Goal: Task Accomplishment & Management: Manage account settings

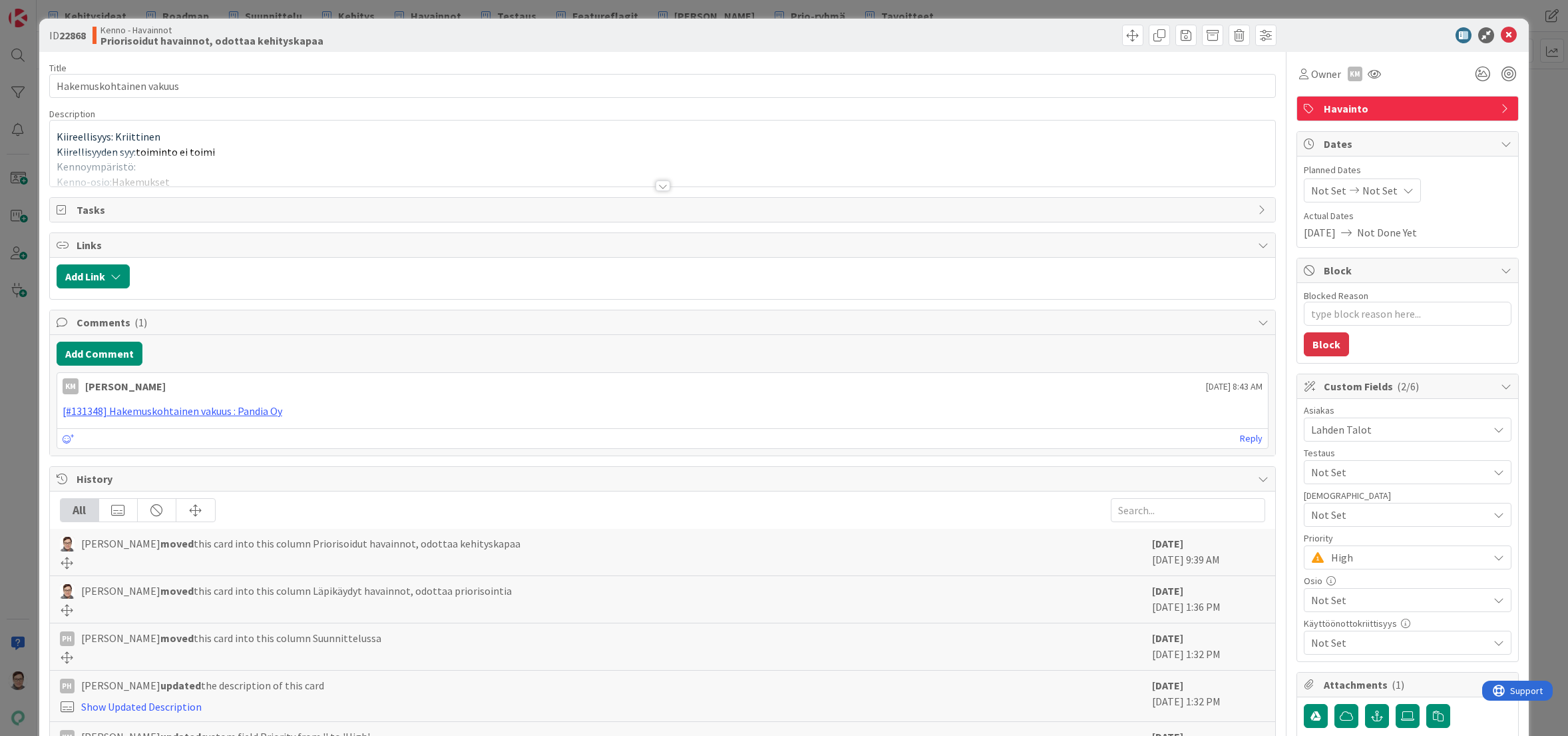
click at [658, 186] on div at bounding box center [663, 186] width 15 height 11
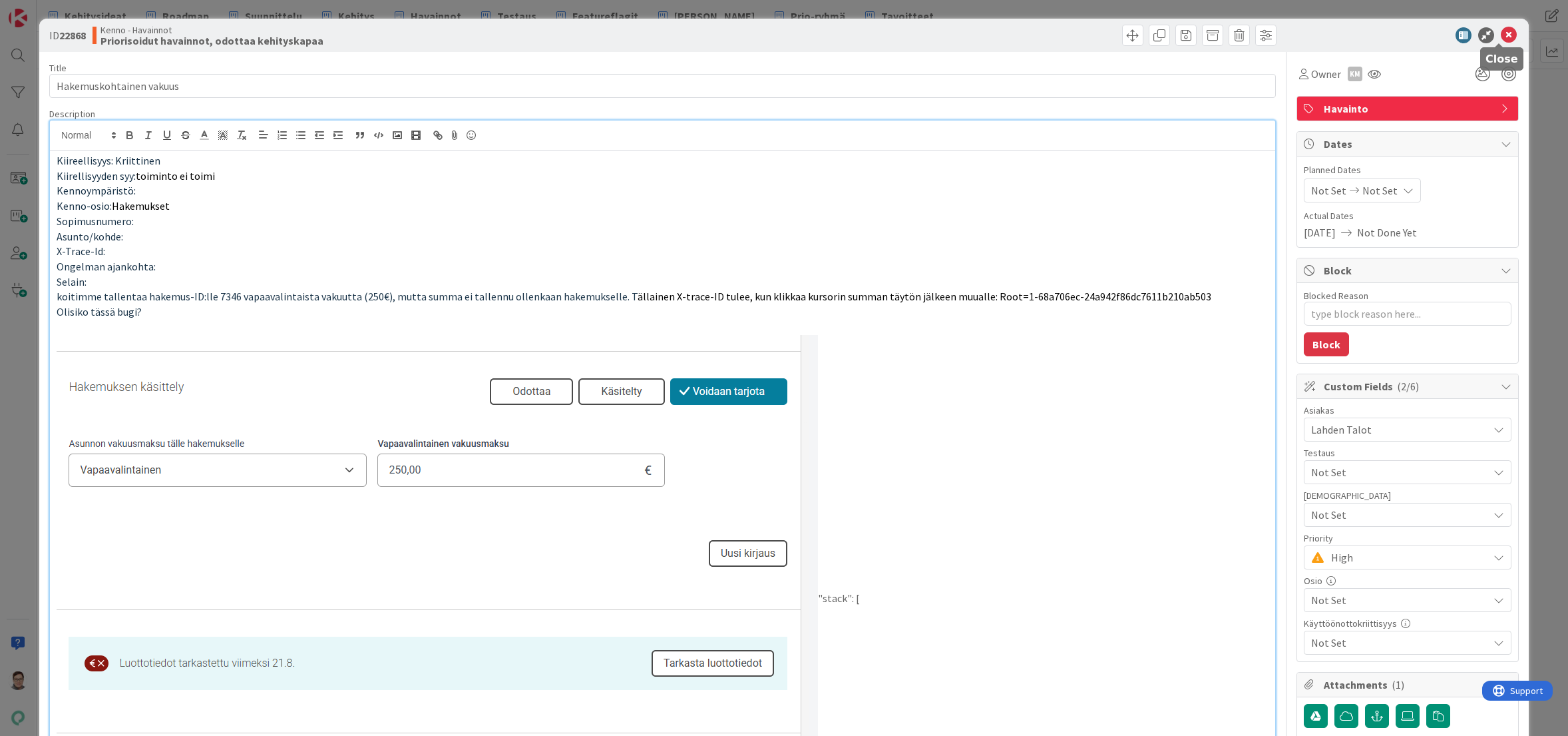
click at [1502, 39] on icon at bounding box center [1509, 35] width 16 height 16
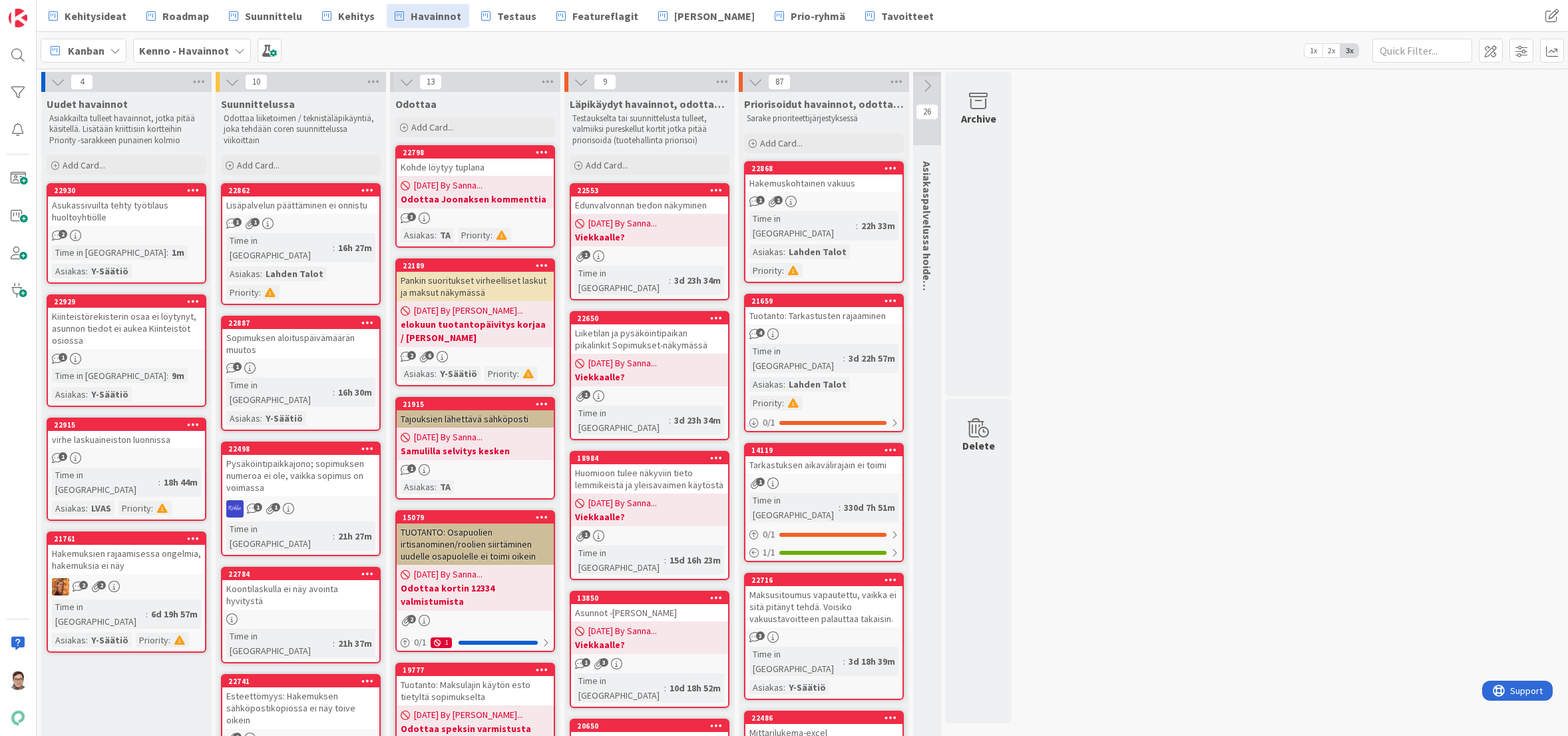
click at [888, 164] on icon at bounding box center [890, 168] width 13 height 9
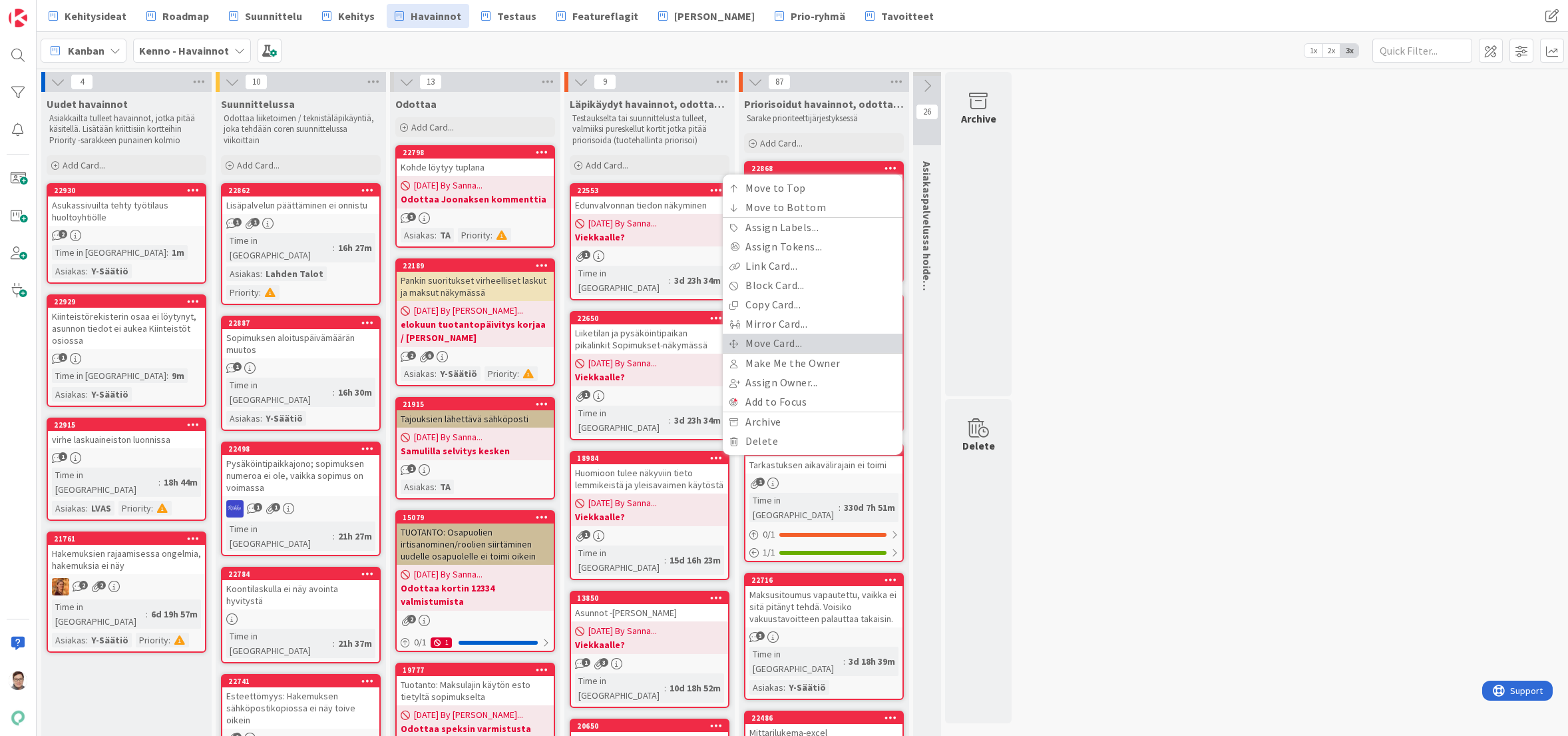
click at [769, 342] on link "Move Card..." at bounding box center [813, 343] width 180 height 20
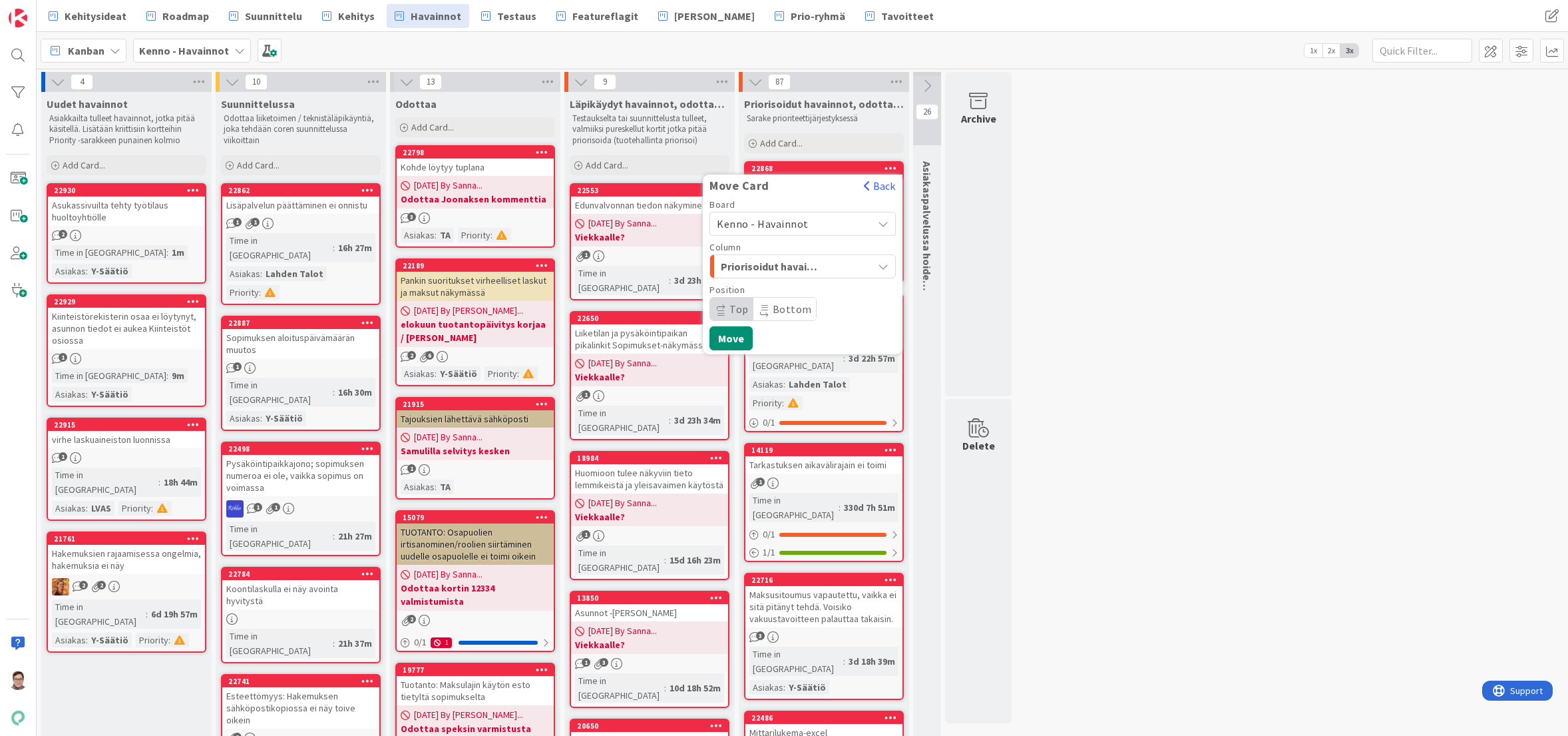
click at [775, 225] on span "Kenno - Havainnot" at bounding box center [763, 224] width 92 height 14
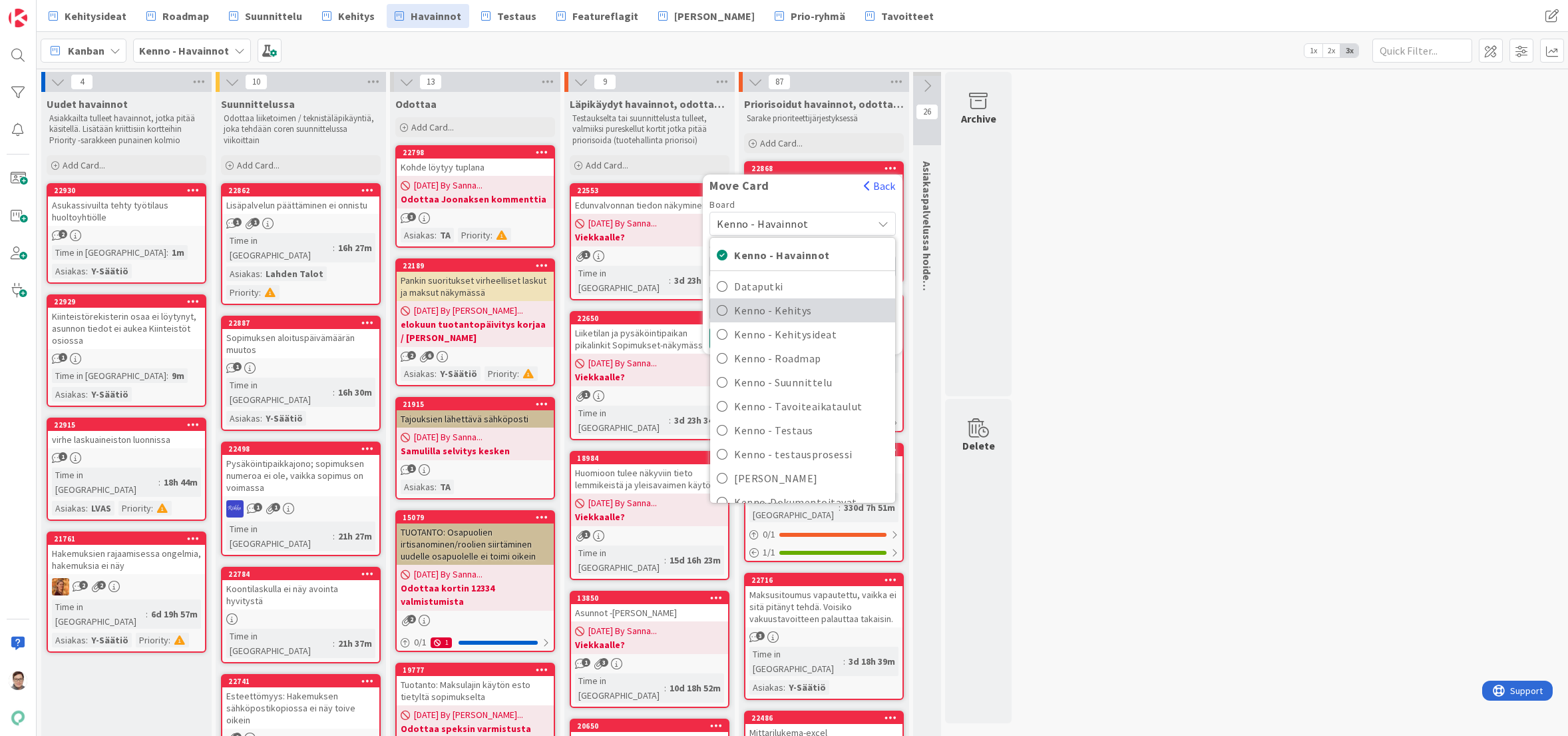
click at [786, 312] on span "Kenno - Kehitys" at bounding box center [811, 310] width 154 height 20
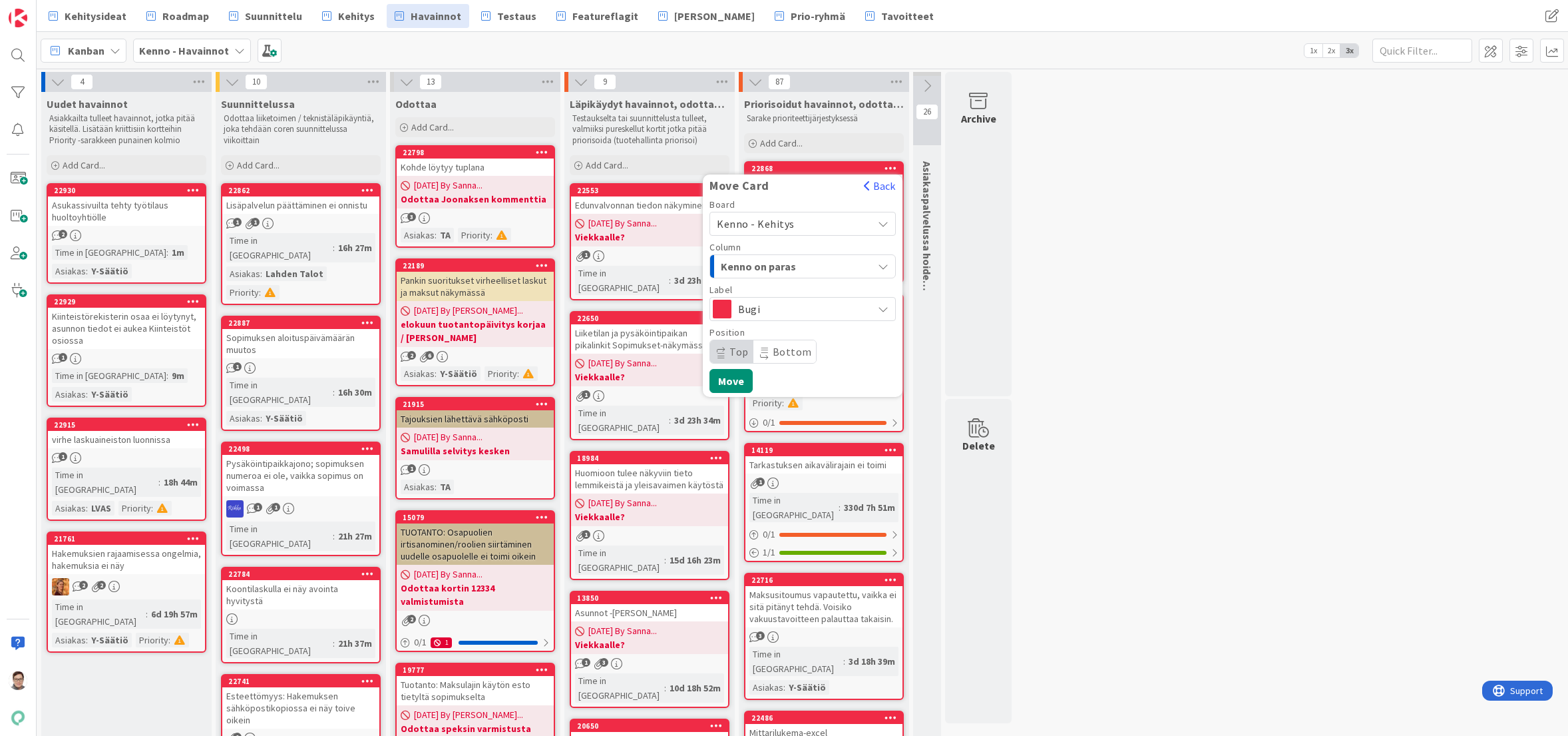
click at [786, 265] on span "Kenno on paras" at bounding box center [771, 267] width 100 height 18
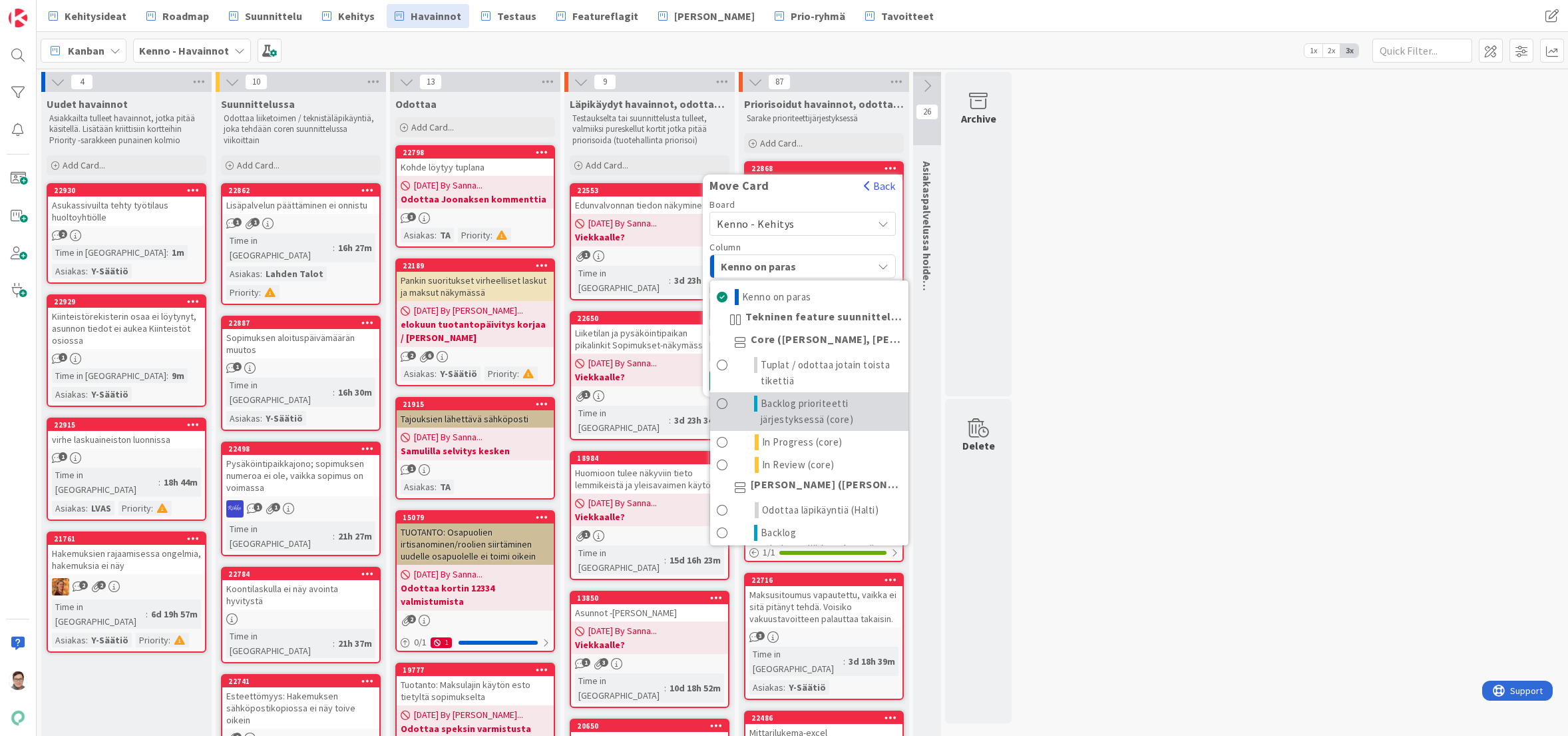
click at [790, 408] on span "Backlog prioriteetti järjestyksessä (core)" at bounding box center [831, 411] width 141 height 32
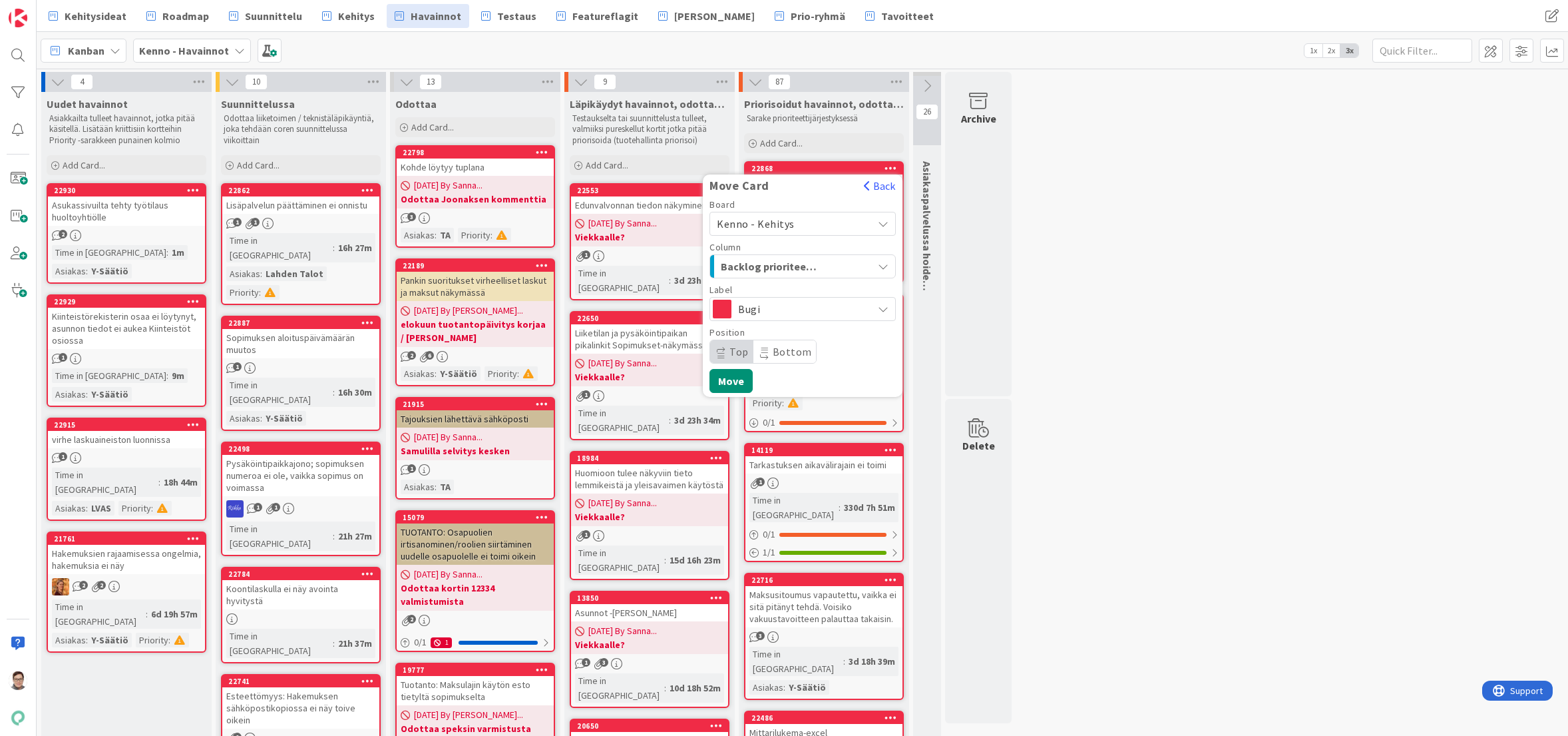
click at [728, 350] on span "Top" at bounding box center [732, 351] width 43 height 22
click at [735, 382] on button "Move" at bounding box center [731, 380] width 43 height 24
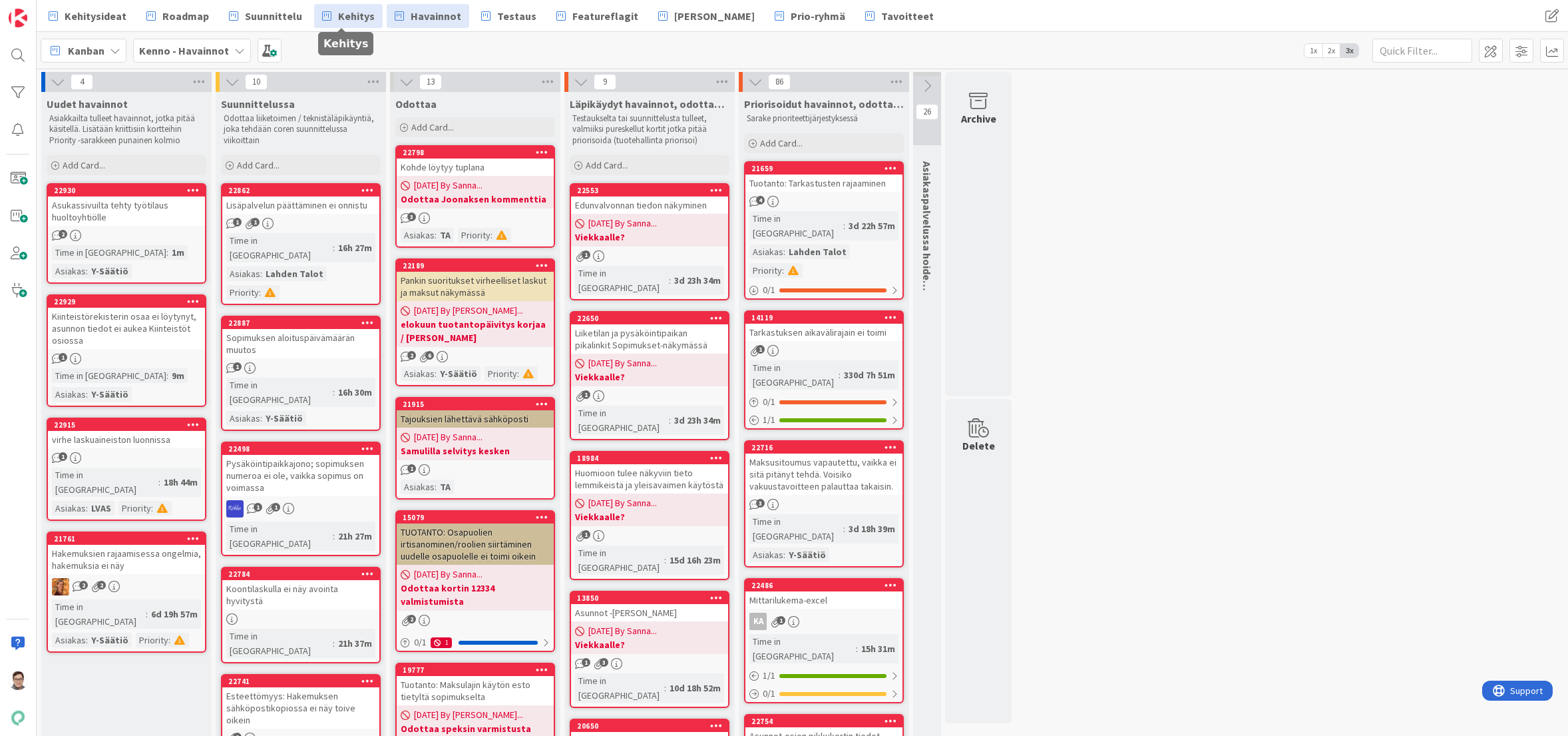
click at [344, 16] on span "Kehitys" at bounding box center [356, 16] width 37 height 16
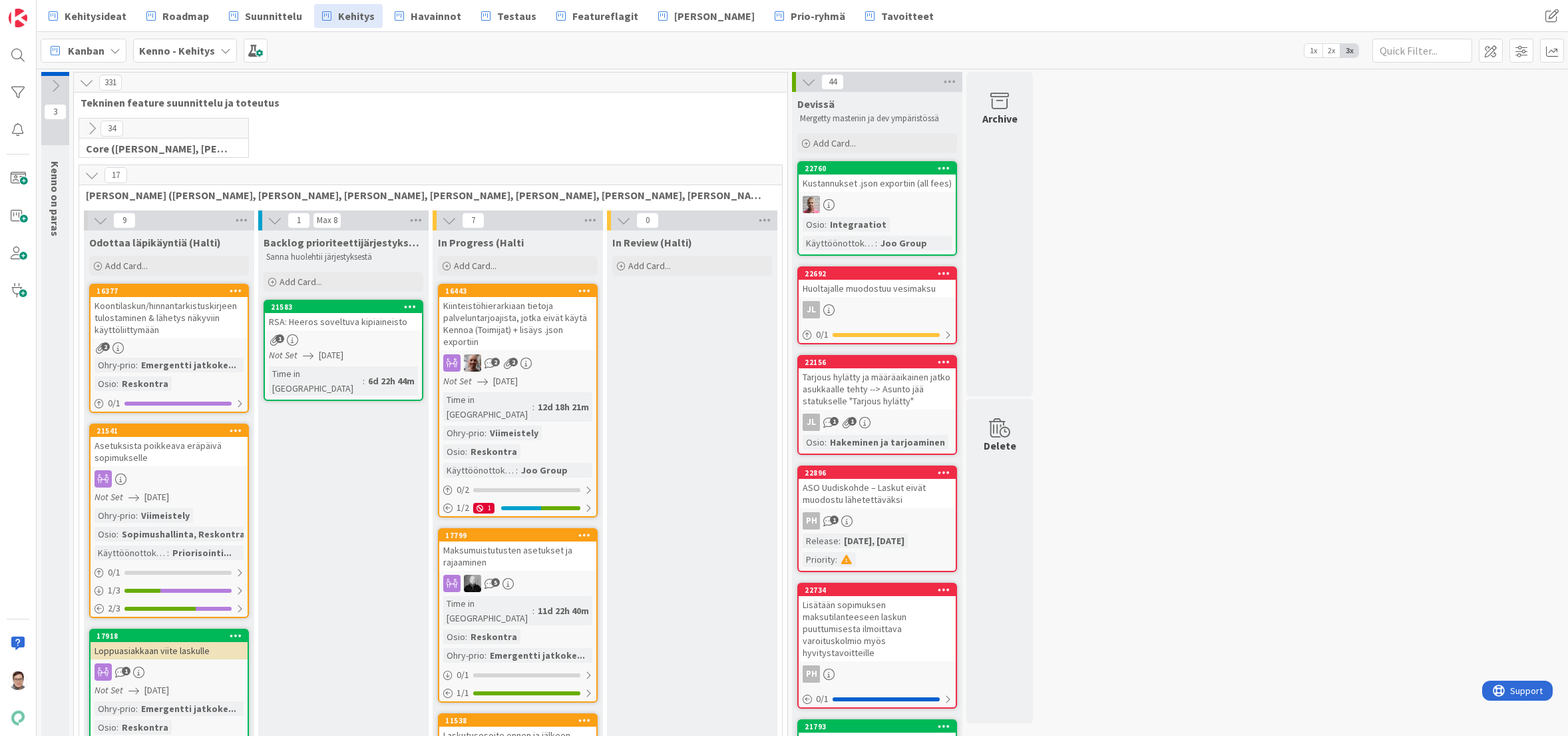
click at [89, 127] on icon at bounding box center [92, 129] width 15 height 15
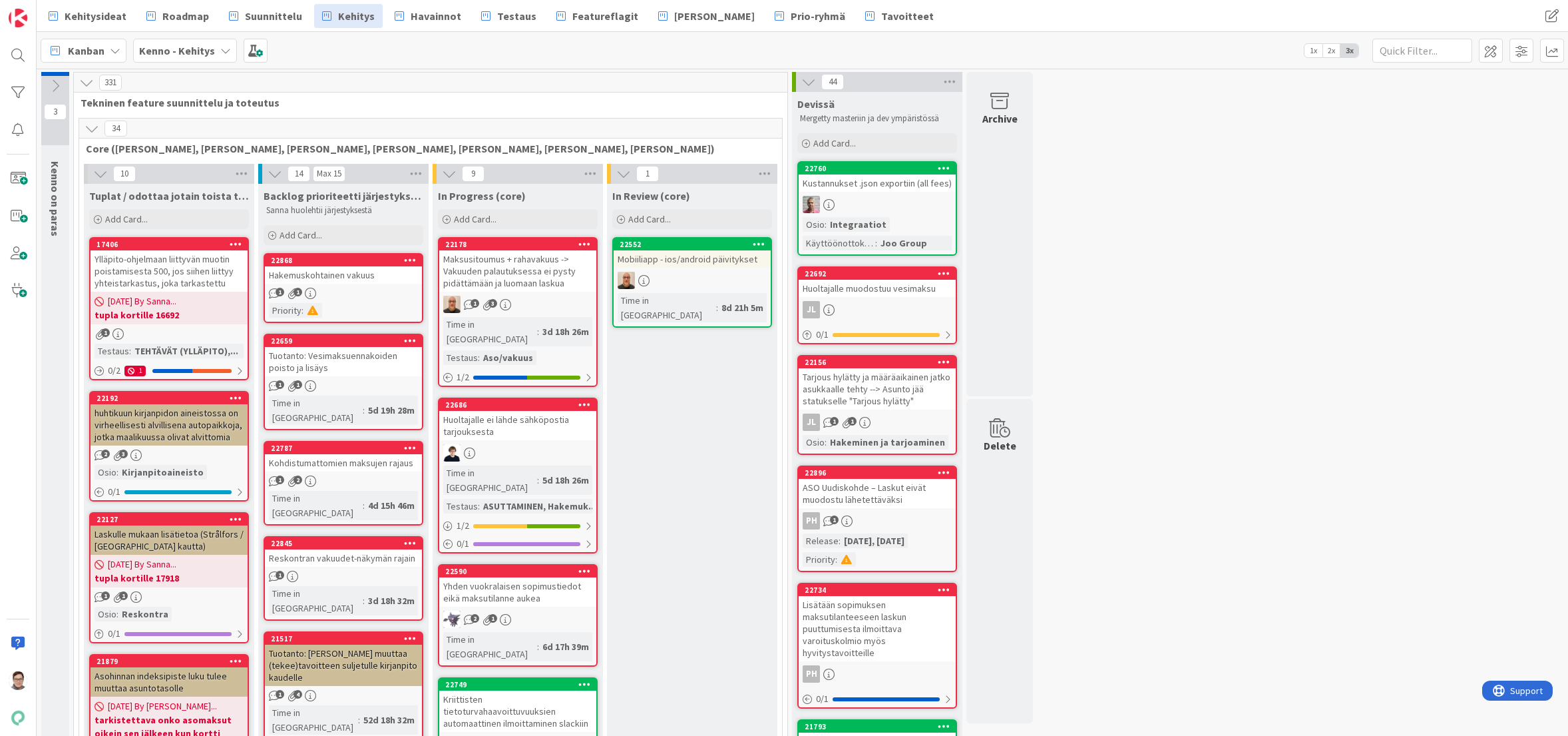
click at [363, 304] on div "Priority :" at bounding box center [343, 310] width 149 height 15
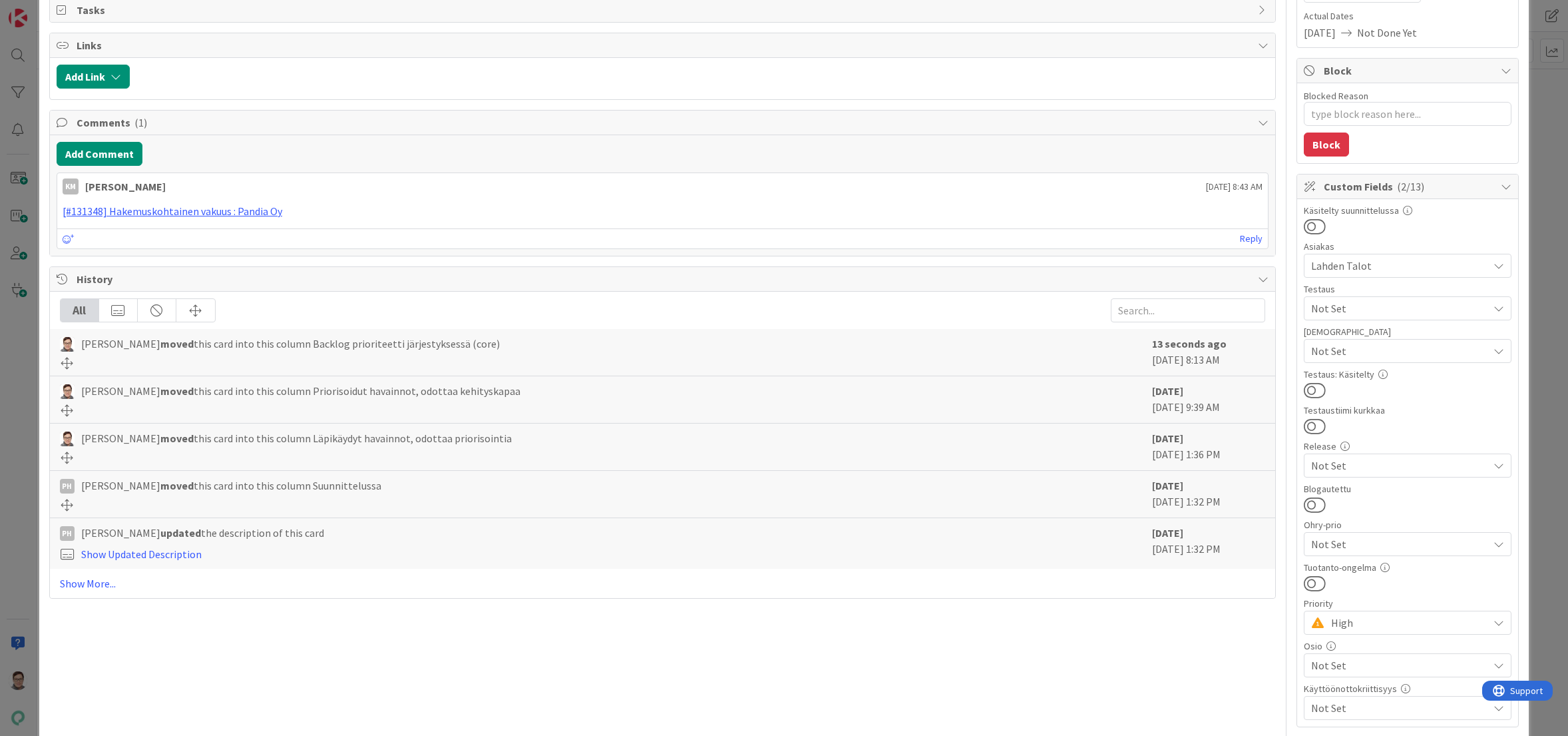
click at [1336, 622] on span "High" at bounding box center [1406, 623] width 150 height 19
click at [1345, 498] on span "Not Set" at bounding box center [1417, 497] width 174 height 20
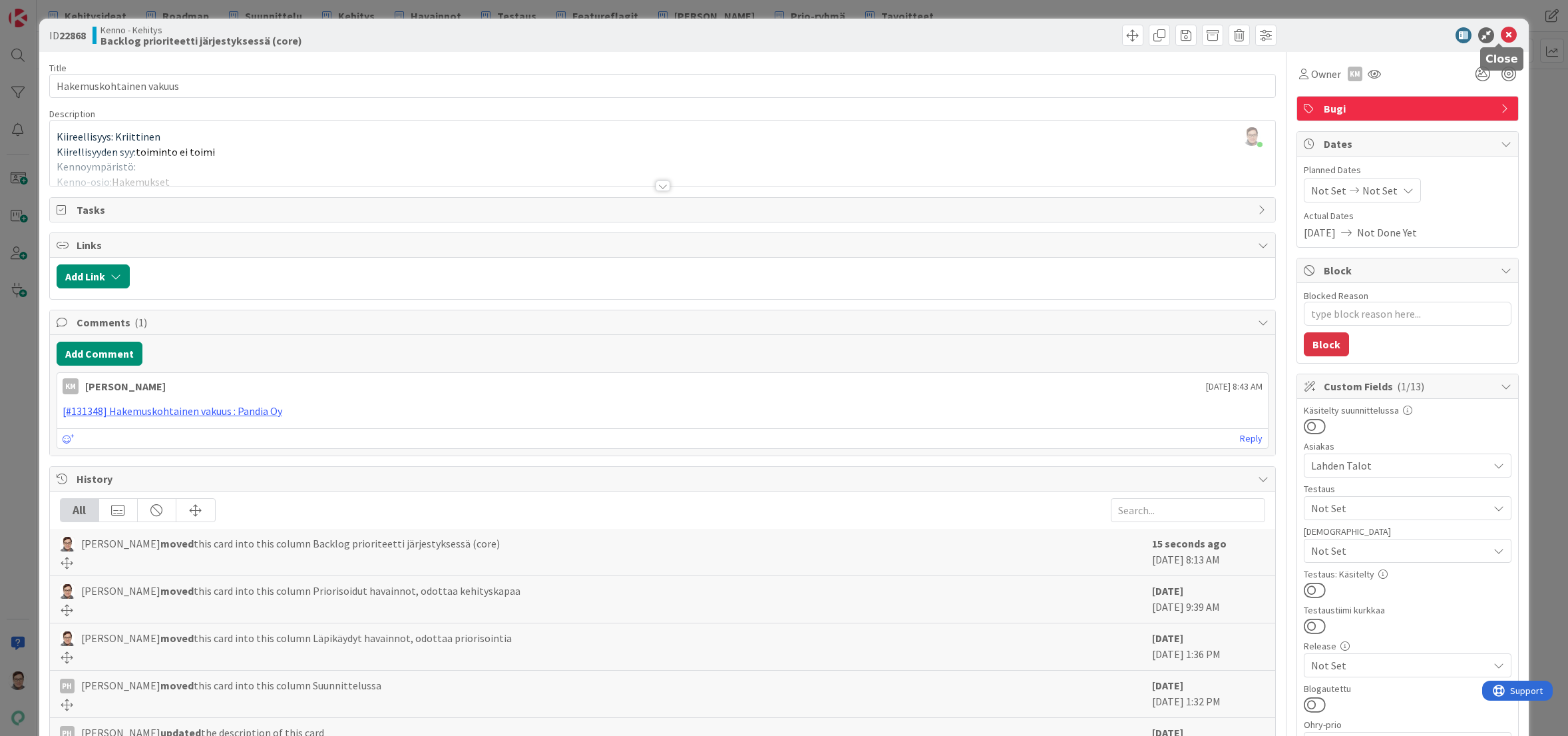
click at [1501, 39] on icon at bounding box center [1509, 35] width 16 height 16
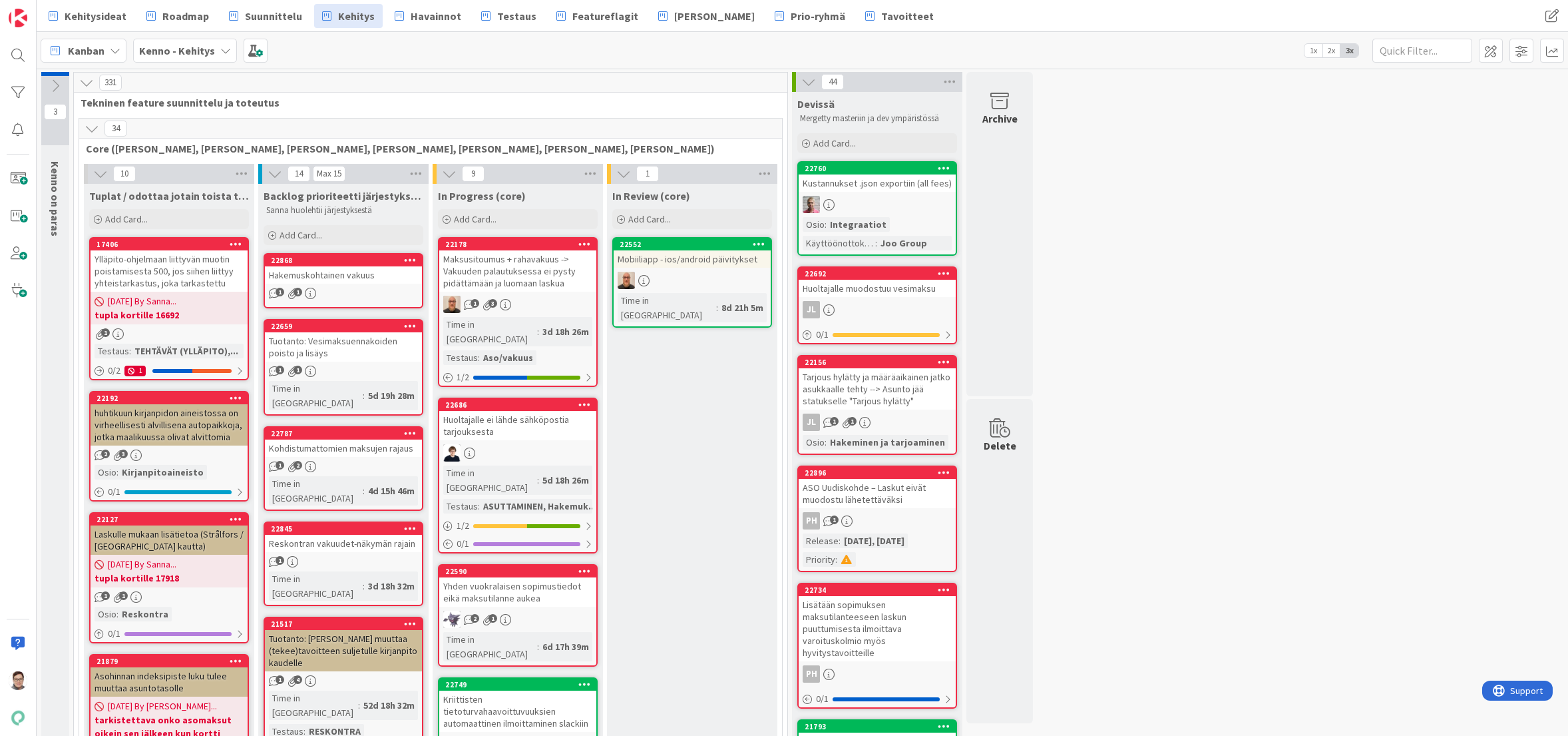
click at [319, 269] on div "Hakemuskohtainen vakuus" at bounding box center [343, 275] width 157 height 18
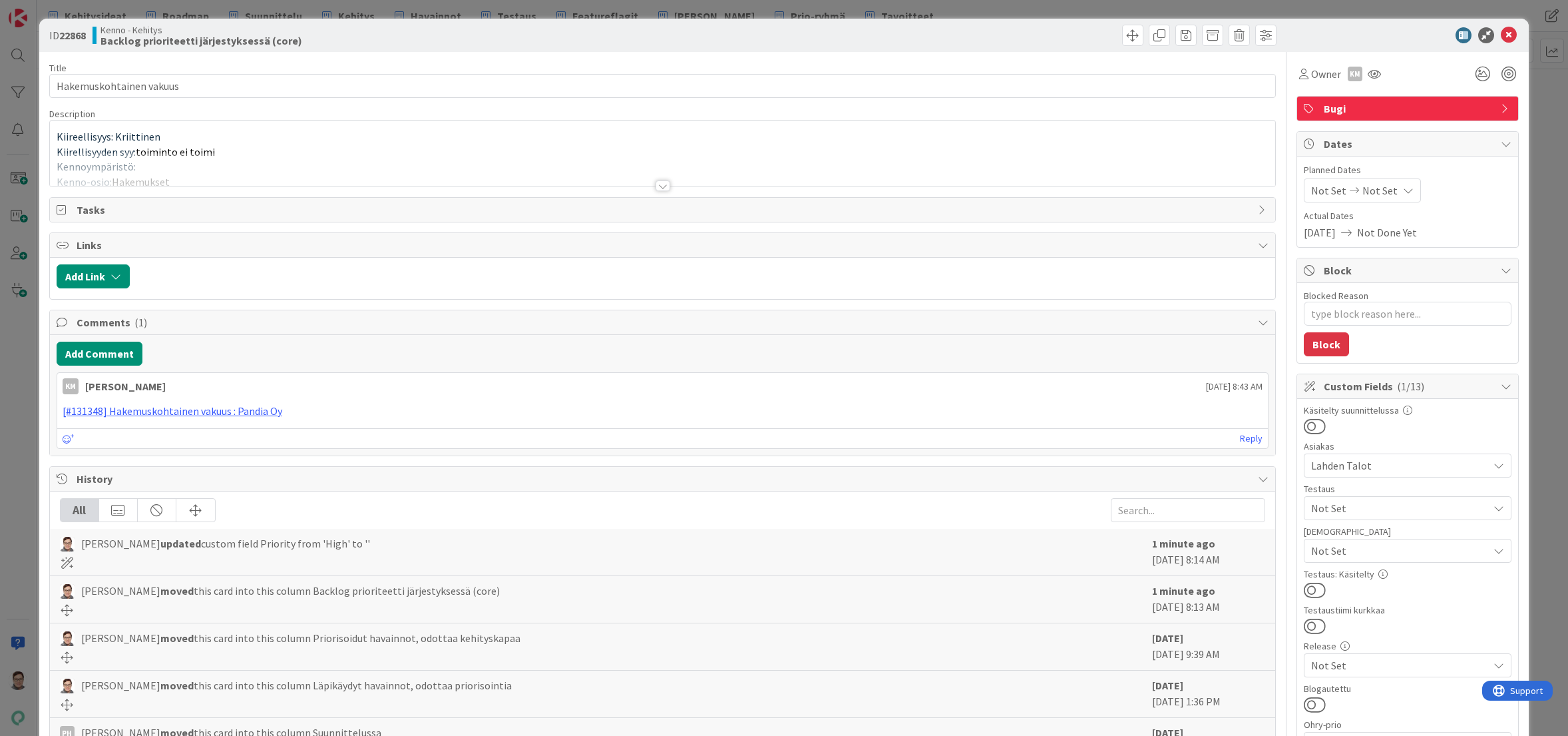
click at [1375, 107] on span "Bugi" at bounding box center [1409, 109] width 170 height 16
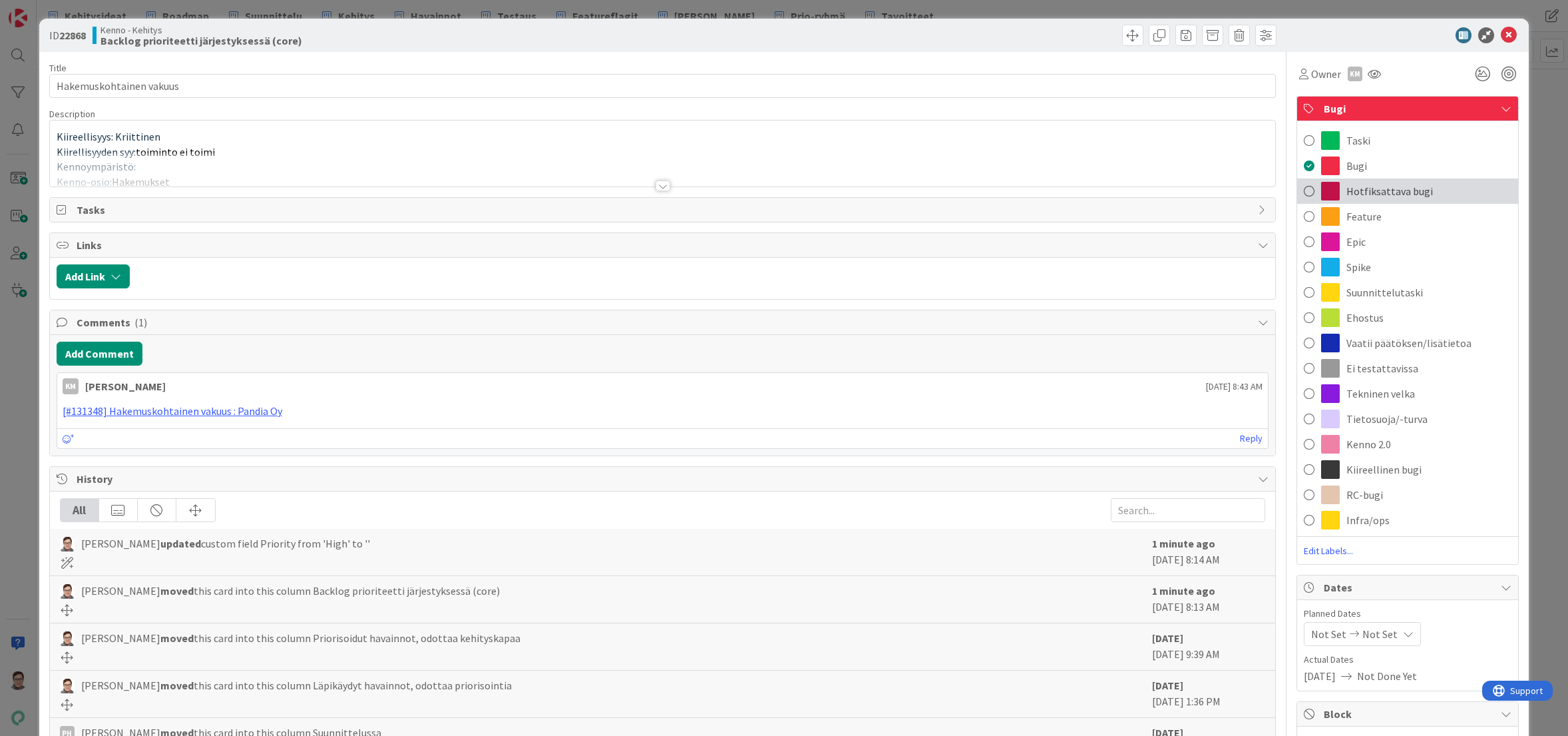
click at [1369, 192] on span "Hotfiksattava bugi" at bounding box center [1390, 191] width 87 height 16
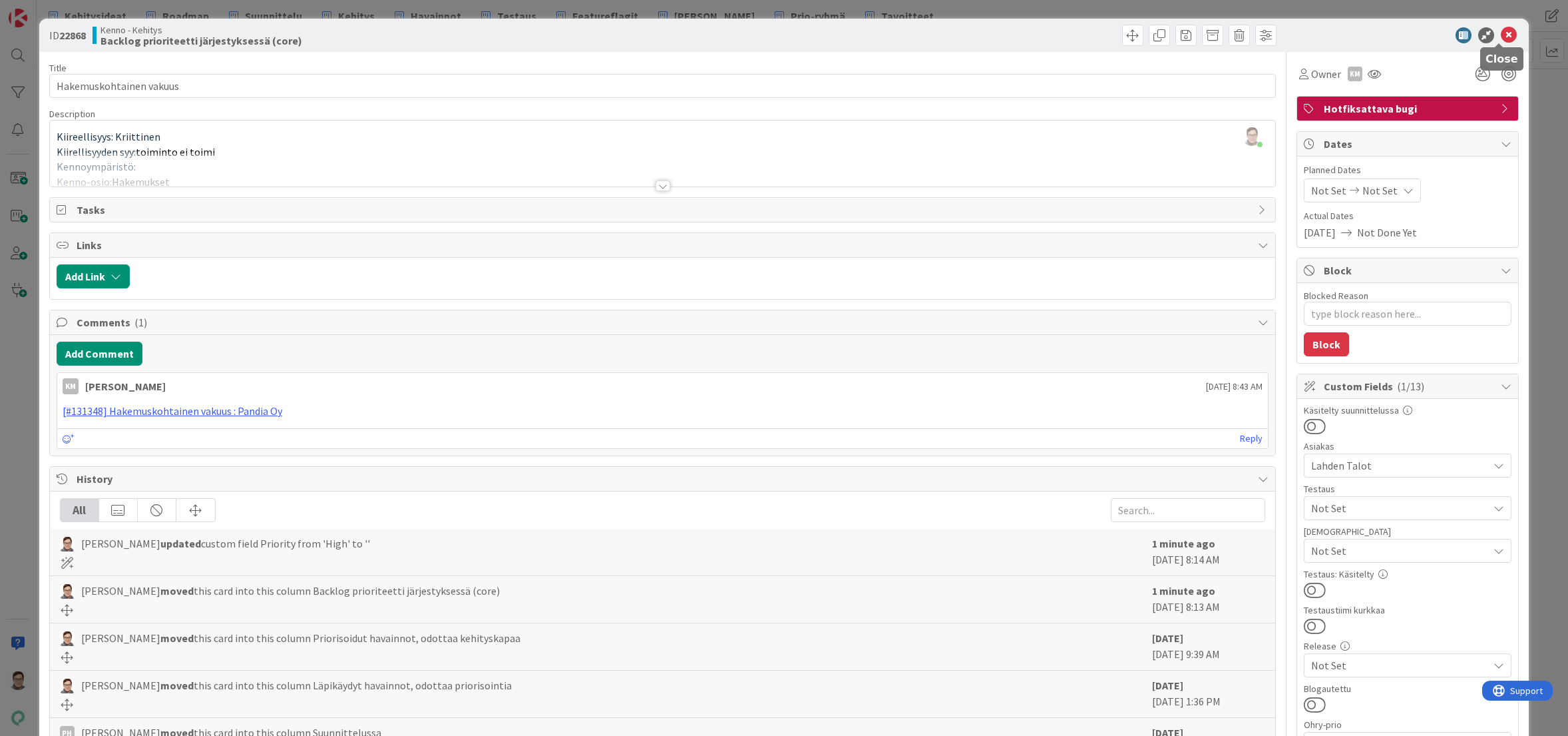
click at [1505, 37] on icon at bounding box center [1509, 35] width 16 height 16
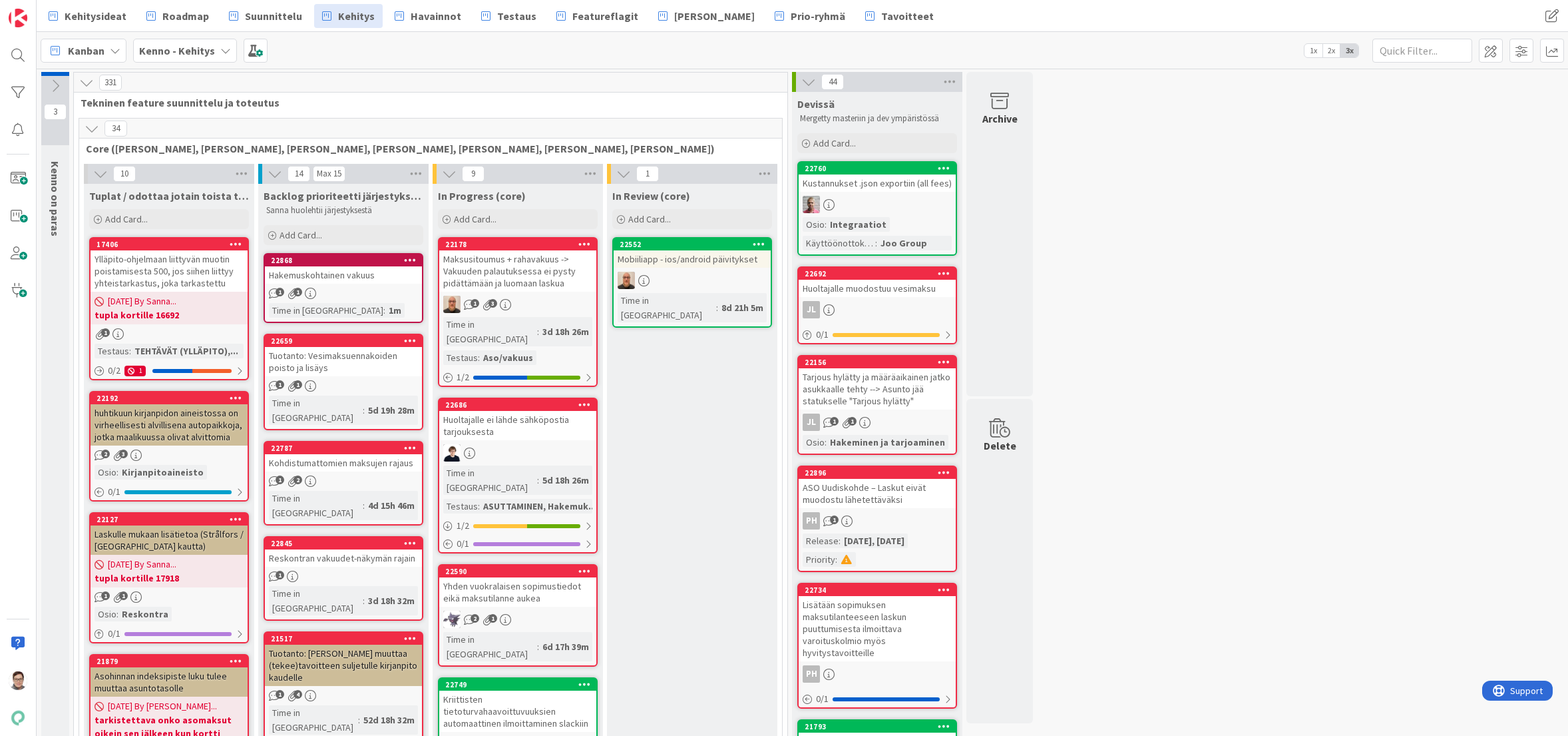
click at [87, 129] on icon at bounding box center [92, 129] width 15 height 15
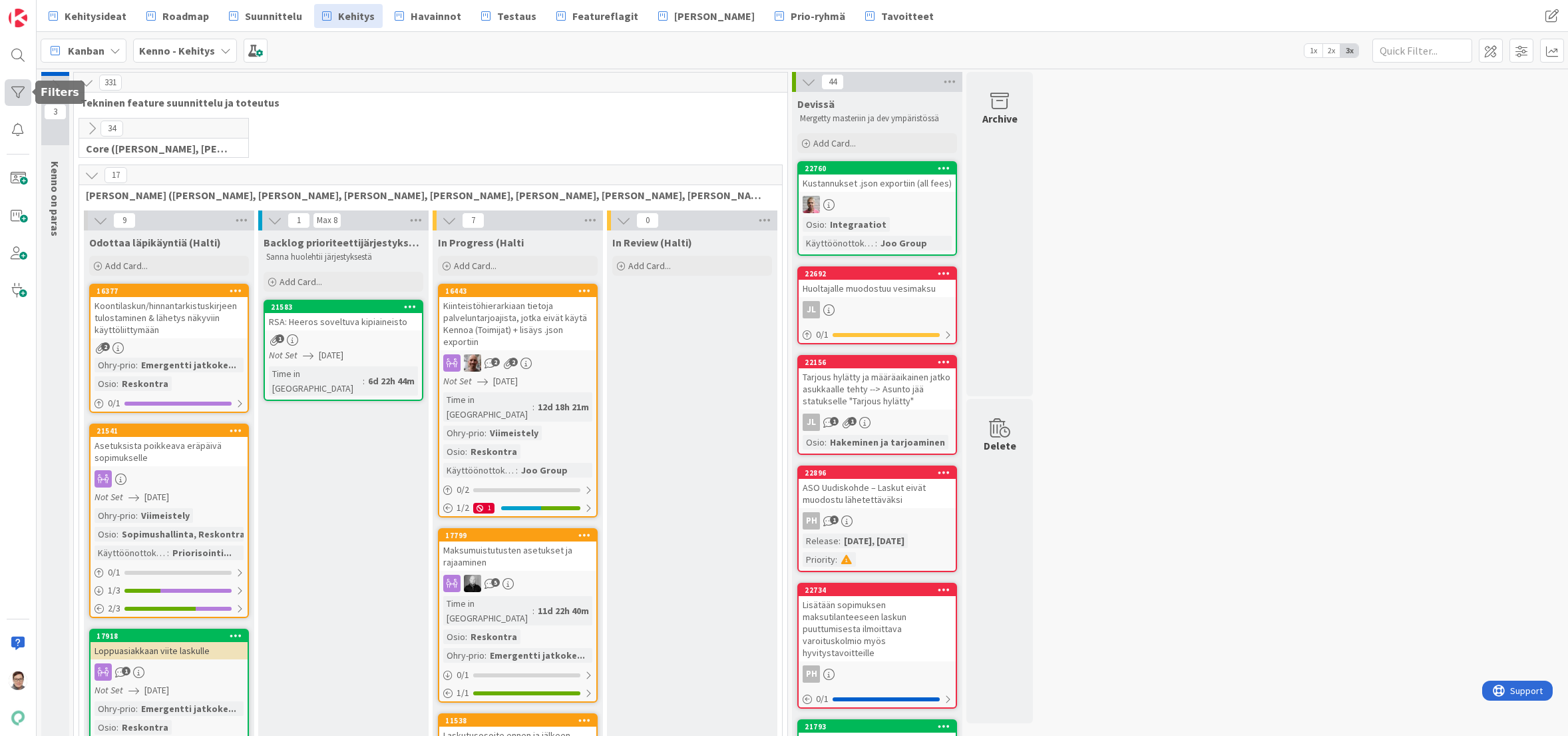
click at [18, 91] on div at bounding box center [18, 92] width 26 height 26
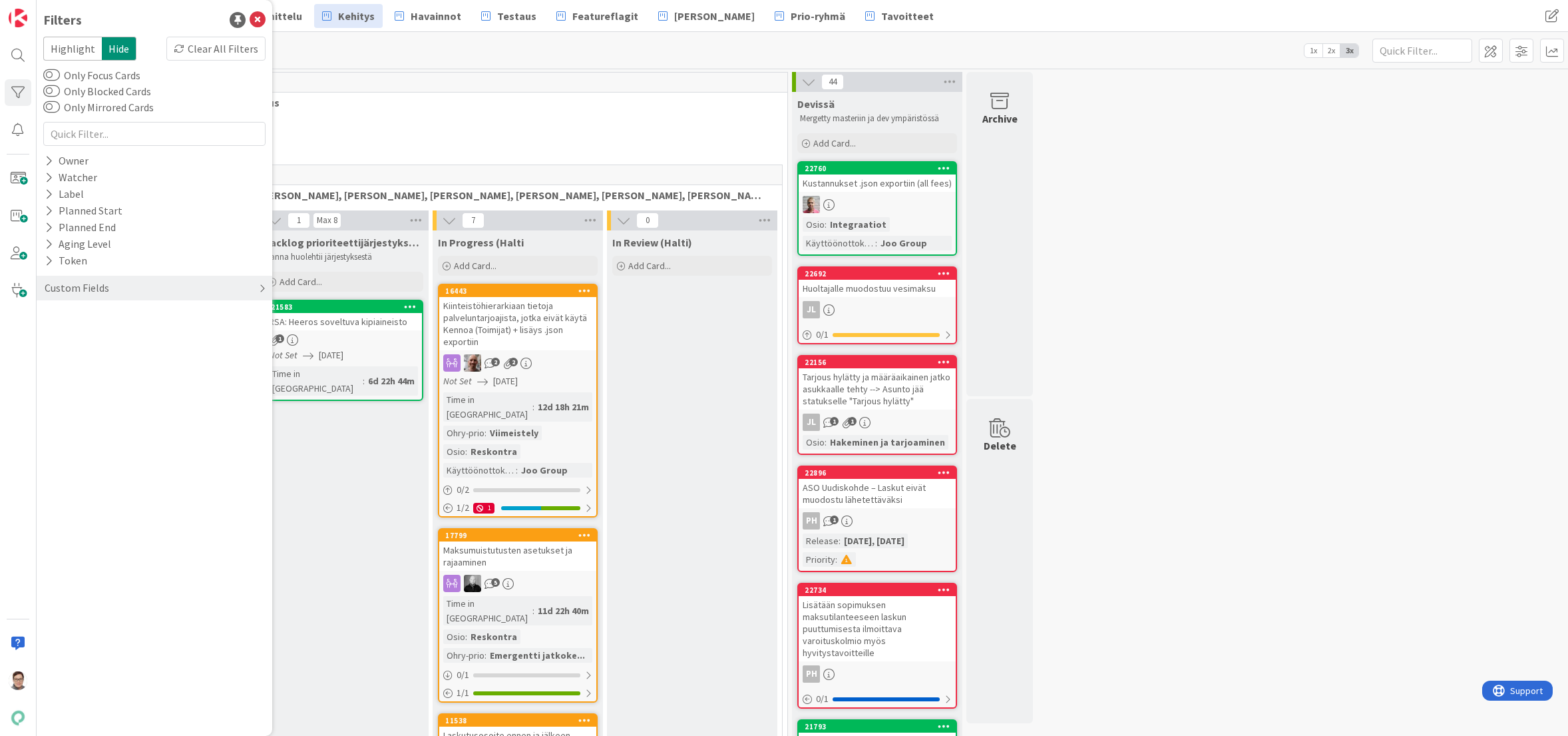
click at [80, 285] on div "Custom Fields" at bounding box center [76, 288] width 67 height 17
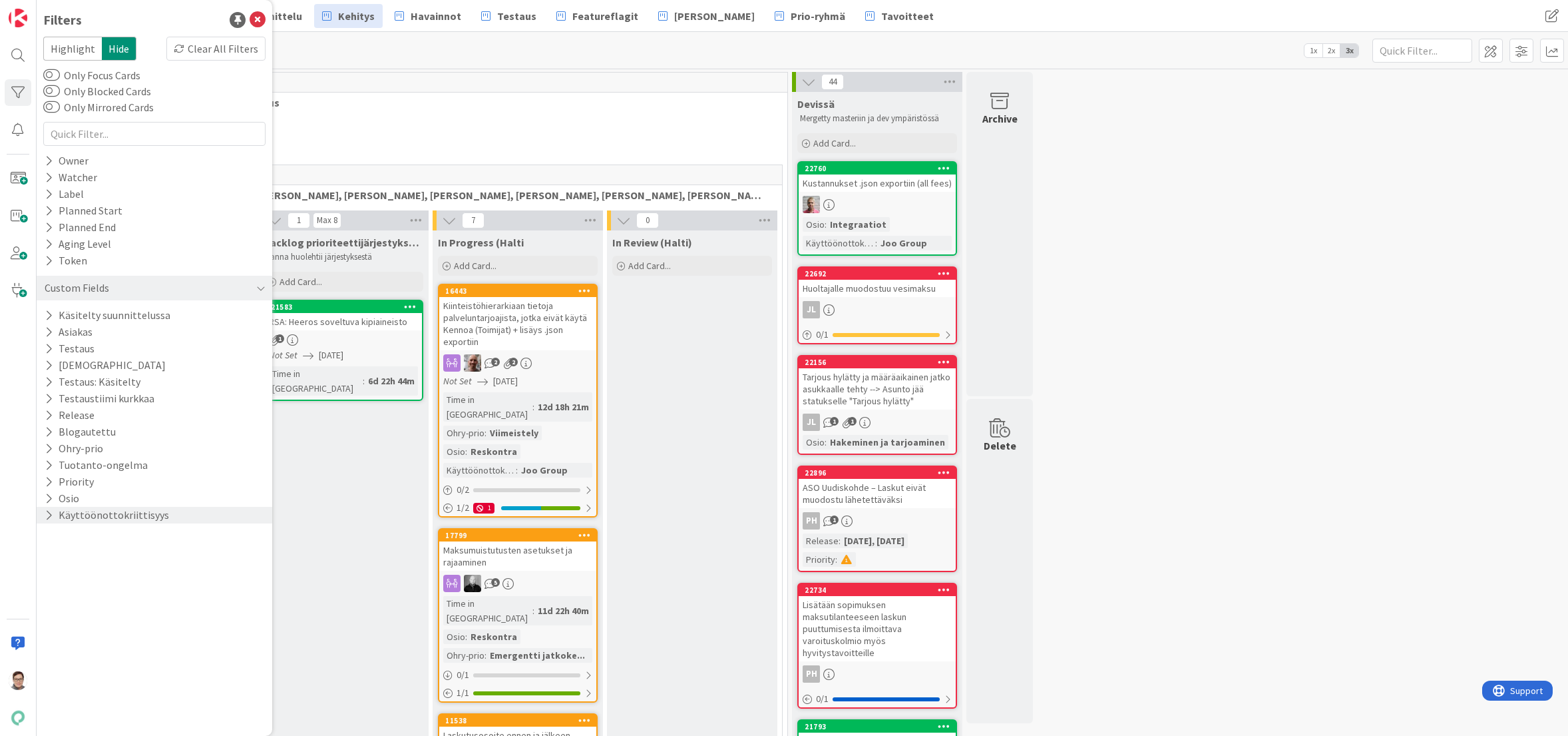
click at [44, 513] on button "Käyttöönottokriittisyys" at bounding box center [107, 515] width 127 height 17
click at [49, 587] on icon at bounding box center [51, 587] width 9 height 9
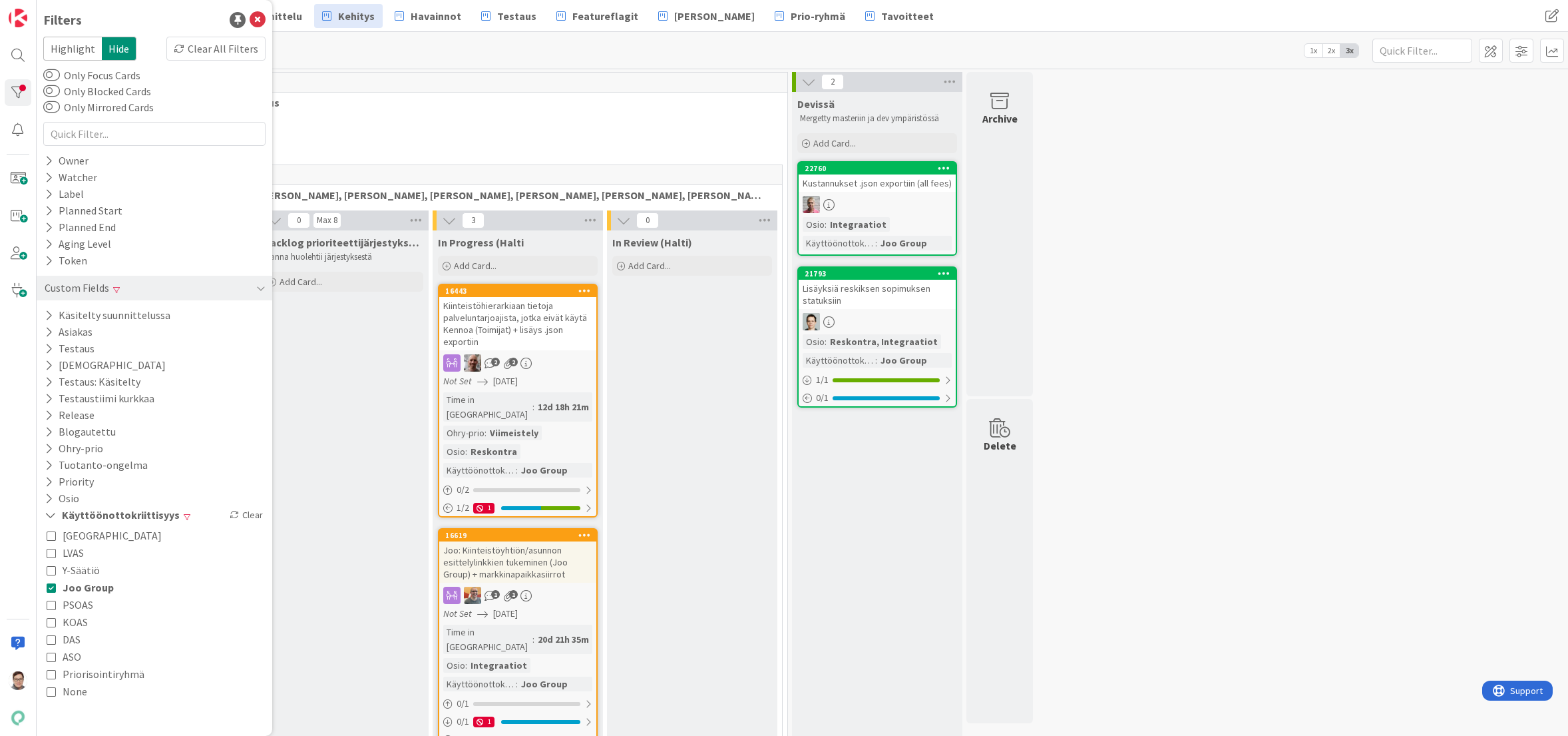
click at [356, 548] on div "Backlog prioriteettijärjestyksessä (Halti) Sanna huolehtii järjestyksestä Add C…" at bounding box center [343, 607] width 170 height 754
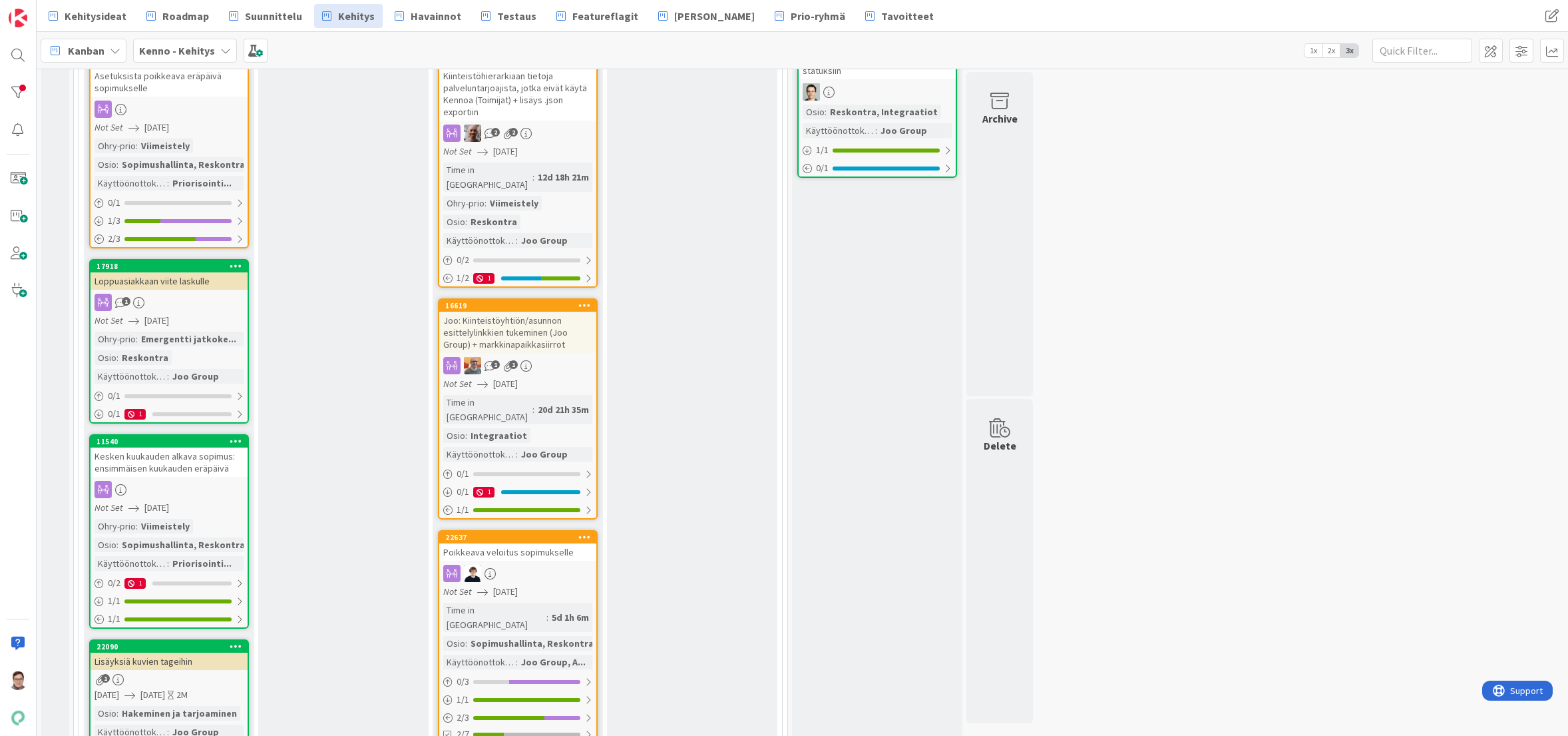
scroll to position [66, 0]
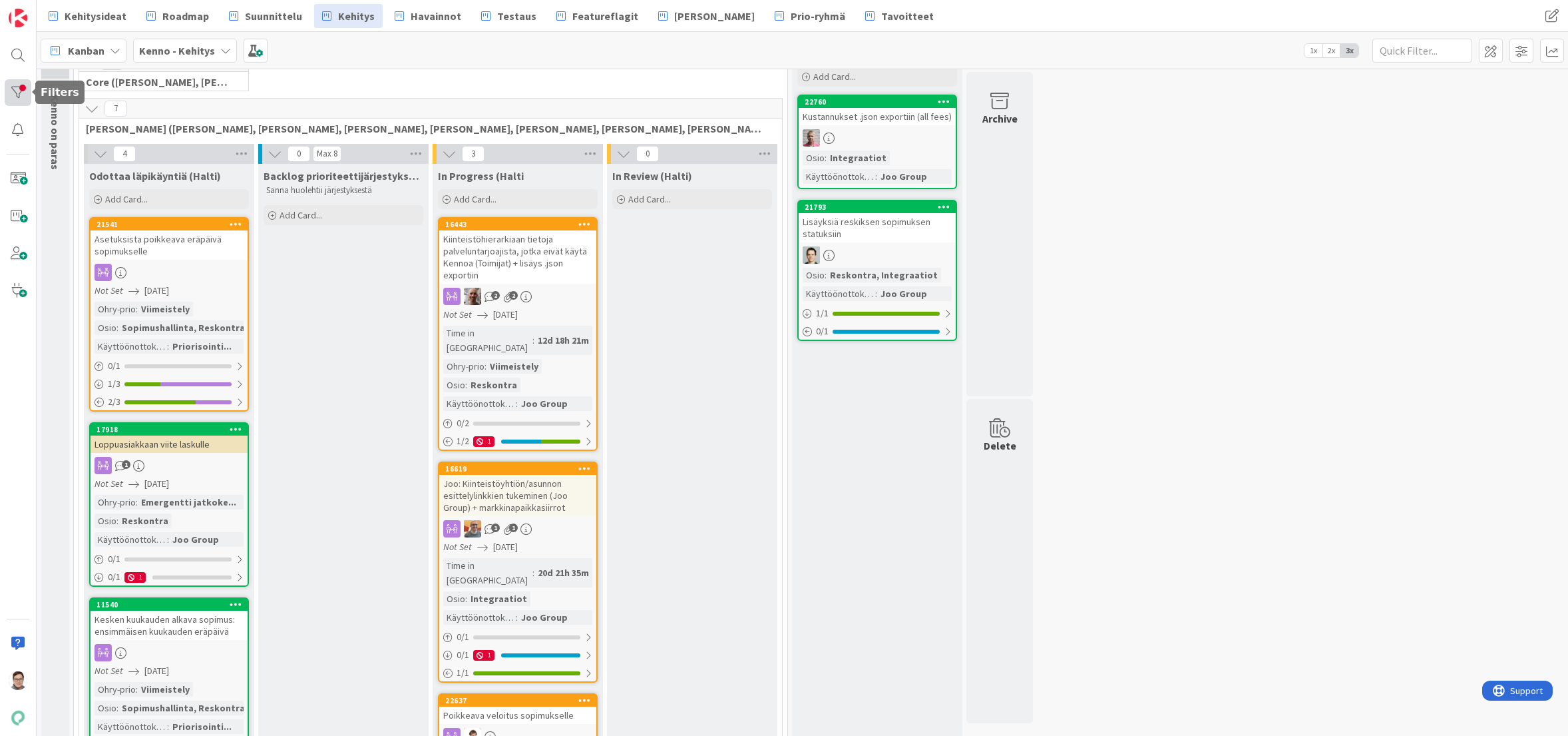
click at [18, 91] on div at bounding box center [18, 92] width 26 height 26
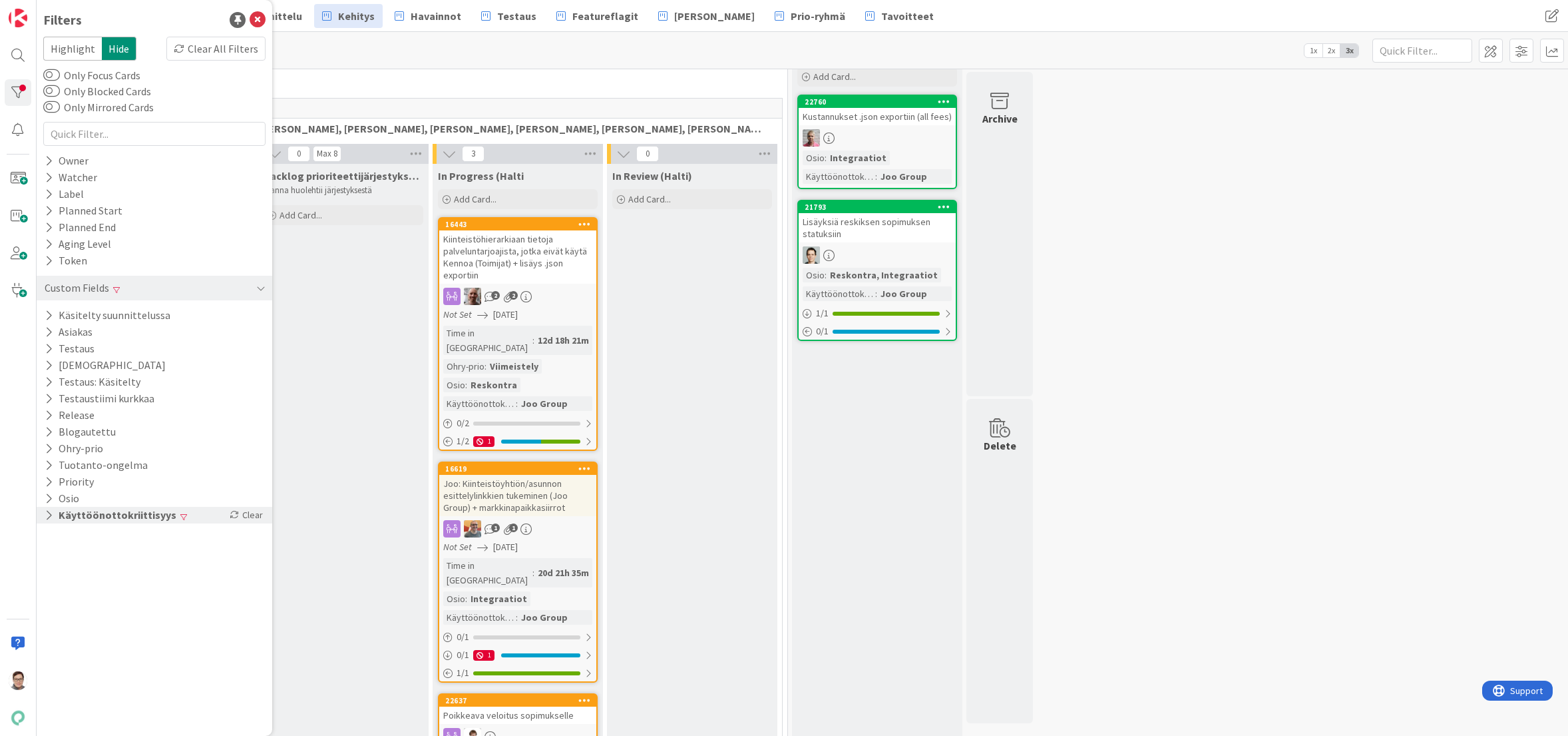
click at [45, 513] on icon at bounding box center [49, 515] width 9 height 12
click at [52, 587] on icon at bounding box center [51, 587] width 9 height 9
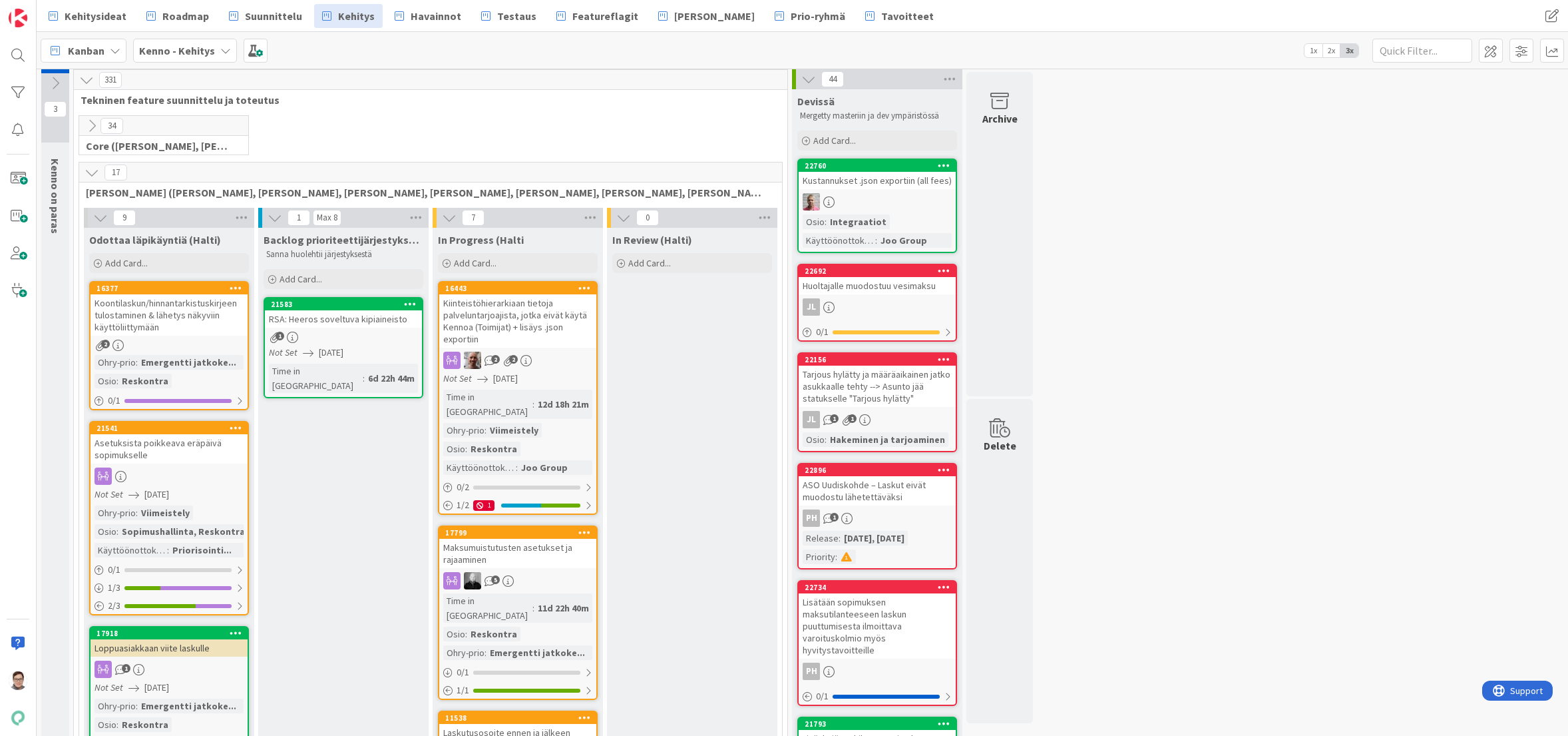
scroll to position [0, 0]
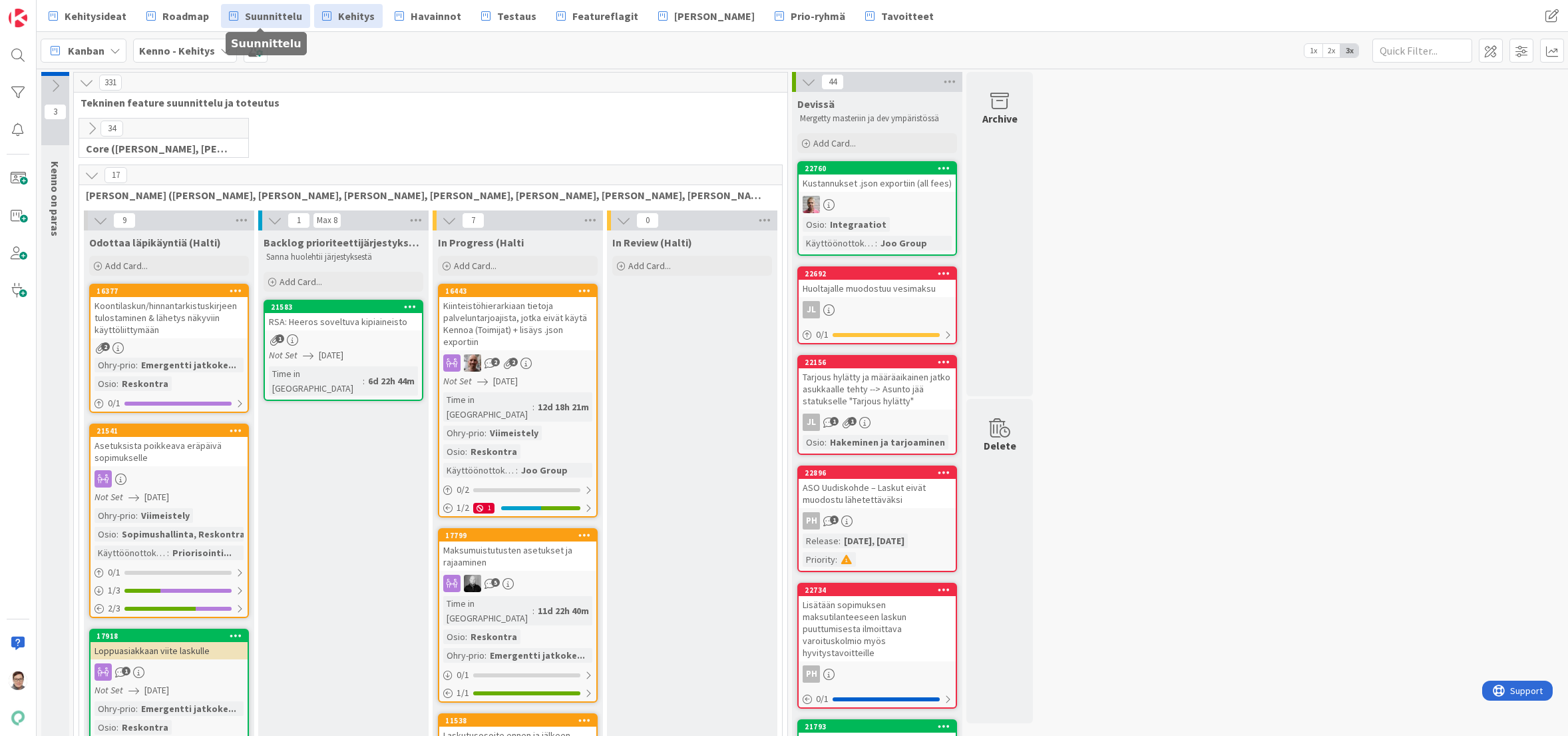
click at [275, 20] on span "Suunnittelu" at bounding box center [273, 16] width 57 height 16
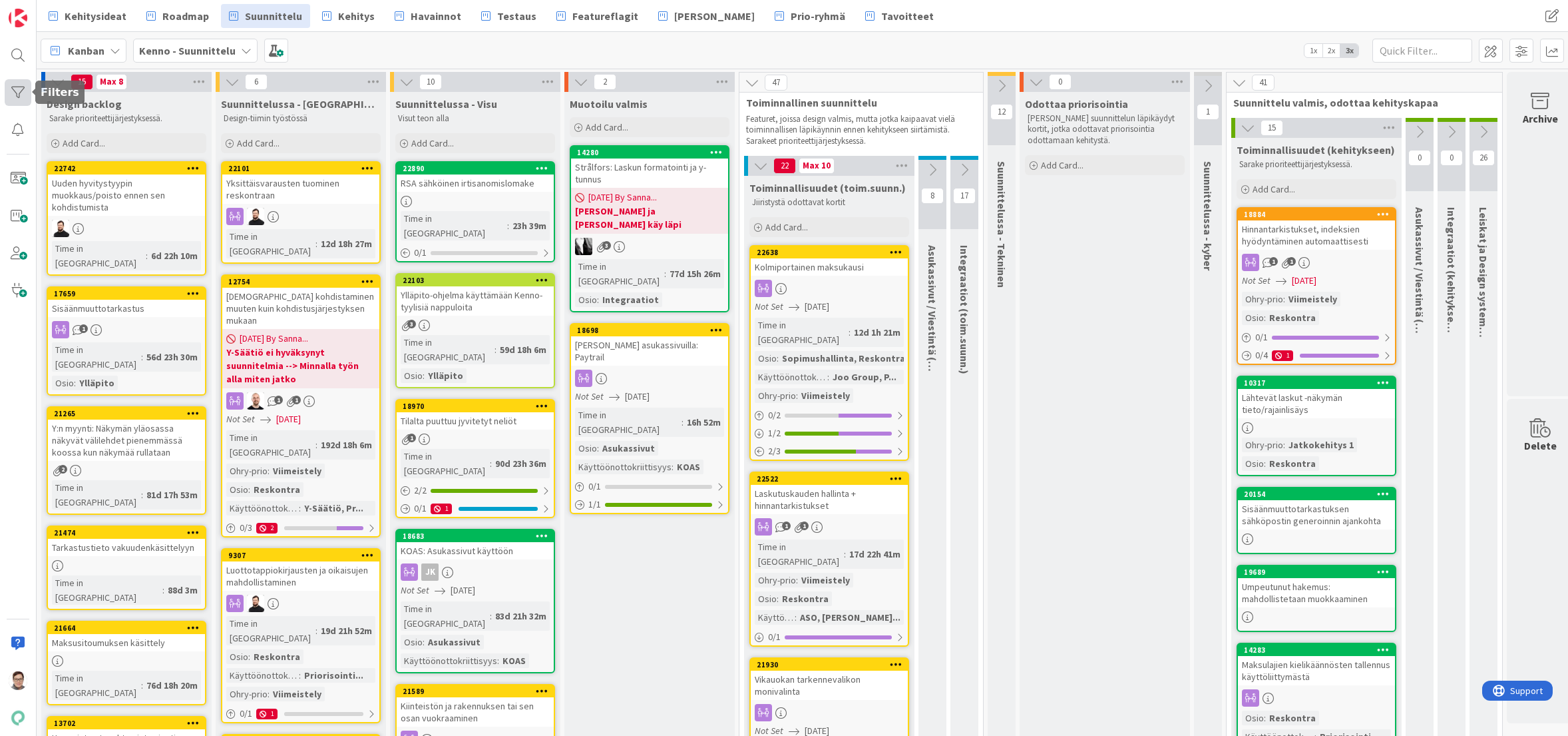
click at [18, 93] on div at bounding box center [18, 92] width 26 height 26
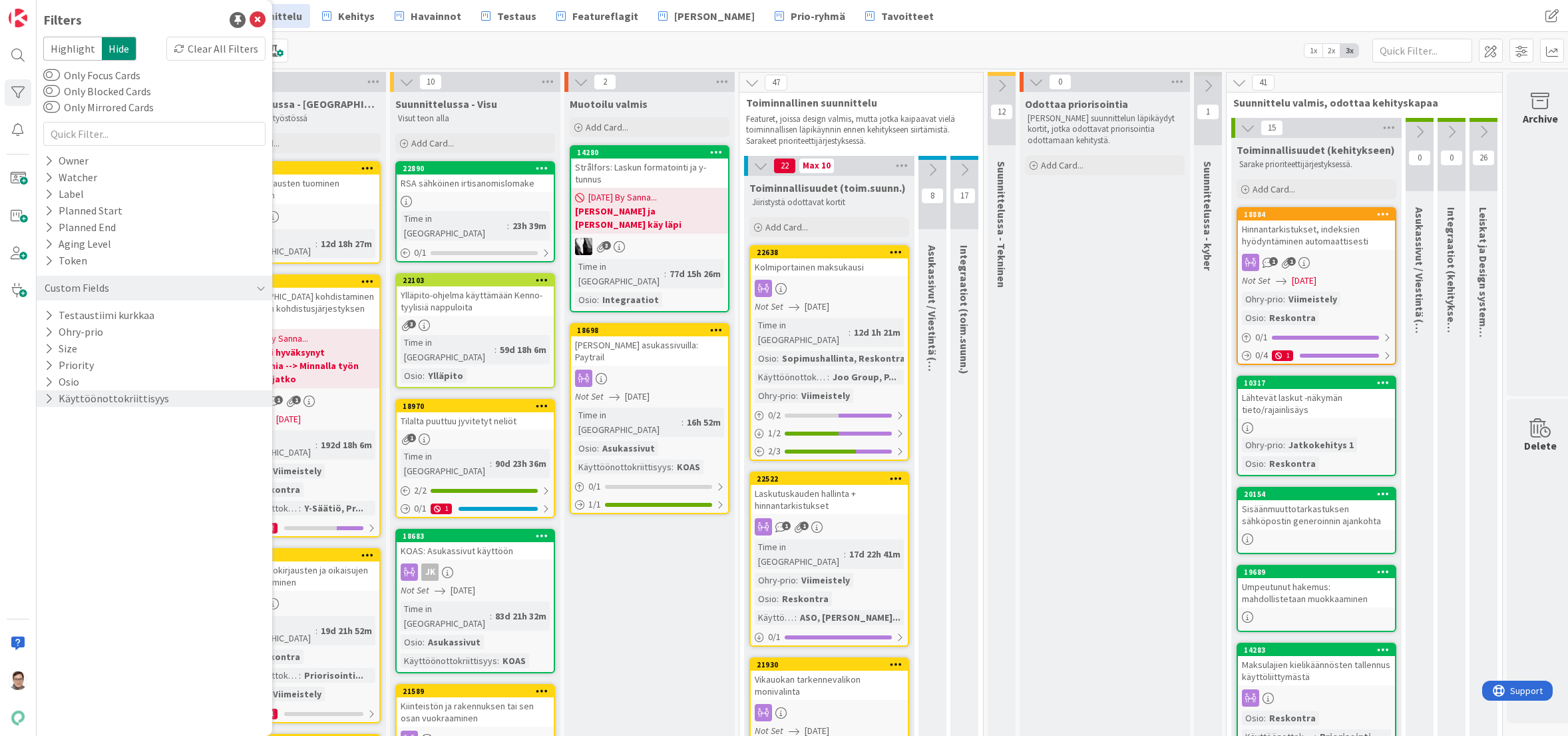
click at [51, 399] on icon at bounding box center [49, 398] width 9 height 12
click at [49, 469] on icon at bounding box center [51, 471] width 9 height 9
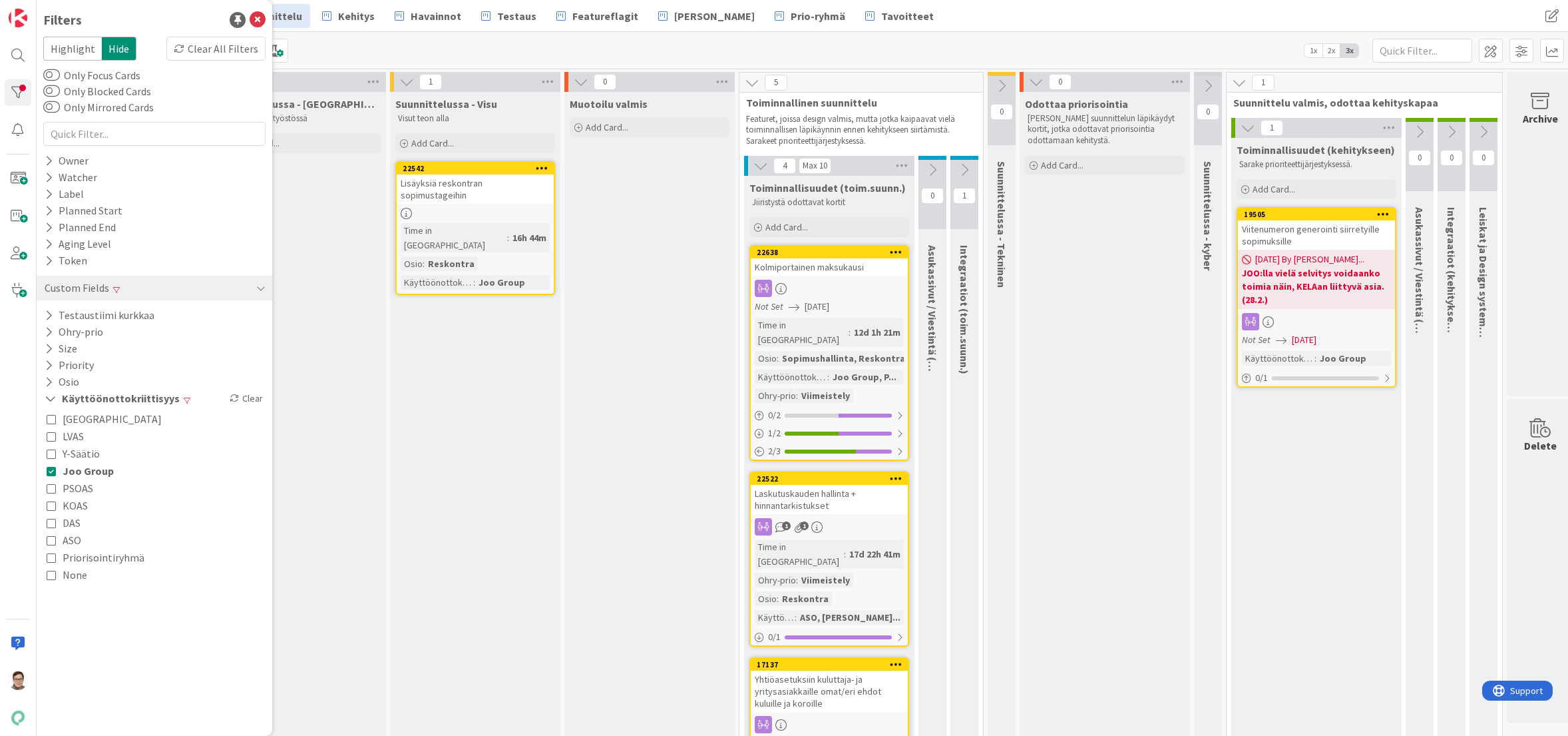
click at [502, 401] on div "Suunnittelussa - Visu Visut teon alla Add Card... 22542 Lisäyksiä reskontran so…" at bounding box center [475, 578] width 170 height 973
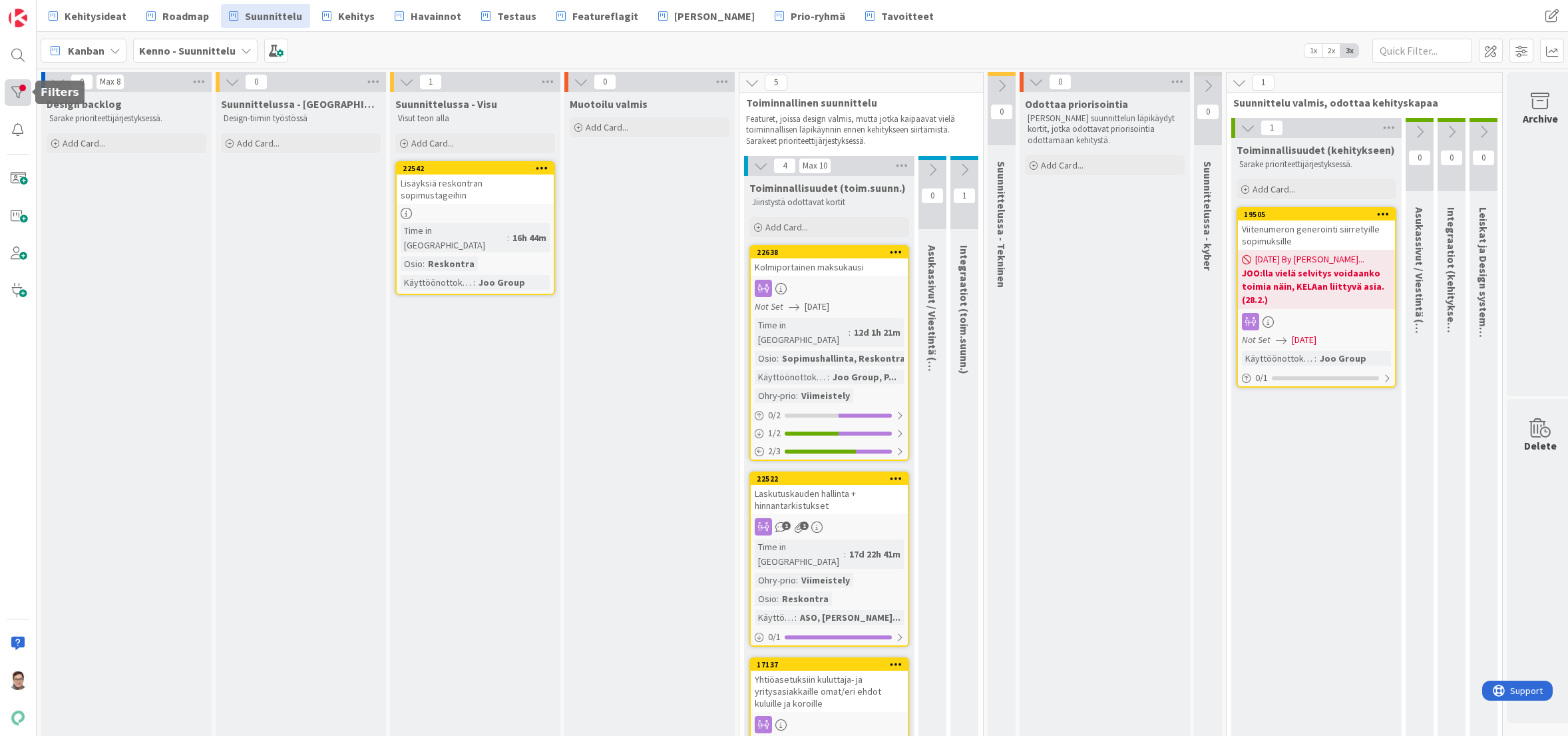
click at [16, 90] on div at bounding box center [18, 92] width 26 height 26
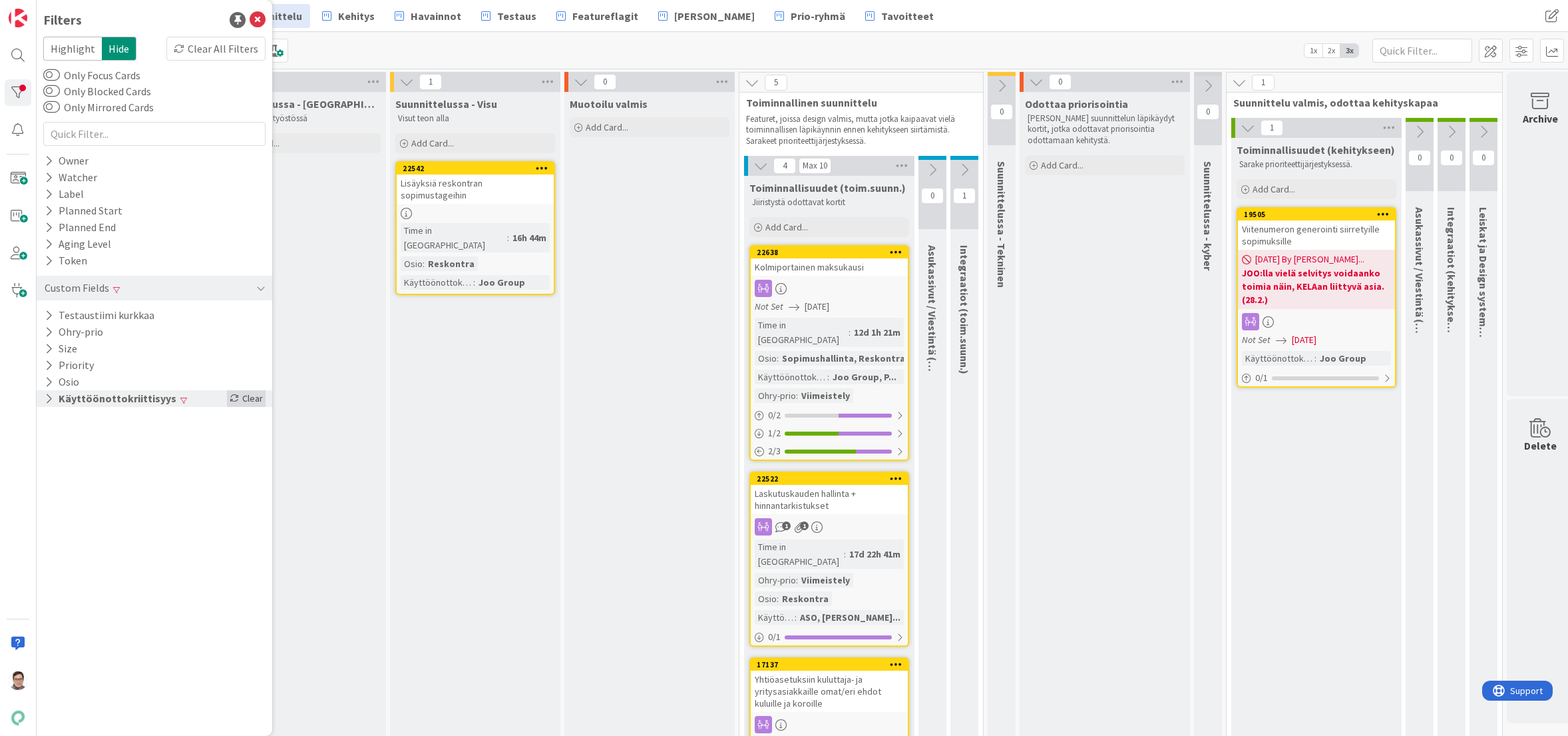
click at [253, 398] on div "Clear" at bounding box center [246, 398] width 39 height 17
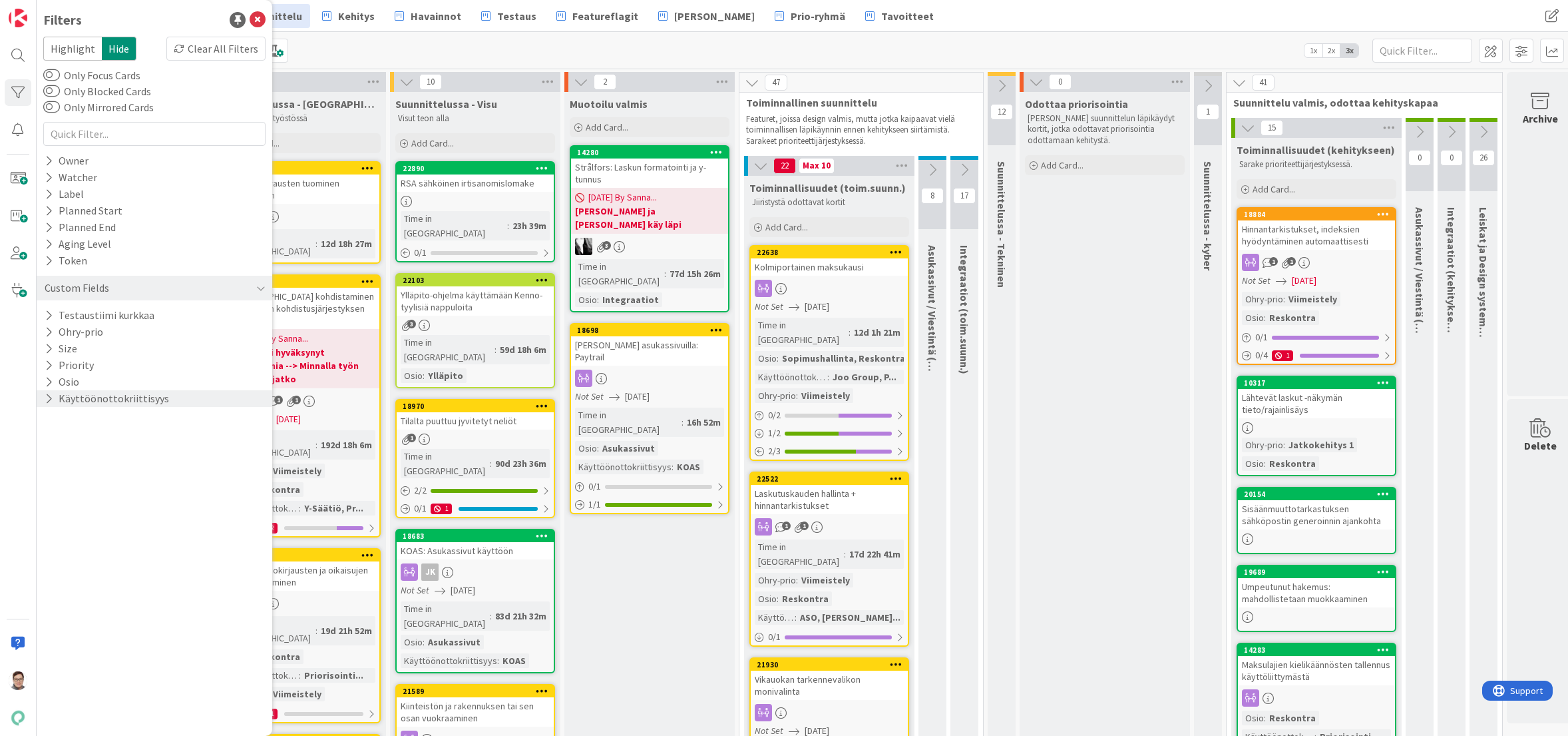
click at [369, 60] on div "Kanban Kenno - Suunnittelu 1x 2x 3x" at bounding box center [802, 50] width 1531 height 37
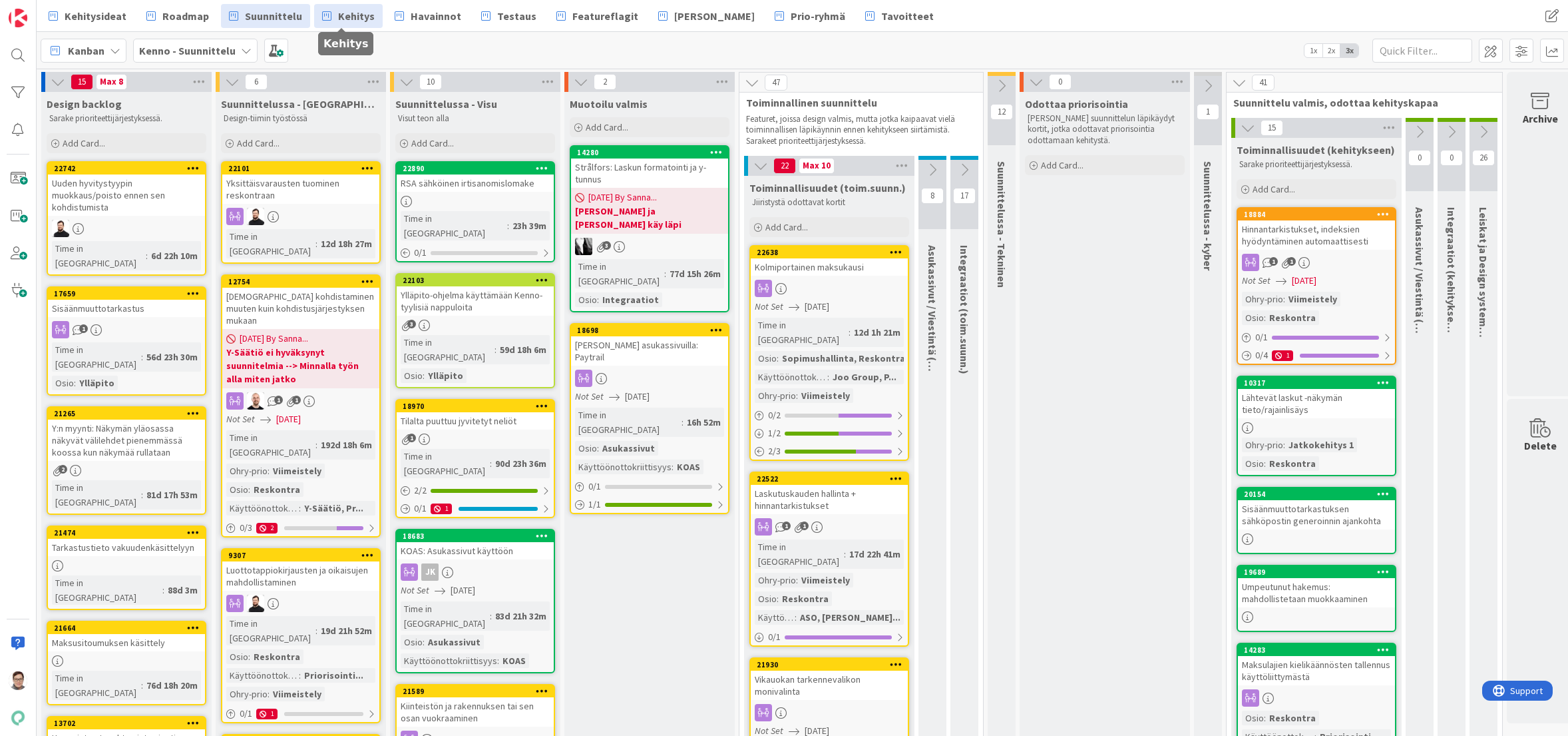
click at [354, 22] on span "Kehitys" at bounding box center [356, 16] width 37 height 16
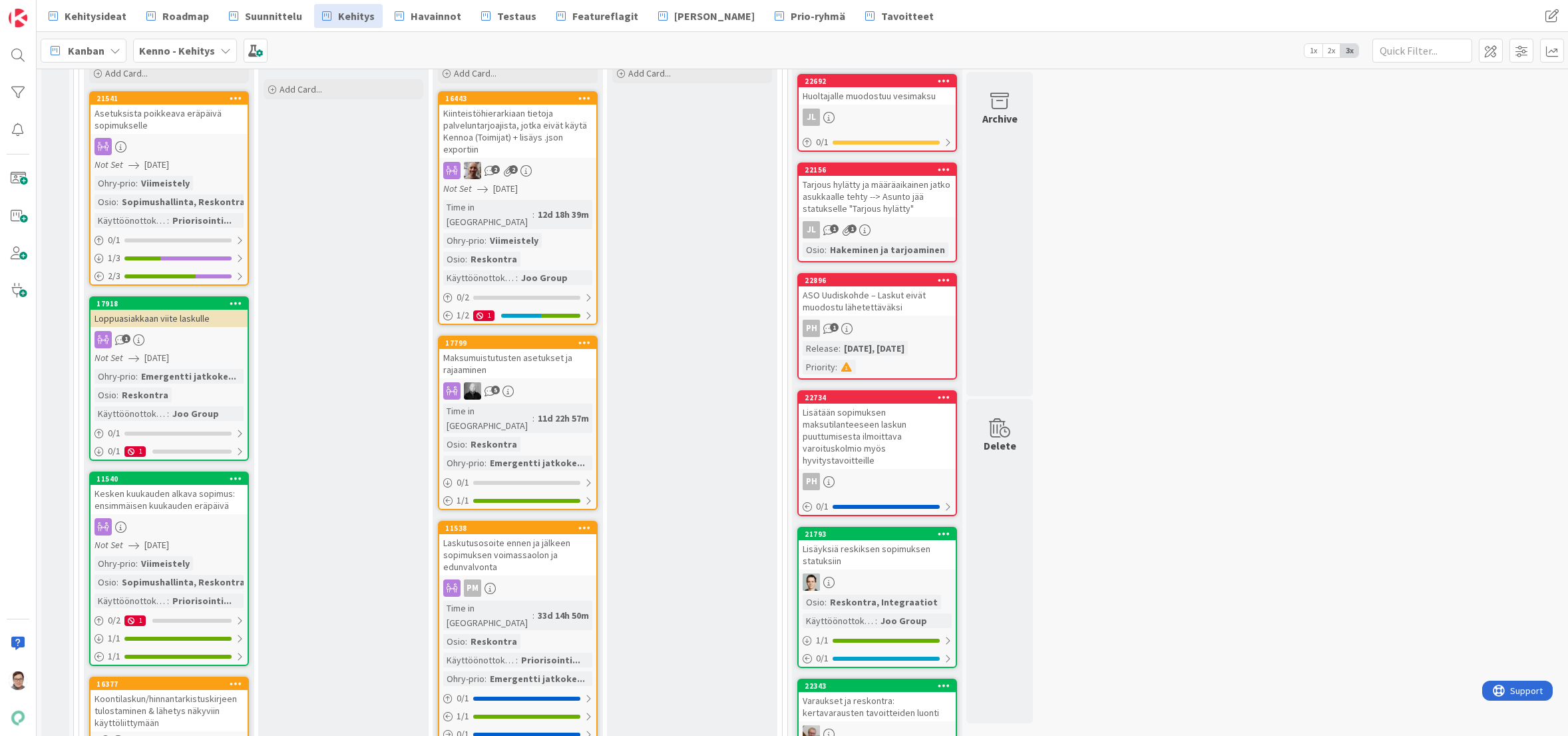
scroll to position [200, 0]
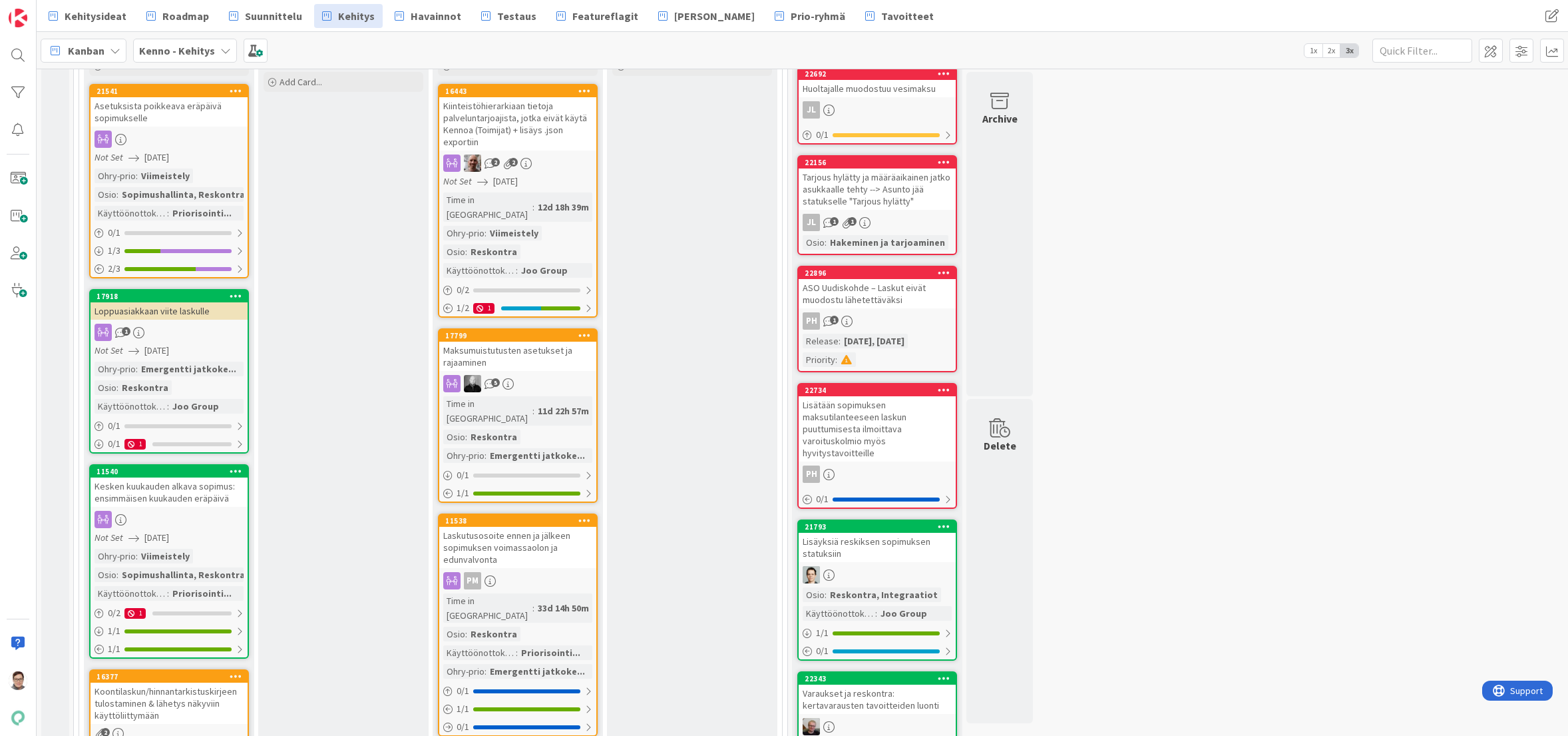
click at [235, 294] on icon at bounding box center [236, 296] width 13 height 9
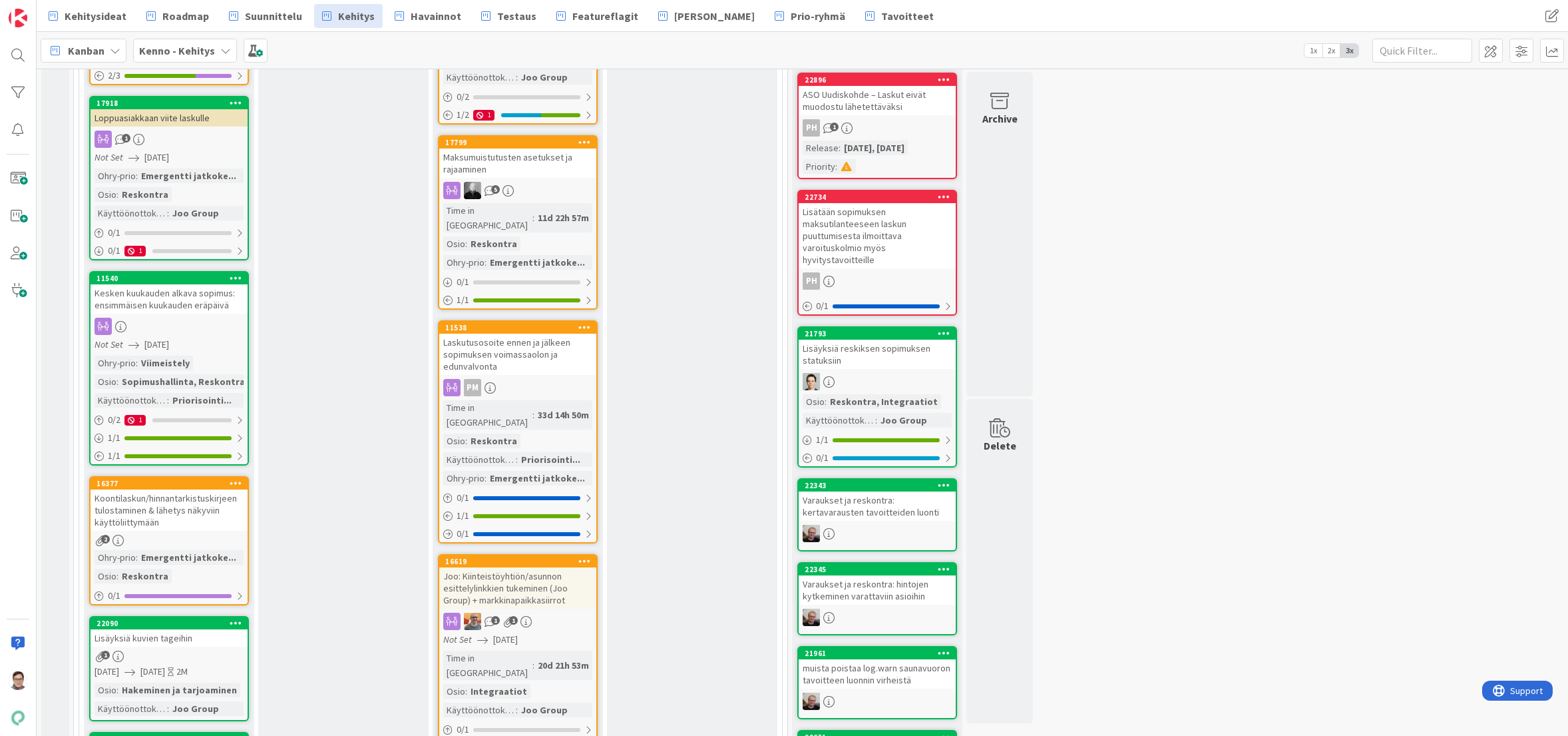
scroll to position [400, 0]
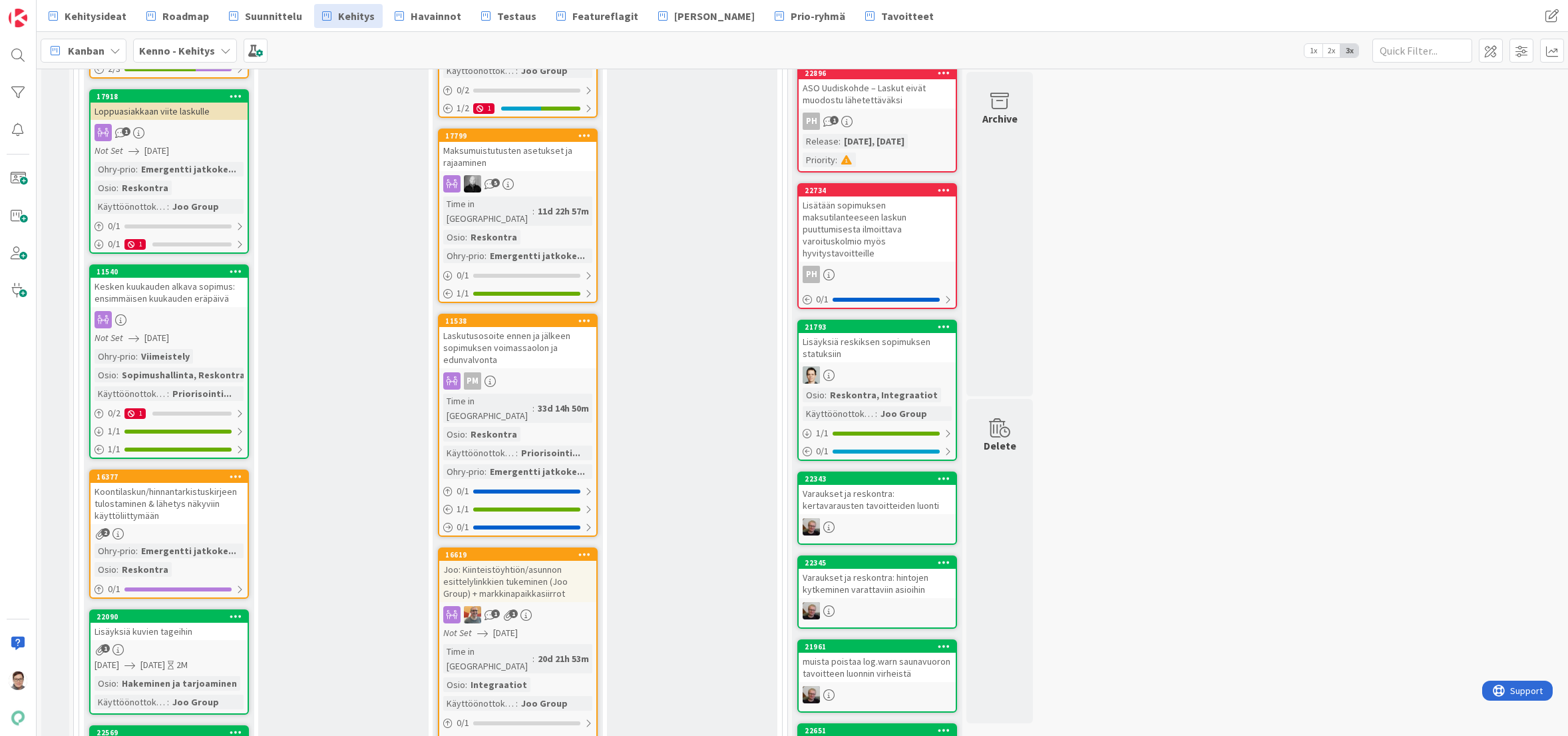
click at [191, 308] on link "11540 Kesken kuukauden alkava sopimus: ensimmäisen kuukauden eräpäivä Not Set 0…" at bounding box center [169, 361] width 160 height 194
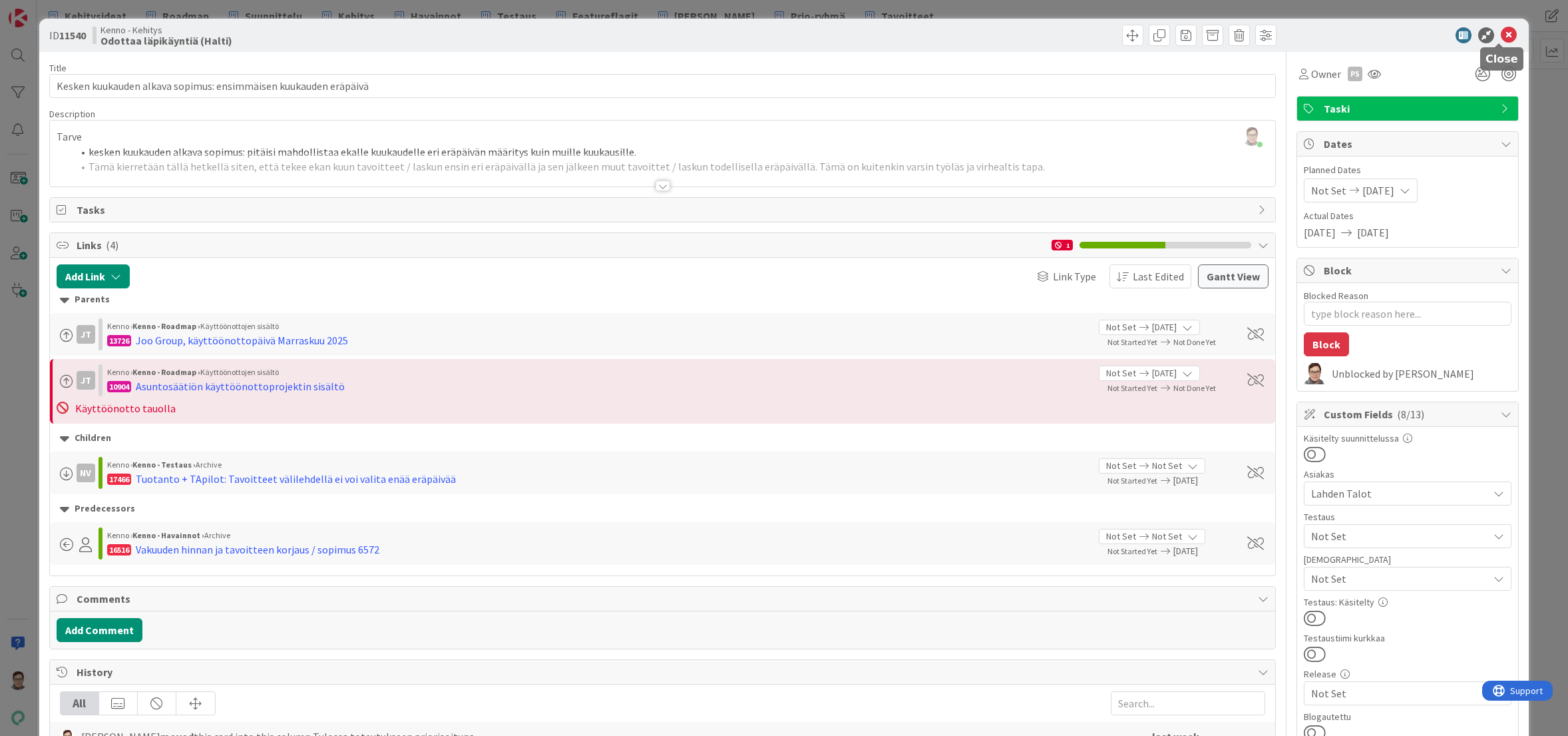
click at [1501, 30] on icon at bounding box center [1509, 35] width 16 height 16
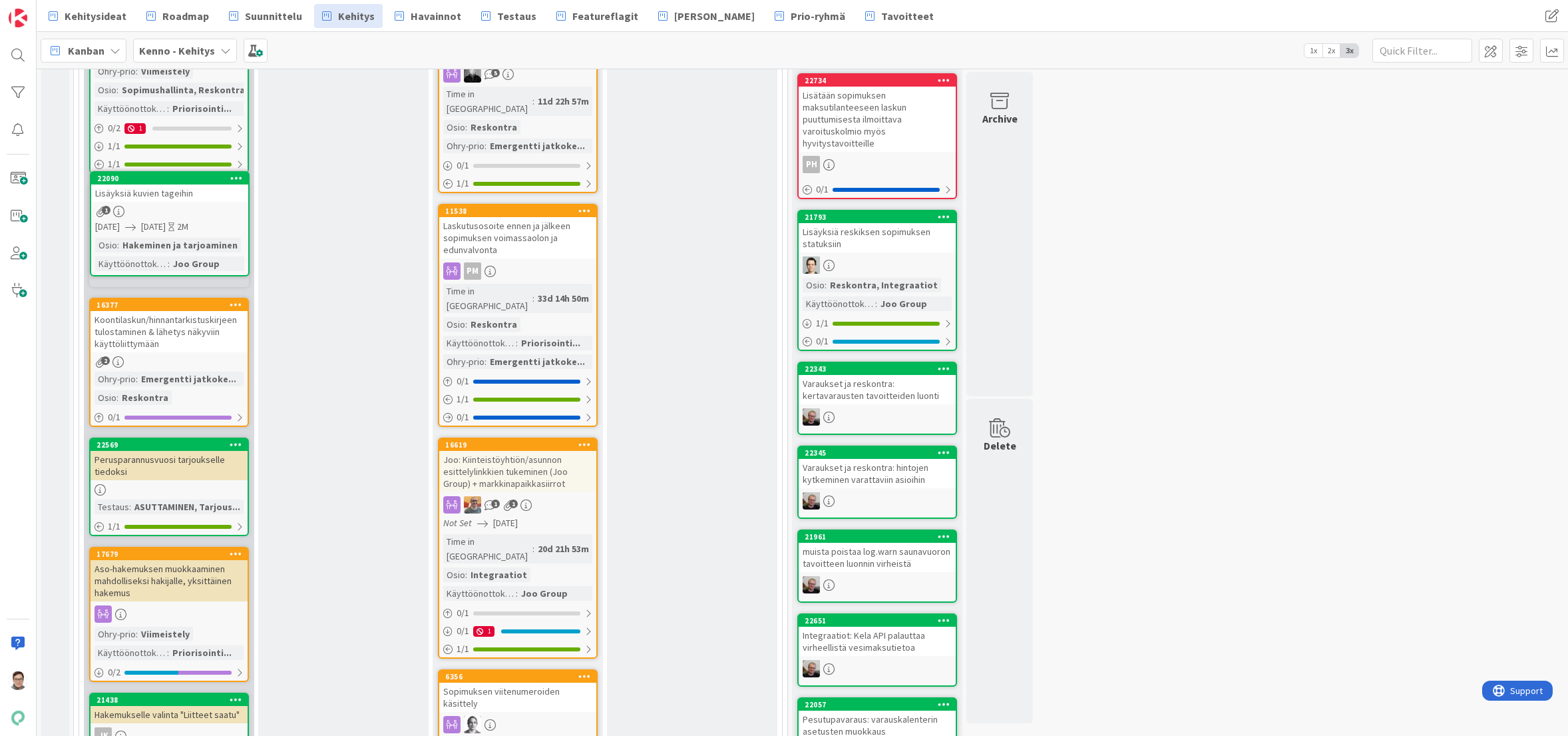
scroll to position [494, 0]
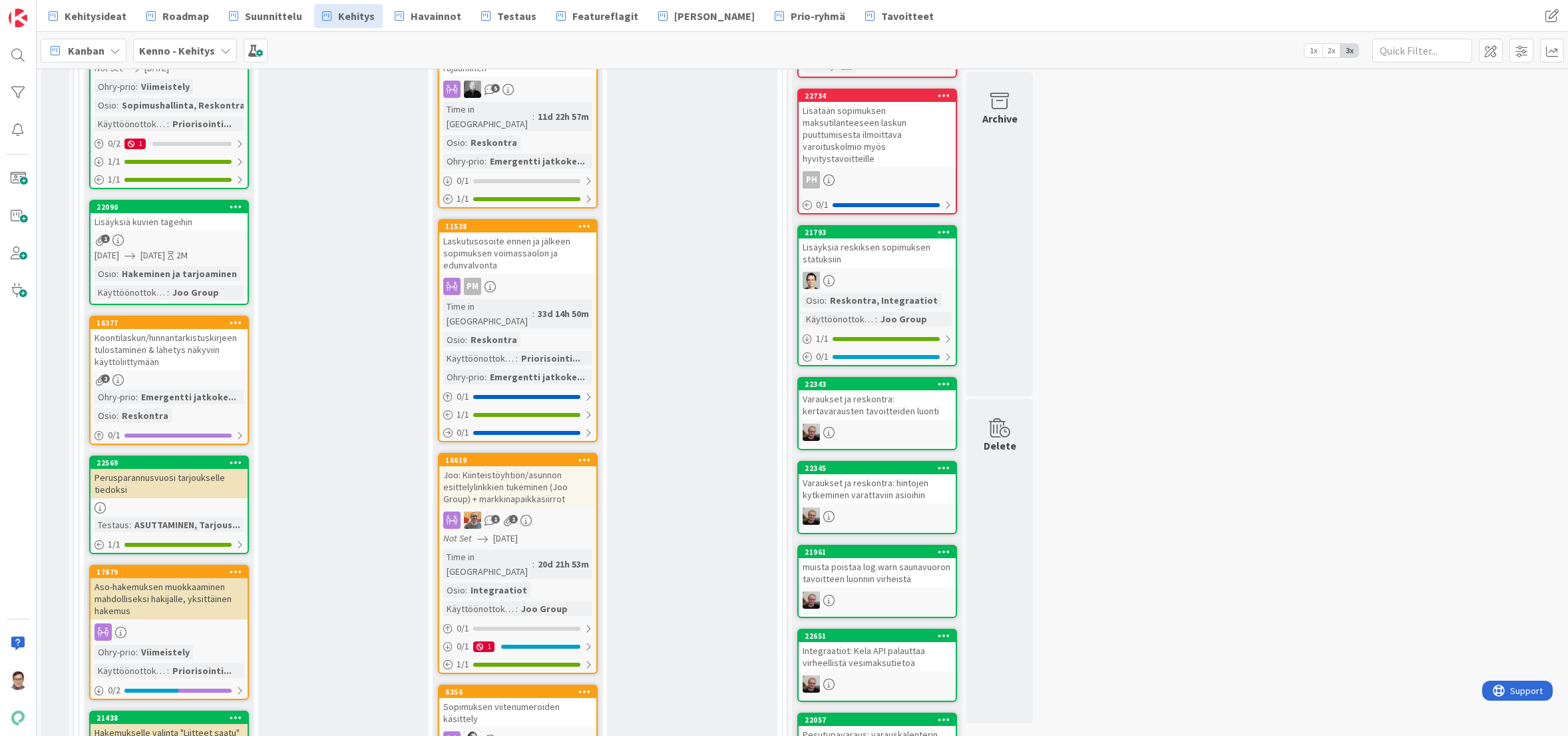
click at [172, 229] on div "Lisäyksiä kuvien tageihin" at bounding box center [169, 222] width 157 height 18
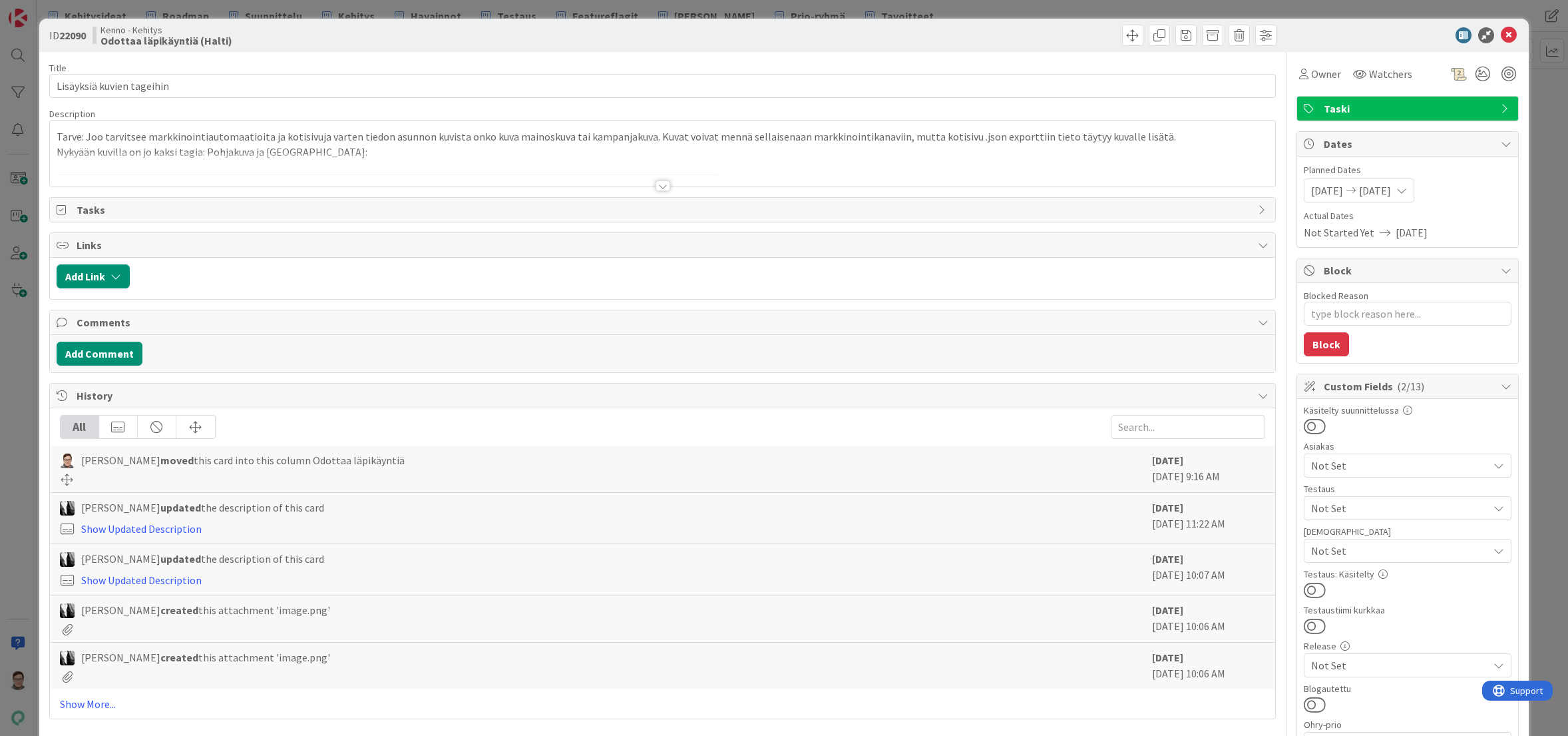
click at [657, 181] on div at bounding box center [663, 186] width 15 height 11
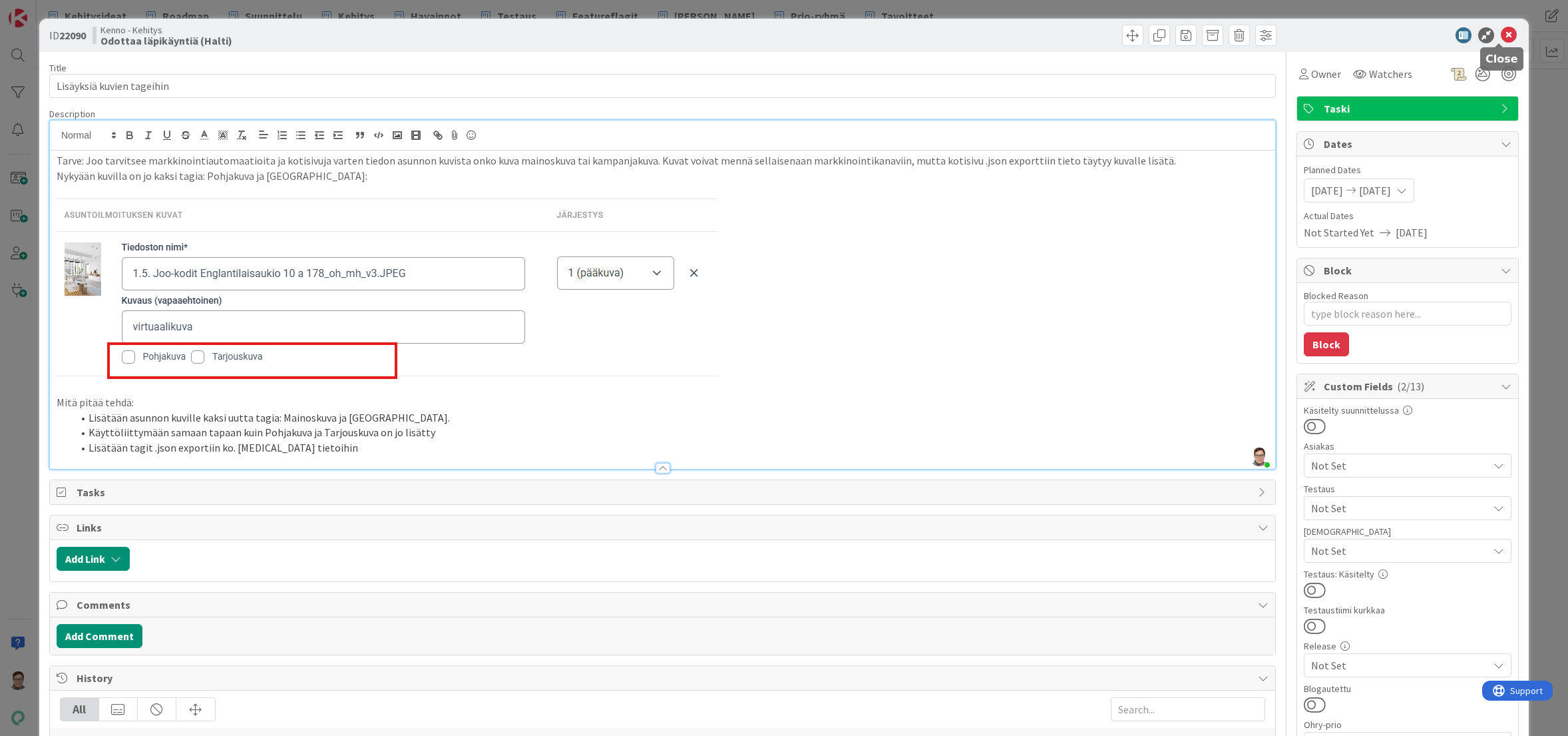
click at [1501, 34] on icon at bounding box center [1509, 35] width 16 height 16
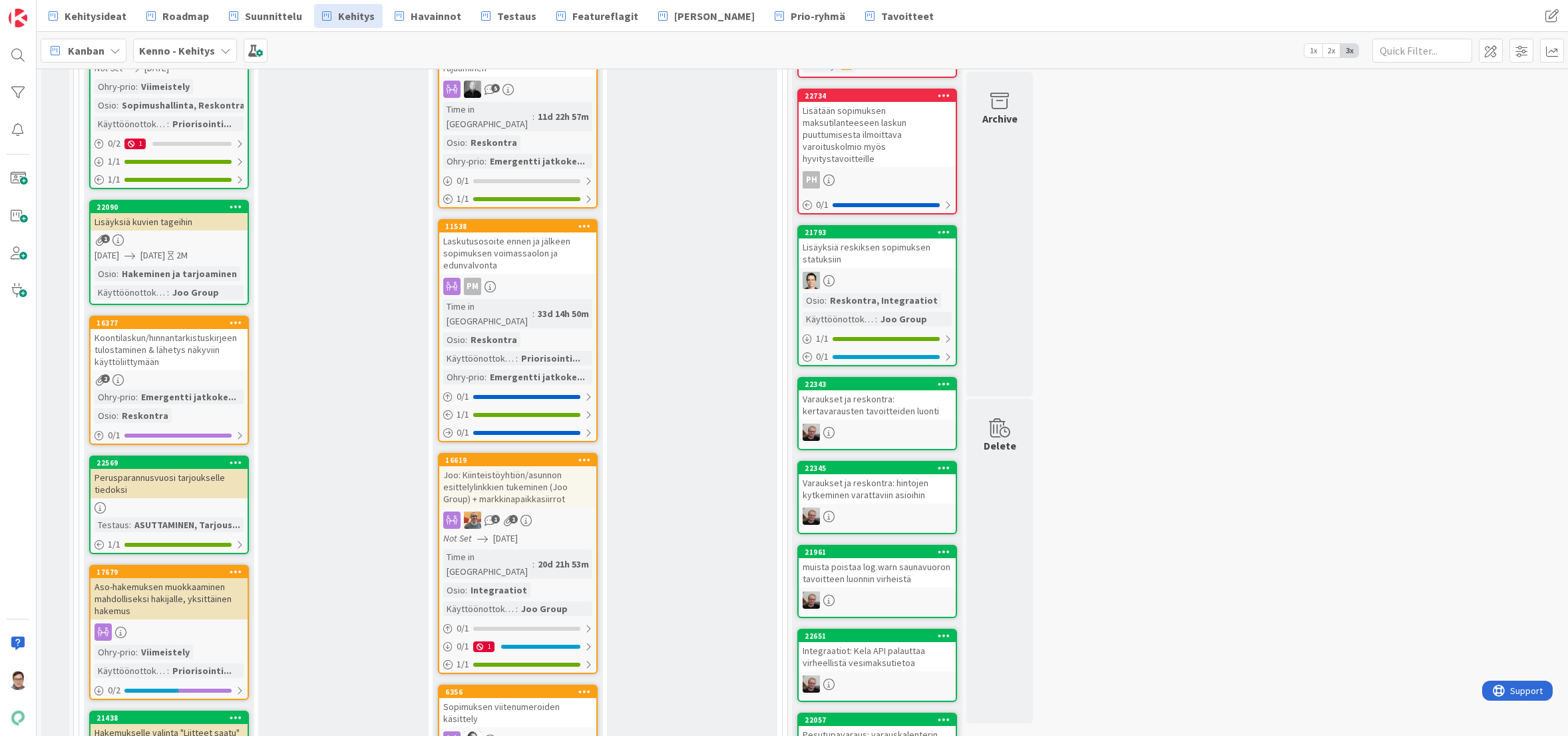
click at [667, 727] on div "In Review (Halti) Add Card..." at bounding box center [692, 520] width 170 height 1569
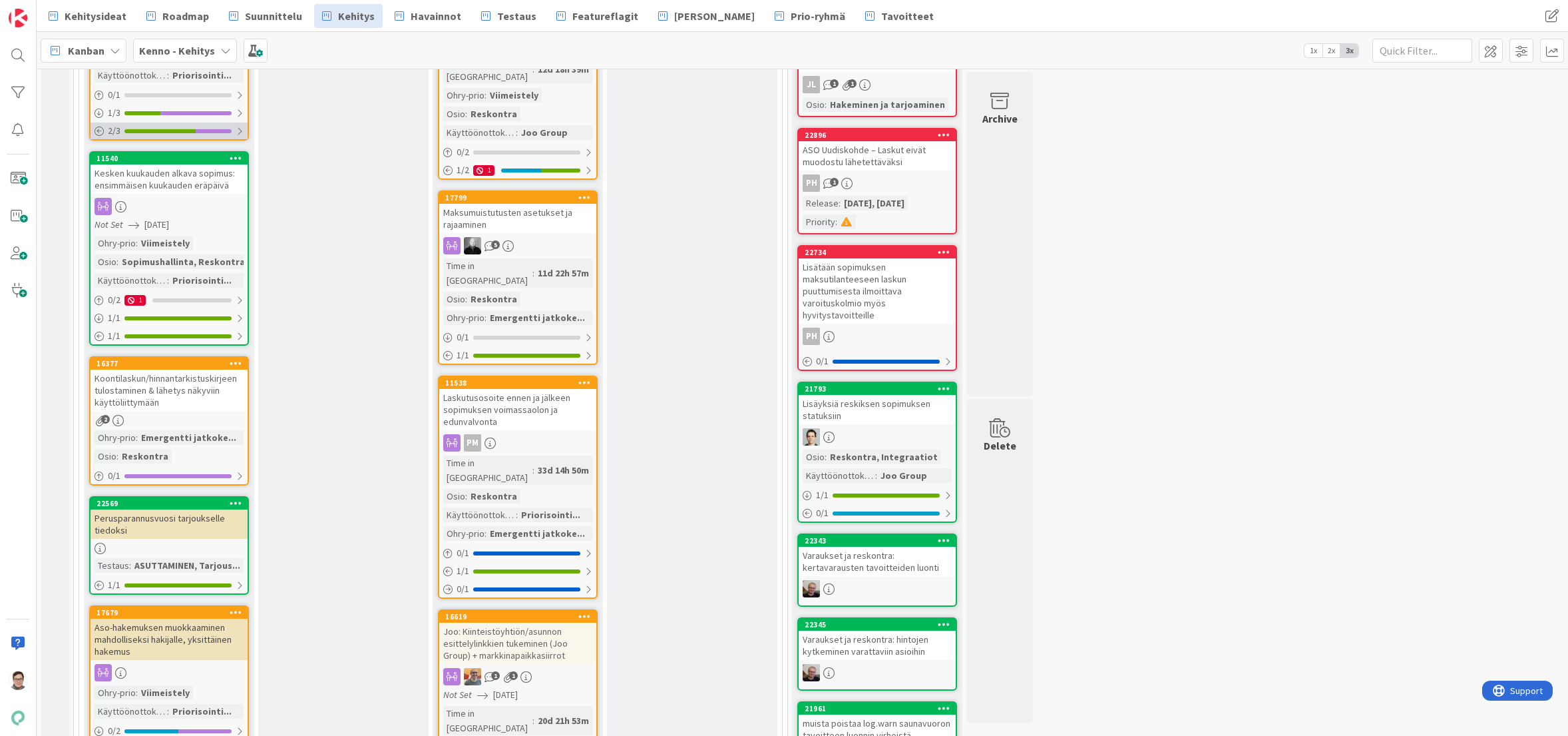
scroll to position [161, 0]
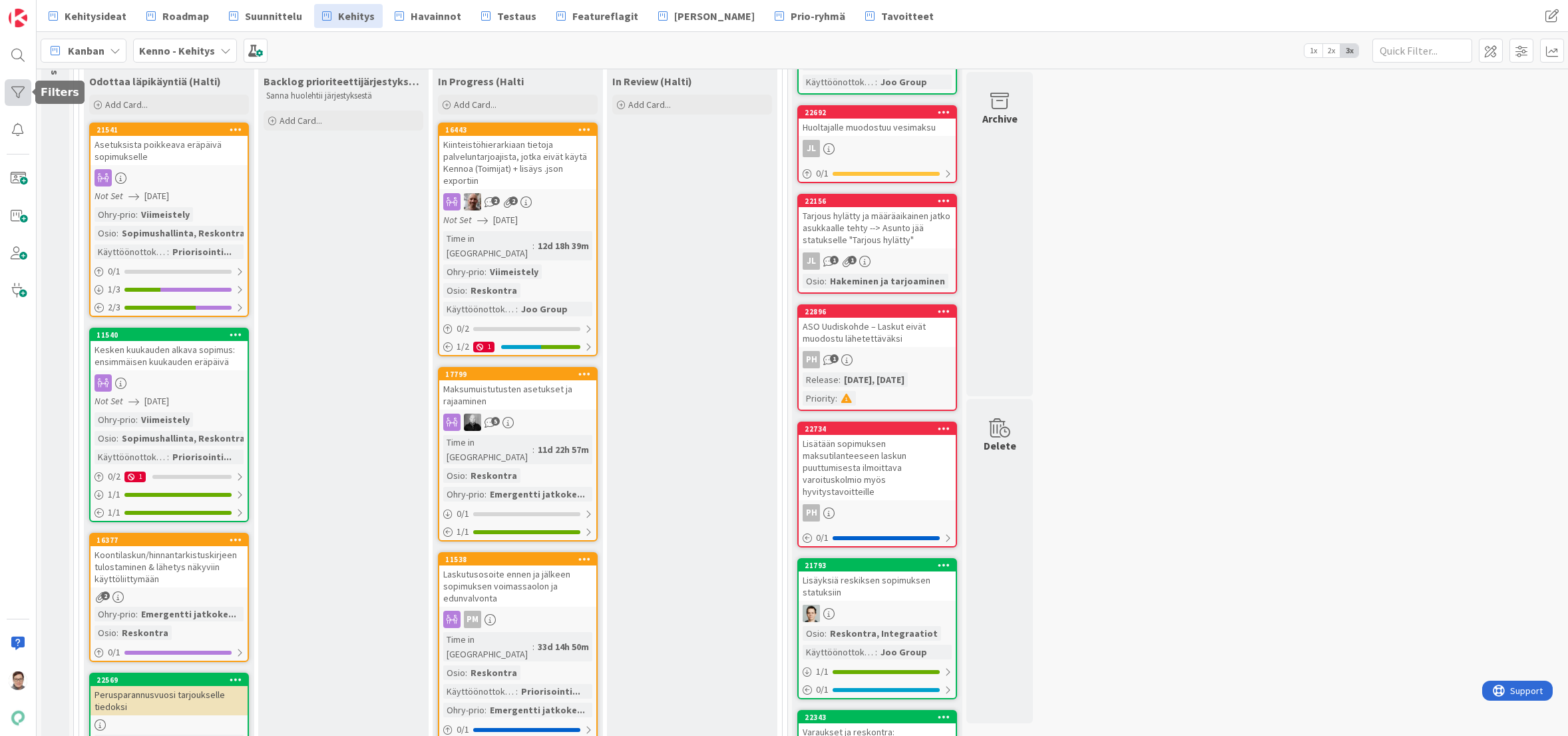
click at [16, 87] on div at bounding box center [18, 92] width 26 height 26
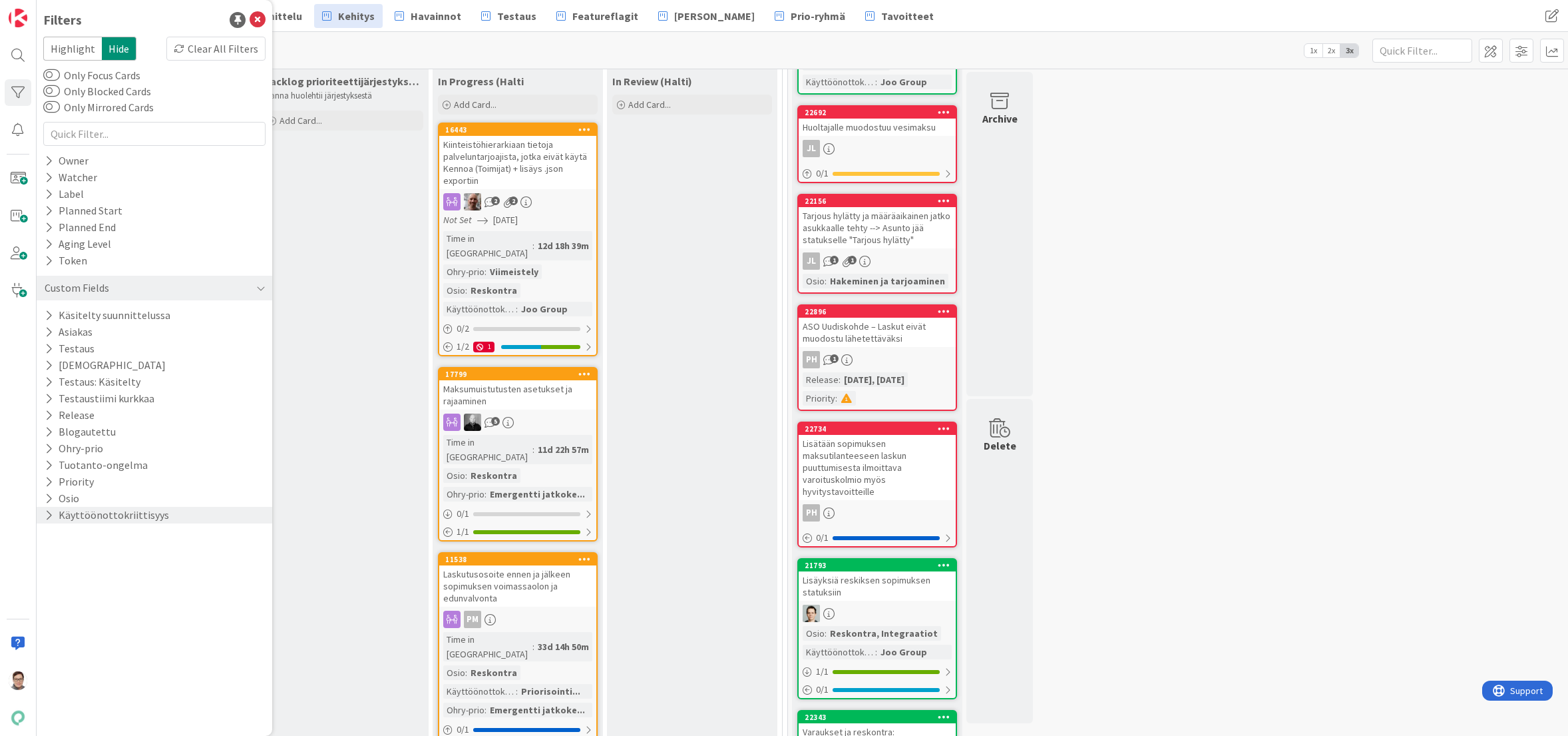
click at [87, 512] on button "Käyttöönottokriittisyys" at bounding box center [107, 515] width 127 height 17
click at [49, 586] on icon at bounding box center [51, 587] width 9 height 9
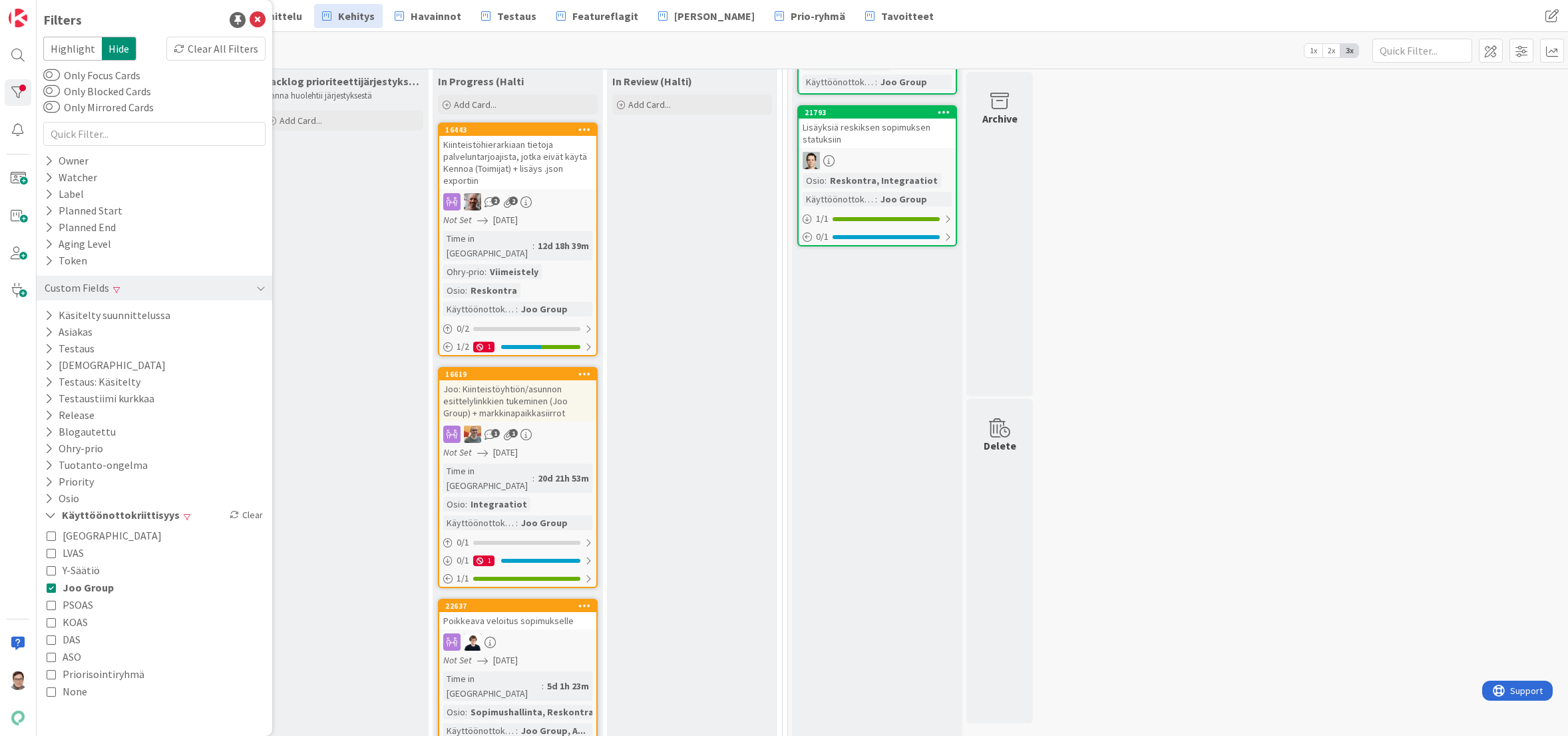
click at [365, 555] on div "Backlog prioriteettijärjestyksessä (Halti) Sanna huolehtii järjestyksestä Add C…" at bounding box center [343, 446] width 170 height 754
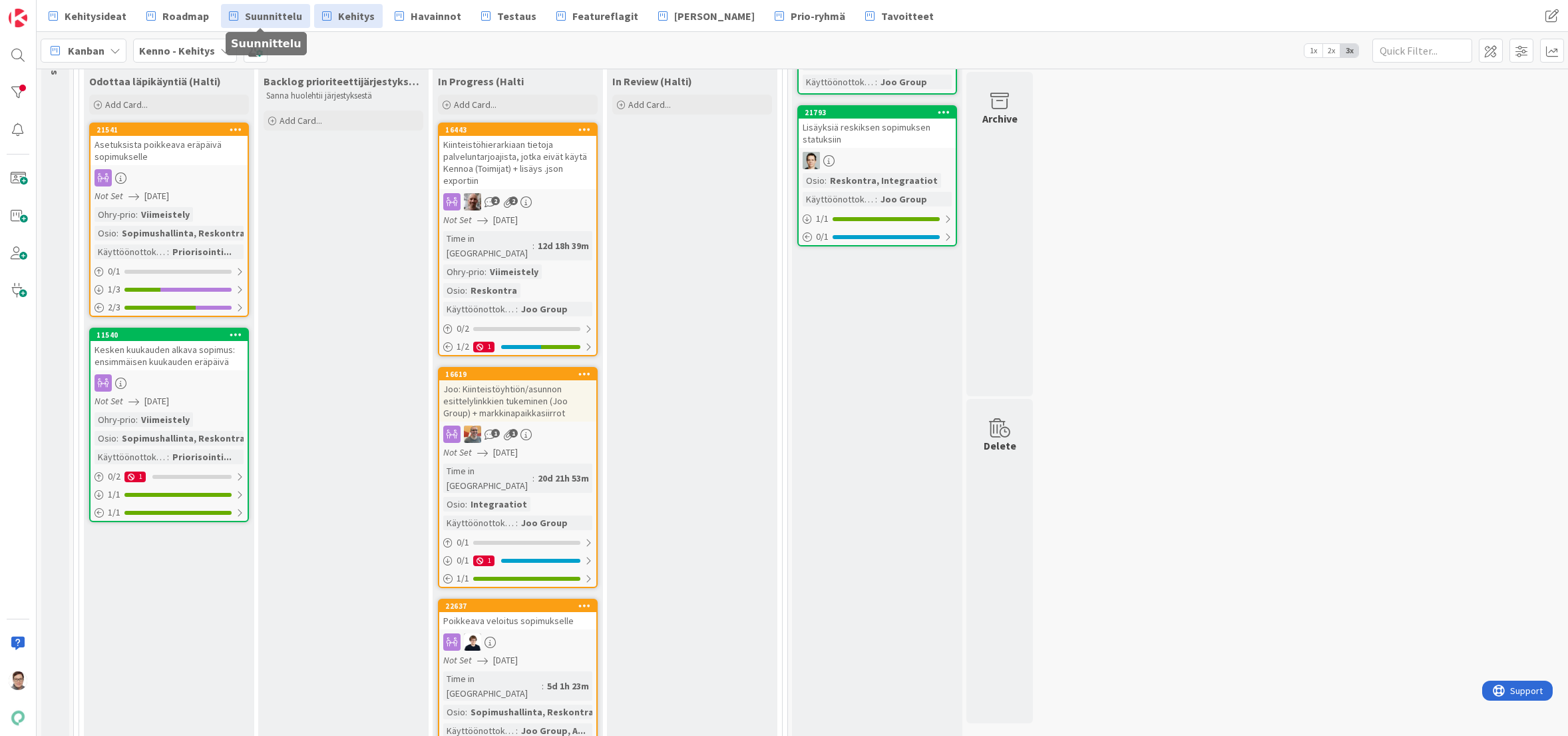
click at [273, 19] on span "Suunnittelu" at bounding box center [273, 16] width 57 height 16
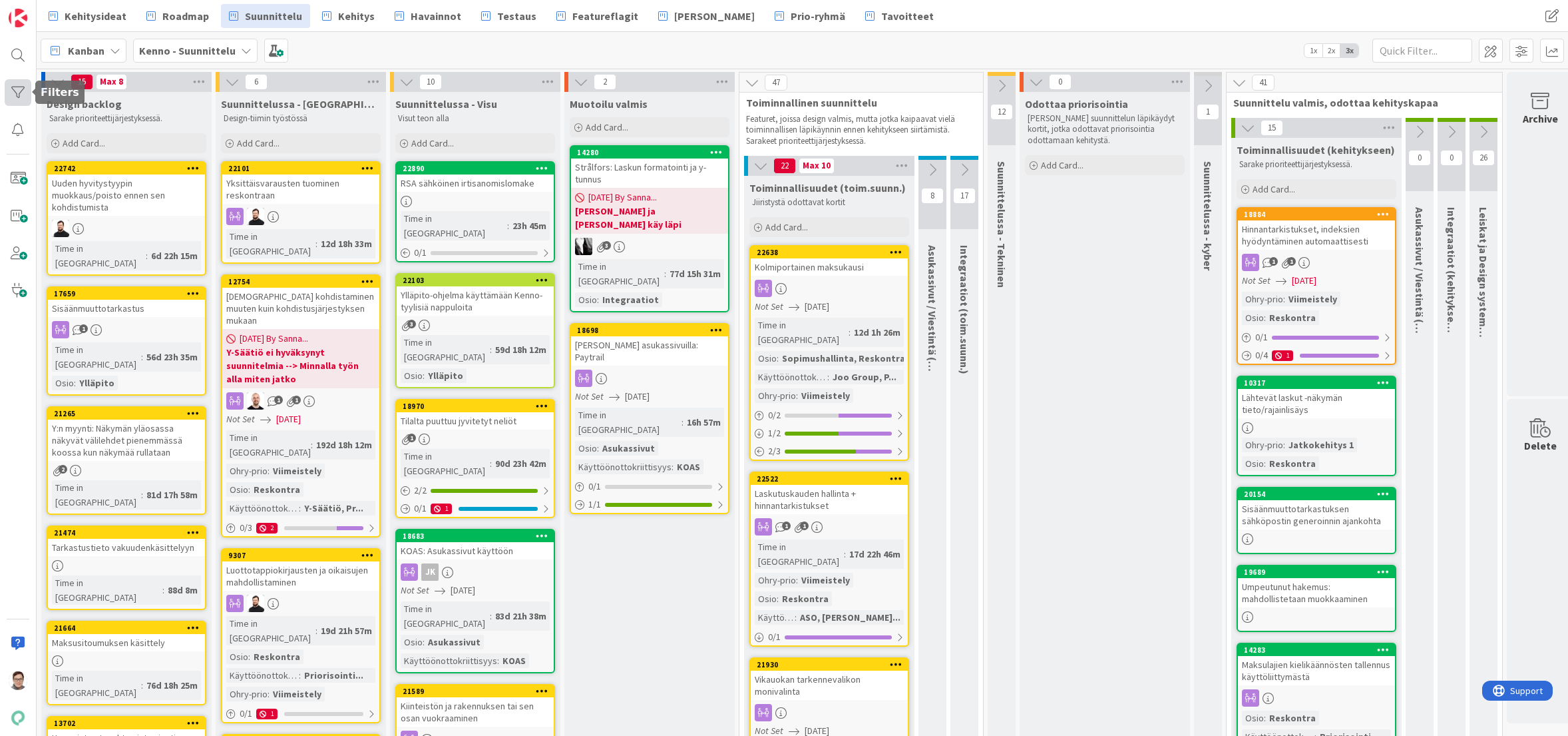
click at [19, 90] on div at bounding box center [18, 92] width 26 height 26
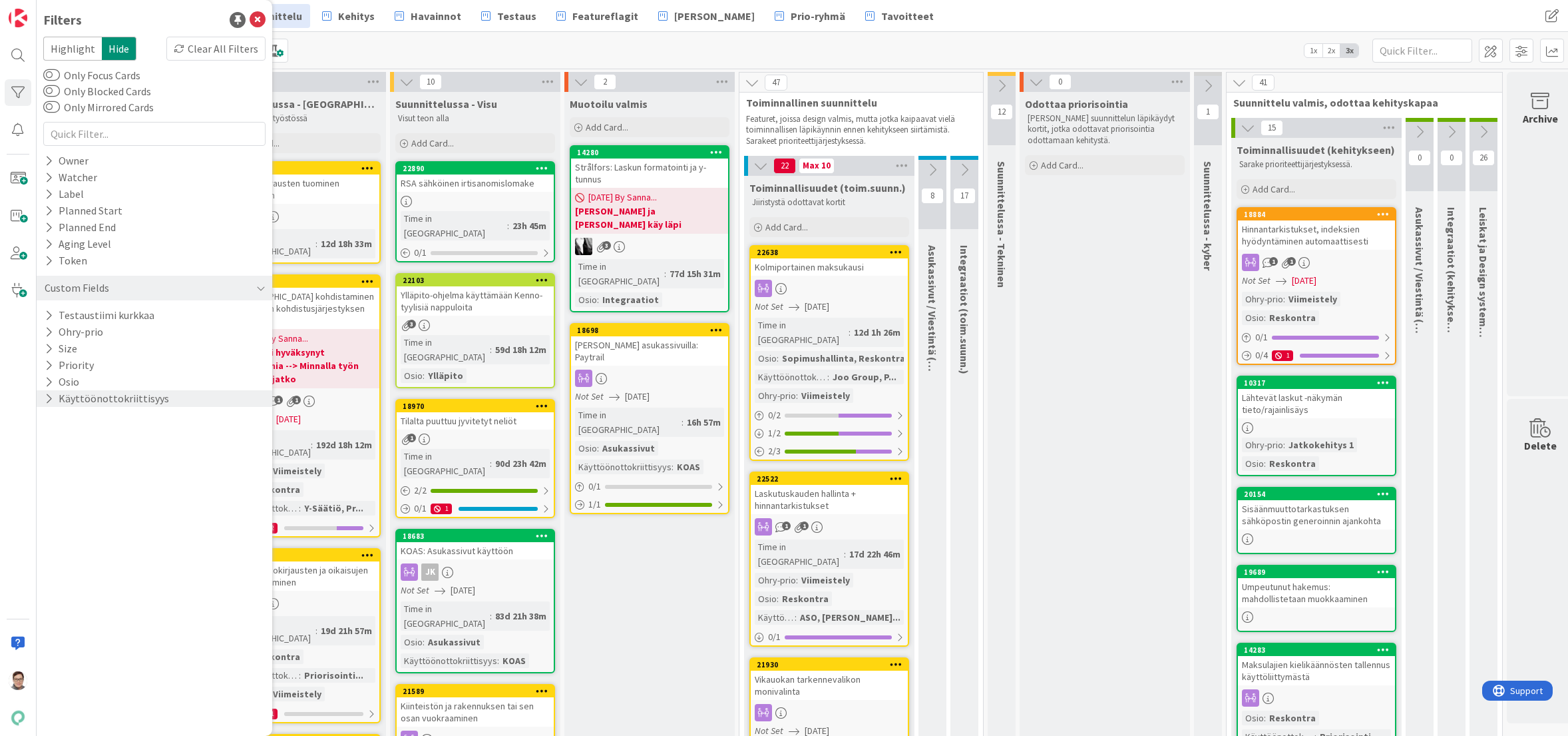
click at [46, 404] on icon at bounding box center [49, 398] width 9 height 12
click at [52, 467] on icon at bounding box center [51, 471] width 9 height 9
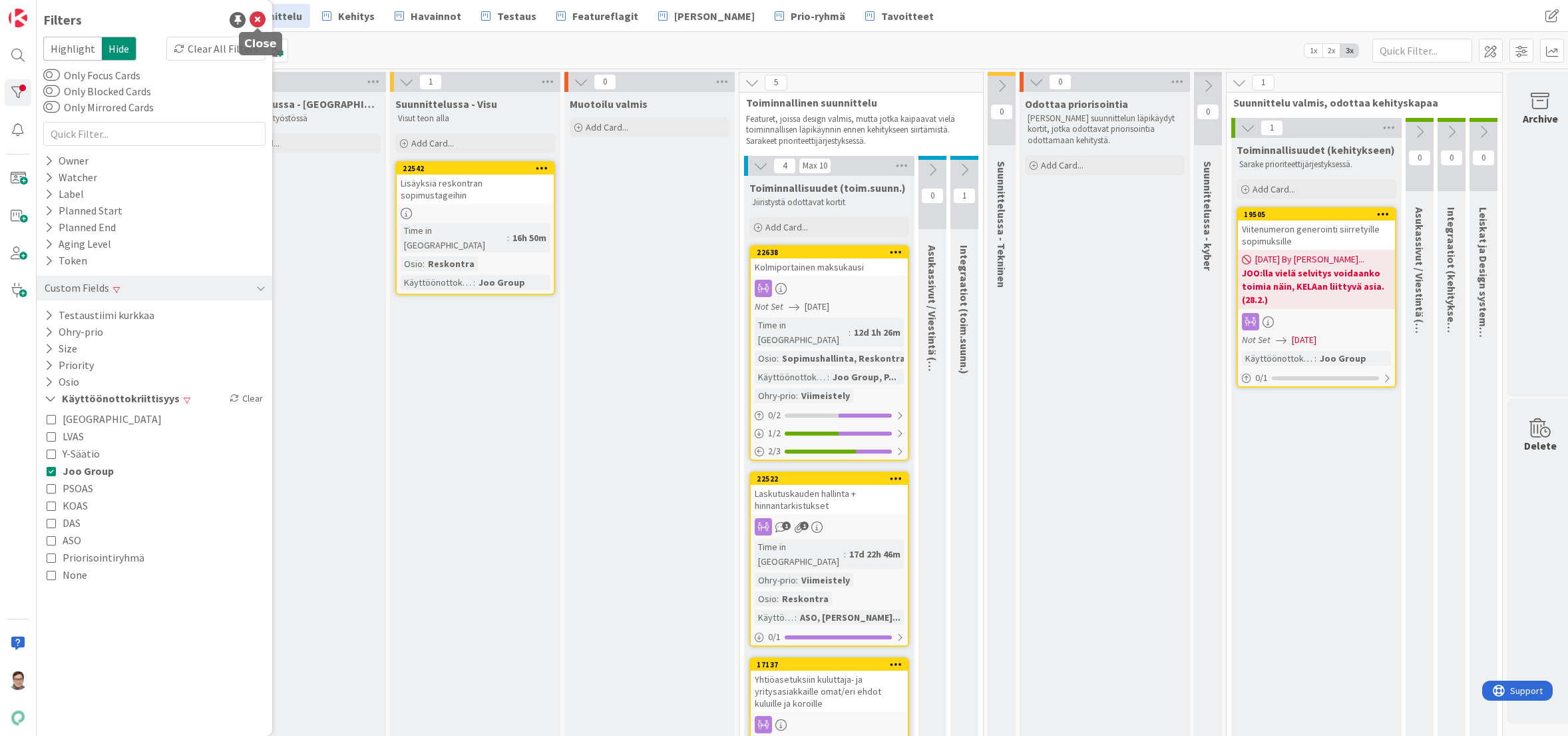
click at [258, 21] on icon at bounding box center [258, 20] width 16 height 16
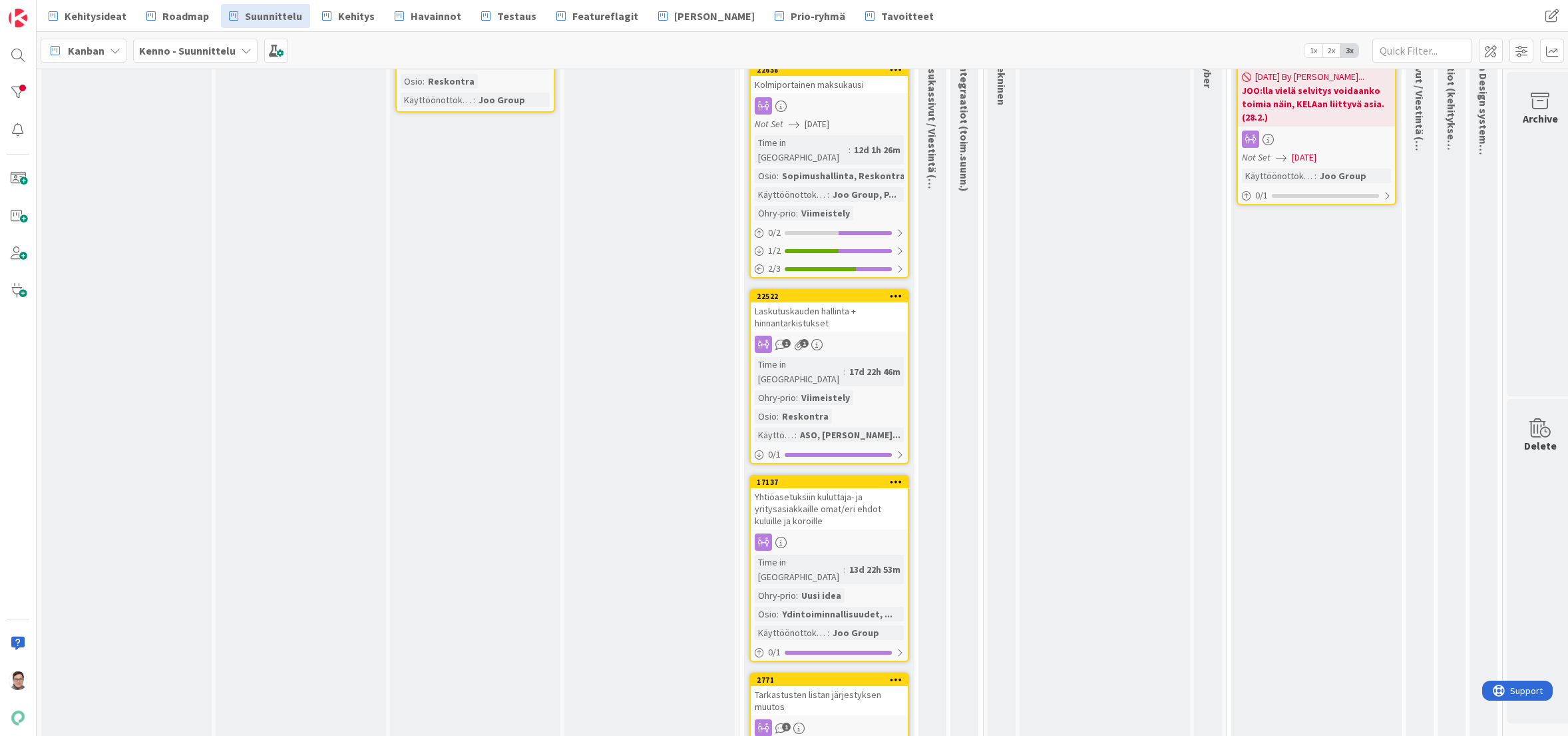
scroll to position [200, 0]
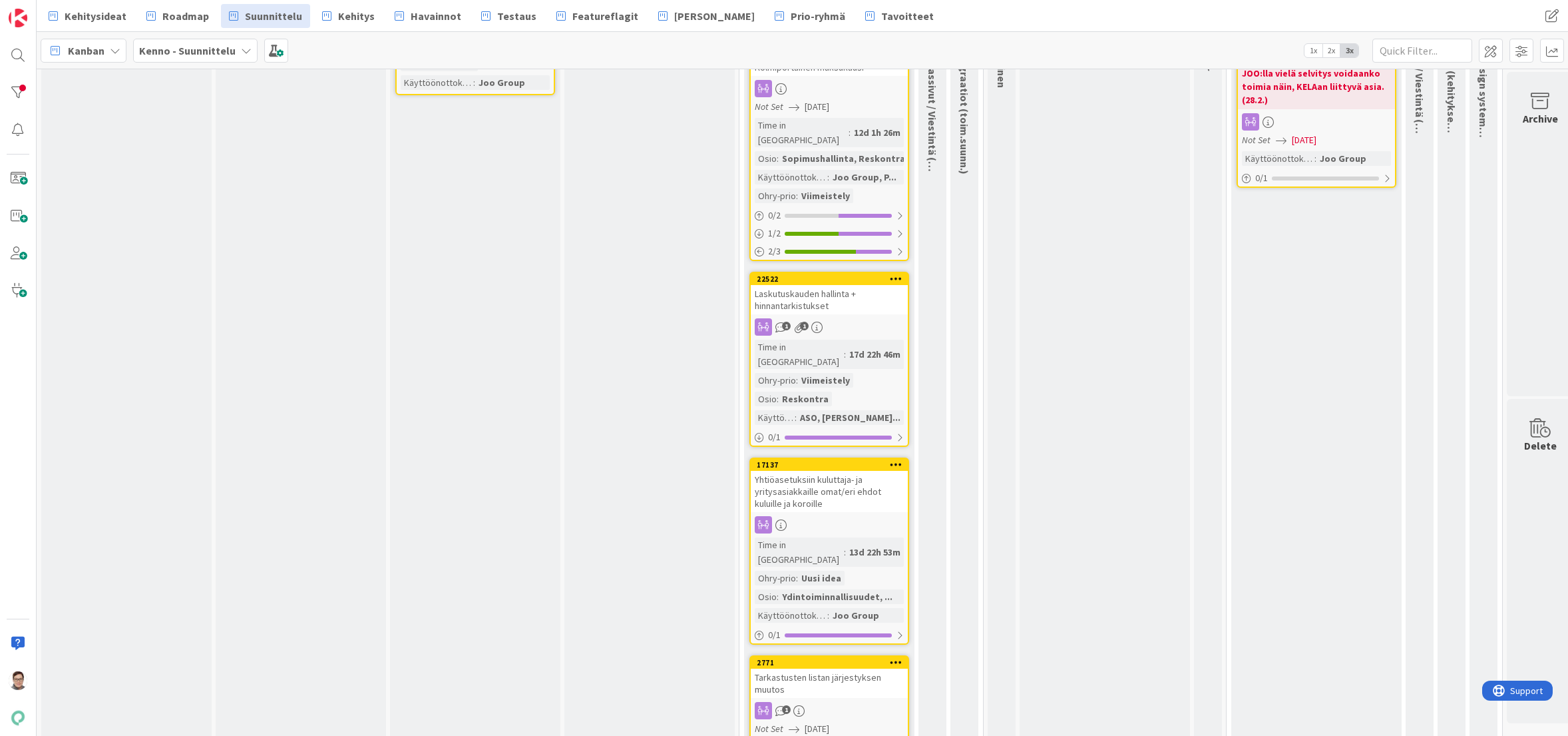
click at [828, 471] on div "Yhtiöasetuksiin kuluttaja- ja yritysasiakkaille omat/eri ehdot kuluille ja koro…" at bounding box center [829, 491] width 157 height 41
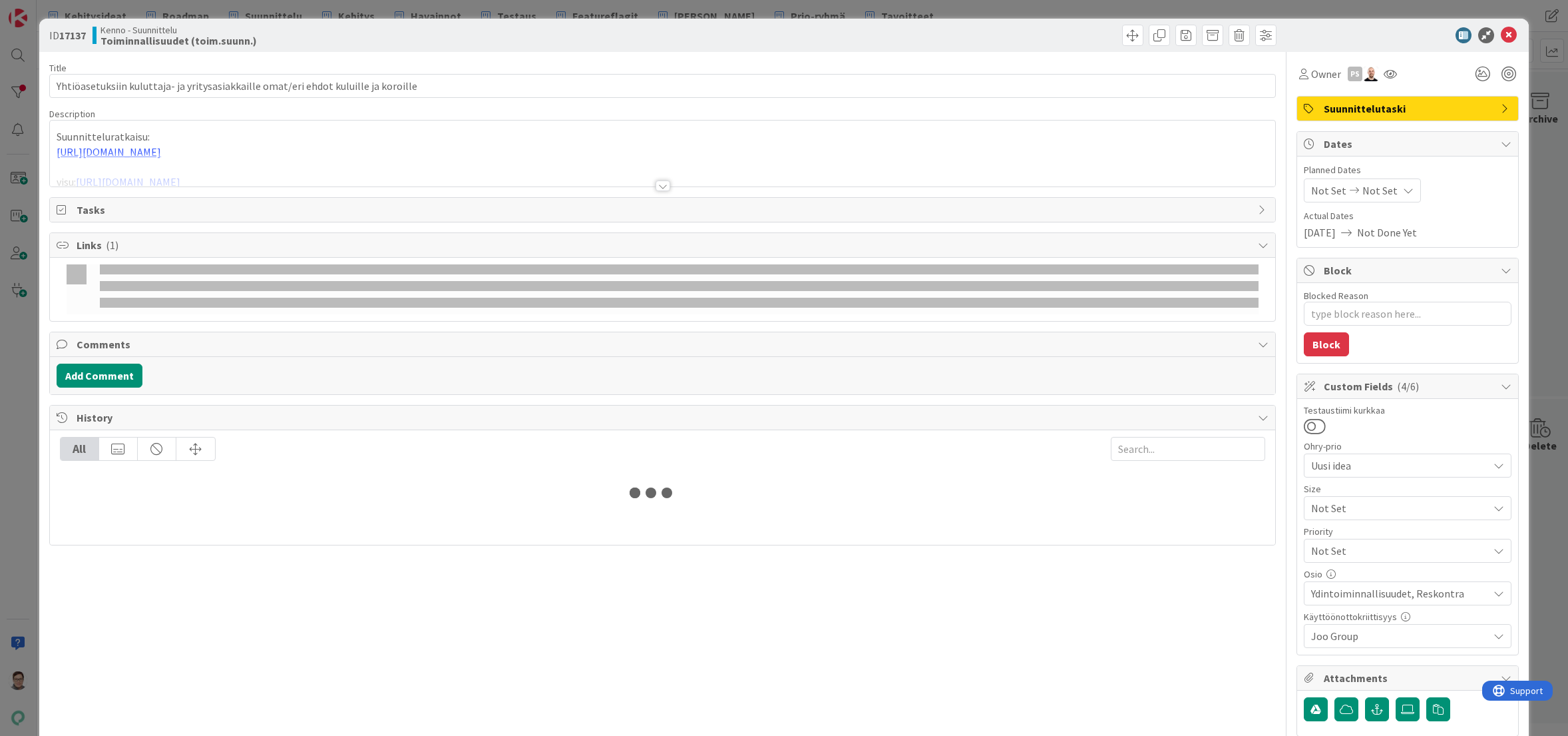
type textarea "x"
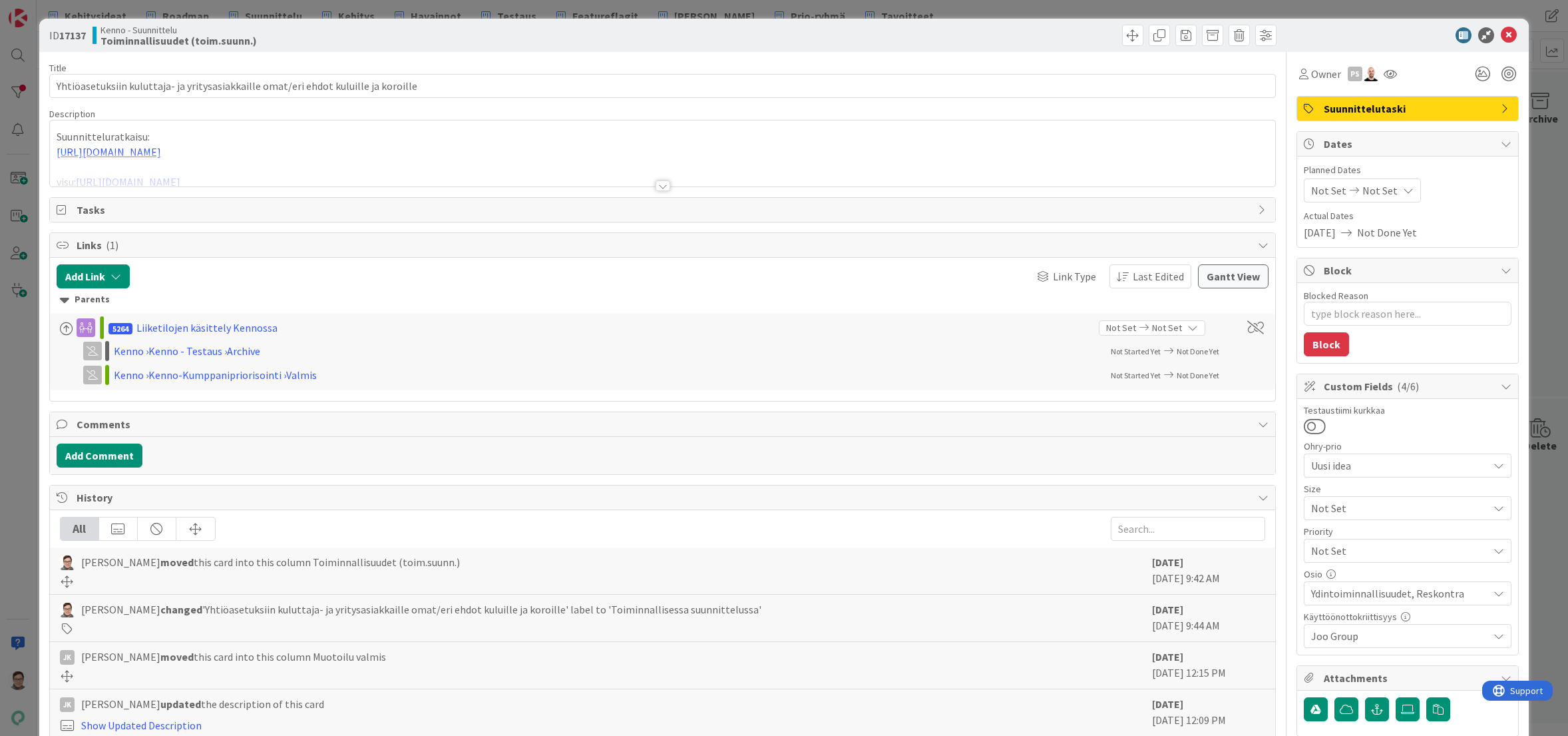
click at [657, 184] on div at bounding box center [663, 186] width 15 height 11
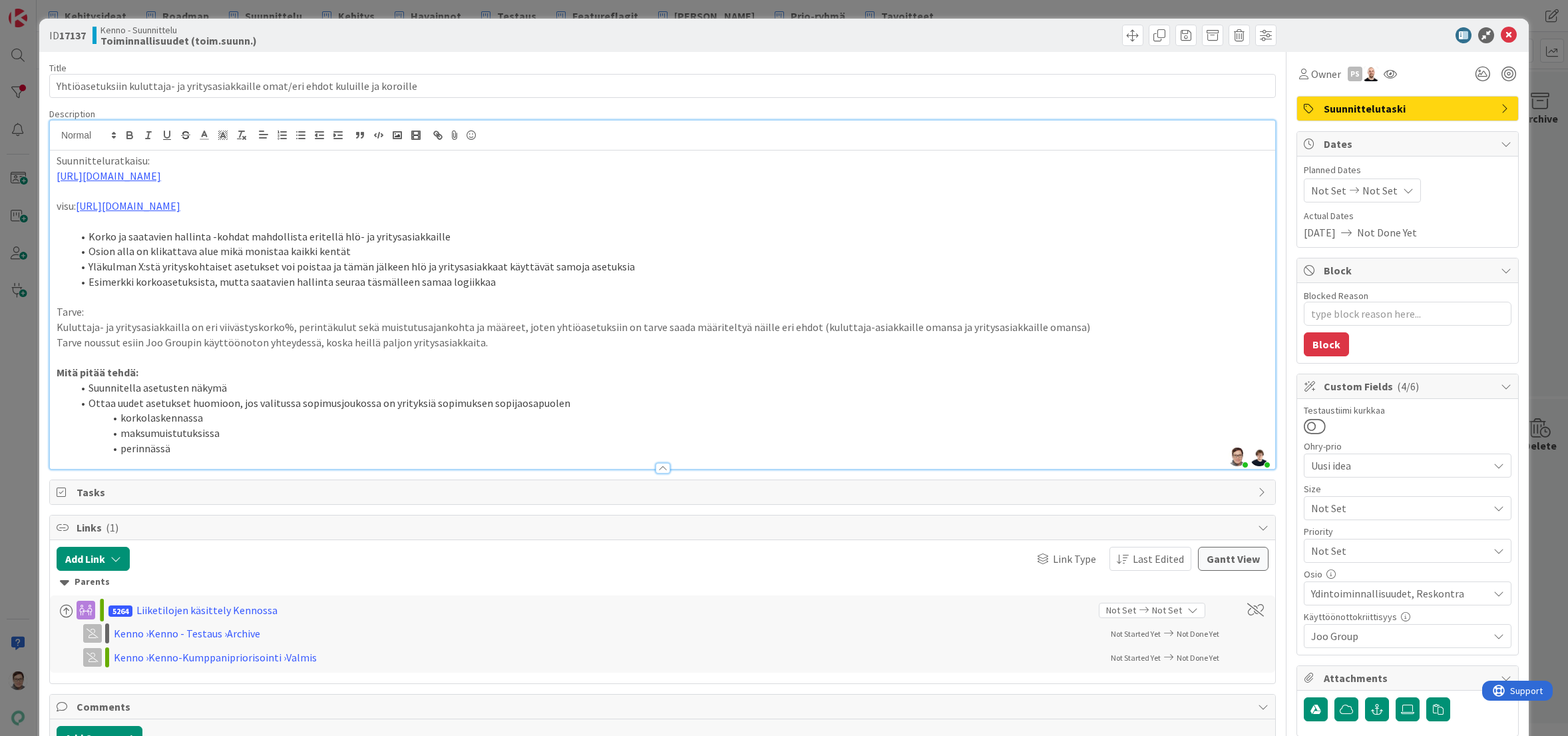
click at [229, 388] on li "Suunnitella asetusten näkymä" at bounding box center [670, 388] width 1196 height 16
drag, startPoint x: 138, startPoint y: 389, endPoint x: 80, endPoint y: 382, distance: 58.4
click at [80, 382] on li "Suunnitella asetusten näkymä" at bounding box center [670, 388] width 1196 height 16
click at [241, 432] on li "maksumuistutuksissa" at bounding box center [670, 433] width 1196 height 16
click at [161, 175] on link "https://www.figma.com/proto/s06ePFuGvSFkRRSBp8p43G/Reskontra?page-id=0%3A1&node…" at bounding box center [109, 176] width 105 height 14
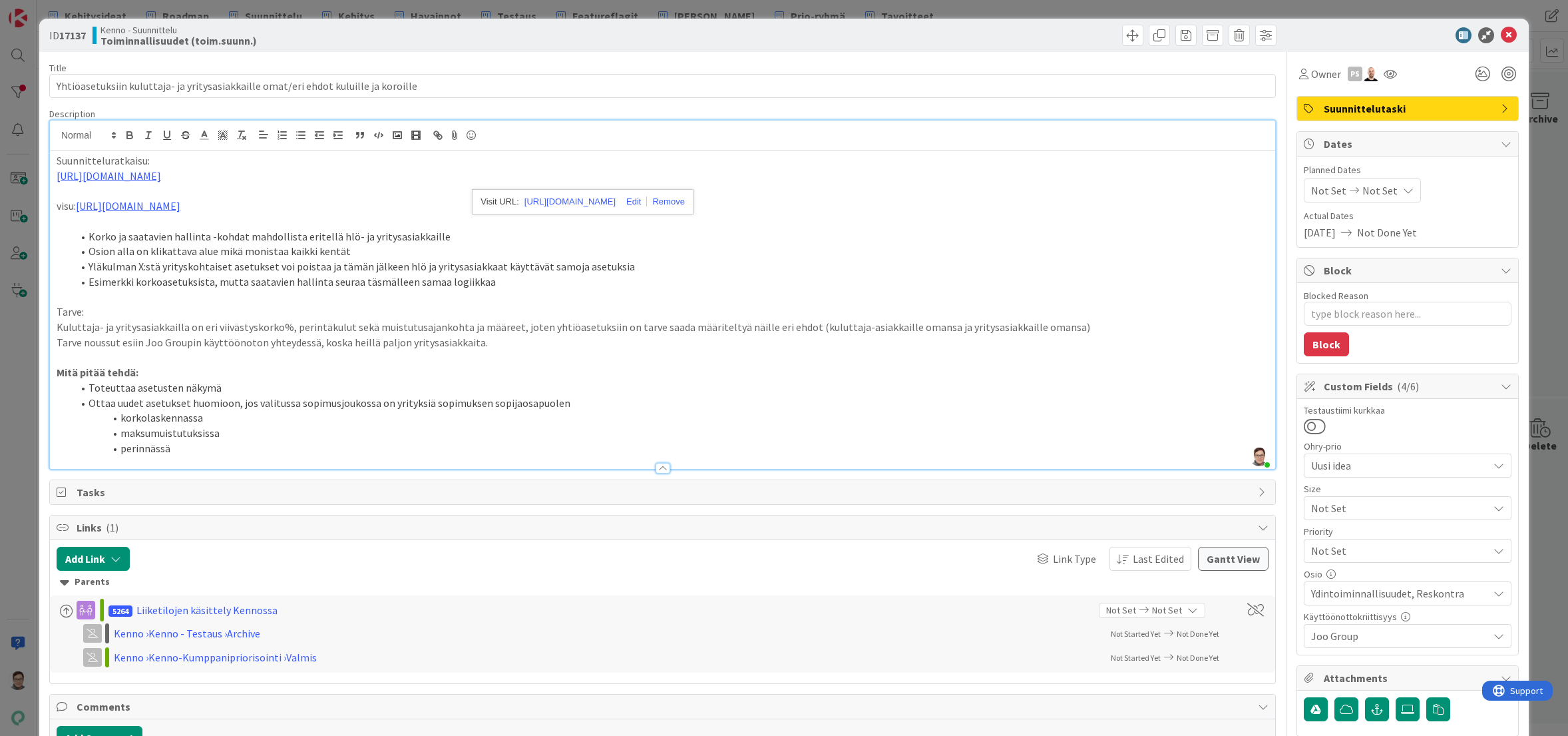
click at [592, 249] on li "Osion alla on klikattava alue mikä monistaa kaikki kentät" at bounding box center [670, 251] width 1196 height 16
click at [1501, 33] on icon at bounding box center [1509, 35] width 16 height 16
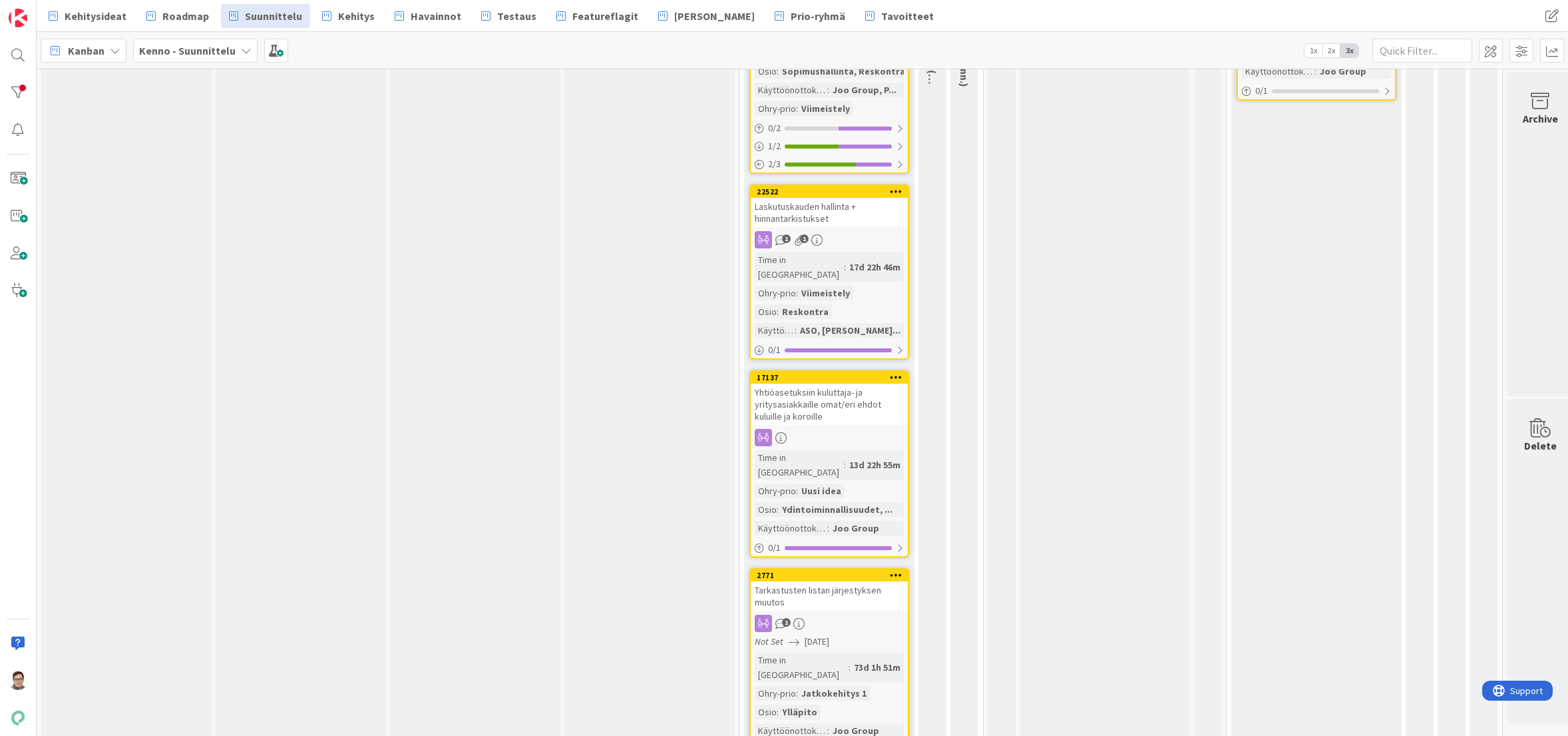
click at [830, 581] on div "Tarkastusten listan järjestyksen muutos" at bounding box center [829, 595] width 157 height 29
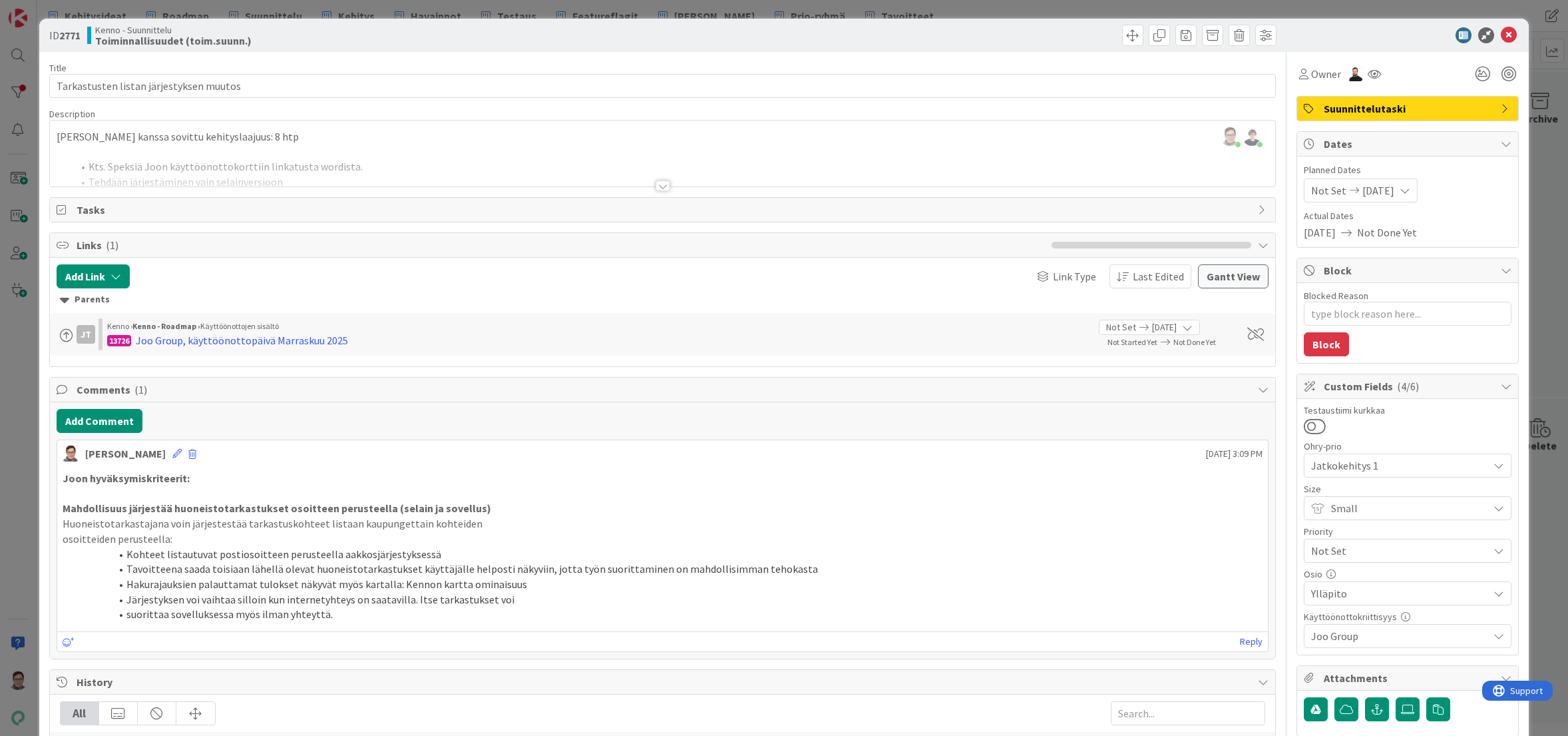
click at [659, 187] on div at bounding box center [663, 186] width 15 height 11
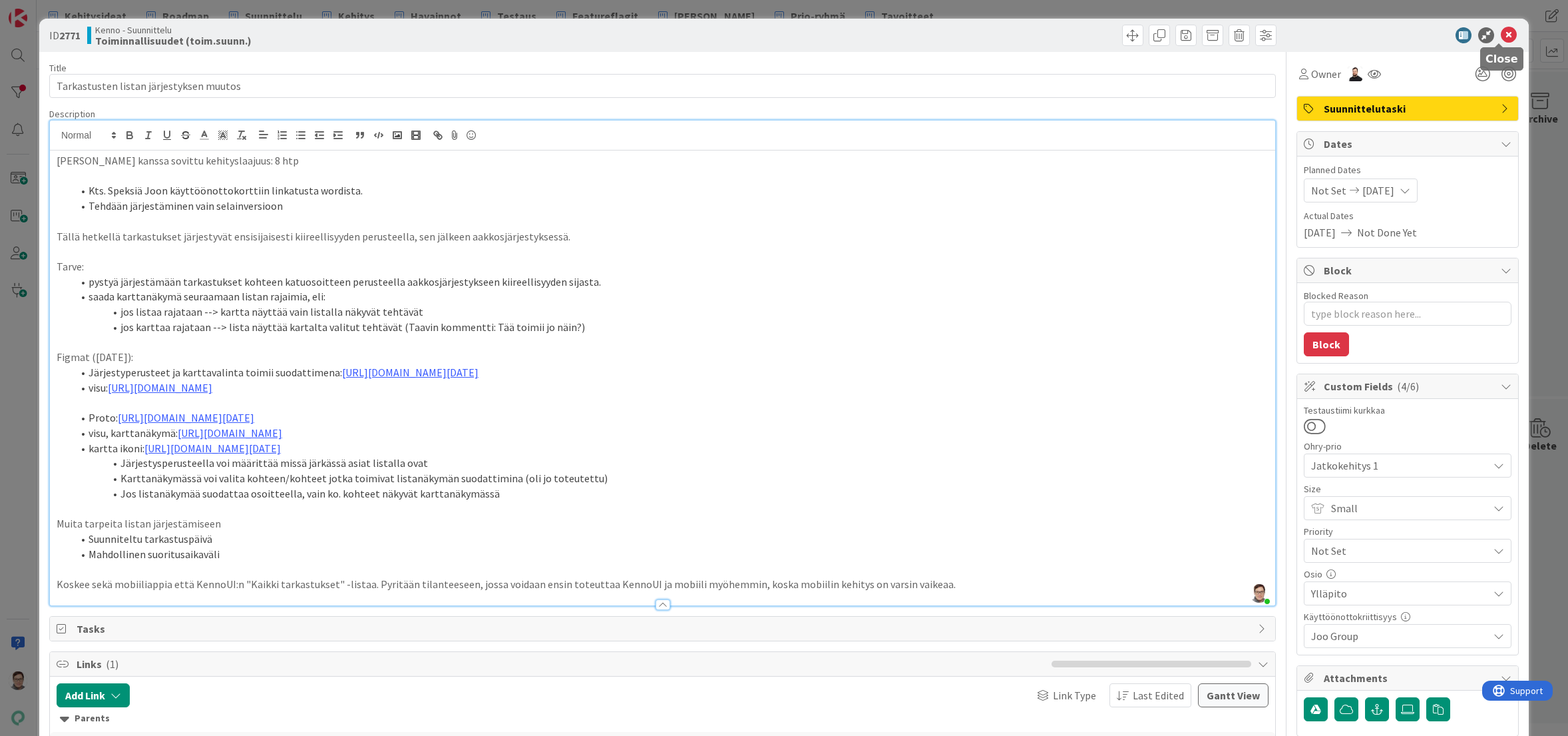
click at [1501, 37] on icon at bounding box center [1509, 35] width 16 height 16
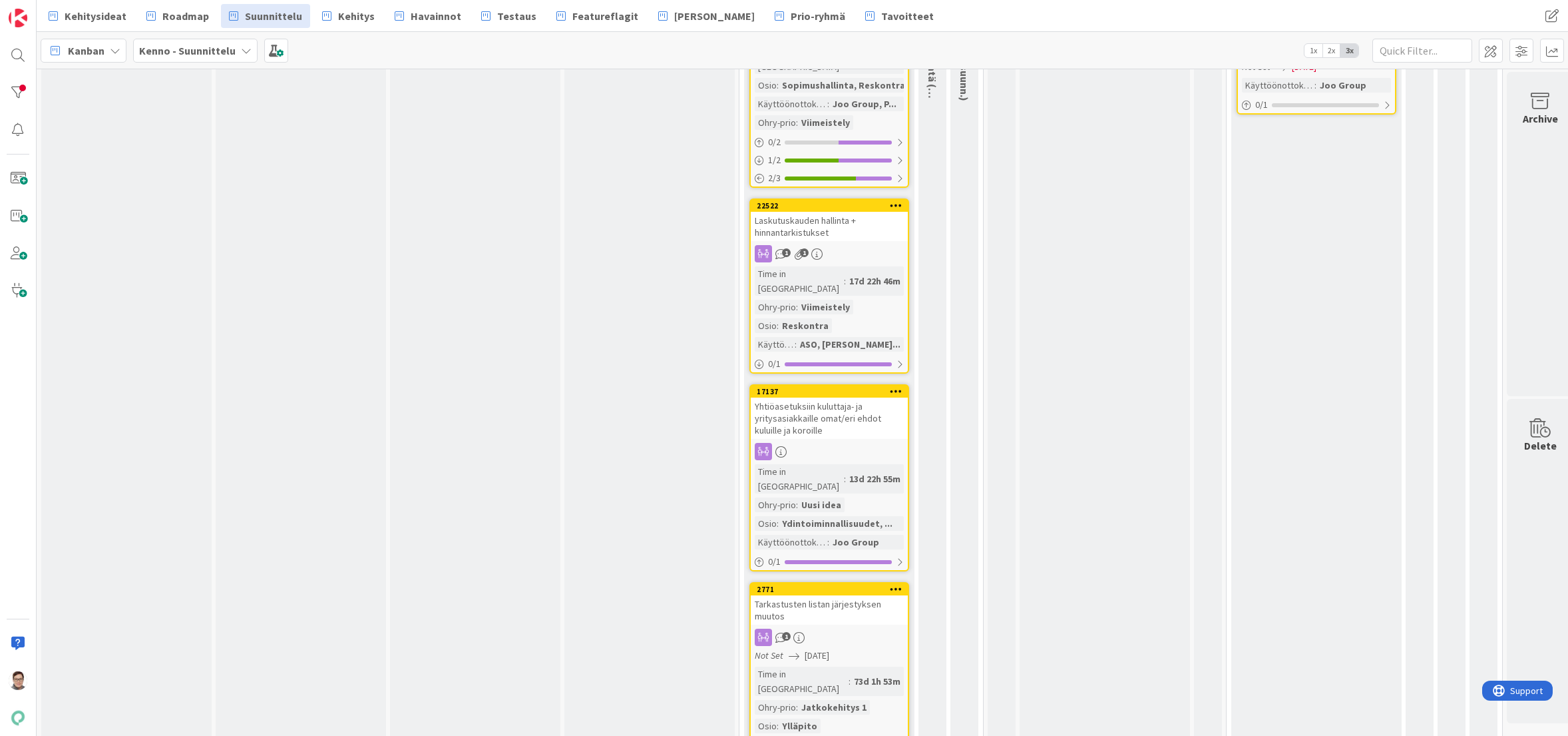
scroll to position [287, 0]
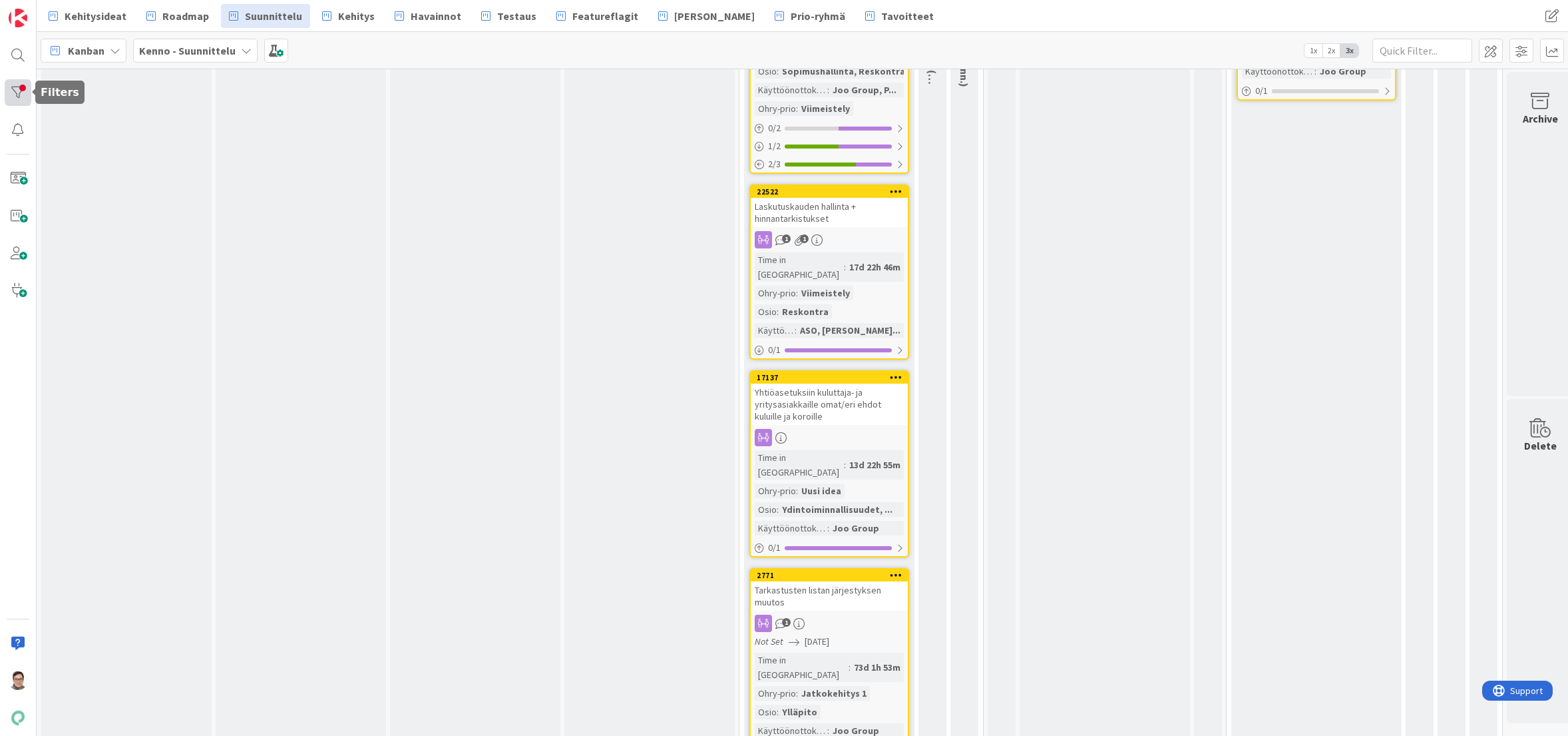
click at [12, 85] on div at bounding box center [18, 92] width 26 height 26
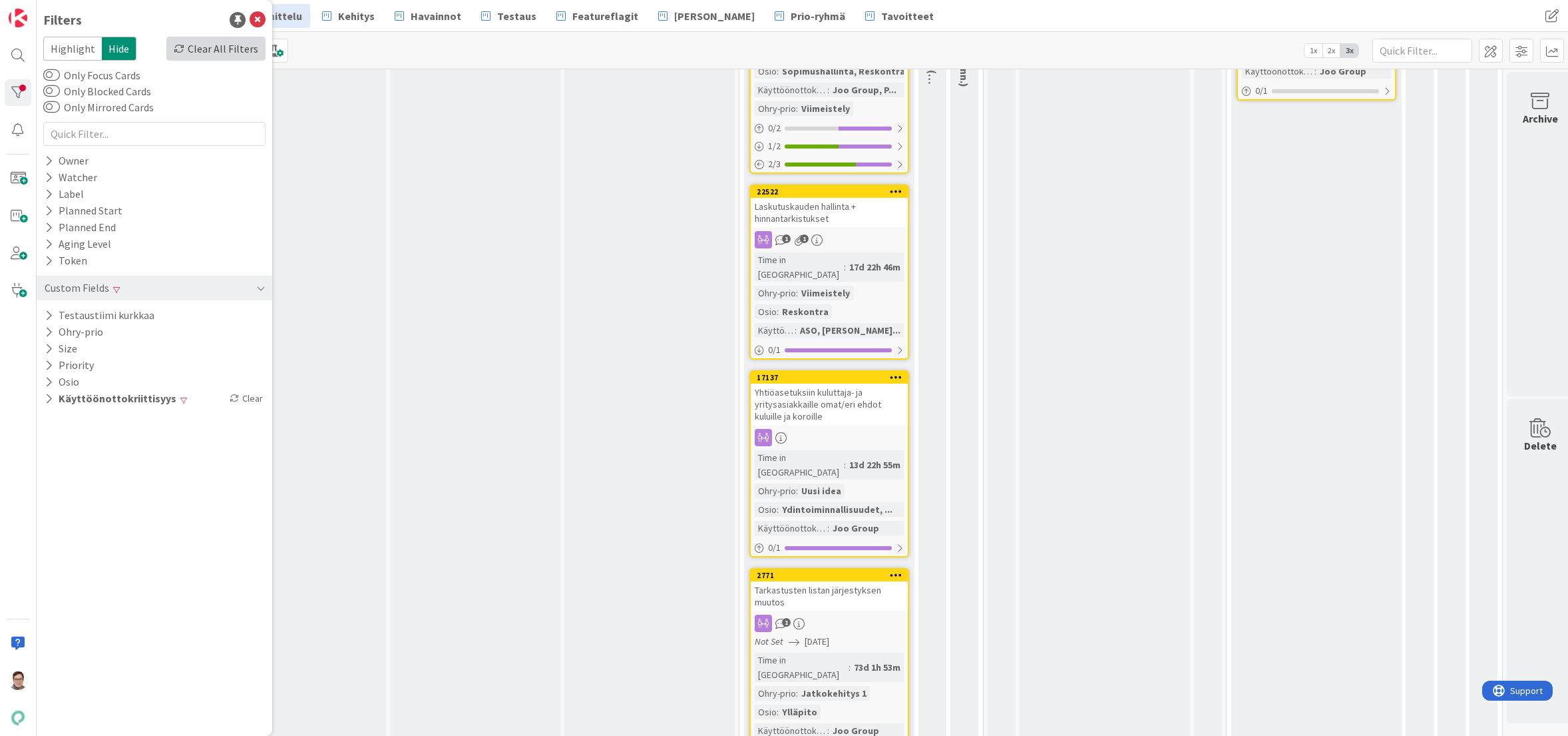
click at [202, 49] on div "Clear All Filters" at bounding box center [216, 48] width 99 height 24
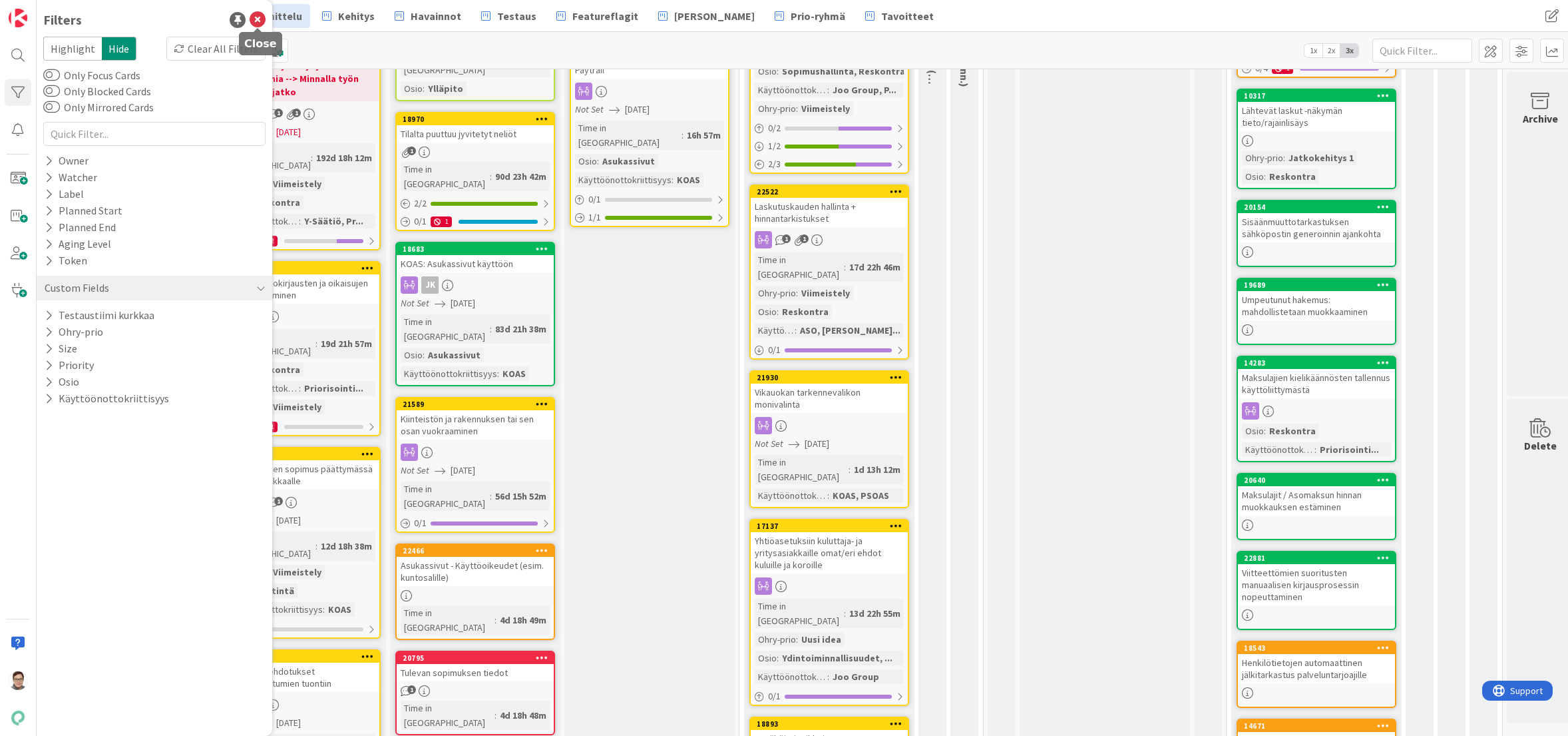
click at [259, 18] on icon at bounding box center [258, 20] width 16 height 16
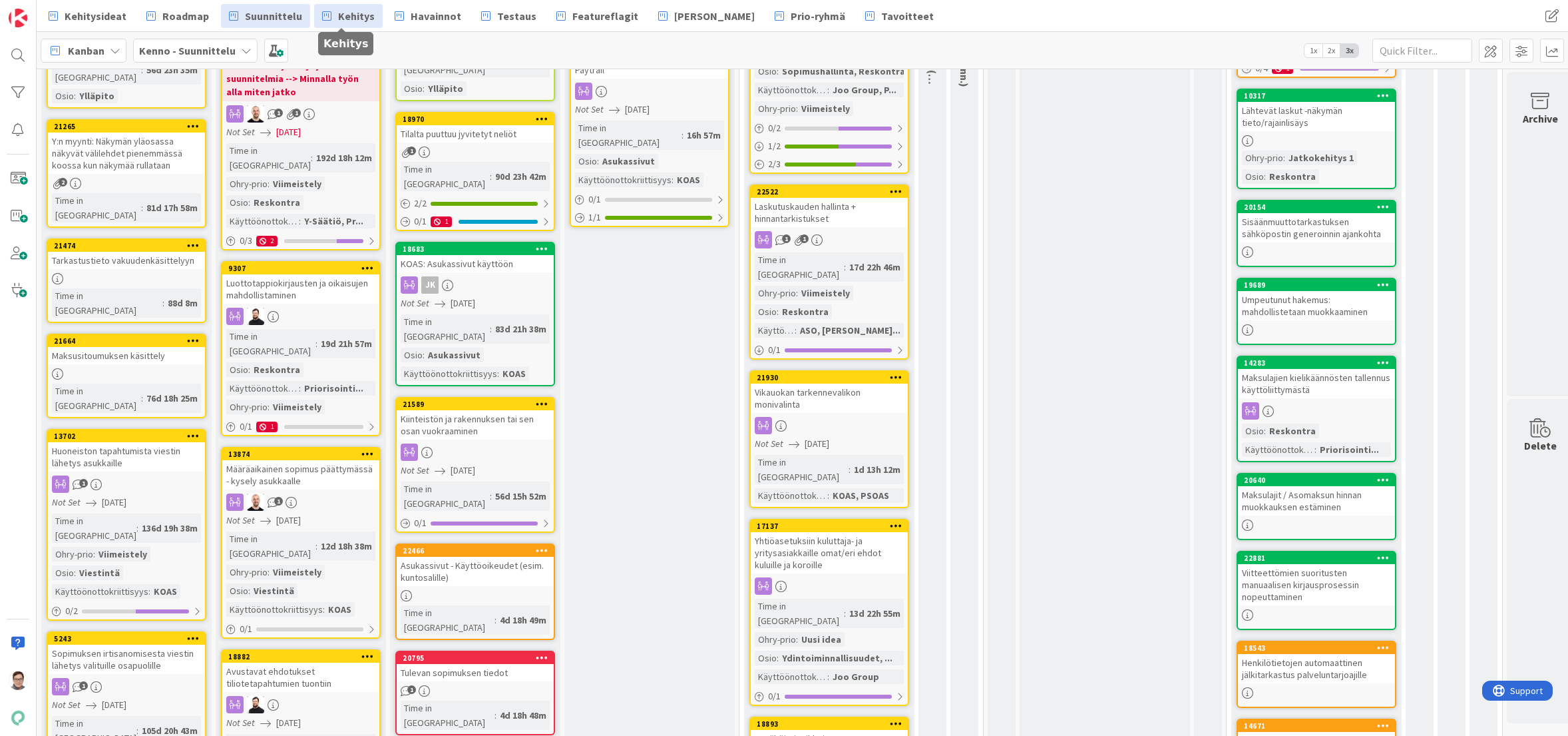
click at [351, 20] on span "Kehitys" at bounding box center [356, 16] width 37 height 16
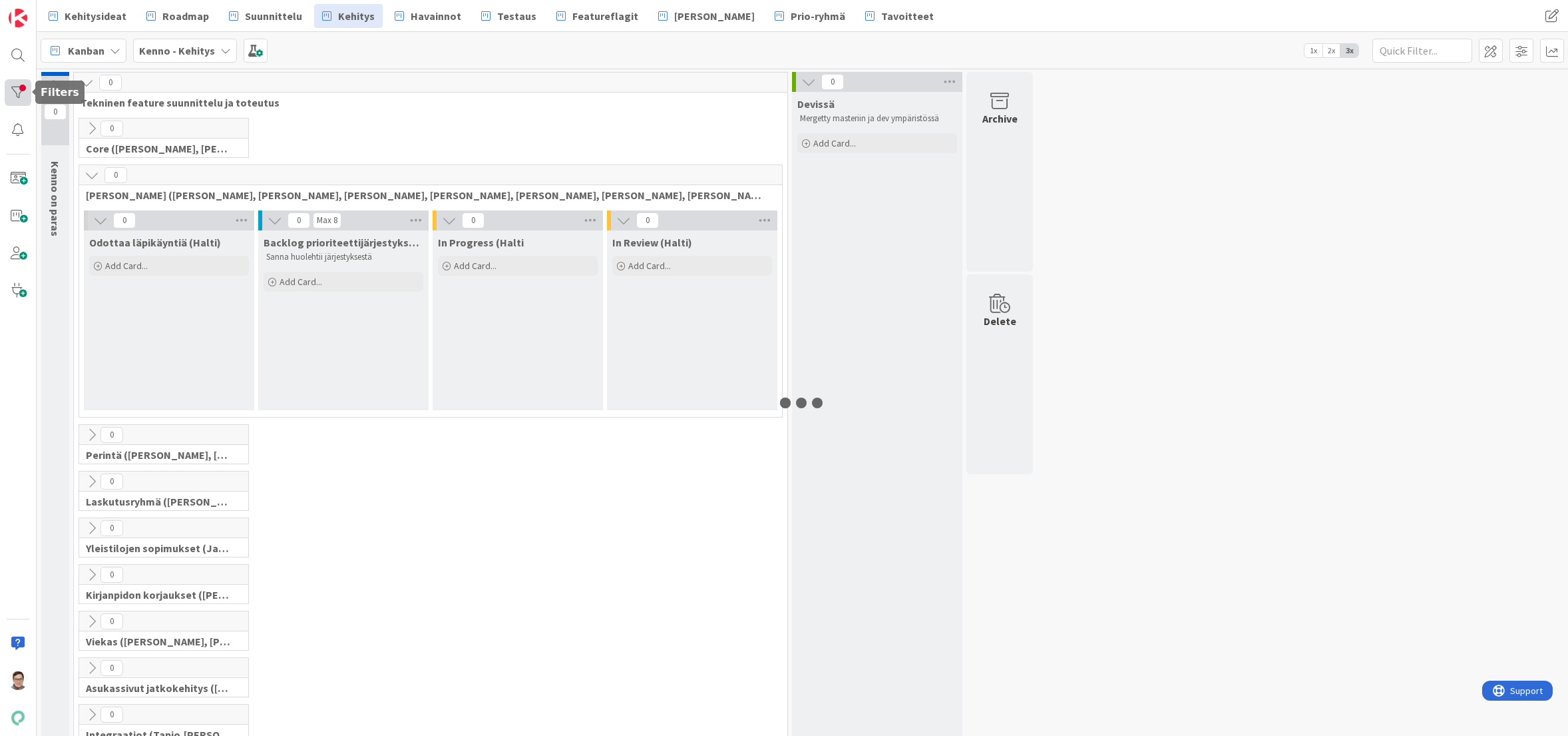
click at [17, 86] on div at bounding box center [18, 92] width 26 height 26
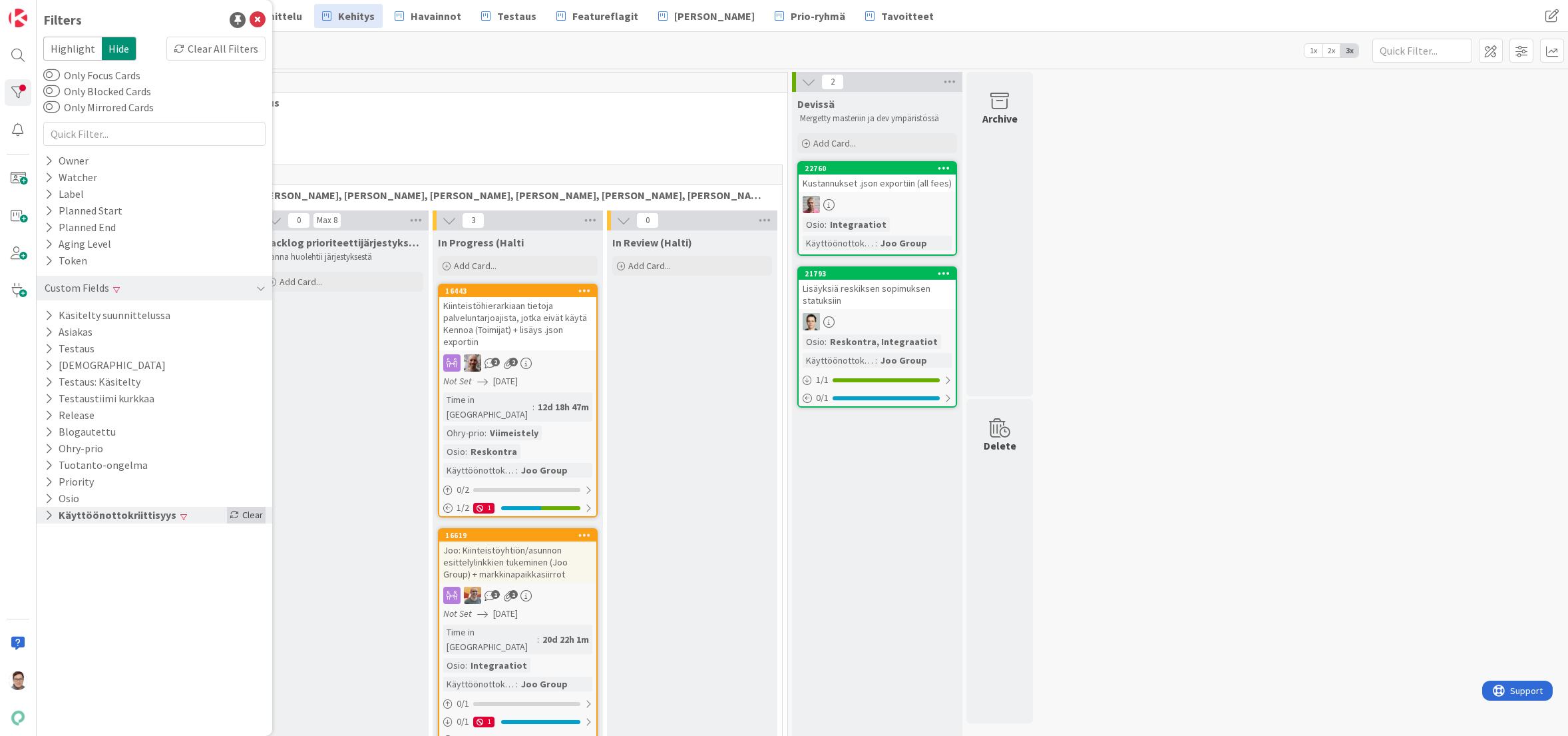
click at [252, 517] on div "Clear" at bounding box center [246, 515] width 39 height 17
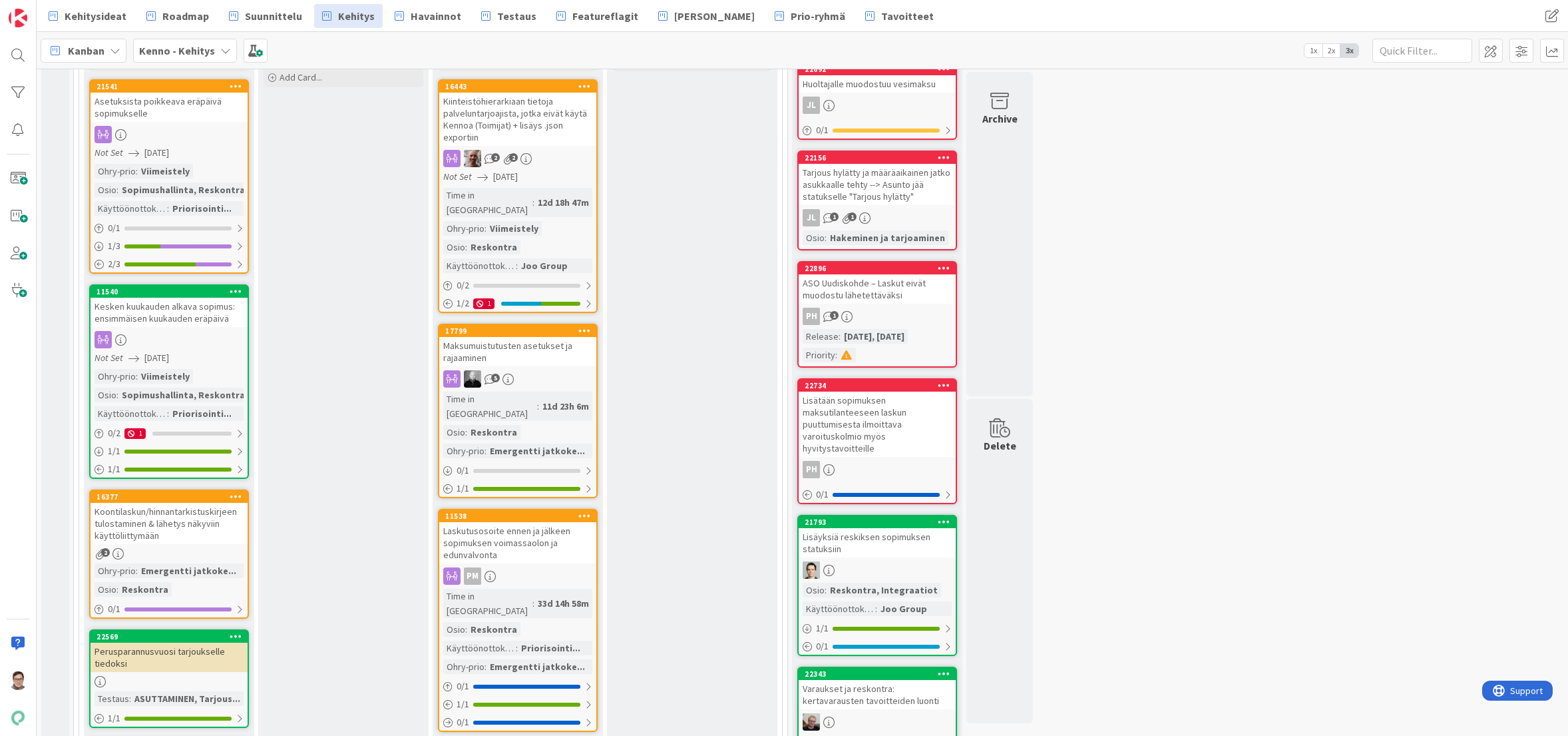
scroll to position [66, 0]
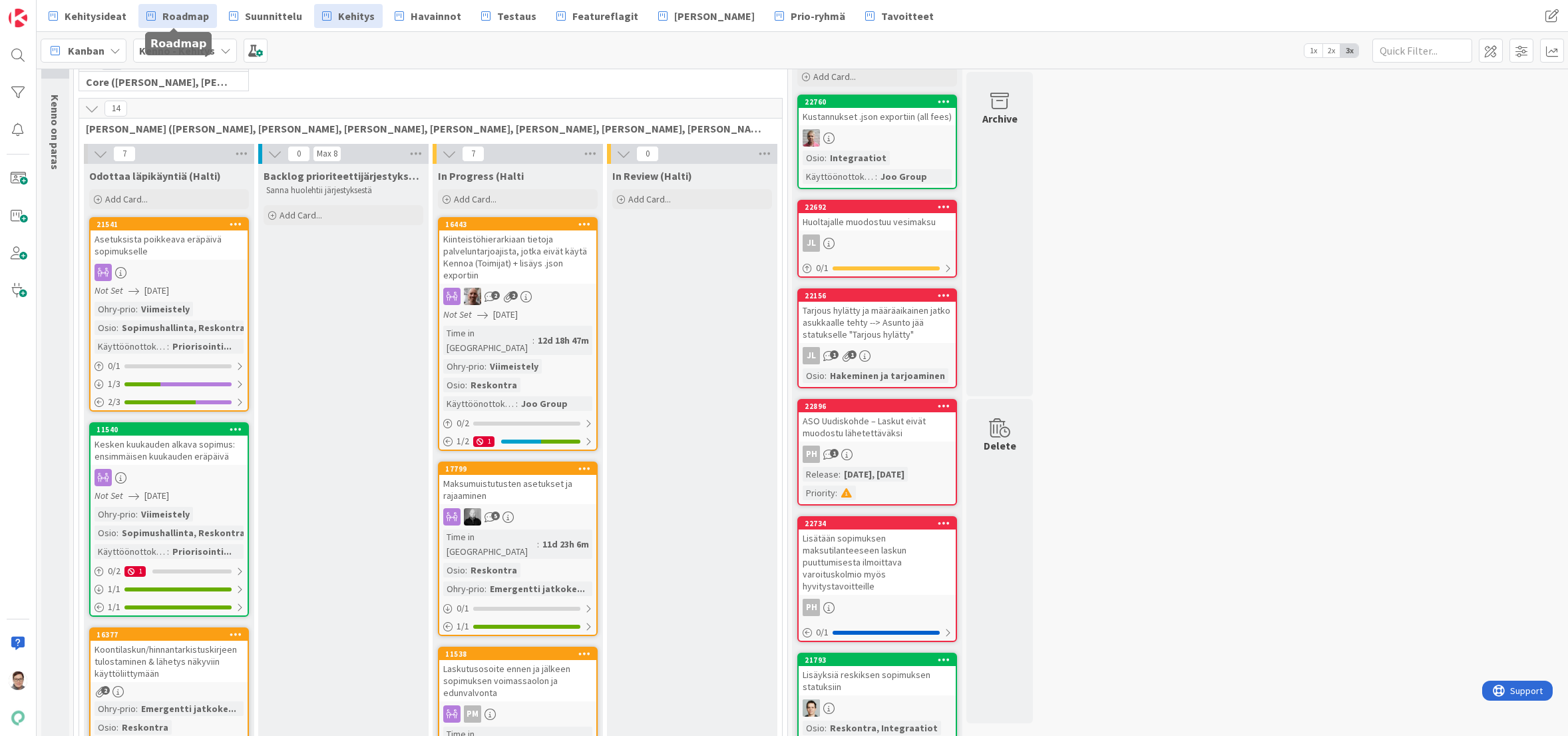
click at [181, 9] on span "Roadmap" at bounding box center [185, 16] width 47 height 16
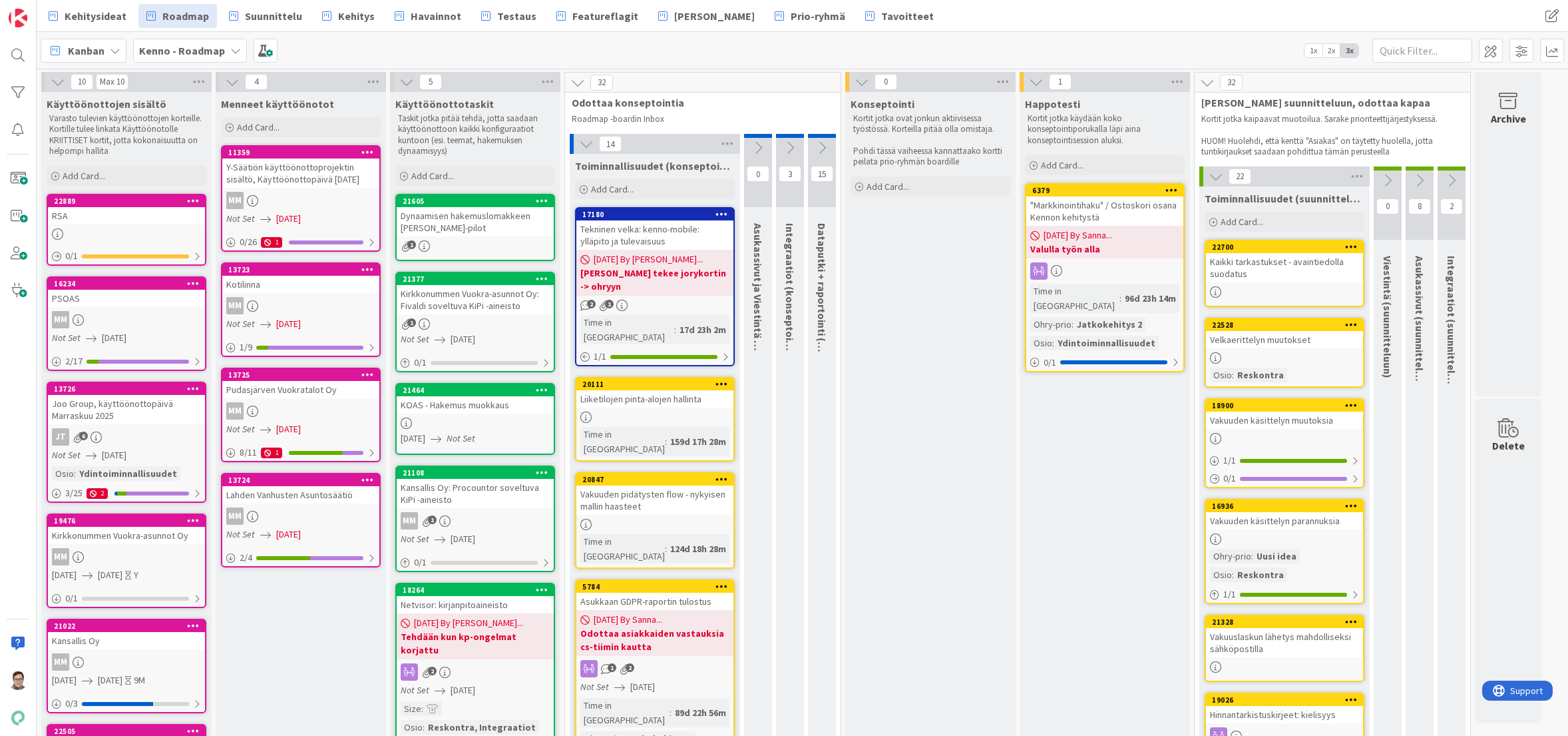
click at [126, 452] on span "10/01/2025" at bounding box center [114, 455] width 24 height 14
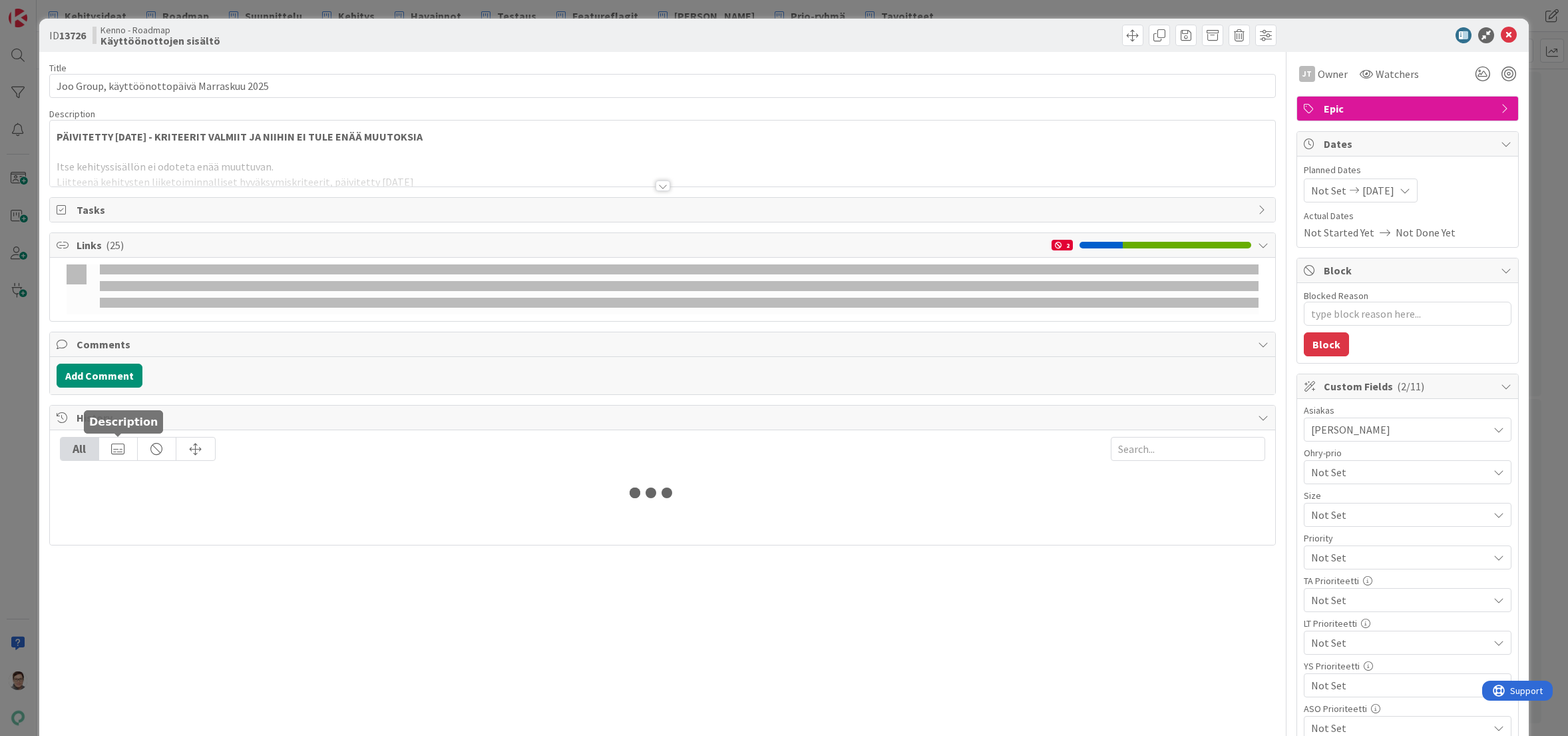
type textarea "x"
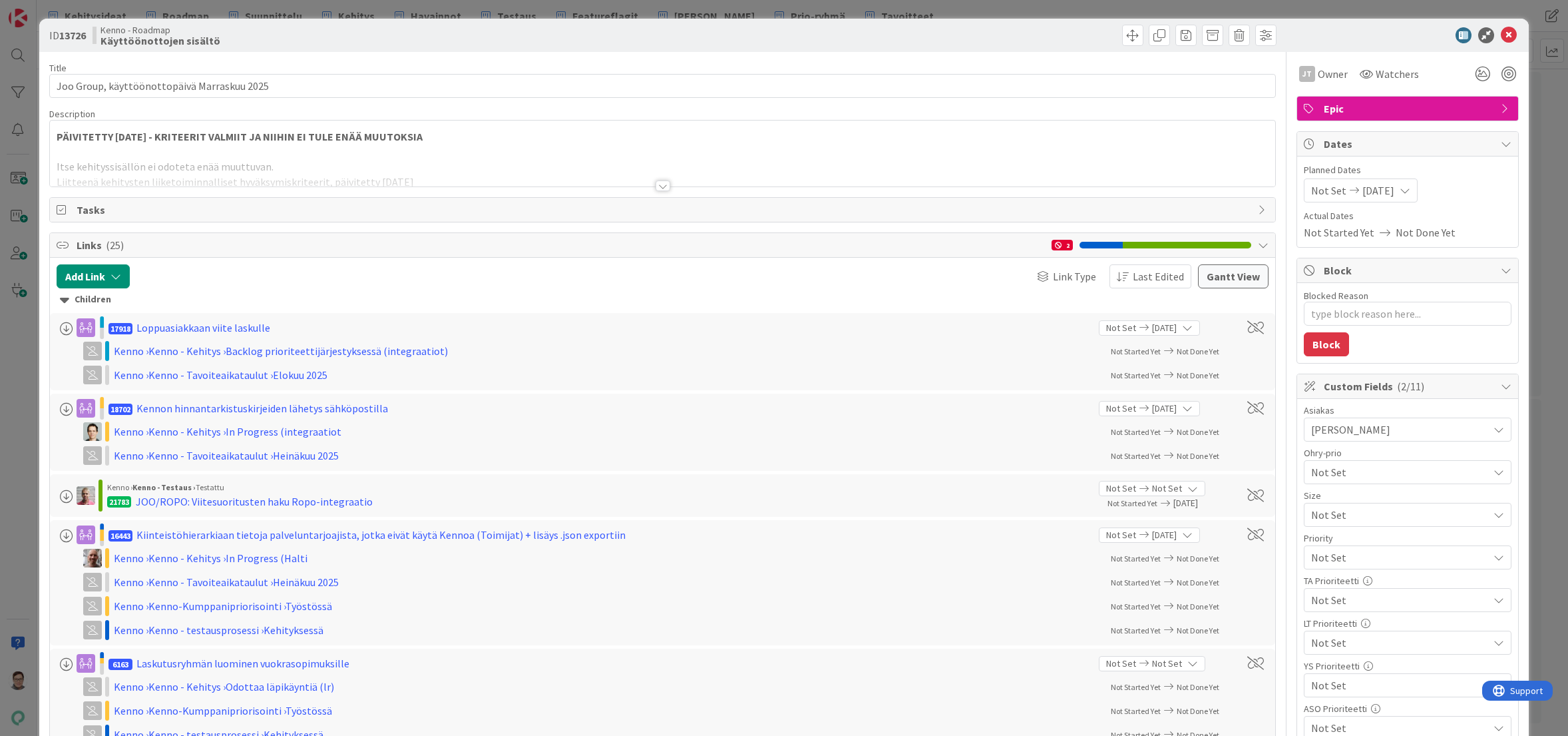
click at [1410, 191] on icon at bounding box center [1405, 191] width 11 height 11
click at [1375, 503] on input "10/01/2025" at bounding box center [1374, 502] width 73 height 24
click at [1346, 503] on input "10/01/2025" at bounding box center [1374, 502] width 73 height 24
type input "11/01/2025"
type textarea "x"
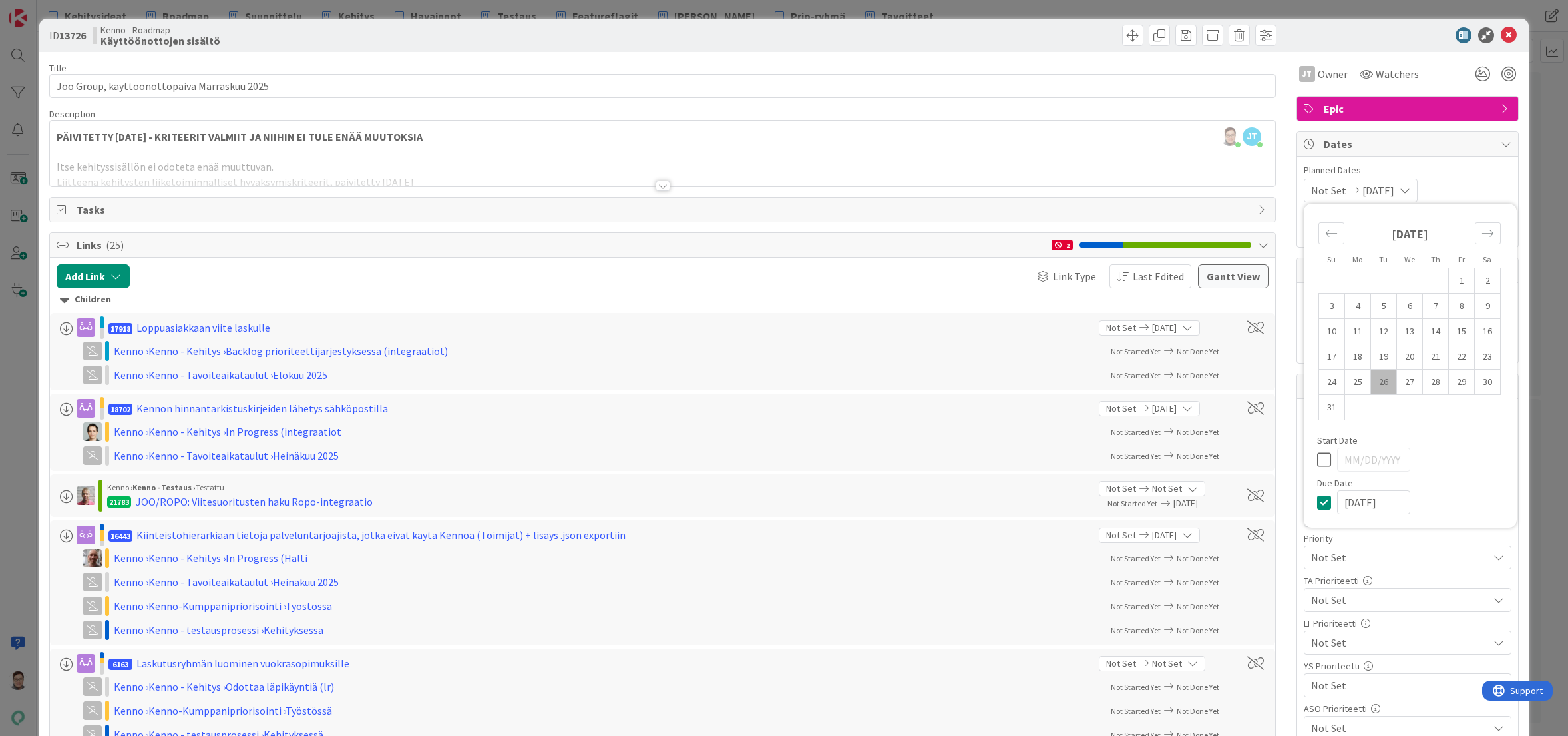
type input "11/01/2025"
click at [1440, 485] on div "Due Date" at bounding box center [1410, 483] width 187 height 9
type textarea "x"
click at [1483, 183] on div "Not Set 11/01/2025 Su Mo Tu We Th Fr Sa July 2025 1 2 3 4 5 6 7 8 9 10 11 12 13…" at bounding box center [1408, 190] width 208 height 24
click at [1501, 30] on icon at bounding box center [1509, 35] width 16 height 16
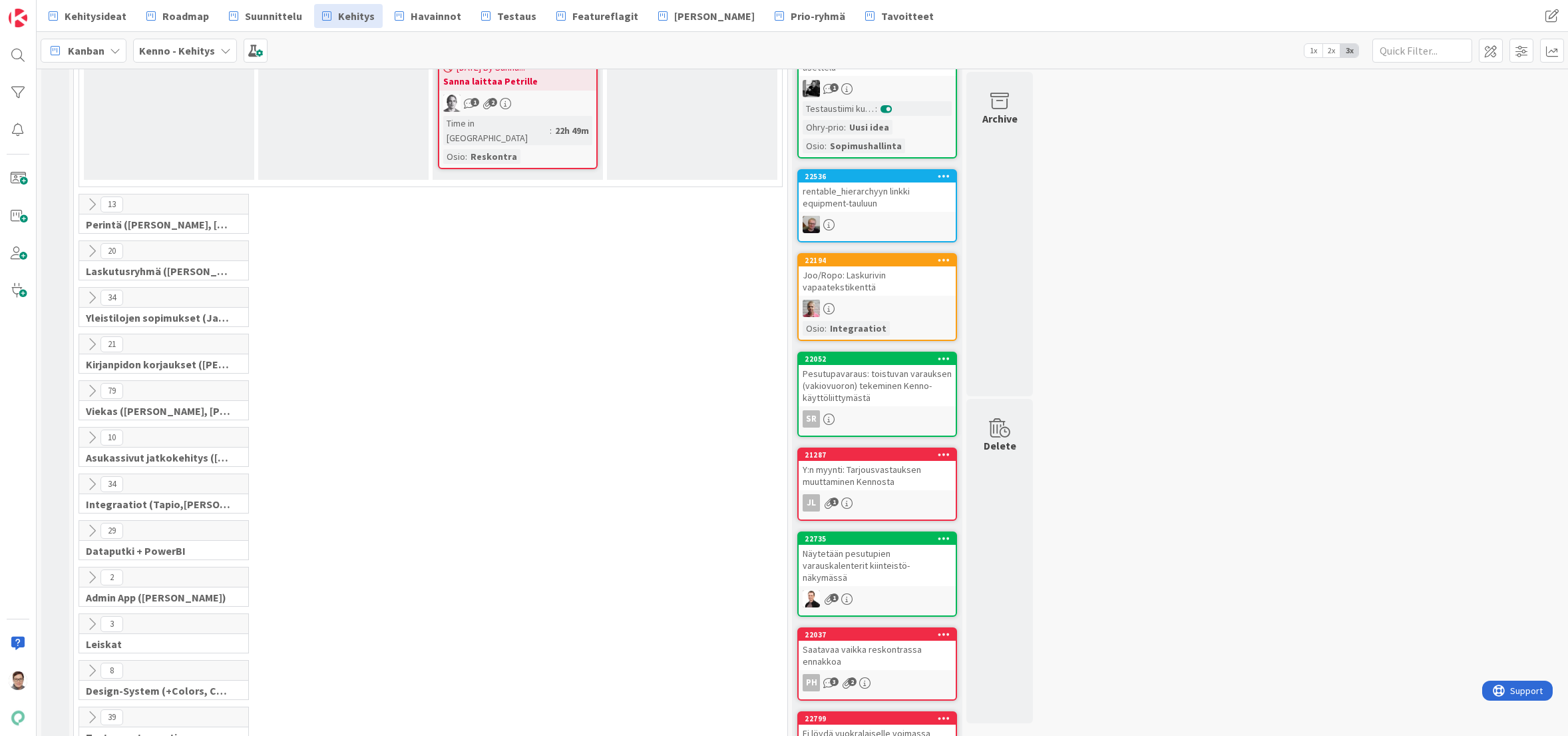
scroll to position [1465, 0]
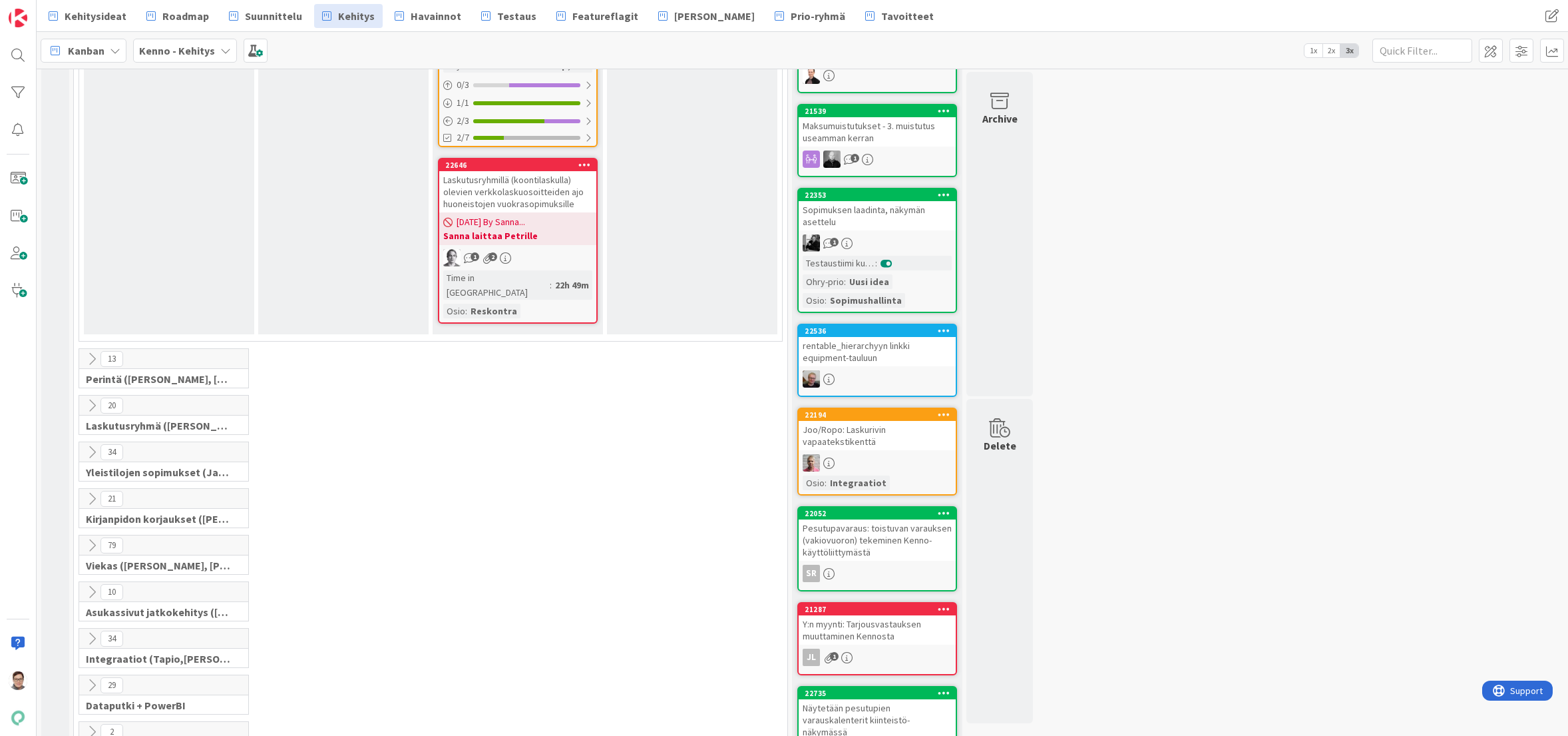
click at [92, 538] on icon at bounding box center [92, 545] width 15 height 15
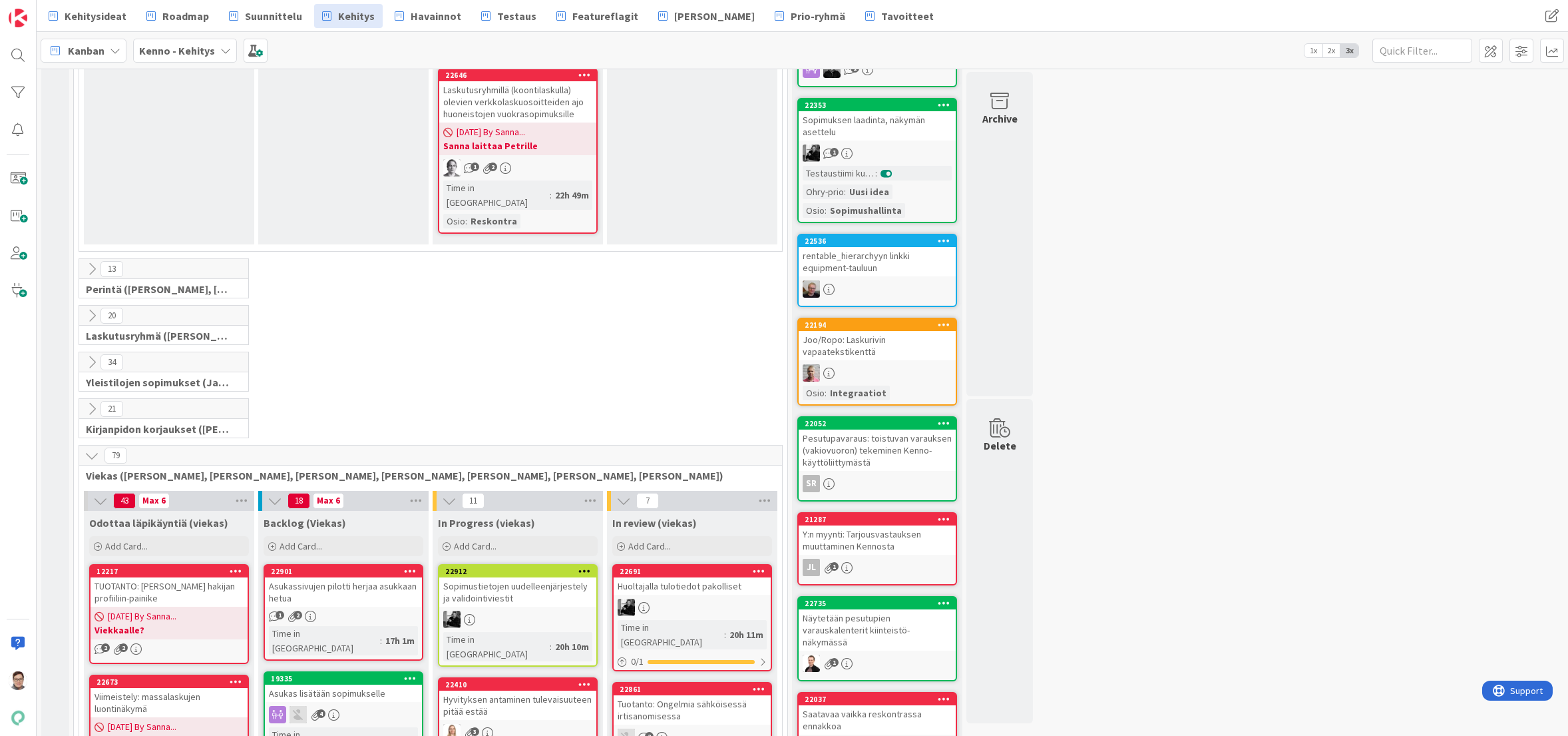
scroll to position [1532, 0]
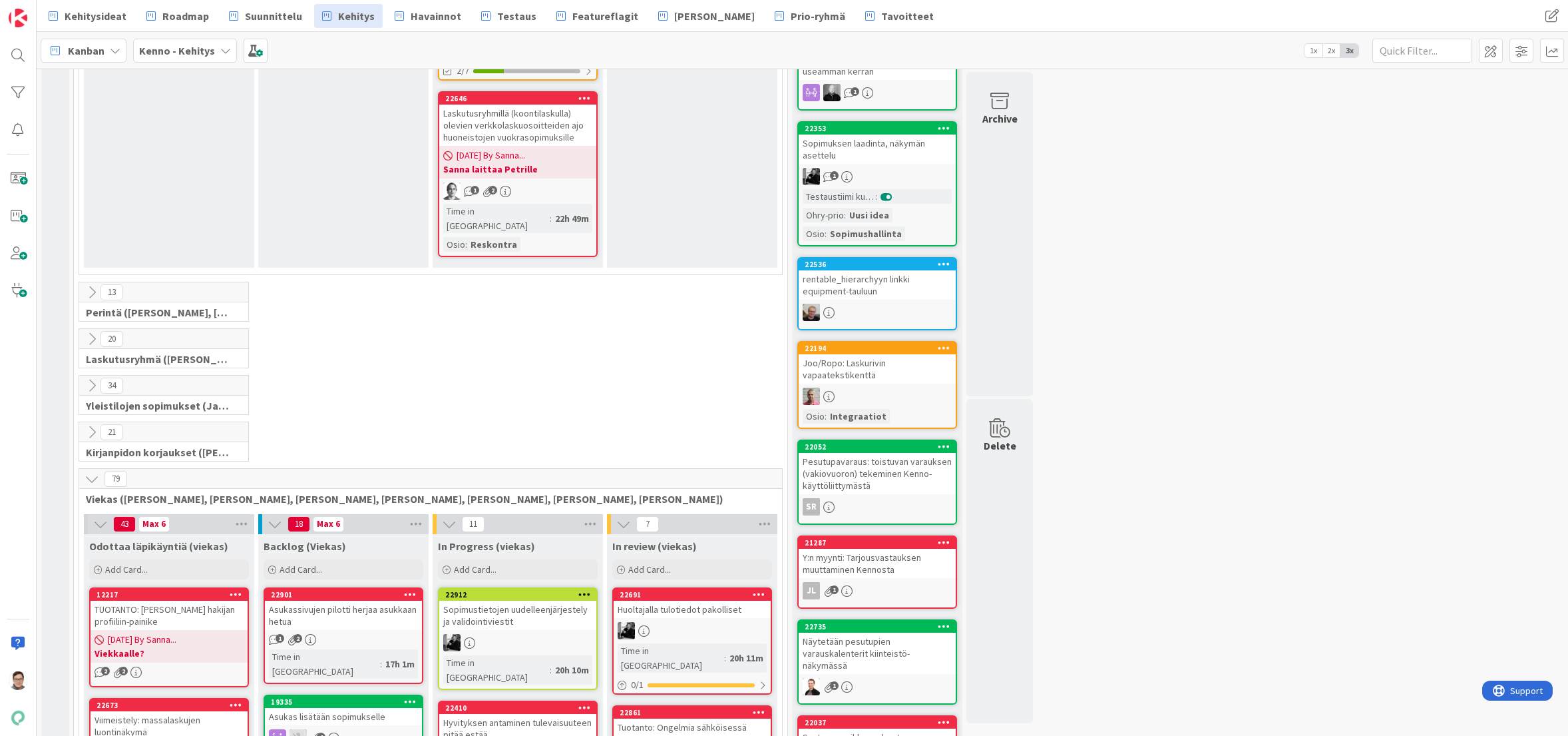
click at [87, 472] on icon at bounding box center [92, 479] width 15 height 15
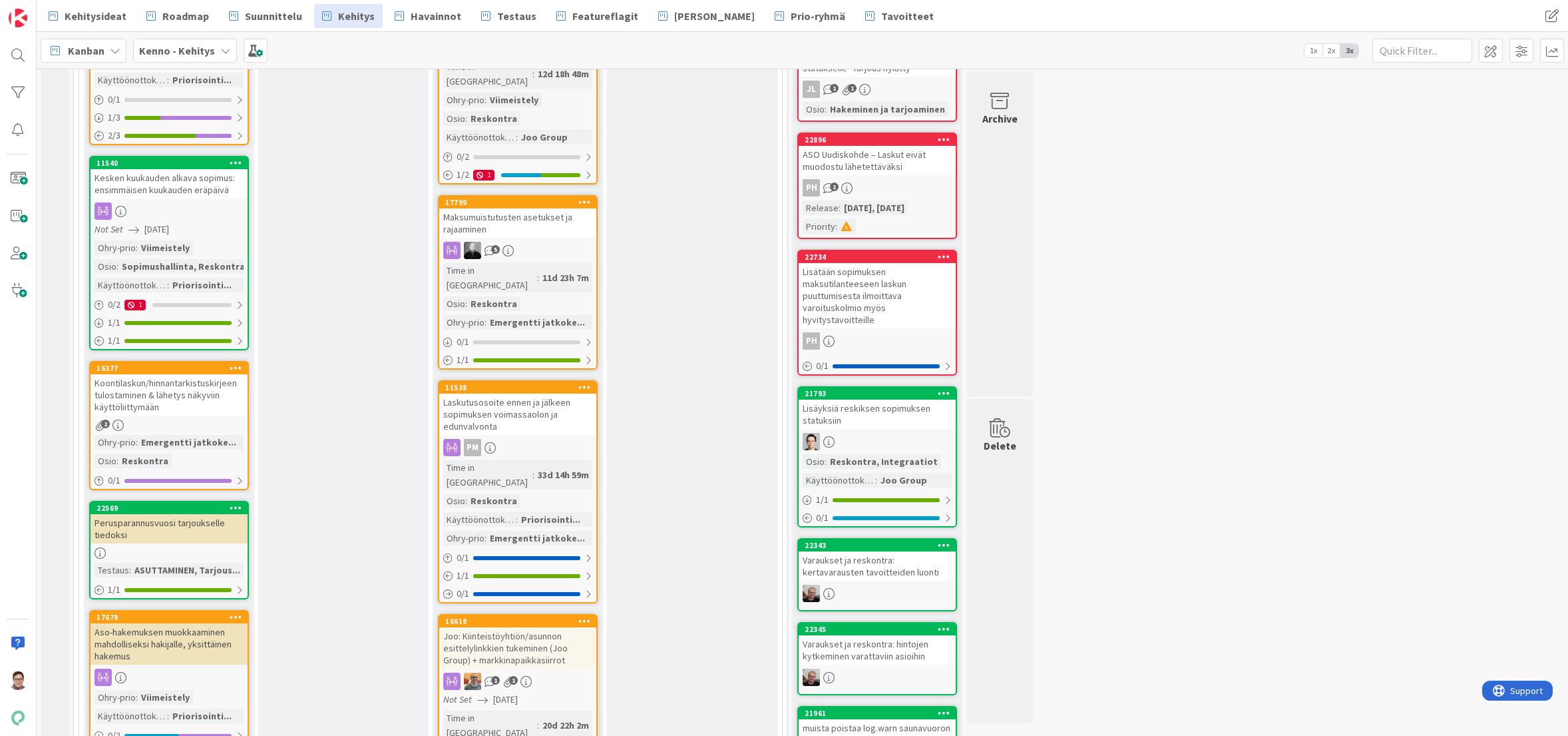
scroll to position [0, 0]
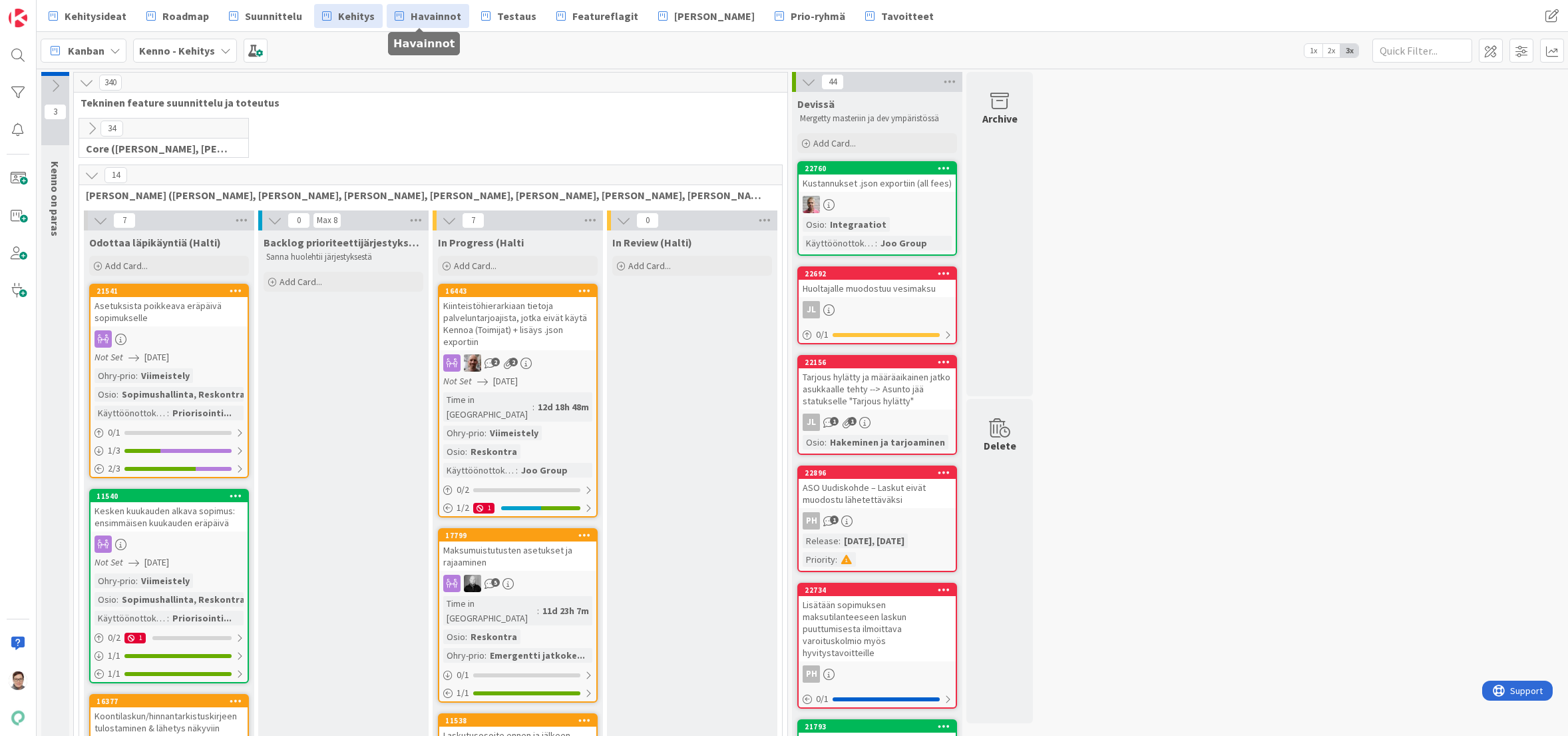
click at [416, 18] on span "Havainnot" at bounding box center [435, 16] width 51 height 16
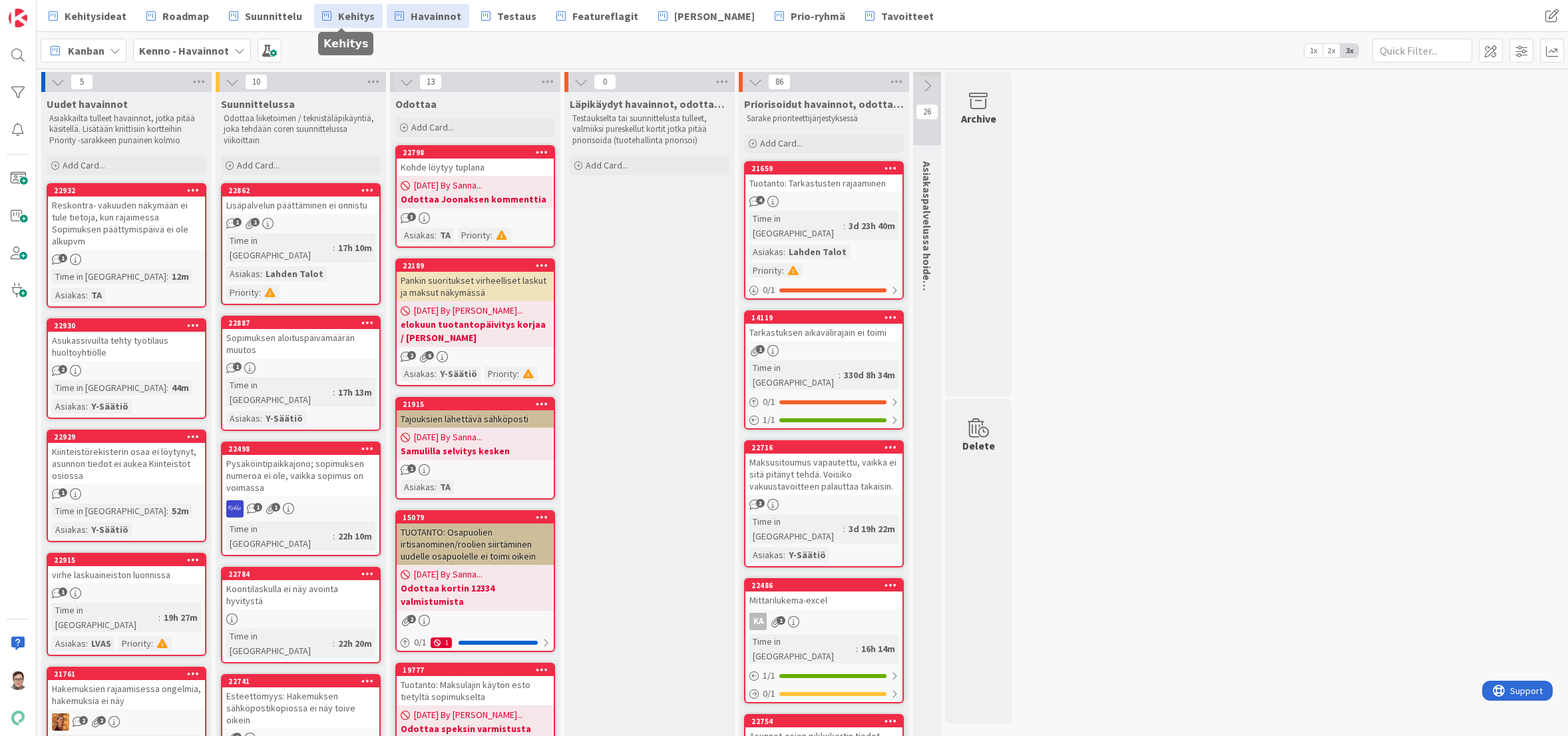
click at [343, 18] on span "Kehitys" at bounding box center [356, 16] width 37 height 16
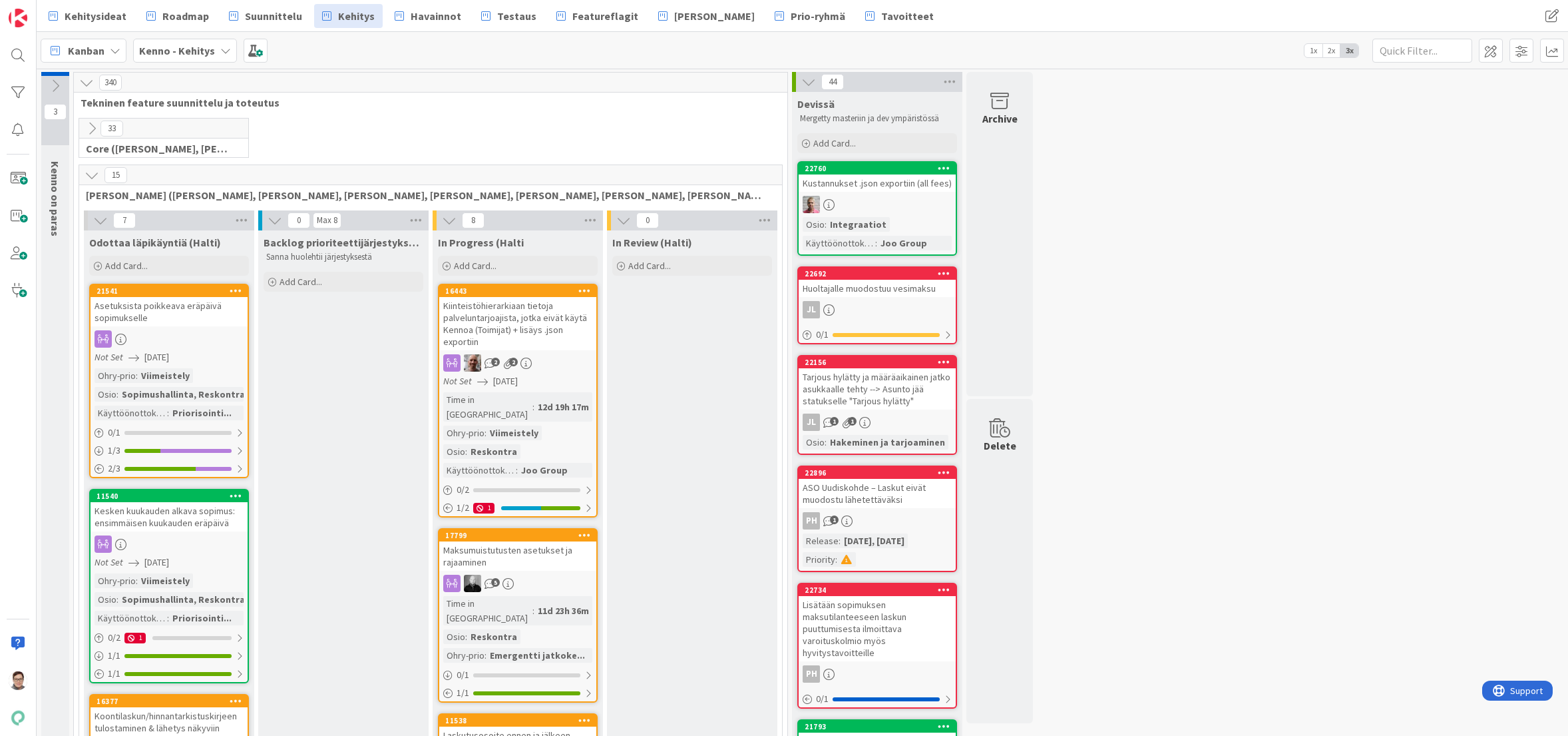
click at [91, 126] on icon at bounding box center [92, 129] width 15 height 15
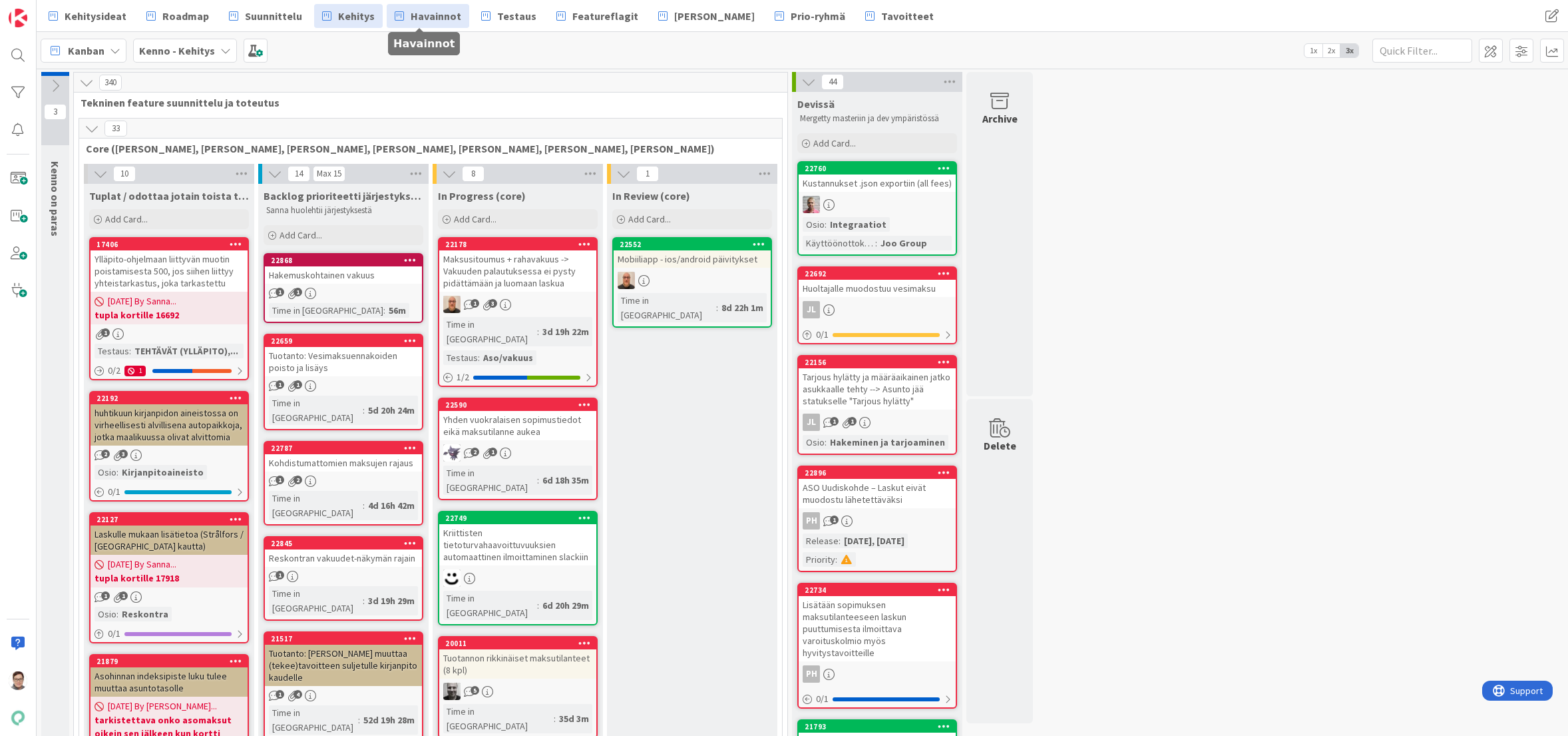
click at [424, 14] on span "Havainnot" at bounding box center [435, 16] width 51 height 16
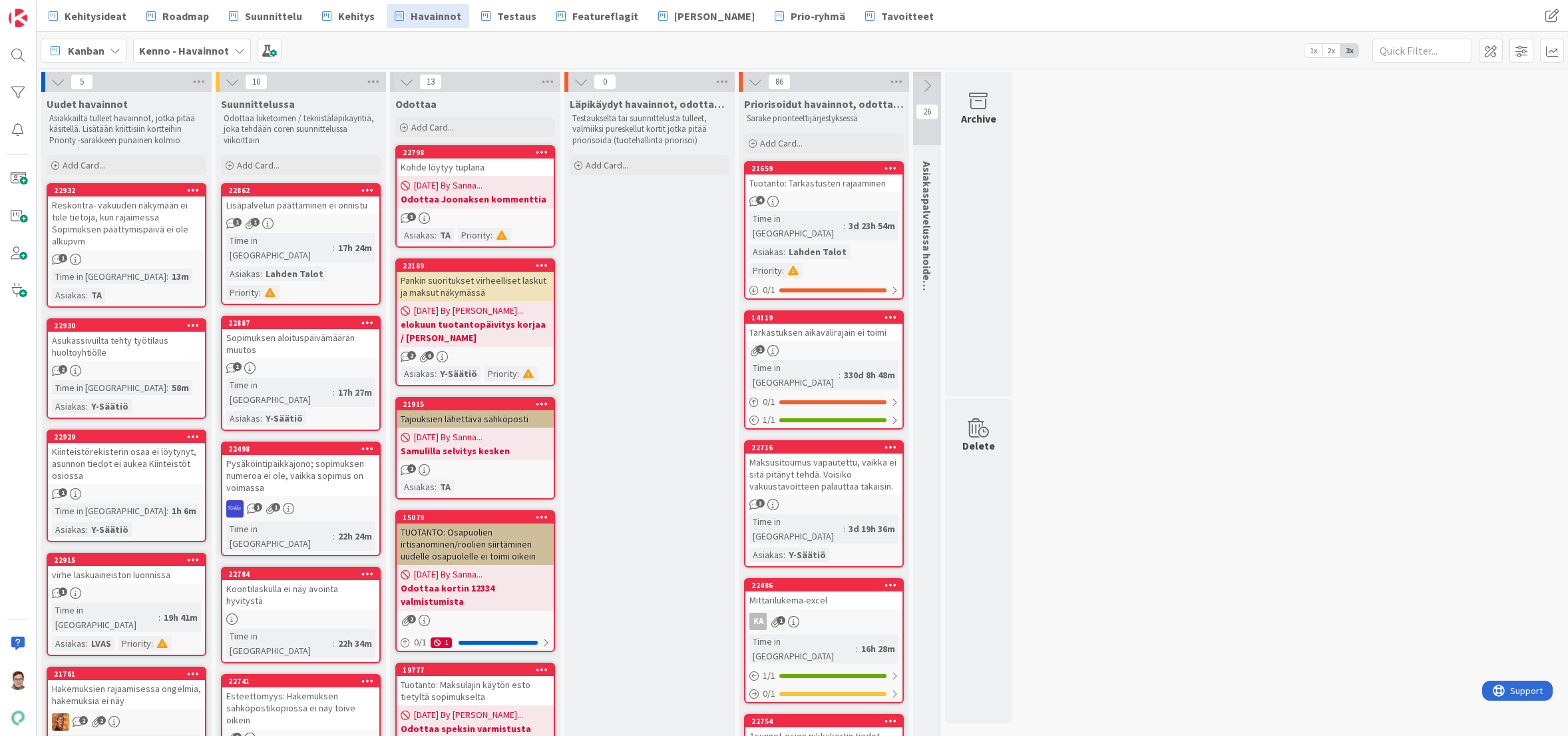
click at [822, 197] on div "4" at bounding box center [824, 201] width 157 height 12
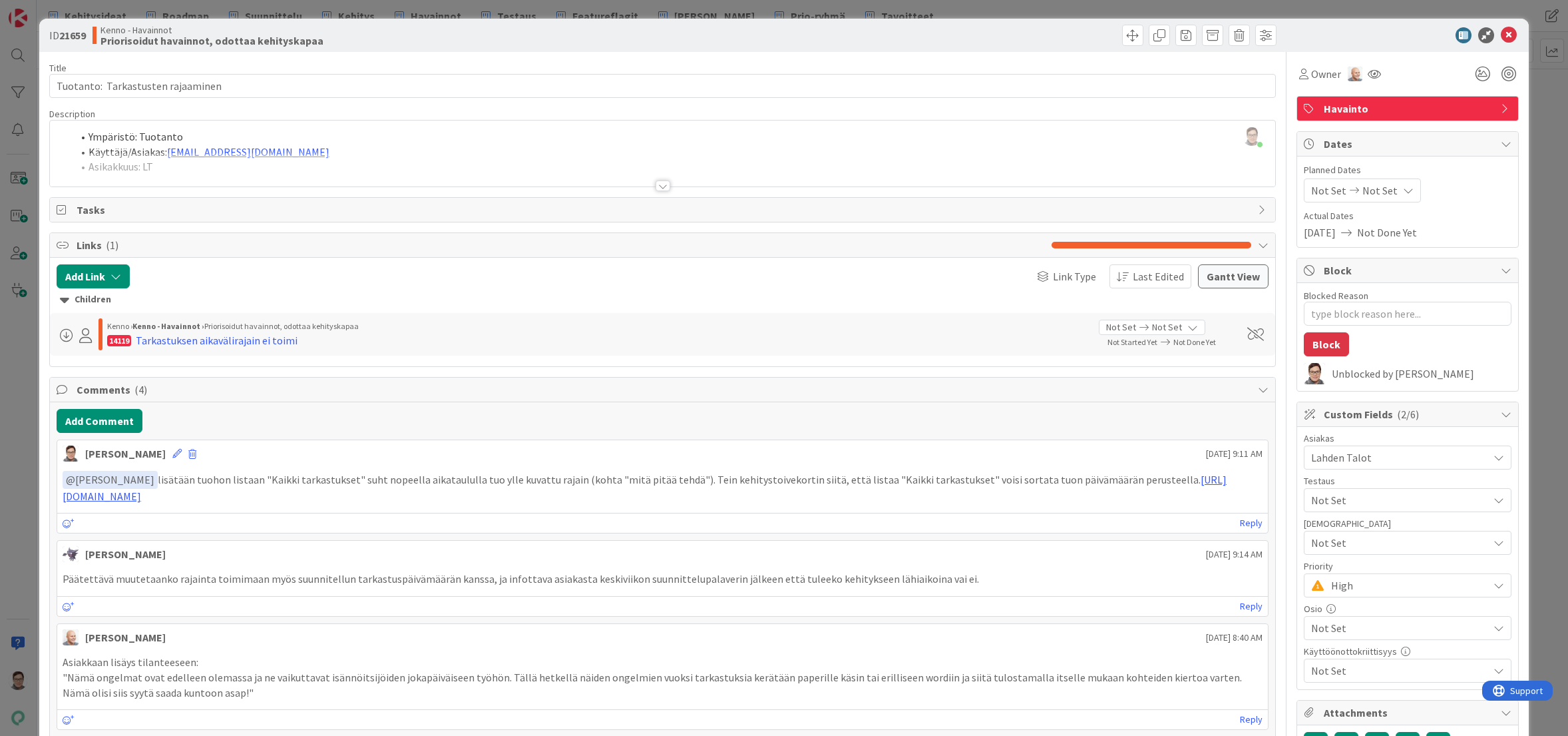
scroll to position [66, 0]
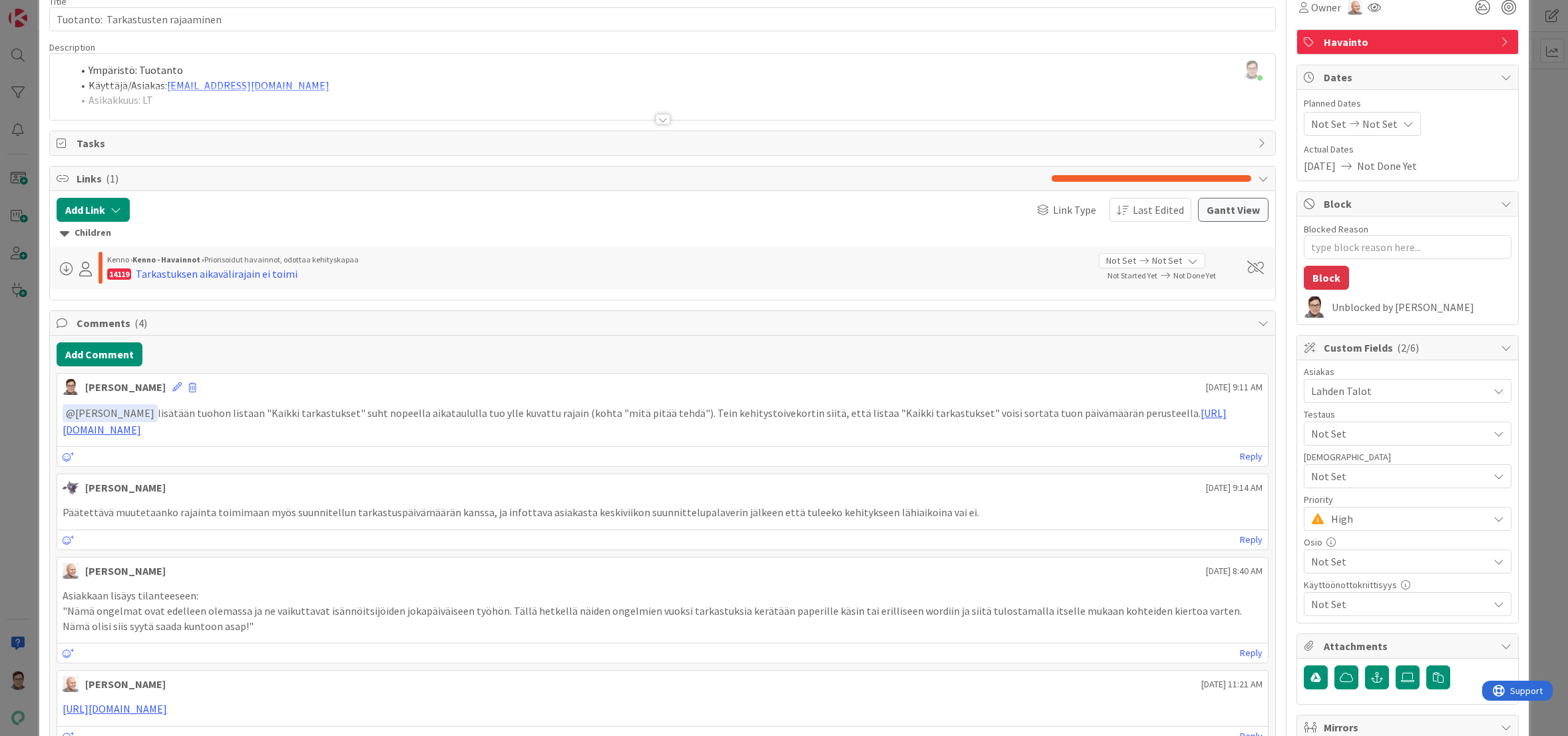
click at [1354, 516] on span "High" at bounding box center [1406, 519] width 150 height 19
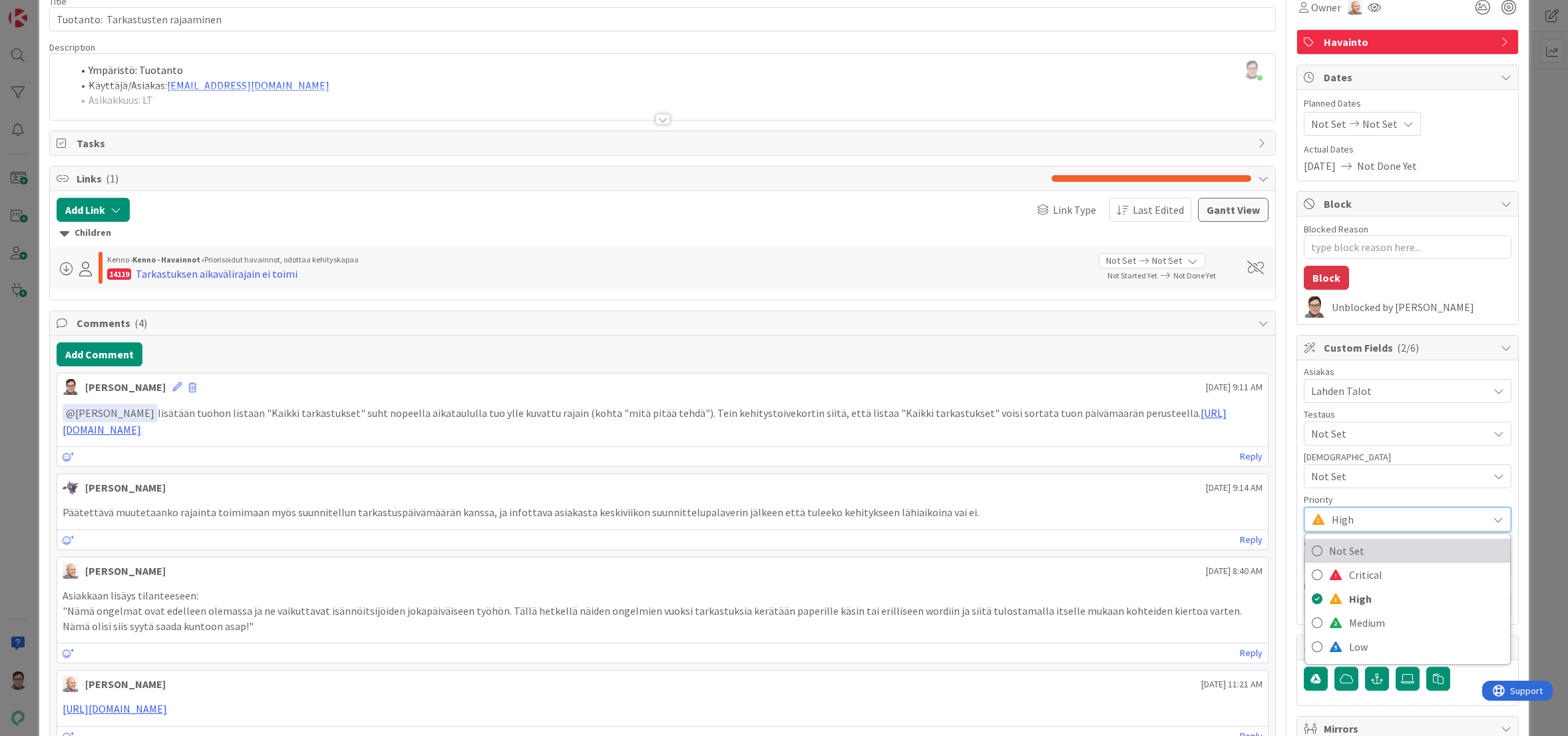
click at [1352, 551] on span "Not Set" at bounding box center [1417, 551] width 174 height 20
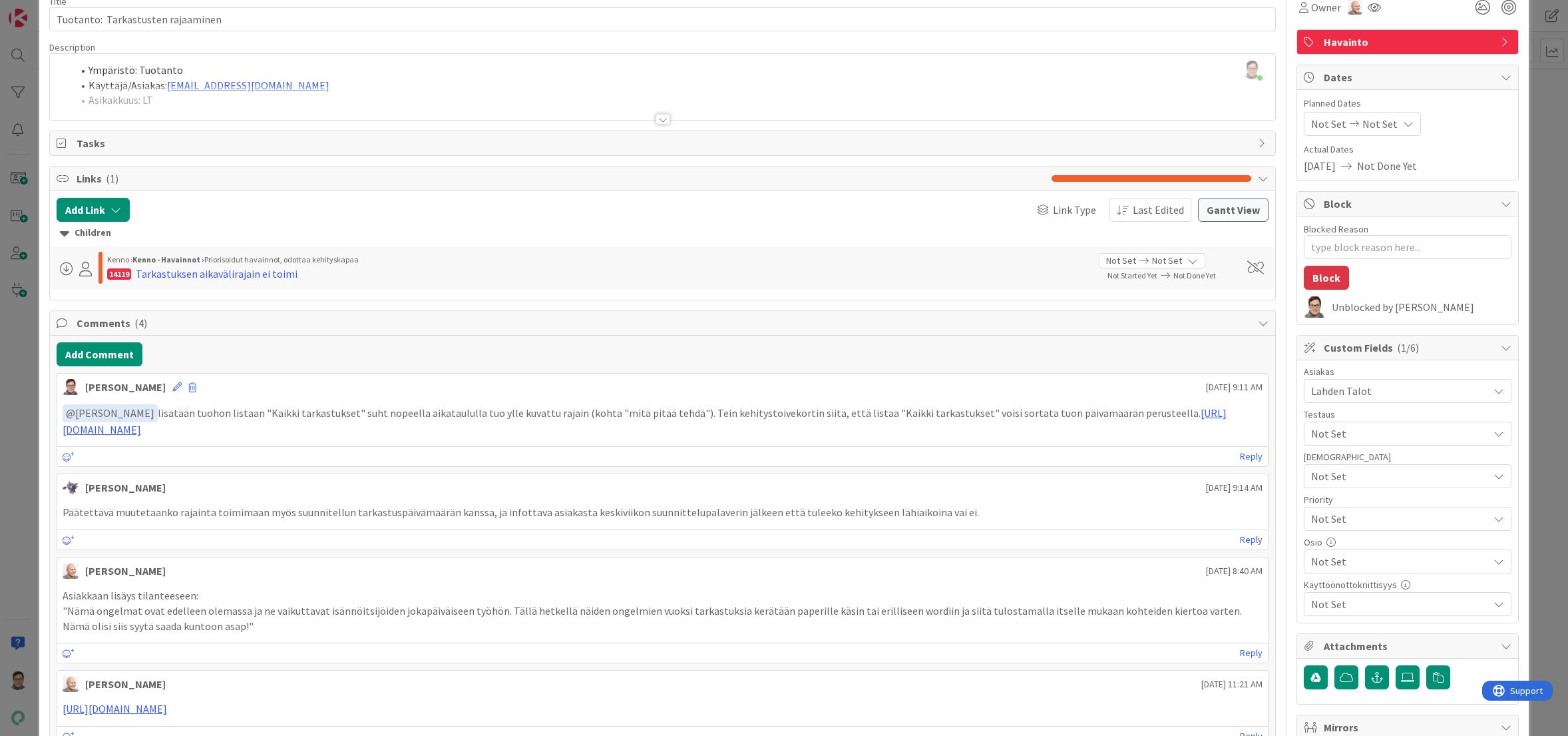
scroll to position [0, 0]
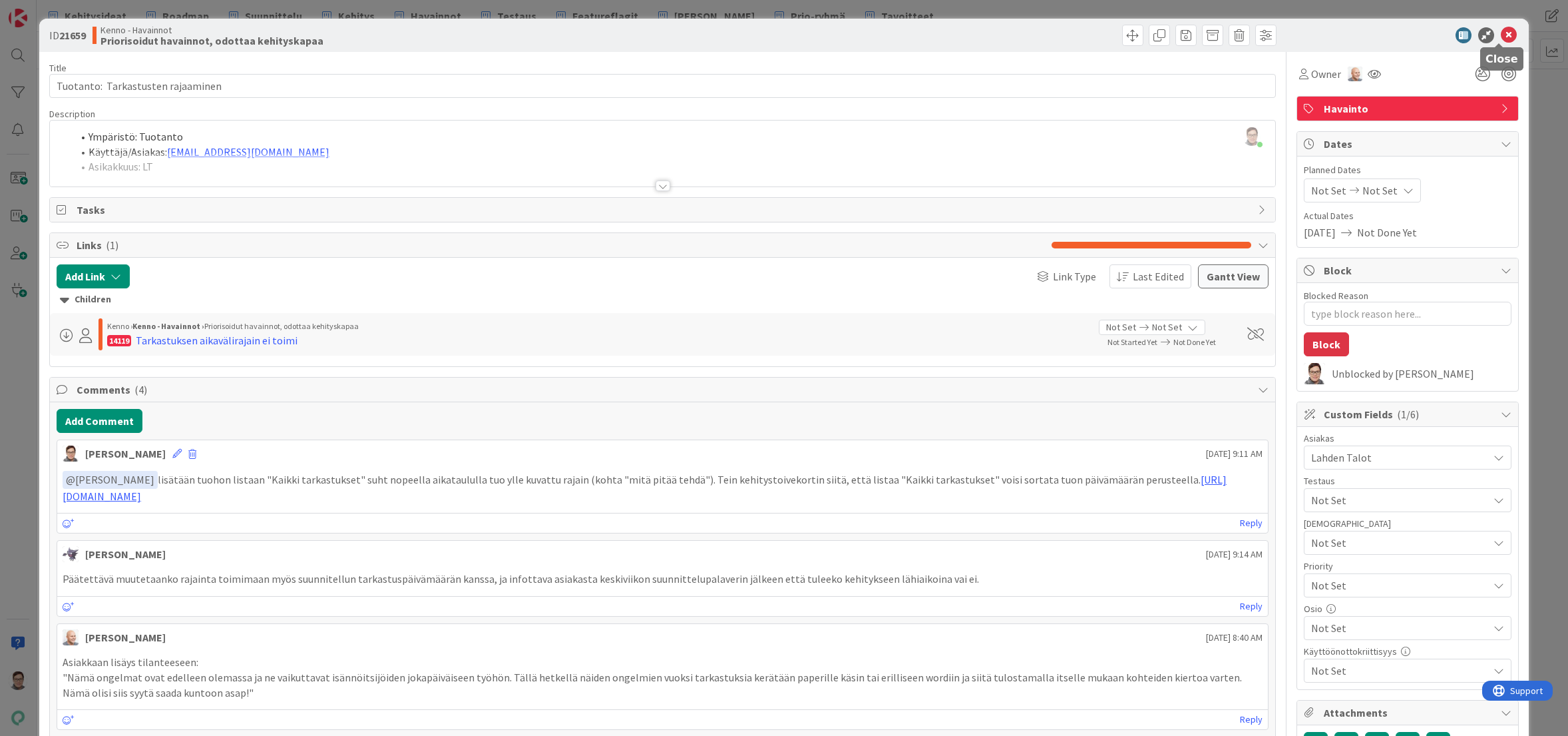
click at [1501, 37] on icon at bounding box center [1509, 35] width 16 height 16
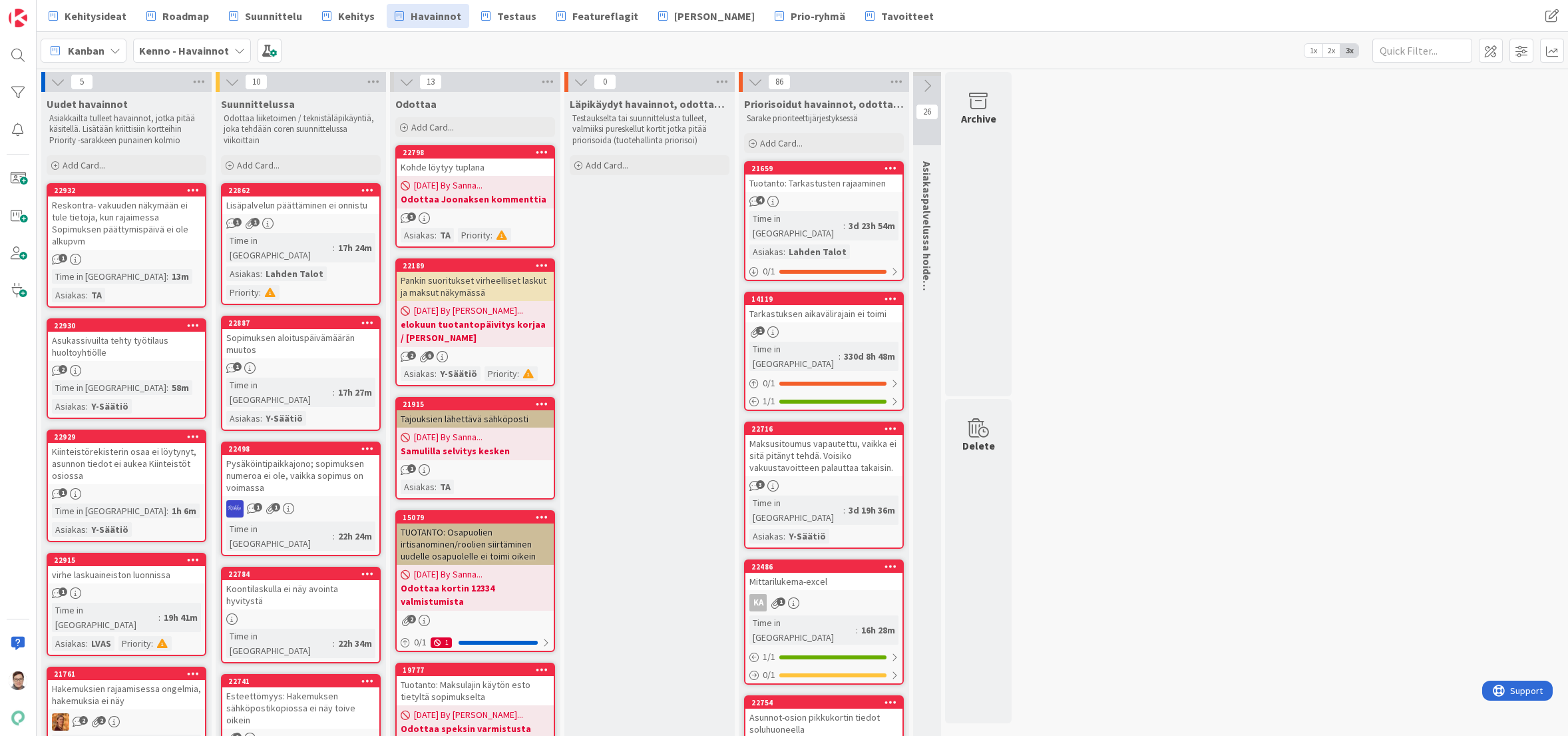
click at [890, 167] on icon at bounding box center [890, 168] width 13 height 9
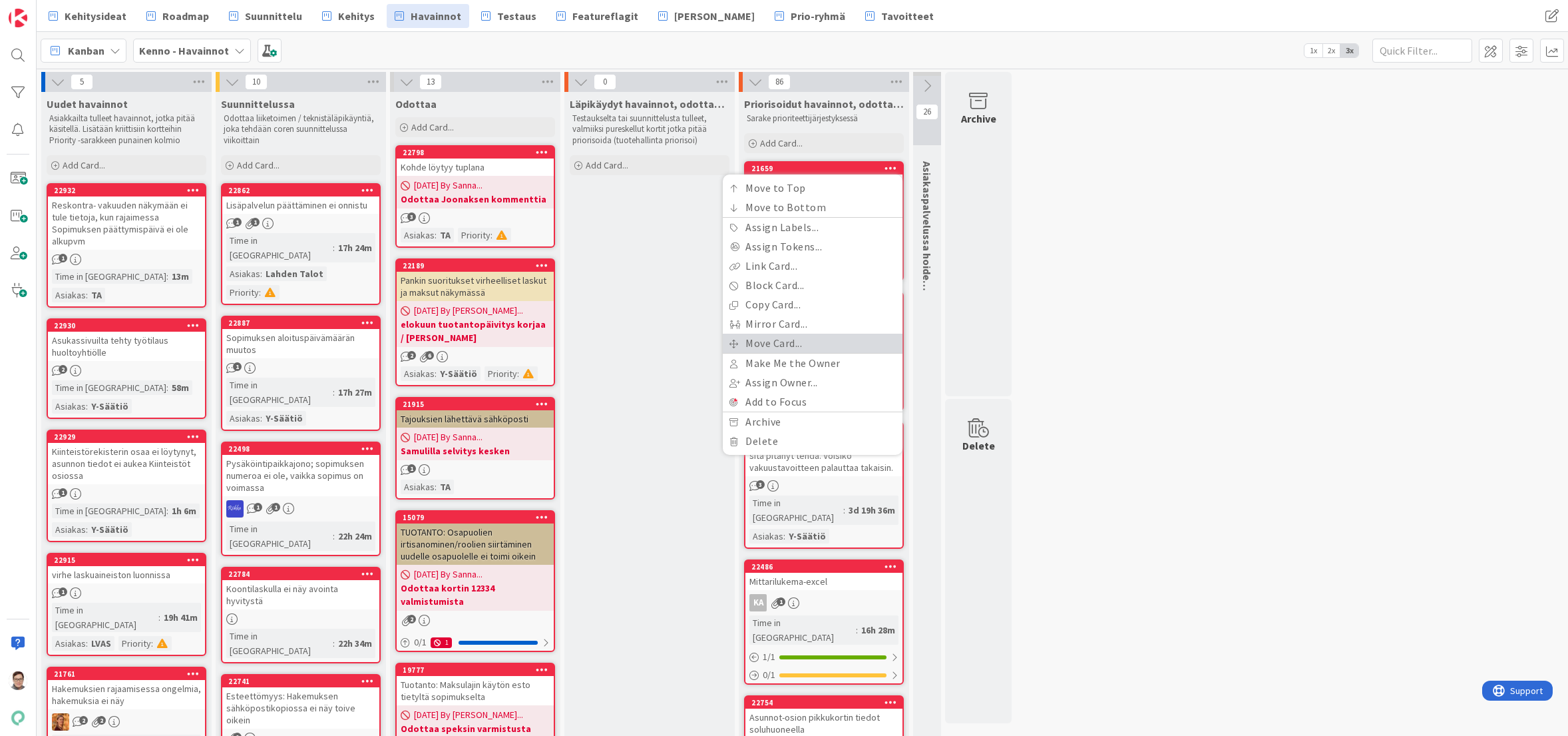
click at [774, 344] on link "Move Card..." at bounding box center [813, 343] width 180 height 20
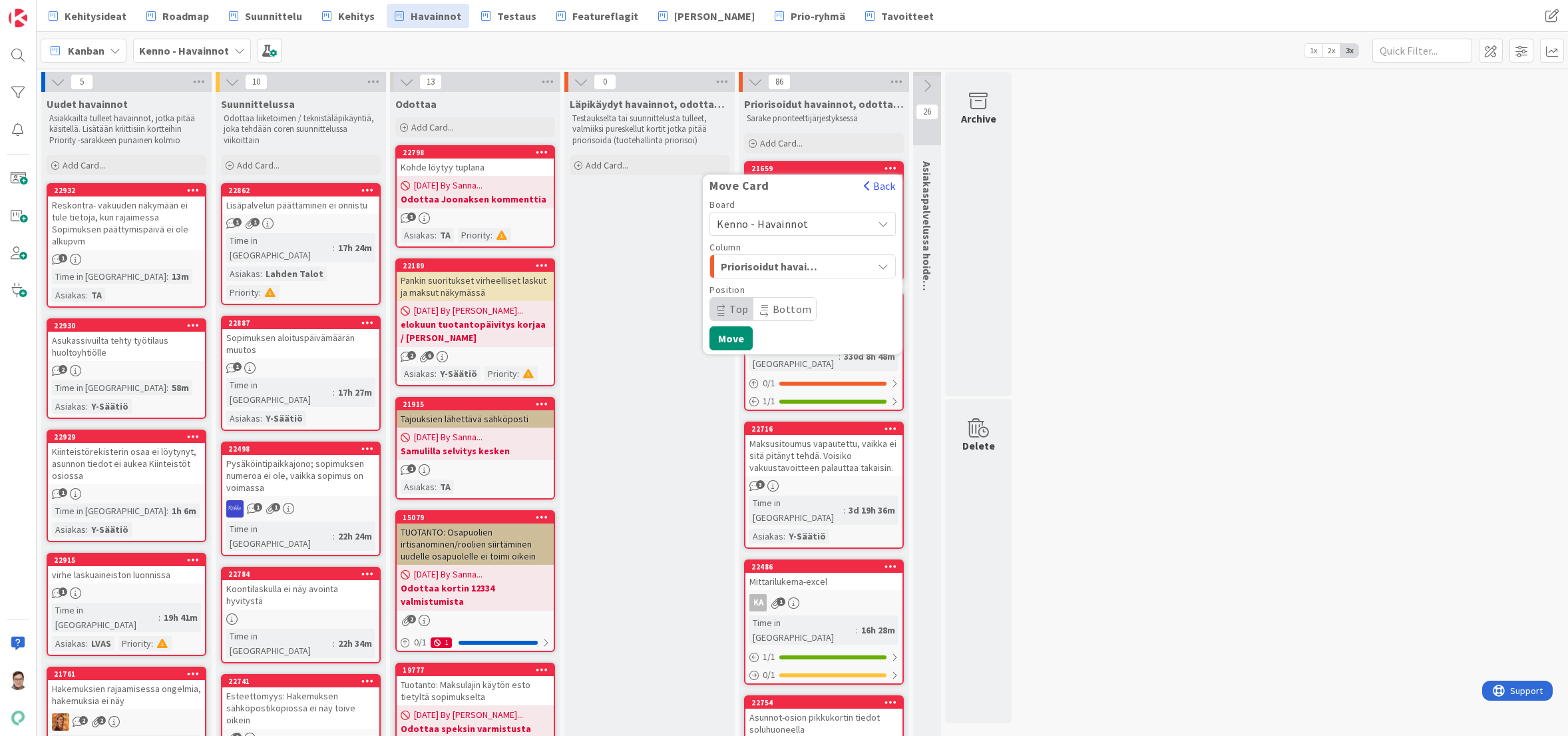
click at [759, 218] on span "Kenno - Havainnot" at bounding box center [763, 224] width 92 height 14
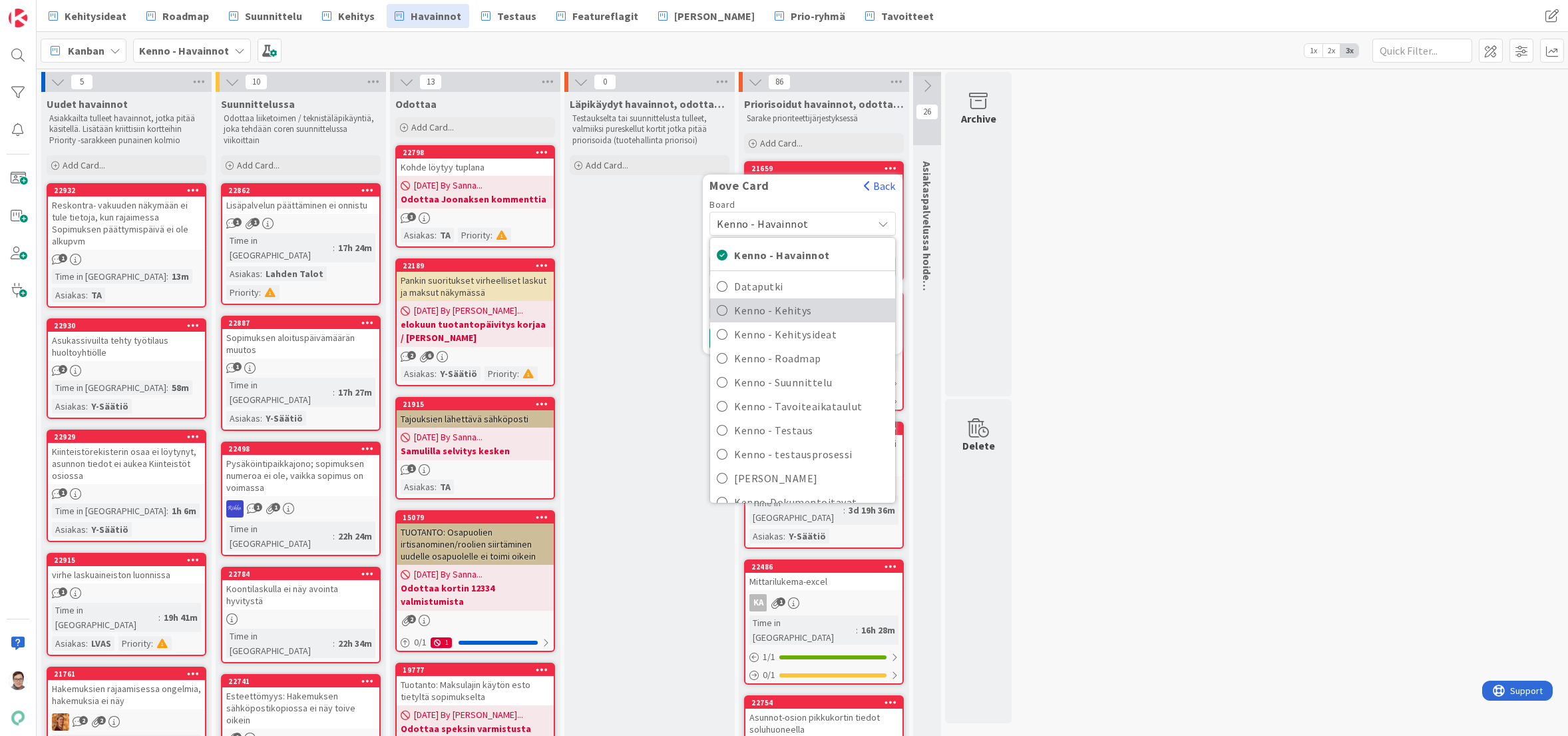
click at [778, 315] on span "Kenno - Kehitys" at bounding box center [811, 310] width 154 height 20
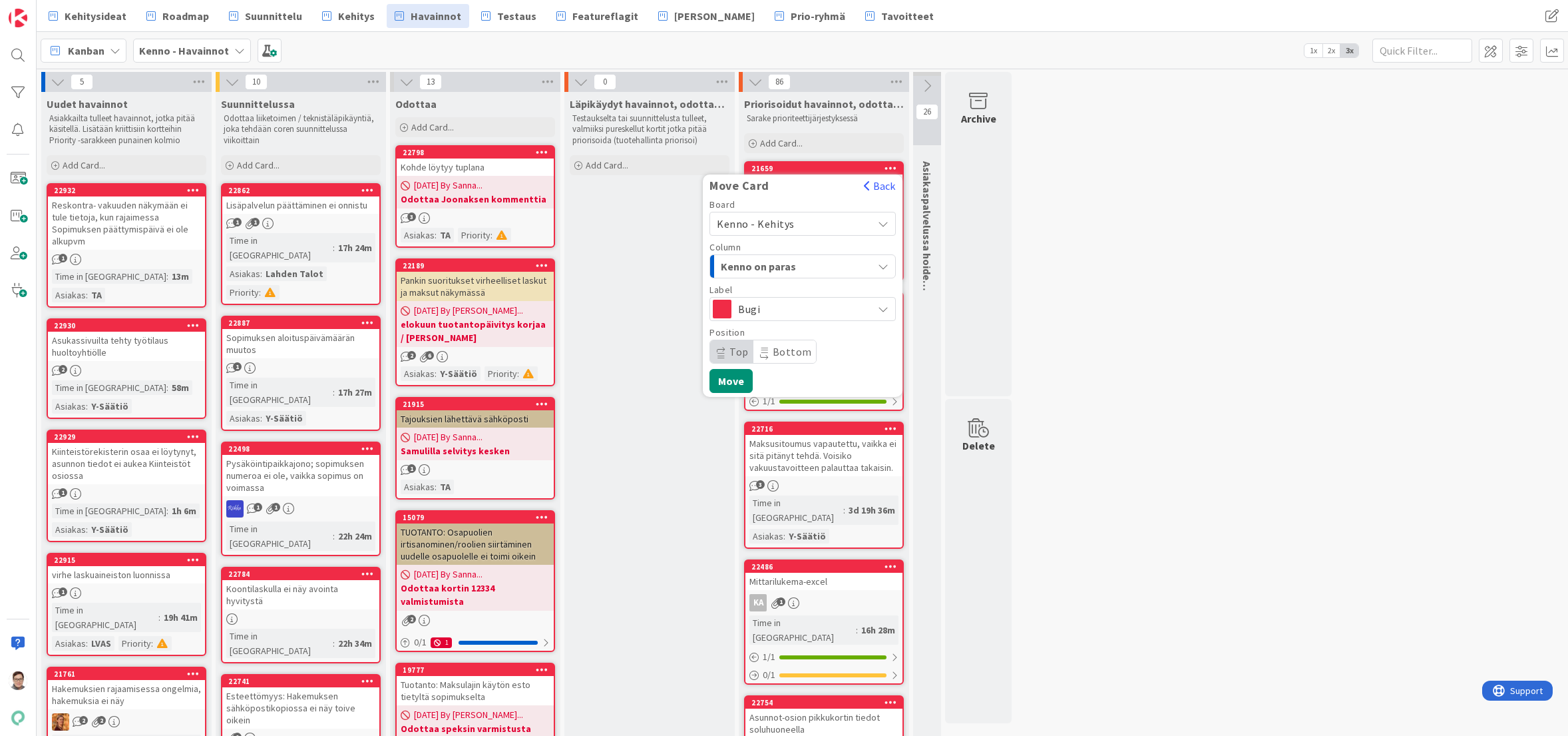
click at [774, 258] on span "Kenno on paras" at bounding box center [771, 267] width 100 height 18
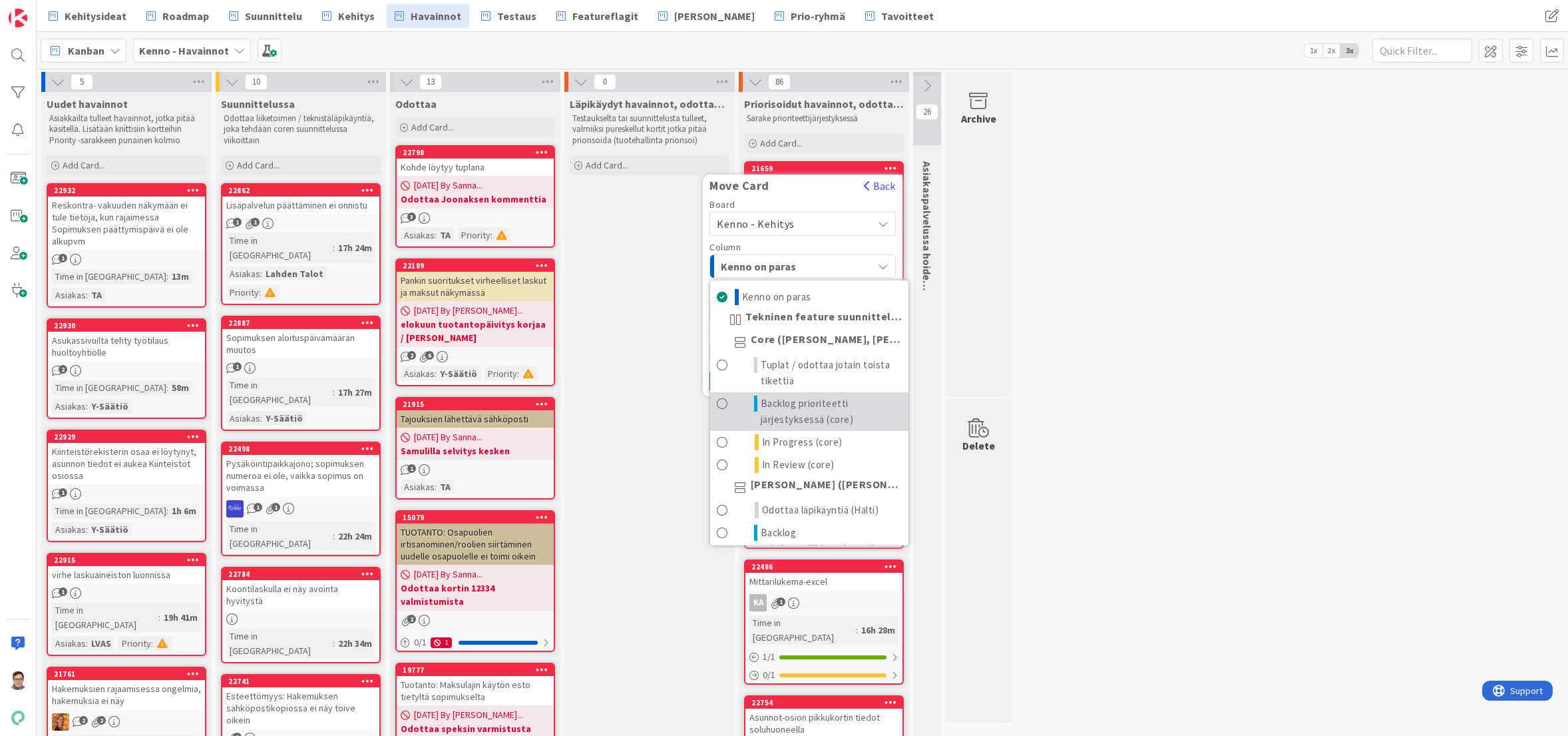
click at [782, 407] on span "Backlog prioriteetti järjestyksessä (core)" at bounding box center [831, 411] width 141 height 32
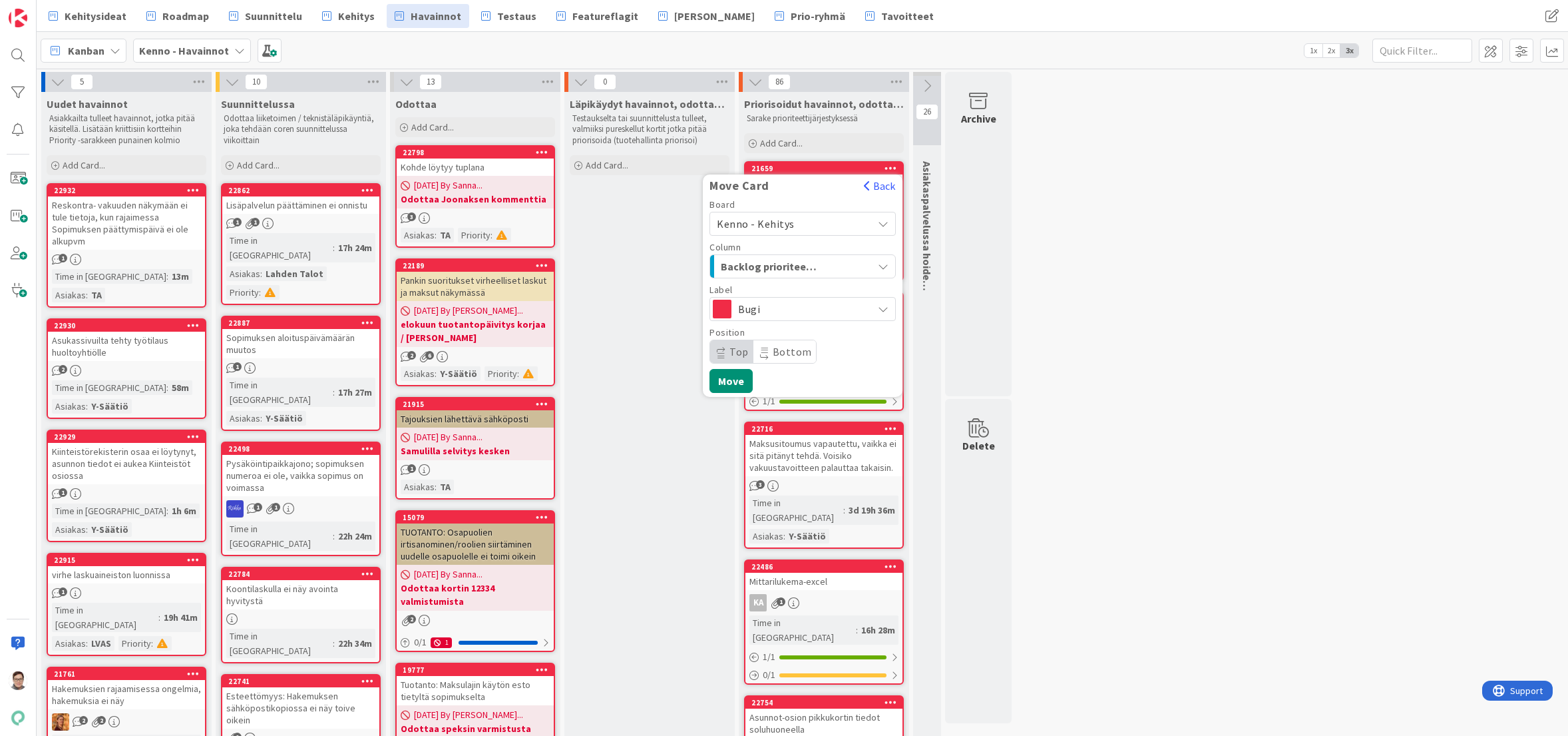
click at [730, 350] on span "Top" at bounding box center [739, 352] width 20 height 14
click at [727, 379] on button "Move" at bounding box center [731, 380] width 43 height 24
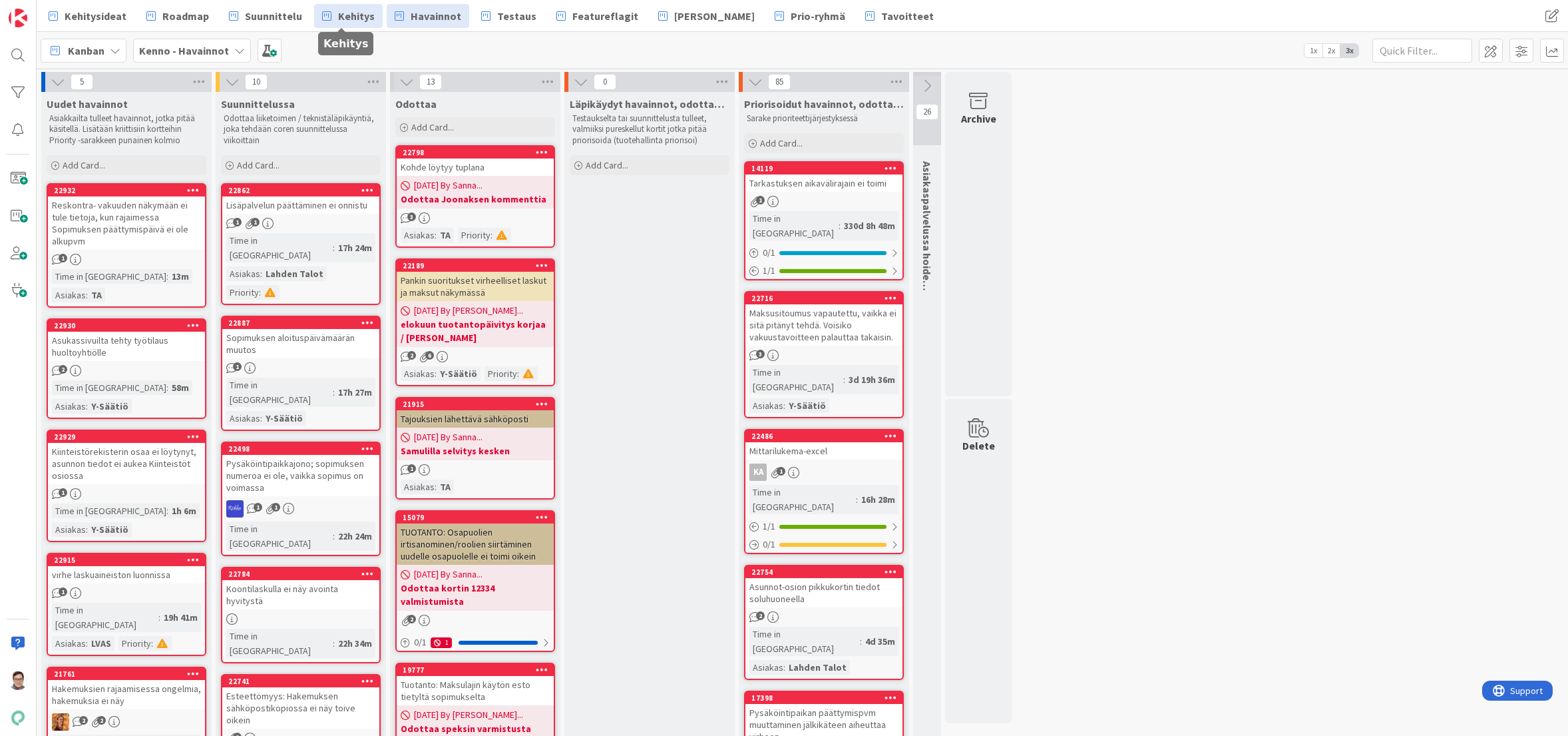
click at [341, 13] on span "Kehitys" at bounding box center [356, 16] width 37 height 16
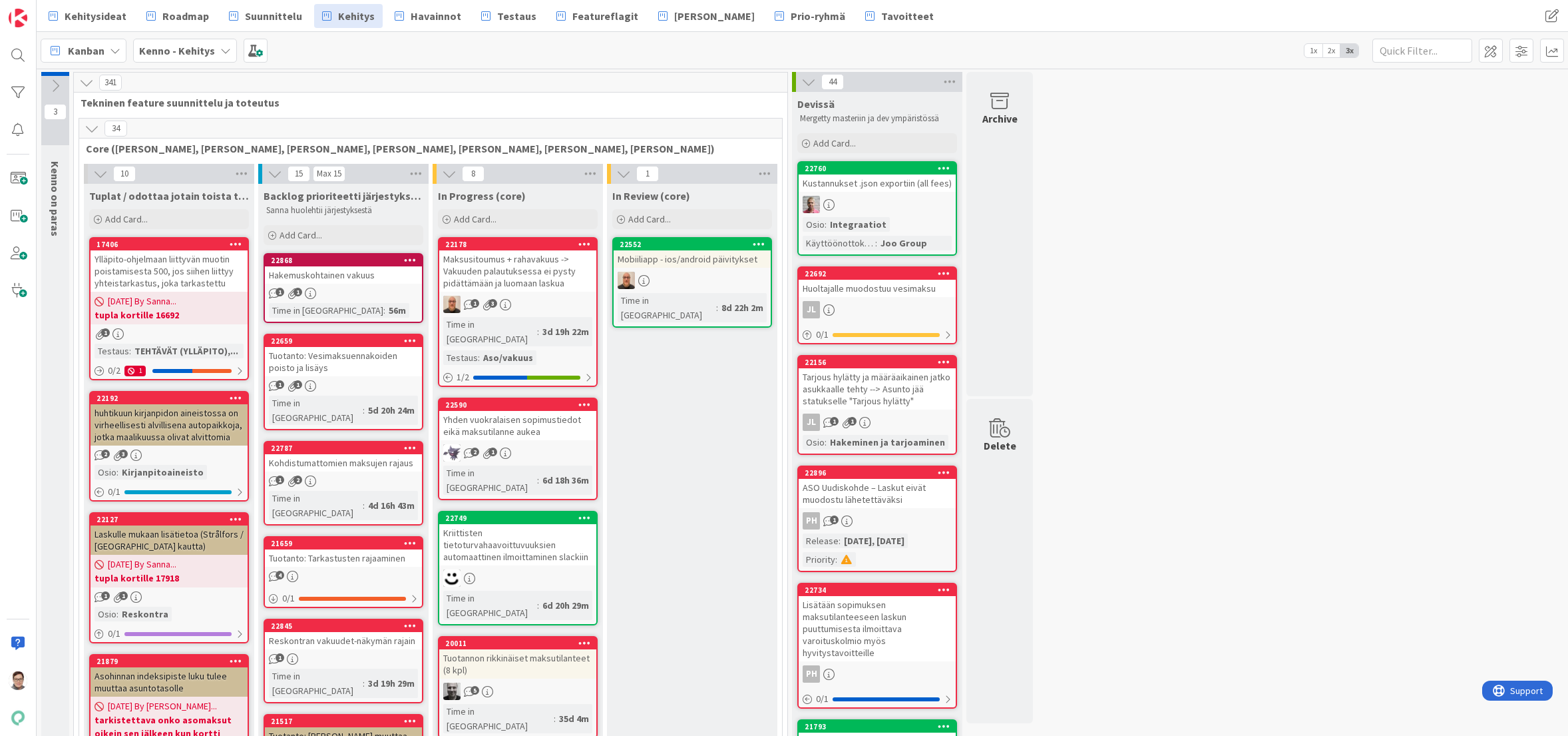
click at [357, 454] on div "Kohdistumattomien maksujen rajaus" at bounding box center [343, 463] width 157 height 18
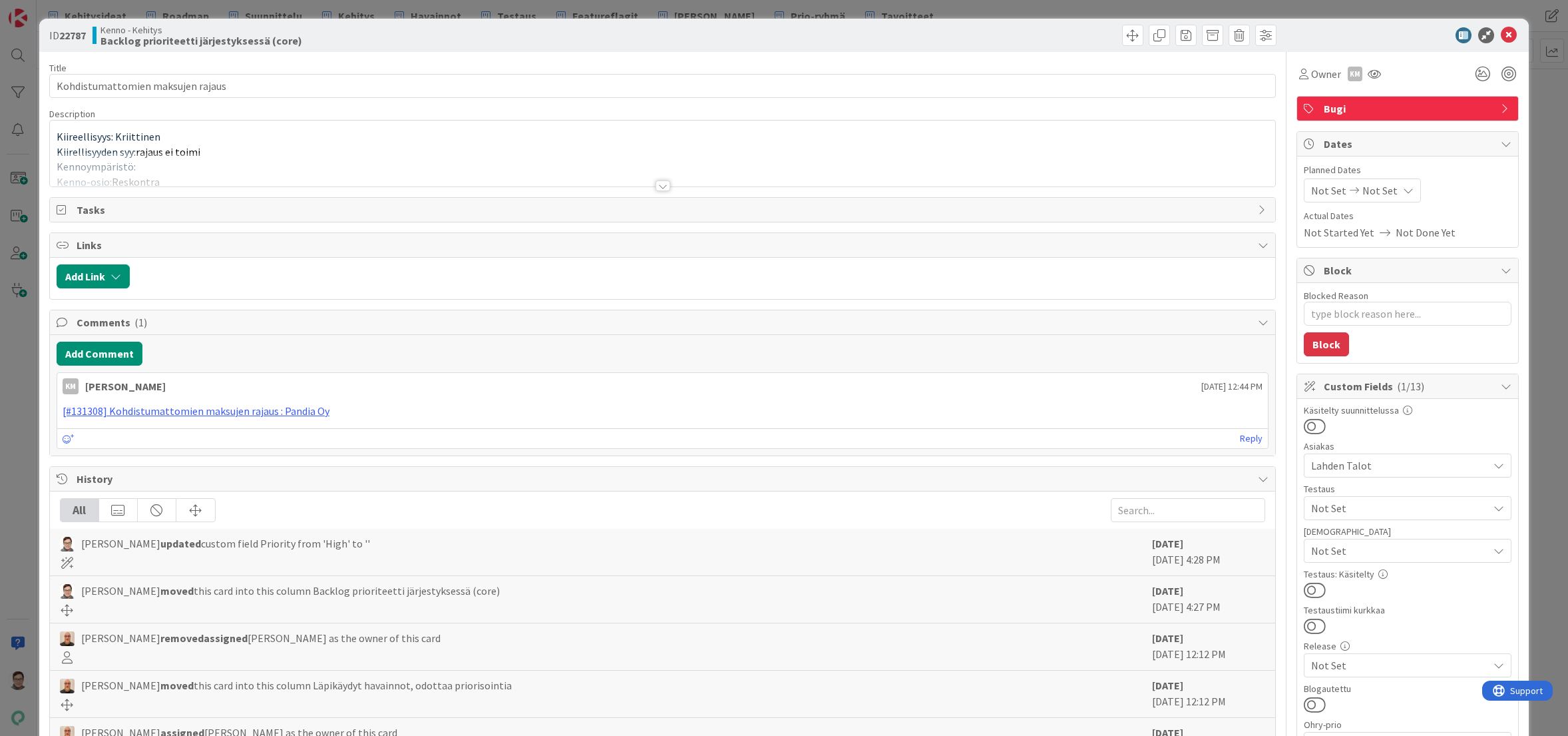
click at [656, 183] on div at bounding box center [663, 186] width 15 height 11
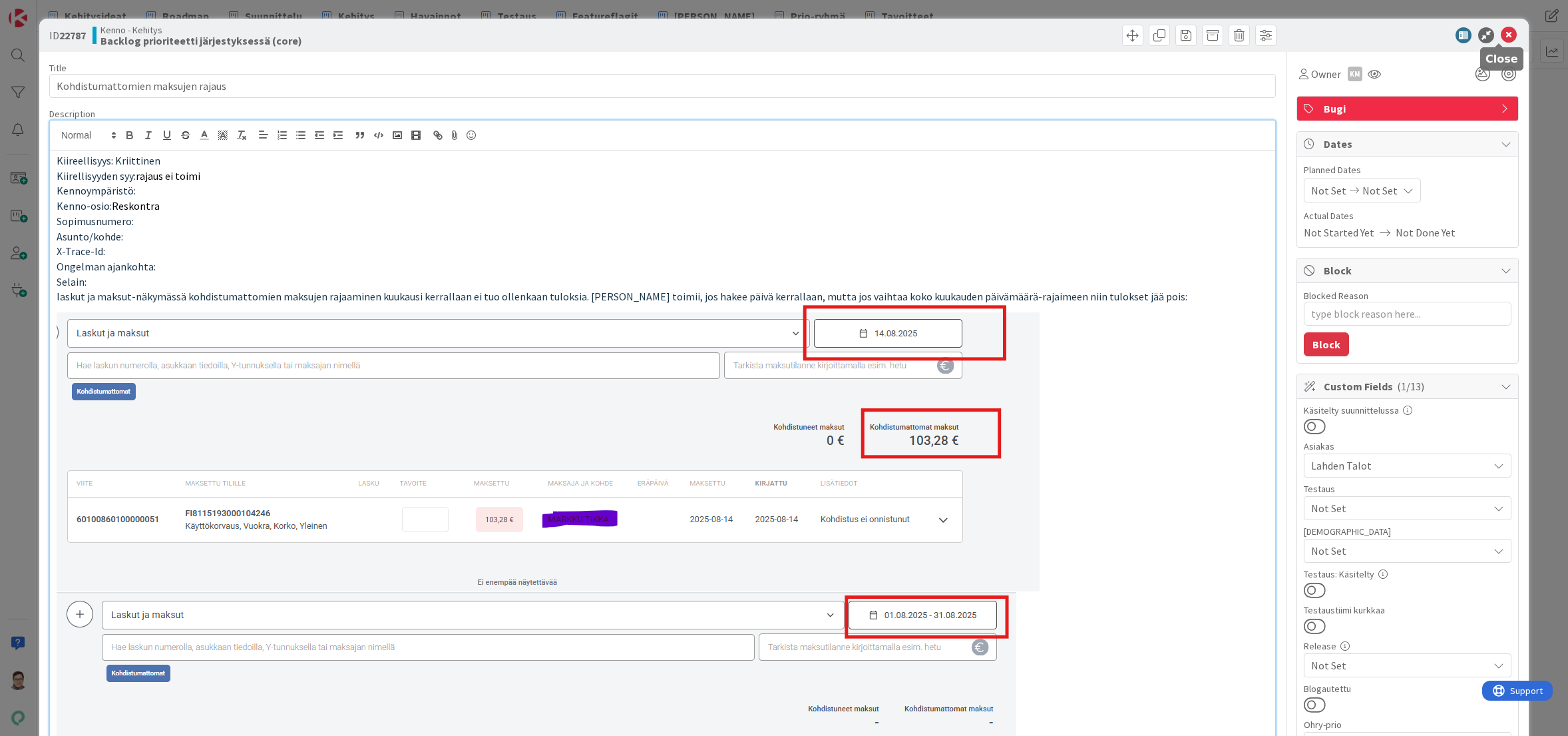
click at [1501, 36] on icon at bounding box center [1509, 35] width 16 height 16
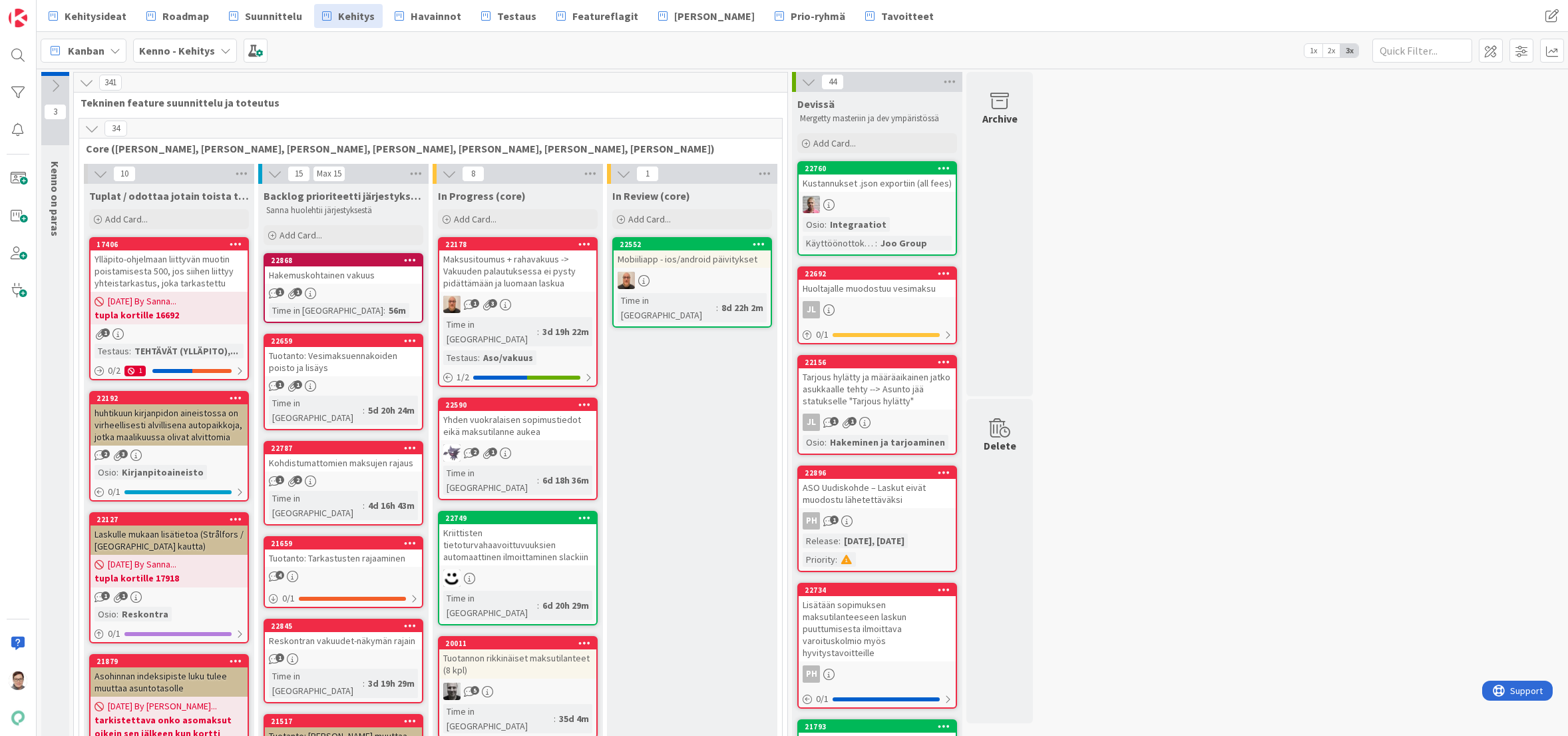
click at [350, 363] on div "Tuotanto: Vesimaksuennakoiden poisto ja lisäys" at bounding box center [343, 361] width 157 height 29
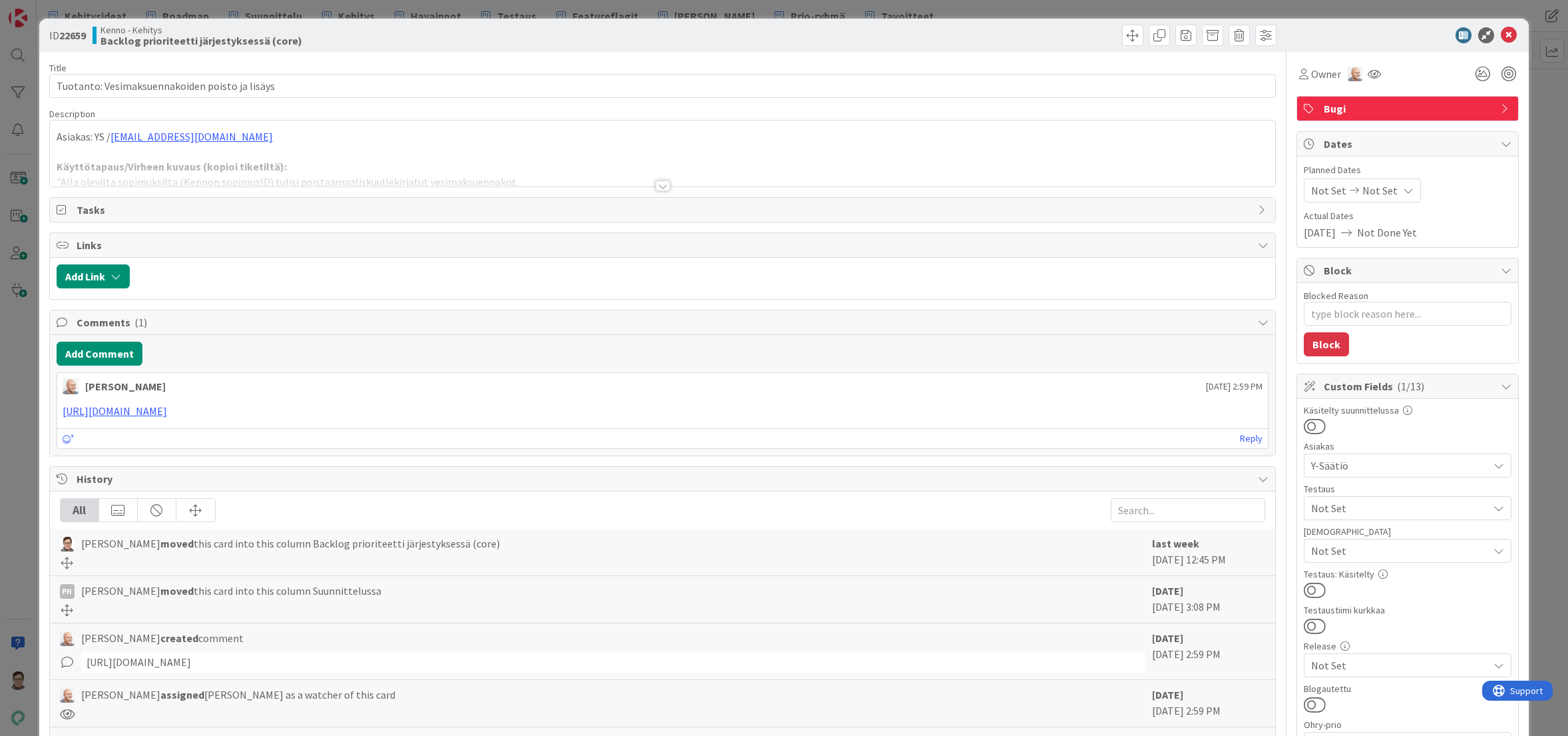
click at [657, 185] on div at bounding box center [663, 186] width 15 height 11
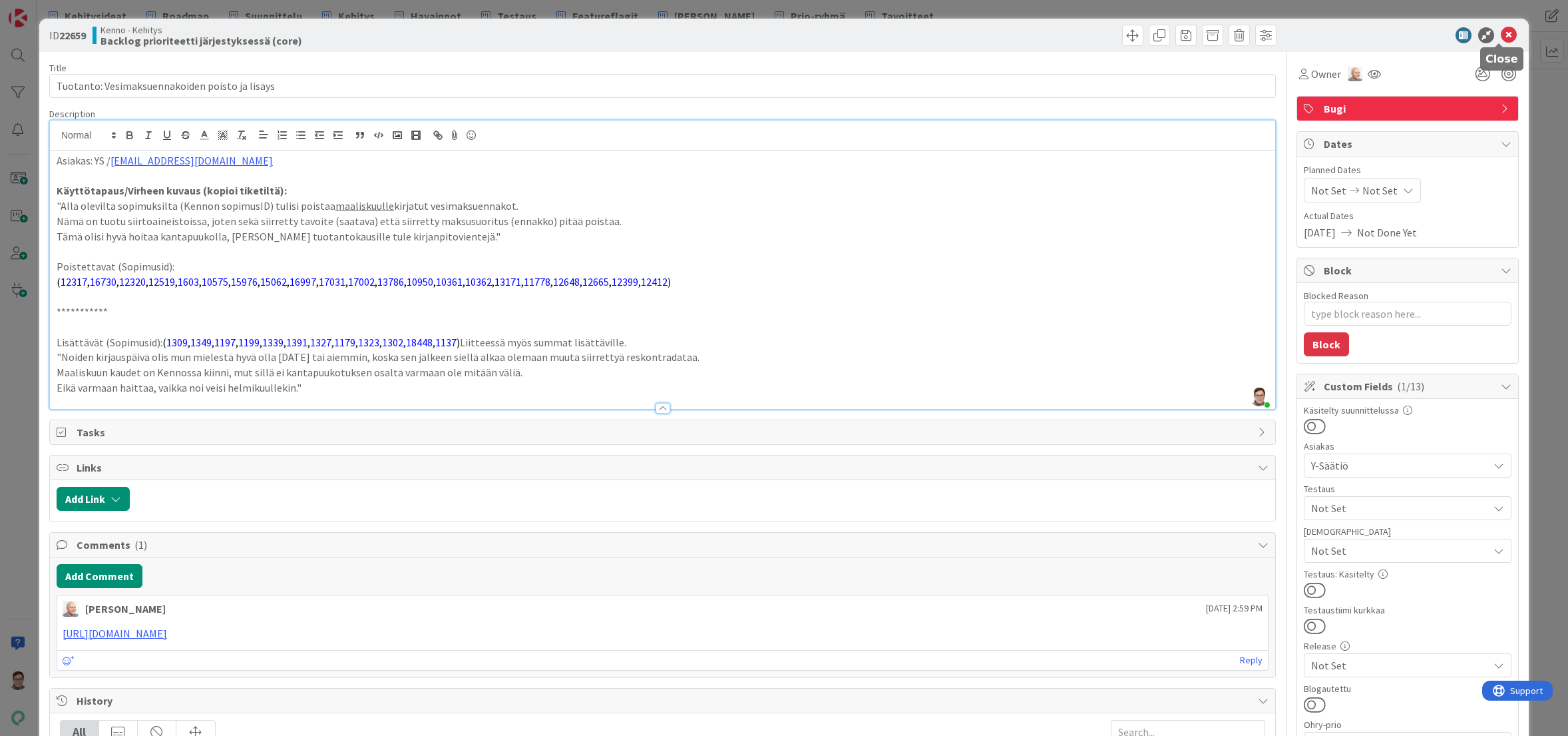
click at [1501, 32] on icon at bounding box center [1509, 35] width 16 height 16
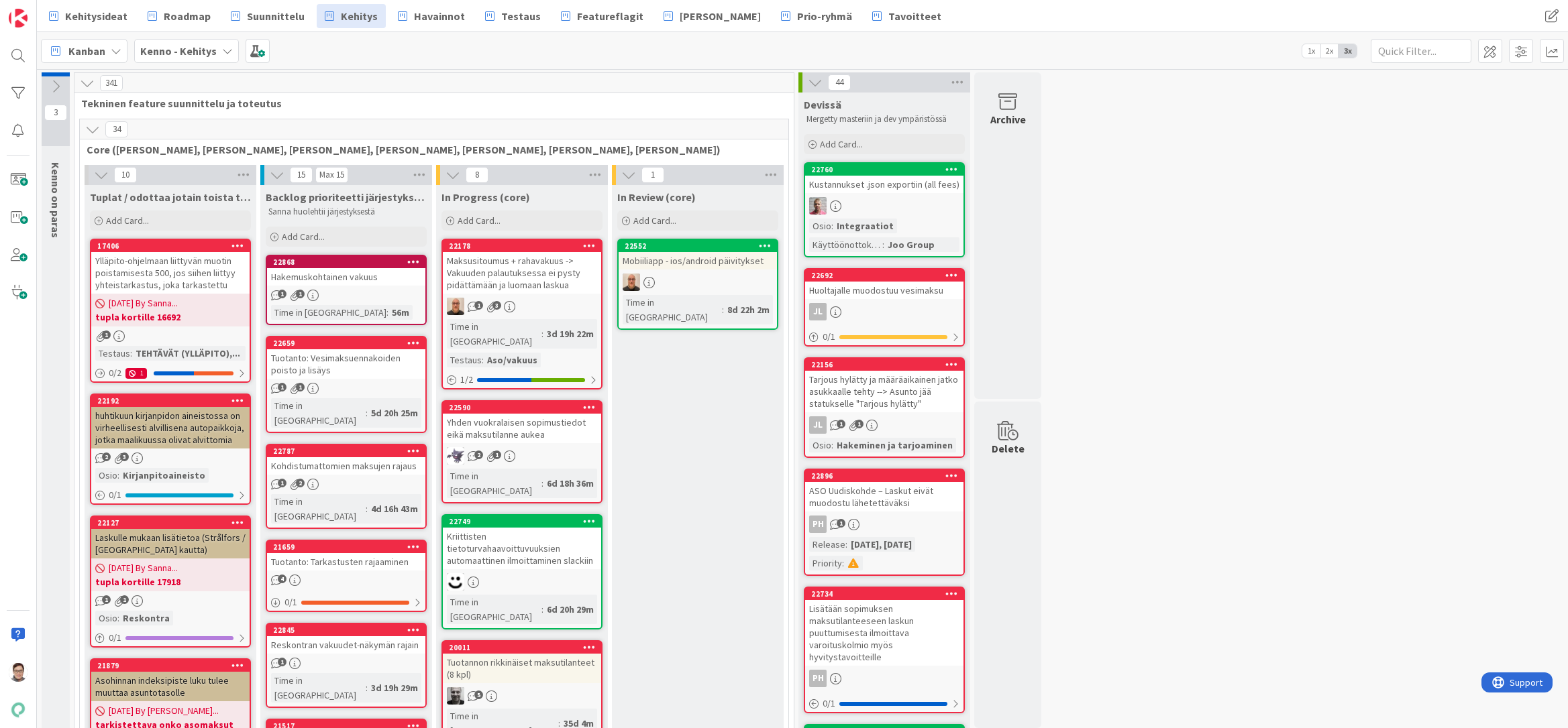
click at [95, 133] on icon at bounding box center [93, 129] width 15 height 15
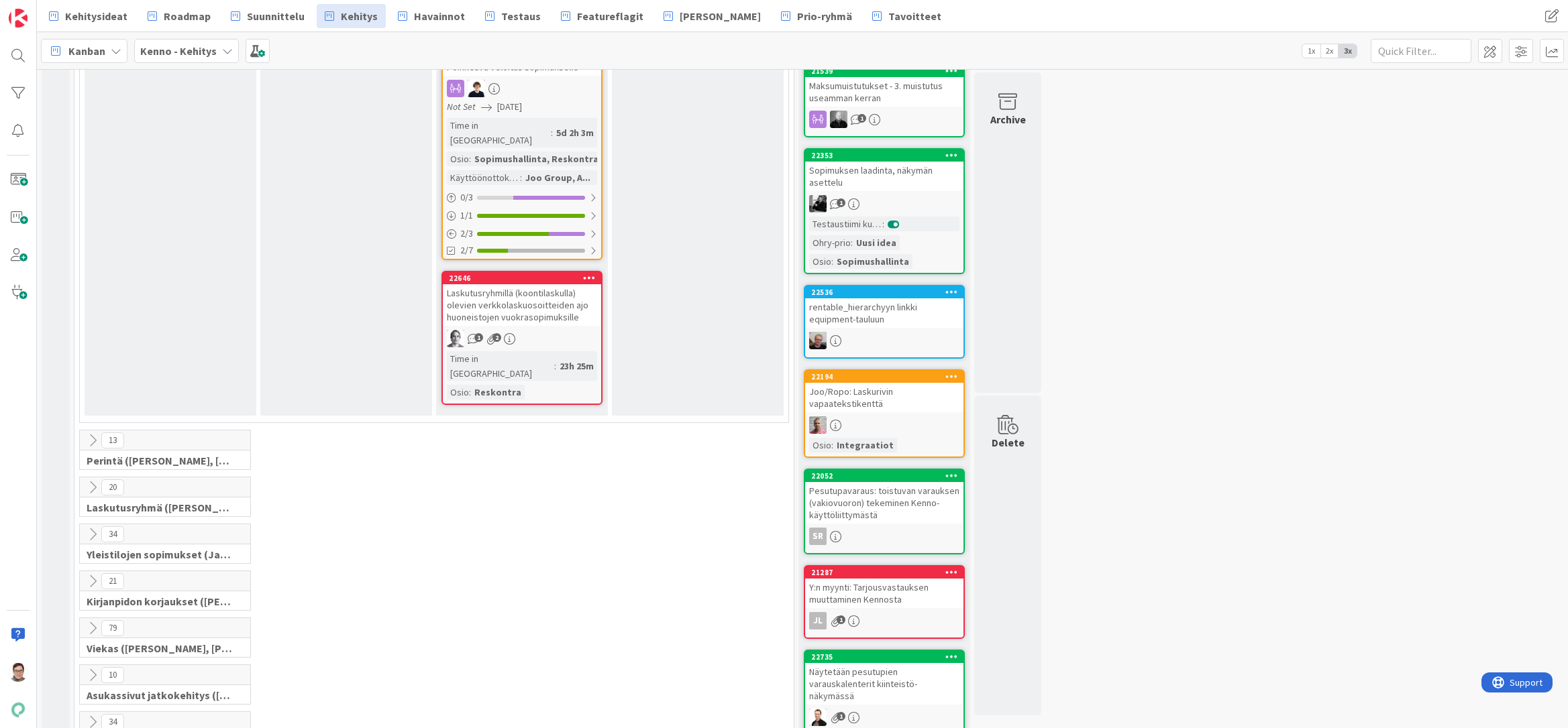
scroll to position [1877, 0]
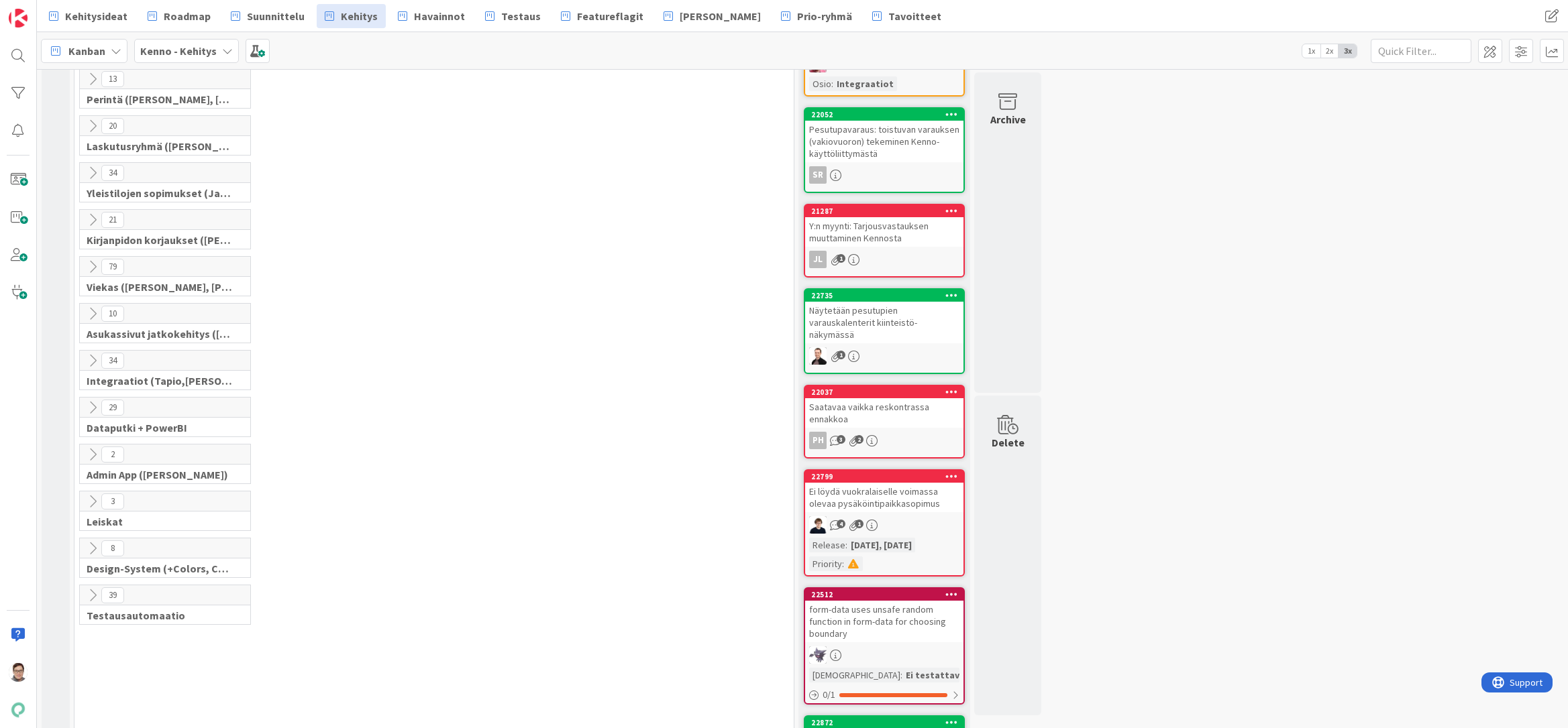
click at [89, 259] on icon at bounding box center [93, 267] width 15 height 15
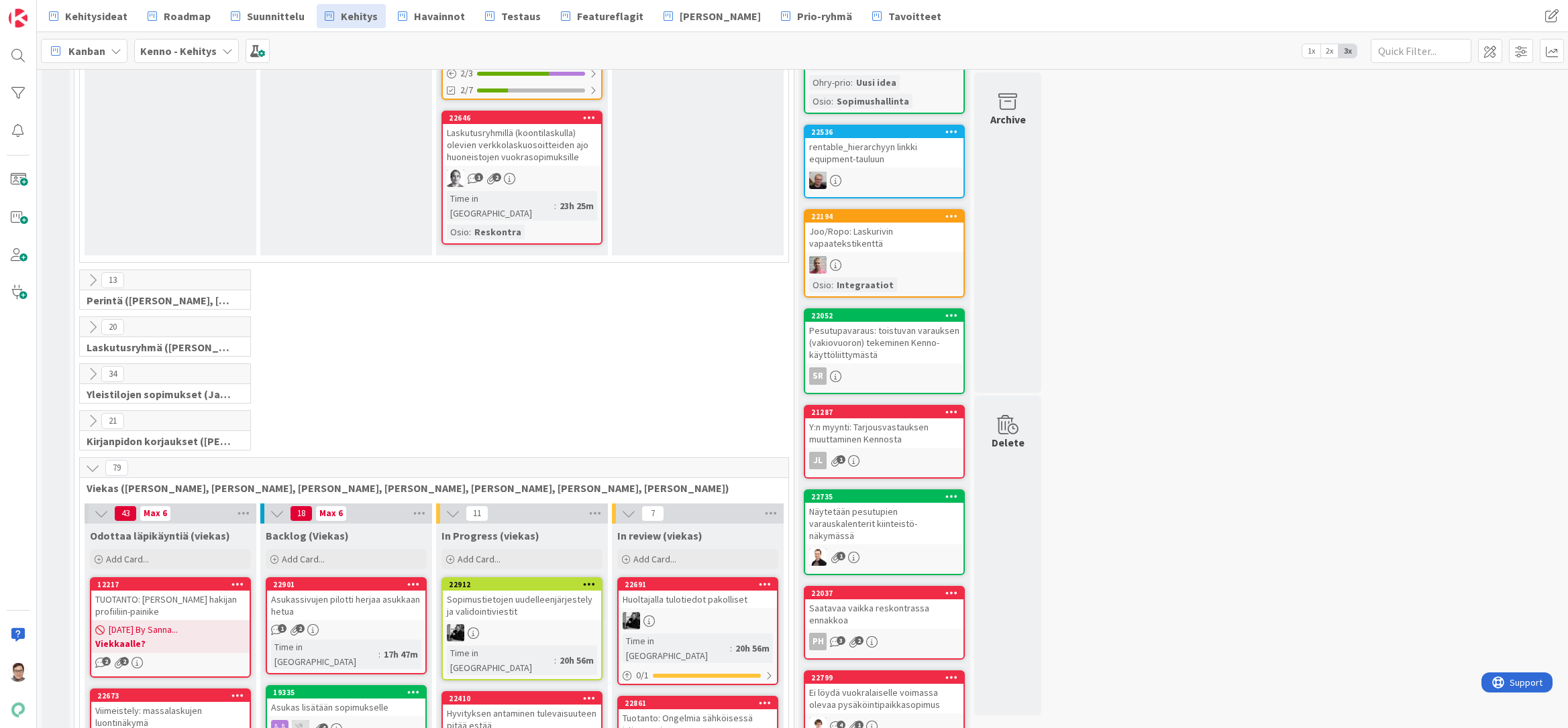
scroll to position [2011, 0]
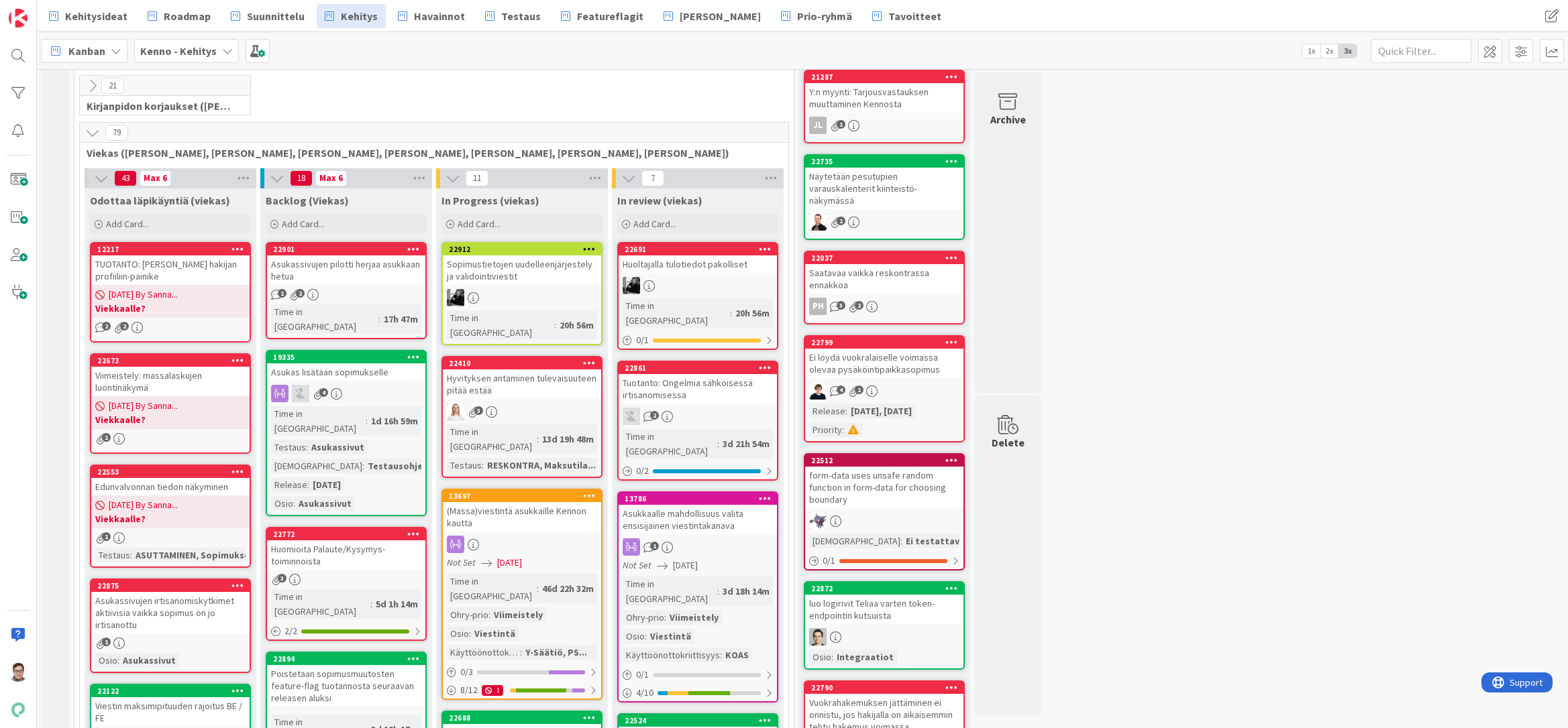
click at [178, 255] on div "TUOTANTO: [PERSON_NAME] hakijan profiiliin-painike" at bounding box center [170, 270] width 158 height 29
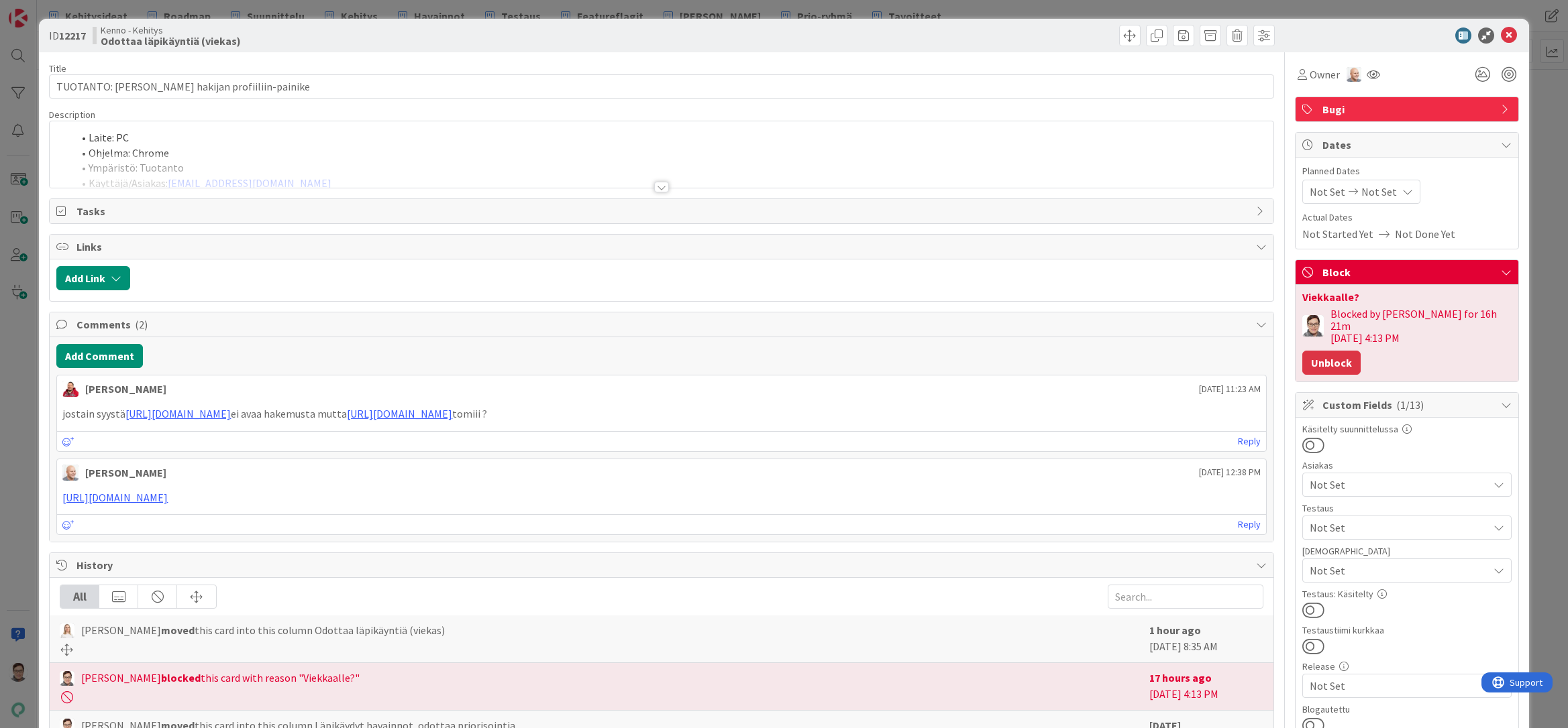
click at [1330, 351] on button "Unblock" at bounding box center [1332, 362] width 59 height 24
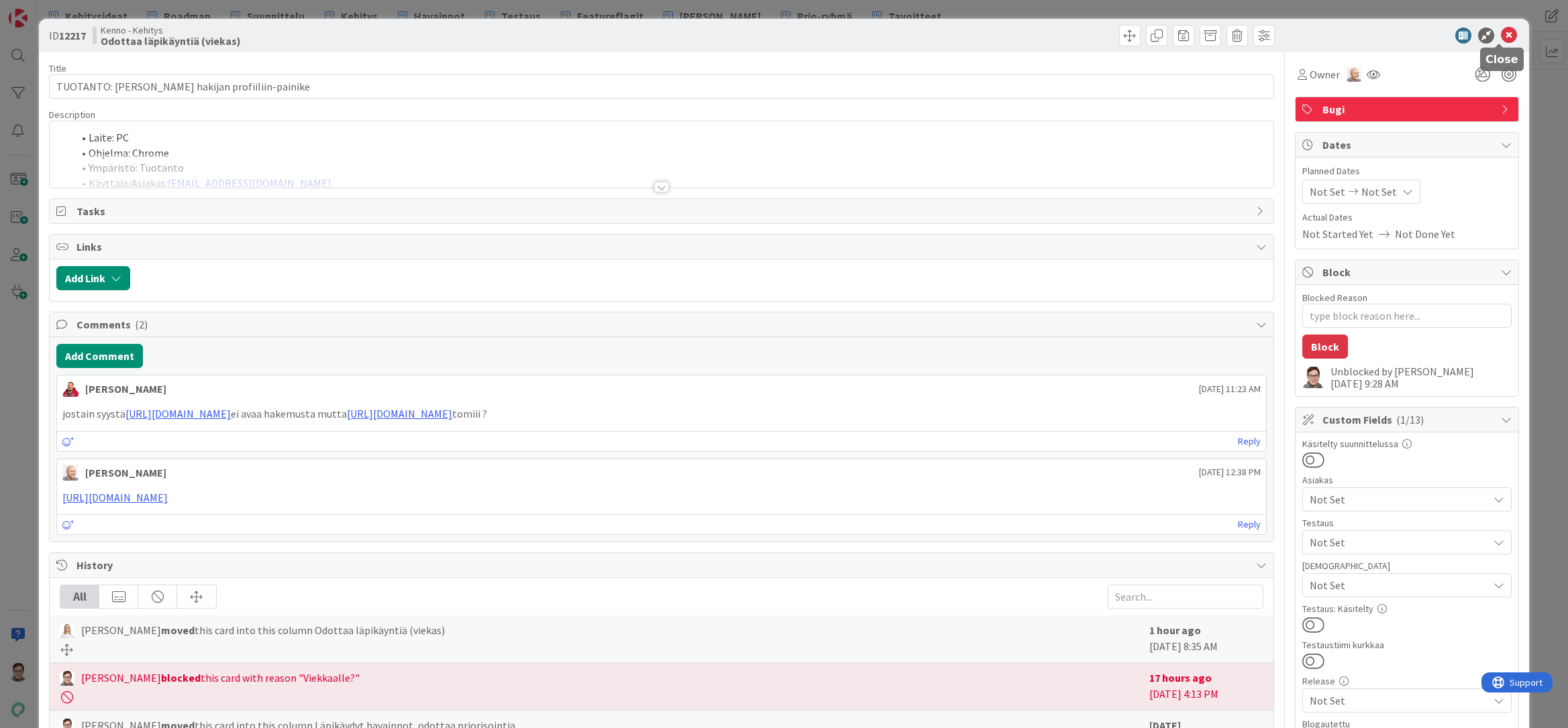
click at [1504, 35] on icon at bounding box center [1509, 35] width 16 height 16
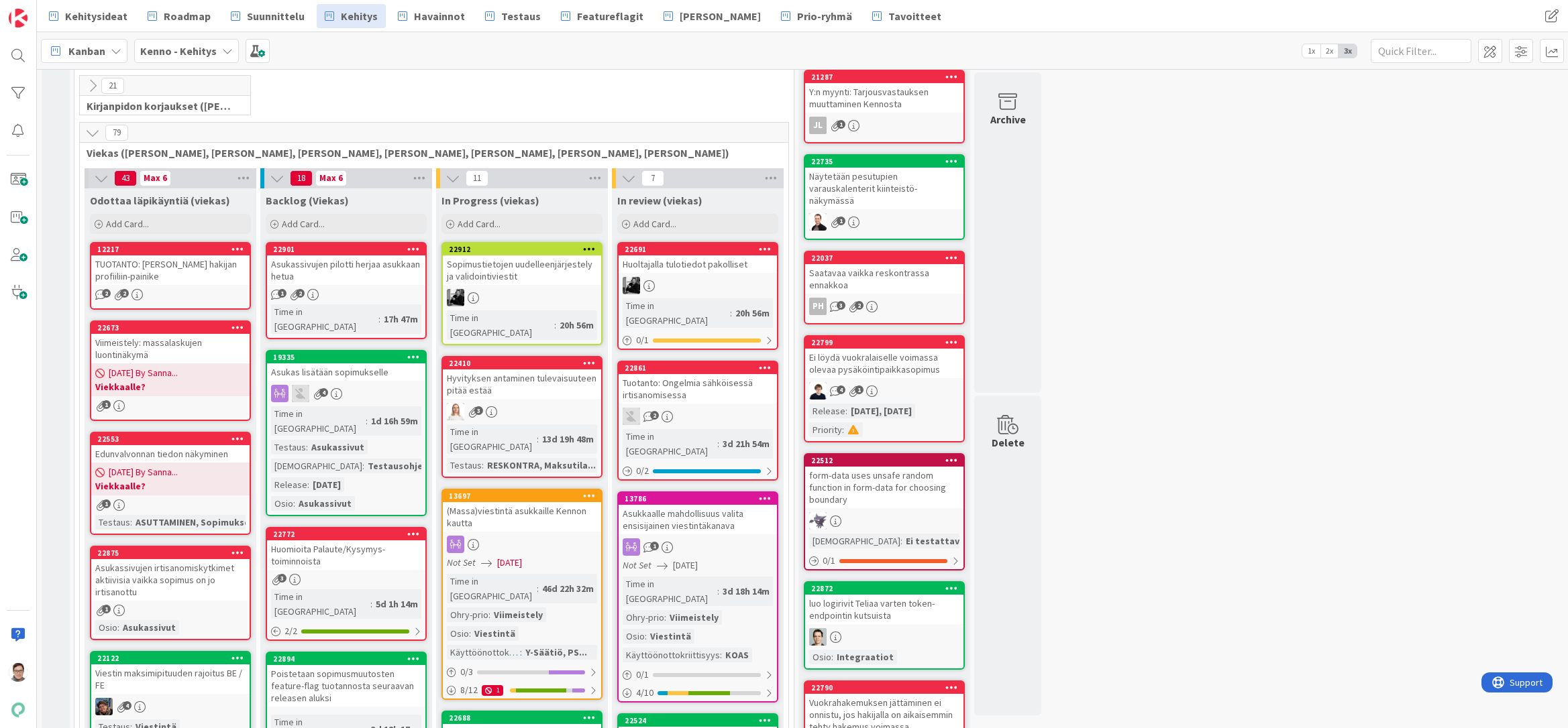
click at [173, 334] on div "Viimeistely: massalaskujen luontinäkymä" at bounding box center [170, 348] width 158 height 29
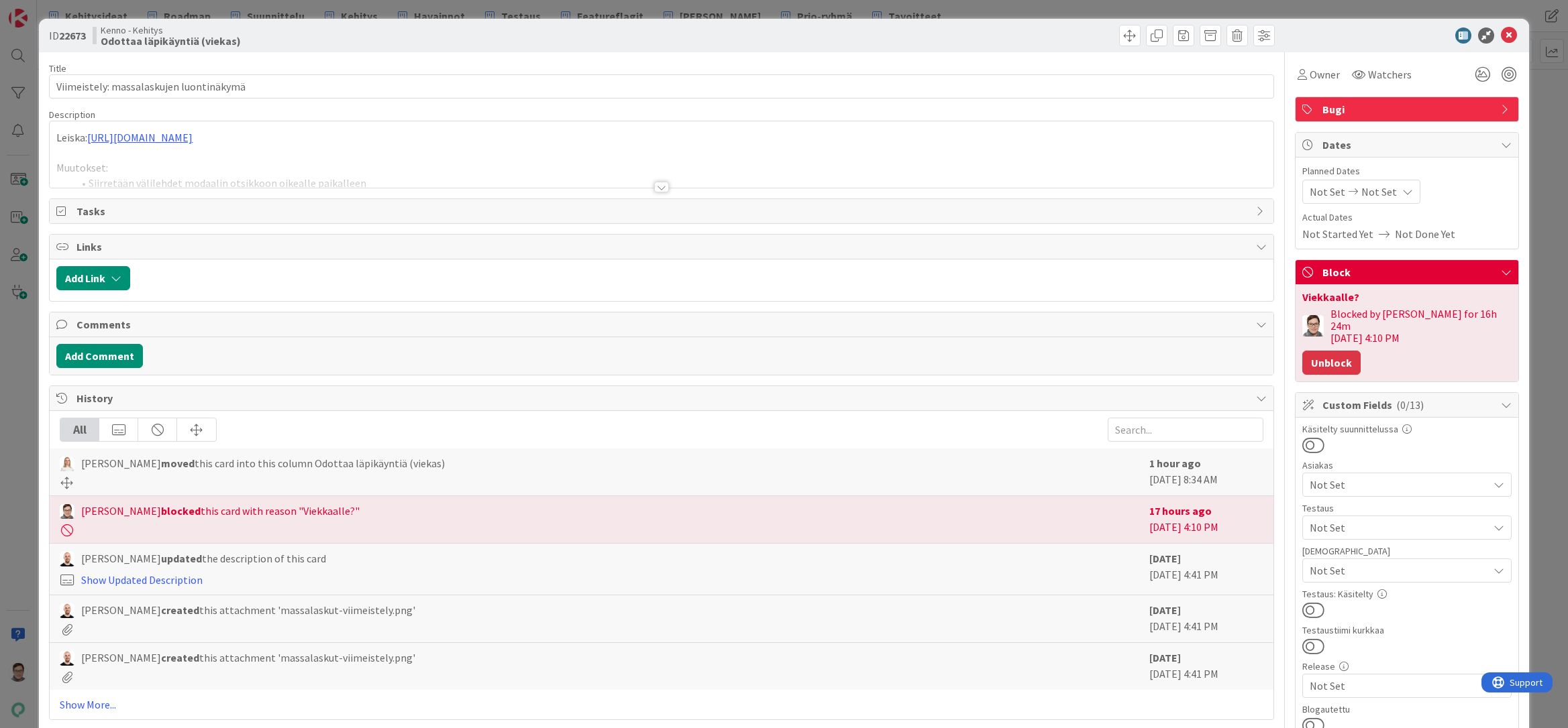
click at [1317, 351] on button "Unblock" at bounding box center [1332, 362] width 59 height 24
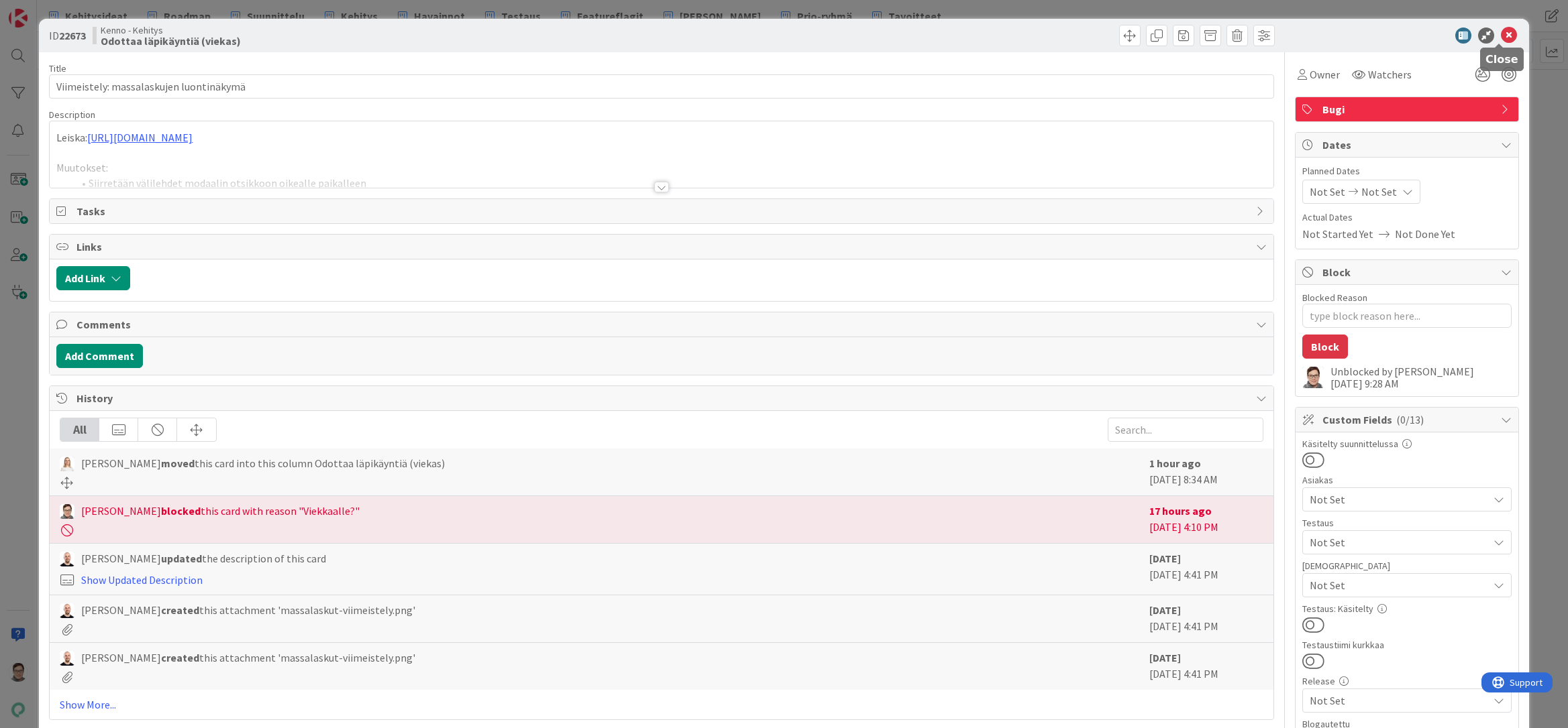
click at [1501, 35] on icon at bounding box center [1509, 35] width 16 height 16
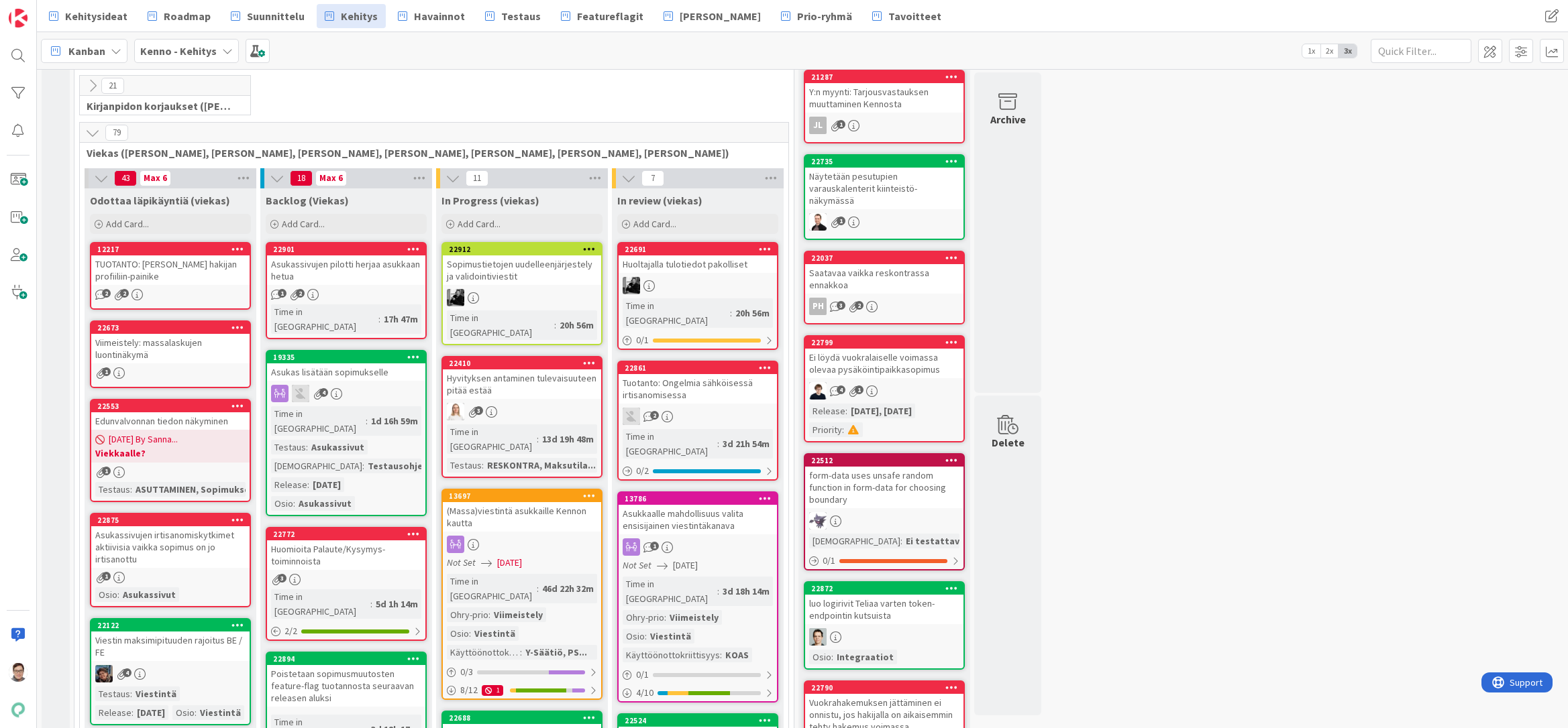
click at [168, 412] on div "Edunvalvonnan tiedon näkyminen" at bounding box center [170, 421] width 158 height 18
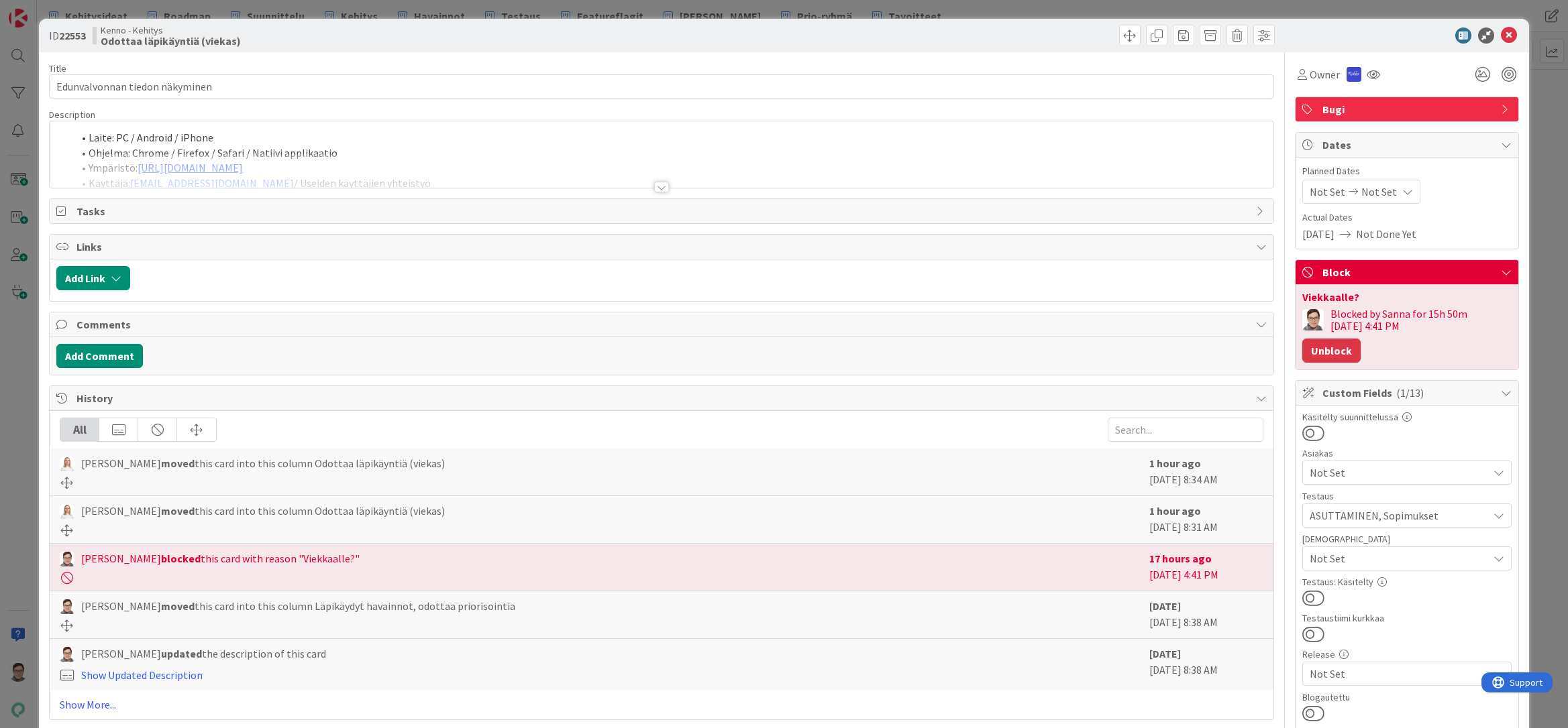
click at [1323, 353] on button "Unblock" at bounding box center [1332, 350] width 59 height 24
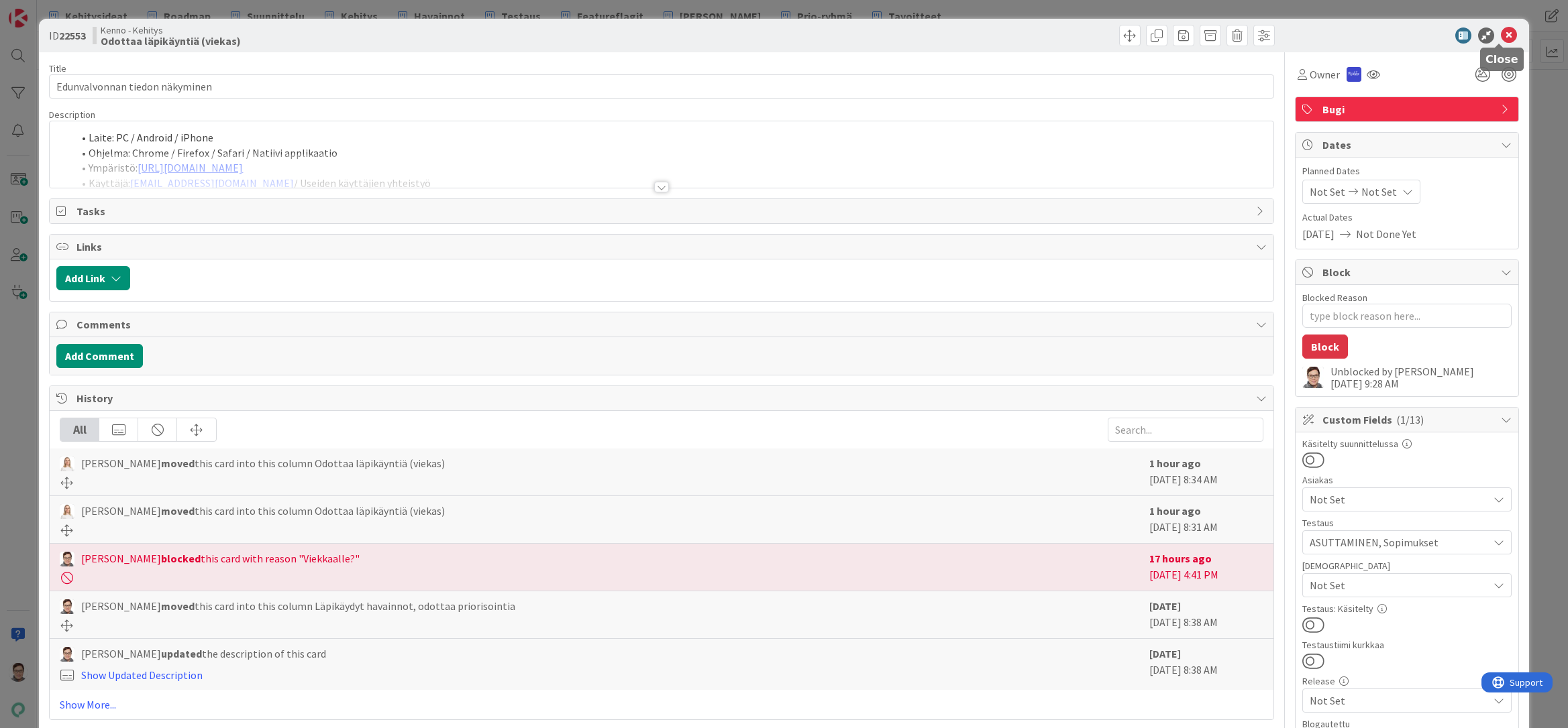
click at [1501, 37] on icon at bounding box center [1509, 35] width 16 height 16
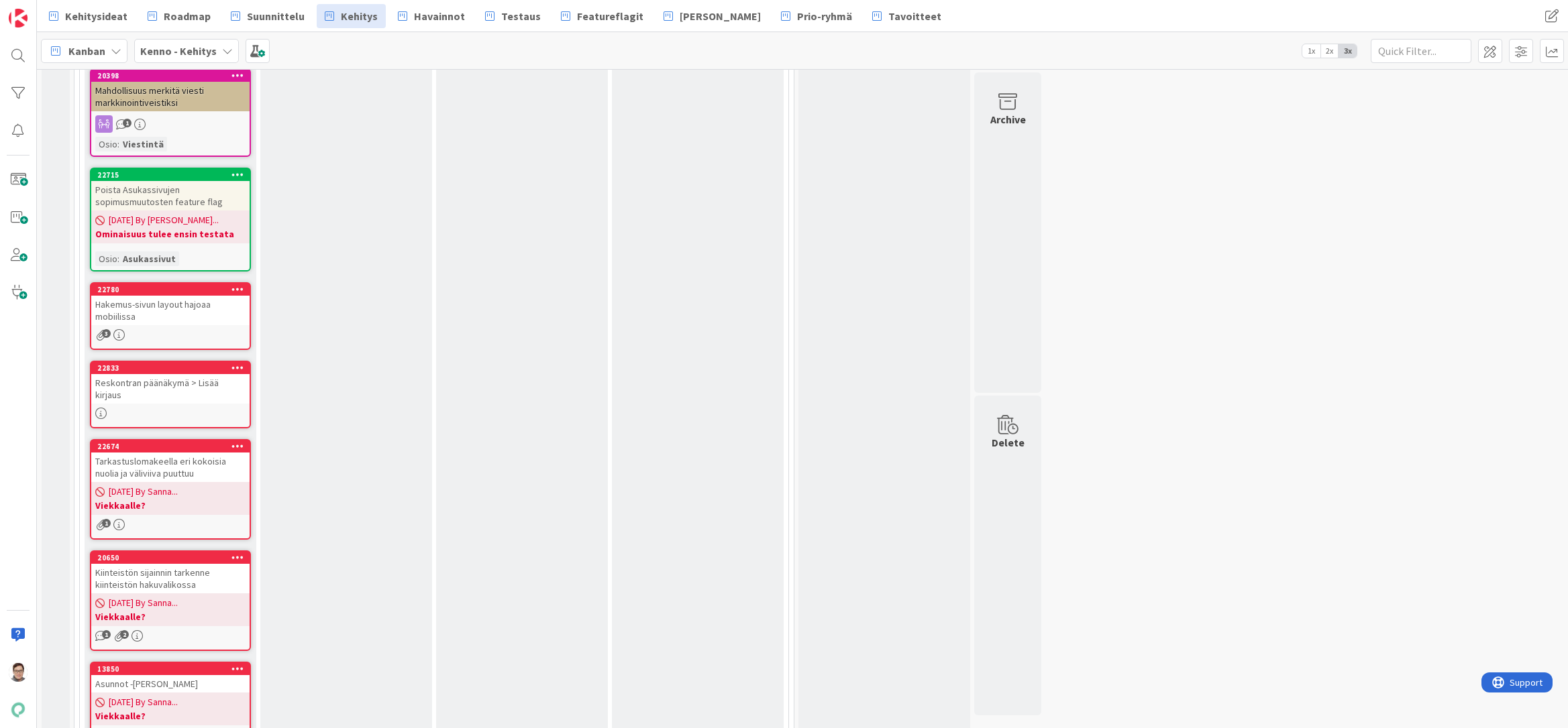
scroll to position [5364, 0]
click at [154, 452] on div "Tarkastuslomakeella eri kokoisia nuolia ja väliviiva puuttuu" at bounding box center [170, 466] width 158 height 29
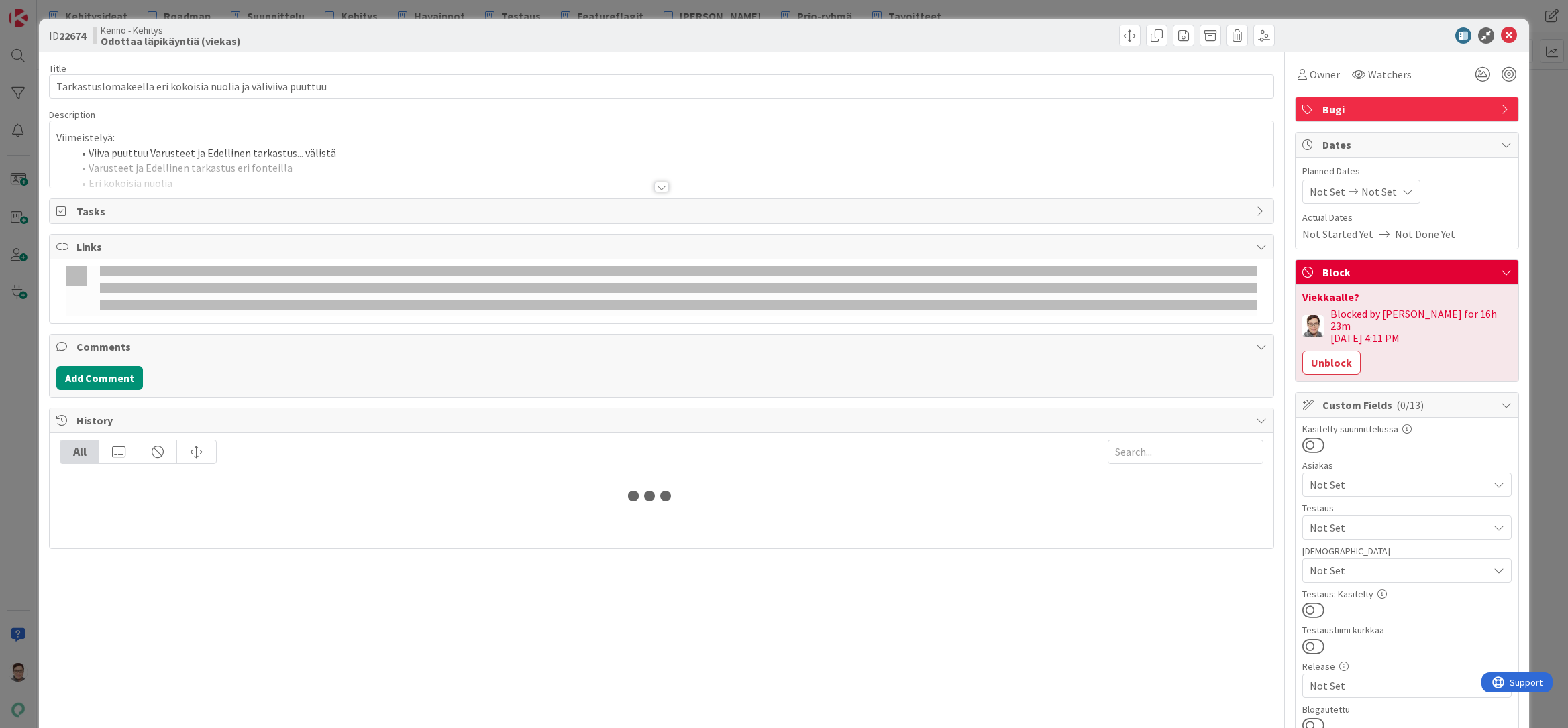
scroll to position [5296, 0]
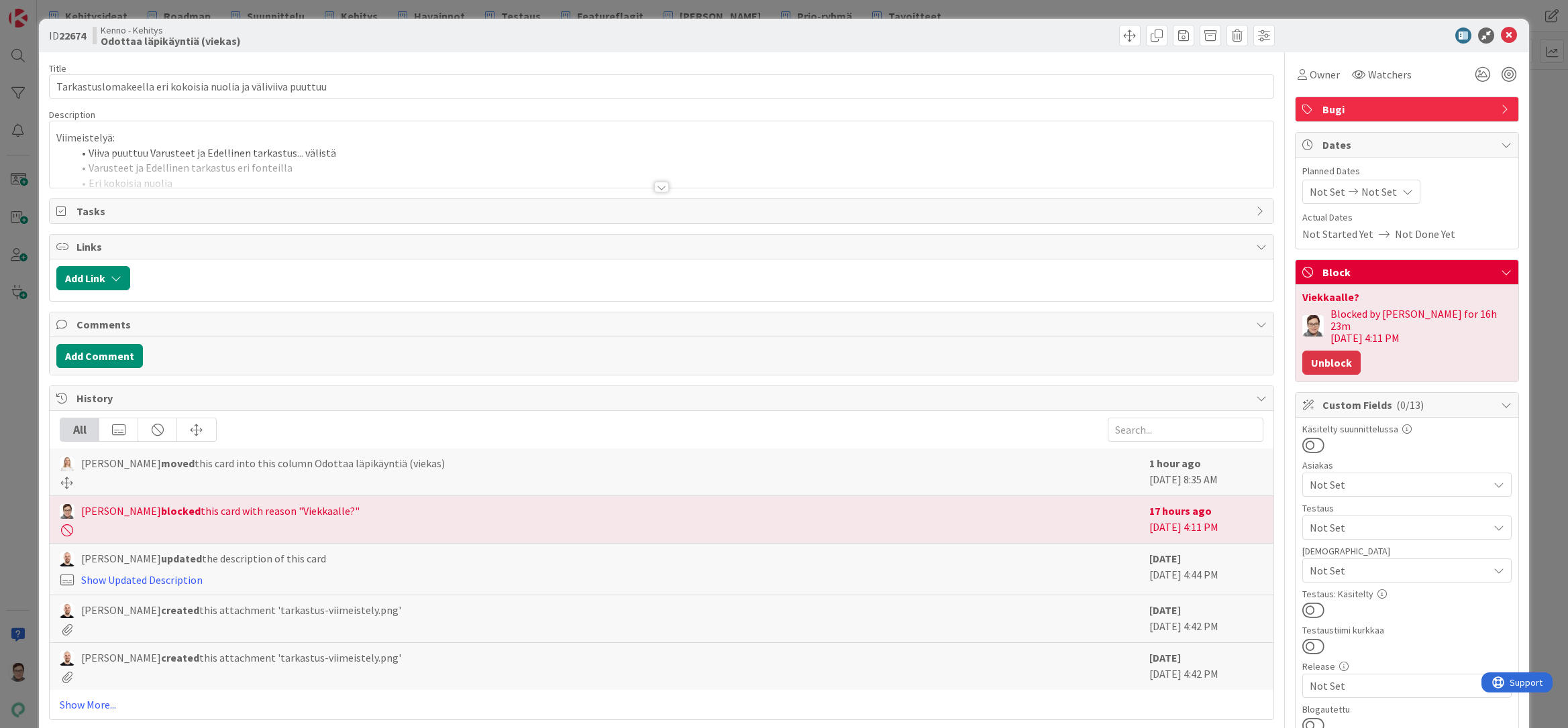
click at [1326, 355] on button "Unblock" at bounding box center [1332, 362] width 59 height 24
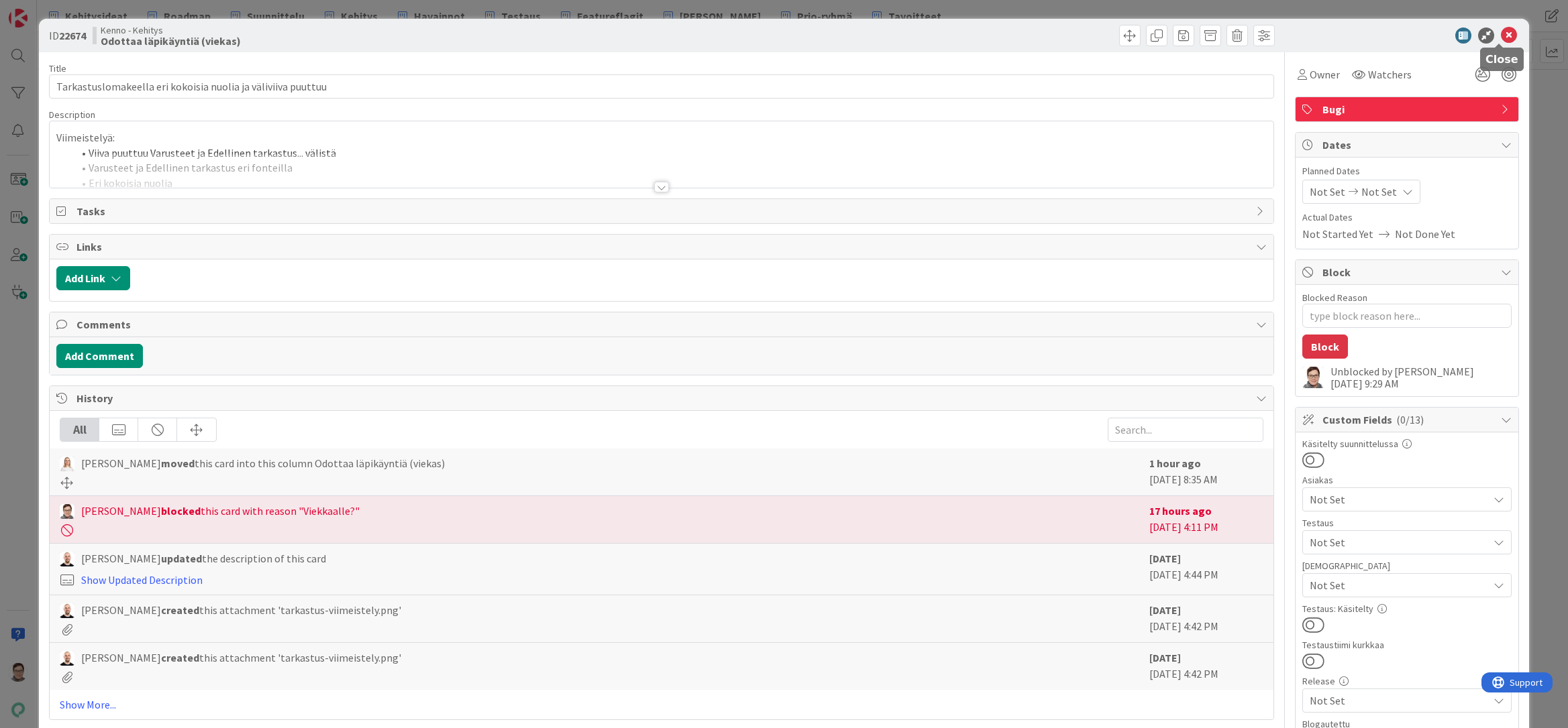
click at [1501, 37] on icon at bounding box center [1509, 35] width 16 height 16
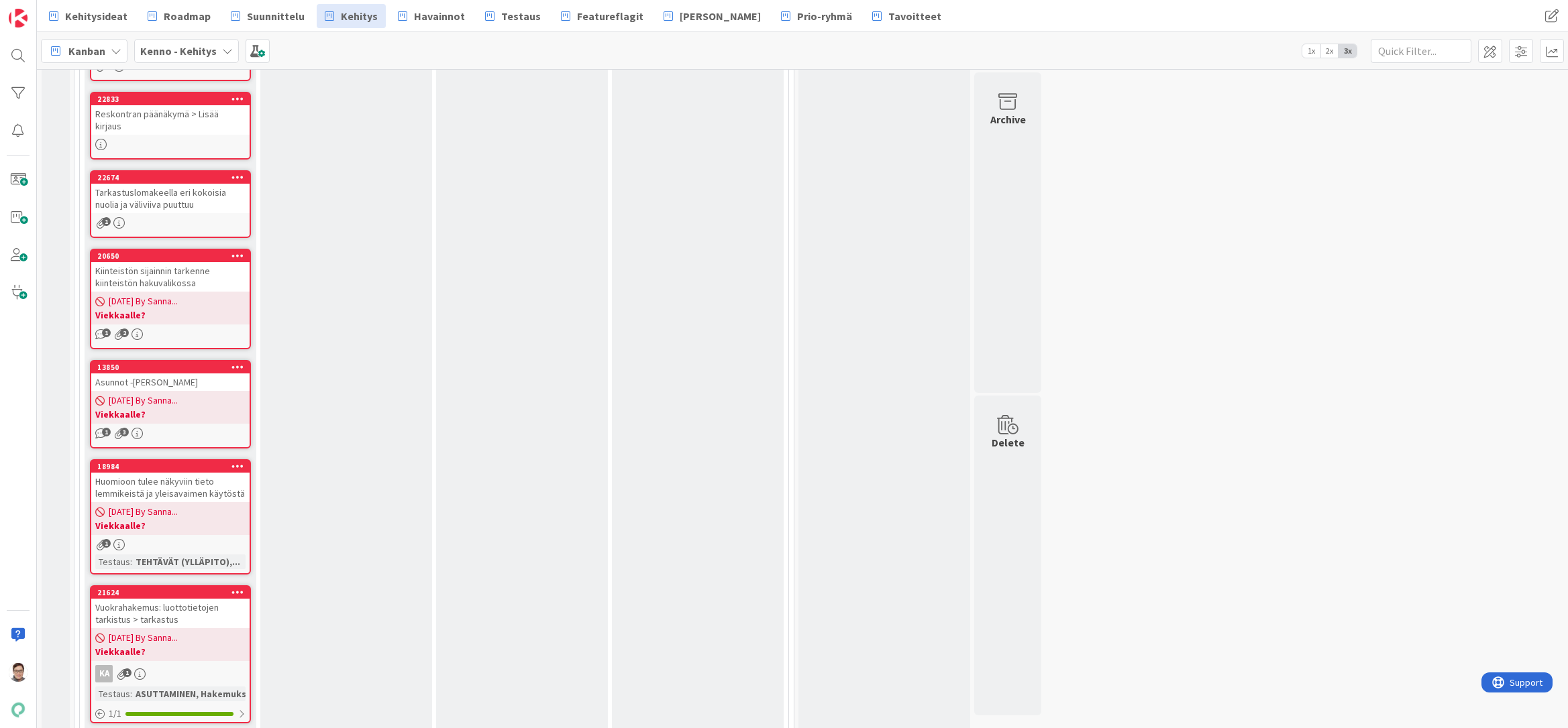
click at [186, 291] on div "08/25/2025 By Sanna... Viekkaalle?" at bounding box center [170, 308] width 158 height 33
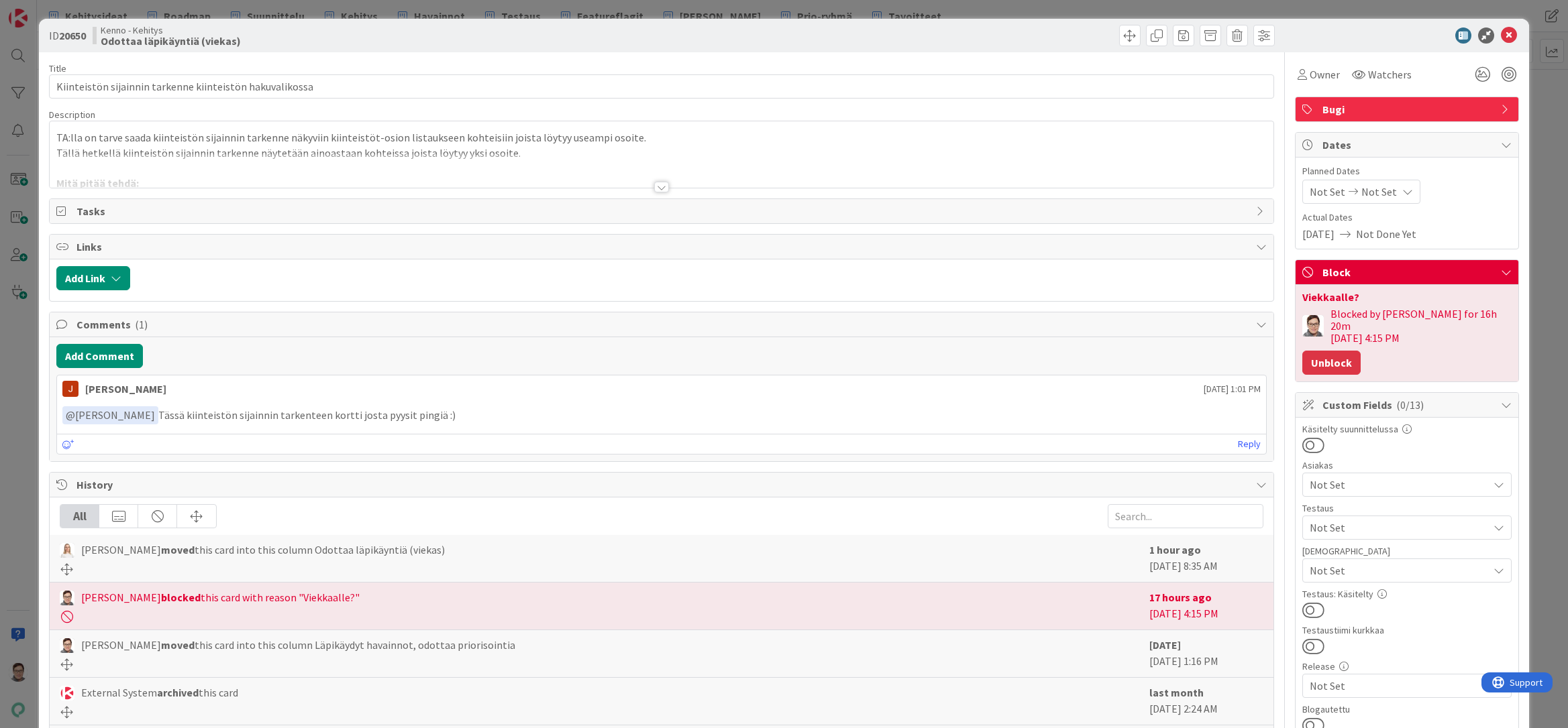
click at [1320, 351] on button "Unblock" at bounding box center [1332, 362] width 59 height 24
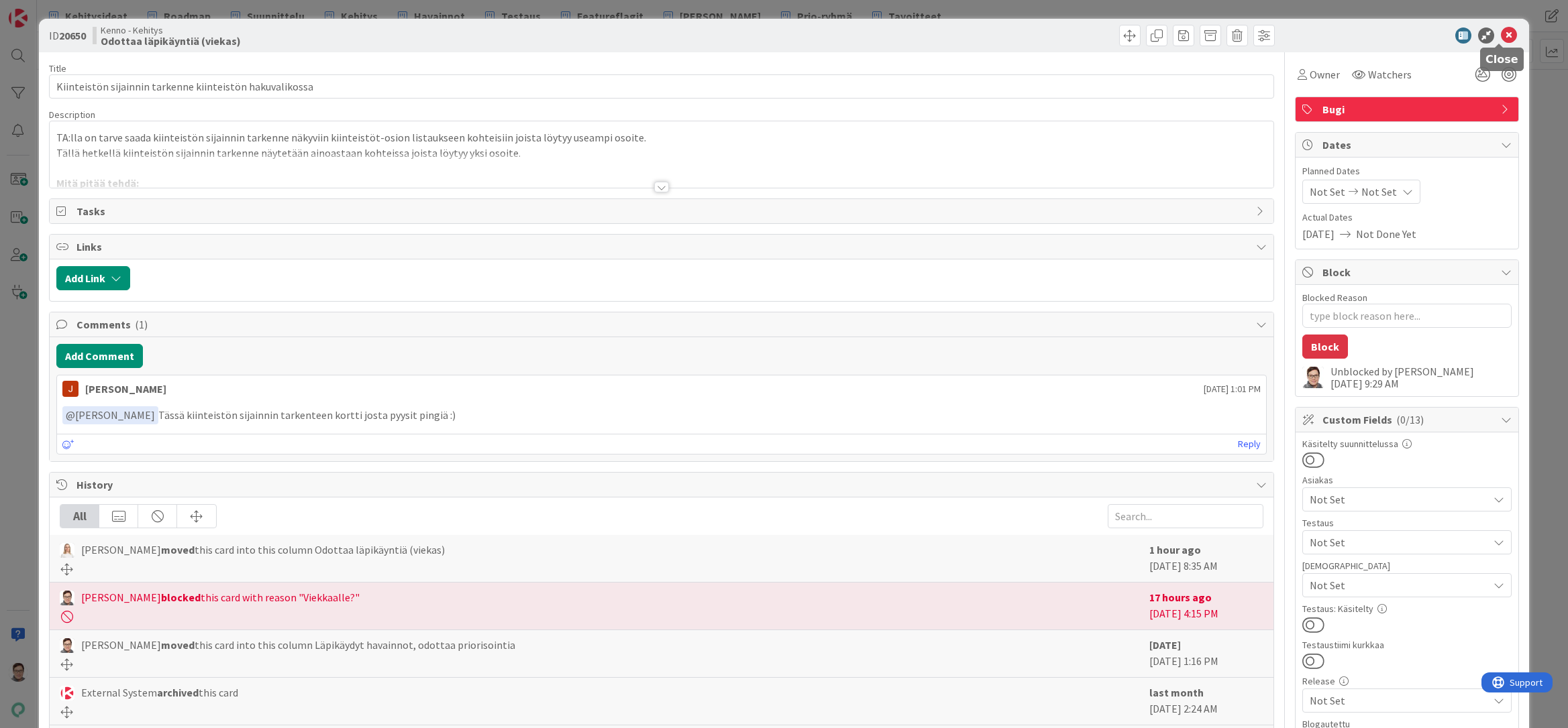
click at [1505, 34] on icon at bounding box center [1509, 35] width 16 height 16
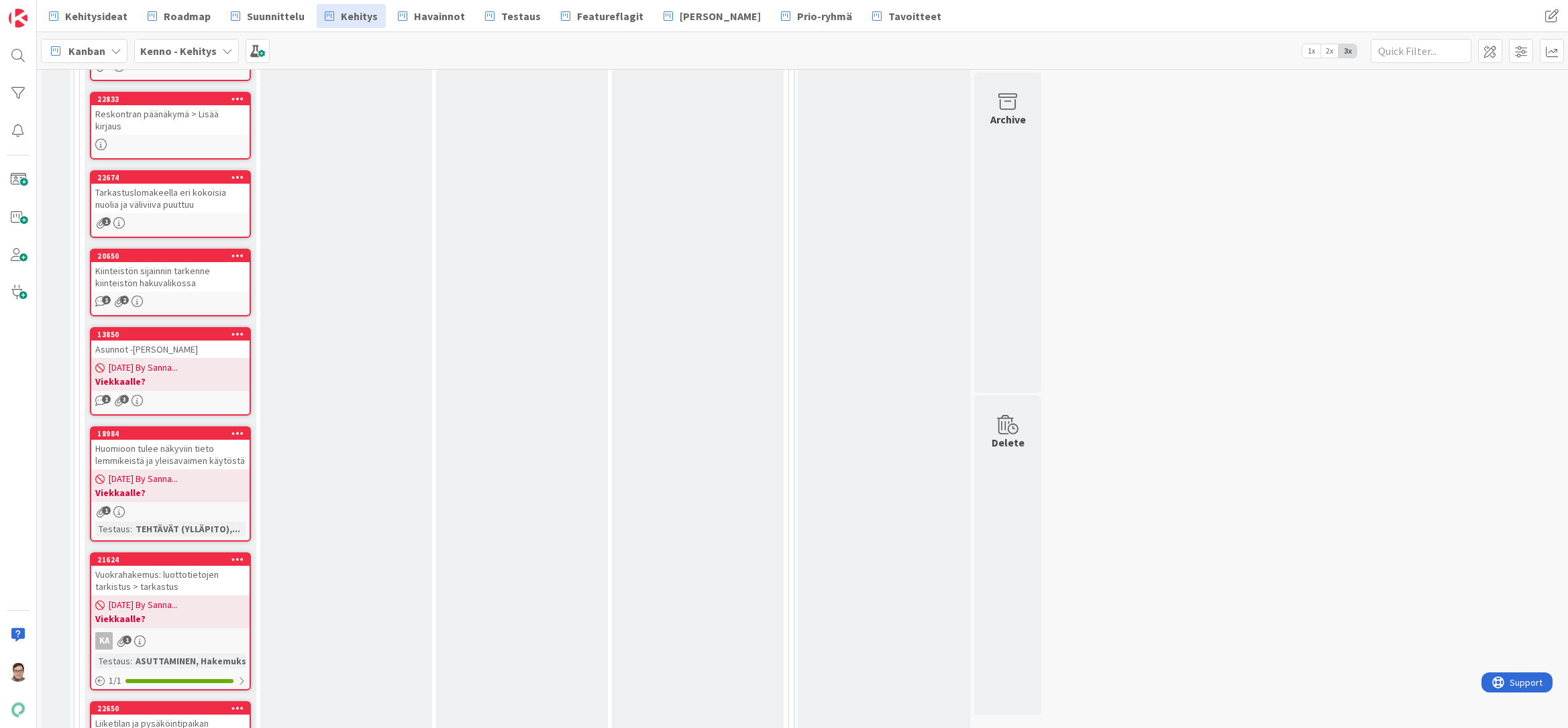
click at [166, 361] on span "08/25/2025 By Sanna..." at bounding box center [142, 368] width 69 height 14
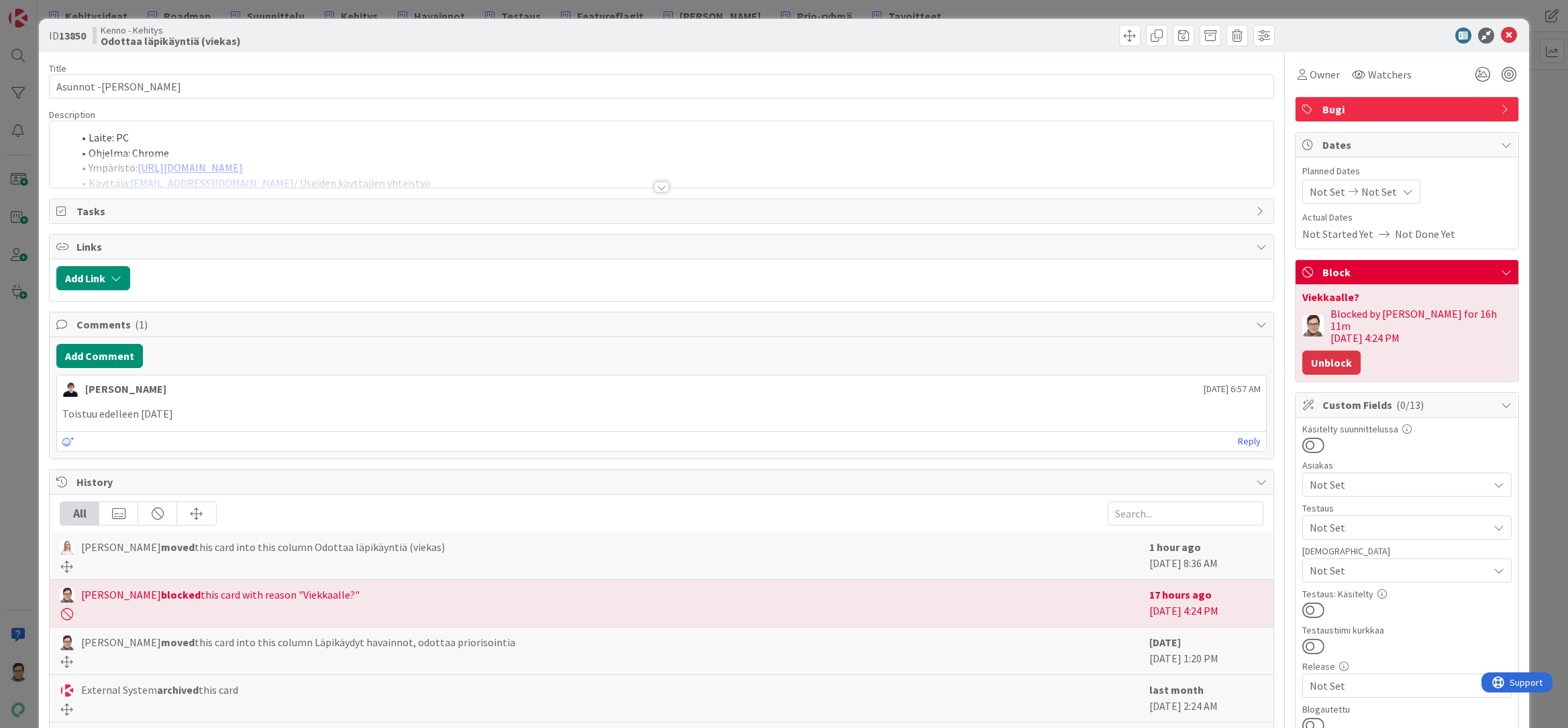
click at [1329, 351] on button "Unblock" at bounding box center [1332, 362] width 59 height 24
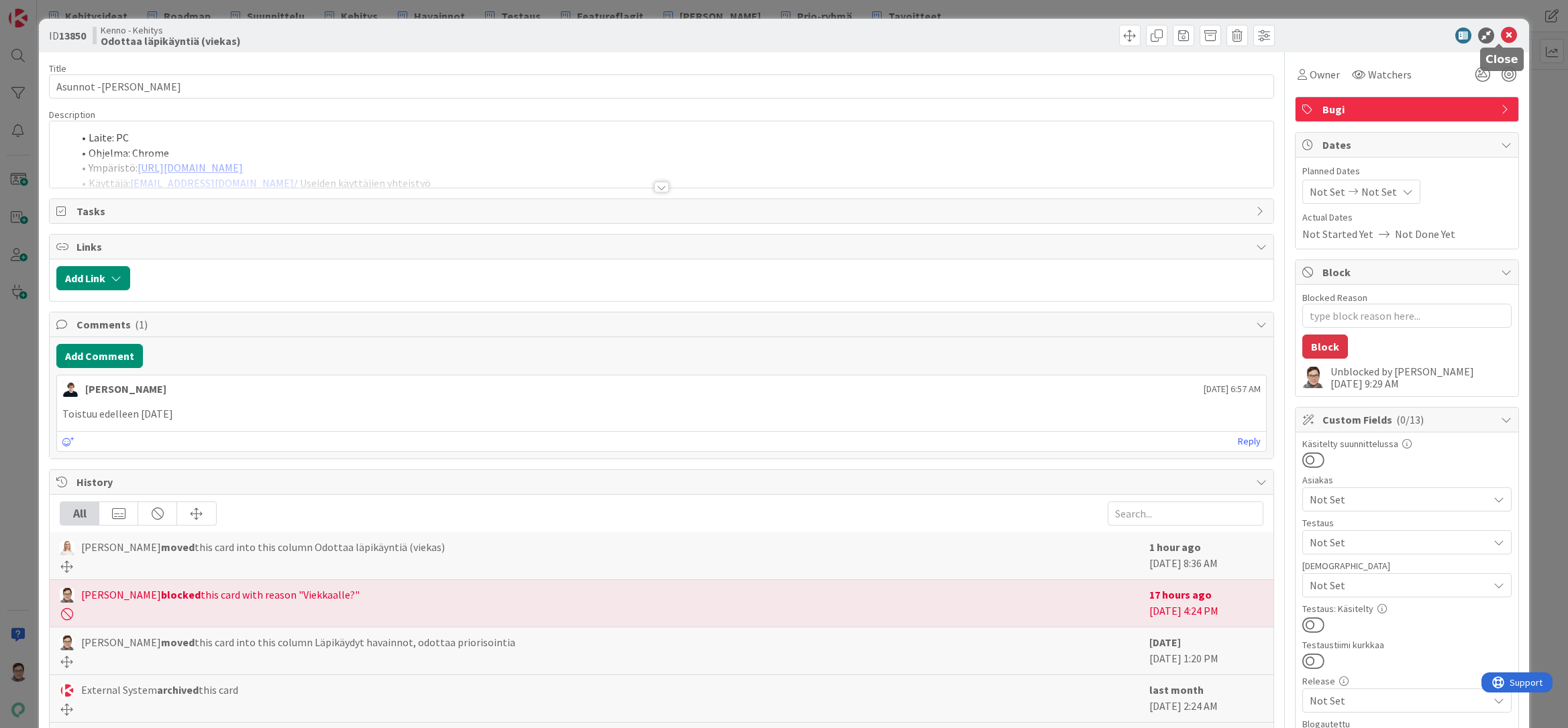
click at [1503, 35] on icon at bounding box center [1509, 35] width 16 height 16
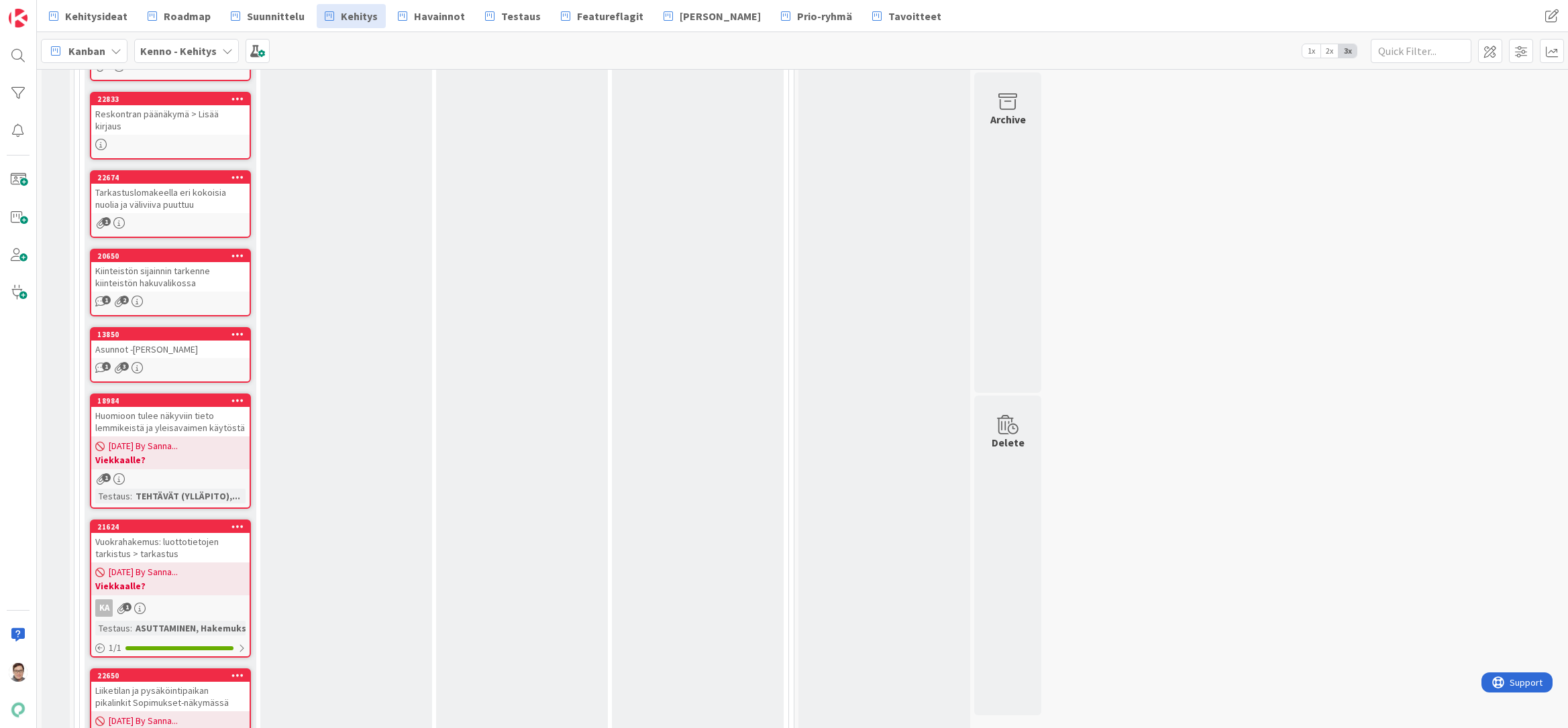
click at [178, 439] on span "08/25/2025 By Sanna..." at bounding box center [142, 446] width 69 height 14
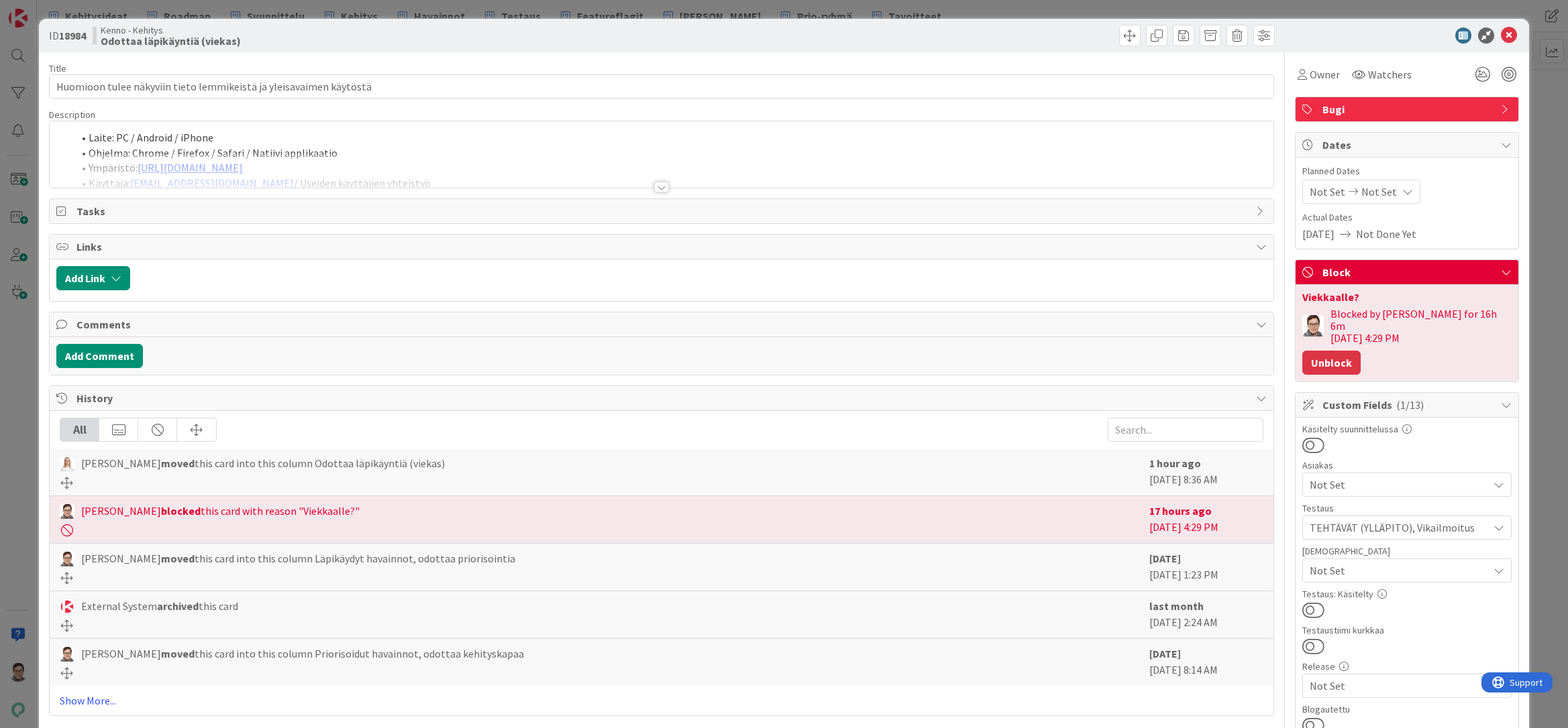
click at [1329, 354] on button "Unblock" at bounding box center [1332, 362] width 59 height 24
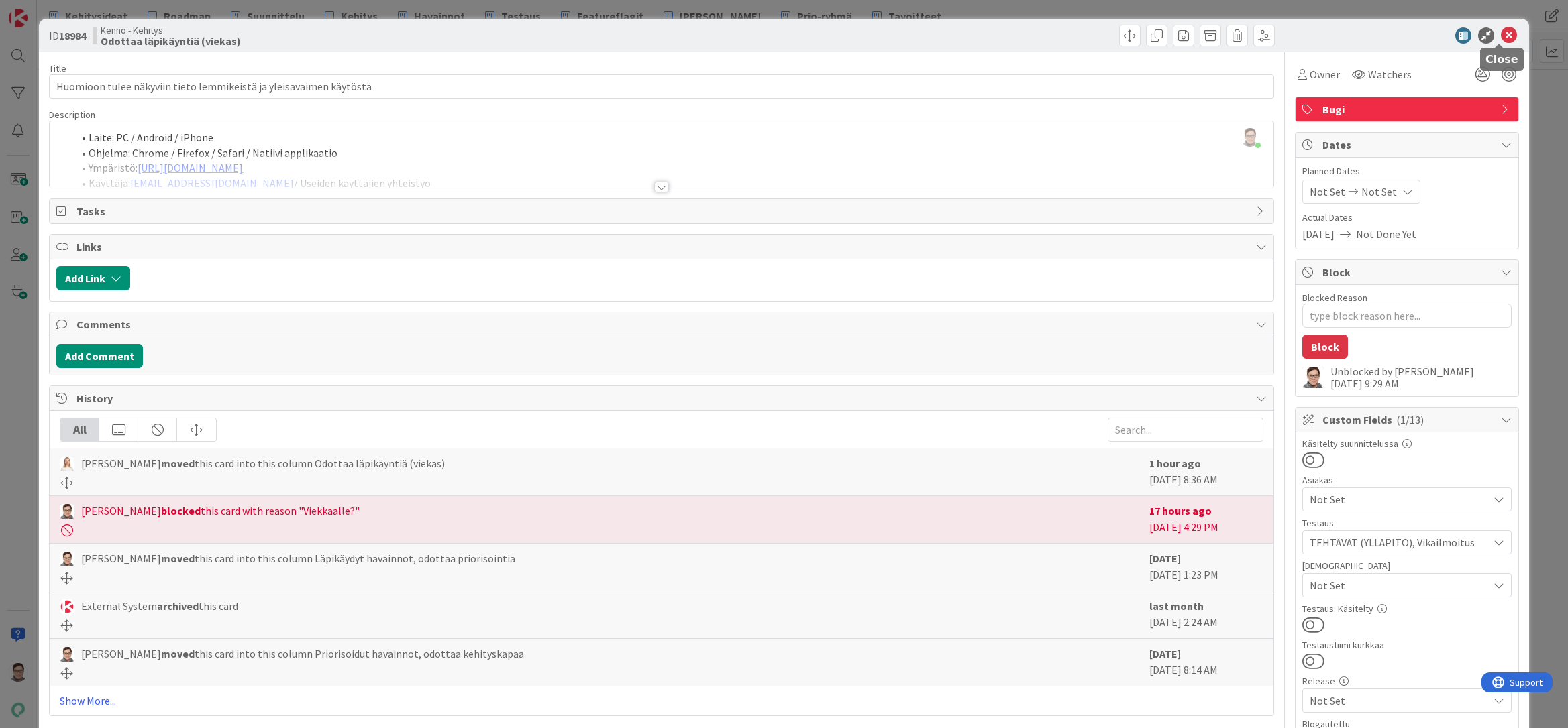
click at [1502, 37] on icon at bounding box center [1509, 35] width 16 height 16
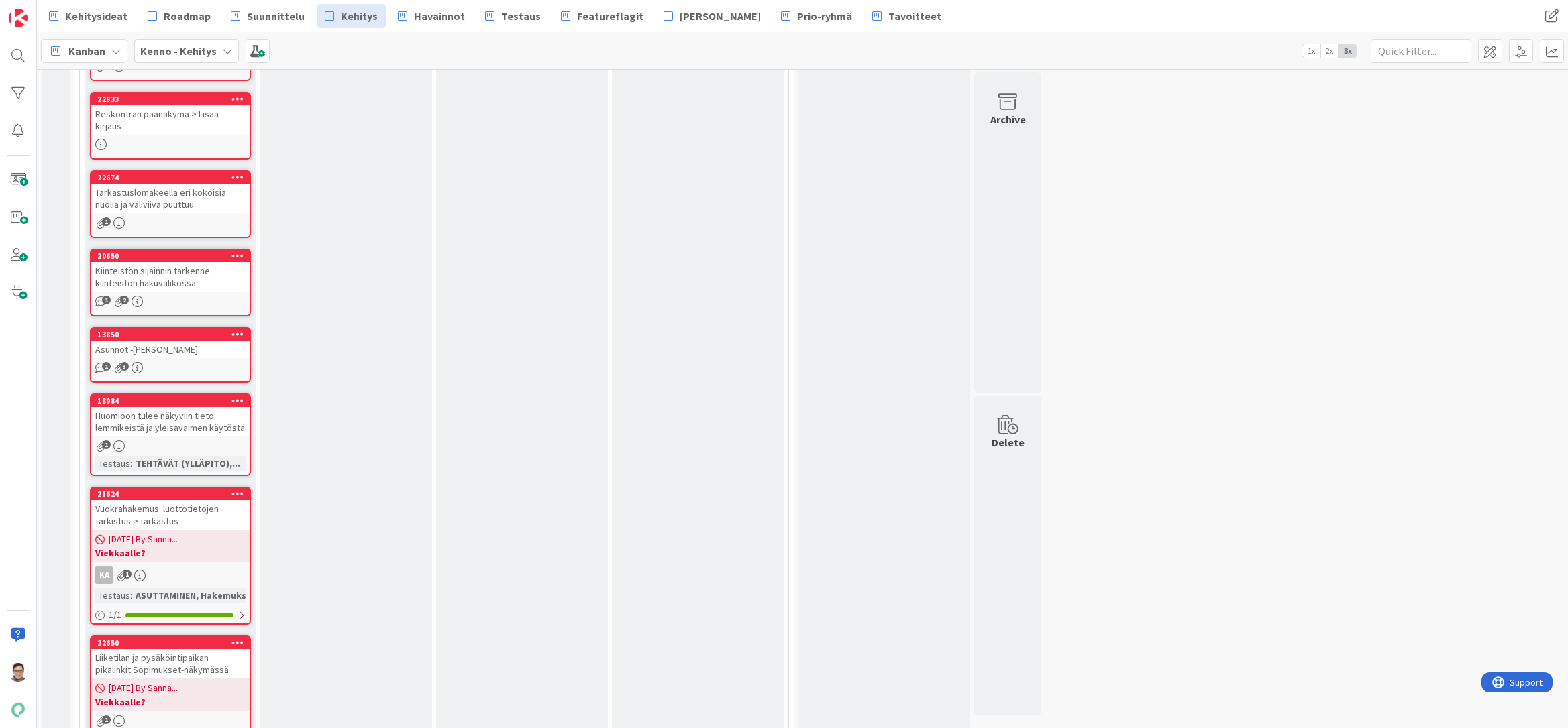
click at [134, 500] on div "Vuokrahakemus: luottotietojen tarkistus > tarkastus" at bounding box center [170, 514] width 158 height 29
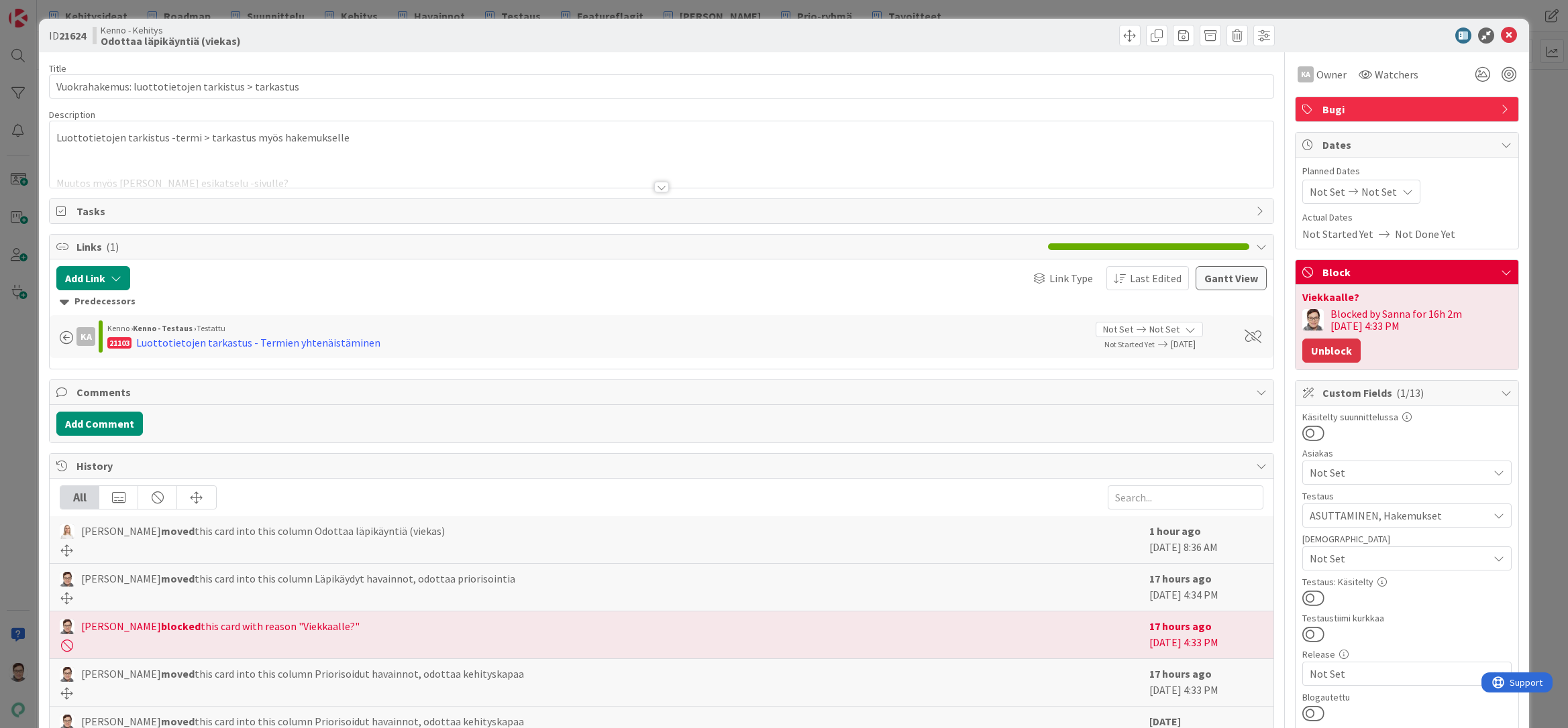
click at [1318, 351] on button "Unblock" at bounding box center [1332, 350] width 59 height 24
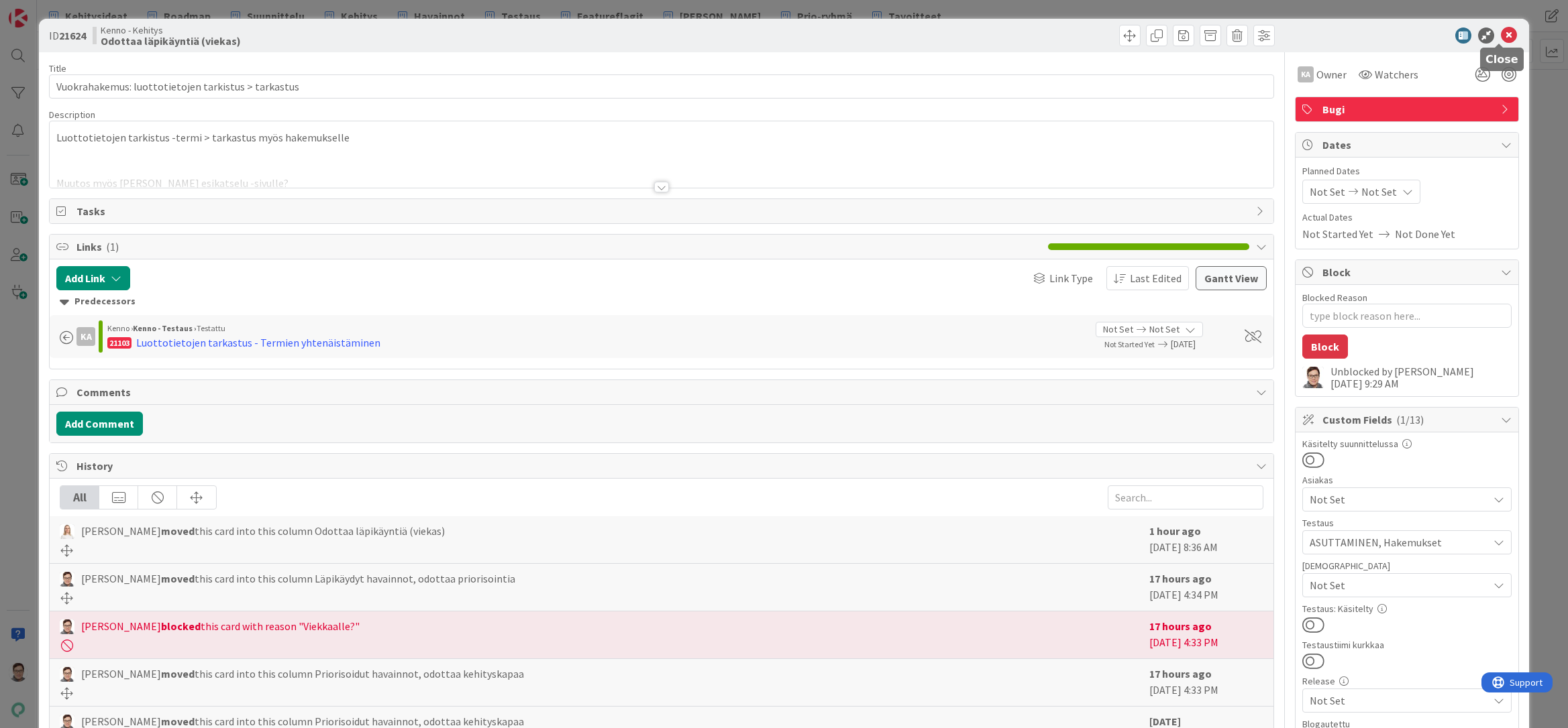
click at [1501, 37] on icon at bounding box center [1509, 35] width 16 height 16
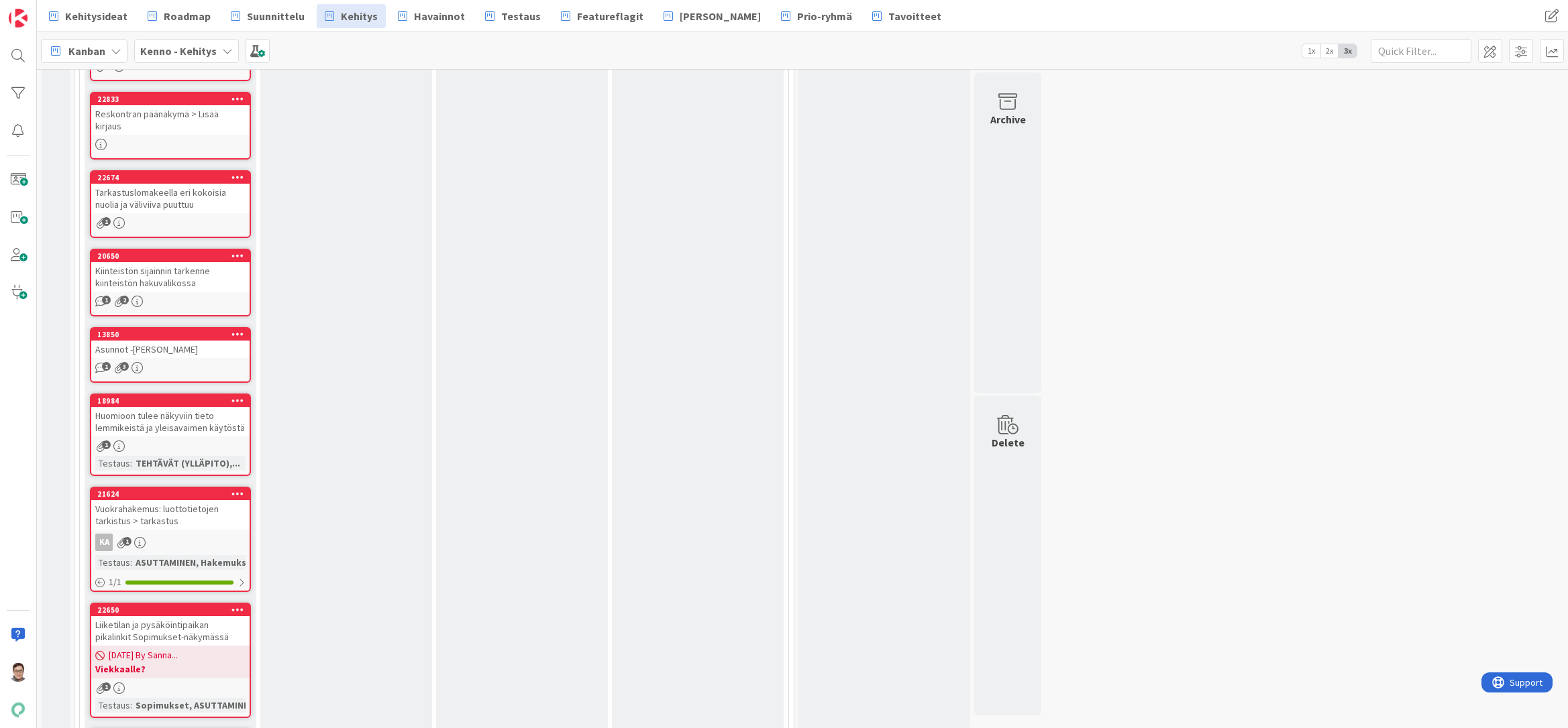
click at [211, 616] on div "Liiketilan ja pysäköintipaikan pikalinkit Sopimukset-näkymässä" at bounding box center [170, 631] width 158 height 29
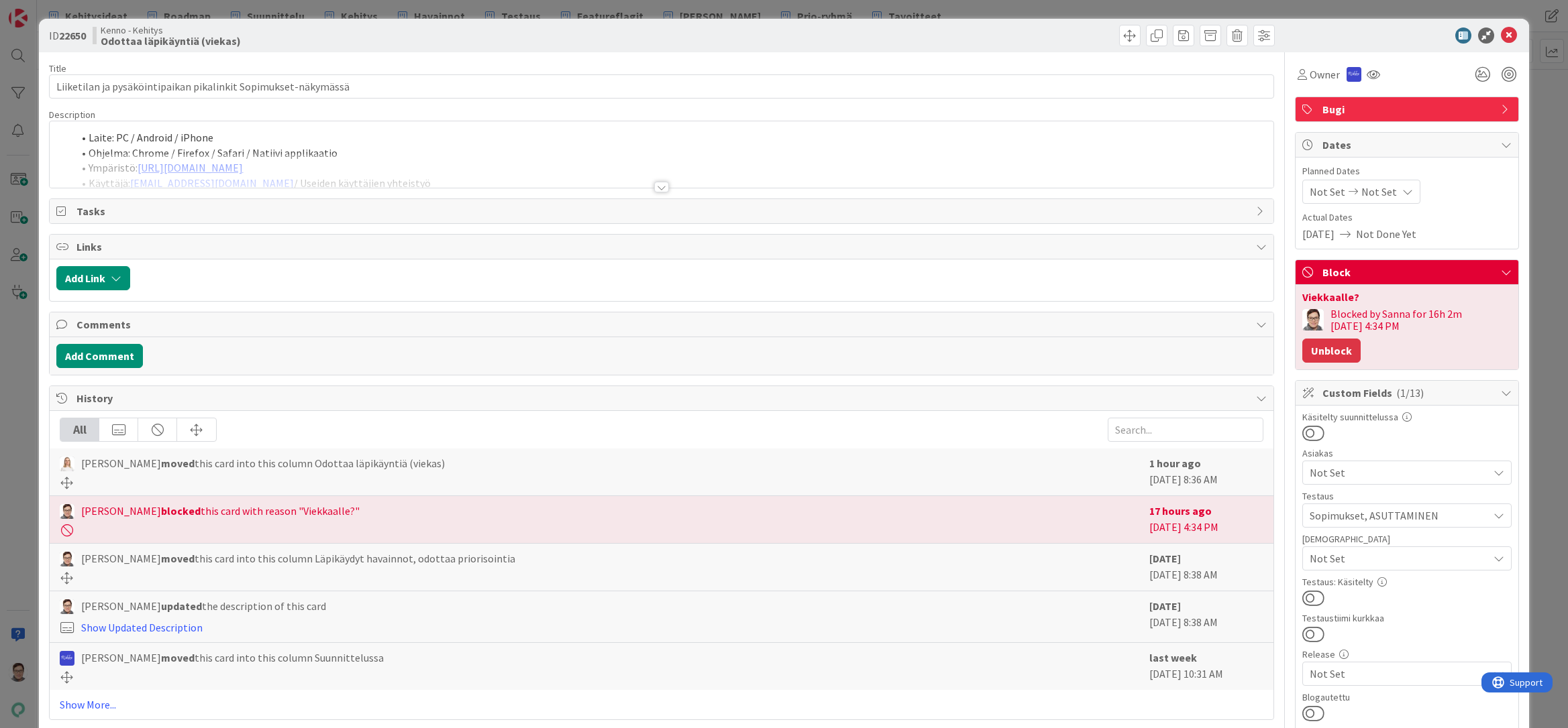
click at [1327, 356] on button "Unblock" at bounding box center [1332, 350] width 59 height 24
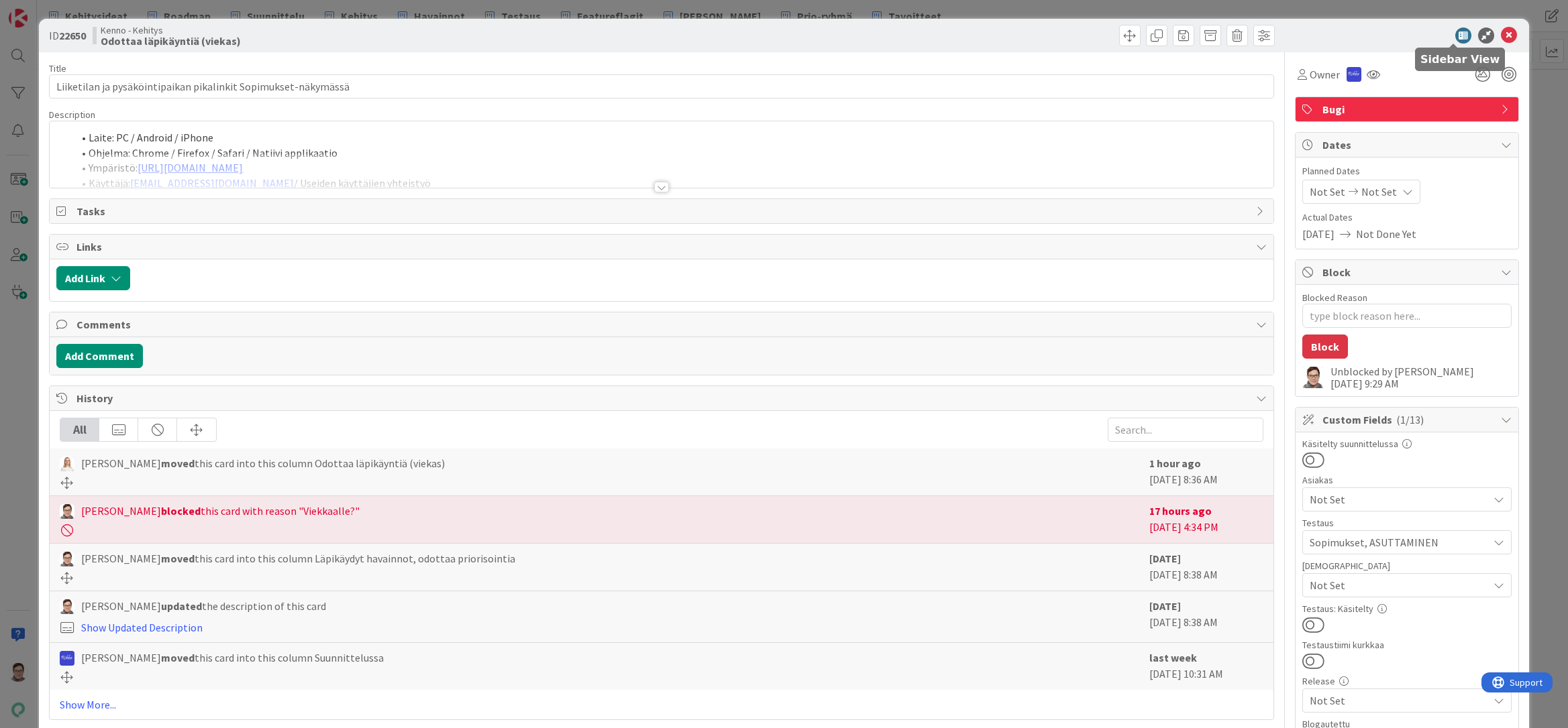
type textarea "x"
click at [1501, 37] on icon at bounding box center [1509, 35] width 16 height 16
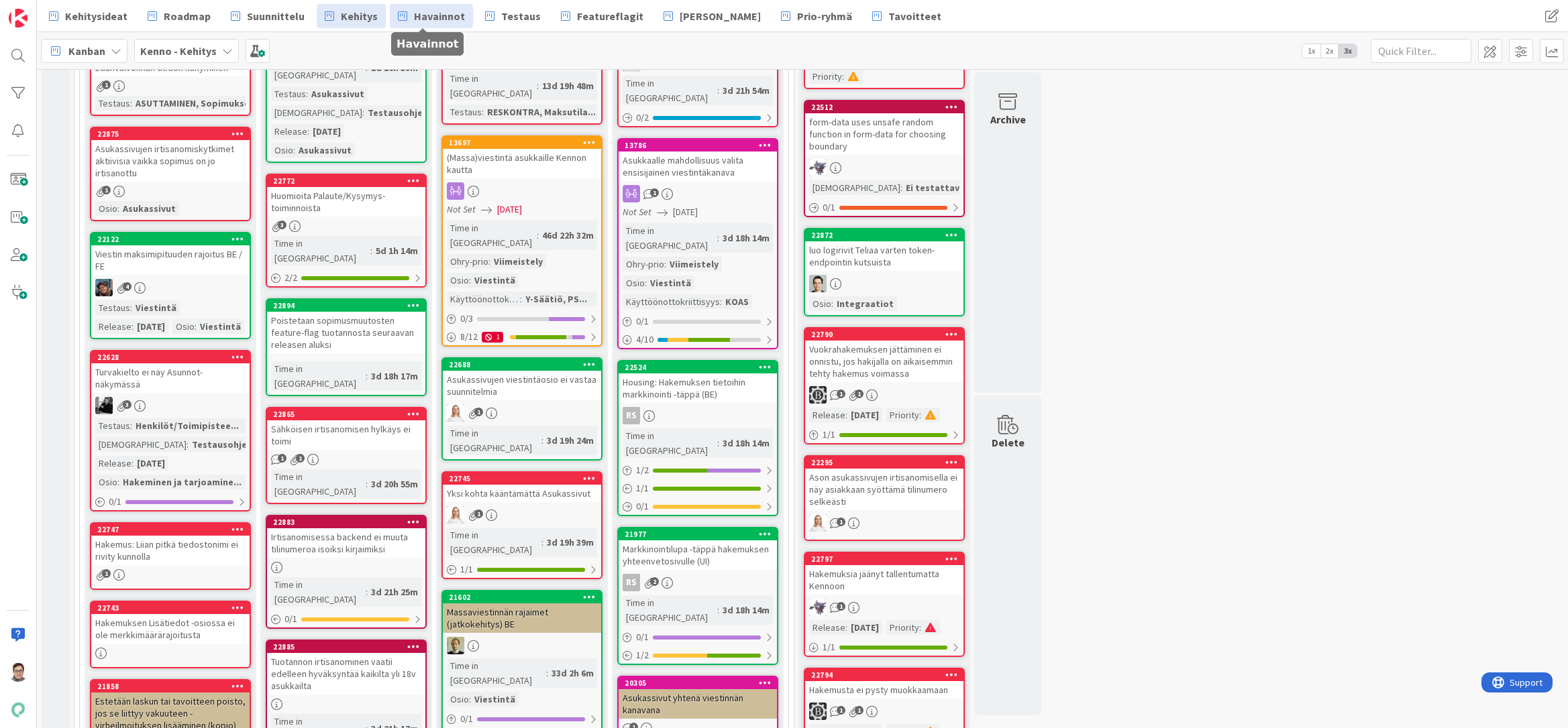
click at [437, 18] on span "Havainnot" at bounding box center [439, 16] width 51 height 16
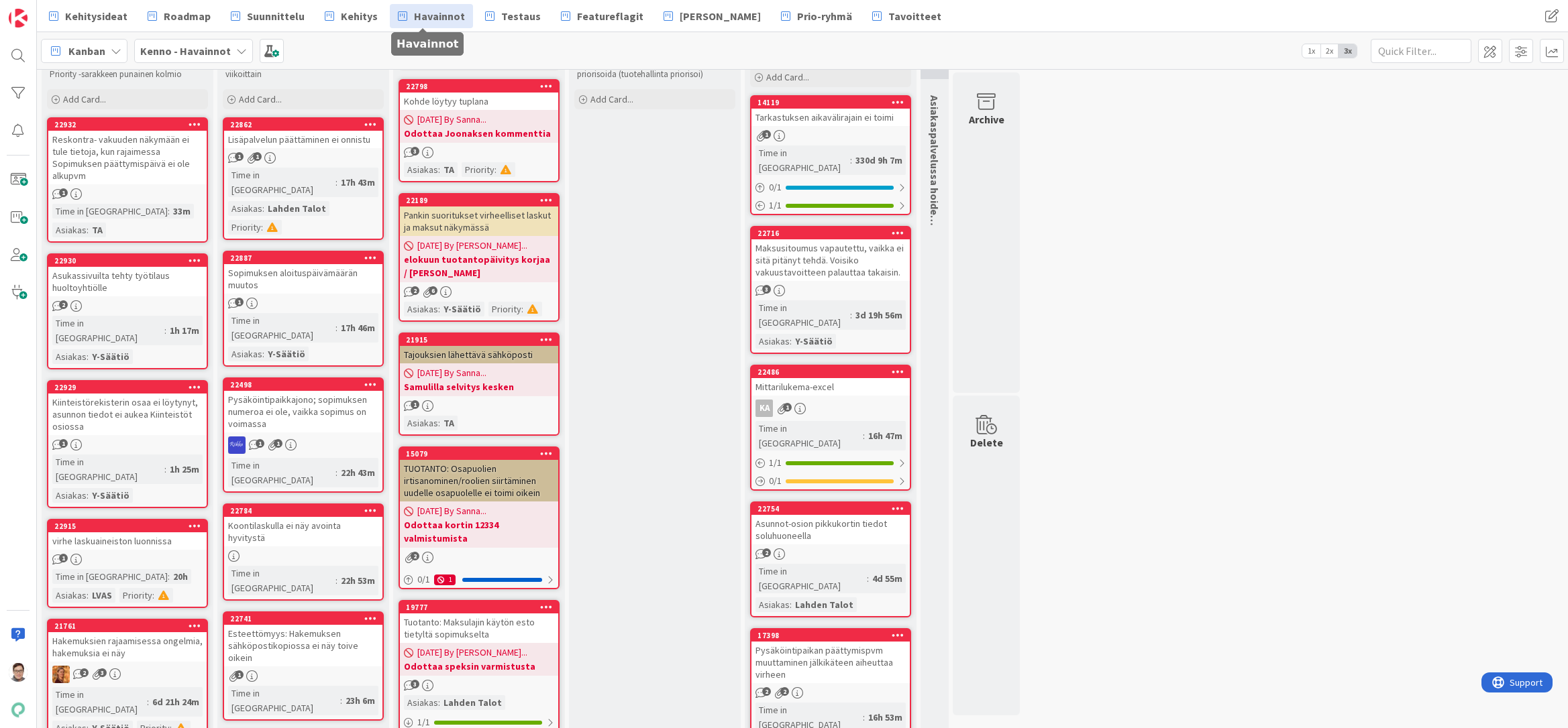
scroll to position [67, 0]
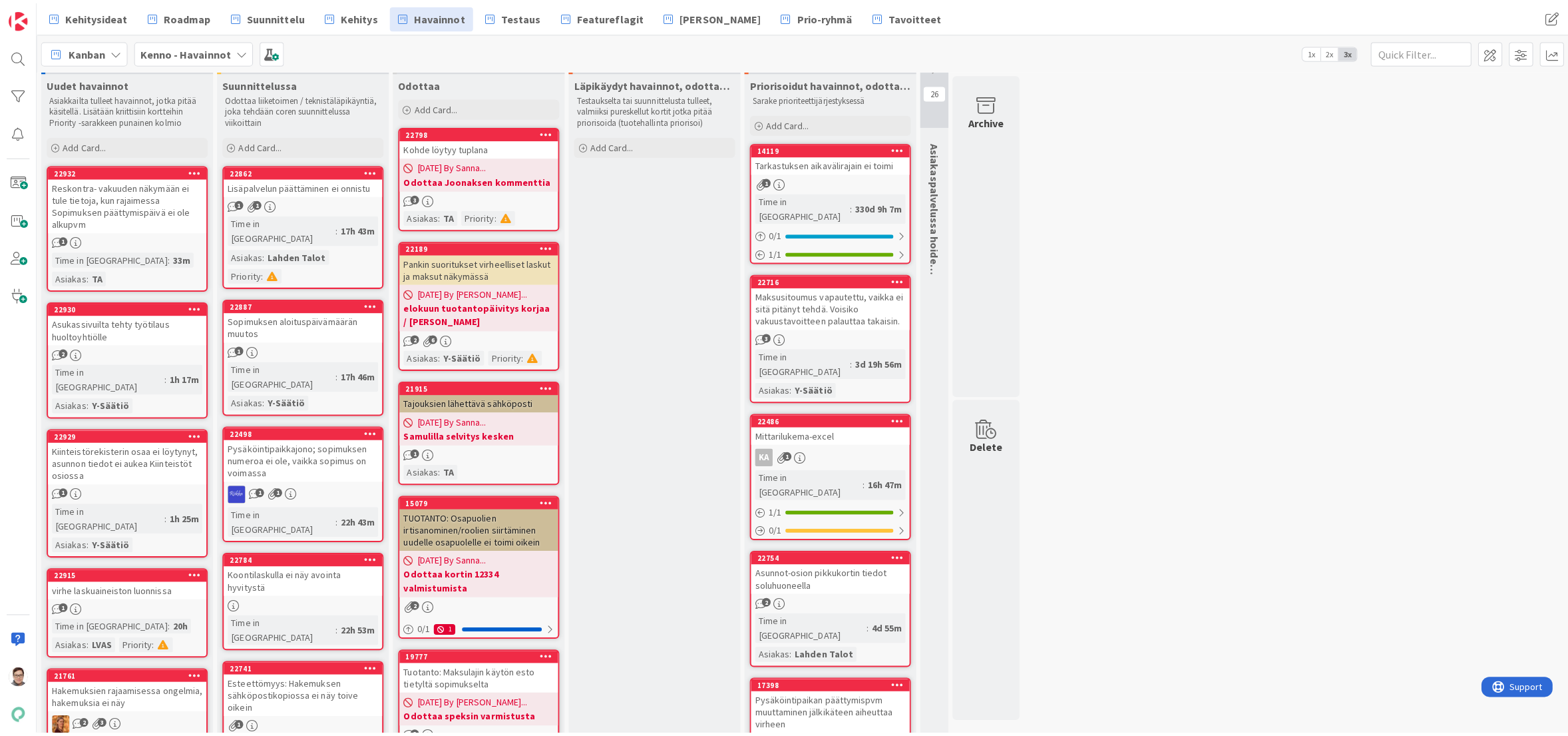
scroll to position [0, 0]
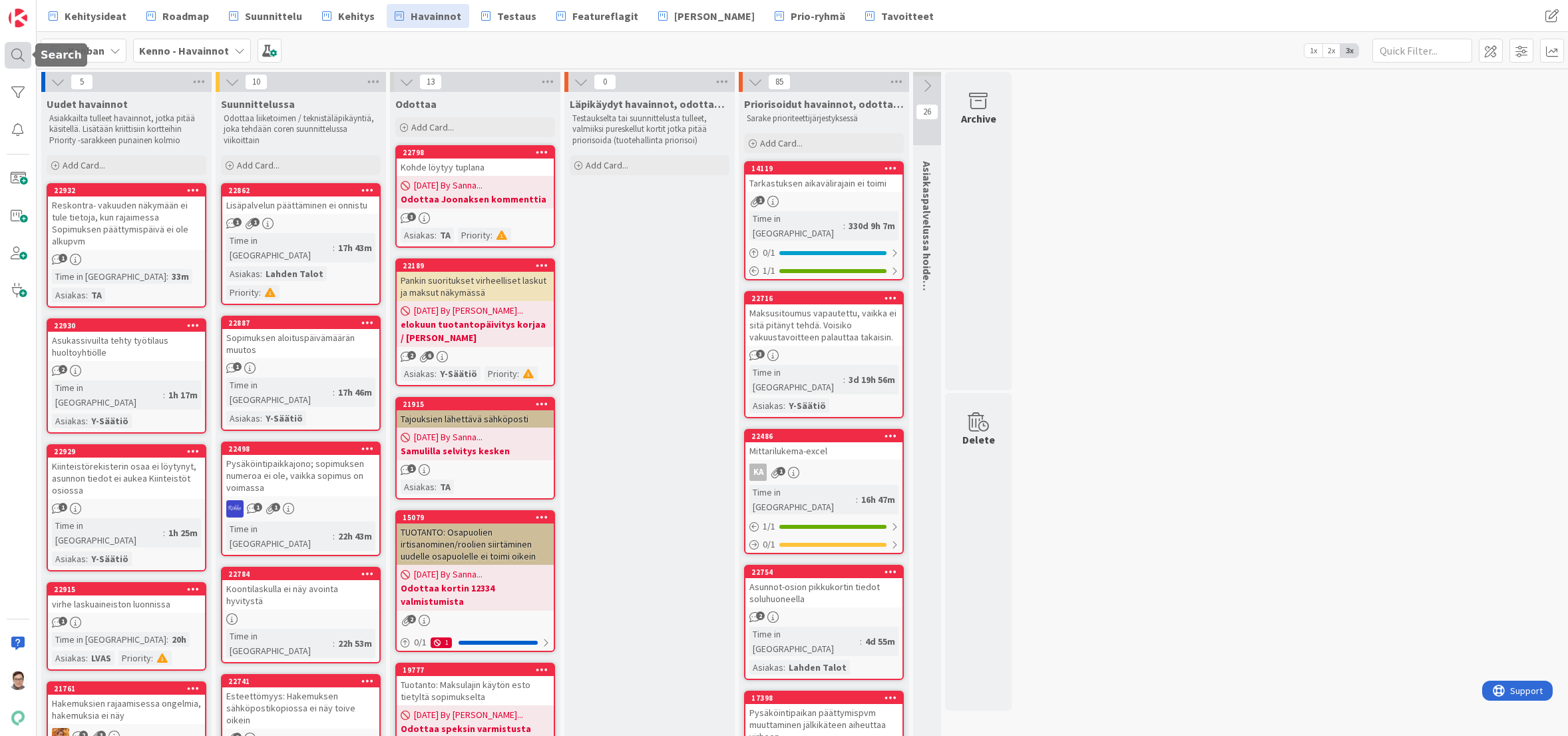
click at [18, 60] on div at bounding box center [18, 55] width 26 height 26
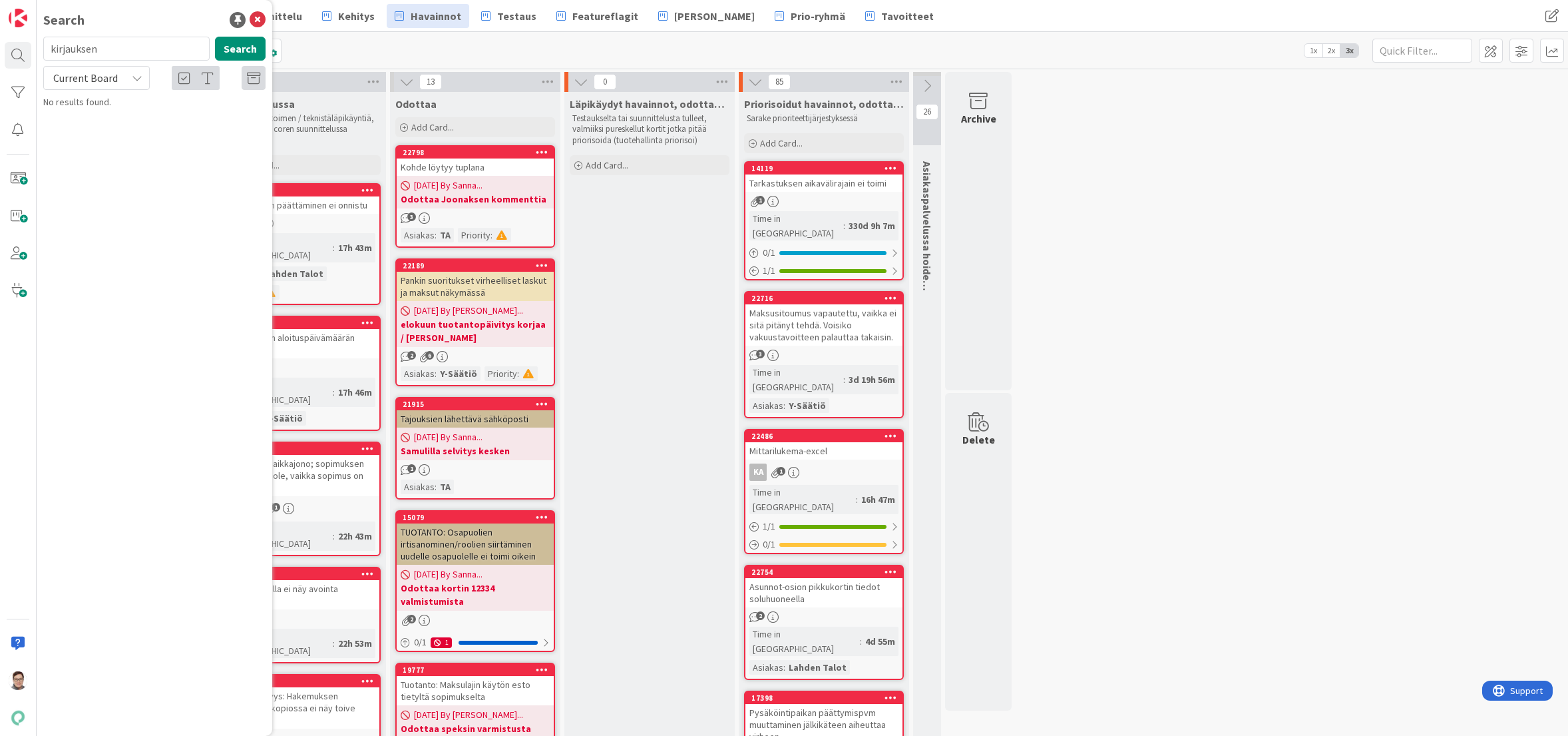
click at [83, 83] on span "Current Board" at bounding box center [85, 78] width 64 height 14
click at [99, 132] on span "All Boards" at bounding box center [120, 133] width 139 height 20
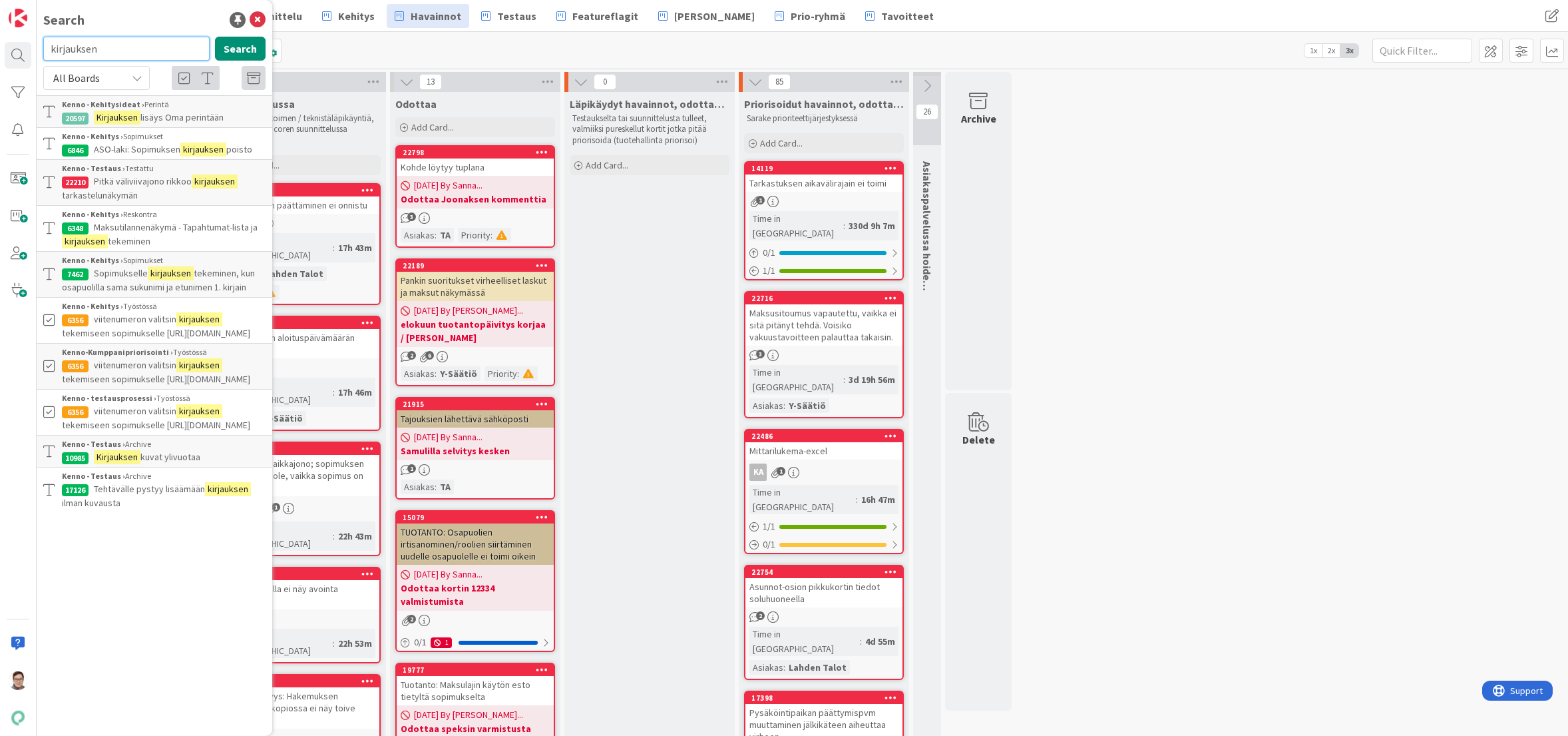
click at [119, 47] on input "kirjauksen" at bounding box center [126, 48] width 166 height 24
click at [254, 76] on icon at bounding box center [254, 78] width 14 height 14
click at [127, 51] on input "kirjauksen" at bounding box center [126, 48] width 166 height 24
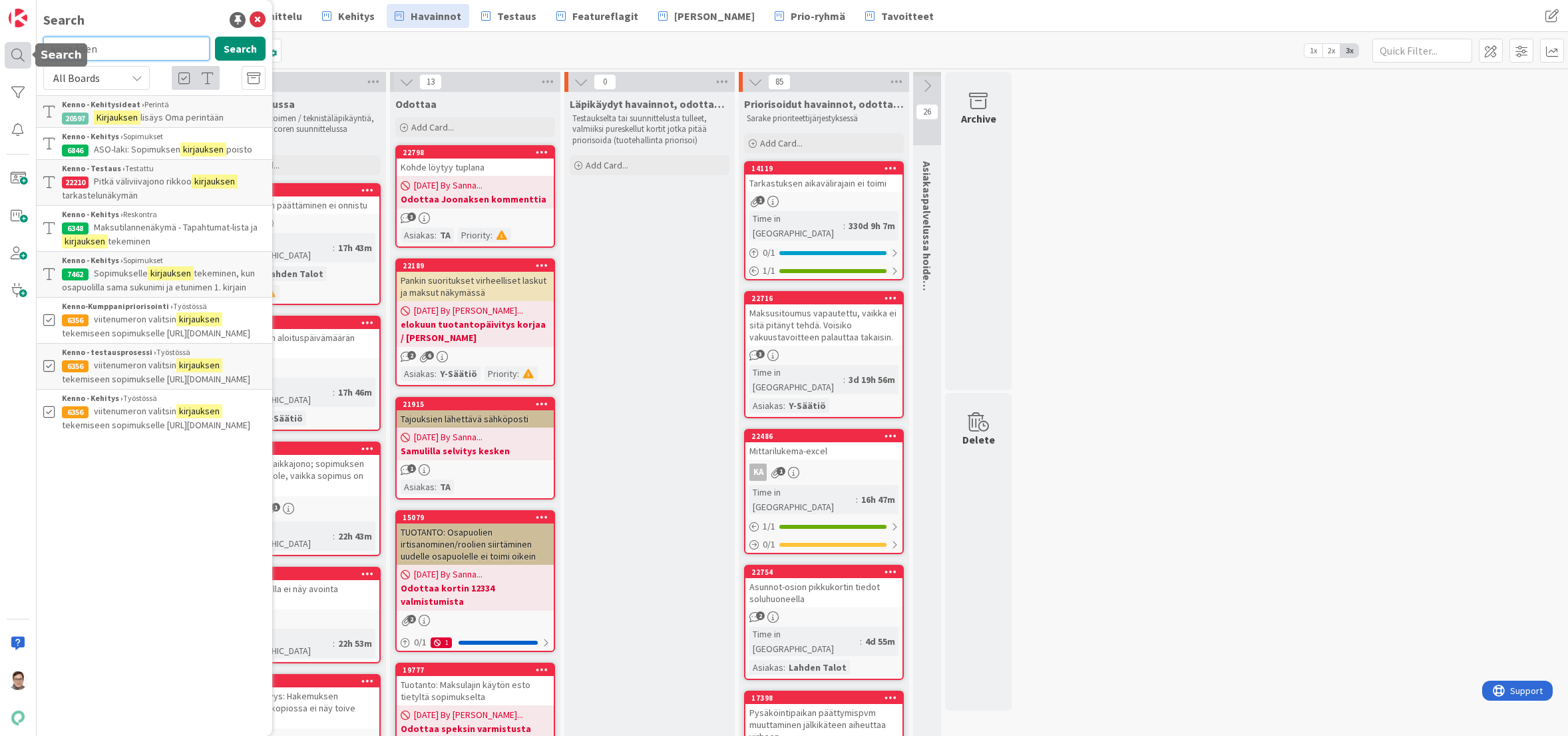
drag, startPoint x: 127, startPoint y: 51, endPoint x: 24, endPoint y: 55, distance: 103.1
click at [14, 46] on div "Search kirjauksen Search All Boards Current Board All Boards Kenno - Kehityside…" at bounding box center [18, 368] width 37 height 736
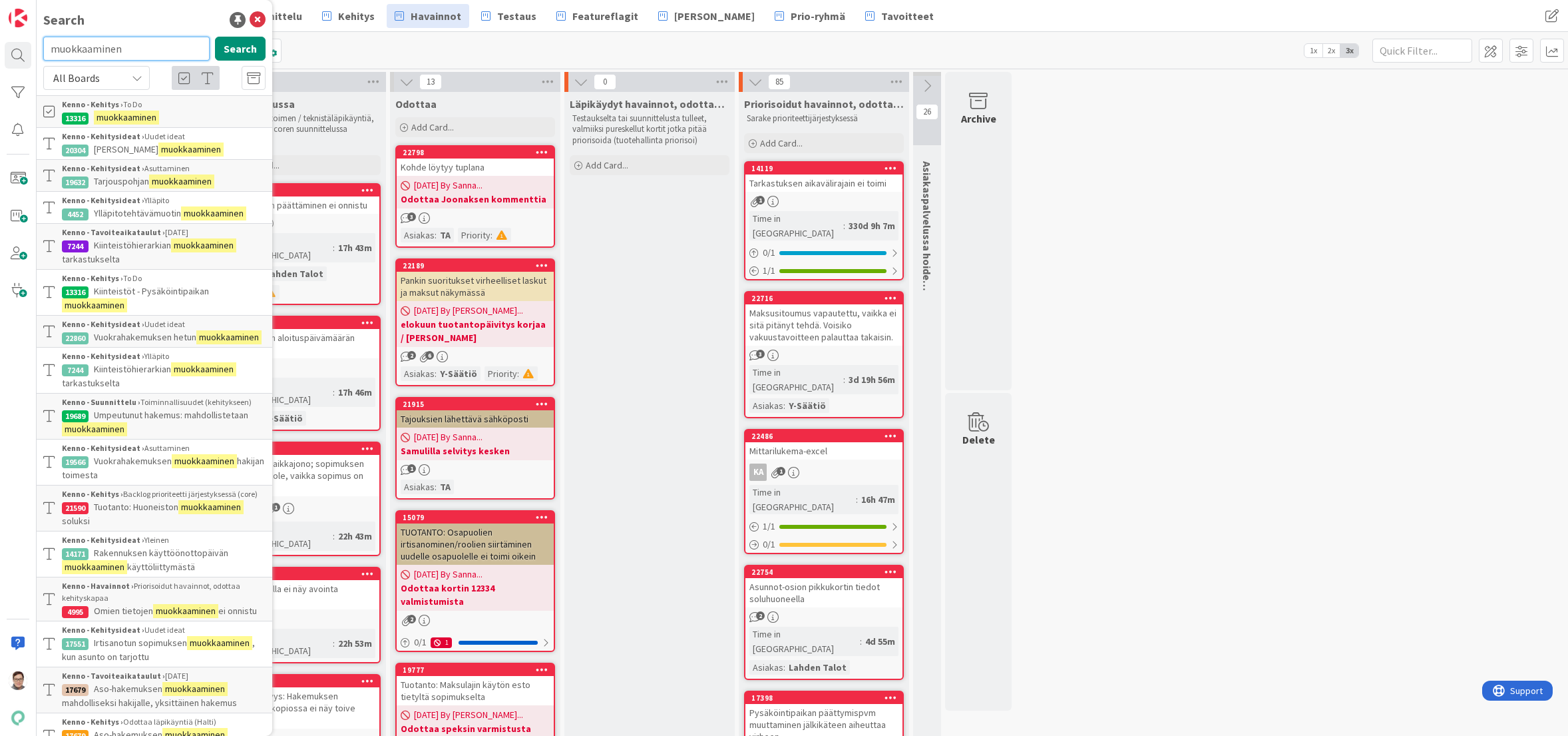
click at [132, 50] on input "muokkaaminen" at bounding box center [126, 48] width 166 height 24
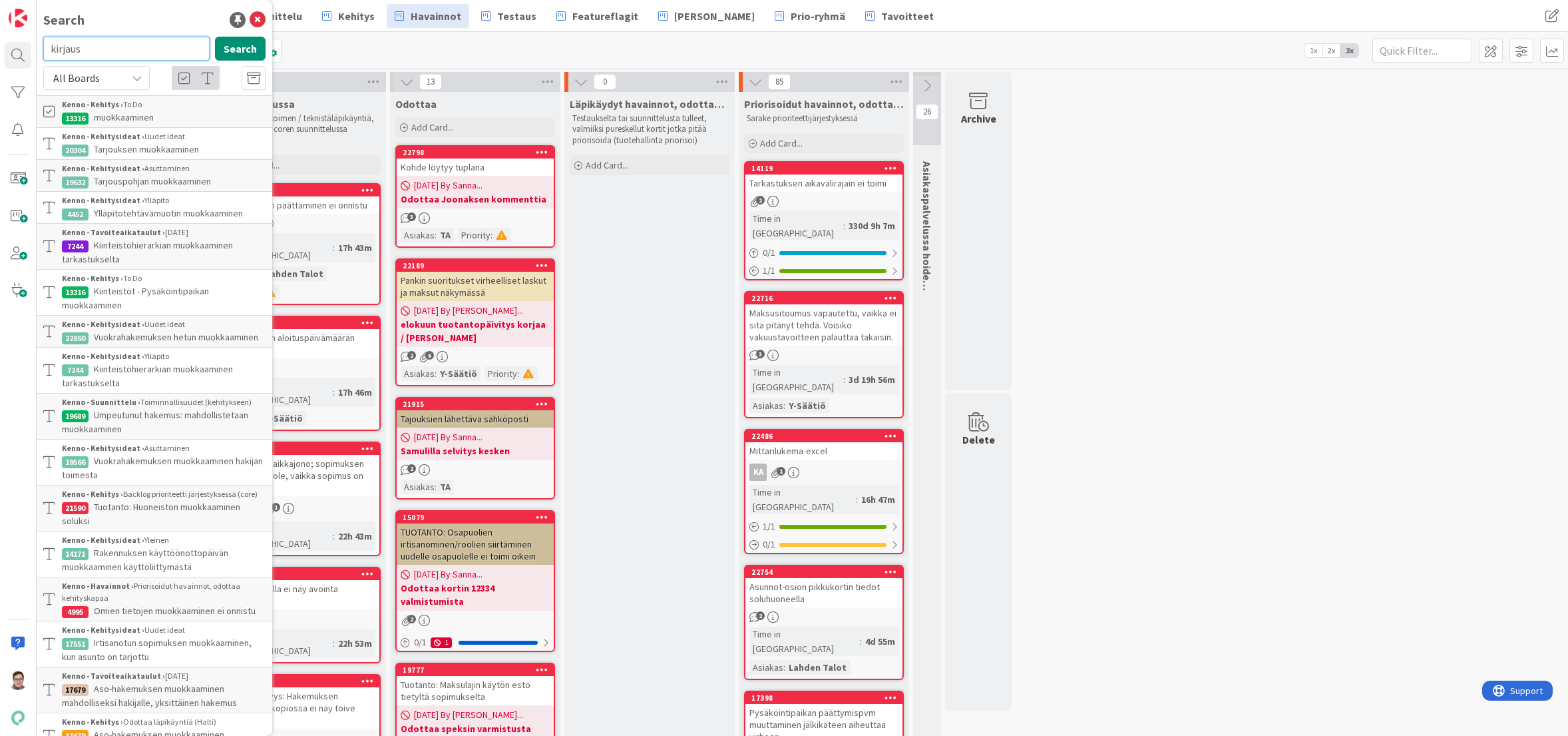
type input "kirjaus"
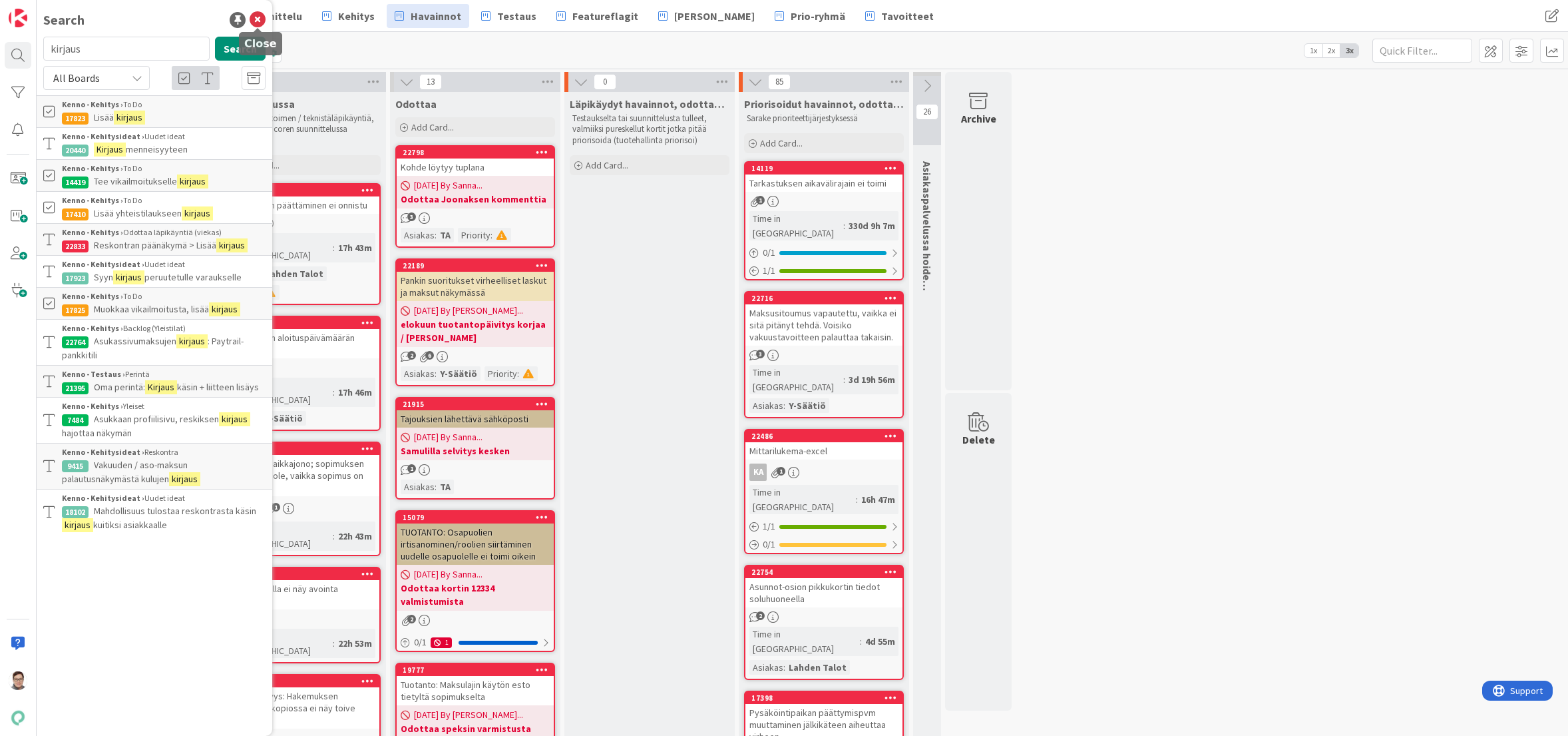
click at [256, 17] on icon at bounding box center [258, 20] width 16 height 16
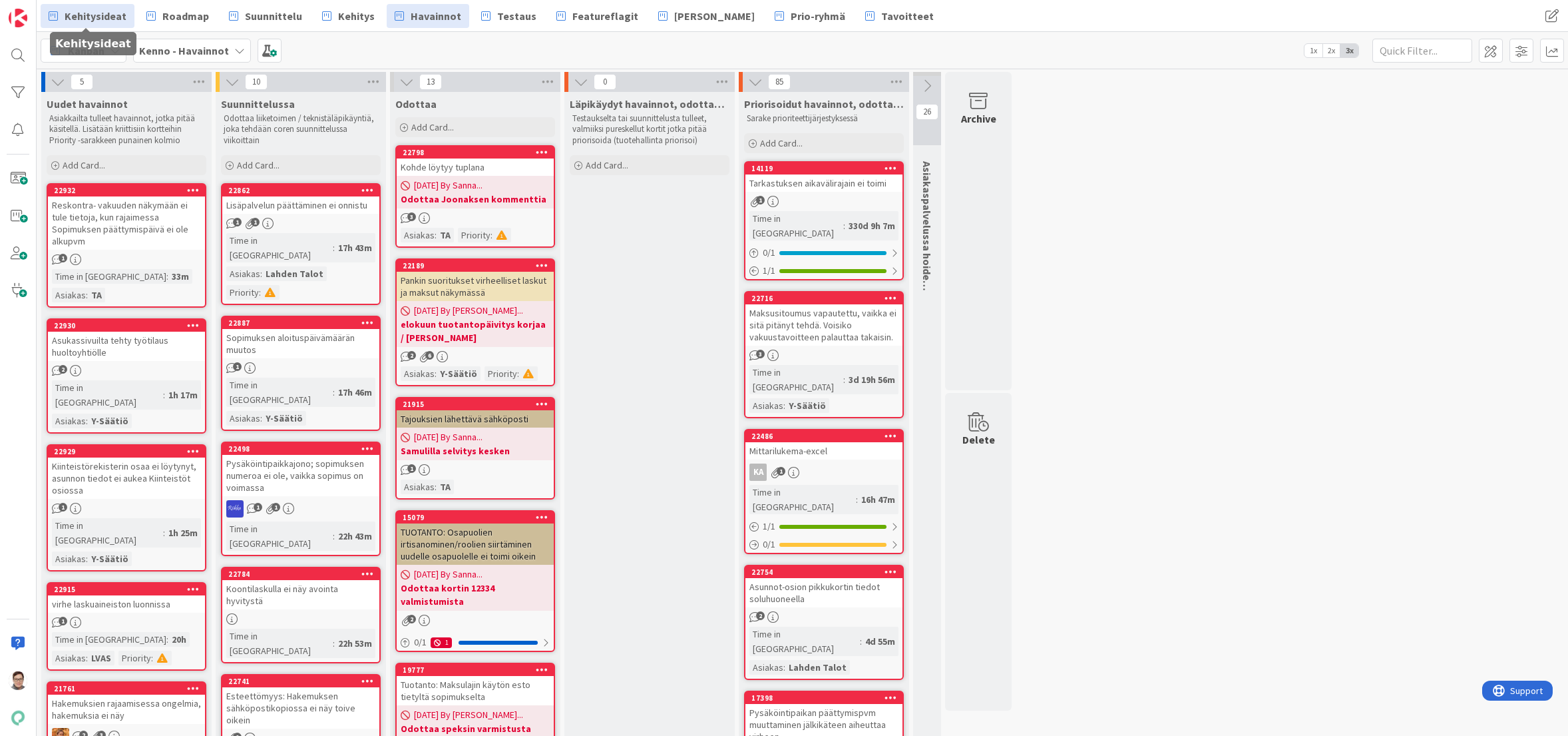
click at [94, 20] on span "Kehitysideat" at bounding box center [95, 16] width 62 height 16
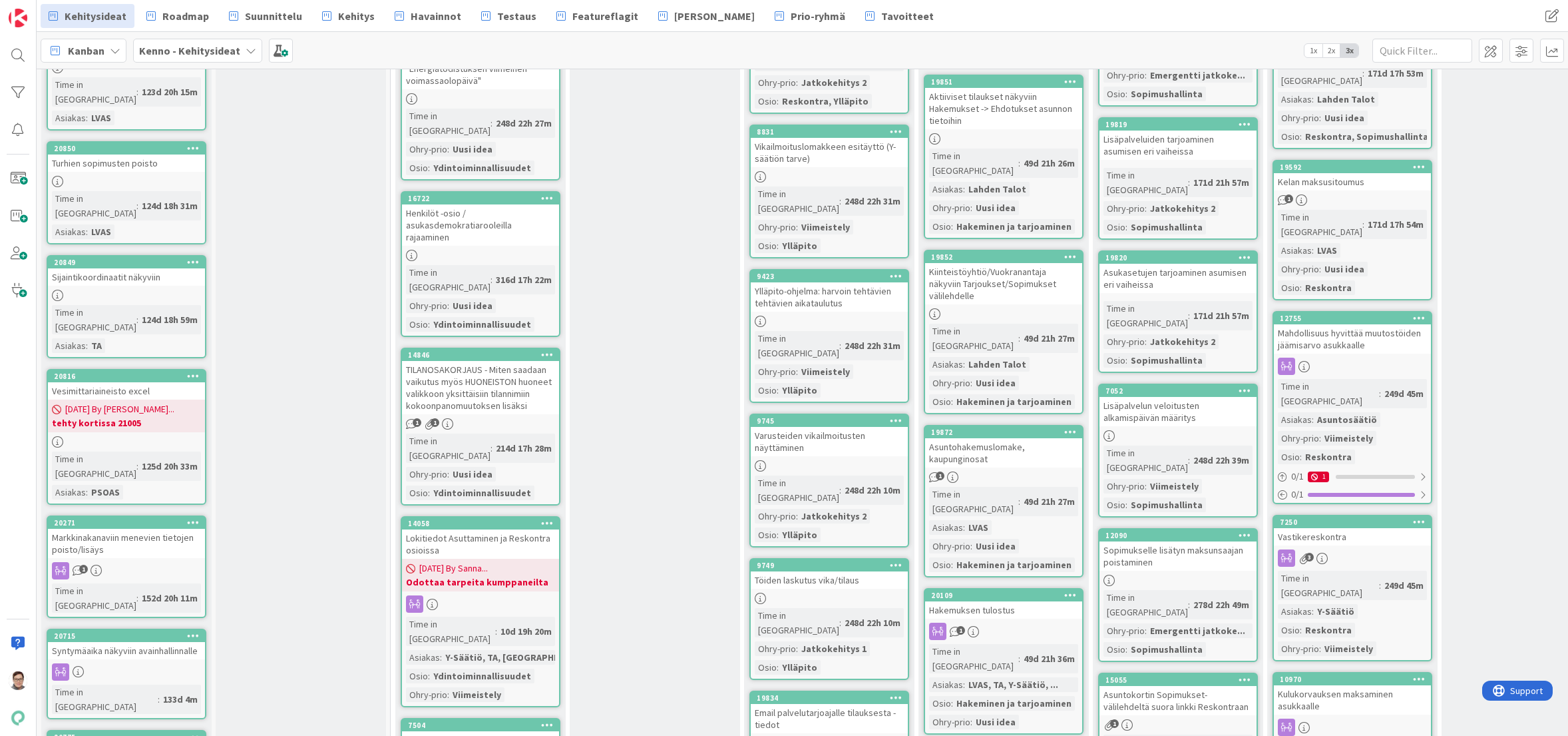
scroll to position [2023, 0]
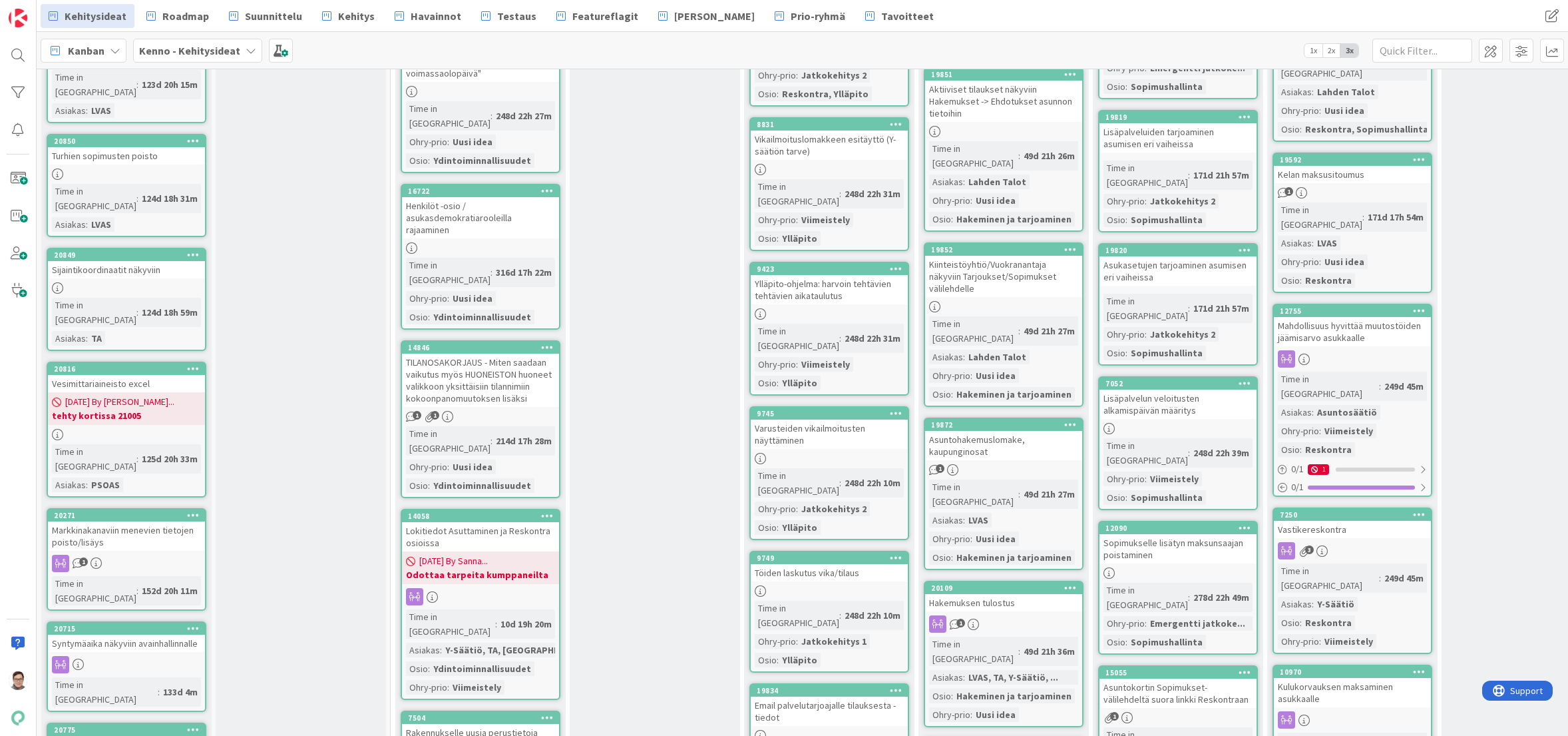
drag, startPoint x: 509, startPoint y: 532, endPoint x: 644, endPoint y: 494, distance: 140.2
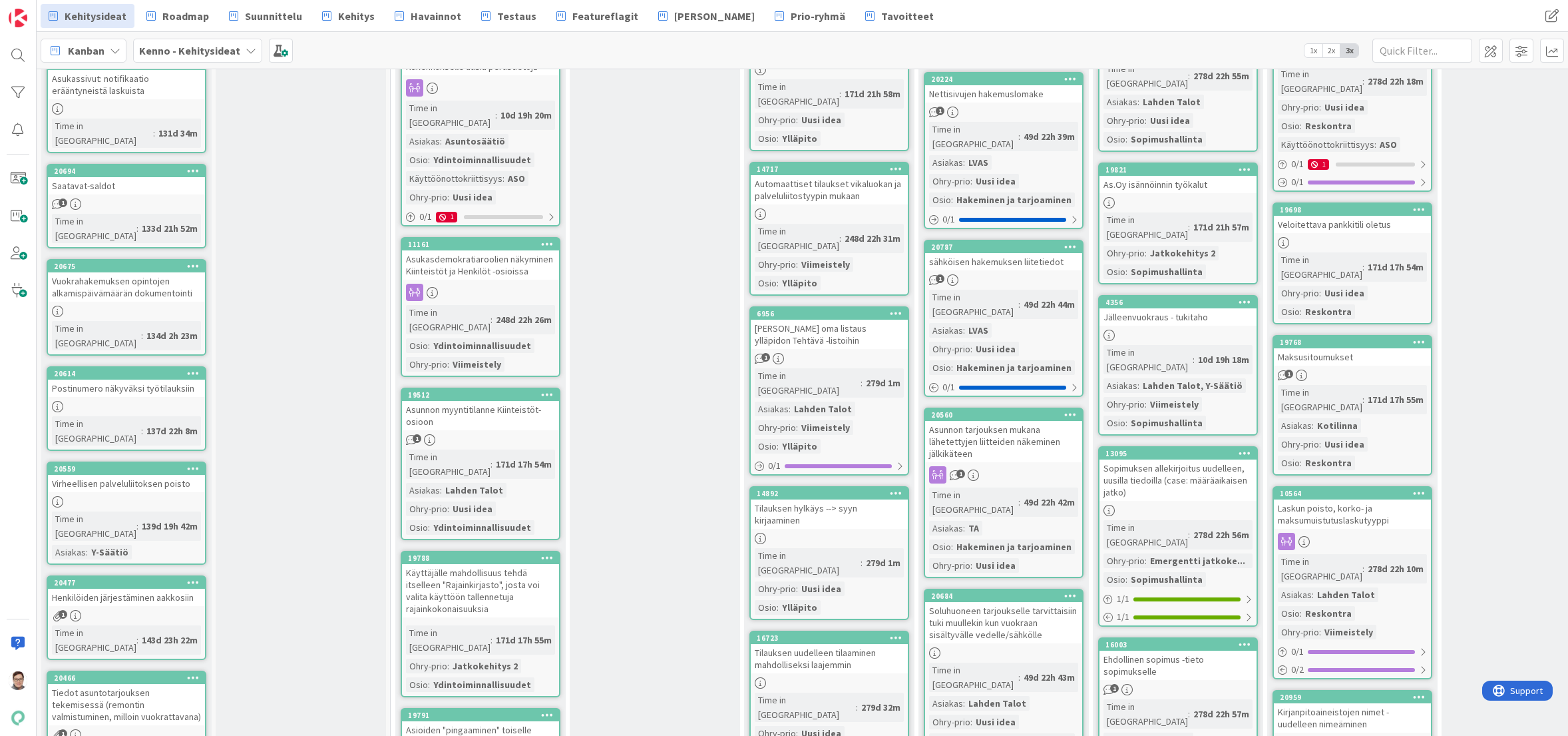
scroll to position [2755, 0]
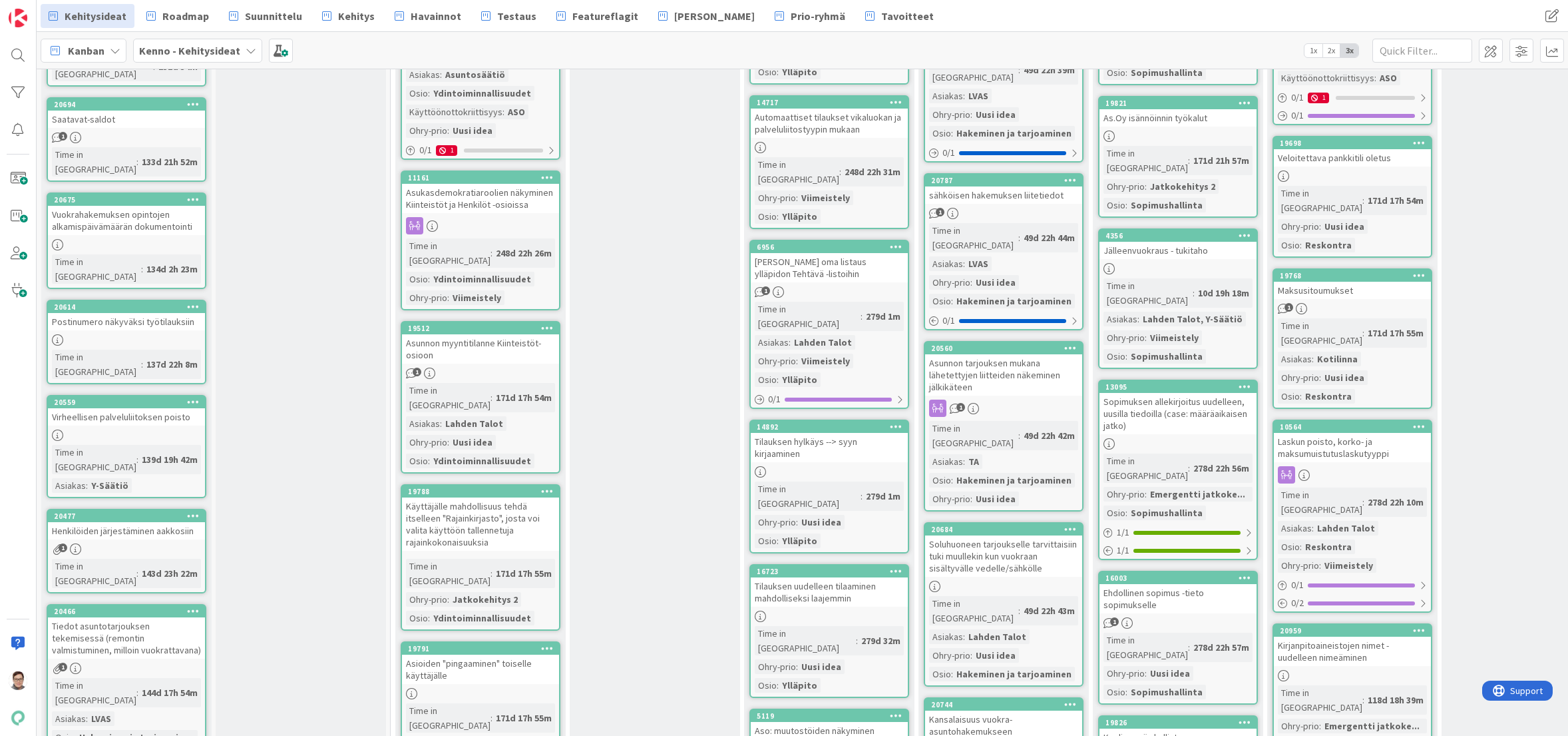
drag, startPoint x: 437, startPoint y: 553, endPoint x: 346, endPoint y: 568, distance: 92.2
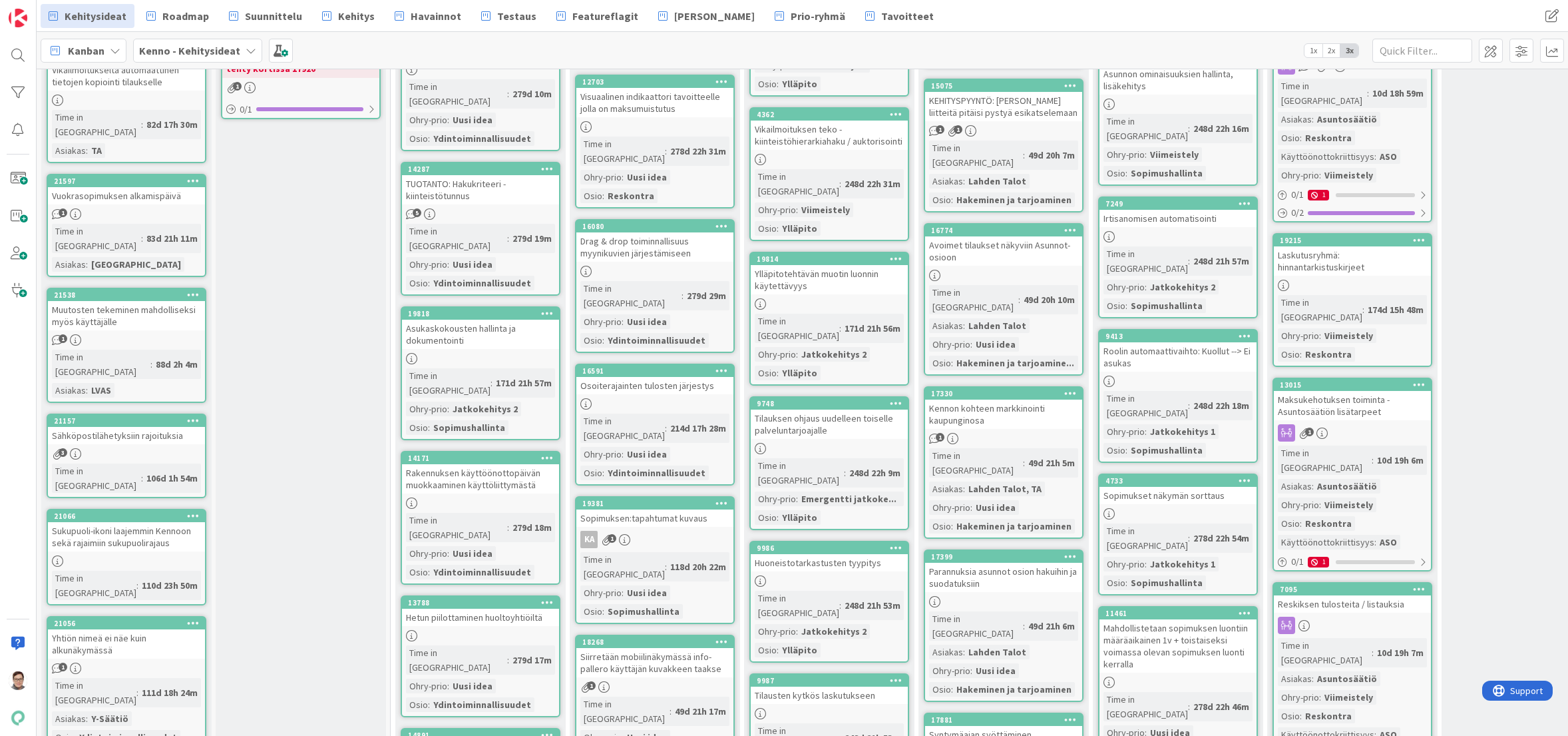
scroll to position [0, 0]
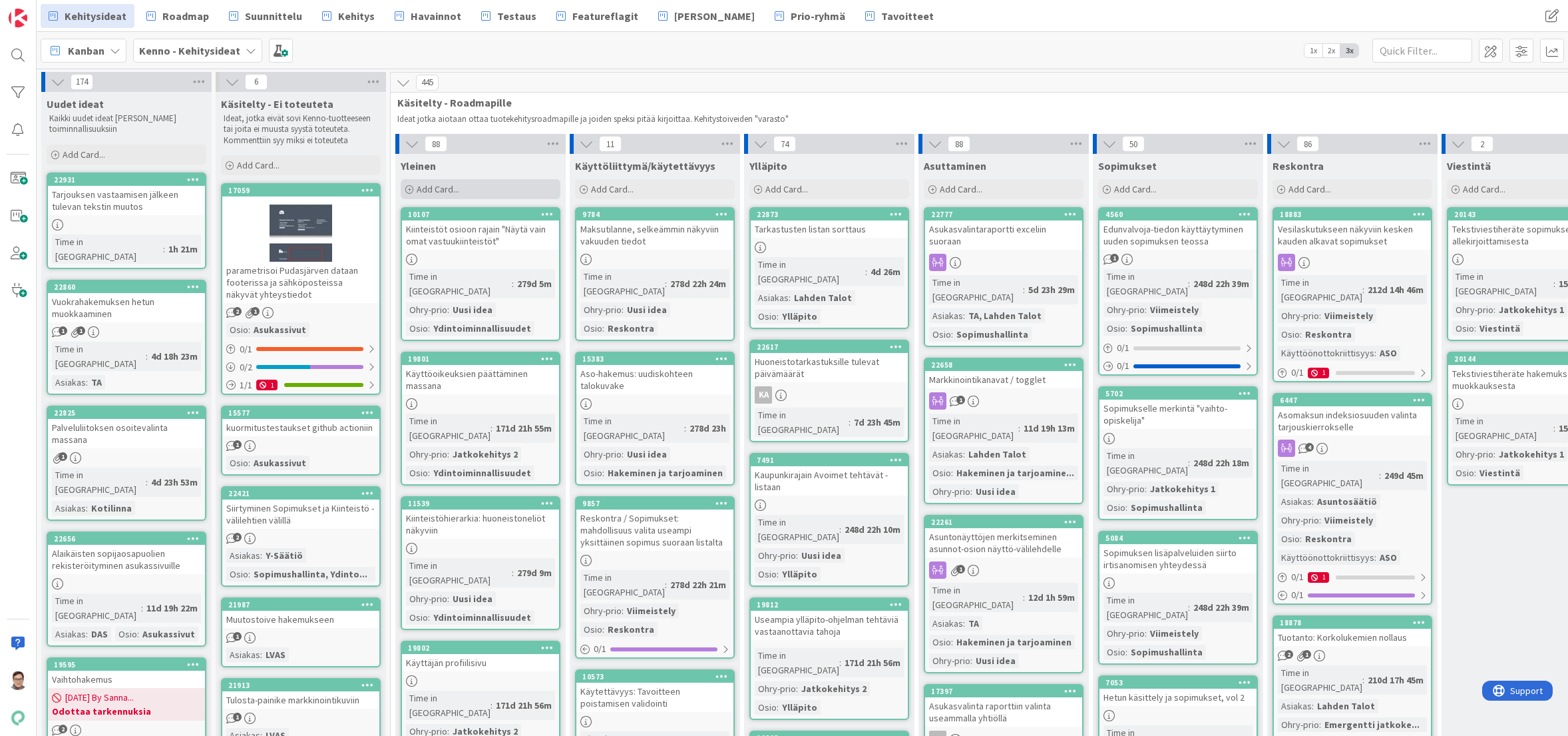
click at [456, 190] on span "Add Card..." at bounding box center [437, 189] width 43 height 12
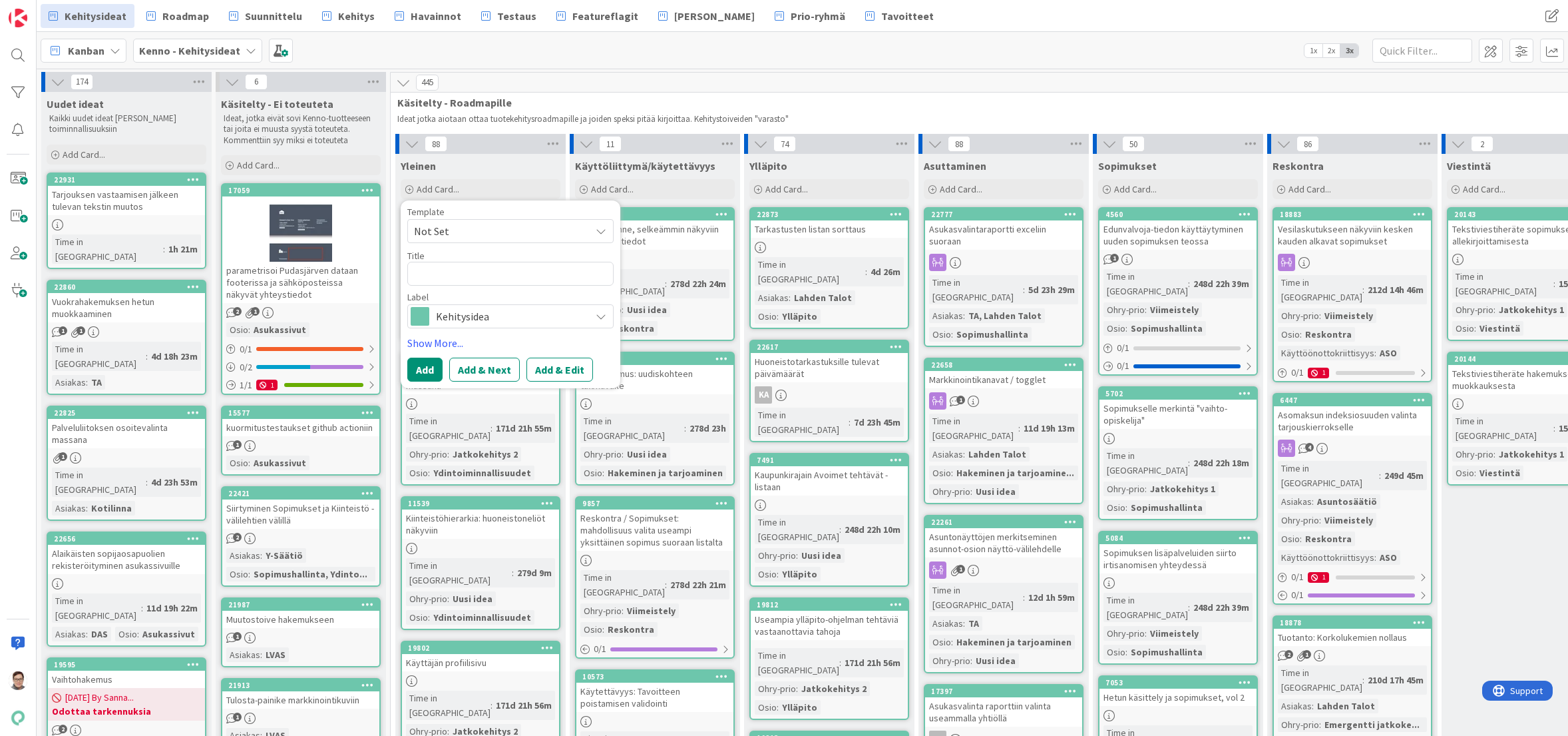
type textarea "x"
type textarea "MA"
type textarea "x"
type textarea "MAh"
type textarea "x"
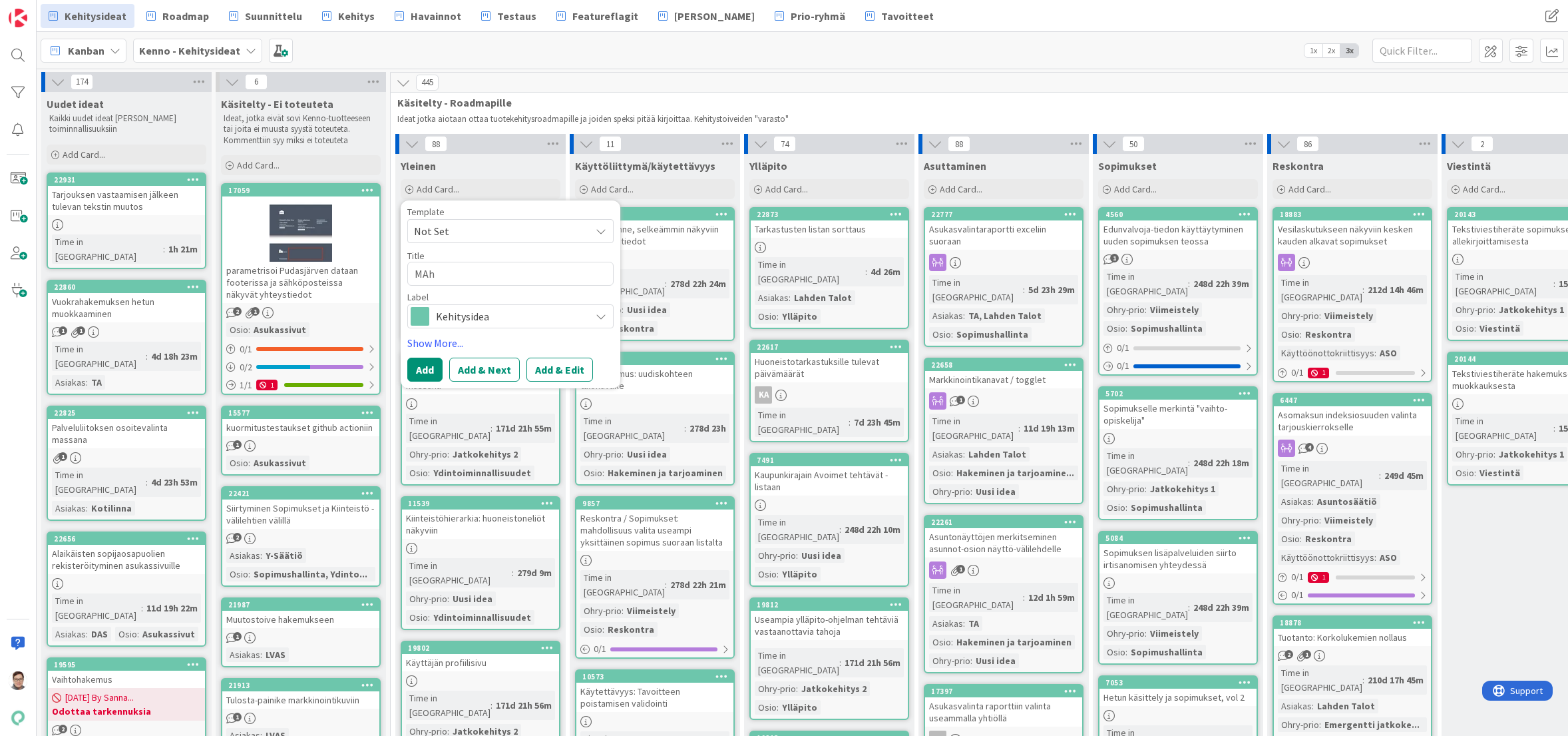
type textarea "MAhd"
type textarea "x"
type textarea "MAhdo"
type textarea "x"
type textarea "MAhdol"
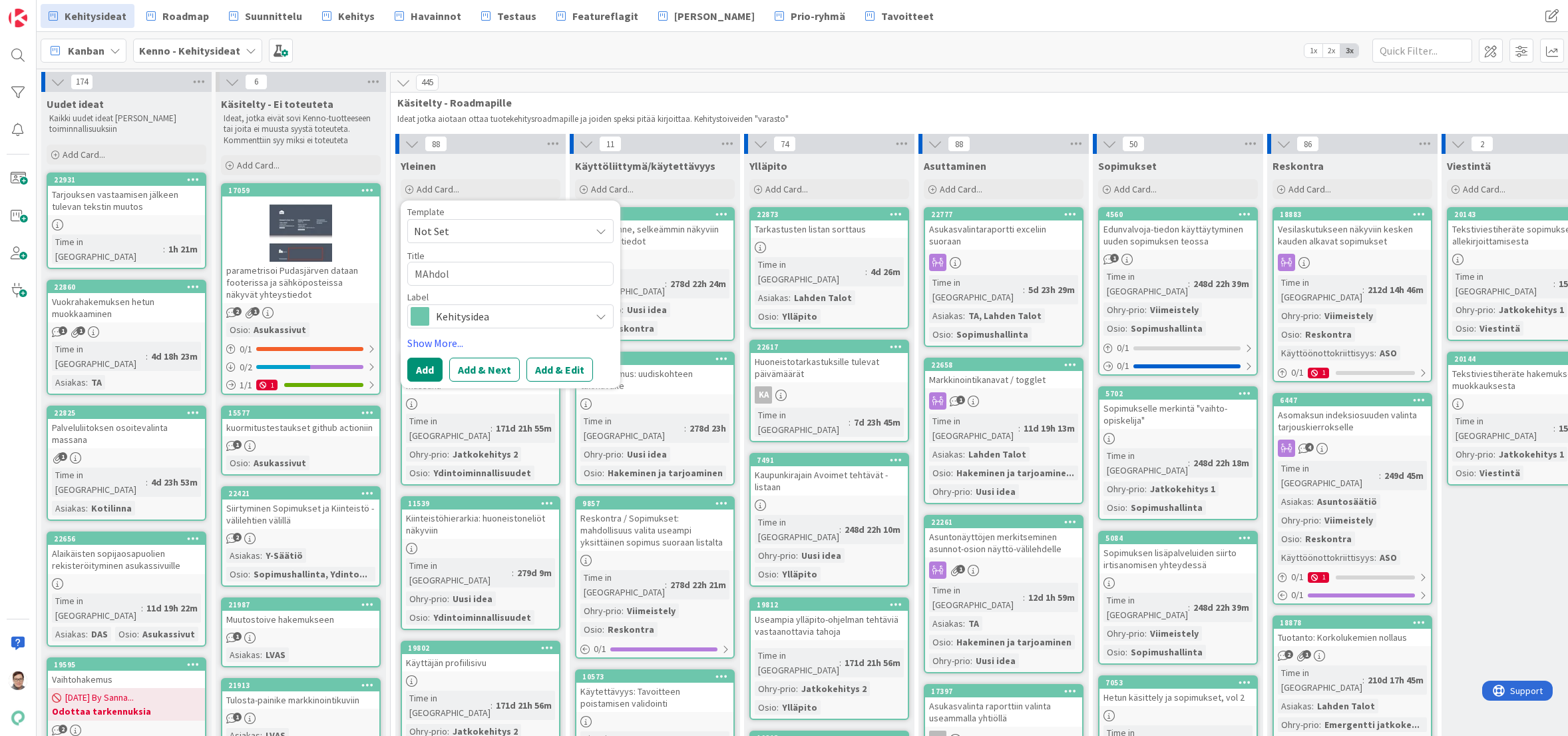
type textarea "x"
type textarea "MAhdoll"
type textarea "x"
type textarea "MAhdolli"
type textarea "x"
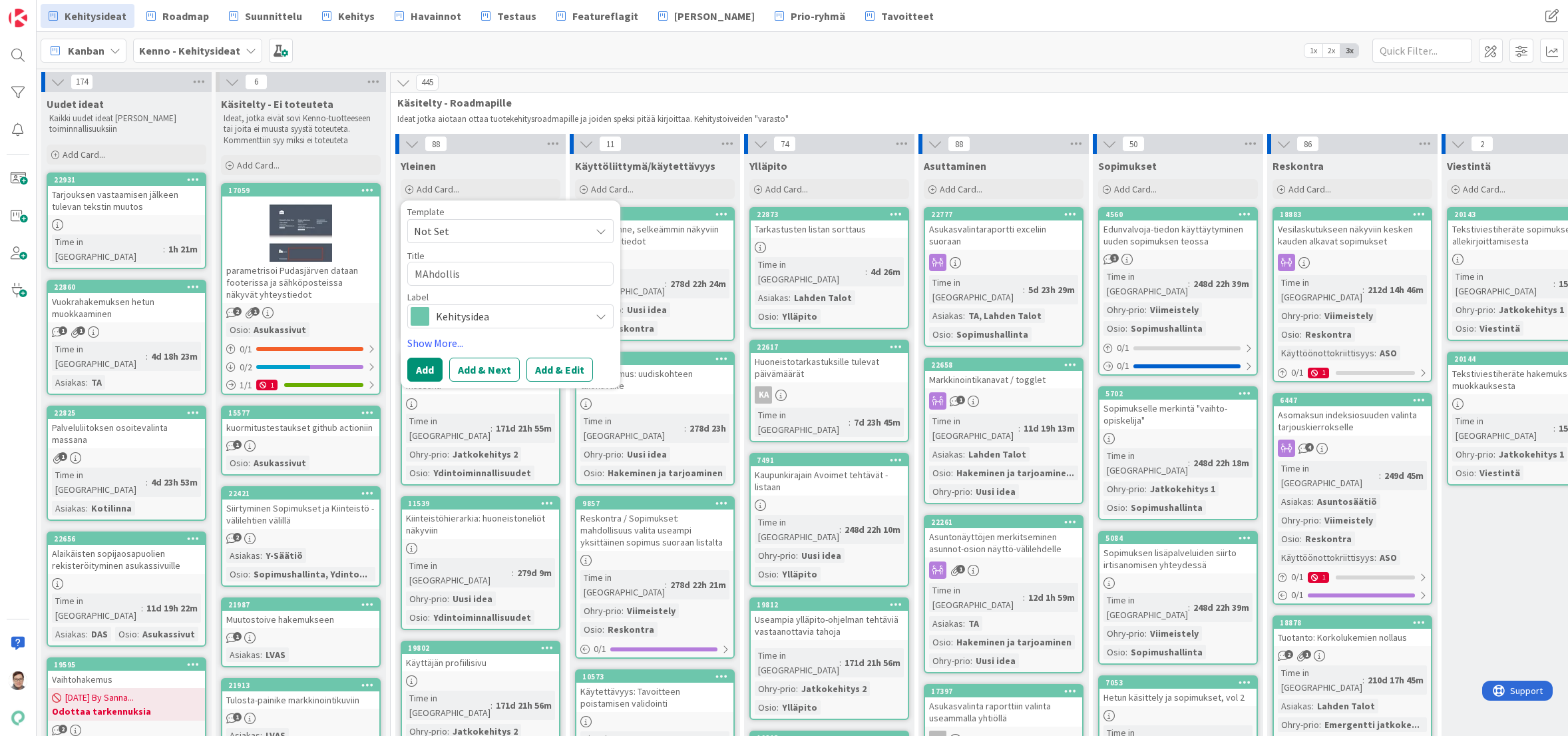
type textarea "MAhdollisu"
type textarea "x"
type textarea "MAhdollisuu"
type textarea "x"
type textarea "MAhdollisuus"
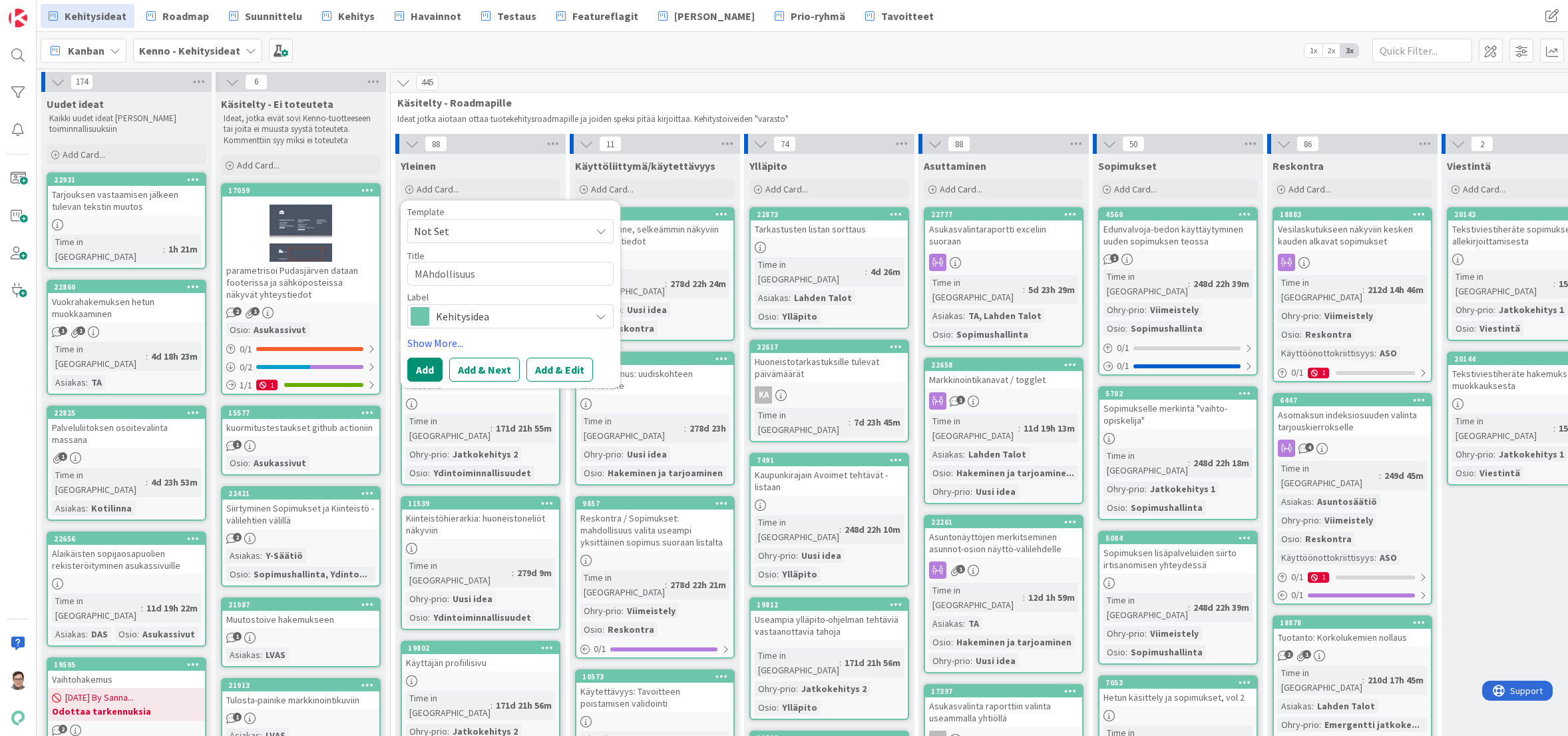
type textarea "x"
type textarea "MAhdollisuu"
type textarea "x"
type textarea "MAhdollisu"
type textarea "x"
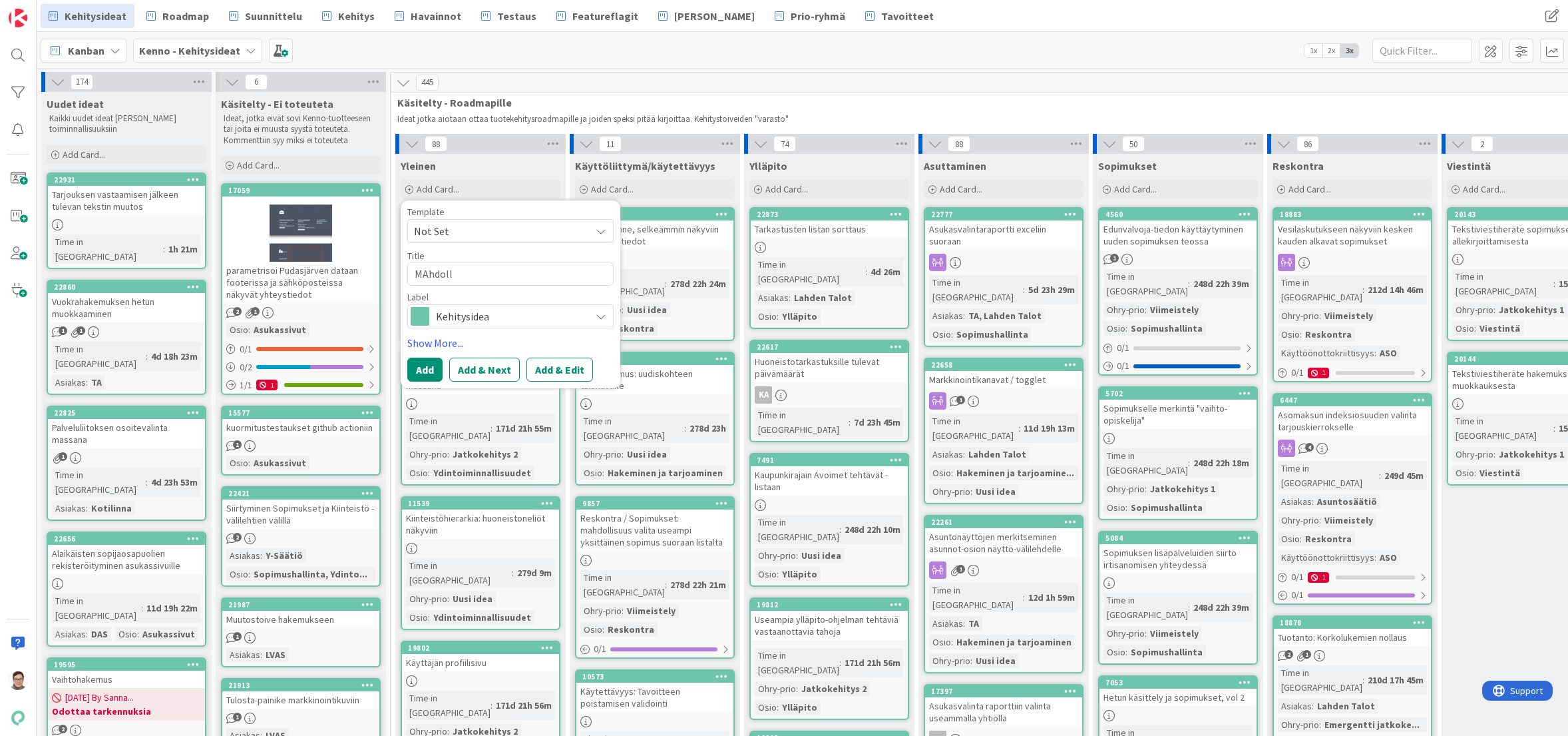
type textarea "MAhdol"
type textarea "x"
type textarea "MAh"
type textarea "x"
type textarea "MA"
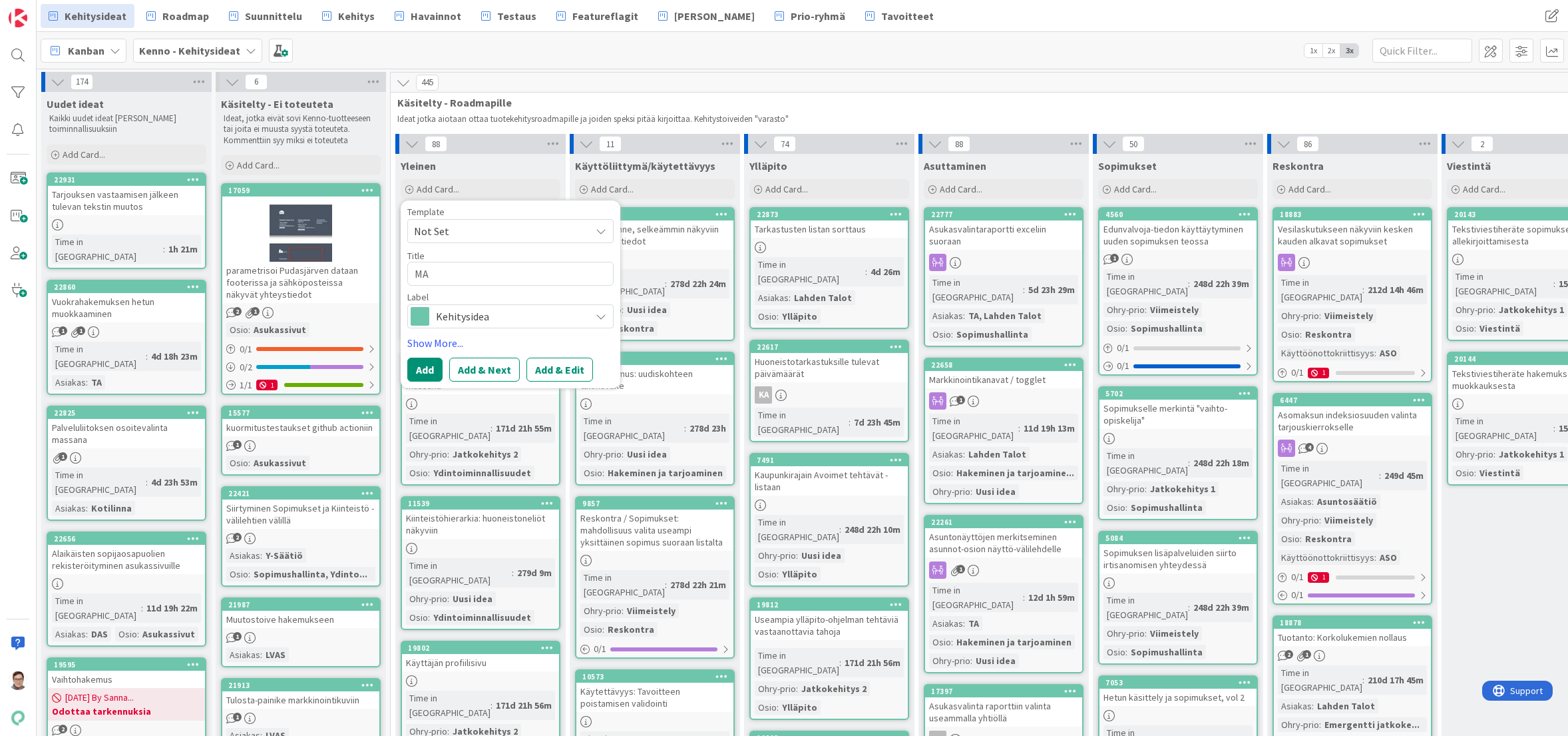
type textarea "x"
type textarea "M"
type textarea "x"
type textarea "Ma"
type textarea "x"
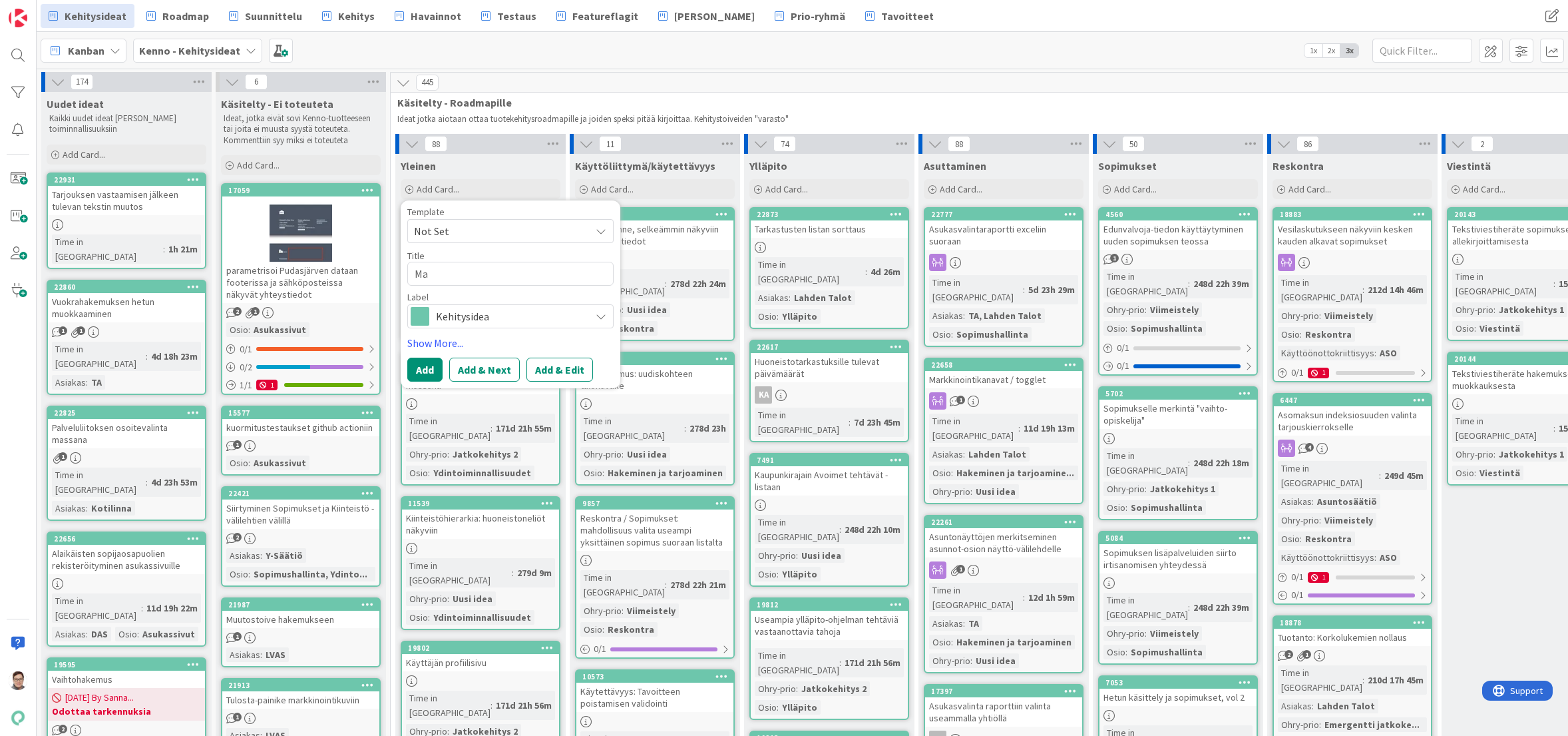
type textarea "Mah"
type textarea "x"
type textarea "Mahdo"
type textarea "x"
type textarea "Mahdol"
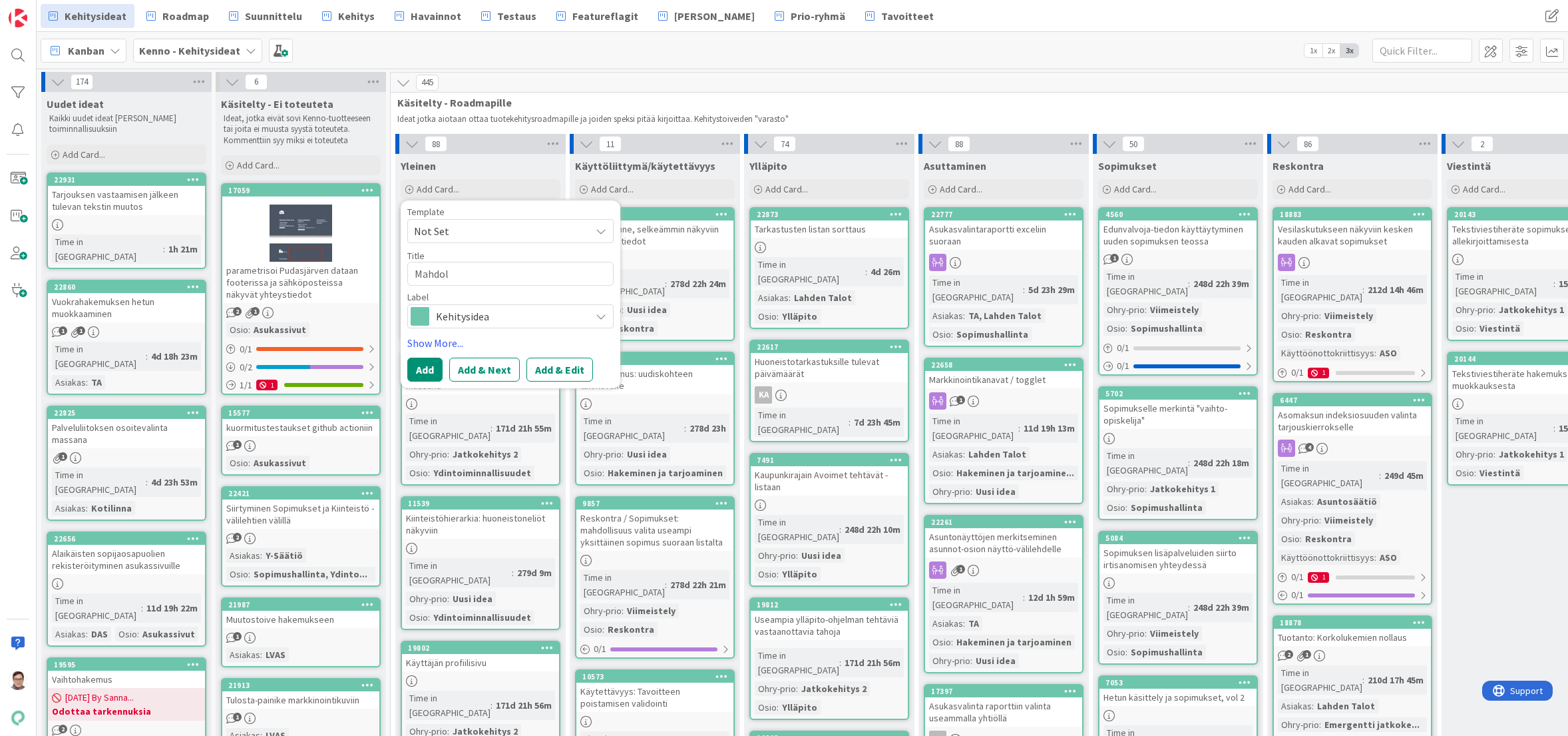
type textarea "x"
type textarea "Mahdoll"
type textarea "x"
type textarea "Mahdollis"
type textarea "x"
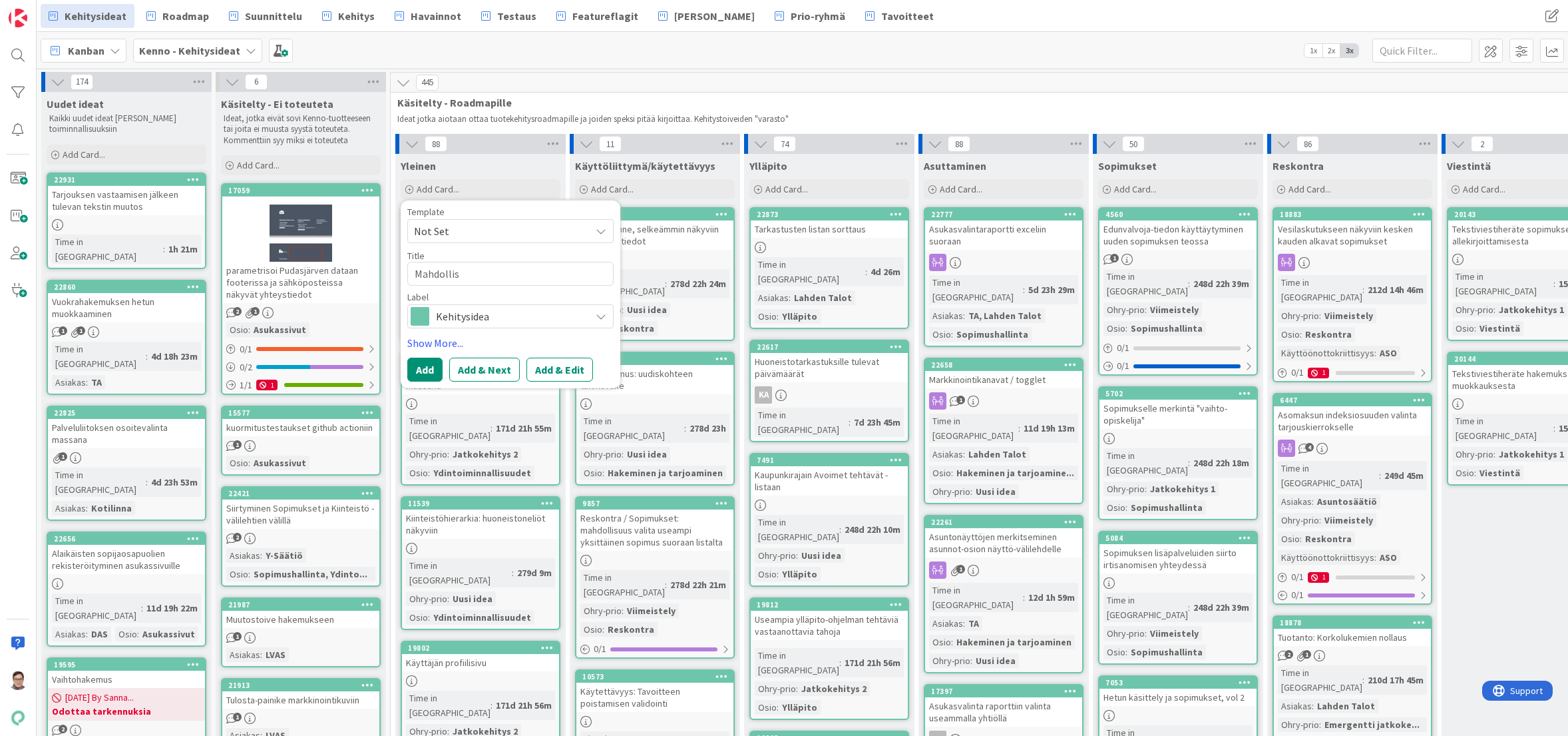
type textarea "Mahdollisu"
type textarea "x"
type textarea "Mahdollisuus"
type textarea "x"
type textarea "Mahdollisuus"
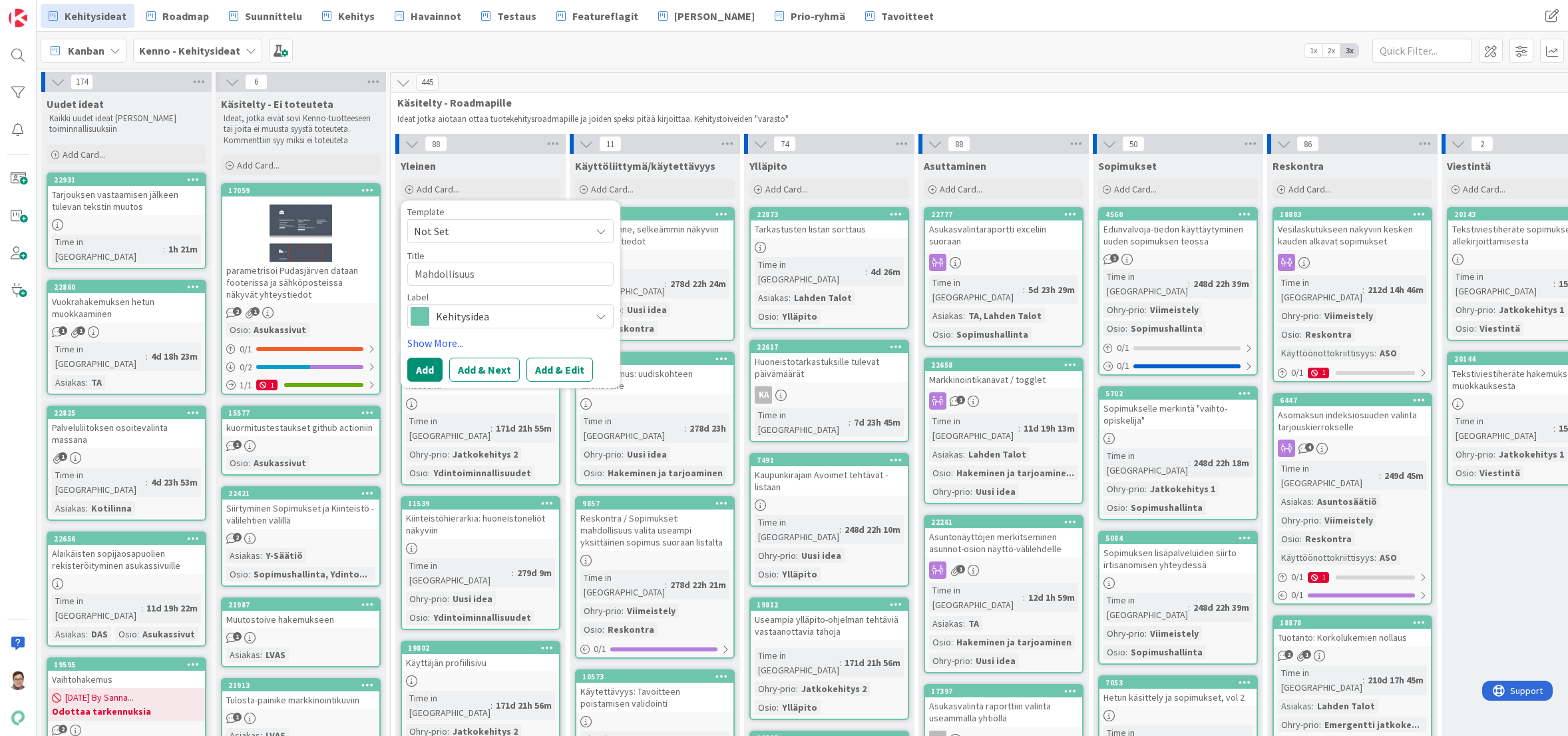
type textarea "x"
type textarea "Mahdollisuus m"
type textarea "x"
type textarea "Mahdollisuus mu"
type textarea "x"
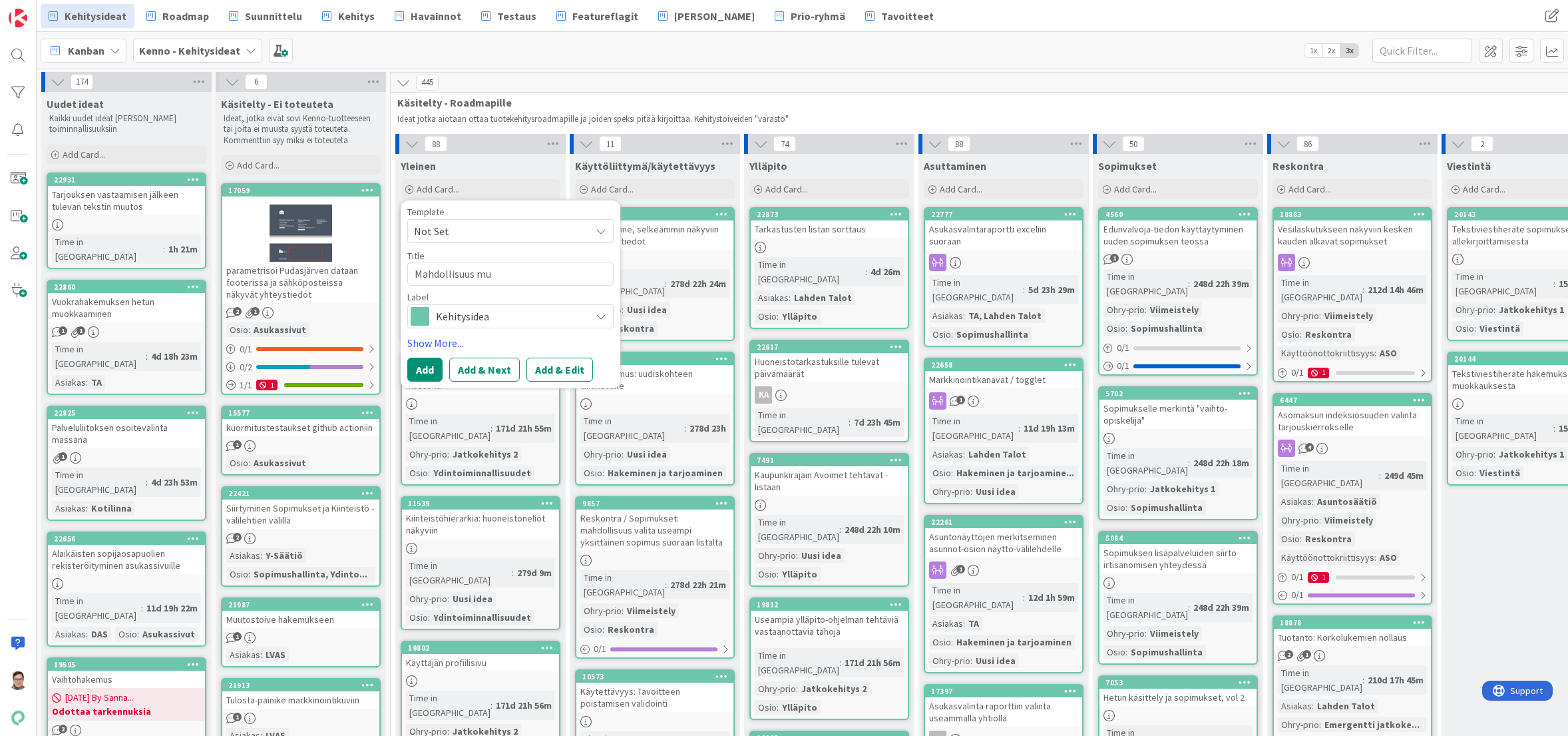
type textarea "Mahdollisuus muo"
type textarea "x"
type textarea "Mahdollisuus muok"
type textarea "x"
type textarea "Mahdollisuus muokat"
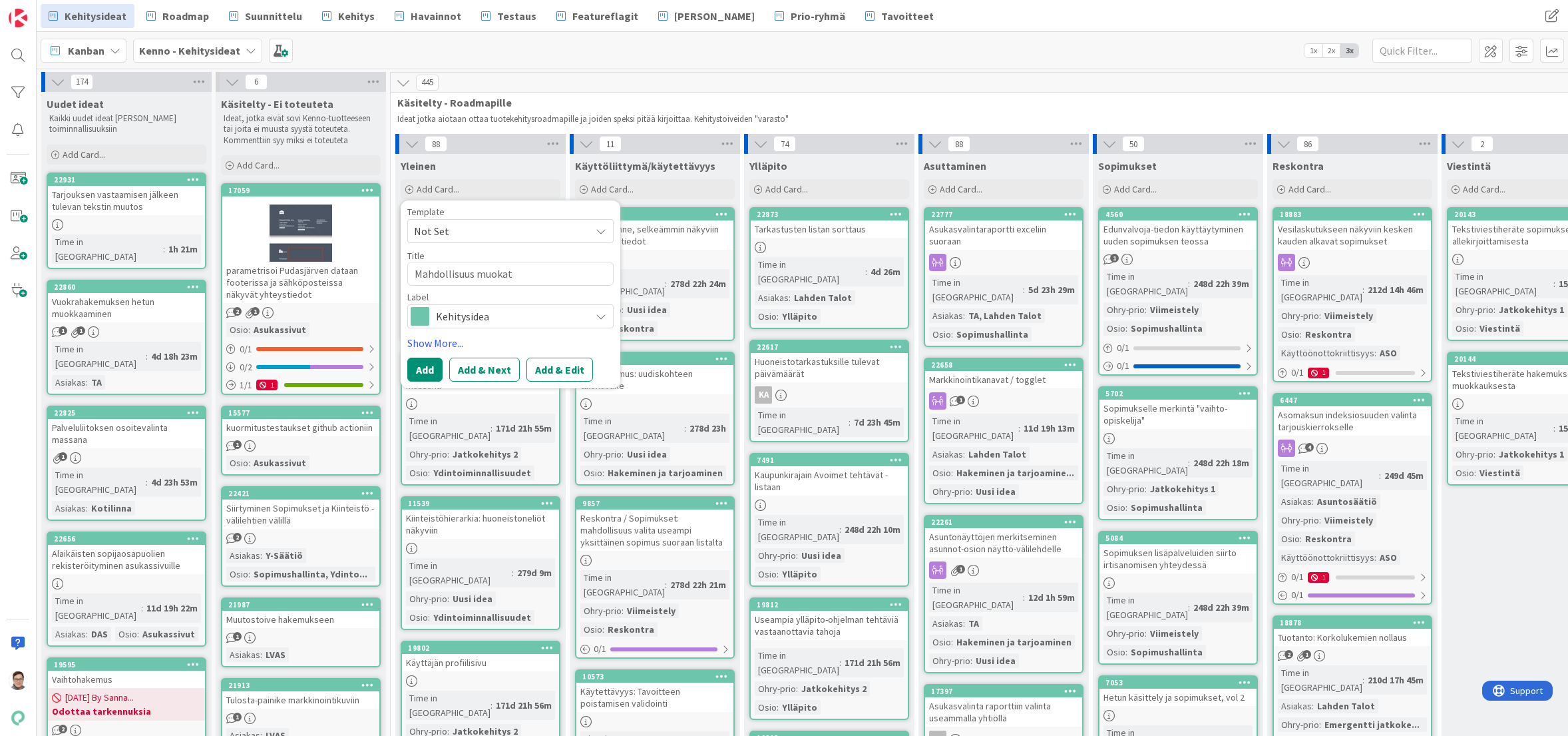
type textarea "x"
type textarea "Mahdollisuus muokata"
type textarea "x"
type textarea "Mahdollisuus muokata"
type textarea "x"
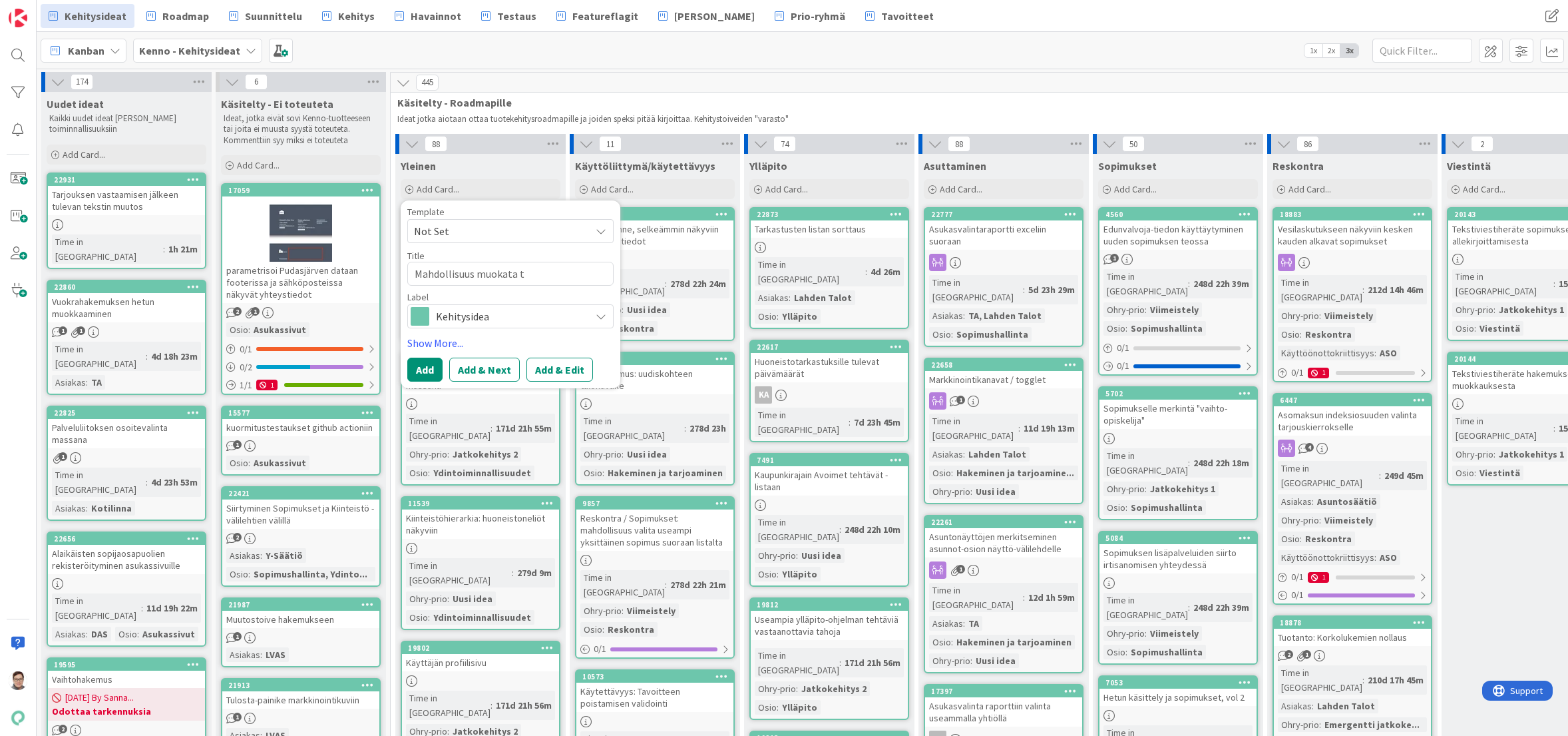
type textarea "Mahdollisuus muokata te"
type textarea "x"
type textarea "Mahdollisuus muokata teht"
type textarea "x"
type textarea "Mahdollisuus muokata tehty"
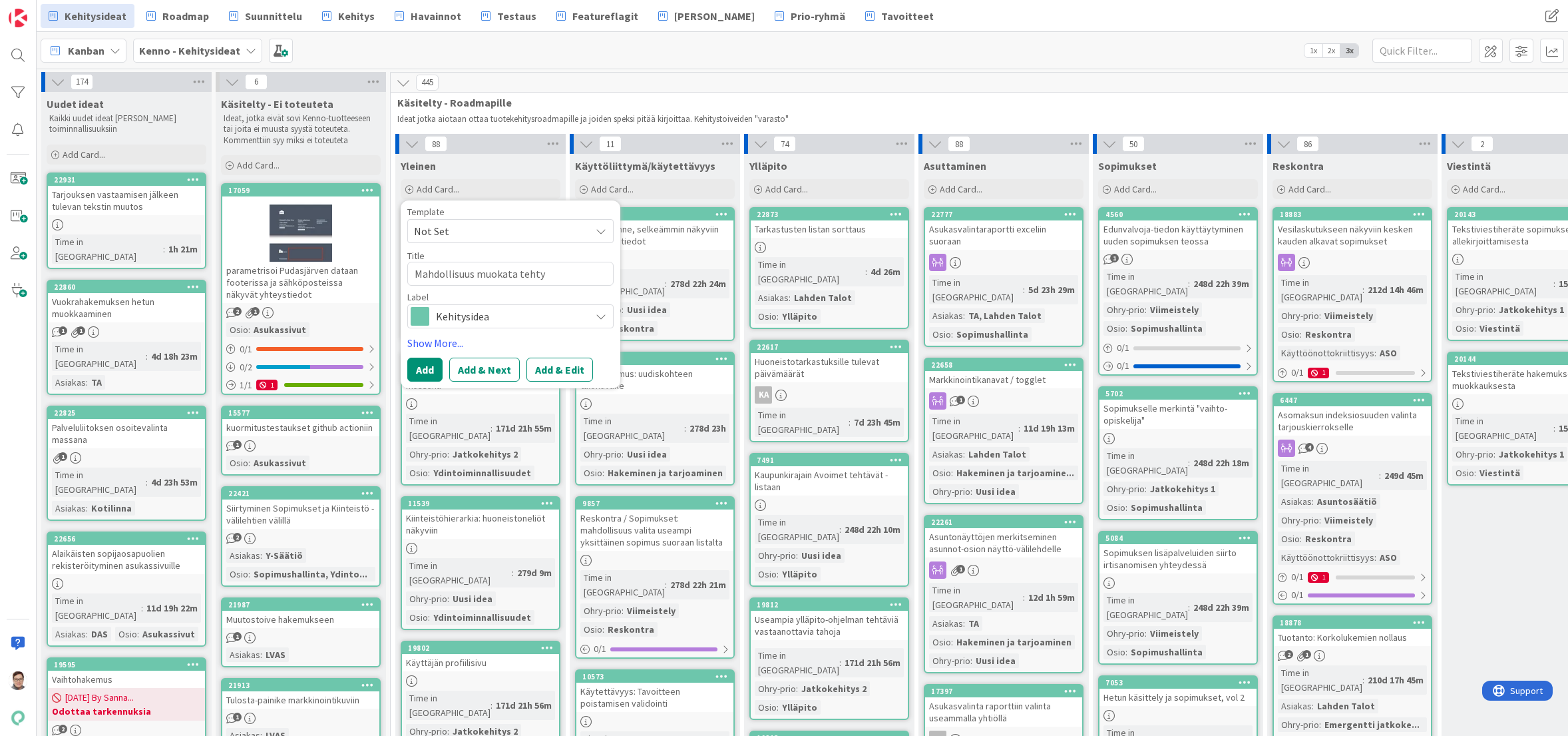
type textarea "x"
type textarea "Mahdollisuus muokata tehtyä"
type textarea "x"
type textarea "Mahdollisuus muokata tehtyä"
type textarea "x"
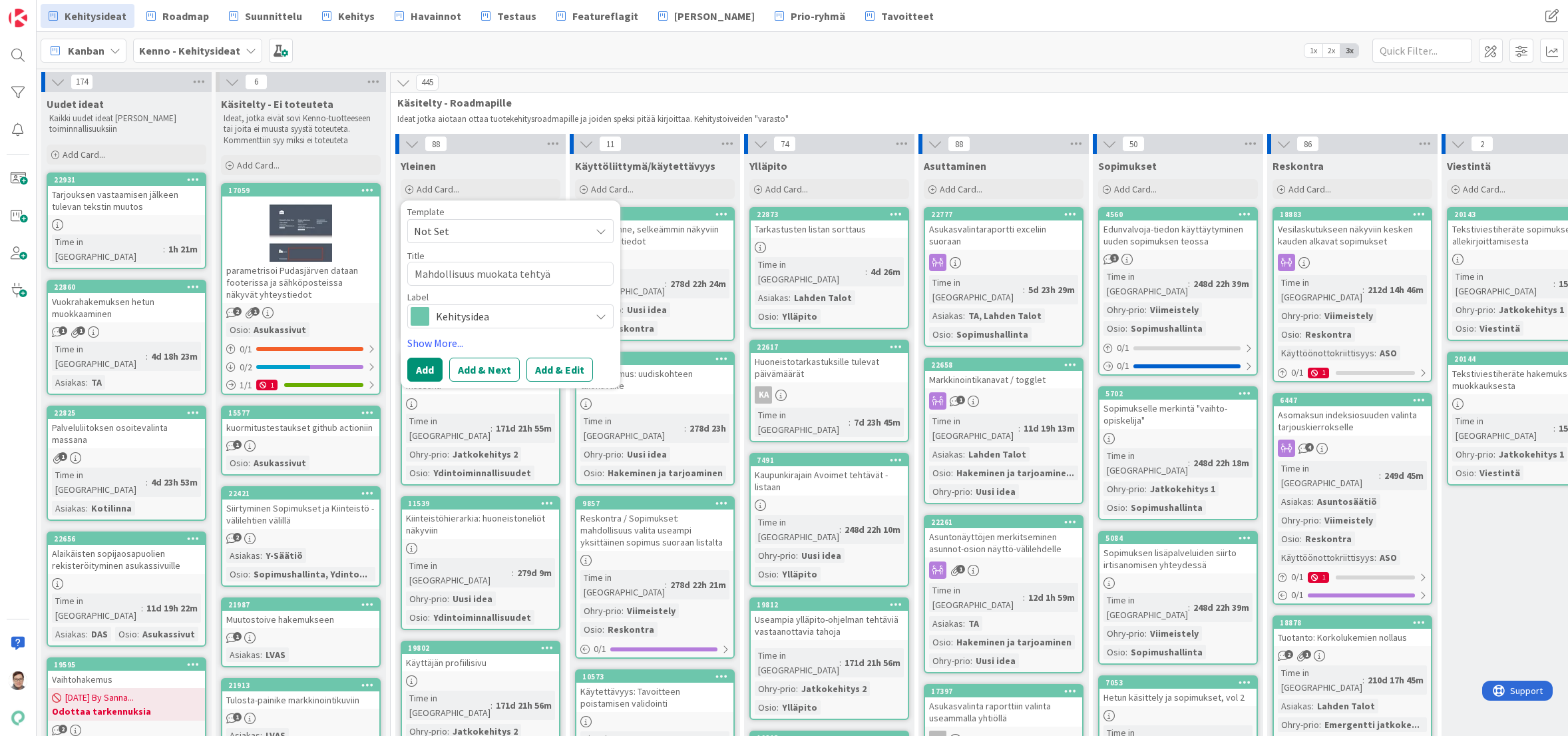
type textarea "Mahdollisuus muokata tehtyä k"
type textarea "x"
type textarea "Mahdollisuus muokata tehtyä ki"
type textarea "x"
type textarea "Mahdollisuus muokata tehtyä kir"
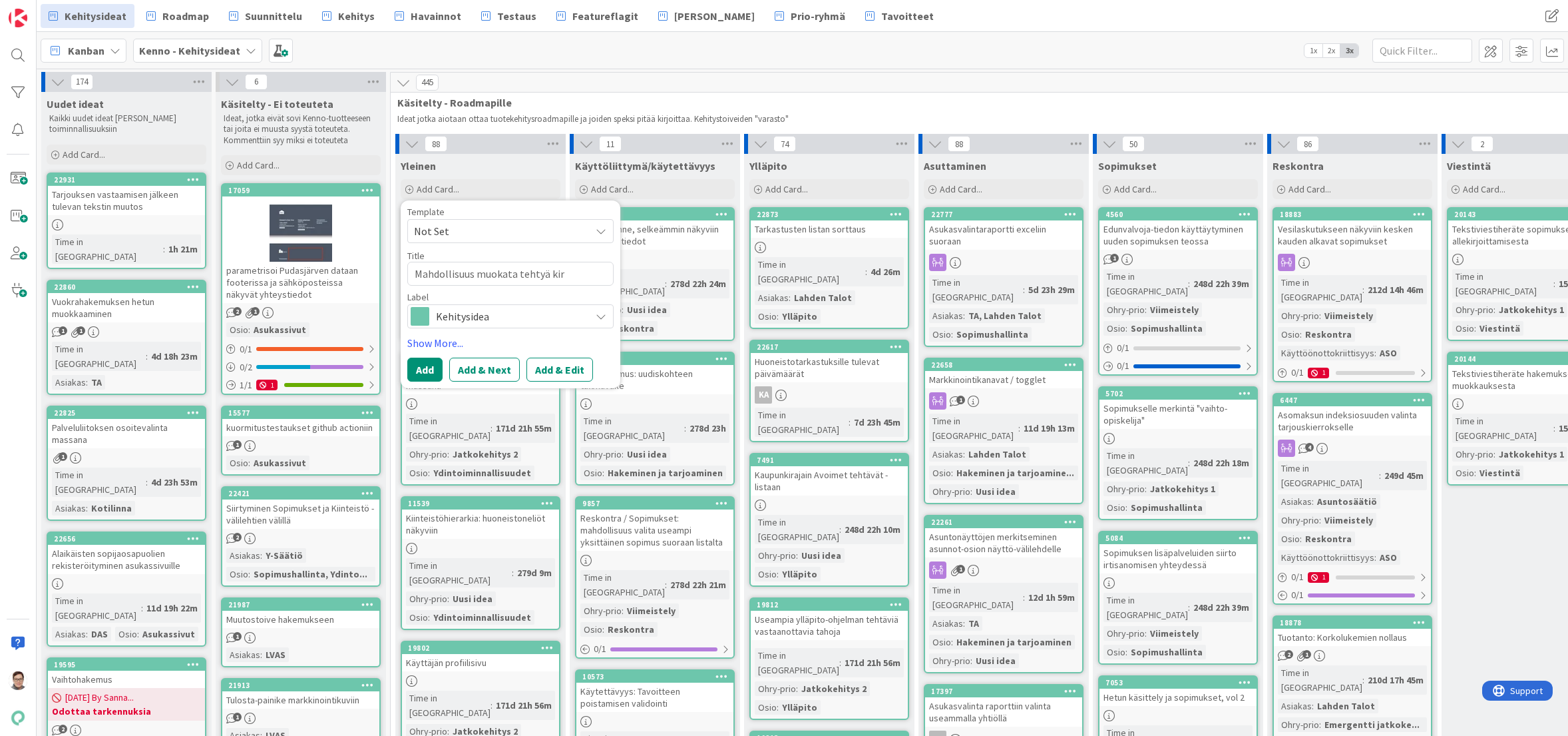
type textarea "x"
type textarea "Mahdollisuus muokata tehtyä kirj"
type textarea "x"
type textarea "Mahdollisuus muokata tehtyä kirja"
type textarea "x"
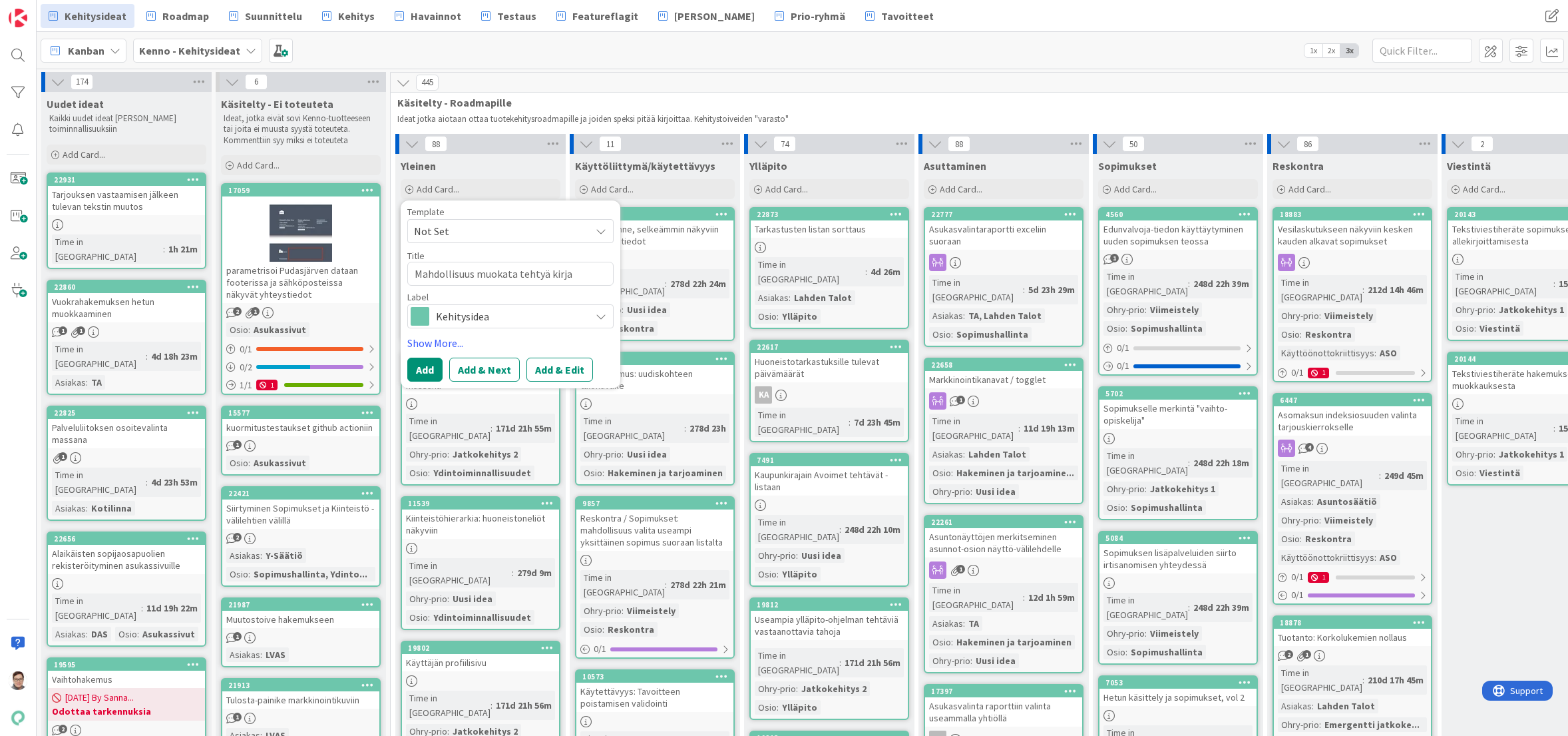
type textarea "Mahdollisuus muokata tehtyä kirjau"
type textarea "x"
type textarea "Mahdollisuus muokata tehtyä kirjaus"
type textarea "x"
type textarea "Mahdollisuus muokata tehtyä kirjausta"
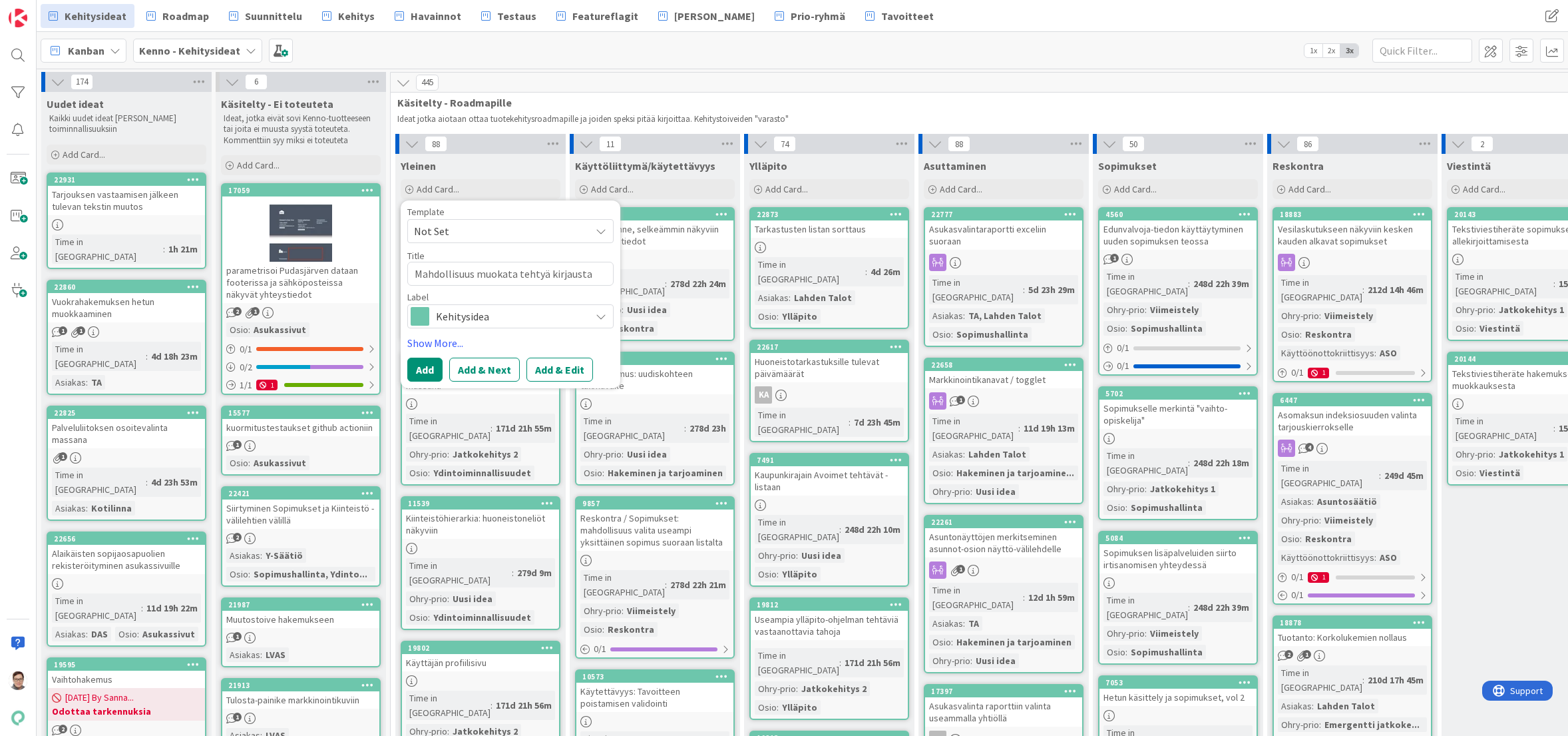
type textarea "x"
type textarea "Mahdollisuus muokata tehtyä kirjausta"
click at [429, 371] on button "Add" at bounding box center [425, 369] width 35 height 24
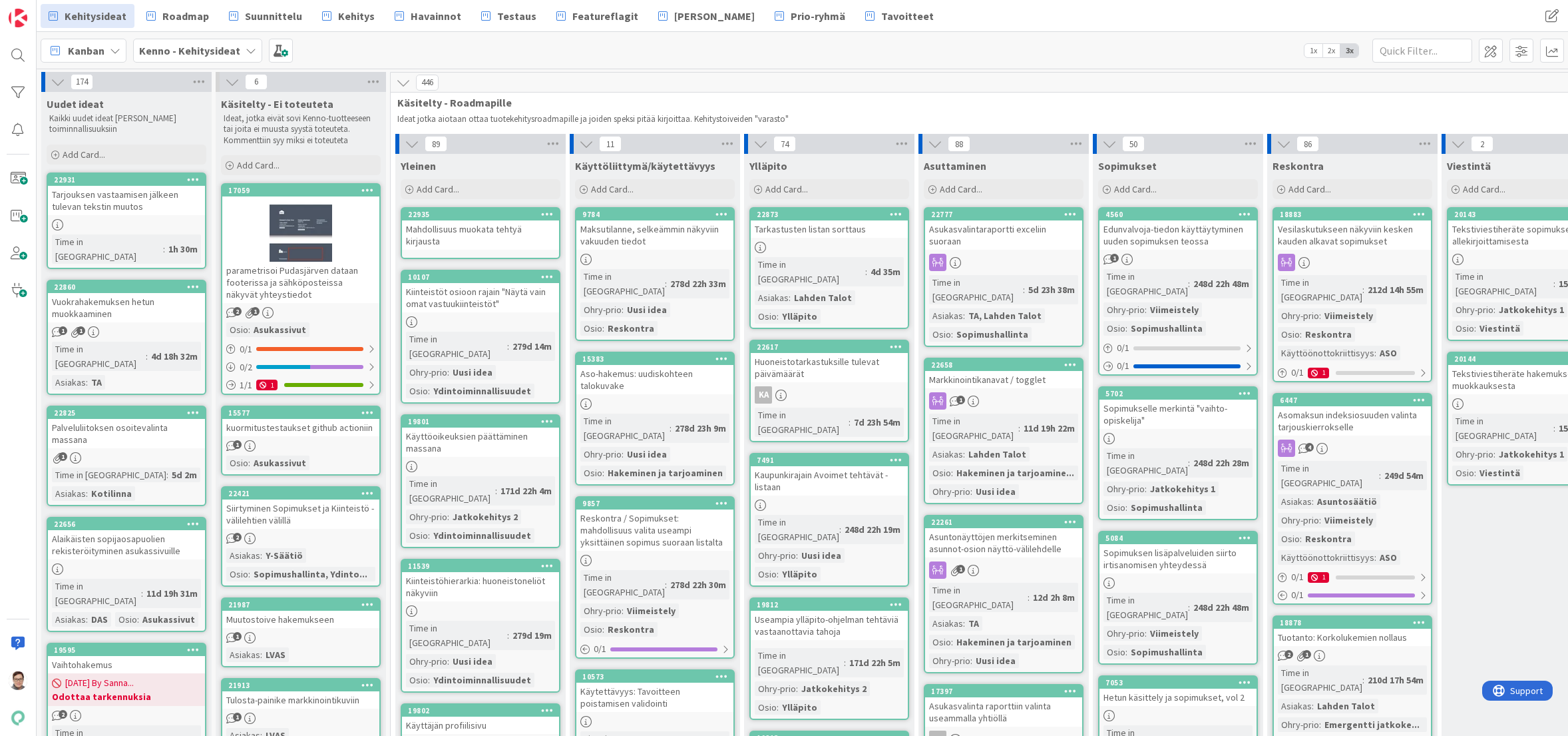
click at [491, 235] on div "Mahdollisuus muokata tehtyä kirjausta" at bounding box center [481, 235] width 157 height 29
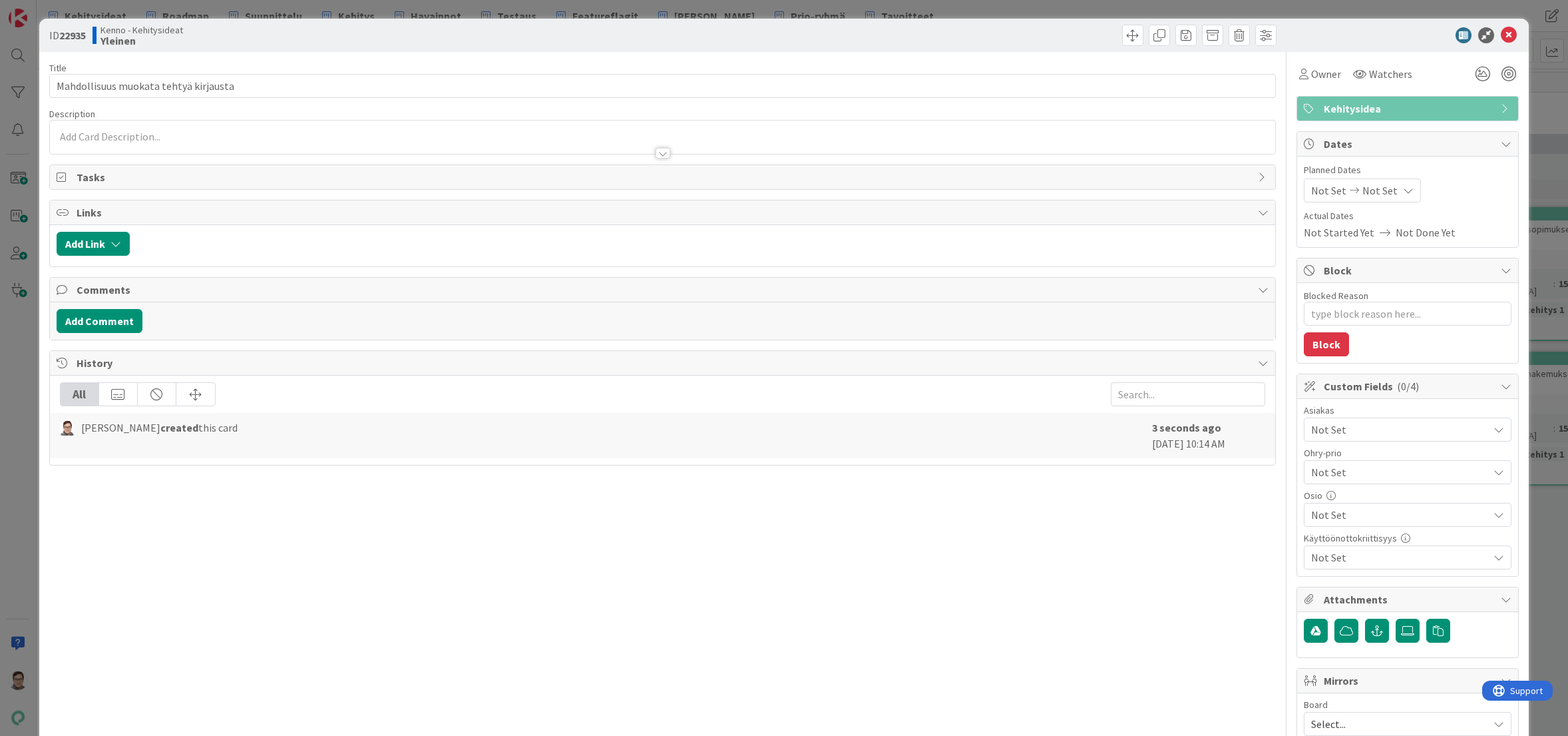
click at [1350, 515] on span "Not Set" at bounding box center [1400, 515] width 177 height 16
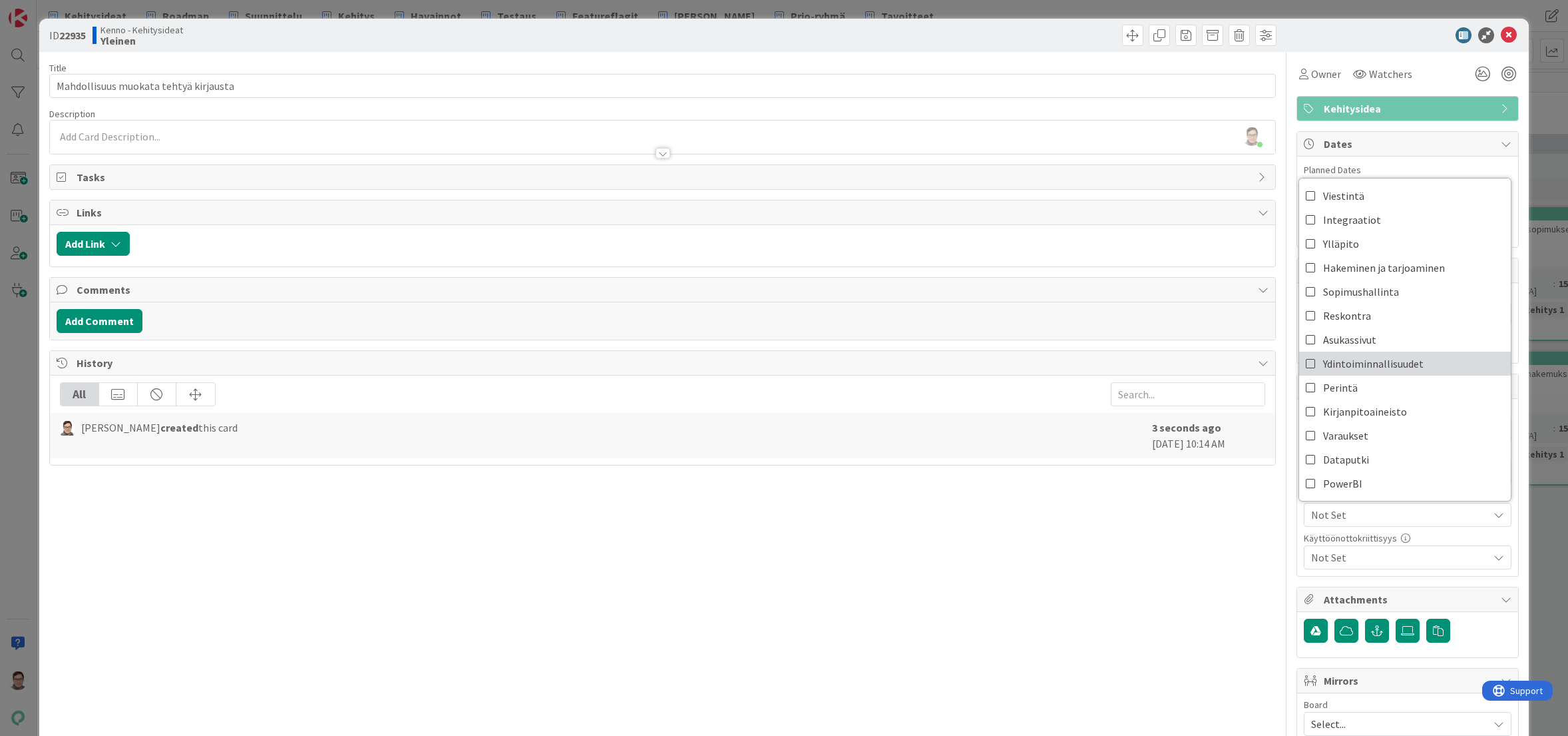
click at [1342, 361] on span "Ydintoiminnallisuudet" at bounding box center [1373, 364] width 101 height 20
click at [1331, 243] on span "Ylläpito" at bounding box center [1341, 244] width 36 height 20
click at [1331, 321] on span "Reskontra" at bounding box center [1347, 316] width 48 height 20
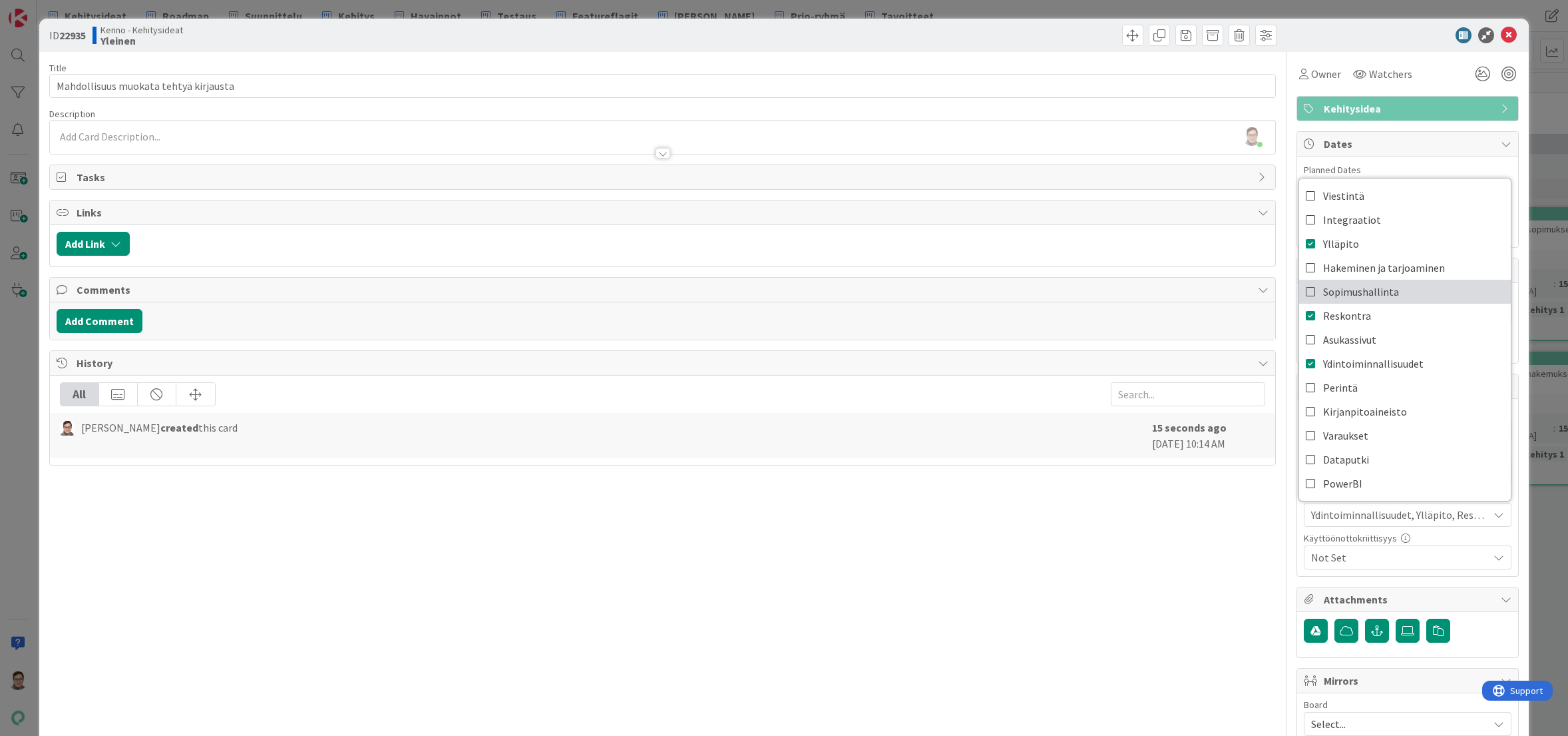
click at [1339, 289] on span "Sopimushallinta" at bounding box center [1361, 292] width 76 height 20
click at [1337, 267] on span "Hakeminen ja tarjoaminen" at bounding box center [1384, 268] width 122 height 20
click at [1216, 584] on div "Title 37 / 128 Mahdollisuus muokata tehtyä kirjausta Description Sanna Mattila …" at bounding box center [663, 555] width 1227 height 1007
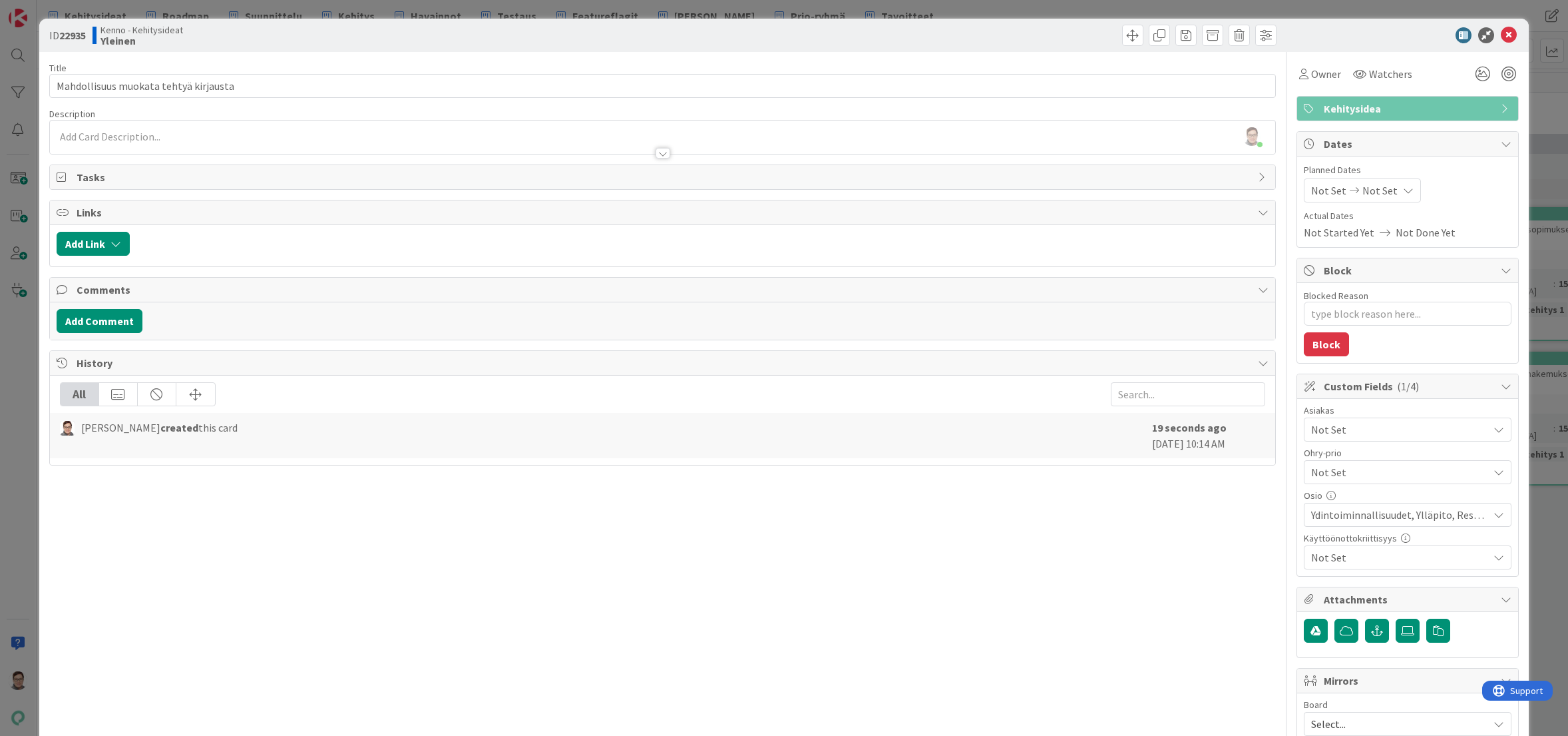
click at [1356, 426] on span "Not Set" at bounding box center [1400, 430] width 177 height 16
click at [1352, 470] on span "Not Set" at bounding box center [1396, 472] width 170 height 19
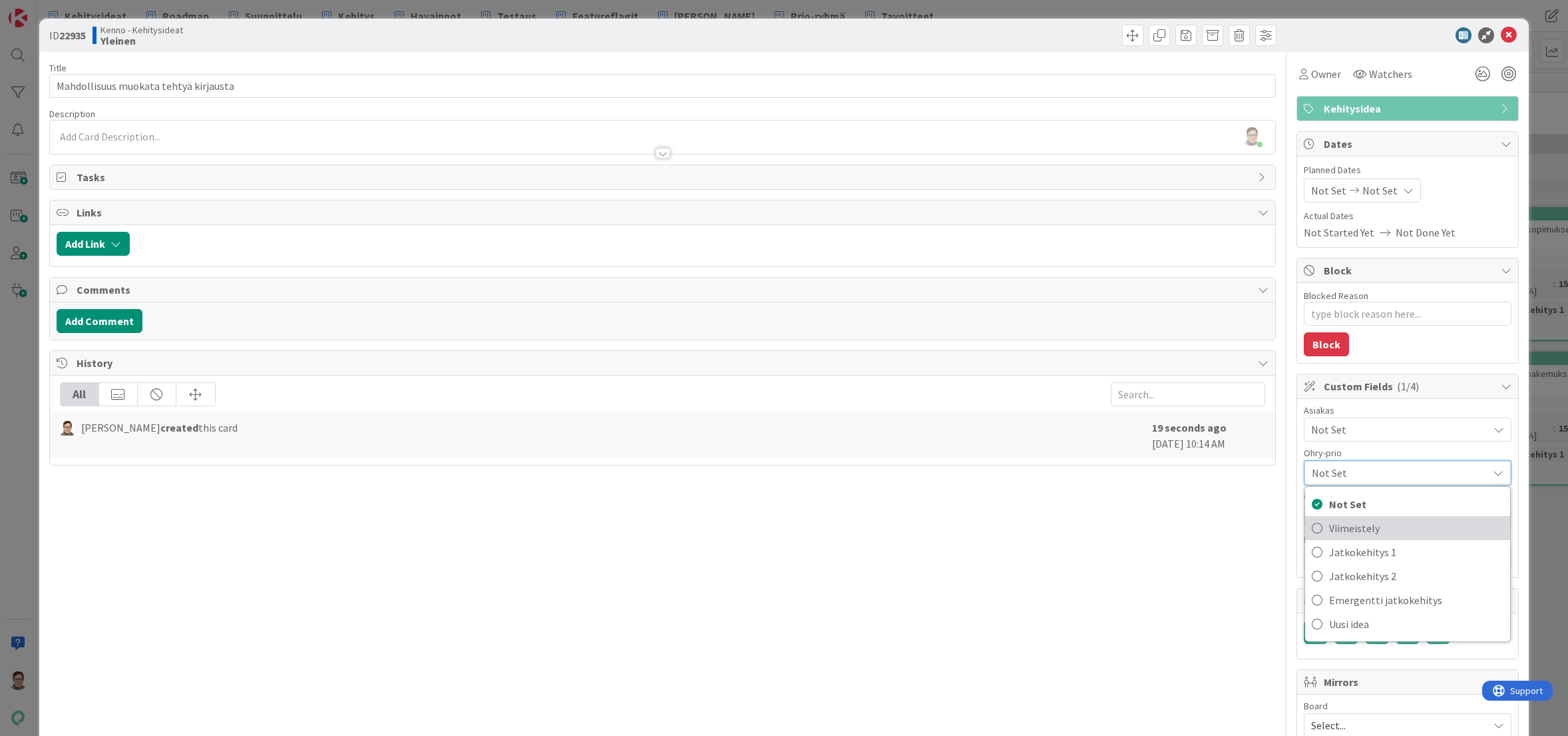
click at [1345, 524] on span "Viimeistely" at bounding box center [1417, 528] width 174 height 20
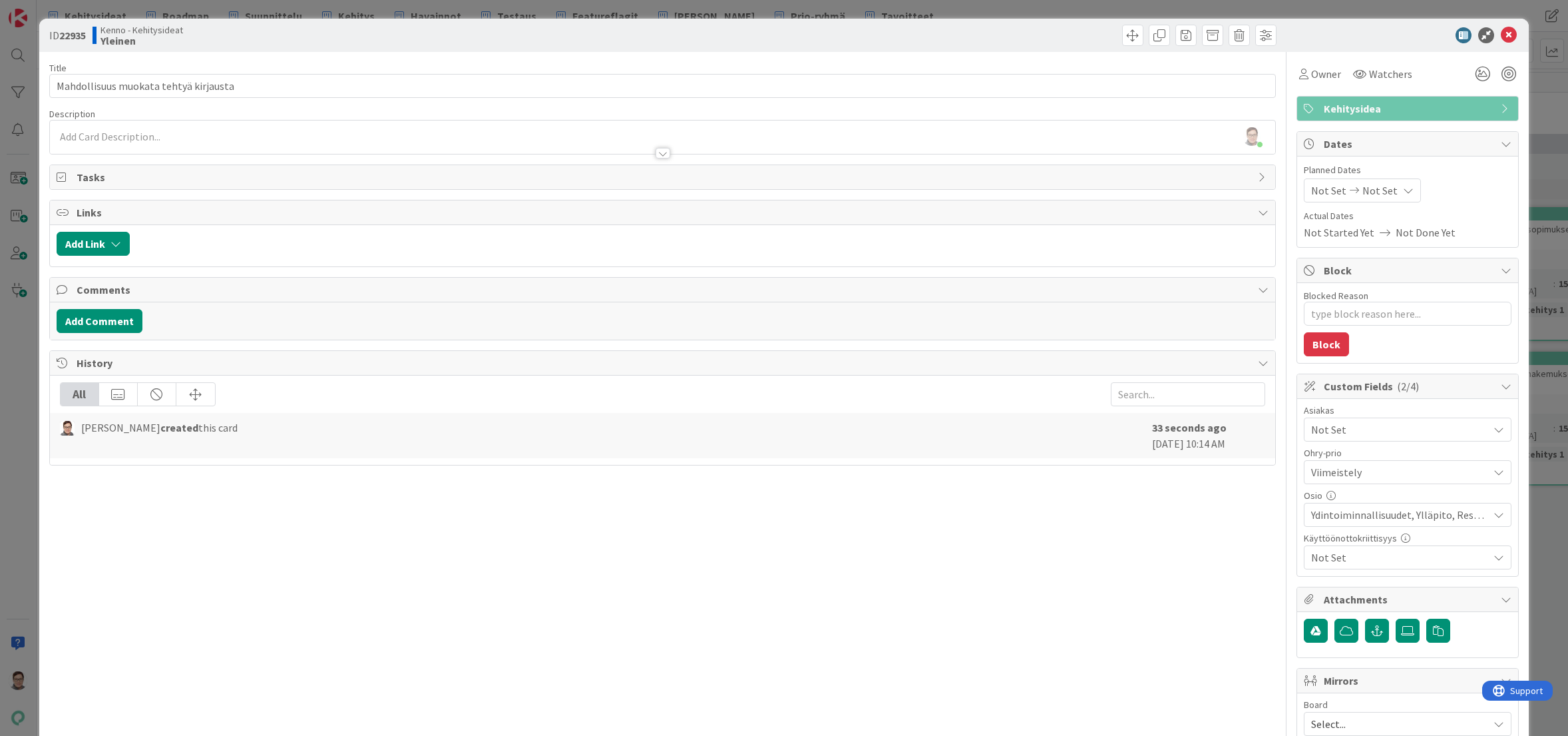
type textarea "x"
click at [1187, 566] on div "Title 37 / 128 Mahdollisuus muokata tehtyä kirjausta Description Sanna Mattila …" at bounding box center [663, 555] width 1227 height 1007
click at [1501, 37] on icon at bounding box center [1509, 35] width 16 height 16
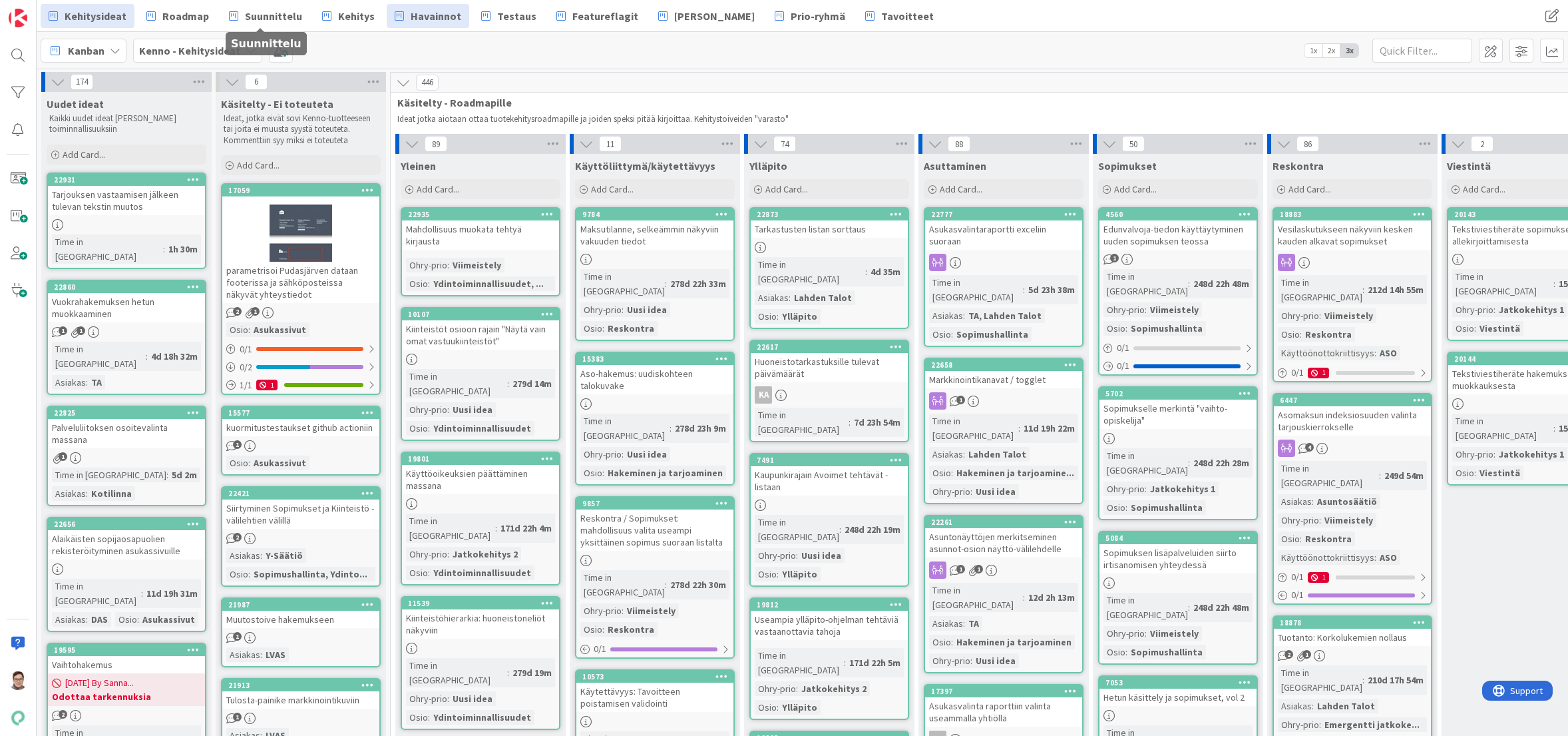
click at [395, 23] on icon at bounding box center [400, 16] width 9 height 18
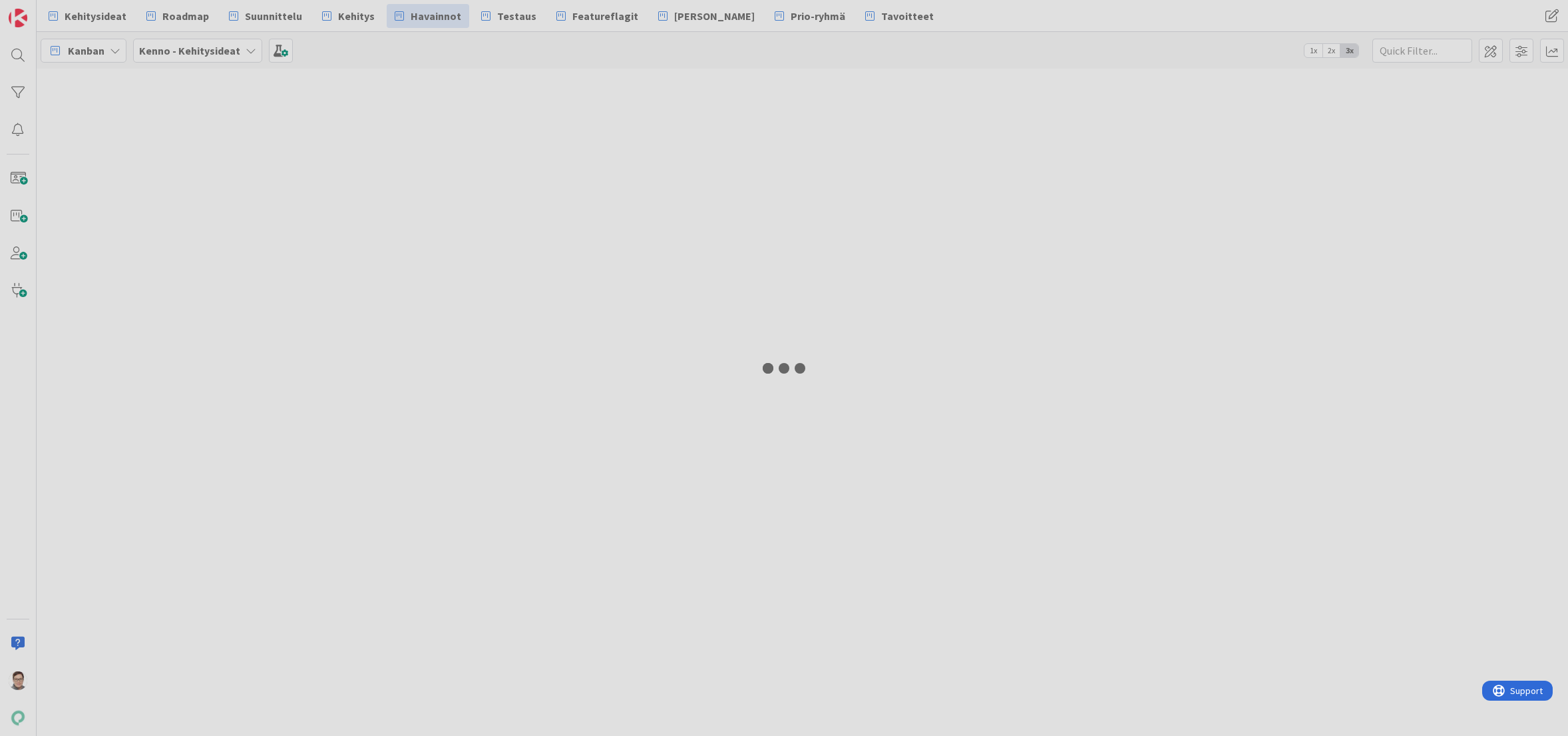
click at [350, 18] on div at bounding box center [784, 368] width 1568 height 736
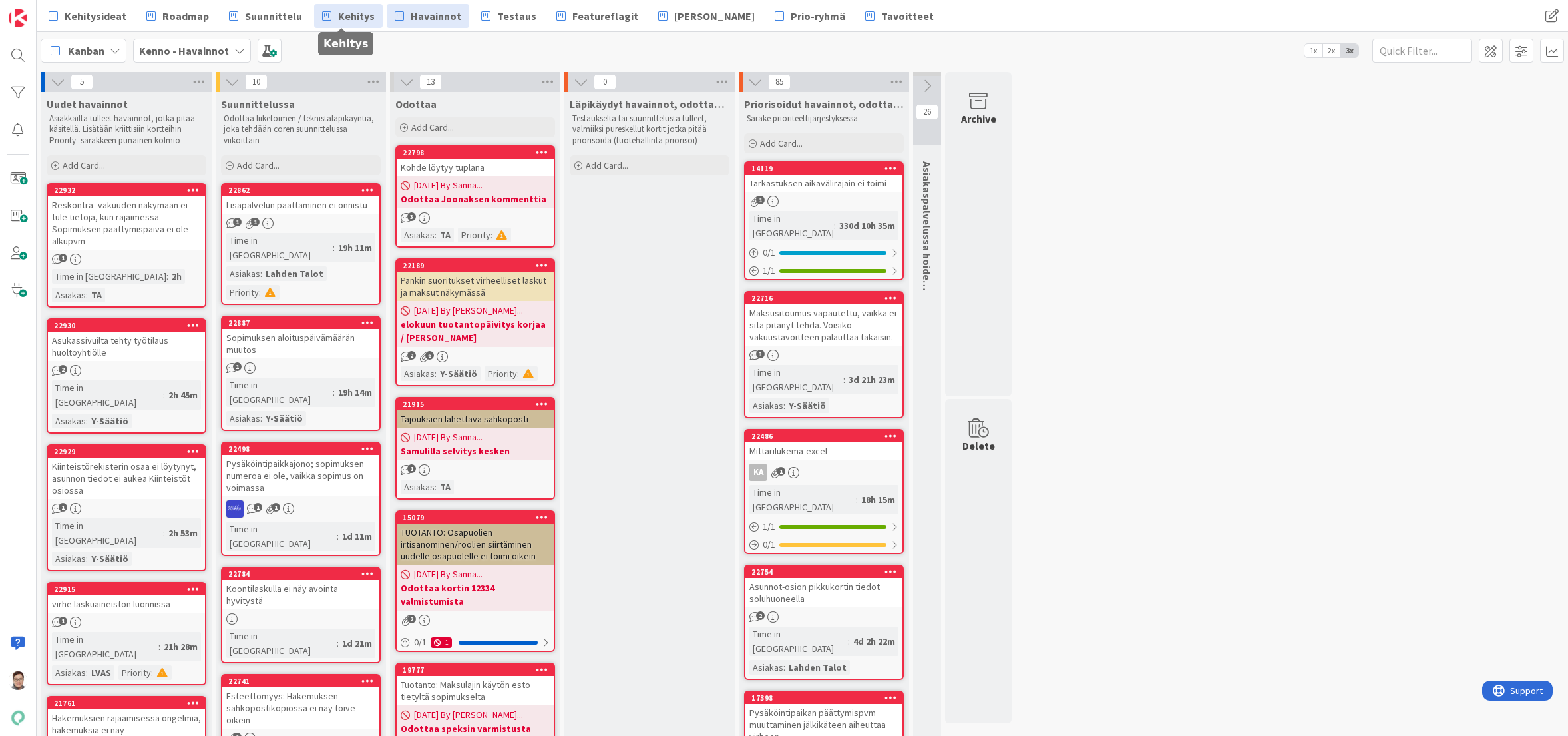
click at [352, 19] on span "Kehitys" at bounding box center [356, 16] width 37 height 16
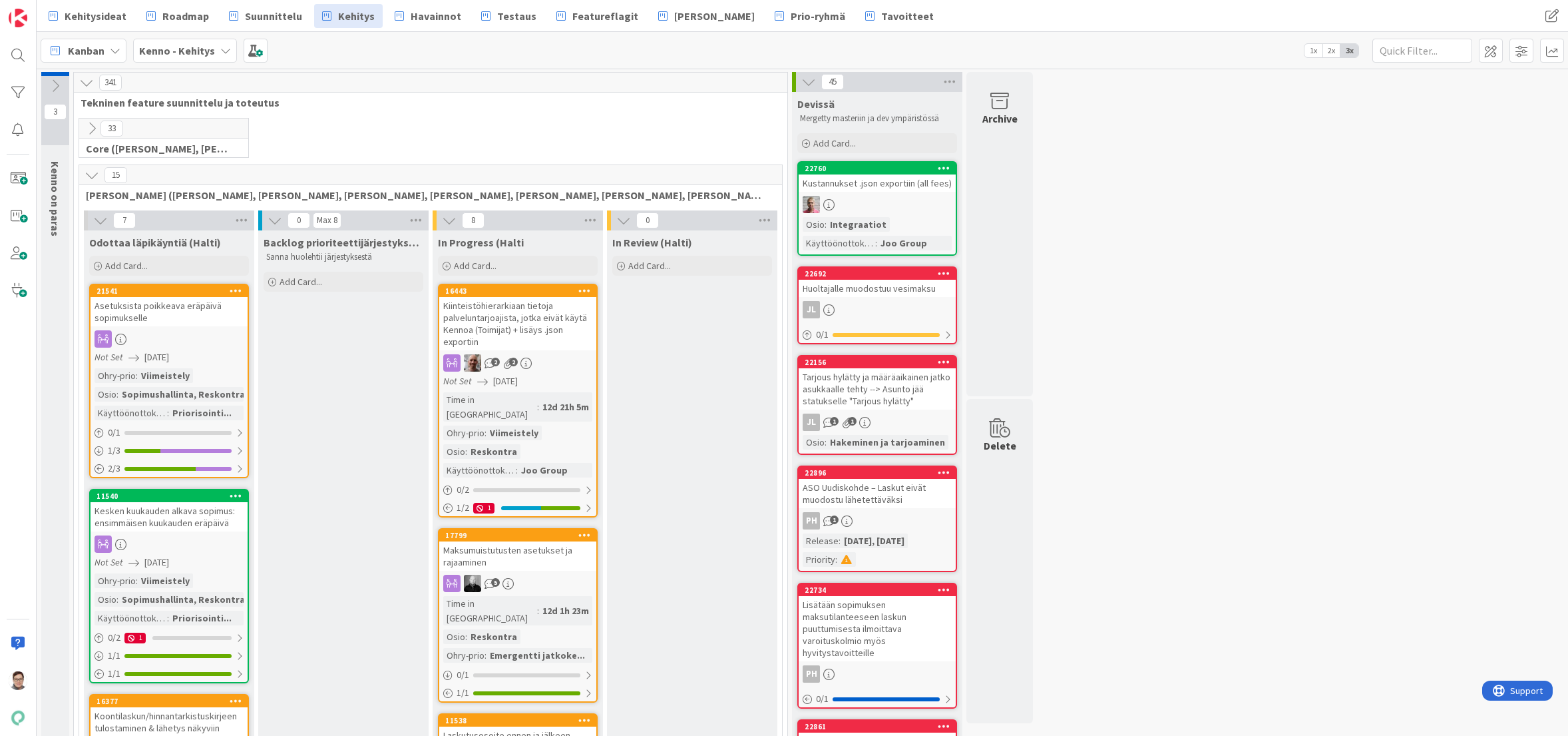
click at [89, 172] on icon at bounding box center [92, 175] width 15 height 15
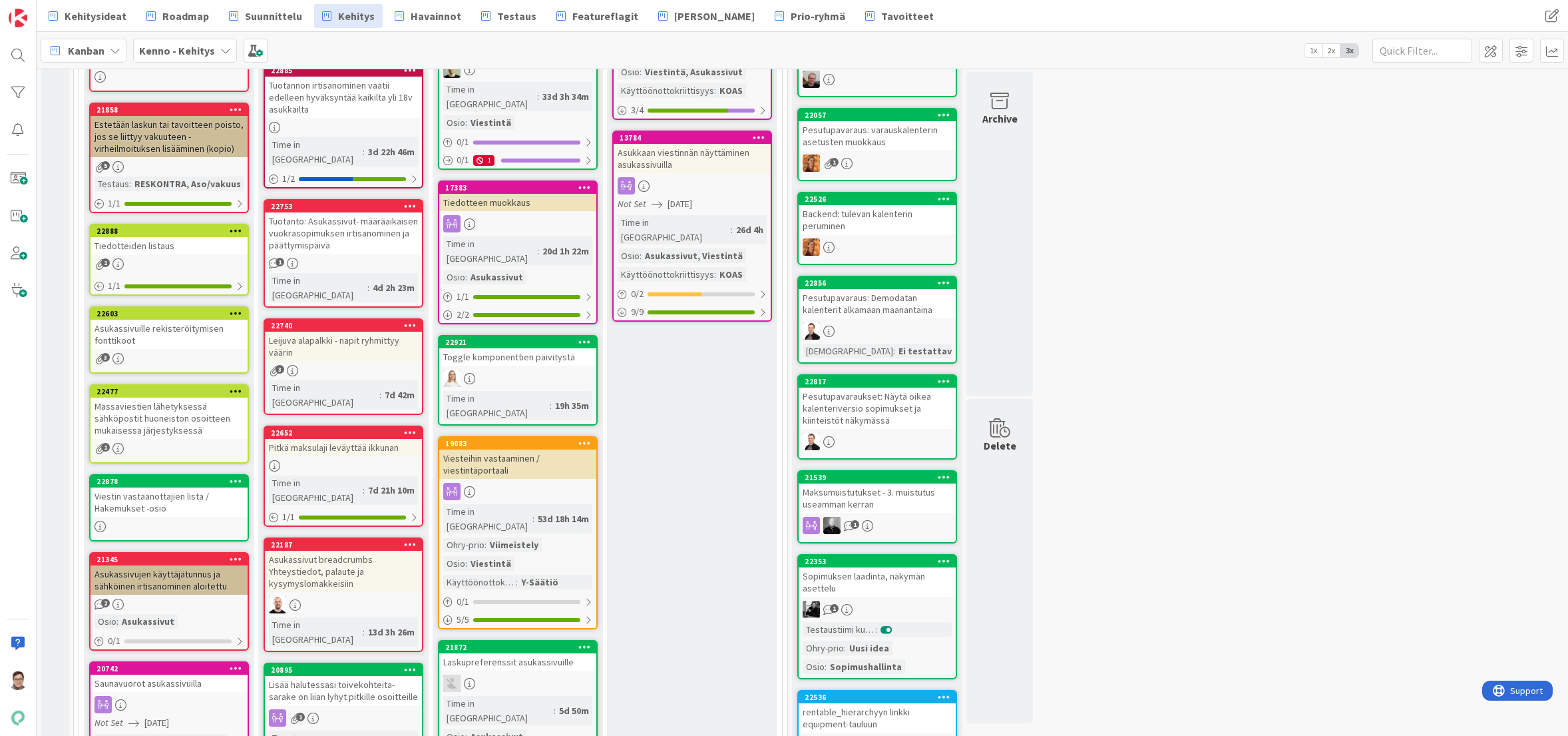
scroll to position [1234, 0]
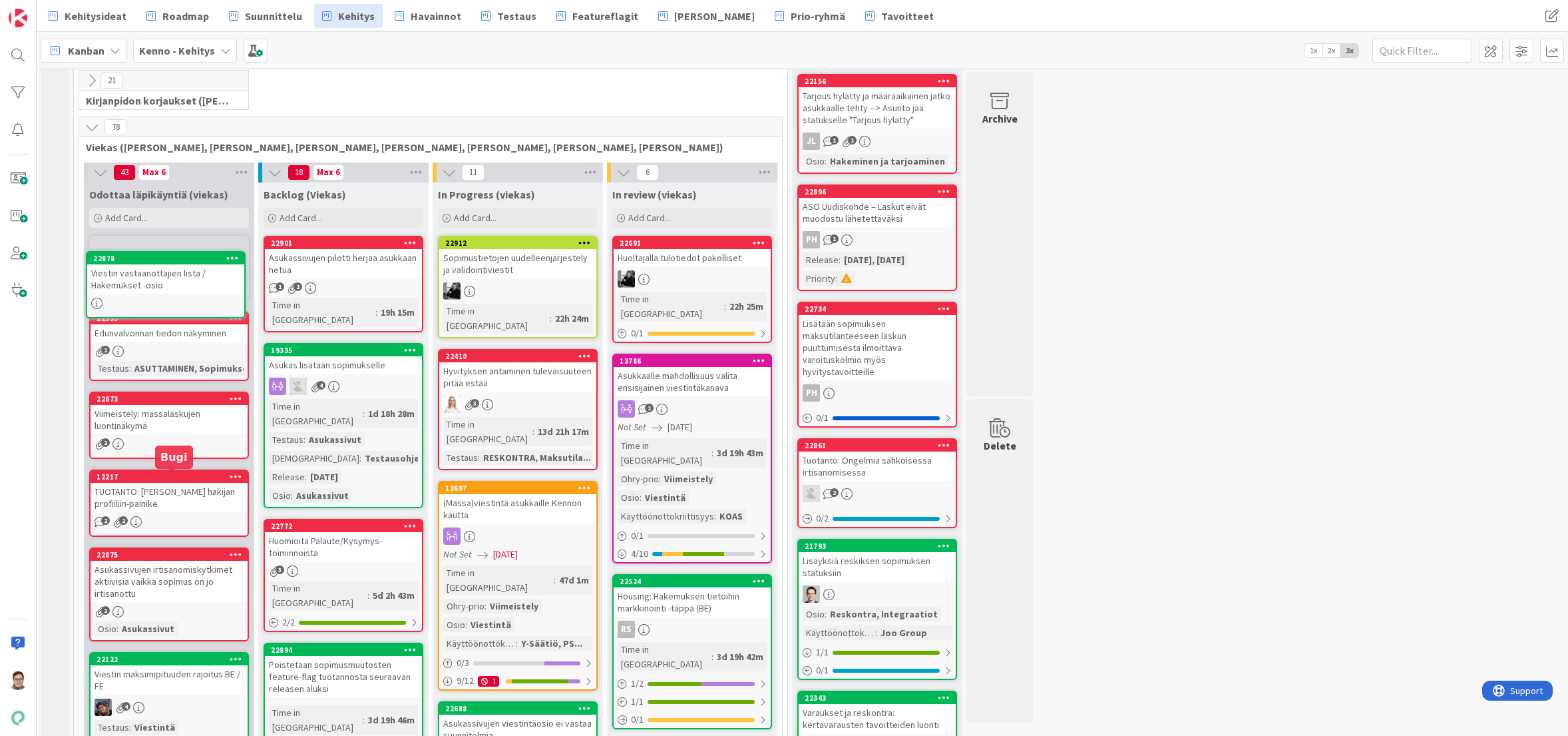
scroll to position [280, 0]
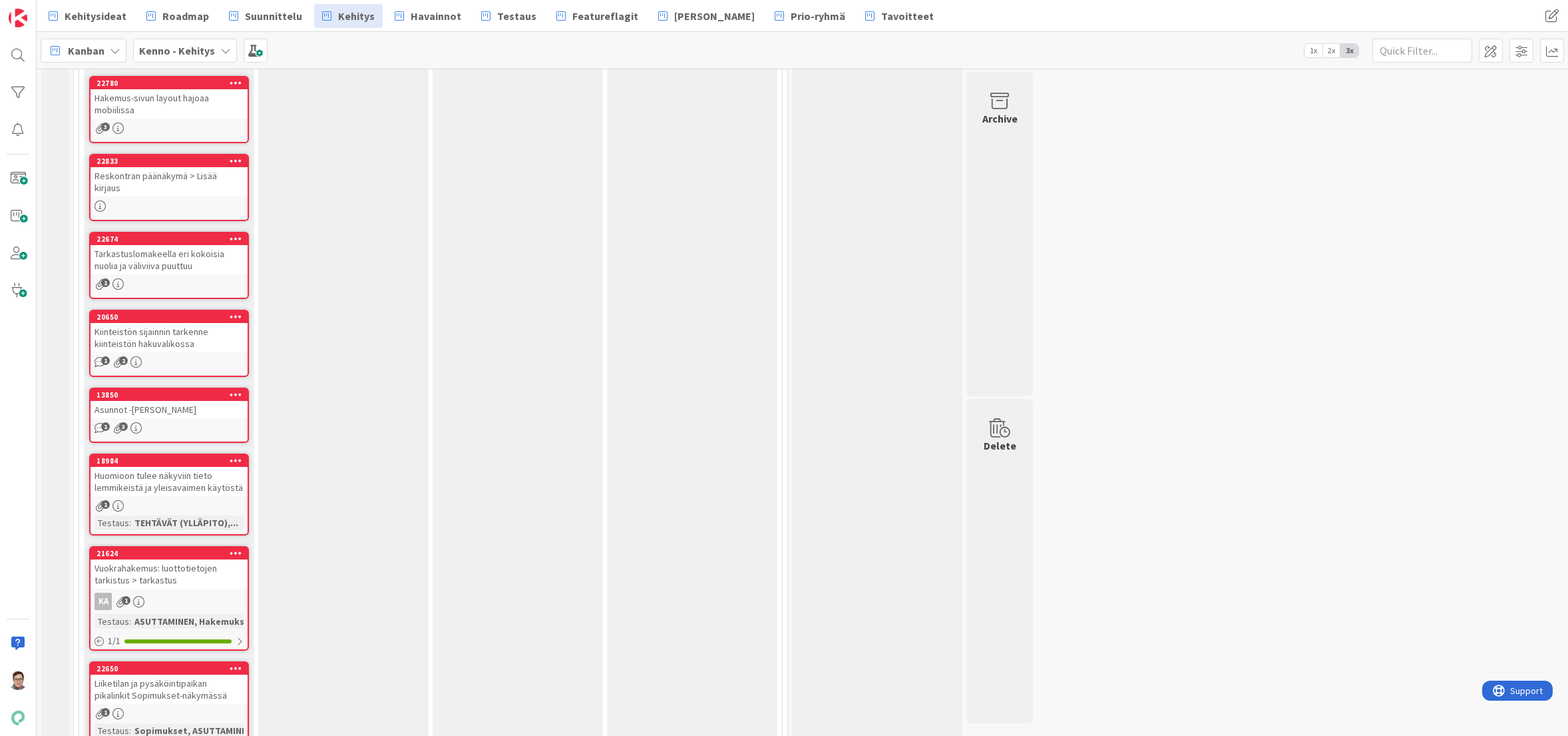
scroll to position [6540, 0]
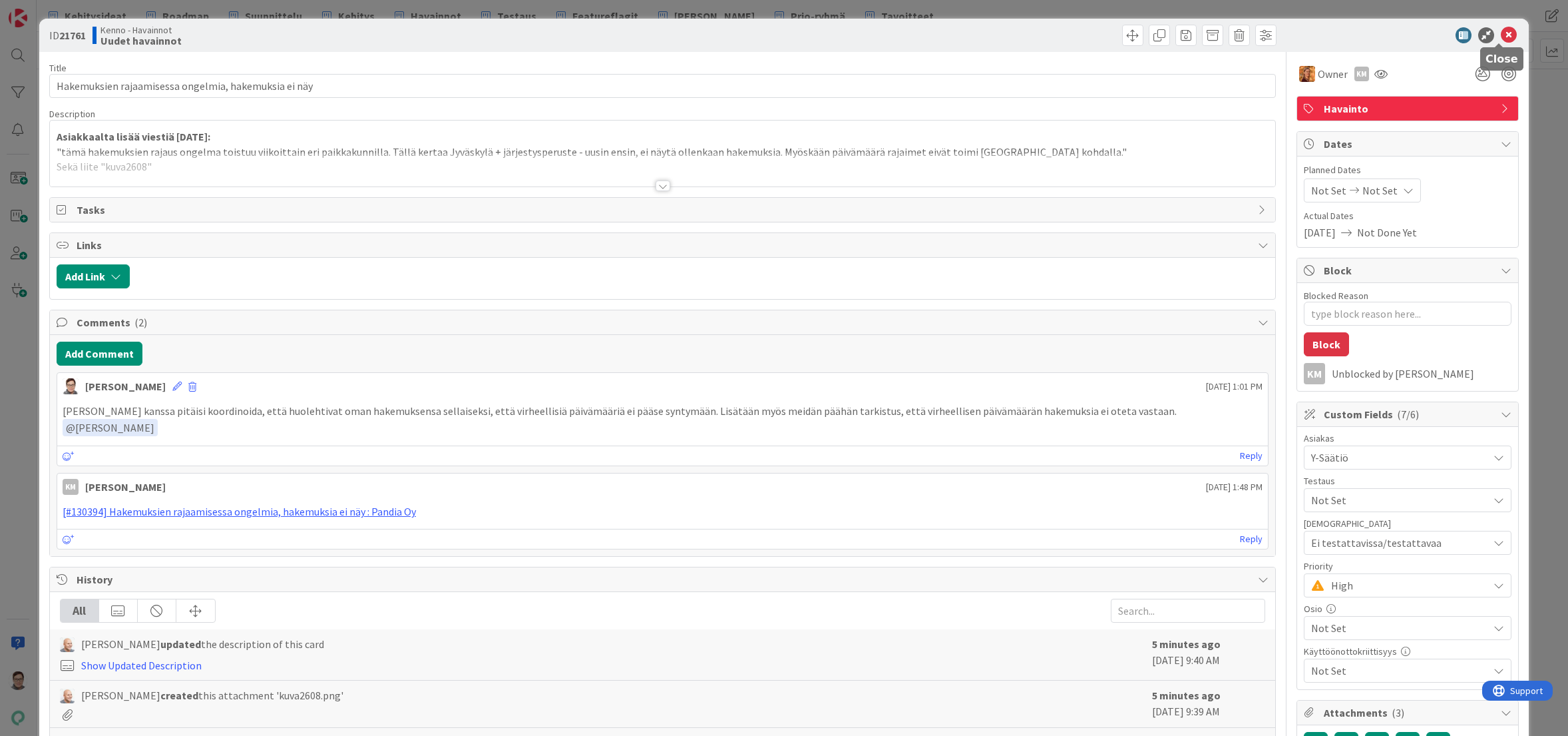
click at [1504, 38] on icon at bounding box center [1509, 35] width 16 height 16
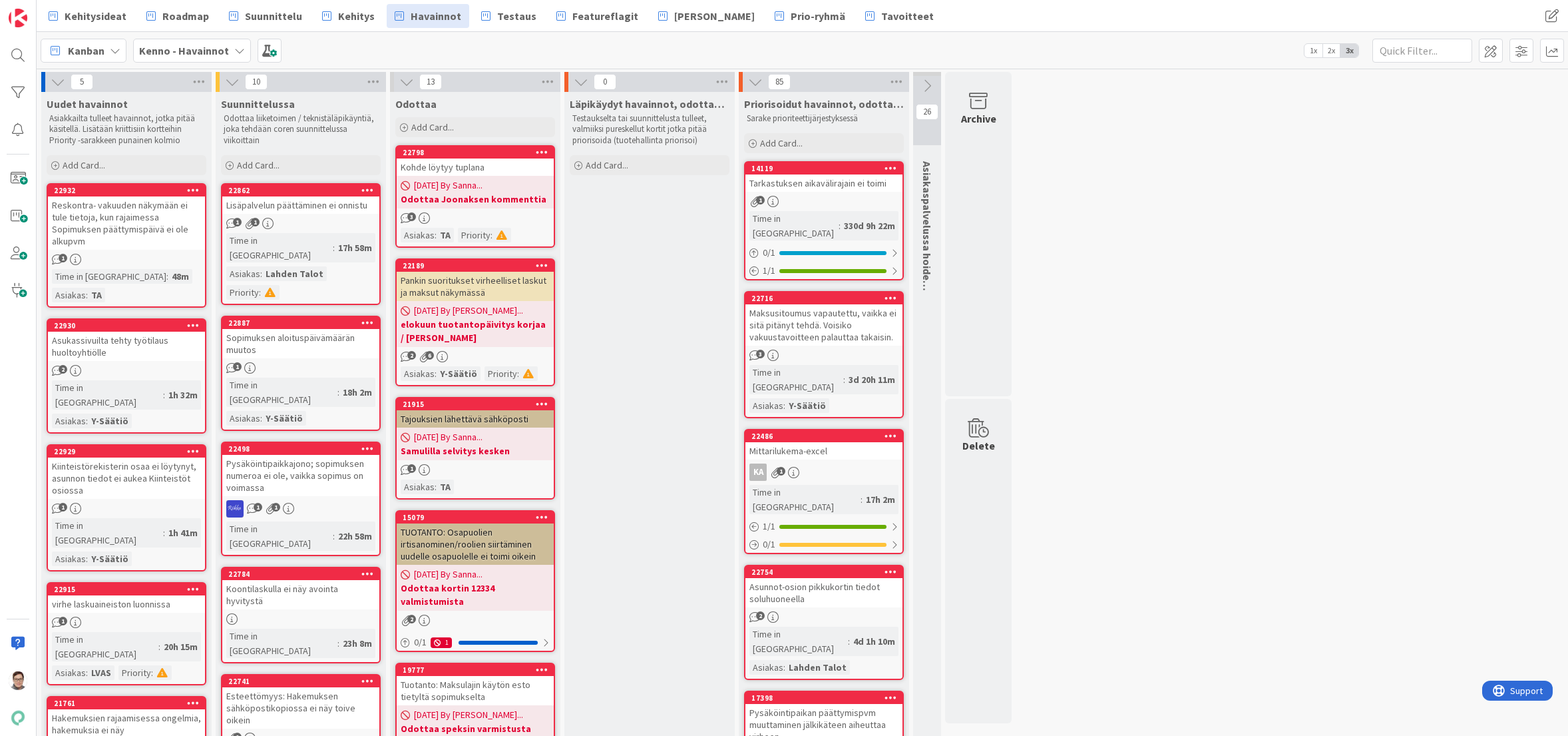
click at [345, 19] on span "Kehitys" at bounding box center [356, 16] width 37 height 16
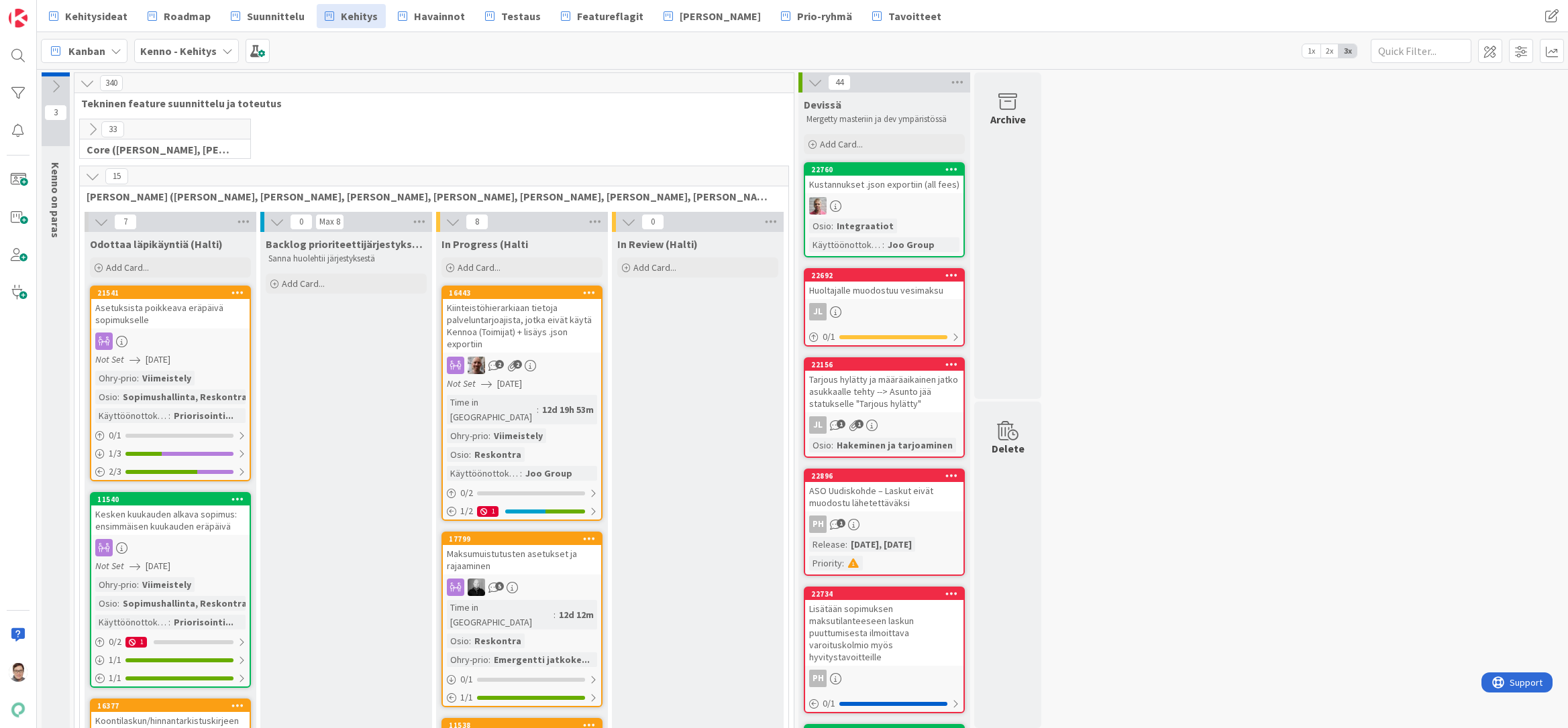
drag, startPoint x: 688, startPoint y: 712, endPoint x: 692, endPoint y: 719, distance: 8.1
click at [129, 266] on span "Add Card..." at bounding box center [127, 268] width 43 height 12
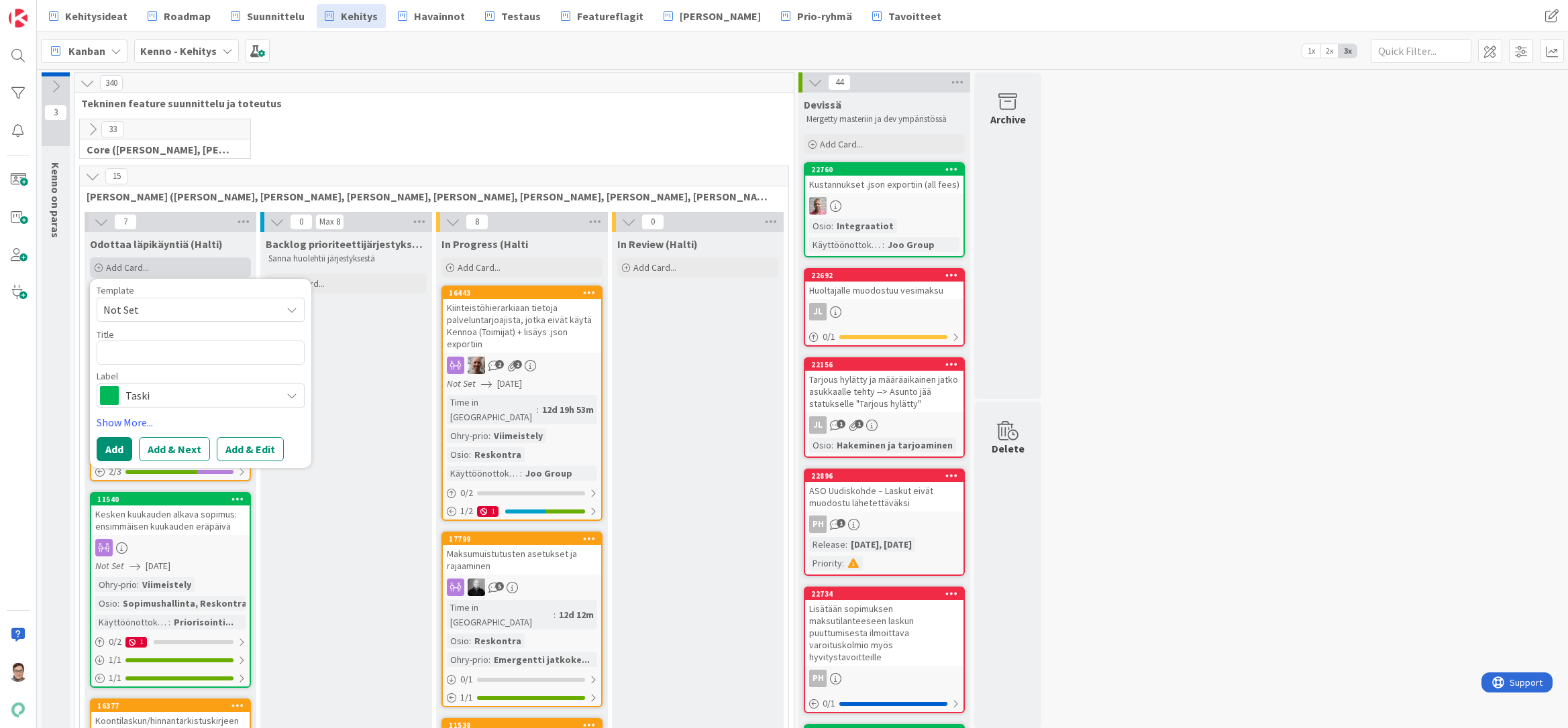
type textarea "x"
type textarea "A"
type textarea "x"
type textarea "As"
type textarea "x"
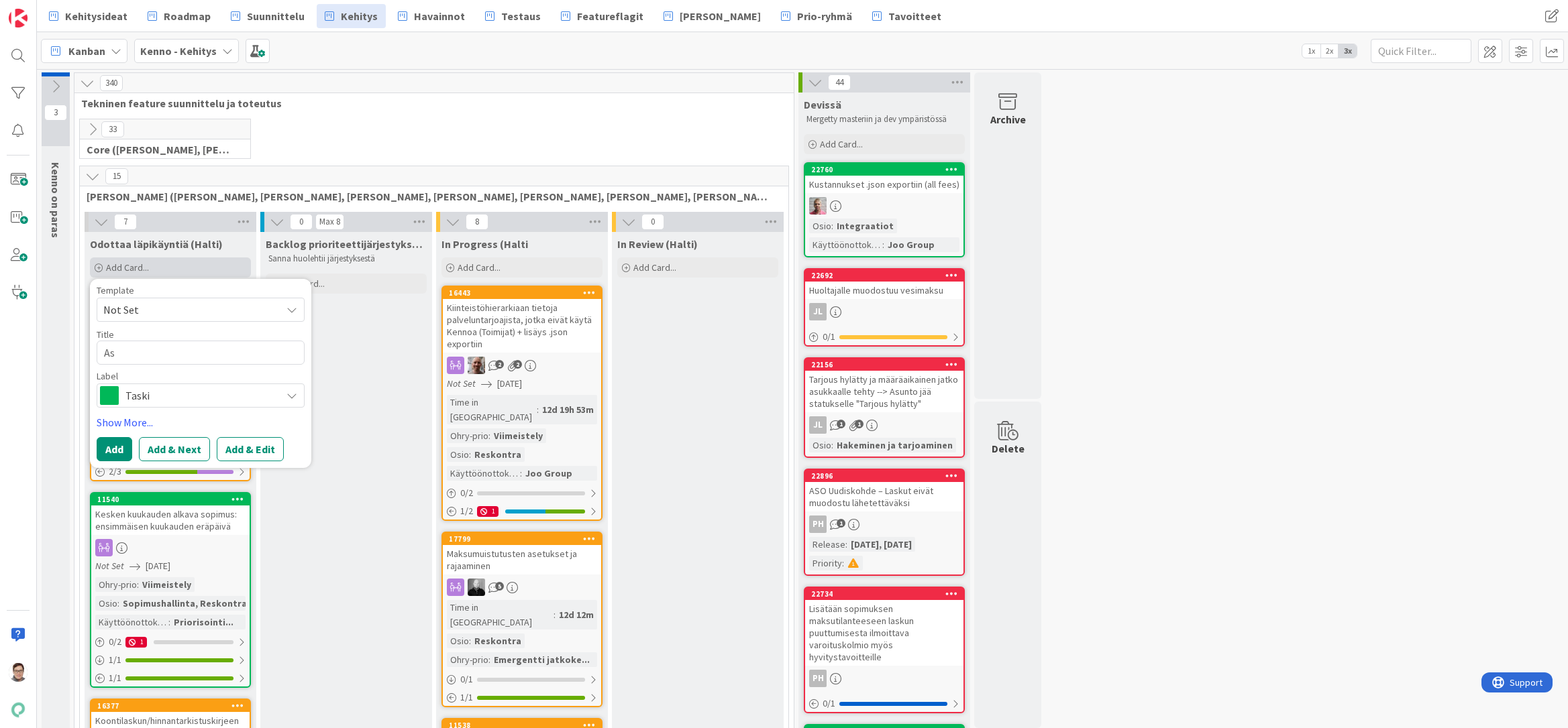
type textarea "Ast"
type textarea "x"
type textarea "Astu"
type textarea "x"
type textarea "Astus"
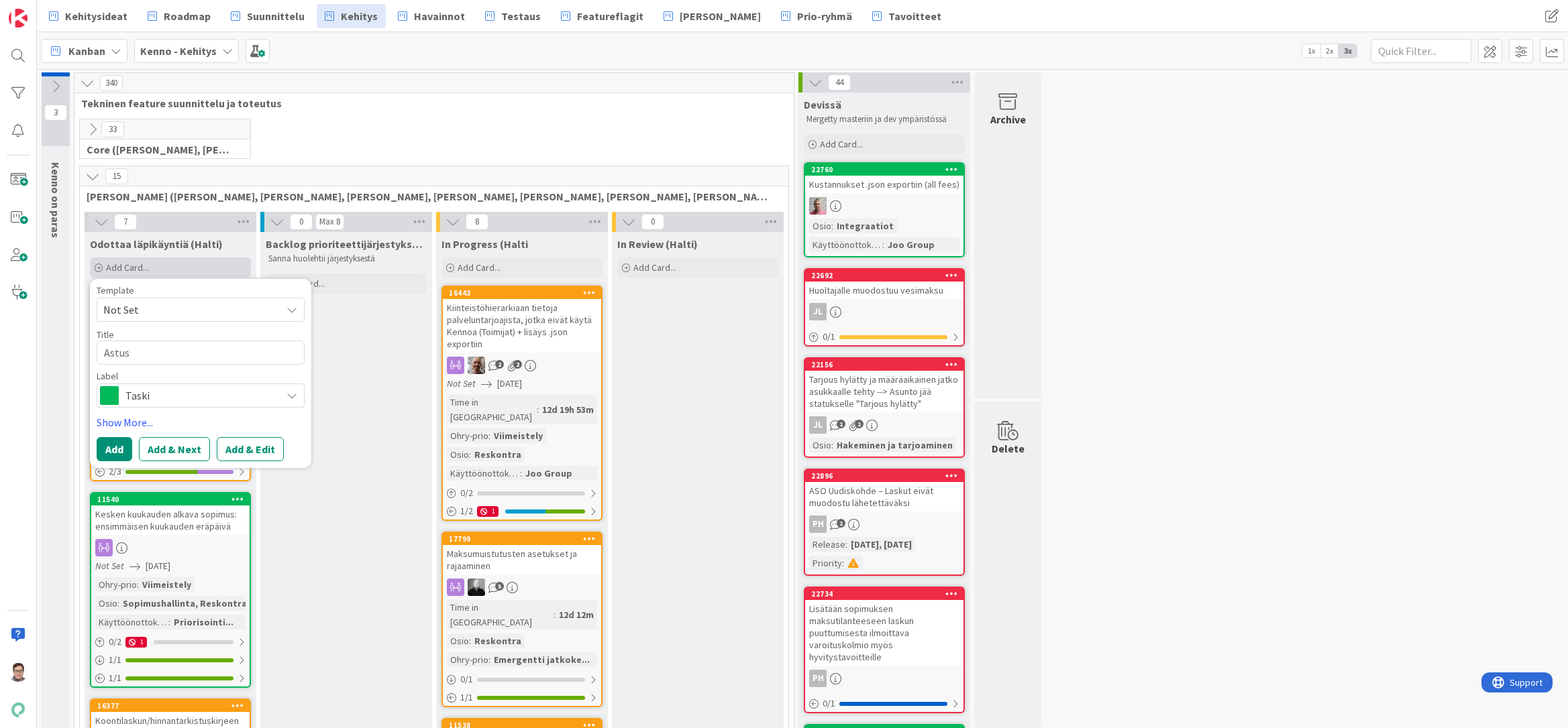
type textarea "x"
type textarea "Astu"
type textarea "x"
type textarea "Ast"
type textarea "x"
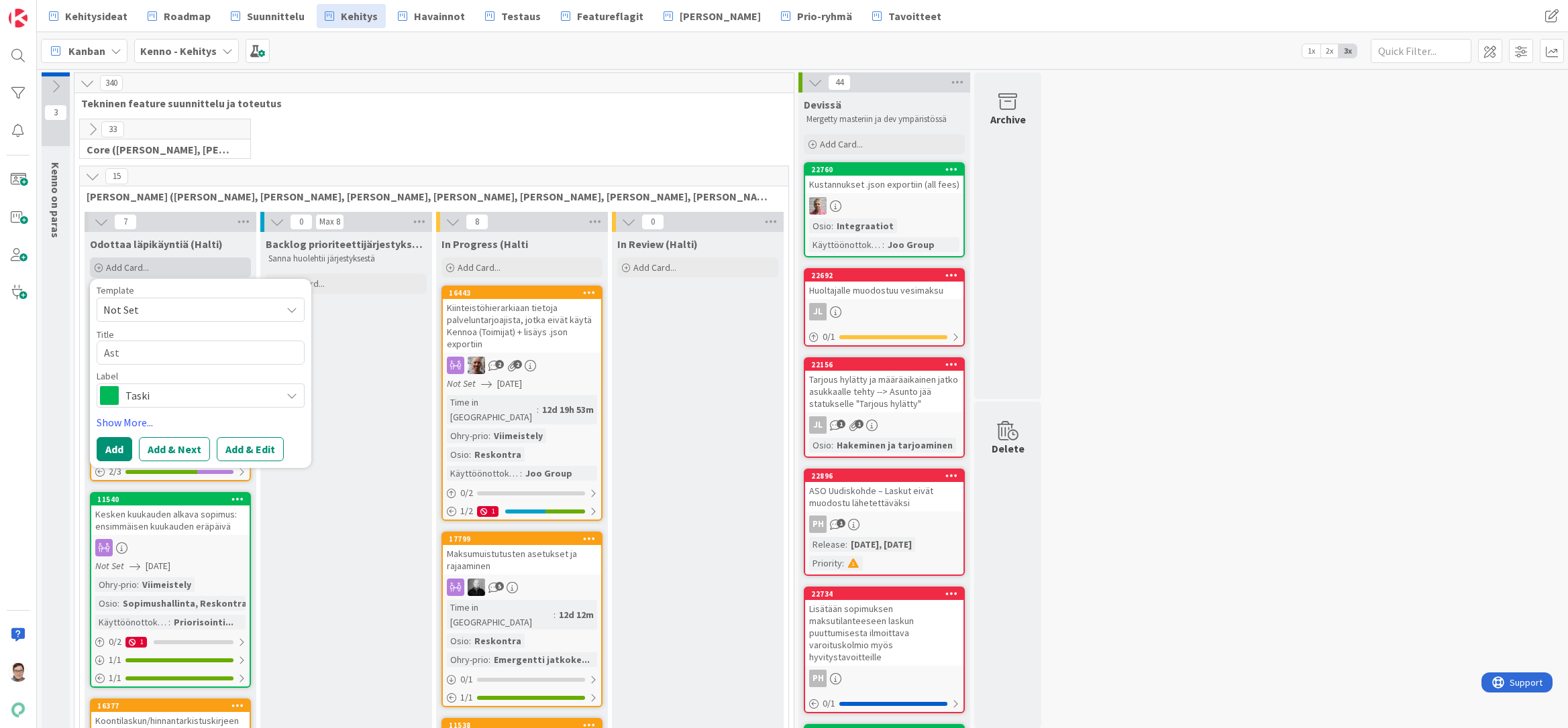
type textarea "As"
type textarea "x"
type textarea "Ase"
type textarea "x"
type textarea "Aset"
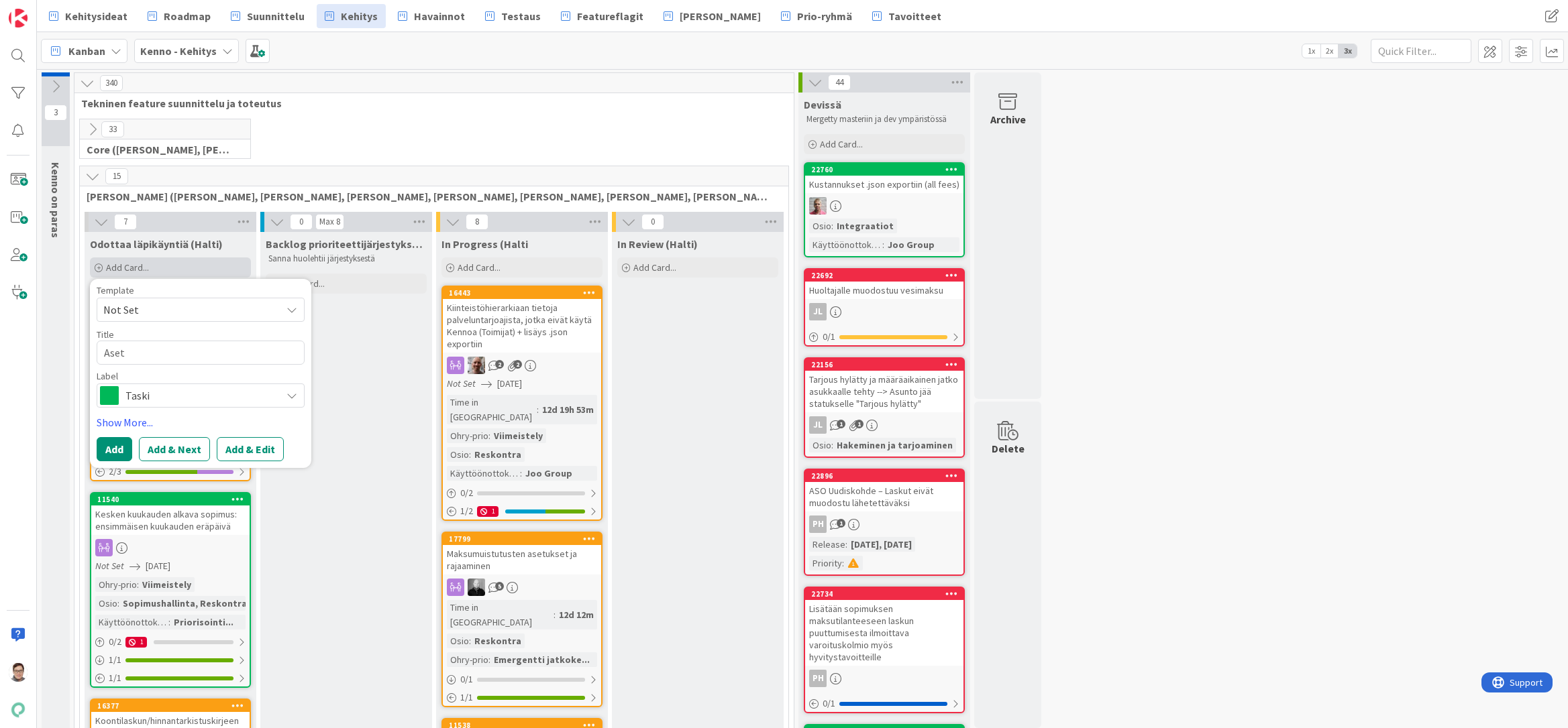
type textarea "x"
type textarea "Asetu"
type textarea "x"
type textarea "Asetus"
type textarea "x"
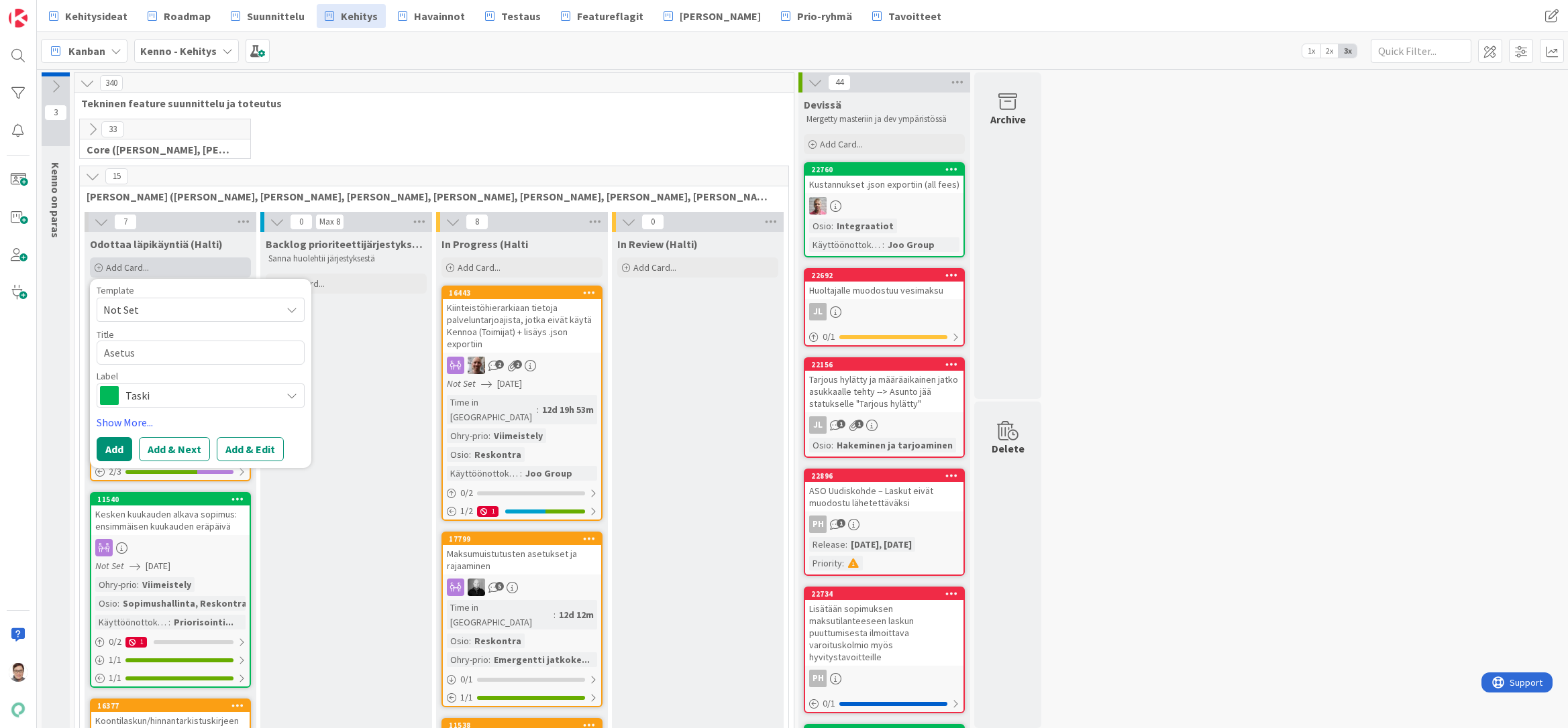
type textarea "Asetus"
type textarea "x"
type textarea "Asetus ""
type textarea "x"
type textarea "Asetus "S"
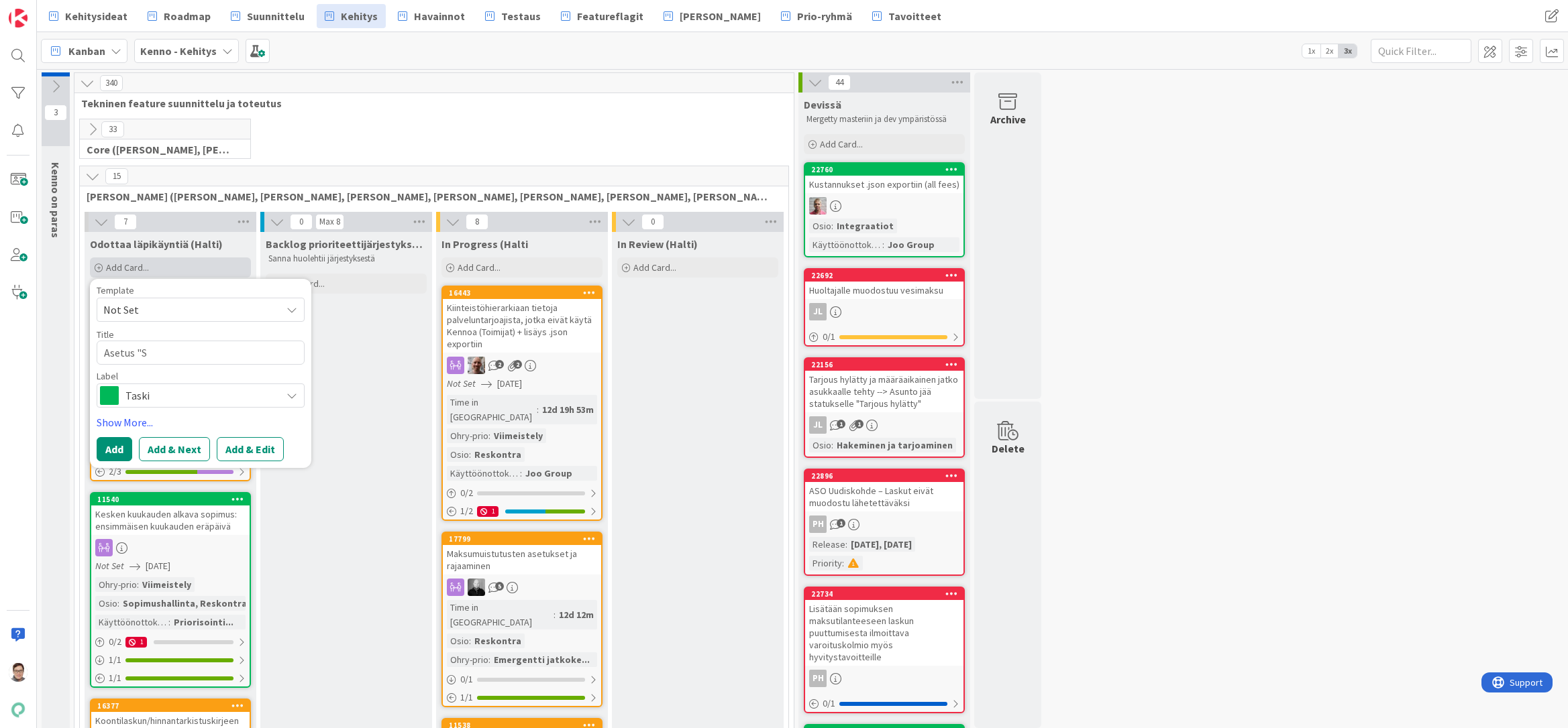
type textarea "x"
type textarea "Asetus "So"
type textarea "x"
type textarea "Asetus "Sop"
type textarea "x"
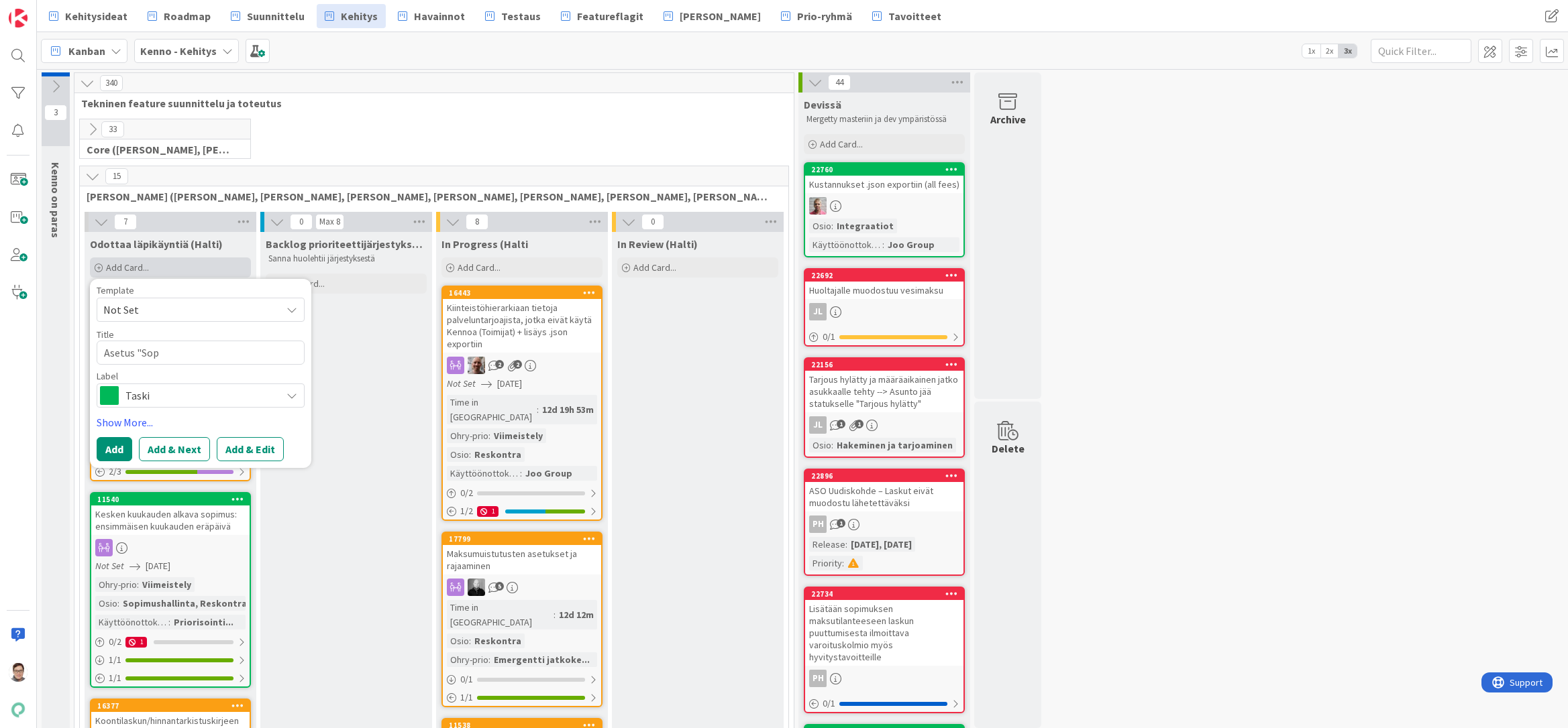
type textarea "Asetus "Sopi"
type textarea "x"
type textarea "Asetus "Sopim"
type textarea "x"
type textarea "Asetus "Sopimu"
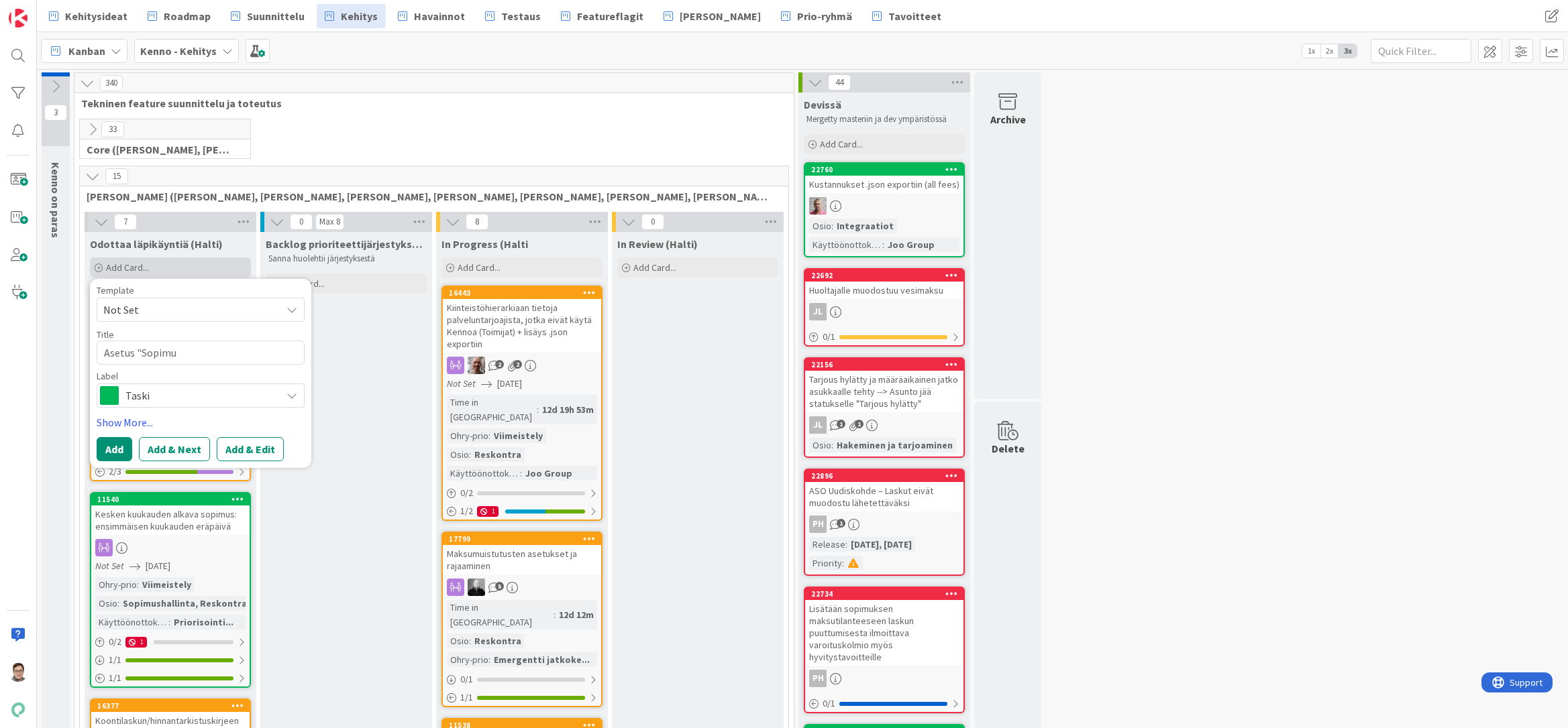
type textarea "x"
type textarea "Asetus "Sopimuk"
type textarea "x"
type textarea "Asetus "Sopimuks"
type textarea "x"
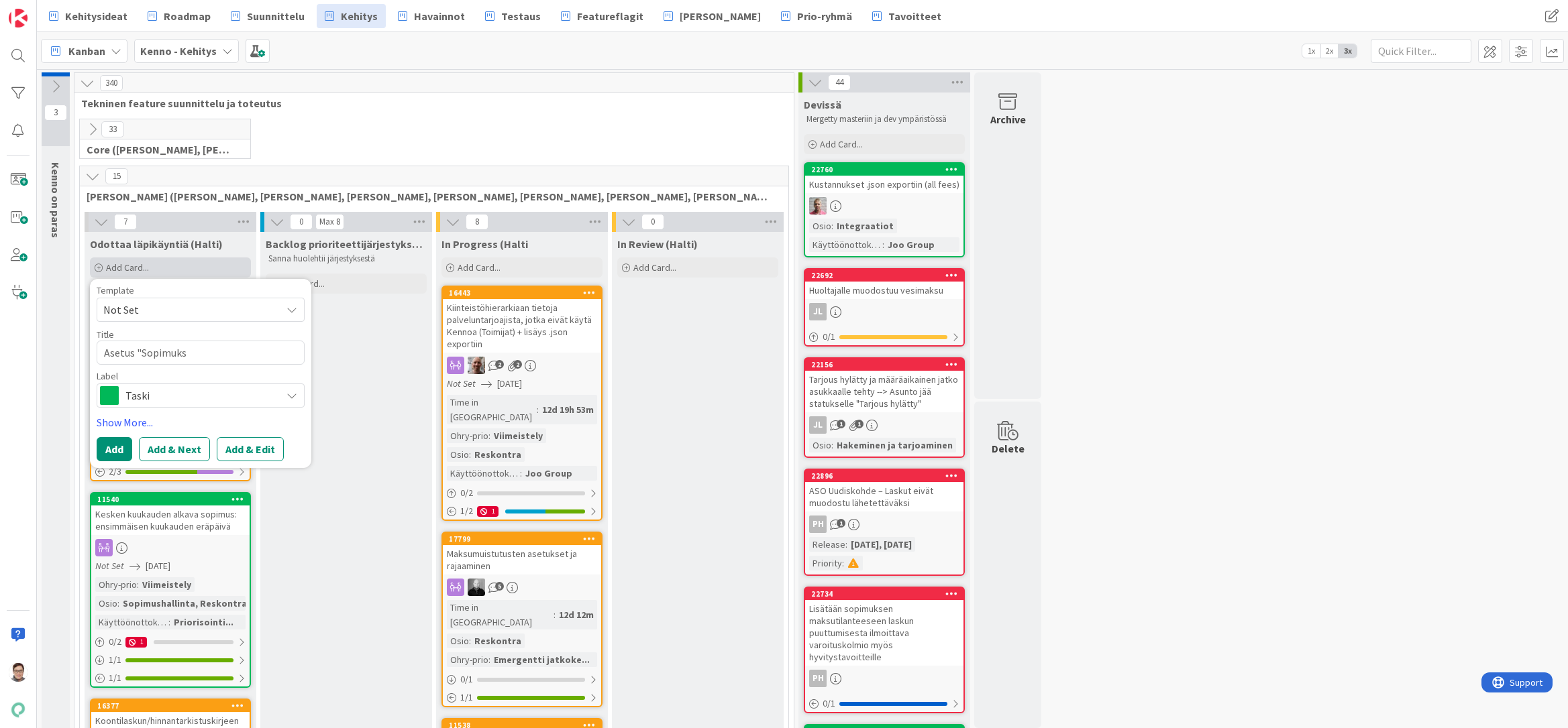
type textarea "Asetus "Sopimukse"
type textarea "x"
type textarea "Asetus "Sopimuksen"
type textarea "x"
type textarea "Asetus "Sopimuksen"
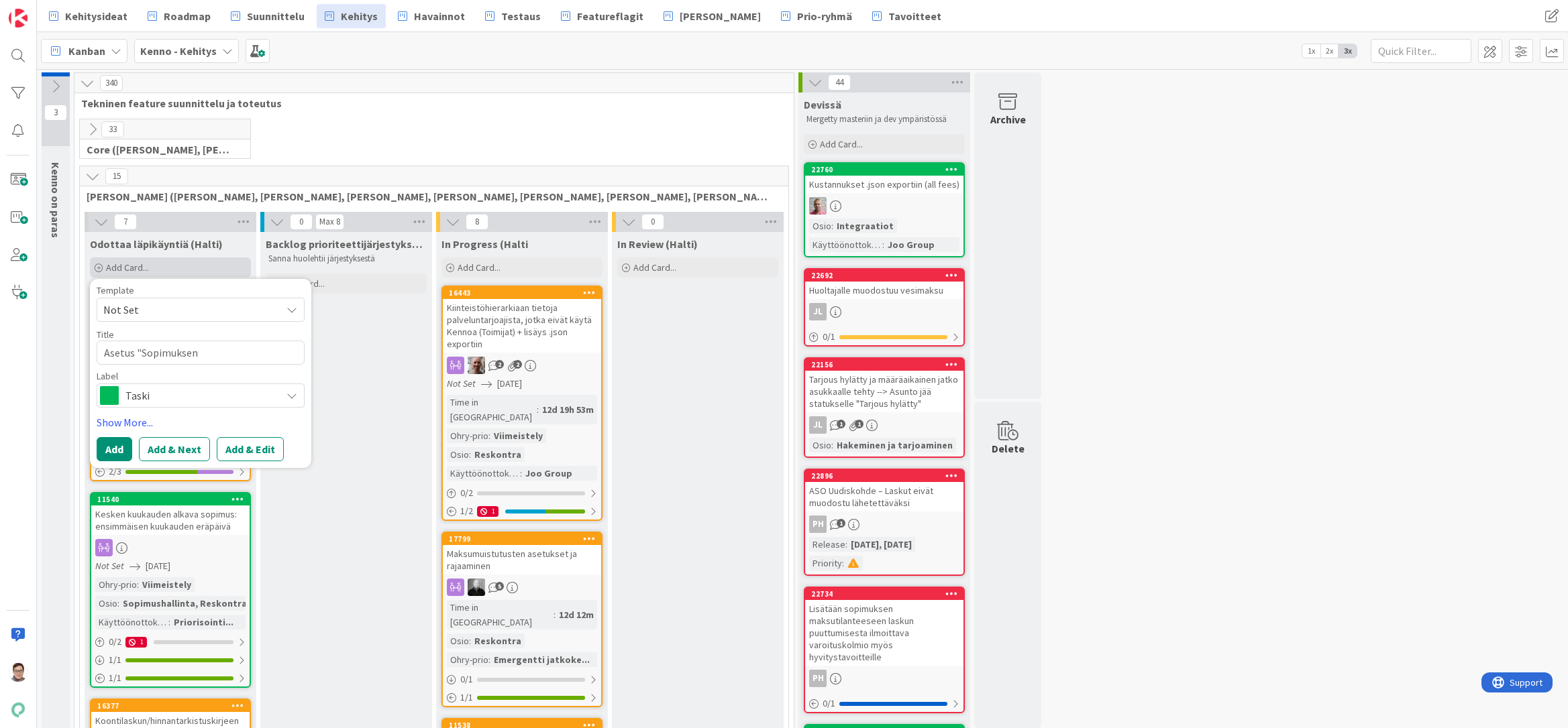
type textarea "x"
type textarea "Asetus "Sopimuksen l"
type textarea "x"
type textarea "Asetus "Sopimuksen la"
type textarea "x"
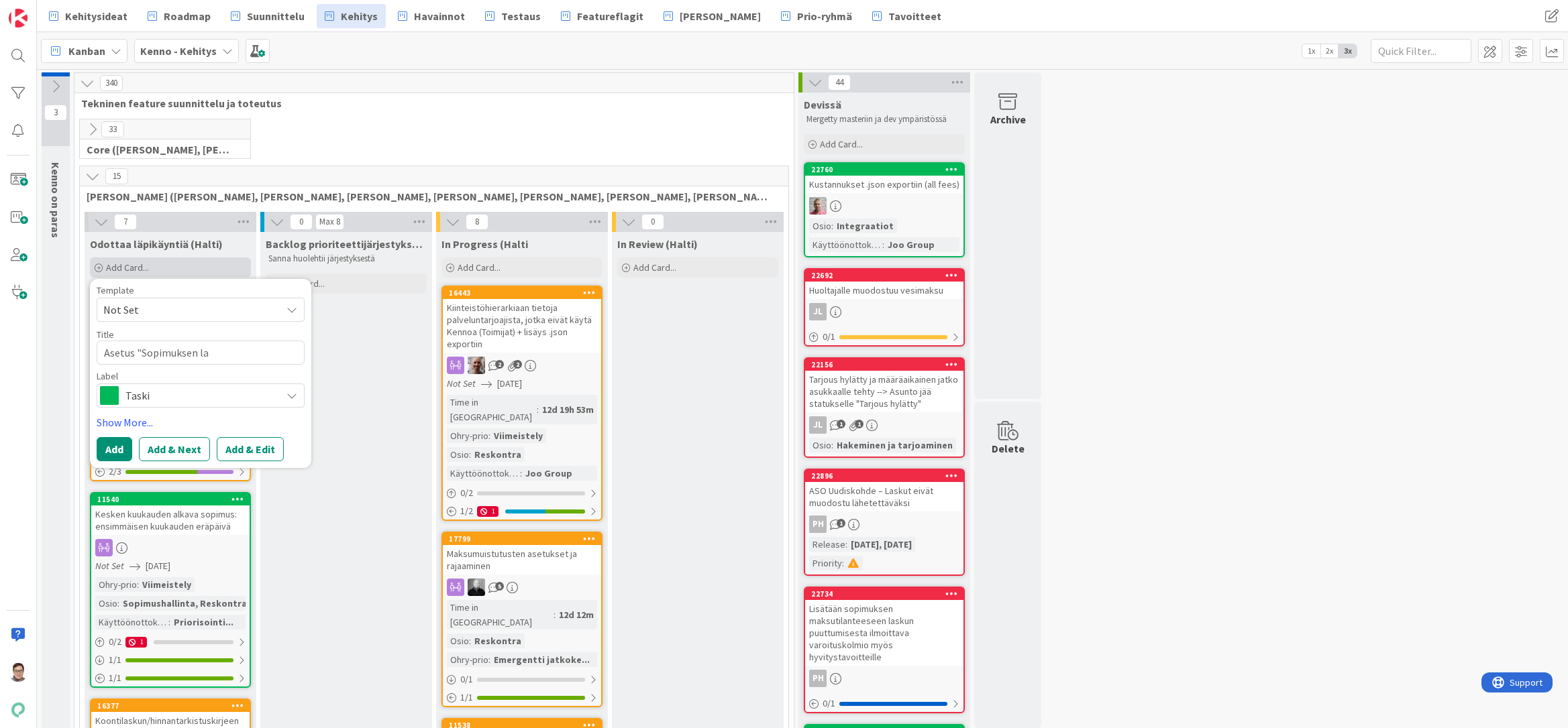
type textarea "Asetus "Sopimuksen las"
type textarea "x"
type textarea "Asetus "Sopimuksen lask"
type textarea "x"
type textarea "Asetus "Sopimuksen lasku"
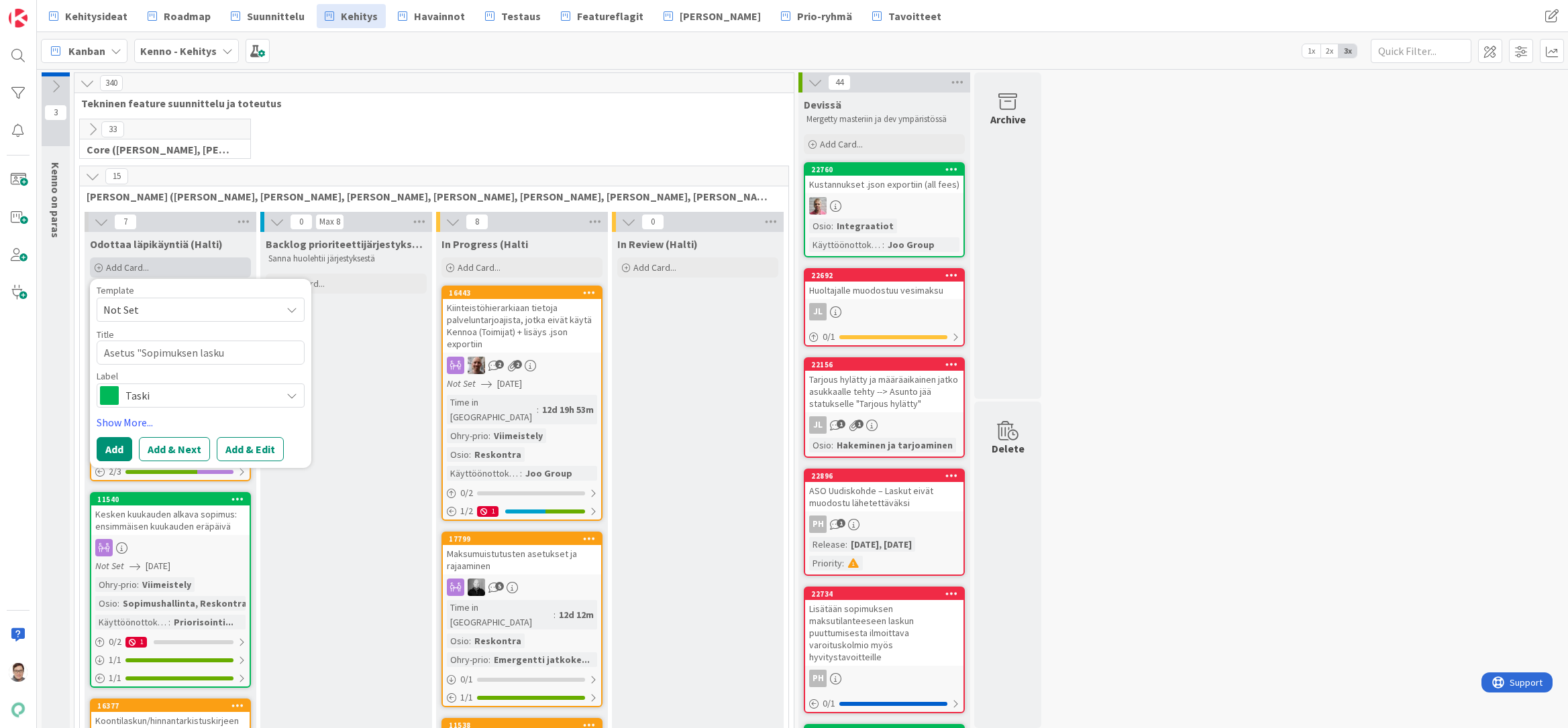
type textarea "x"
type textarea "Asetus "Sopimuksen laskut"
type textarea "x"
type textarea "Asetus "Sopimuksen laskut"
type textarea "x"
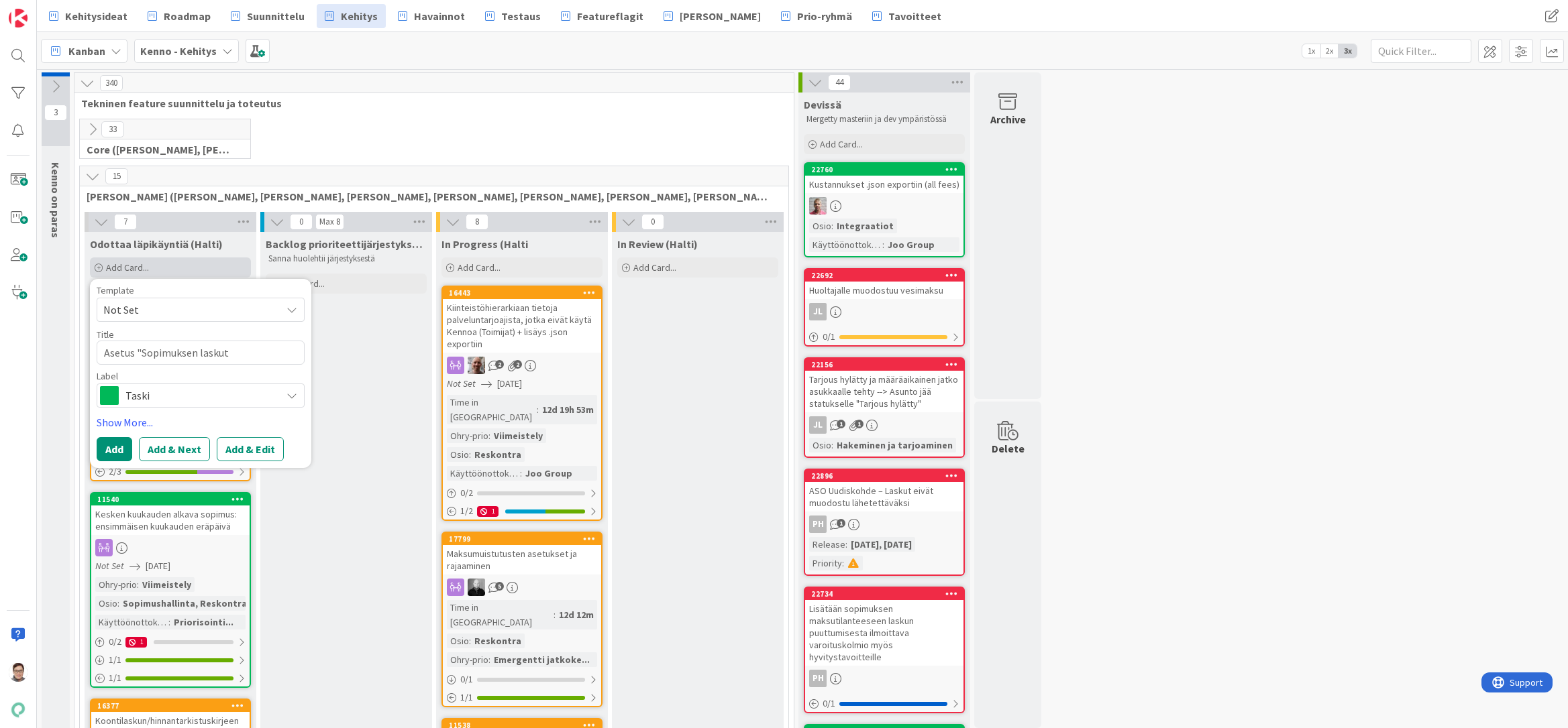
type textarea "Asetus "Sopimuksen laskut l"
type textarea "x"
type textarea "Asetus "Sopimuksen laskut lr"
type textarea "x"
type textarea "Asetus "Sopimuksen laskut lr:"
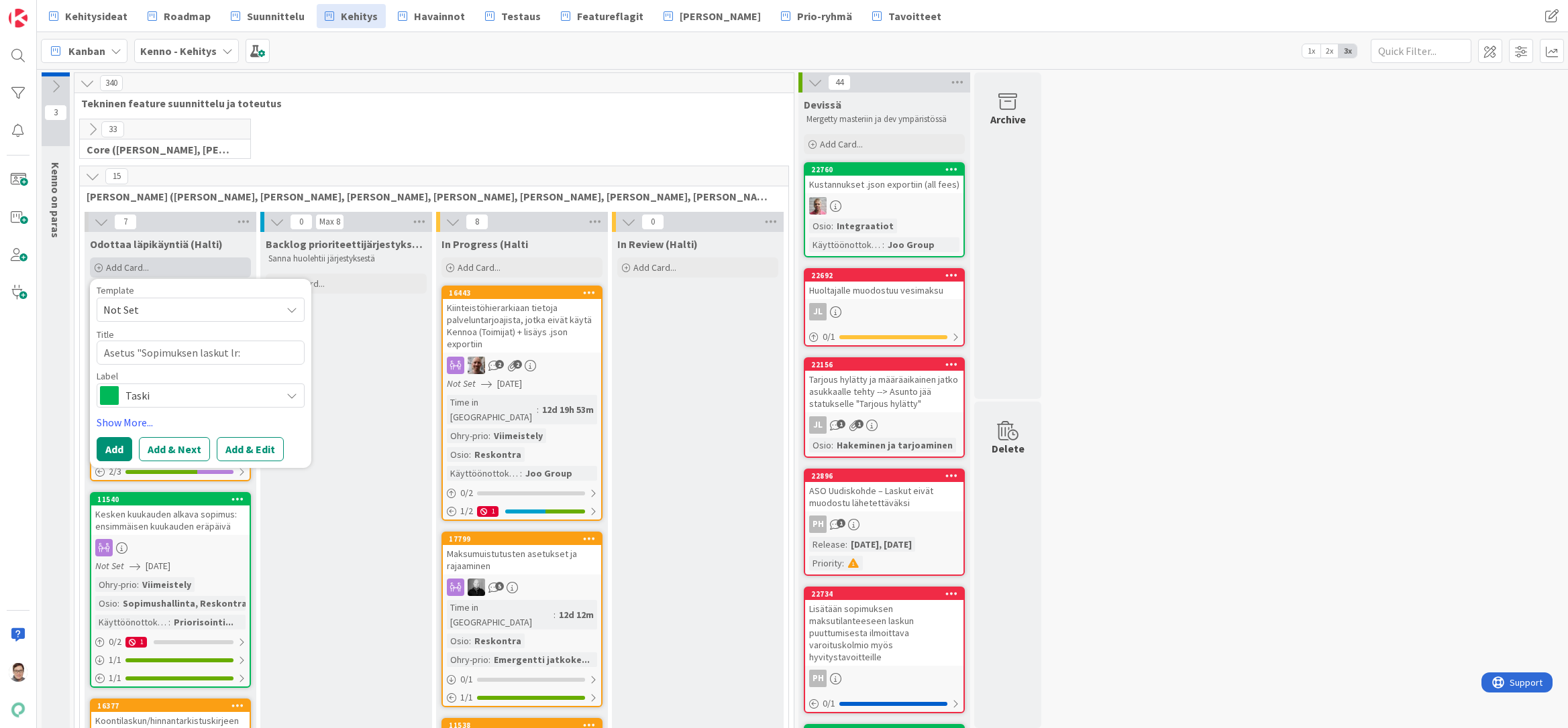
type textarea "x"
type textarea "Asetus "Sopimuksen laskut lr:n"
type textarea "x"
type textarea "Asetus "Sopimuksen laskut lr:n"
type textarea "x"
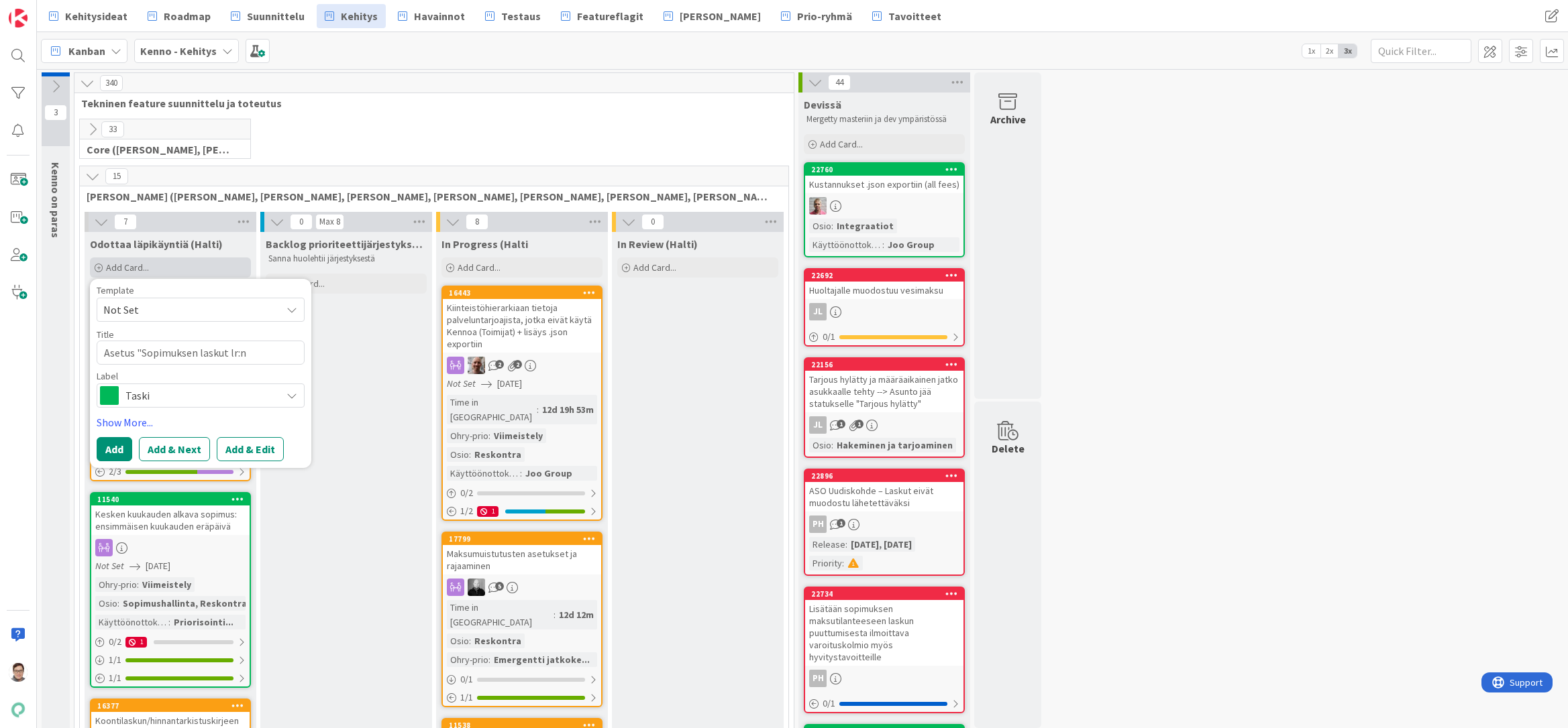
type textarea "Asetus "Sopimuksen laskut lr:n l"
type textarea "x"
type textarea "Asetus "Sopimuksen laskut lr:n la"
type textarea "x"
type textarea "Asetus "Sopimuksen laskut lr:n lask"
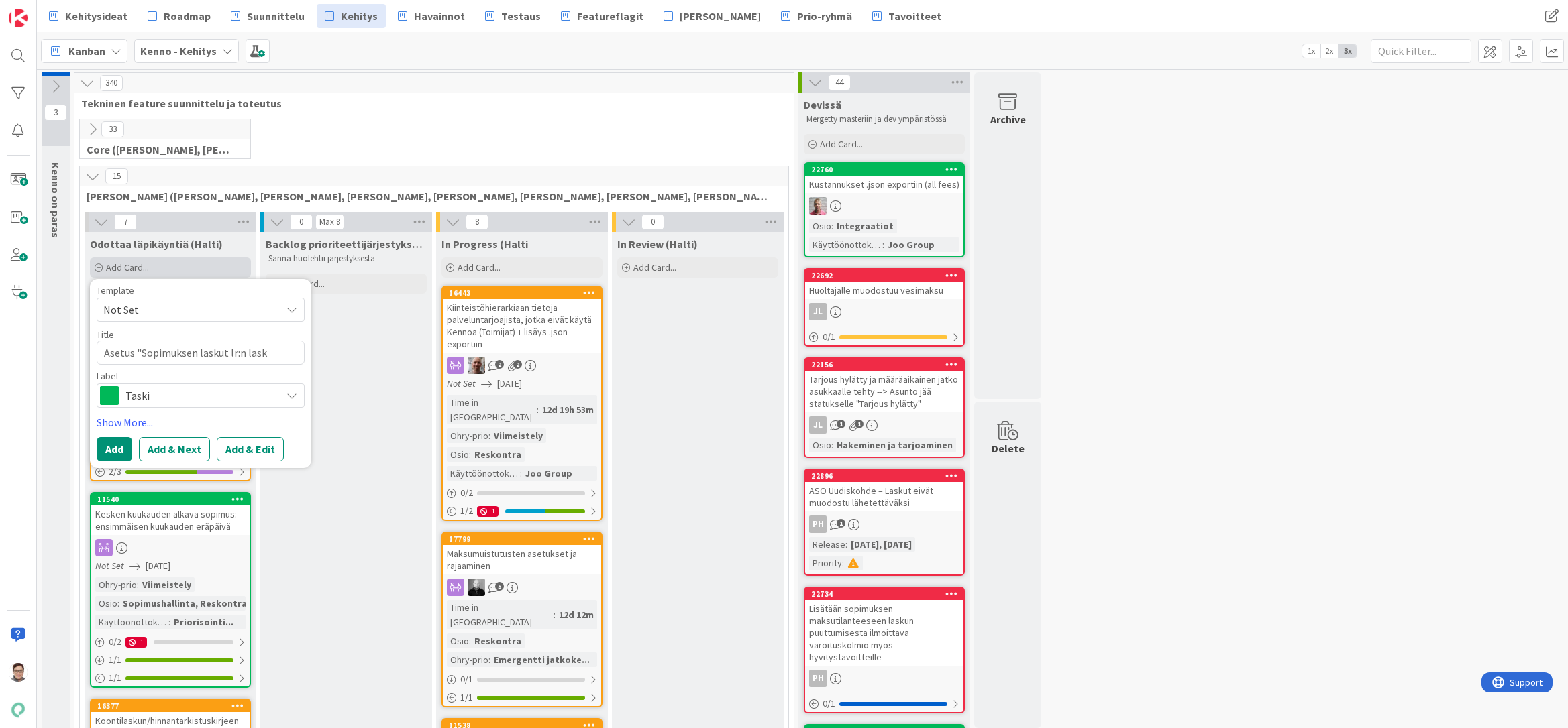
type textarea "x"
type textarea "Asetus "Sopimuksen laskut lr:n lasku"
type textarea "x"
type textarea "Asetus "Sopimuksen laskut lr:n laskutu"
type textarea "x"
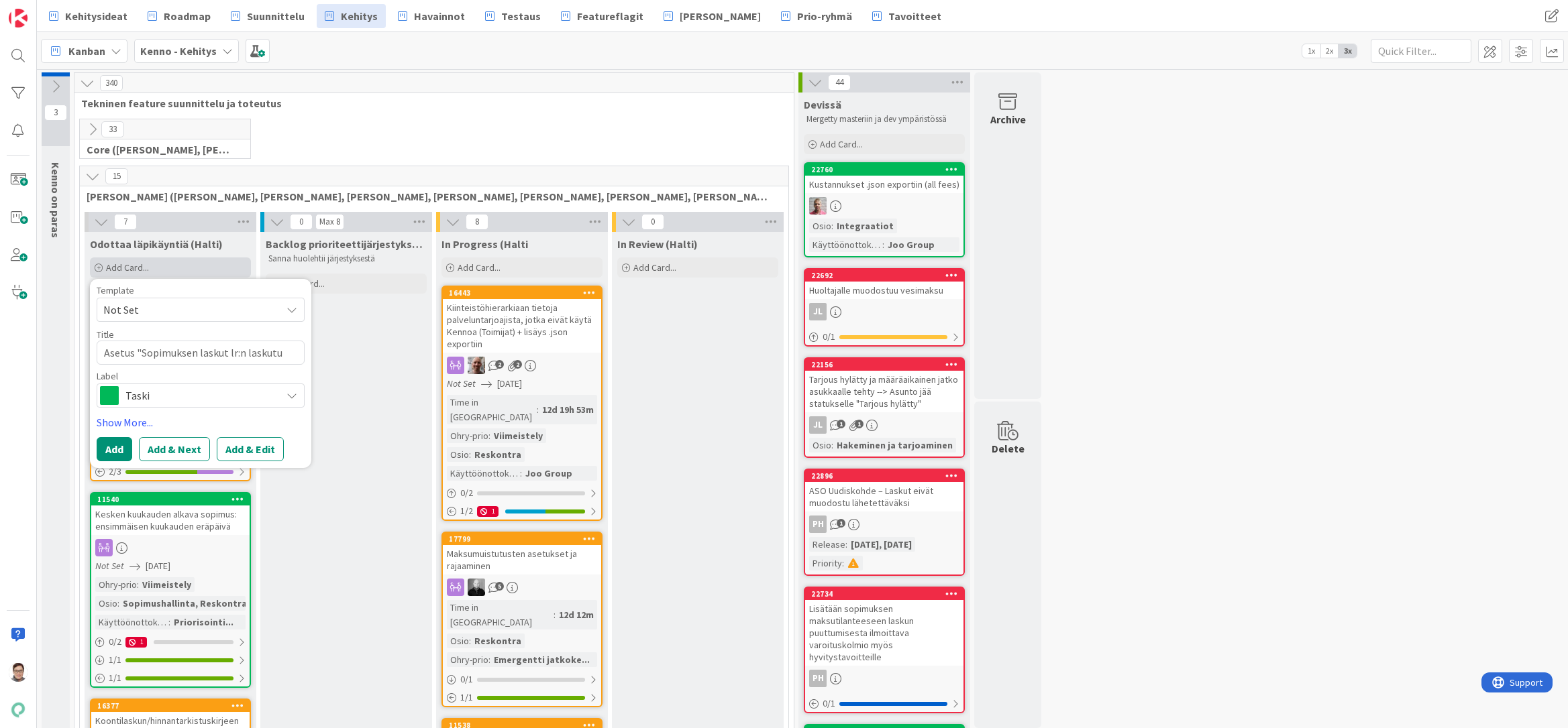
type textarea "Asetus "Sopimuksen laskut lr:n laskutus"
type textarea "x"
type textarea "Asetus "Sopimuksen laskut lr:n laskutuso"
type textarea "x"
type textarea "Asetus "Sopimuksen laskut lr:n laskutusos"
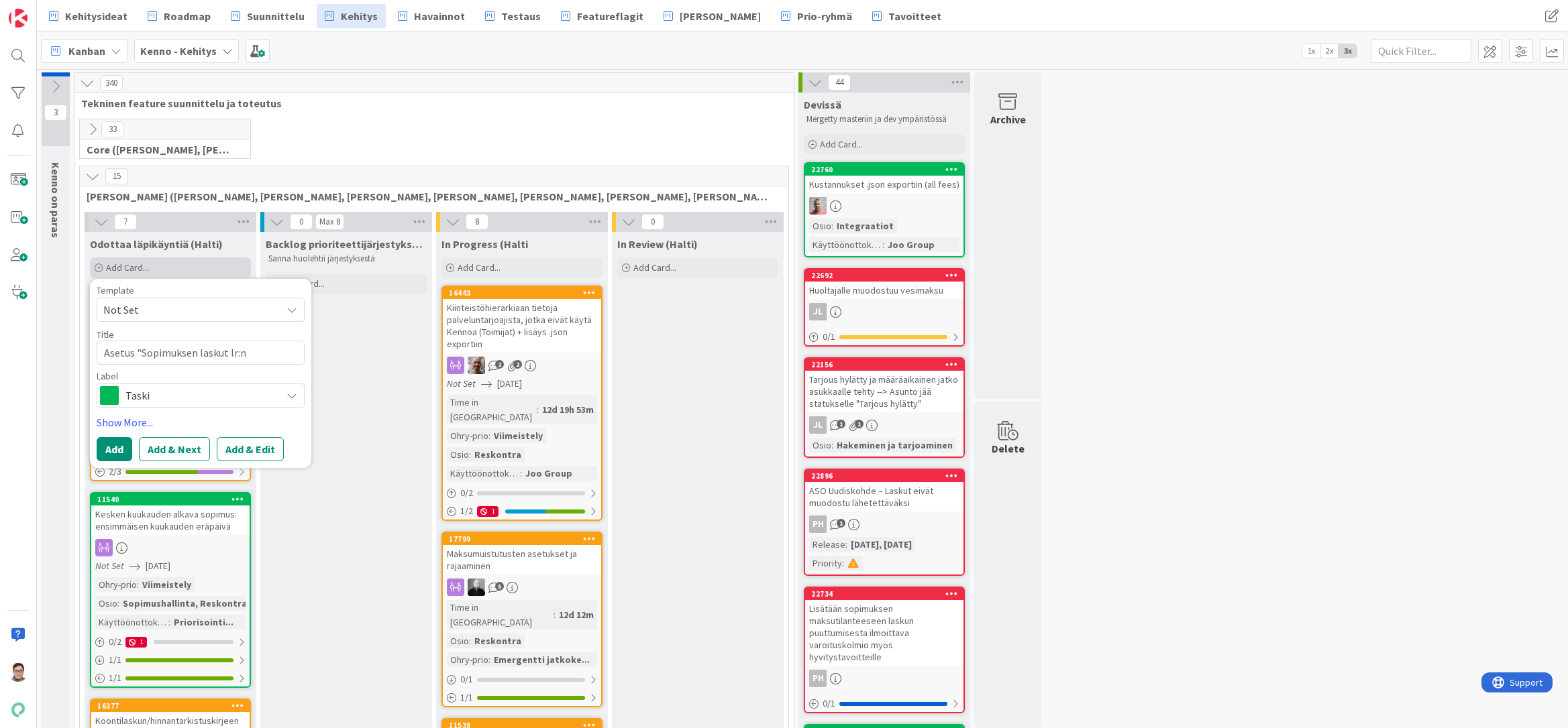
type textarea "x"
type textarea "Asetus "Sopimuksen laskut lr:n laskutusoso"
type textarea "x"
type textarea "Asetus "Sopimuksen laskut lr:n laskutusosoi"
type textarea "x"
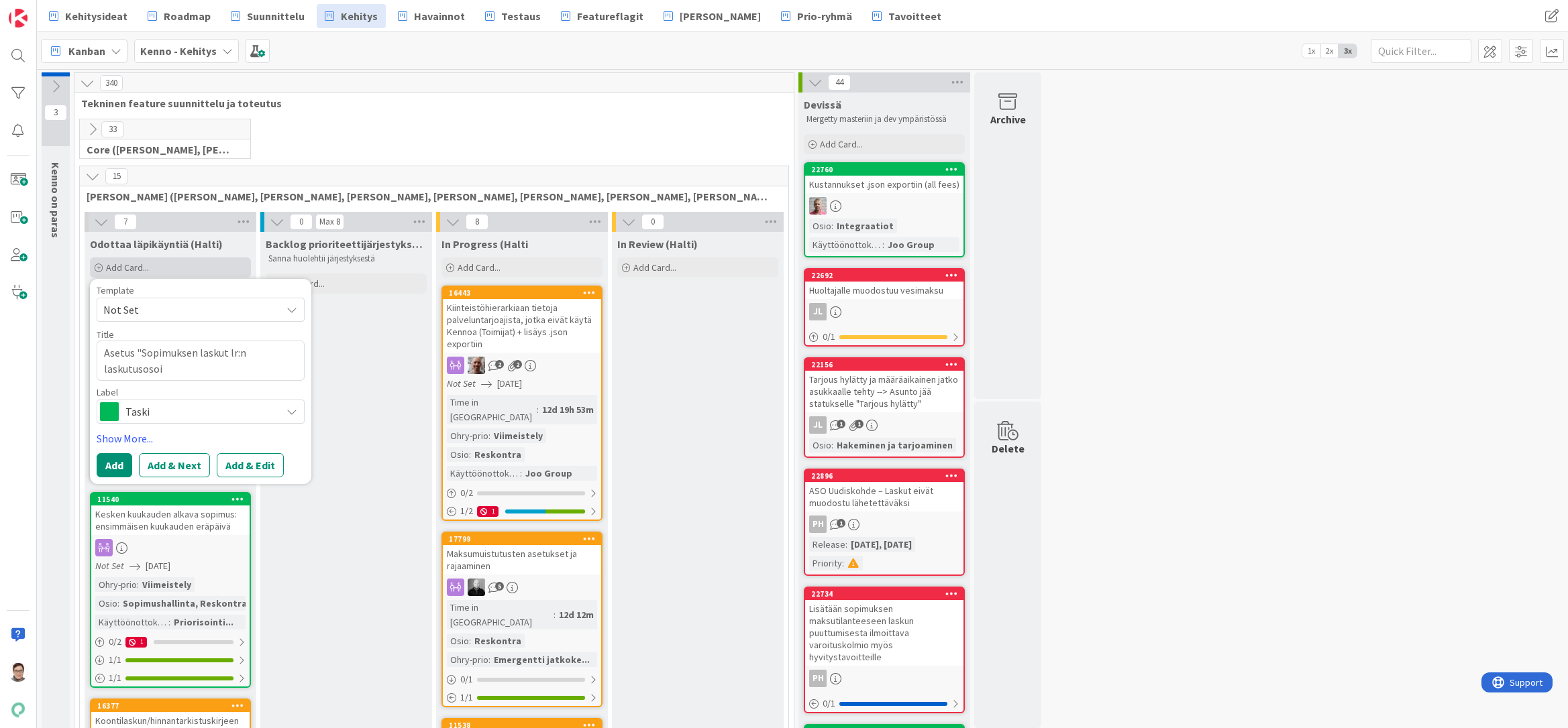
type textarea "Asetus "Sopimuksen laskut lr:n laskutusosoit"
type textarea "x"
type textarea "Asetus "Sopimuksen laskut lr:n laskutusosoitt"
type textarea "x"
type textarea "Asetus "Sopimuksen laskut lr:n laskutusosoitte"
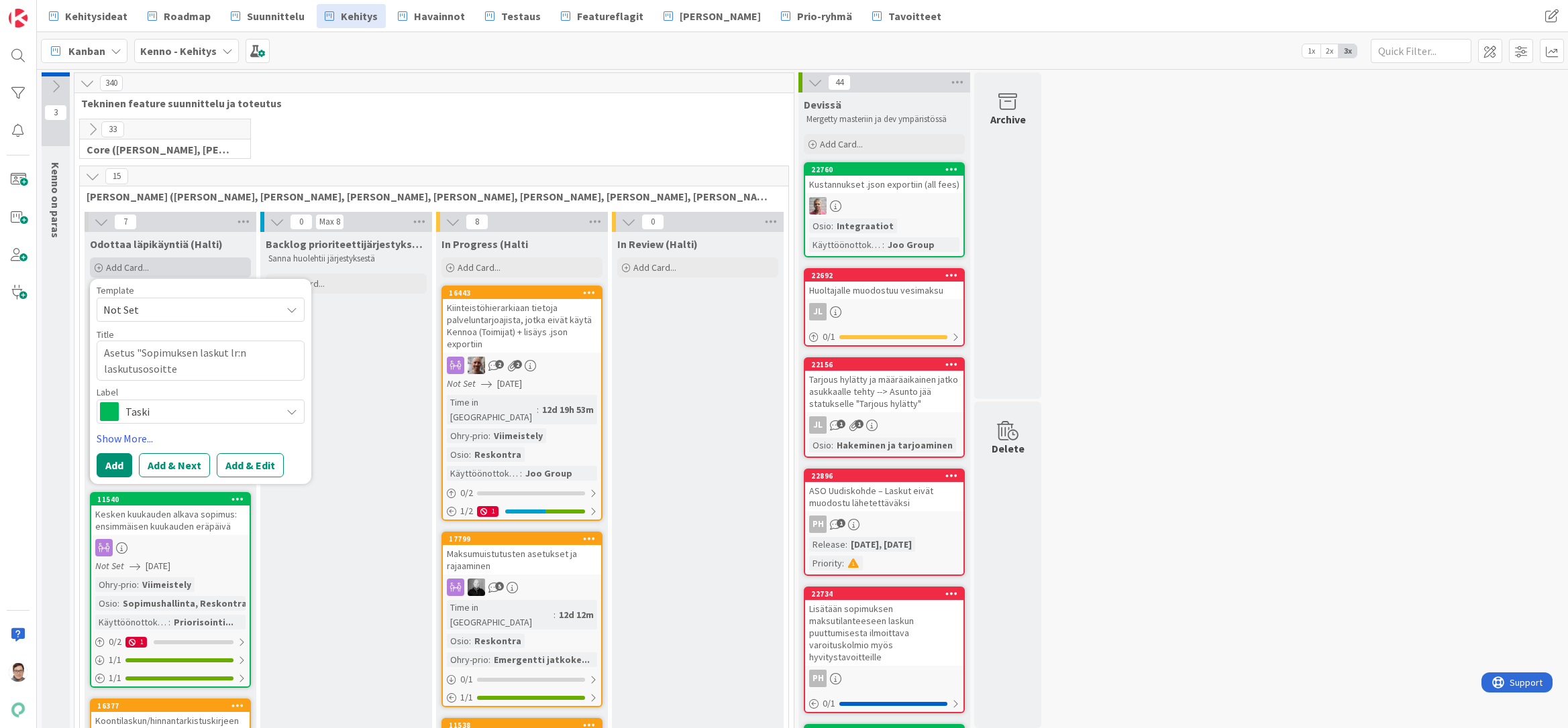
type textarea "x"
type textarea "Asetus "Sopimuksen laskut lr:n laskutusosoittee"
type textarea "x"
type textarea "Asetus "Sopimuksen laskut lr:n laskutusosoittees"
type textarea "x"
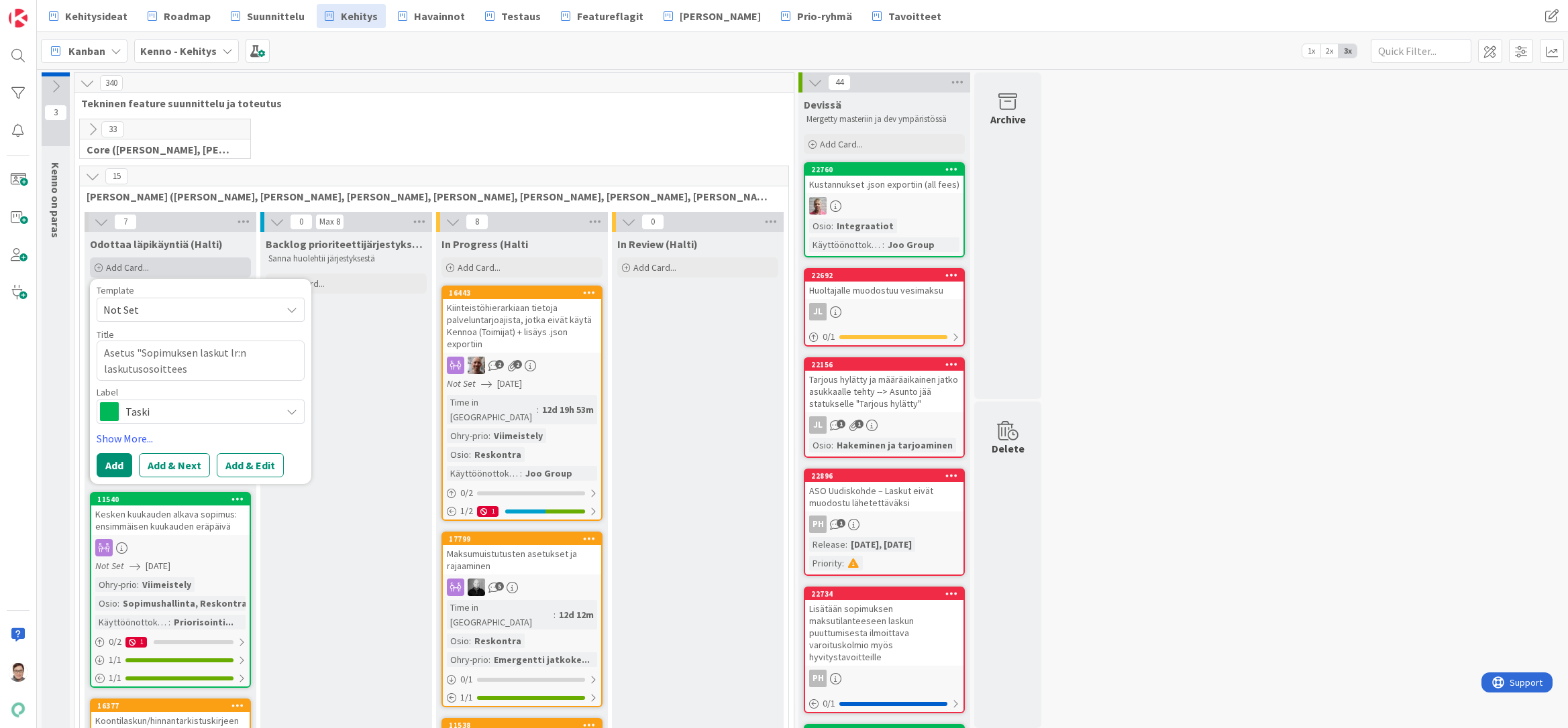
type textarea "Asetus "Sopimuksen laskut lr:n laskutusosoitteese"
type textarea "x"
type textarea "Asetus "Sopimuksen laskut lr:n laskutusosoitteeseen"
type textarea "x"
type textarea "Asetus "Sopimuksen laskut lr:n laskutusosoitteeseen""
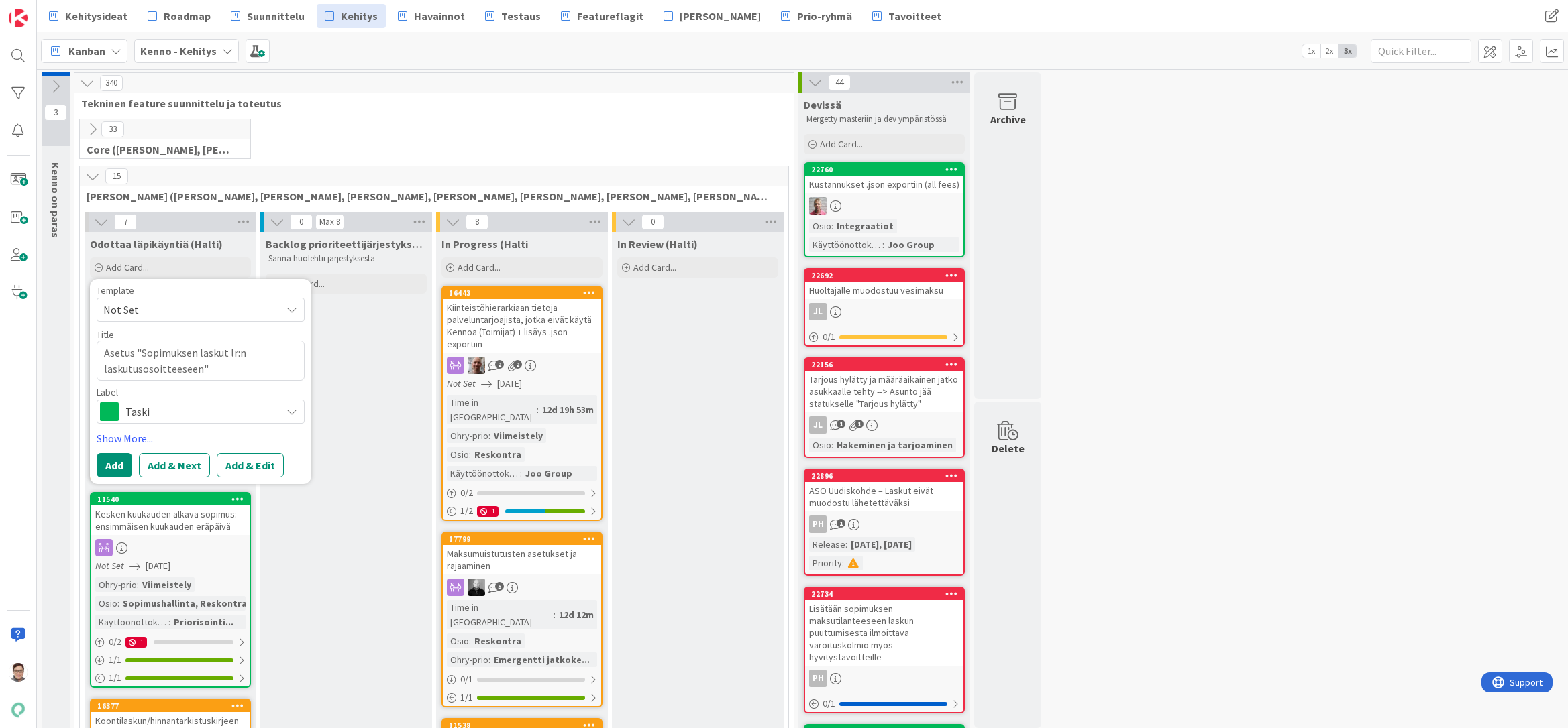
type textarea "x"
type textarea "Asetus "Sopimuksen laskut lr:n laskutusosoitteeseen" -"
type textarea "x"
type textarea "Asetus "Sopimuksen laskut lr:n laskutusosoitteeseen" -"
type textarea "x"
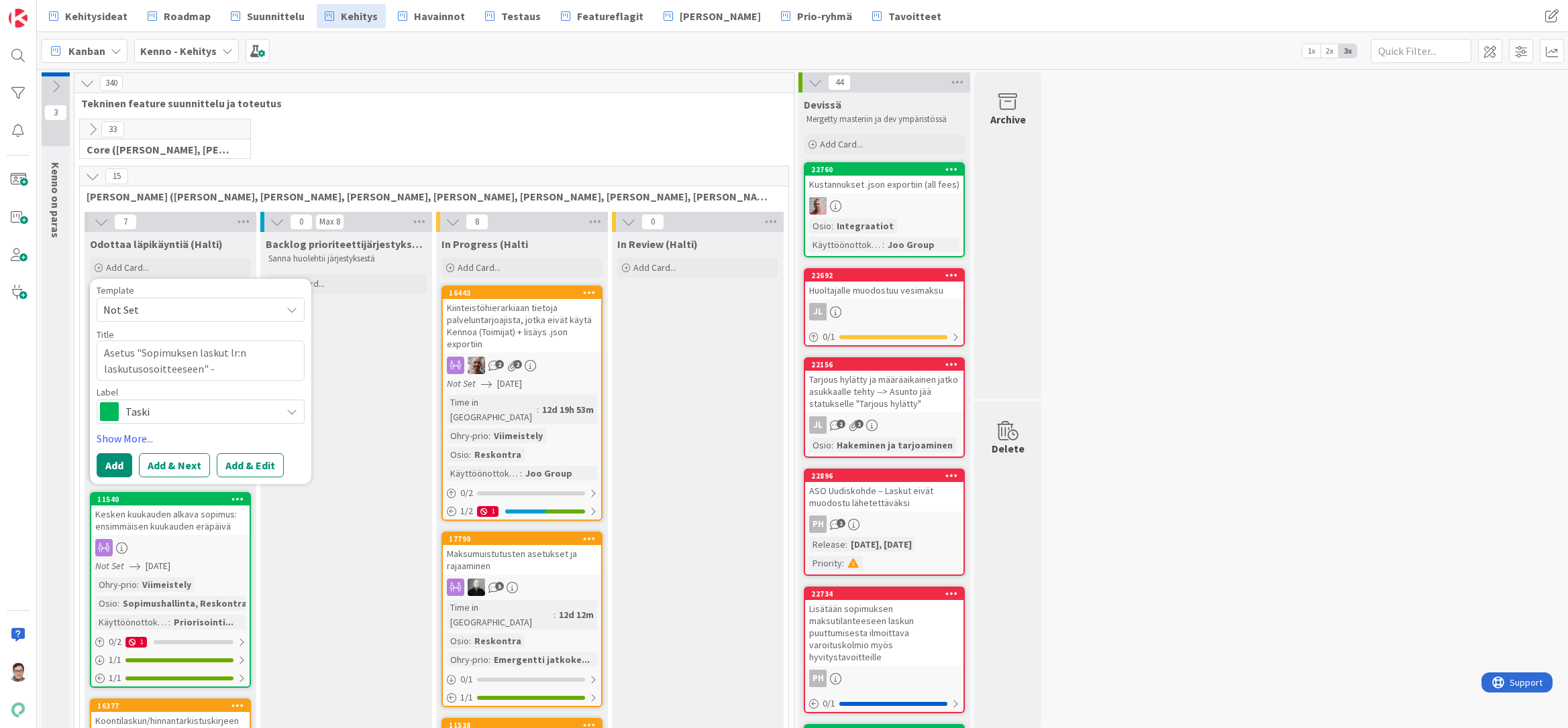
type textarea "Asetus "Sopimuksen laskut lr:n laskutusosoitteeseen" - l"
type textarea "x"
type textarea "Asetus "Sopimuksen laskut lr:n laskutusosoitteeseen" - lis"
type textarea "x"
type textarea "Asetus "Sopimuksen laskut lr:n laskutusosoitteeseen" - lisä"
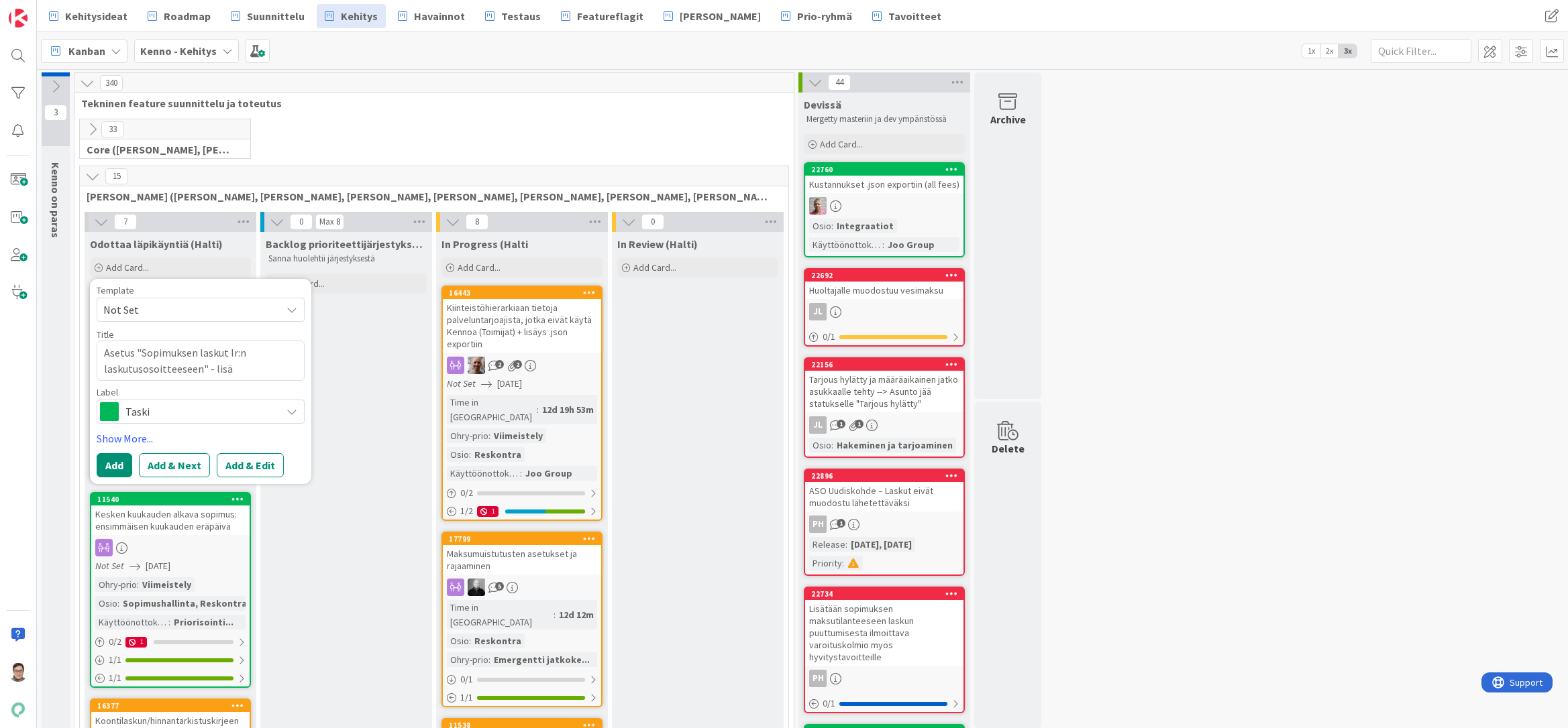
type textarea "x"
type textarea "Asetus "Sopimuksen laskut lr:n laskutusosoitteeseen" - lisäsy"
type textarea "x"
type textarea "Asetus "Sopimuksen laskut lr:n laskutusosoitteeseen" - lisäsys"
type textarea "x"
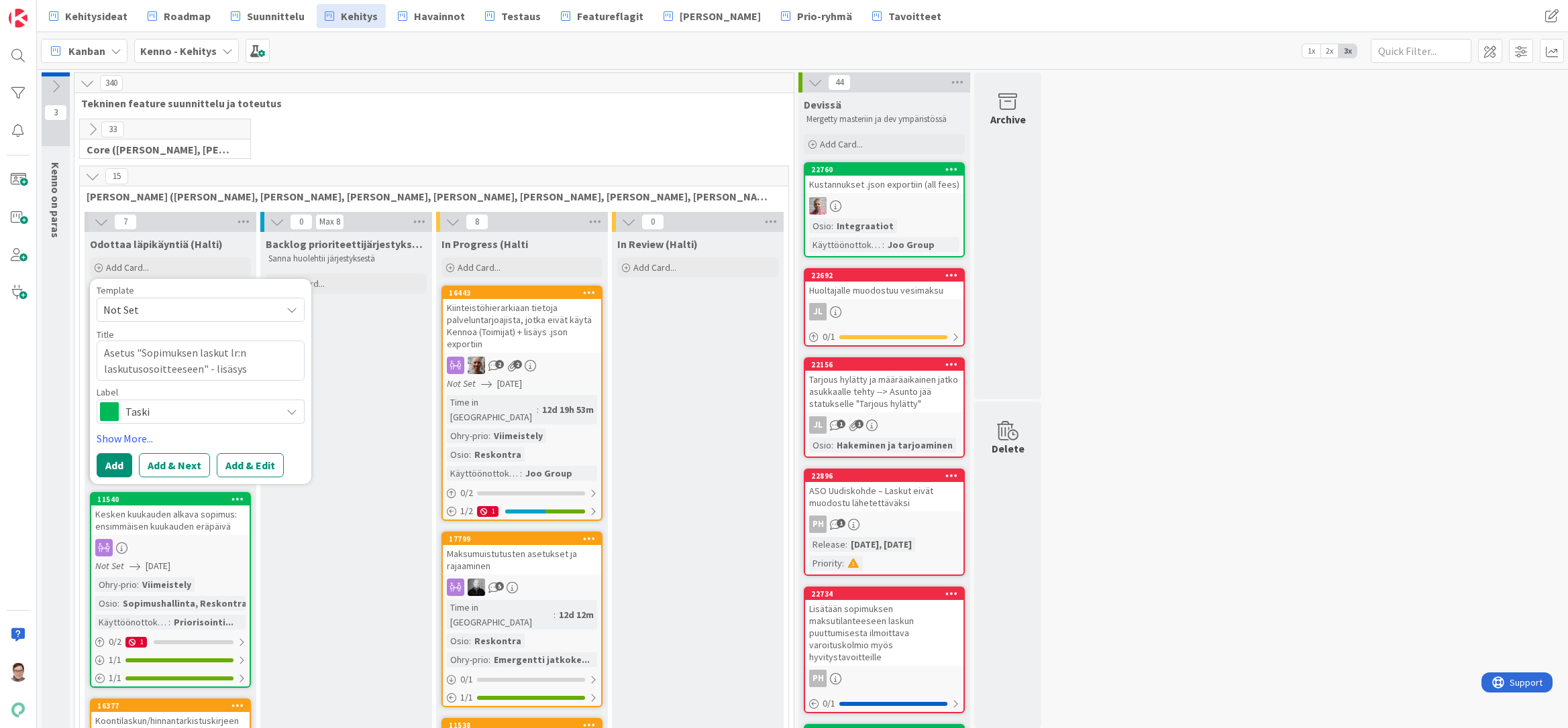
type textarea "Asetus "Sopimuksen laskut lr:n laskutusosoitteeseen" - lisäsys"
type textarea "x"
type textarea "Asetus "Sopimuksen laskut lr:n laskutusosoitteeseen" - lisäsys"
type textarea "x"
type textarea "Asetus "Sopimuksen laskut lr:n laskutusosoitteeseen" - lisäsy"
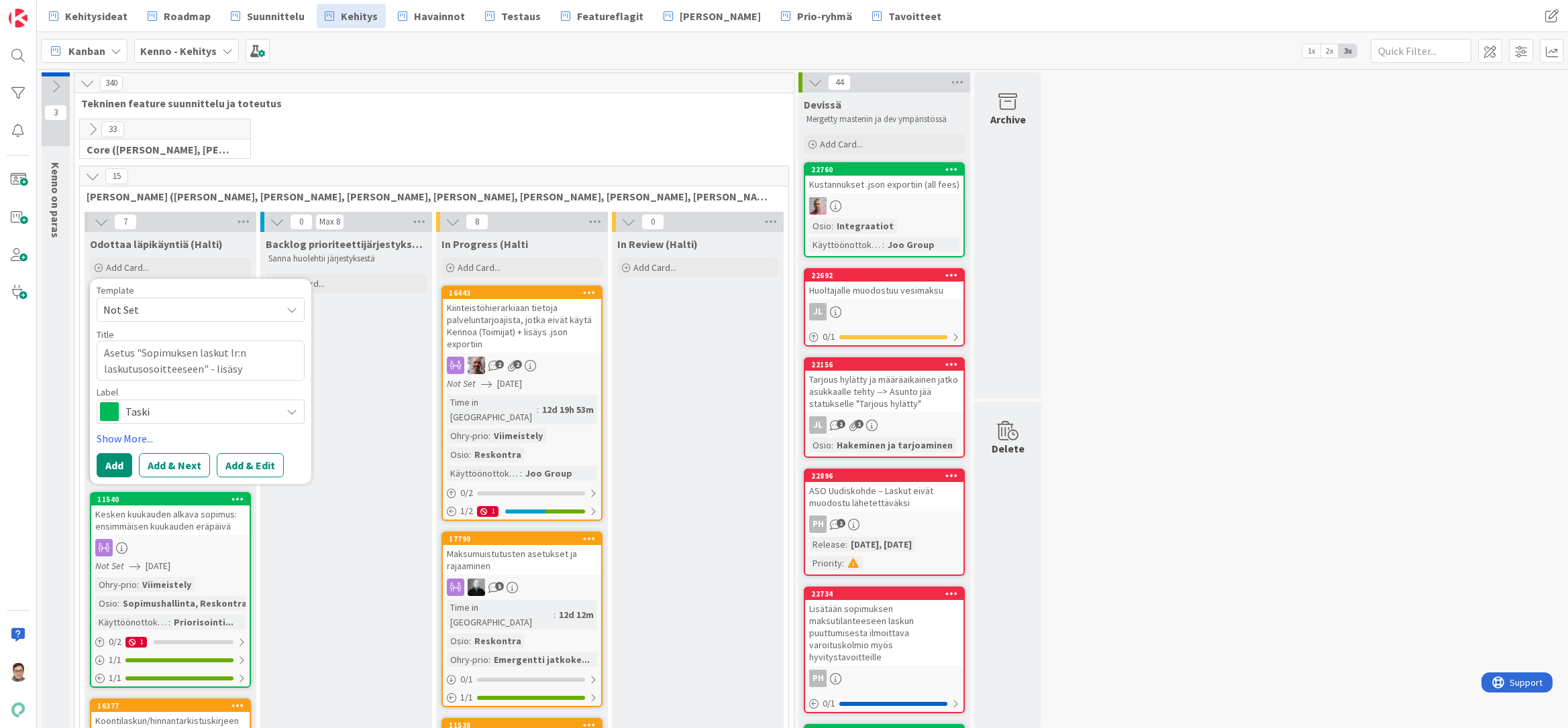
type textarea "x"
type textarea "Asetus "Sopimuksen laskut lr:n laskutusosoitteeseen" - lisäs"
type textarea "x"
type textarea "Asetus "Sopimuksen laskut lr:n laskutusosoitteeseen" - lisä"
type textarea "x"
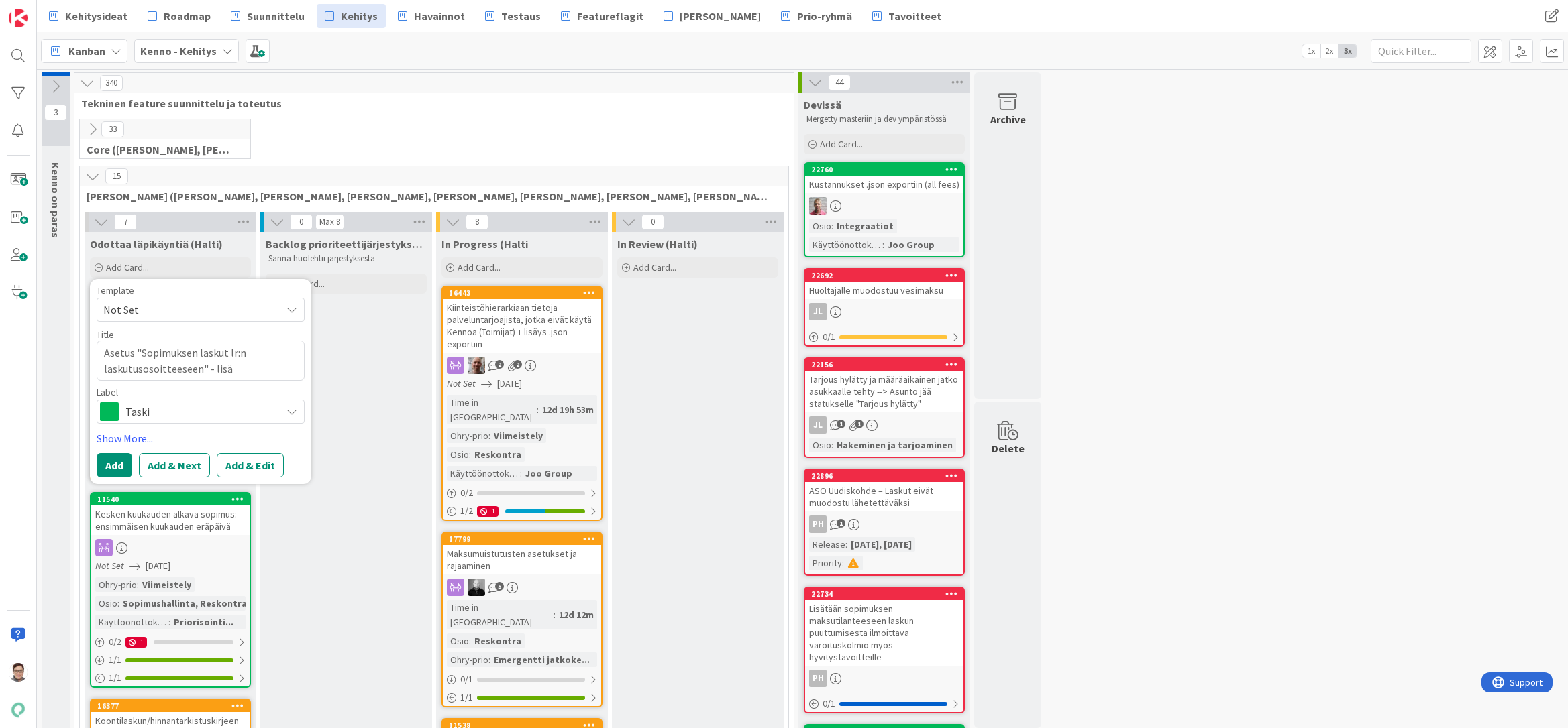
type textarea "Asetus "Sopimuksen laskut lr:n laskutusosoitteeseen" - lisäs"
type textarea "x"
type textarea "Asetus "Sopimuksen laskut lr:n laskutusosoitteeseen" - lisäs"
type textarea "x"
type textarea "Asetus "Sopimuksen laskut lr:n laskutusosoitteeseen" - lisäs"
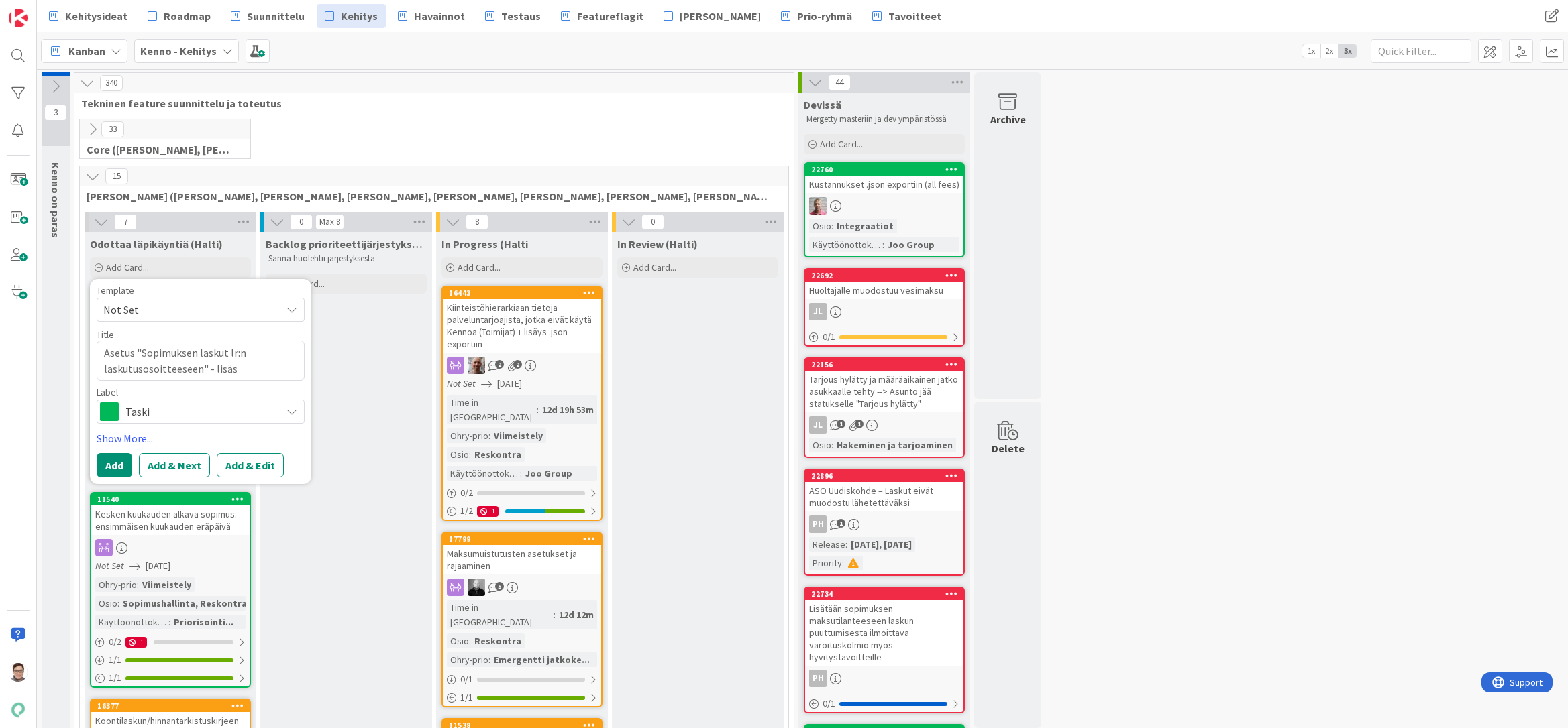
type textarea "x"
type textarea "Asetus "Sopimuksen laskut lr:n laskutusosoitteeseen" - lisä"
type textarea "x"
type textarea "Asetus "Sopimuksen laskut lr:n laskutusosoitteeseen" - lis"
type textarea "x"
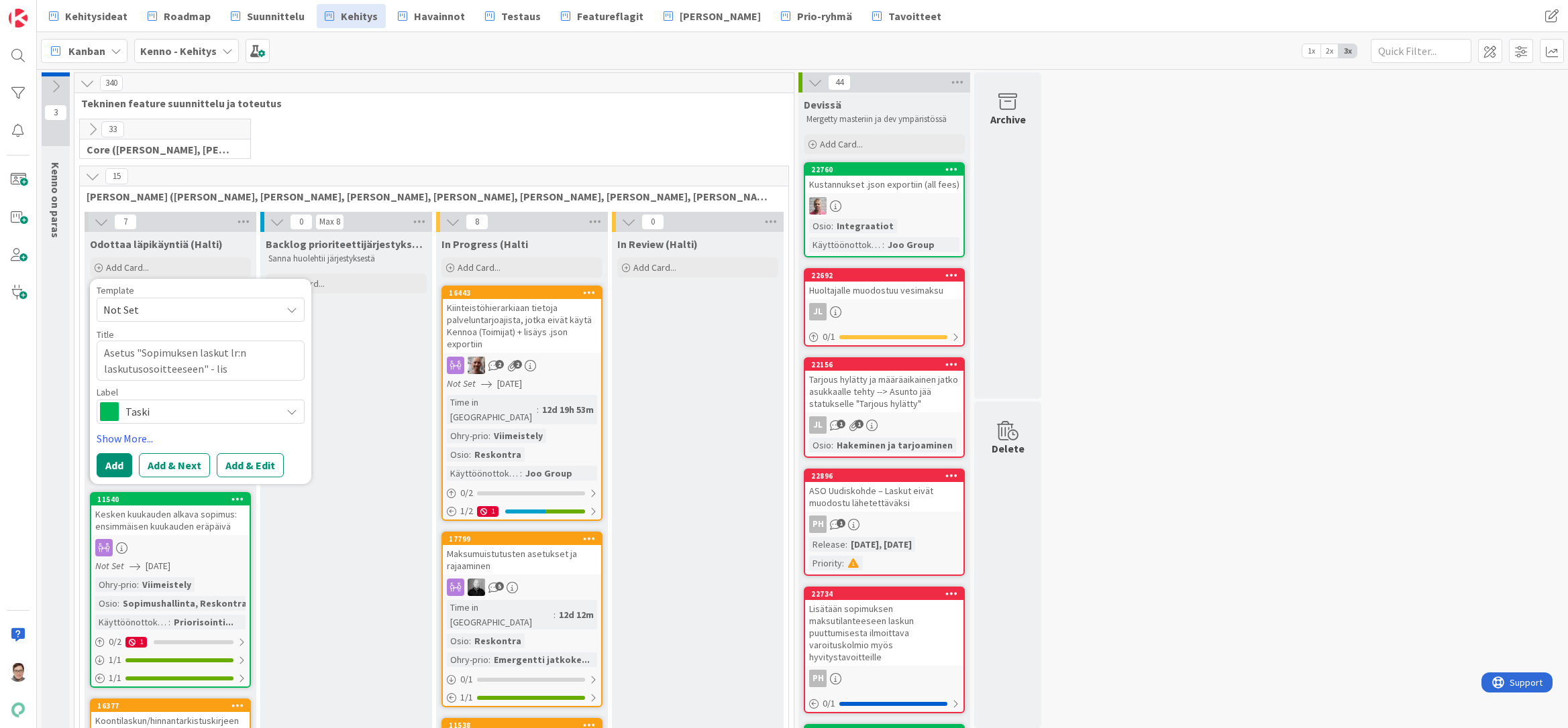
type textarea "Asetus "Sopimuksen laskut lr:n laskutusosoitteeseen" - li"
type textarea "x"
type textarea "Asetus "Sopimuksen laskut lr:n laskutusosoitteeseen" - l"
type textarea "x"
type textarea "Asetus "Sopimuksen laskut lr:n laskutusosoitteeseen" -"
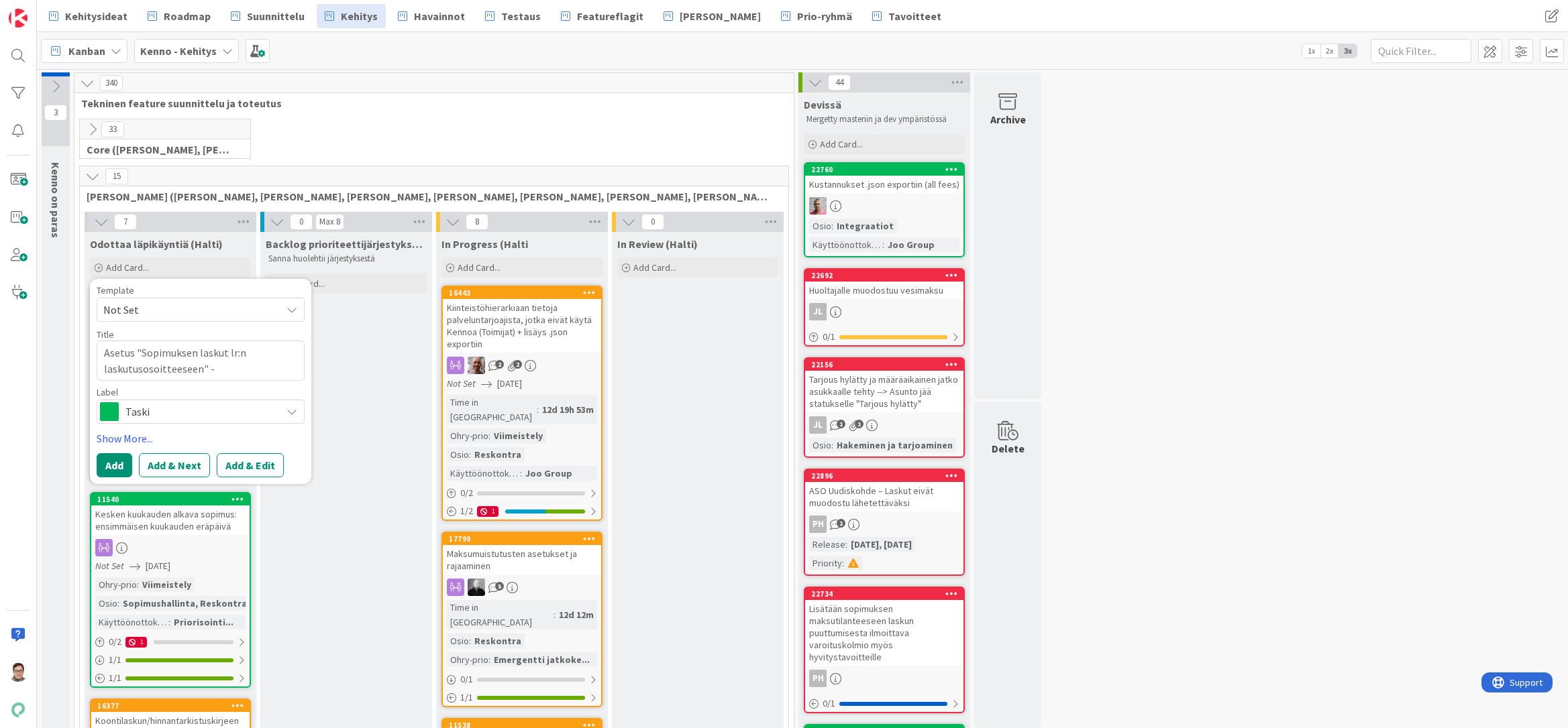
type textarea "x"
type textarea "Asetus "Sopimuksen laskut lr:n laskutusosoitteeseen" -"
type textarea "x"
type textarea "Asetus "Sopimuksen laskut lr:n laskutusosoitteeseen""
type textarea "x"
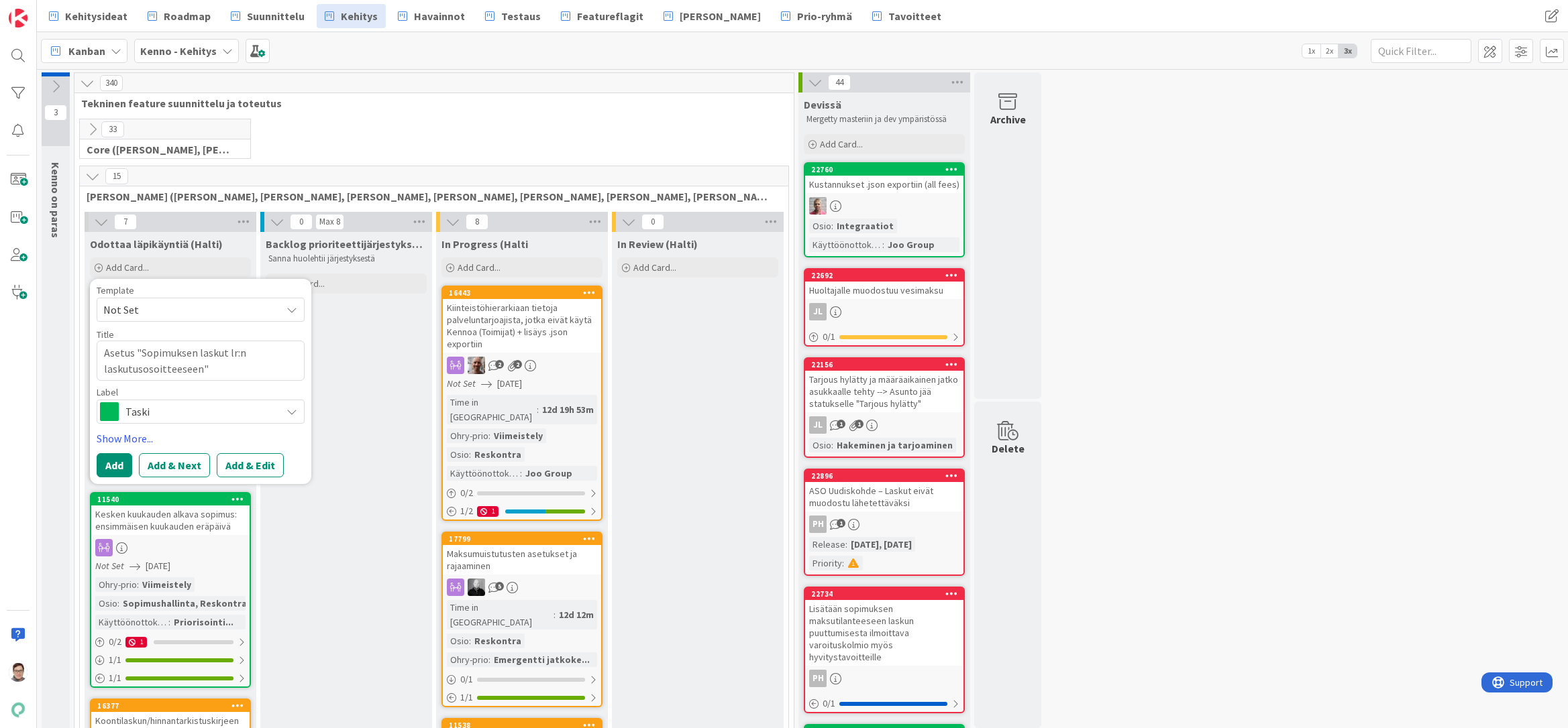
type textarea "Asetus "Sopimuksen laskut lr:n laskutusosoitteeseen""
click at [112, 353] on textarea "Asetus "Sopimuksen laskut lr:n laskutusosoitteeseen"" at bounding box center [200, 360] width 208 height 40
click at [132, 353] on textarea "Asetus "Sopimuksen laskut lr:n laskutusosoitteeseen"" at bounding box center [200, 360] width 208 height 40
click at [208, 370] on textarea "Asetus "Sopimuksen laskut lr:n laskutusosoitteeseen"" at bounding box center [200, 360] width 208 height 40
type textarea "x"
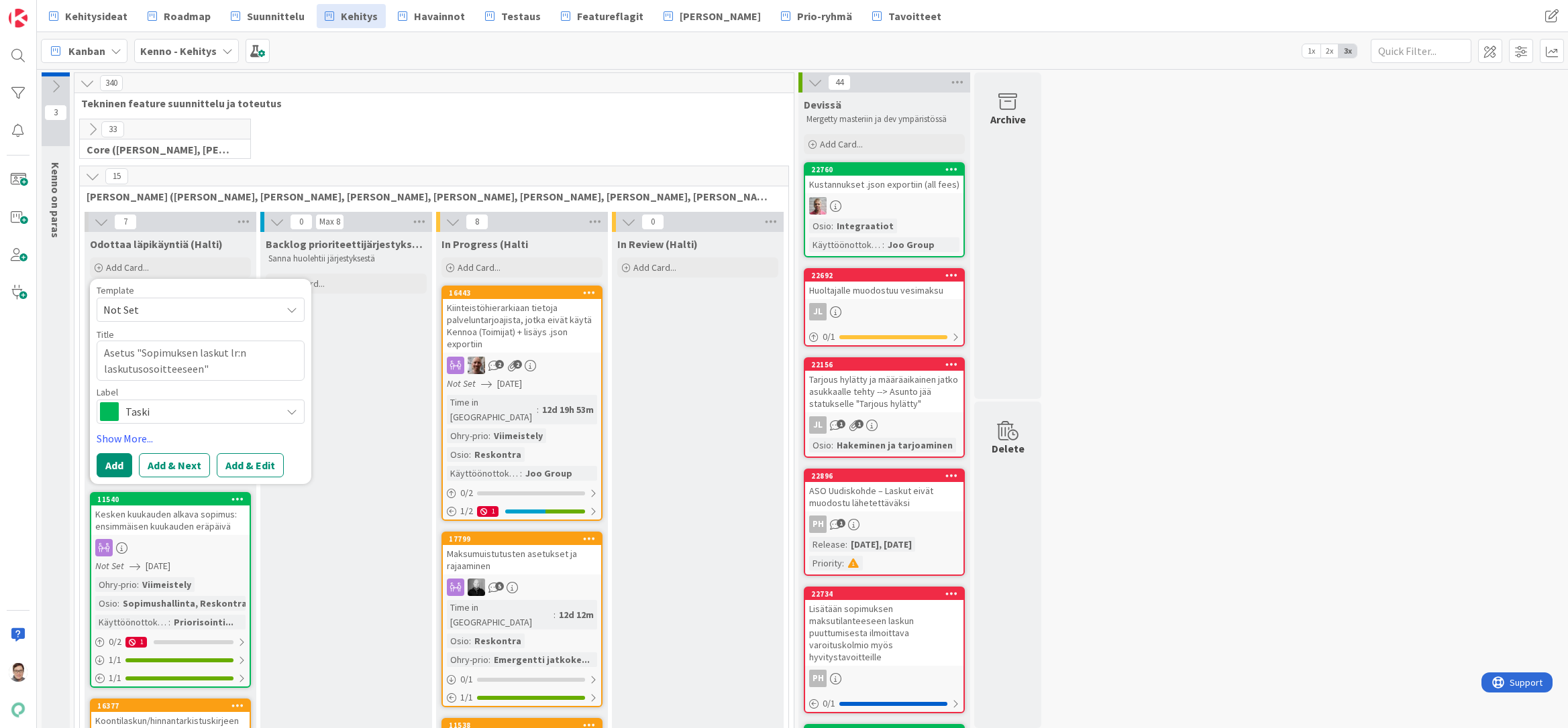
type textarea "Asetus "Sopimuksen laskut lr:n laskutusosoitteeseen""
type textarea "x"
type textarea "Asetus "Sopimuksen laskut lr:n laskutusosoitteeseen" n"
type textarea "x"
type textarea "Asetus "Sopimuksen laskut lr:n laskutusosoitteeseen" nä"
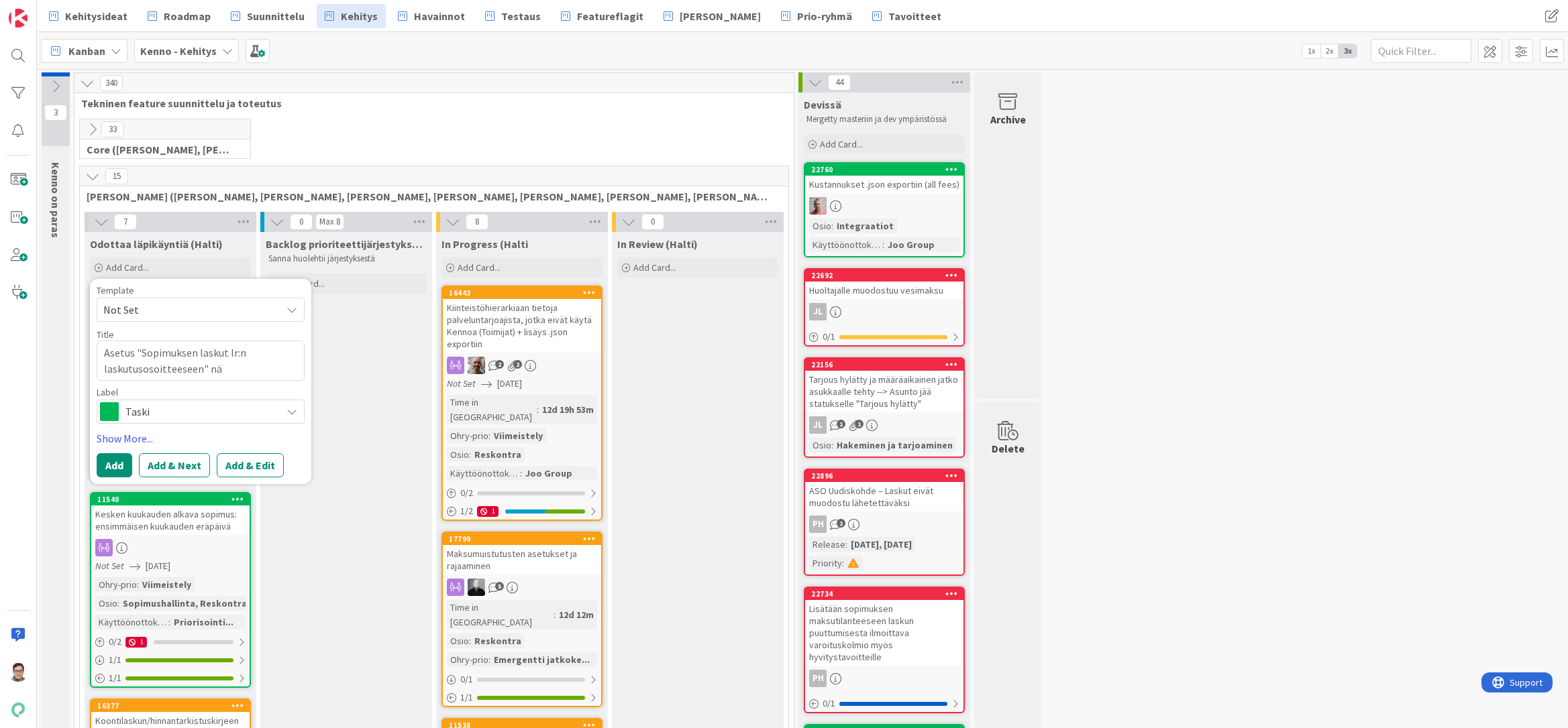
type textarea "x"
type textarea "Asetus "Sopimuksen laskut lr:n laskutusosoitteeseen" näk"
type textarea "x"
type textarea "Asetus "Sopimuksen laskut lr:n laskutusosoitteeseen" näky"
type textarea "x"
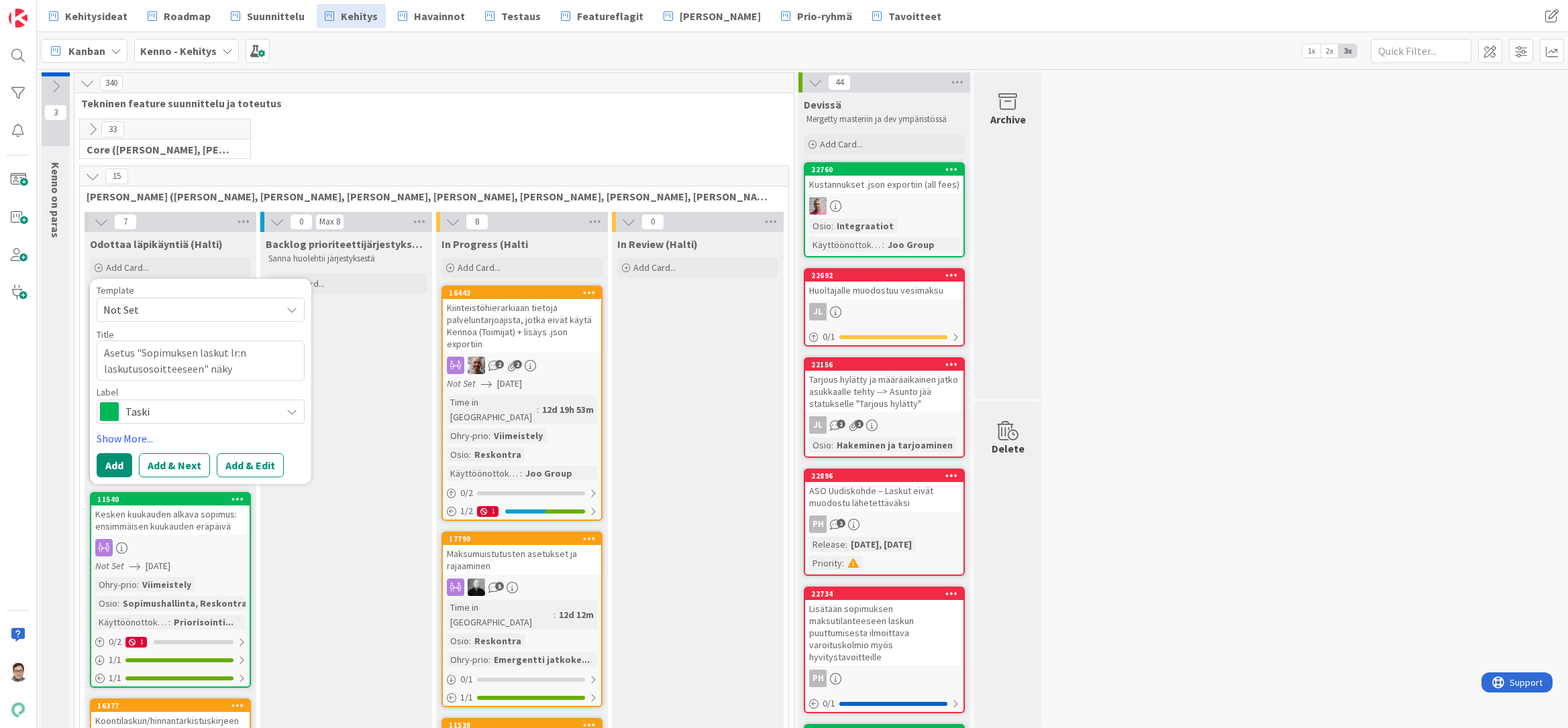
type textarea "Asetus "Sopimuksen laskut lr:n laskutusosoitteeseen" näkyv"
type textarea "x"
type textarea "Asetus "Sopimuksen laskut lr:n laskutusosoitteeseen" näkyvi"
type textarea "x"
type textarea "Asetus "Sopimuksen laskut lr:n laskutusosoitteeseen" näkyvii"
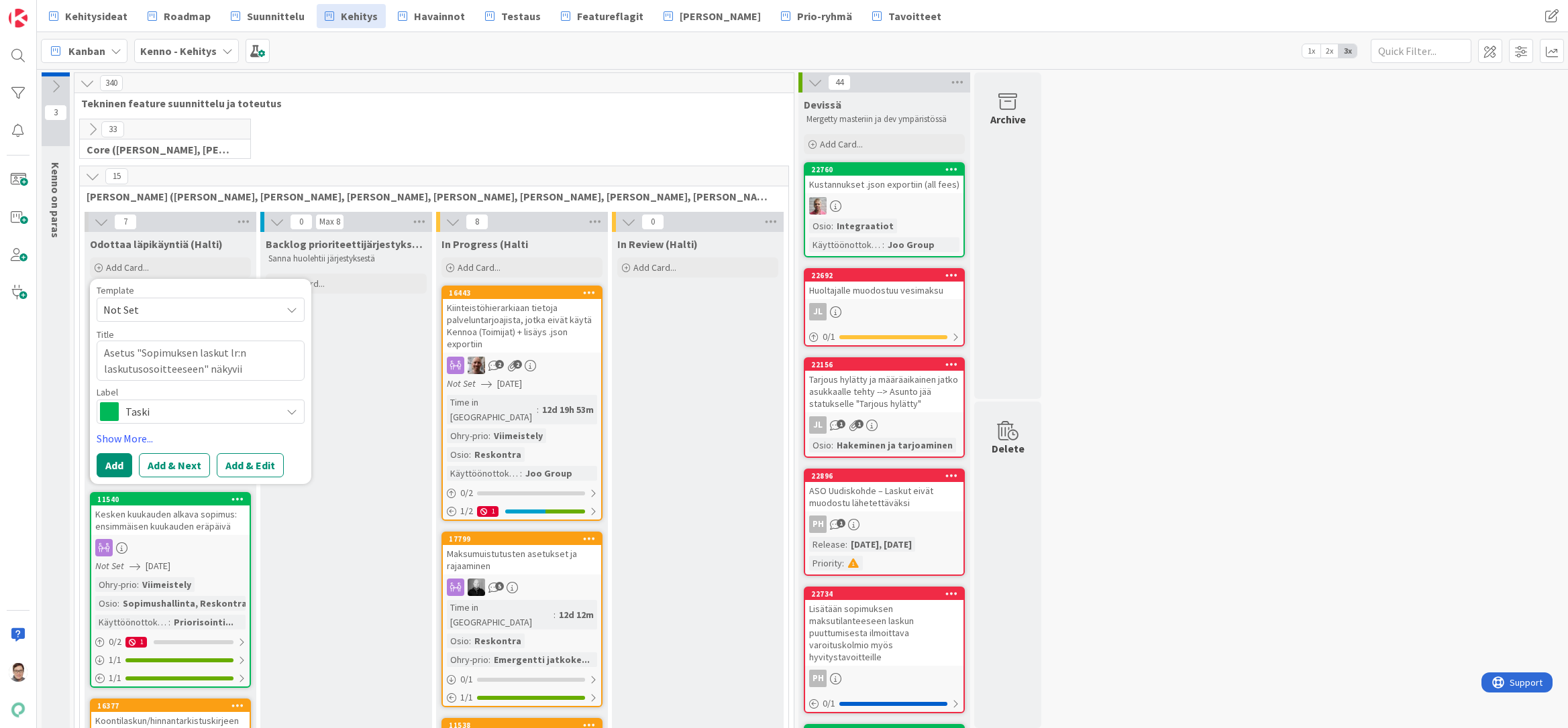
type textarea "x"
type textarea "Asetus "Sopimuksen laskut lr:n laskutusosoitteeseen" näkyviin"
type textarea "x"
type textarea "Asetus "Sopimuksen laskut lr:n laskutusosoitteeseen" näkyviin"
type textarea "x"
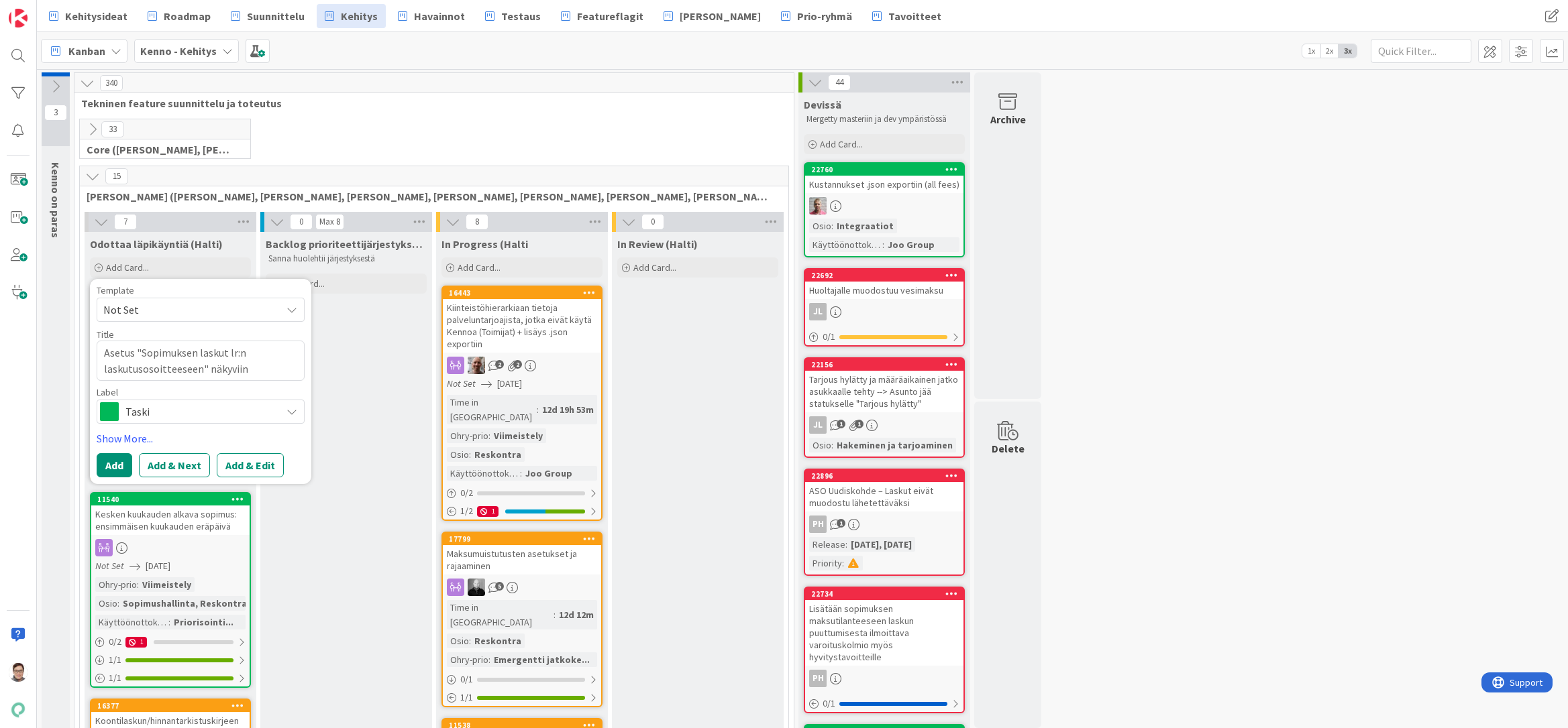
type textarea "Asetus "Sopimuksen laskut lr:n laskutusosoitteeseen" näkyviin k"
type textarea "x"
type textarea "Asetus "Sopimuksen laskut lr:n laskutusosoitteeseen" näkyviin kä"
type textarea "x"
type textarea "Asetus "Sopimuksen laskut lr:n laskutusosoitteeseen" näkyviin käy"
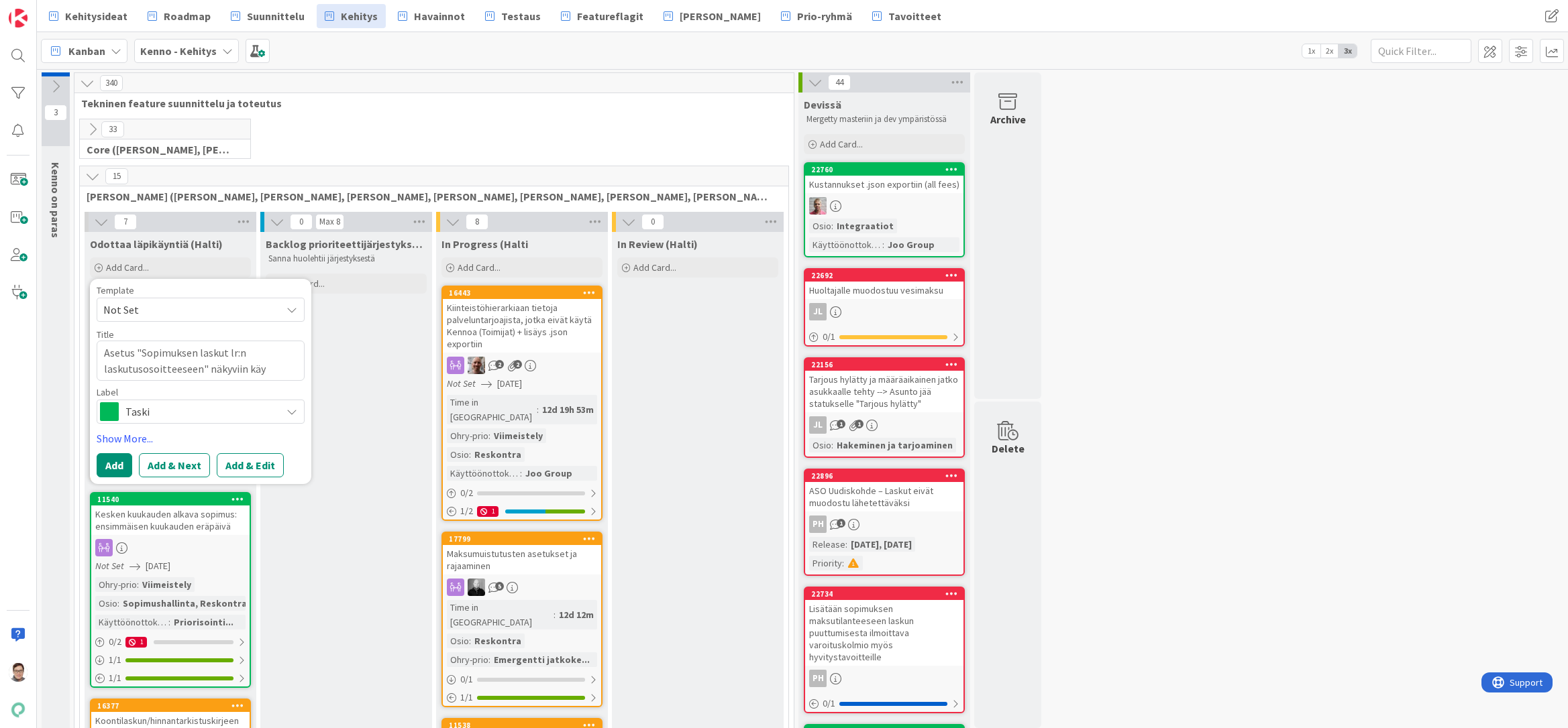
type textarea "x"
type textarea "Asetus "Sopimuksen laskut lr:n laskutusosoitteeseen" näkyviin käyt"
type textarea "x"
type textarea "Asetus "Sopimuksen laskut lr:n laskutusosoitteeseen" näkyviin käytt"
type textarea "x"
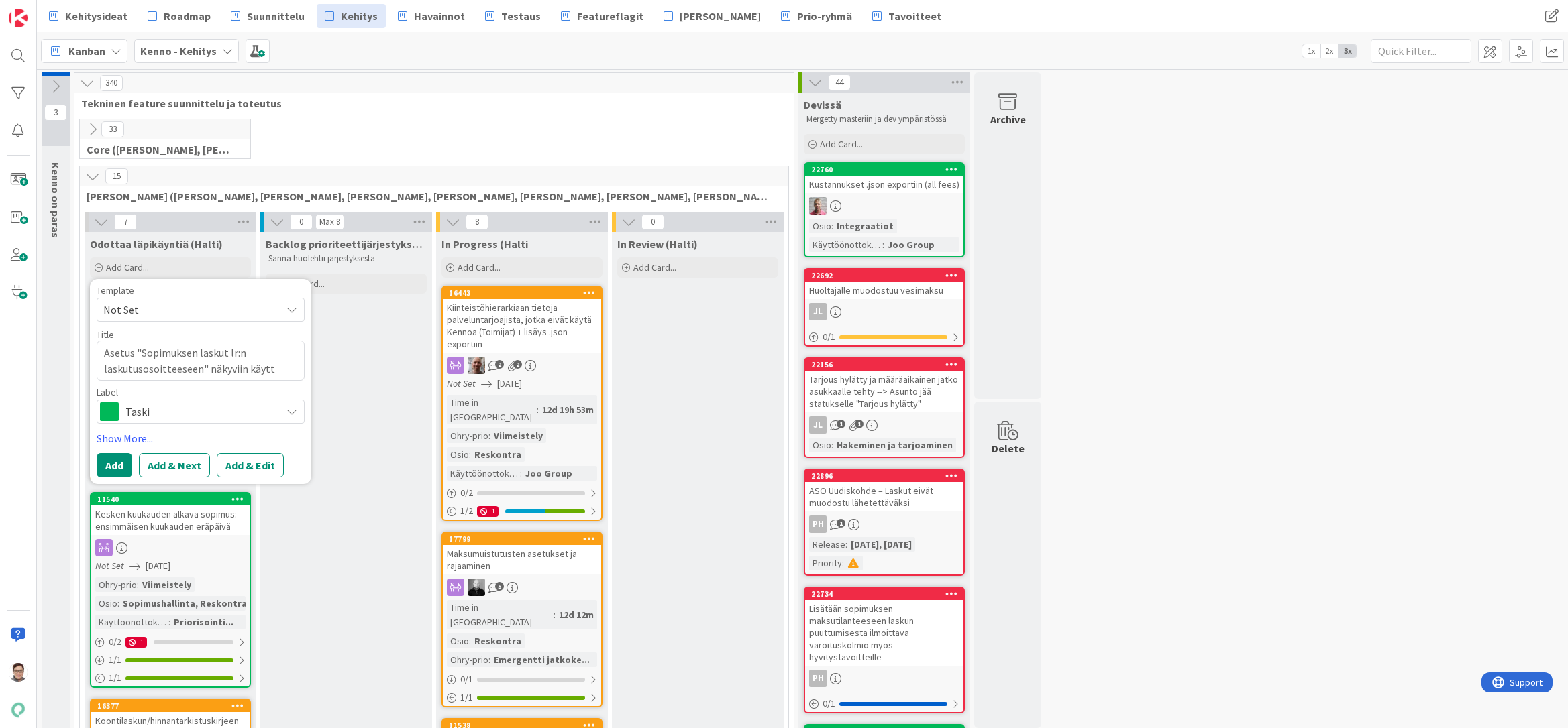
type textarea "Asetus "Sopimuksen laskut lr:n laskutusosoitteeseen" näkyviin käyttö"
type textarea "x"
type textarea "Asetus "Sopimuksen laskut lr:n laskutusosoitteeseen" näkyviin käyttöl"
type textarea "x"
type textarea "Asetus "Sopimuksen laskut lr:n laskutusosoitteeseen" näkyviin käyttöli"
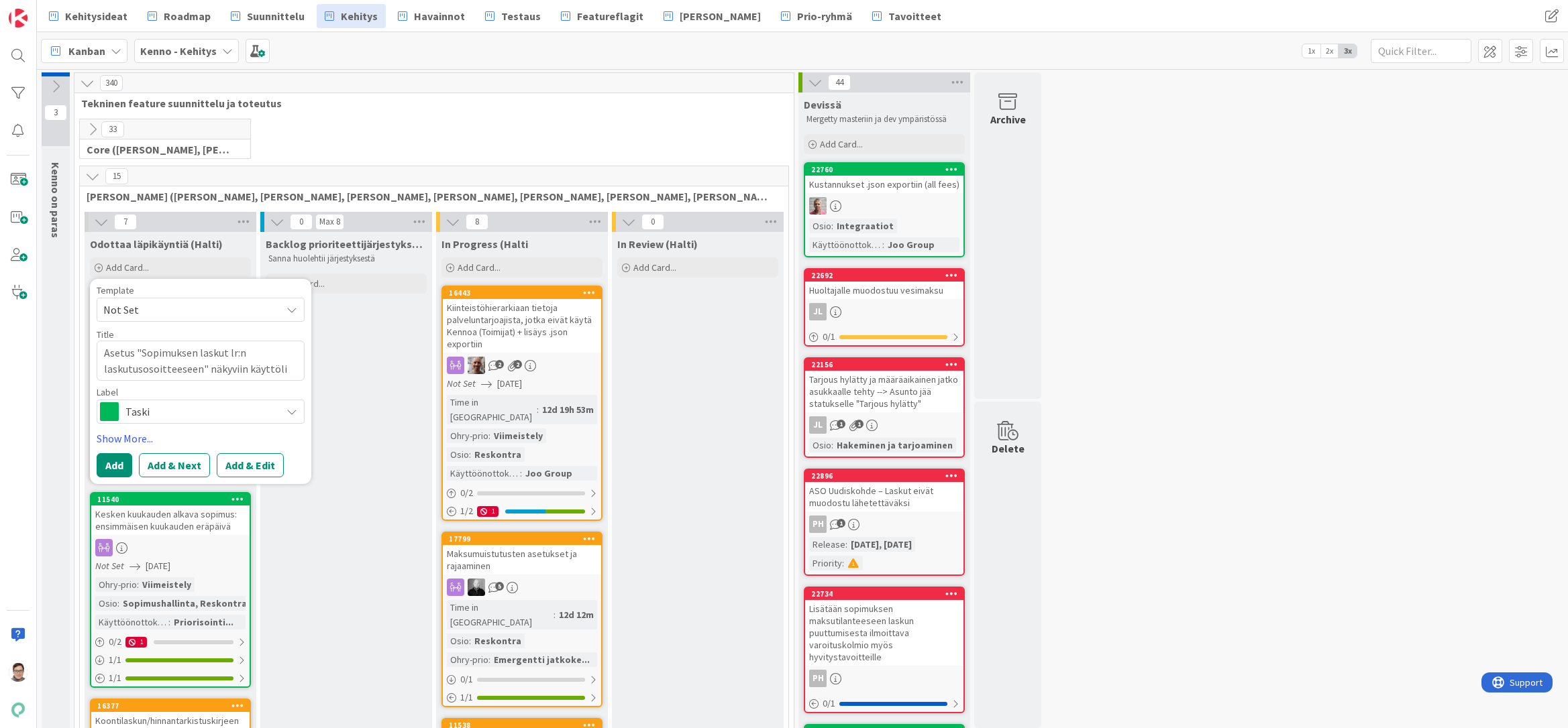
type textarea "x"
type textarea "Asetus "Sopimuksen laskut lr:n laskutusosoitteeseen" näkyviin käyttöliit"
type textarea "x"
type textarea "Asetus "Sopimuksen laskut lr:n laskutusosoitteeseen" näkyviin käyttöliitt"
type textarea "x"
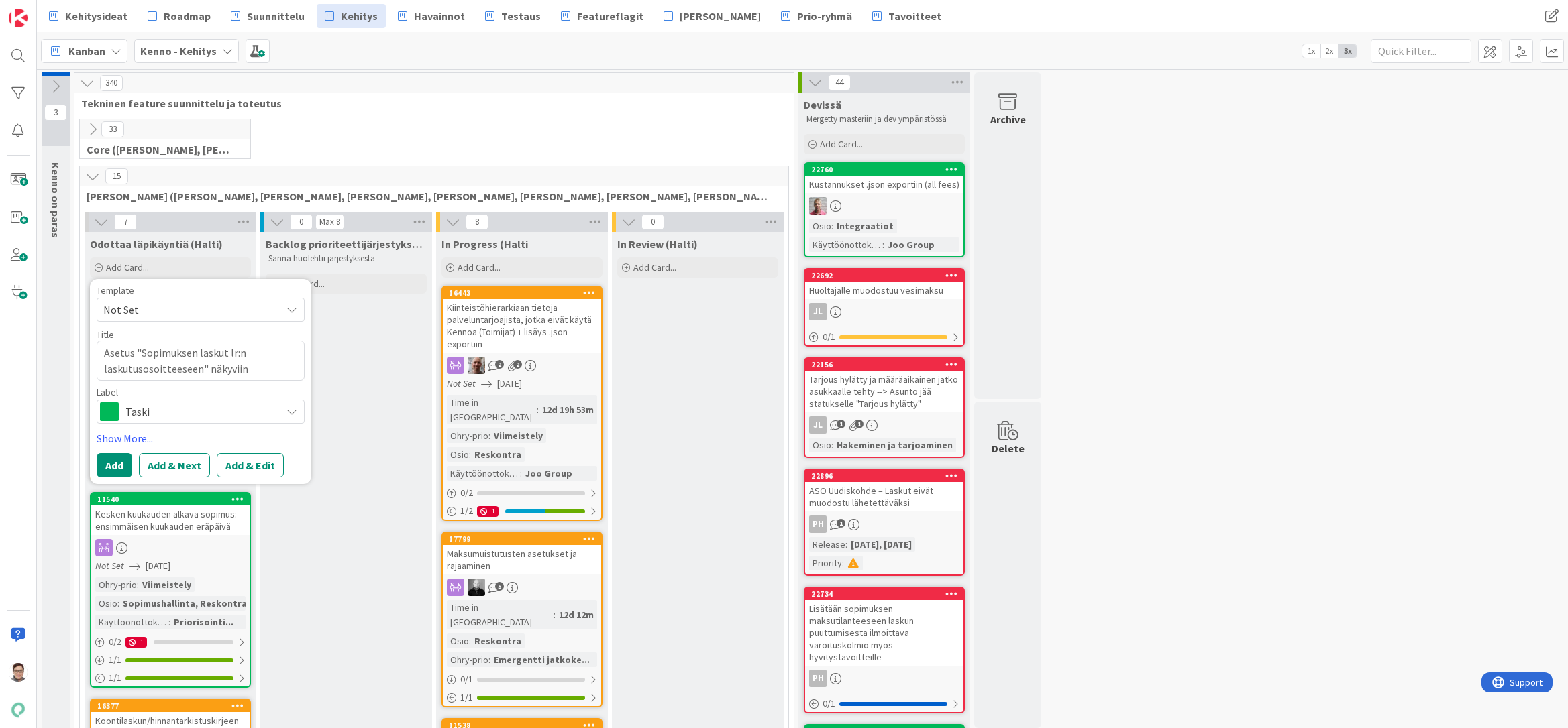
type textarea "Asetus "Sopimuksen laskut lr:n laskutusosoitteeseen" näkyviin käyttöliitty"
type textarea "x"
type textarea "Asetus "Sopimuksen laskut lr:n laskutusosoitteeseen" näkyviin käyttöliittym"
click at [249, 481] on button "Add & Edit" at bounding box center [250, 481] width 67 height 24
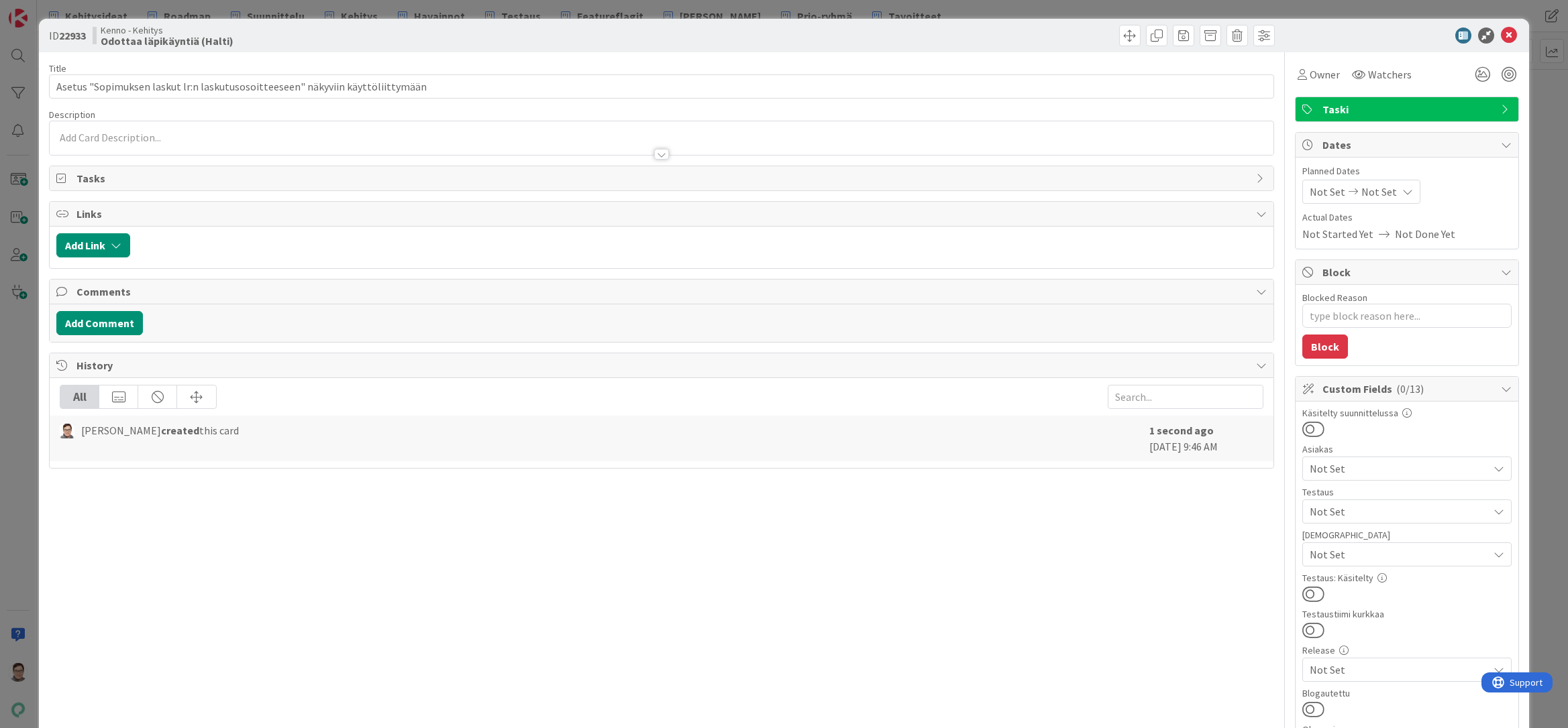
drag, startPoint x: 658, startPoint y: 155, endPoint x: 560, endPoint y: 161, distance: 98.2
click at [656, 155] on div at bounding box center [662, 155] width 15 height 11
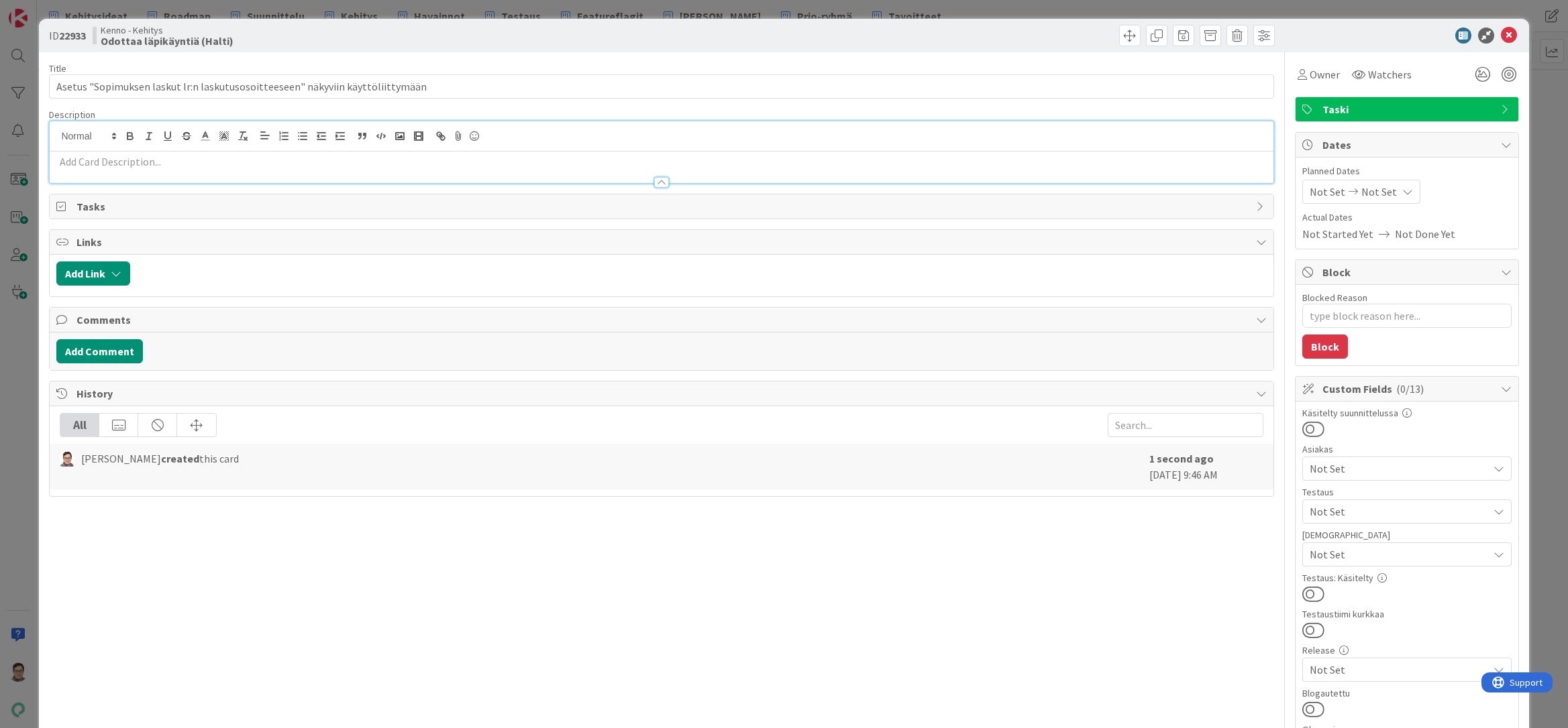
click at [165, 159] on p at bounding box center [661, 161] width 1210 height 16
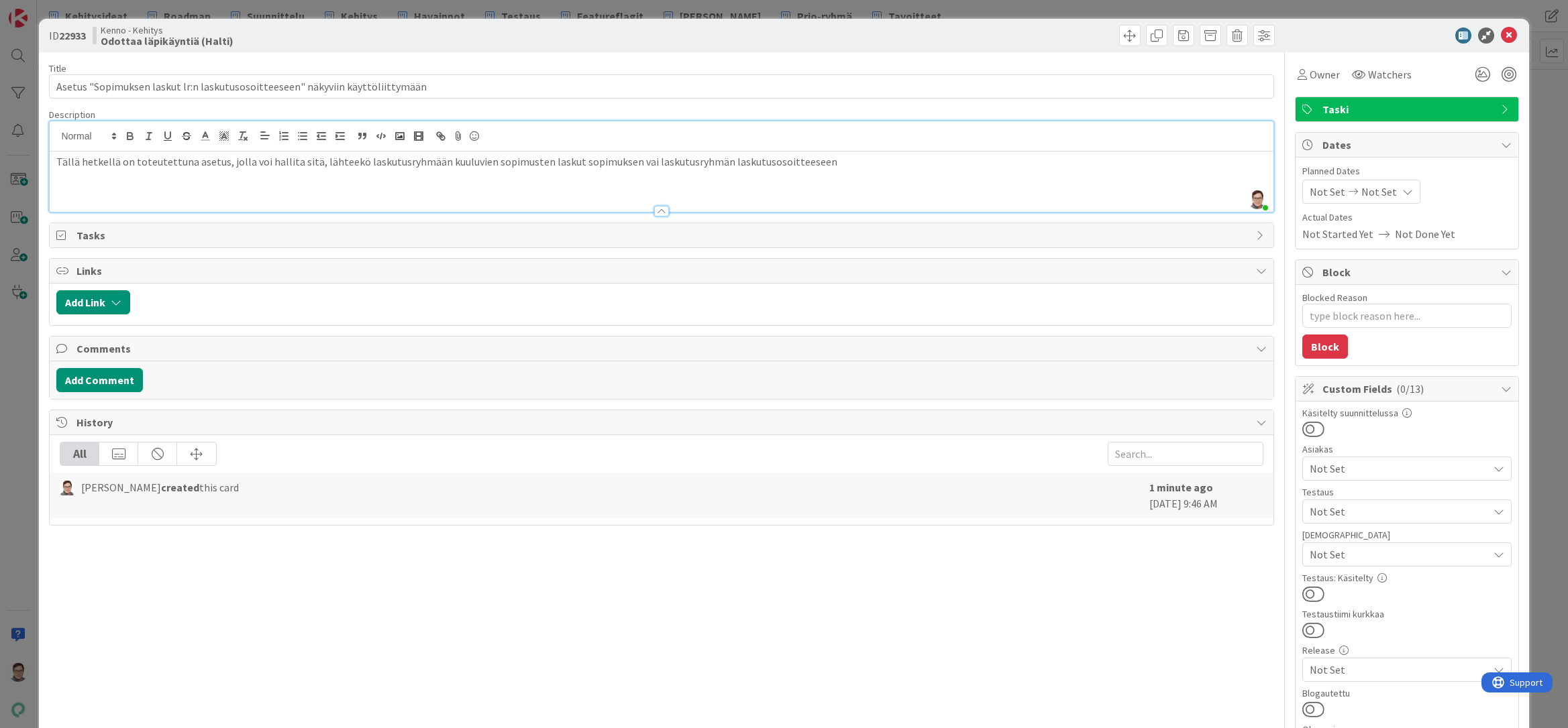
click at [221, 161] on p "Tällä hetkellä on toteutettuna asetus, jolla voi hallita sitä, lähteekö laskutu…" at bounding box center [661, 161] width 1210 height 16
click at [822, 164] on p "Tällä hetkellä on toteutettuna asetus jolla voi hallita sitä, lähteekö laskutus…" at bounding box center [661, 161] width 1210 height 16
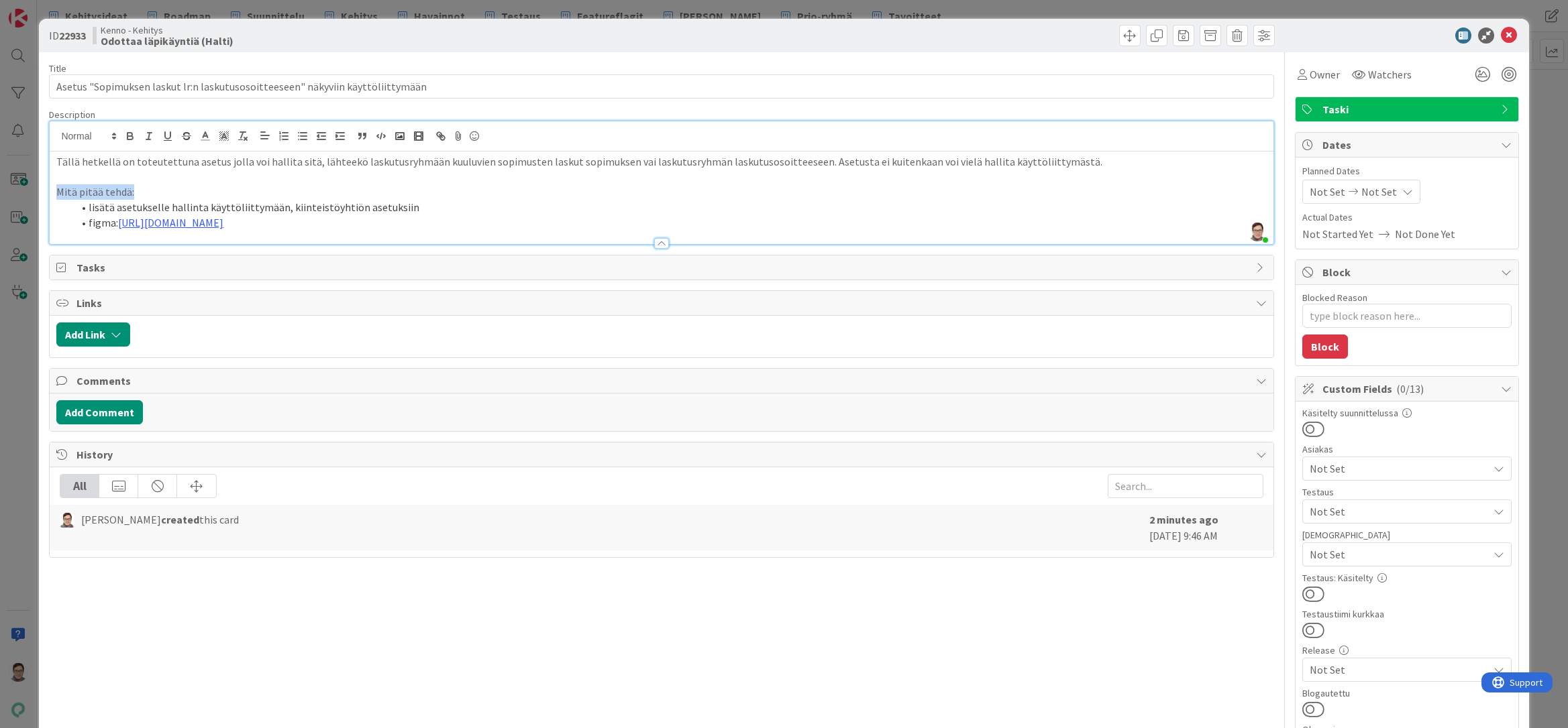
drag, startPoint x: 147, startPoint y: 195, endPoint x: 46, endPoint y: 194, distance: 101.0
click at [46, 194] on div "ID 22933 Kenno - Kehitys Odottaa läpikäyntiä (Halti) Title 78 / 128 Asetus "Sop…" at bounding box center [783, 724] width 1489 height 1410
click at [286, 231] on li "figma: [URL][DOMAIN_NAME]" at bounding box center [668, 223] width 1193 height 16
click at [654, 249] on div at bounding box center [662, 243] width 15 height 11
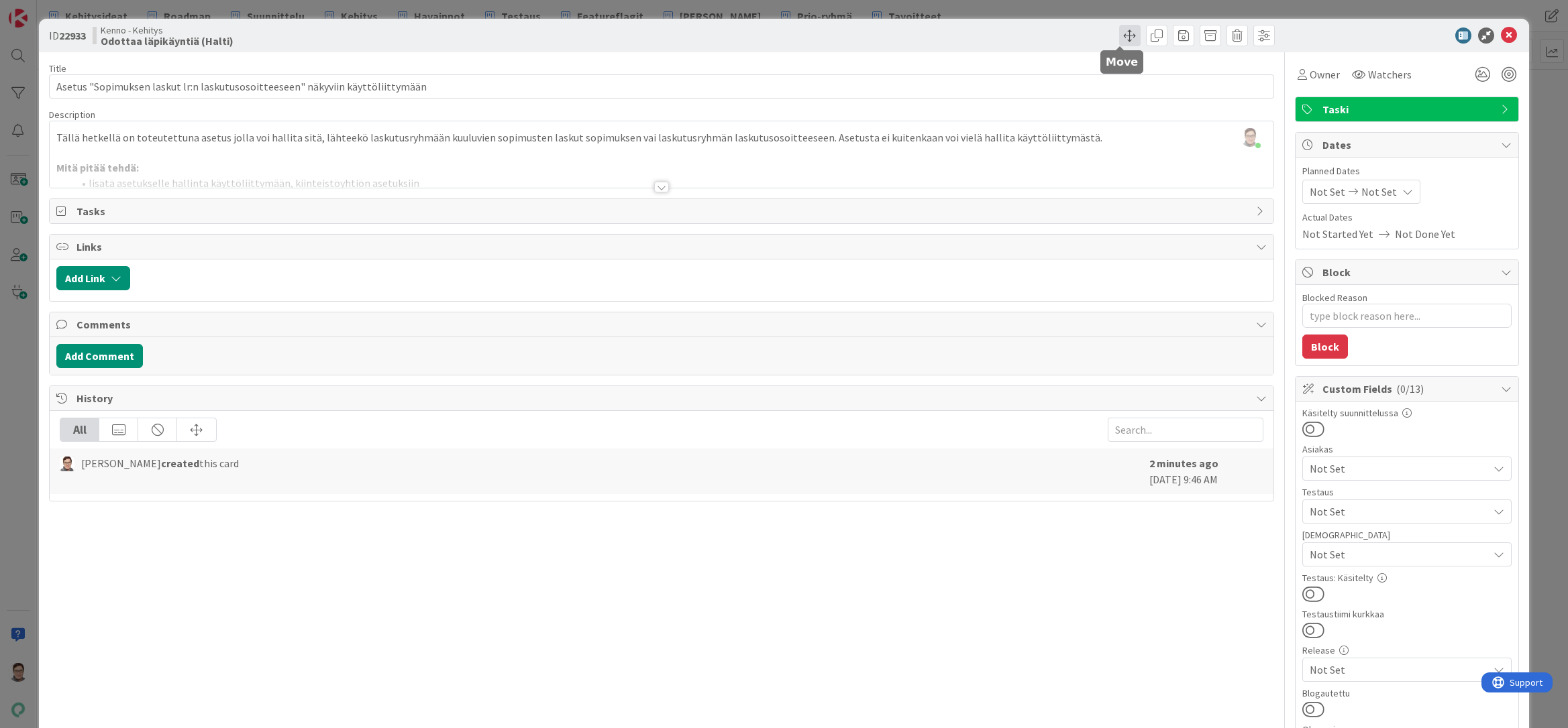
click at [1120, 33] on span at bounding box center [1130, 35] width 22 height 22
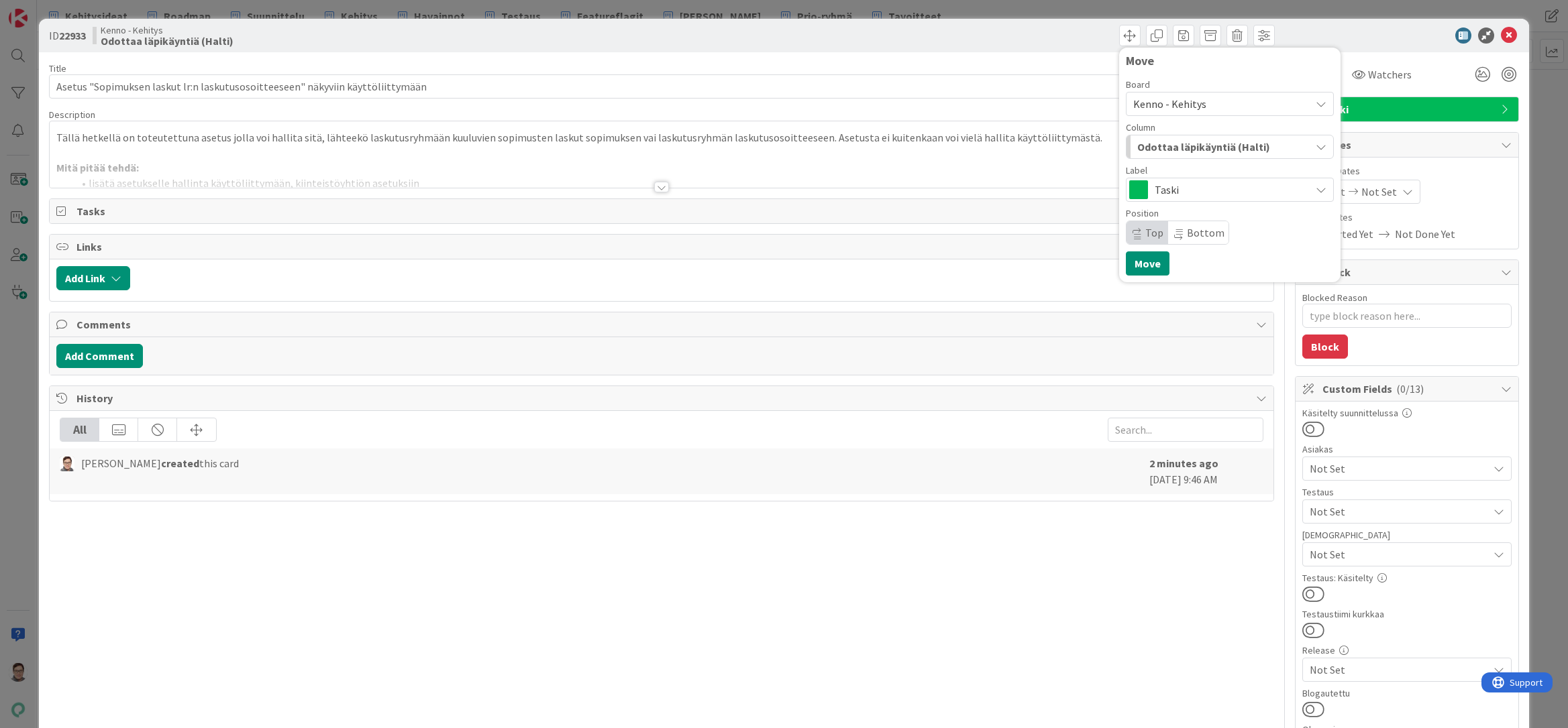
click at [1182, 107] on span "Kenno - Kehitys" at bounding box center [1169, 104] width 73 height 14
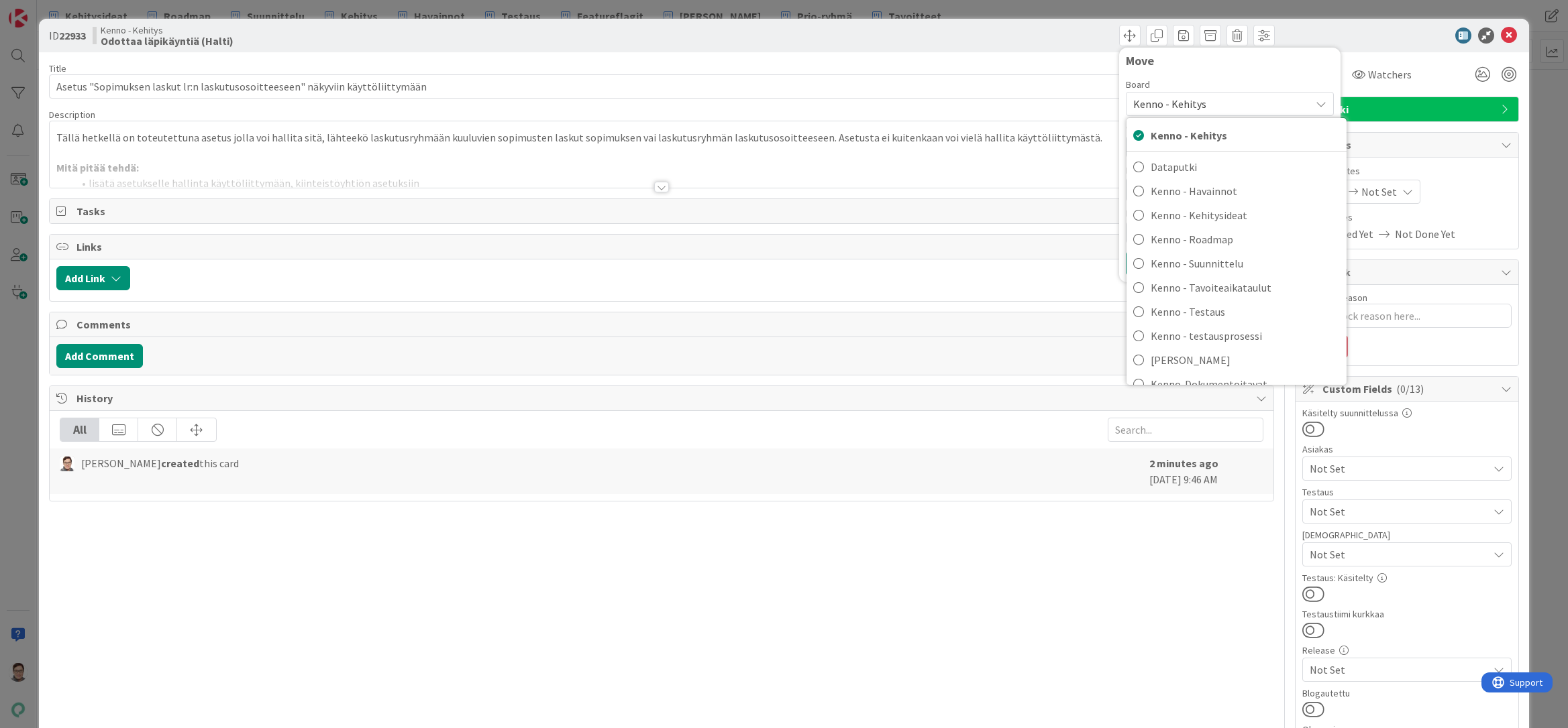
click at [1182, 107] on span "Kenno - Kehitys" at bounding box center [1169, 104] width 73 height 14
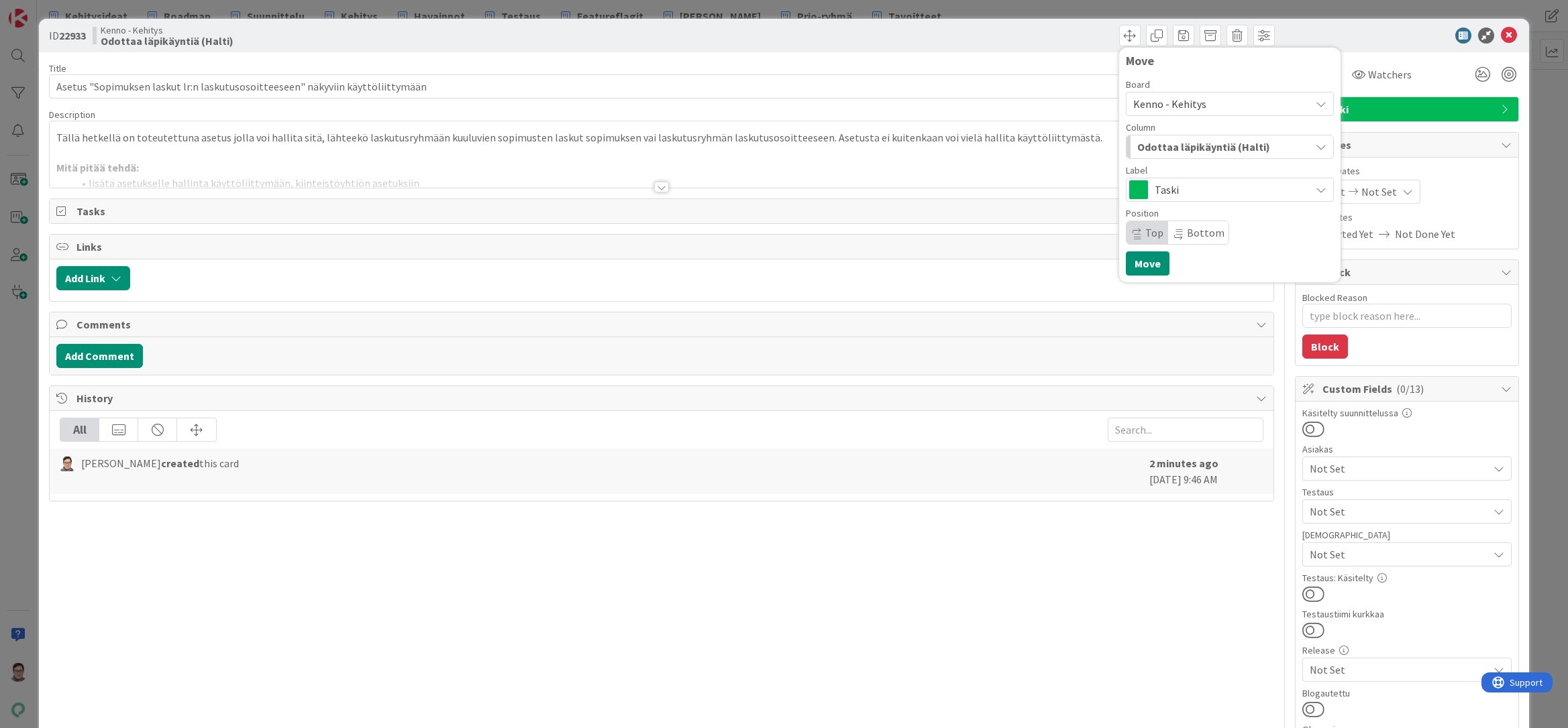
click at [1186, 146] on span "Odottaa läpikäyntiä (Halti)" at bounding box center [1203, 147] width 133 height 18
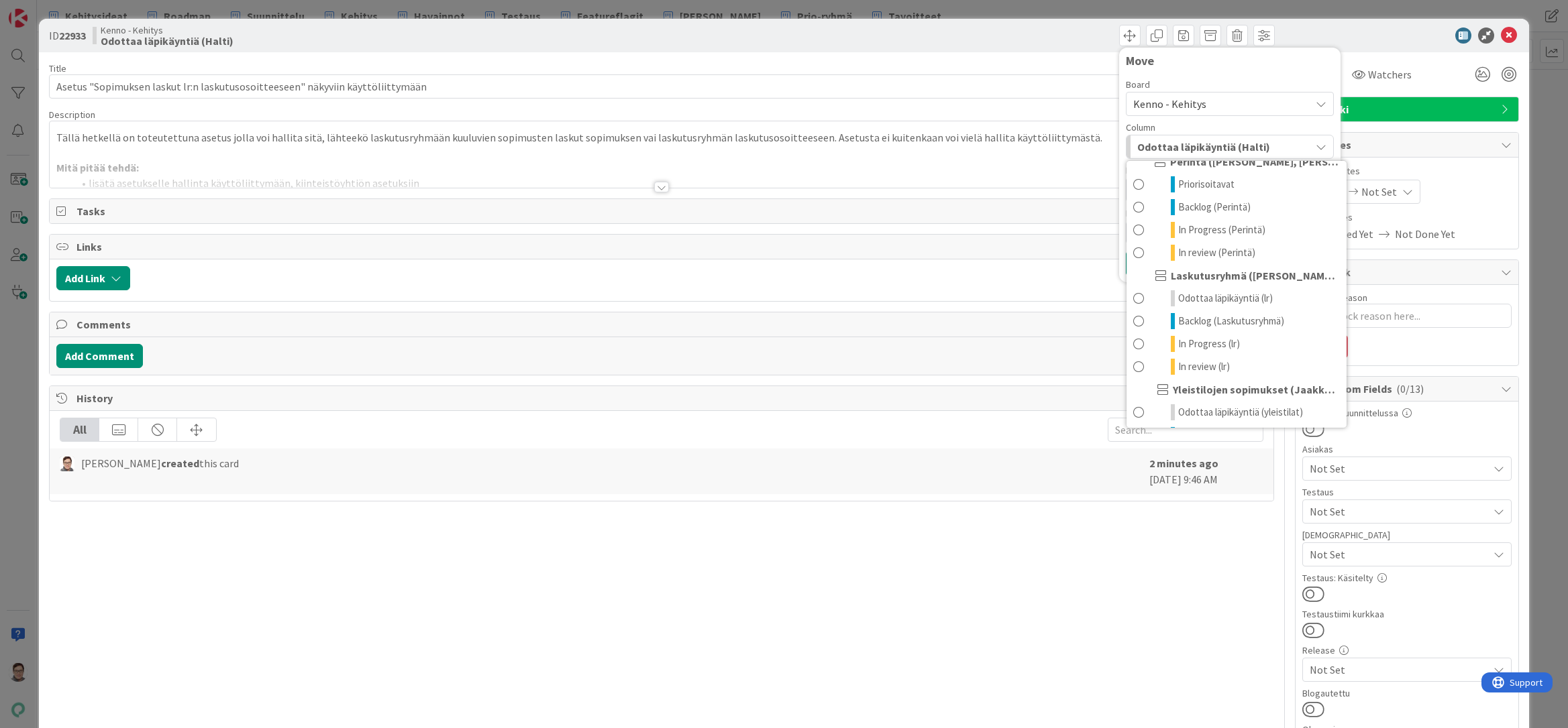
scroll to position [335, 0]
click at [1203, 287] on span "Odottaa läpikäyntiä (lr)" at bounding box center [1225, 285] width 95 height 16
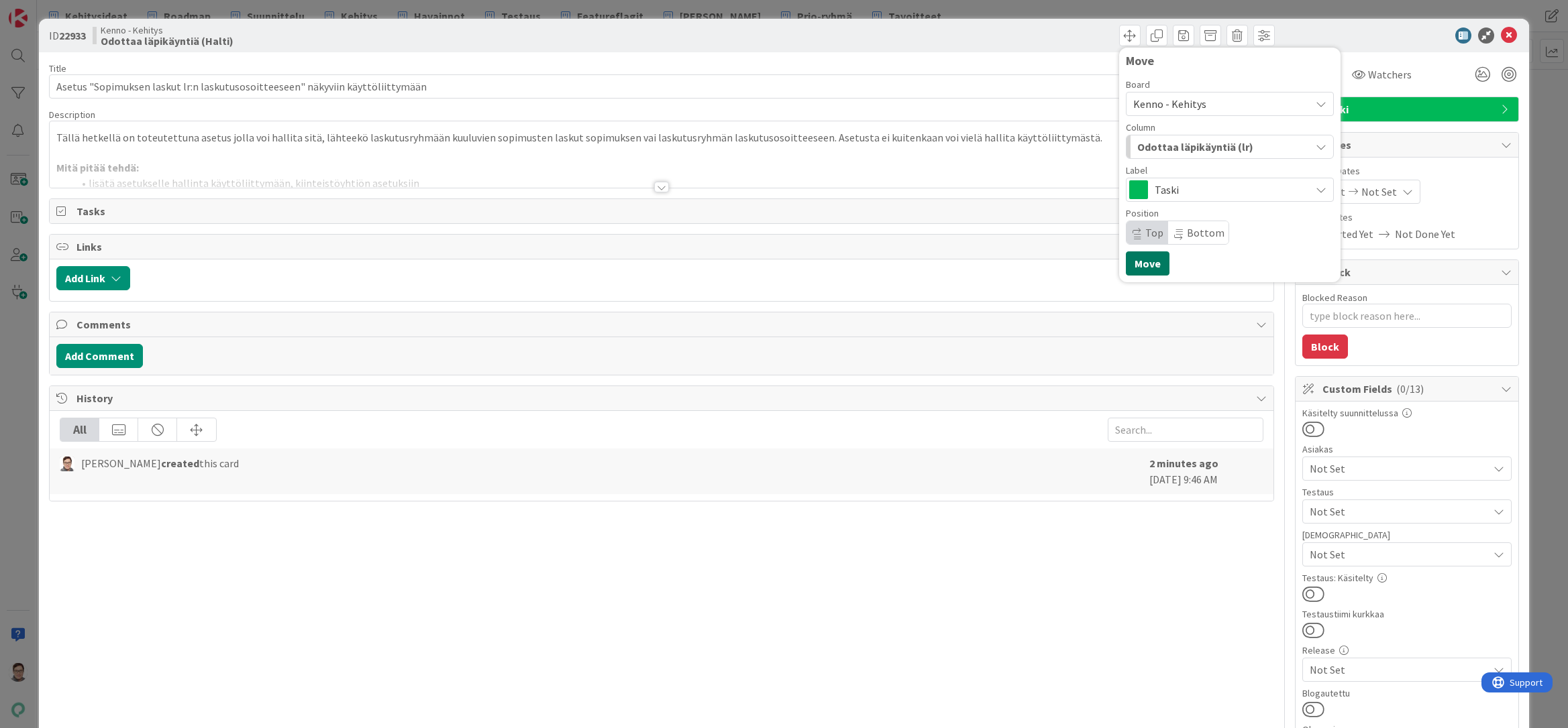
click at [1141, 266] on button "Move" at bounding box center [1148, 263] width 44 height 24
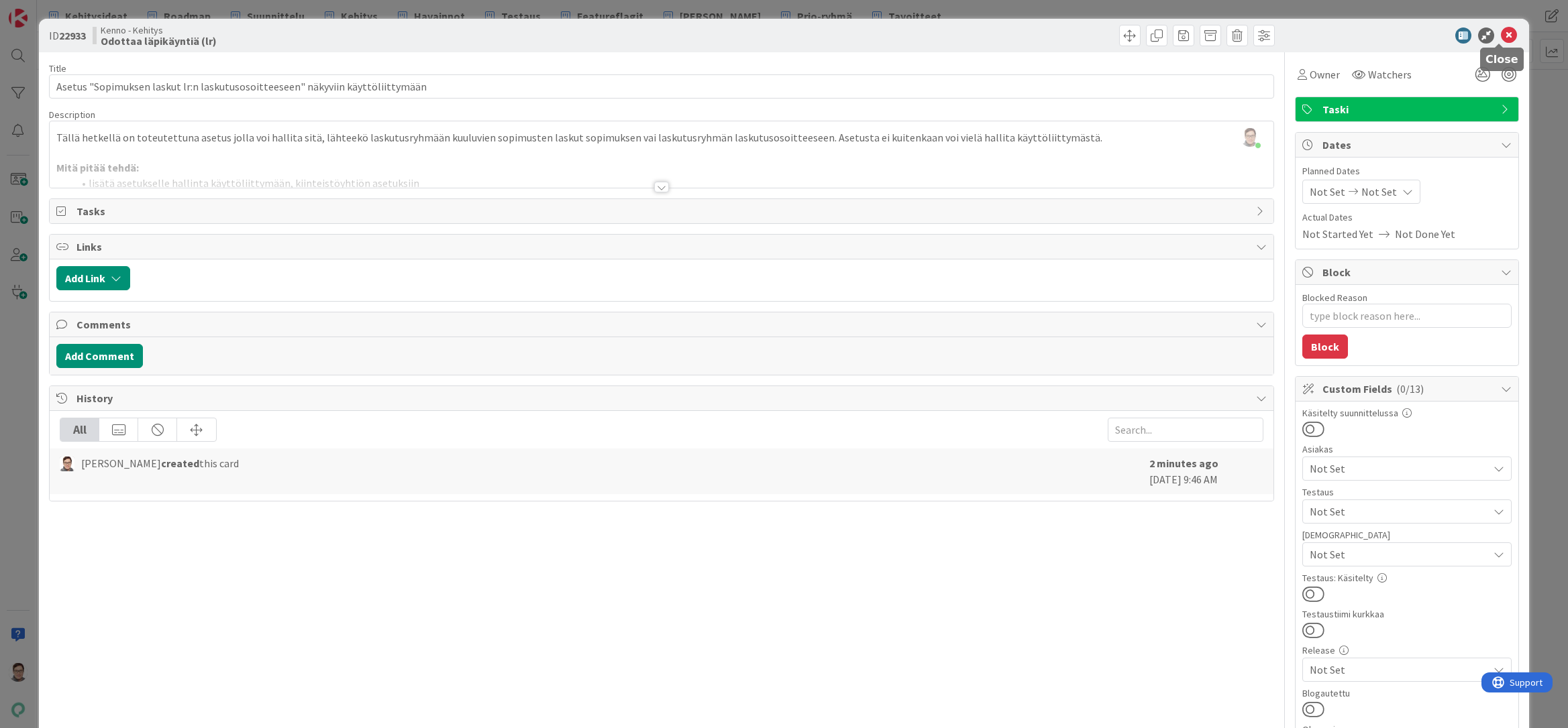
drag, startPoint x: 1498, startPoint y: 35, endPoint x: 1471, endPoint y: 46, distance: 29.2
click at [1501, 35] on icon at bounding box center [1509, 35] width 16 height 16
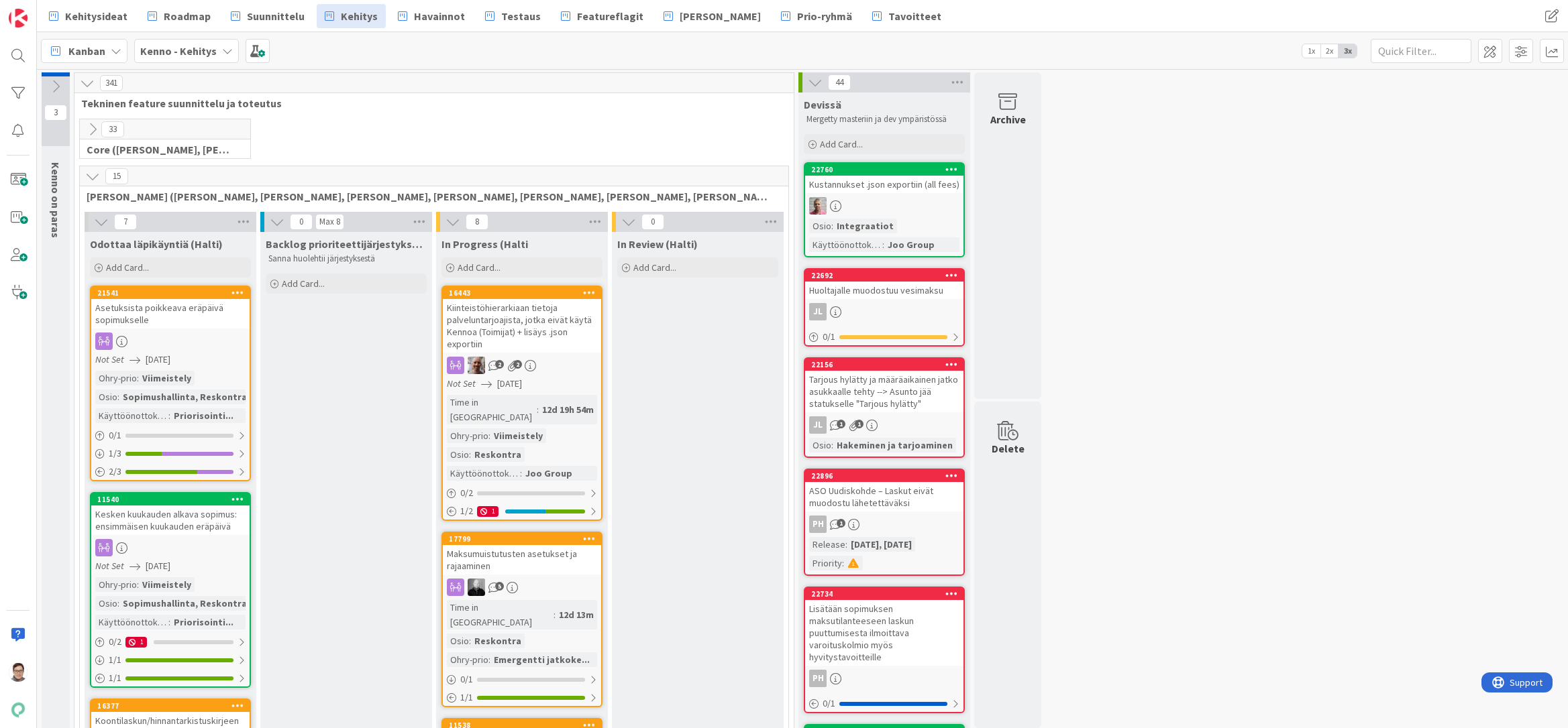
click at [94, 176] on icon at bounding box center [93, 176] width 15 height 15
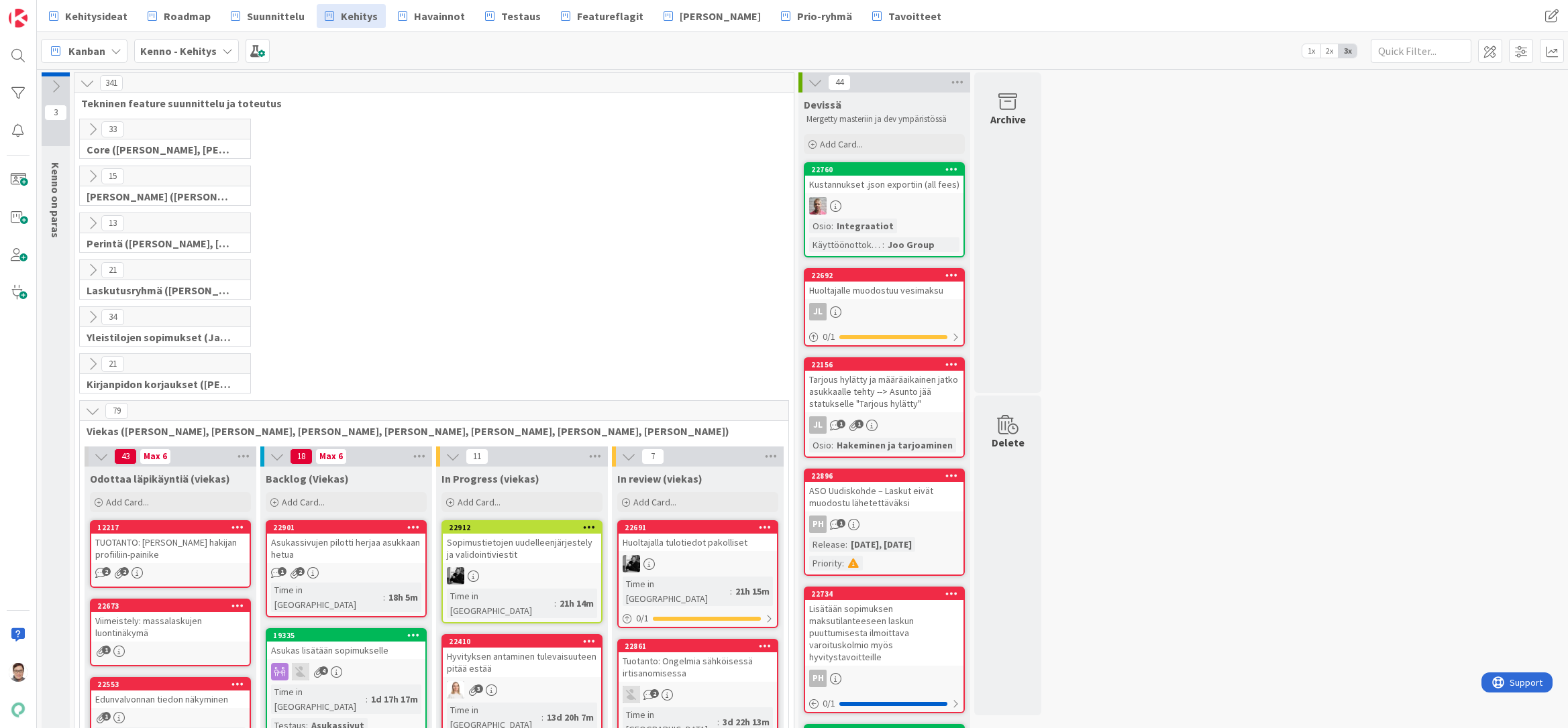
click at [89, 264] on icon at bounding box center [93, 270] width 15 height 15
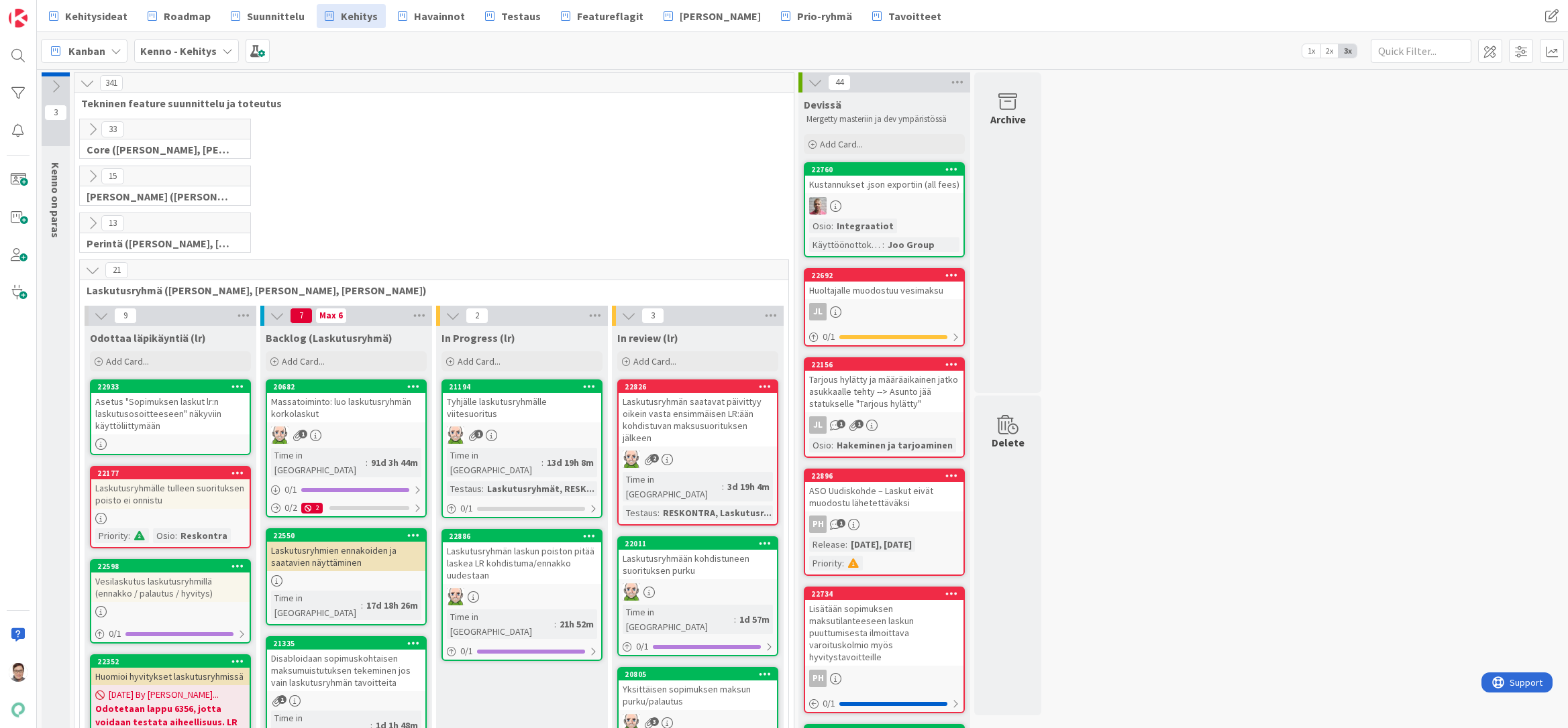
click at [164, 411] on div "Asetus "Sopimuksen laskut lr:n laskutusosoitteeseen" näkyviin käyttöliittymään" at bounding box center [170, 413] width 158 height 42
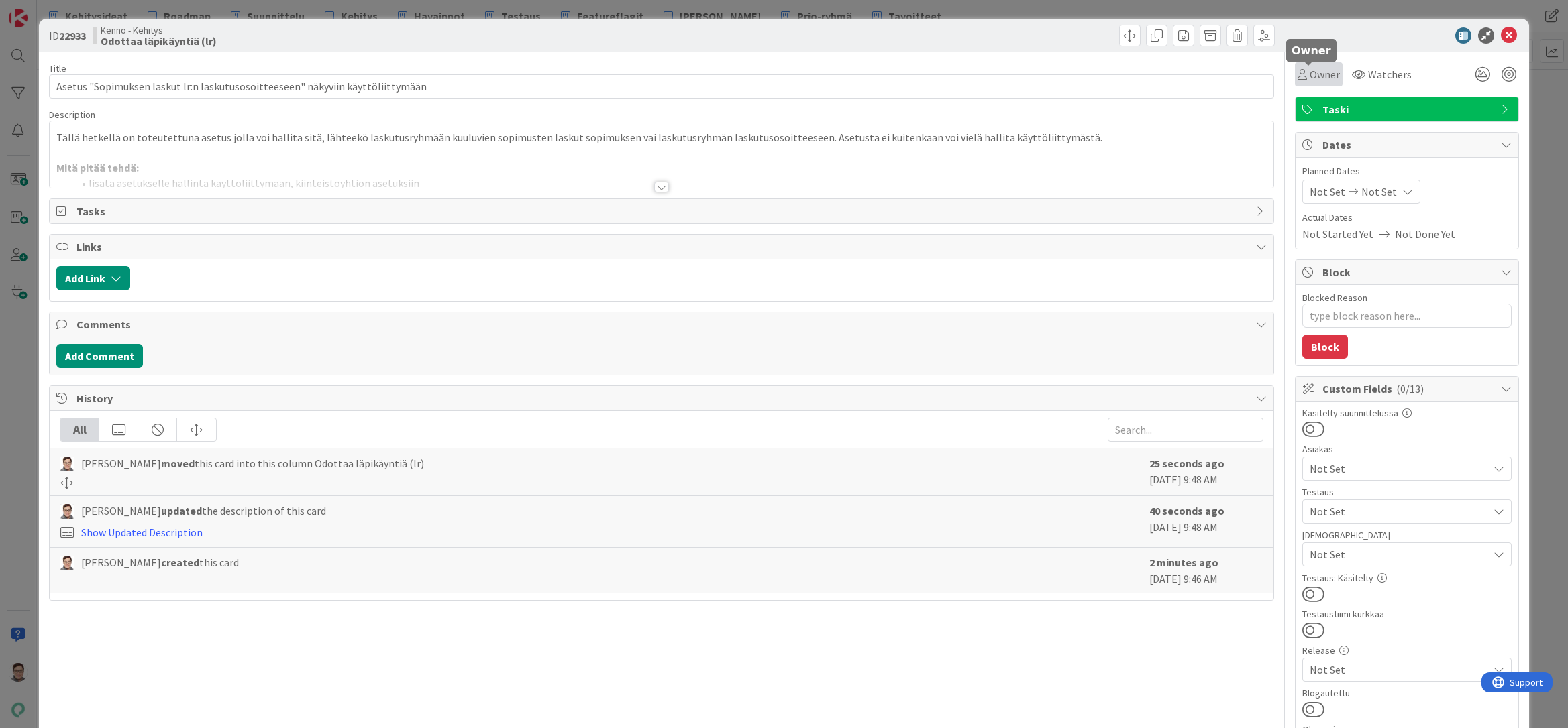
click at [1312, 75] on span "Owner" at bounding box center [1325, 74] width 30 height 16
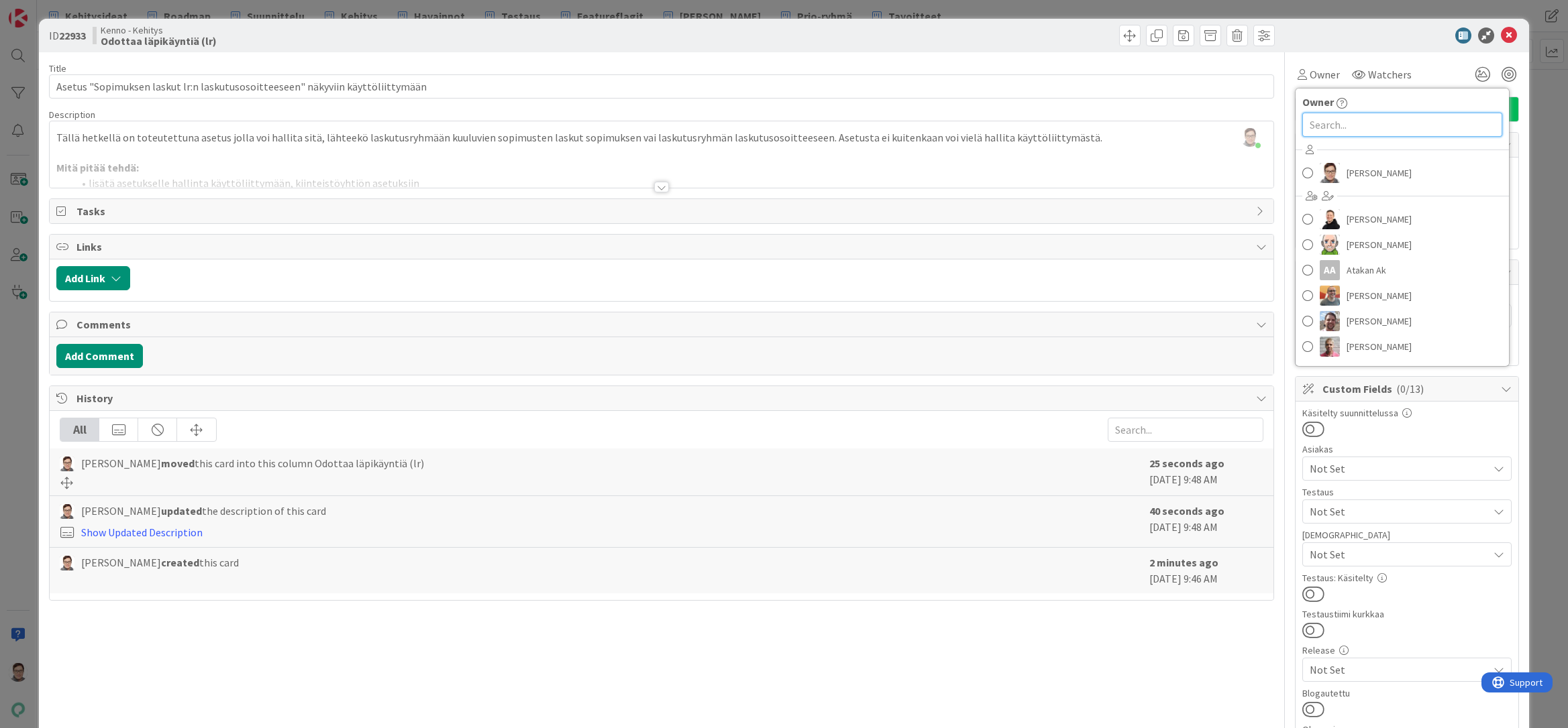
click at [1321, 121] on input "text" at bounding box center [1402, 124] width 200 height 24
click at [1366, 184] on span "[PERSON_NAME]" at bounding box center [1379, 184] width 65 height 20
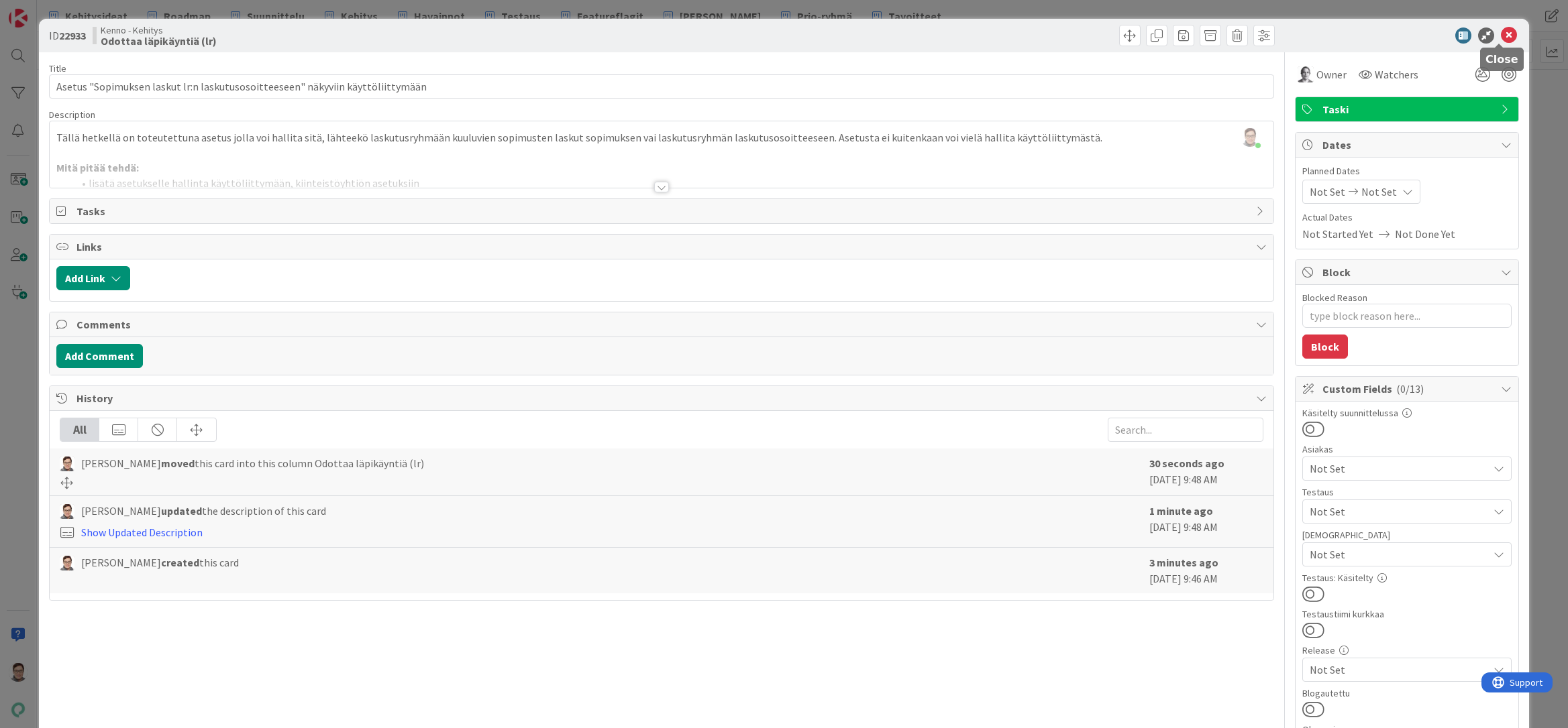
click at [1501, 39] on icon at bounding box center [1509, 35] width 16 height 16
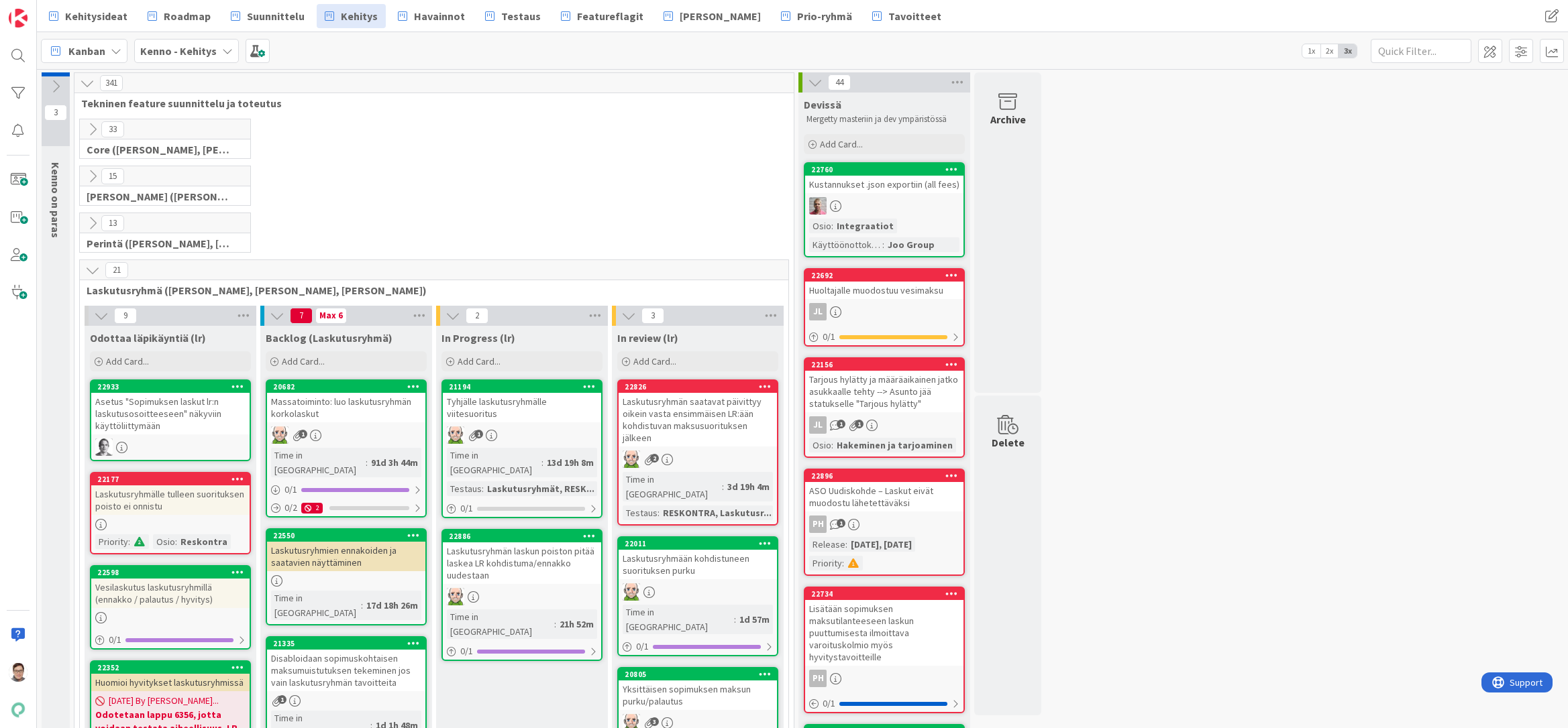
click at [91, 272] on icon at bounding box center [93, 270] width 15 height 15
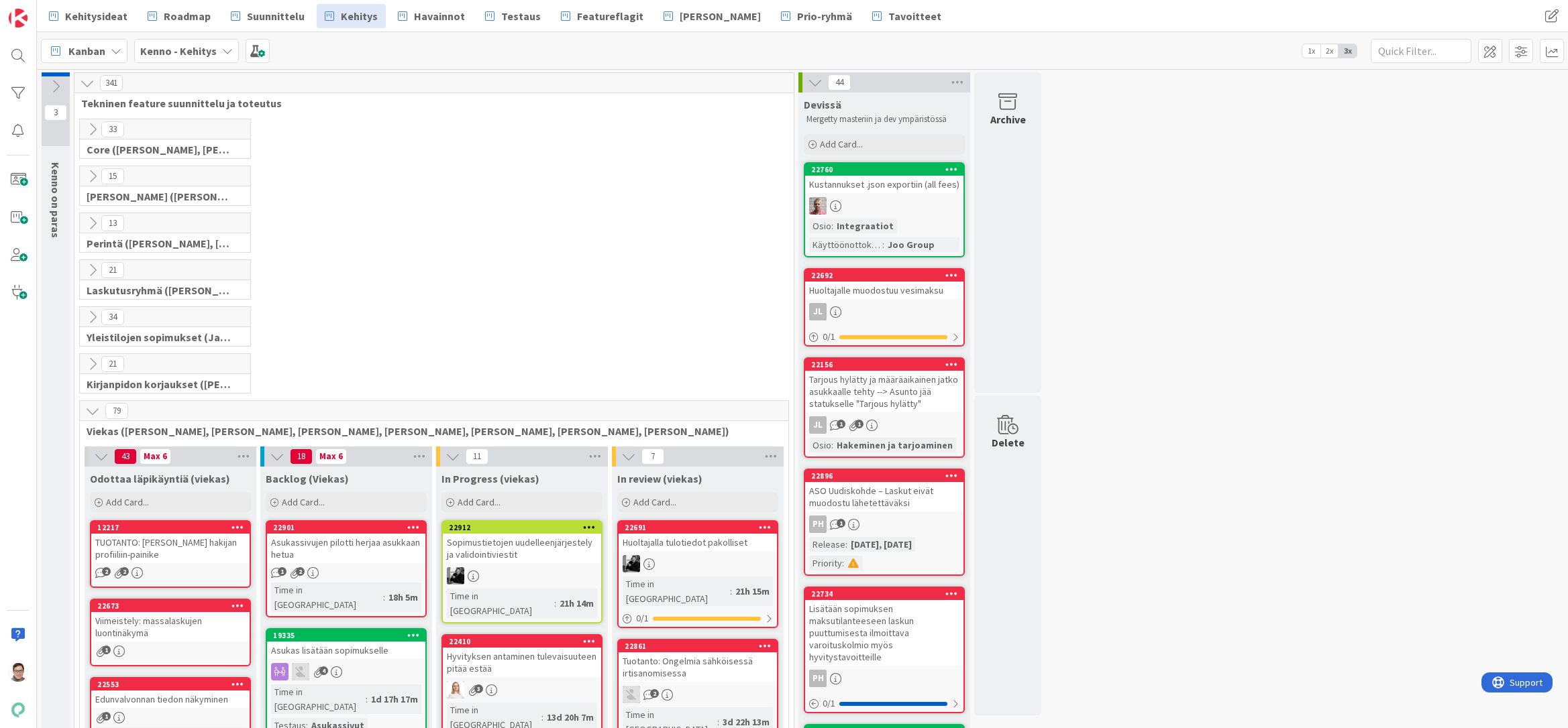
click at [89, 409] on icon at bounding box center [93, 411] width 15 height 15
